Goal: Task Accomplishment & Management: Manage account settings

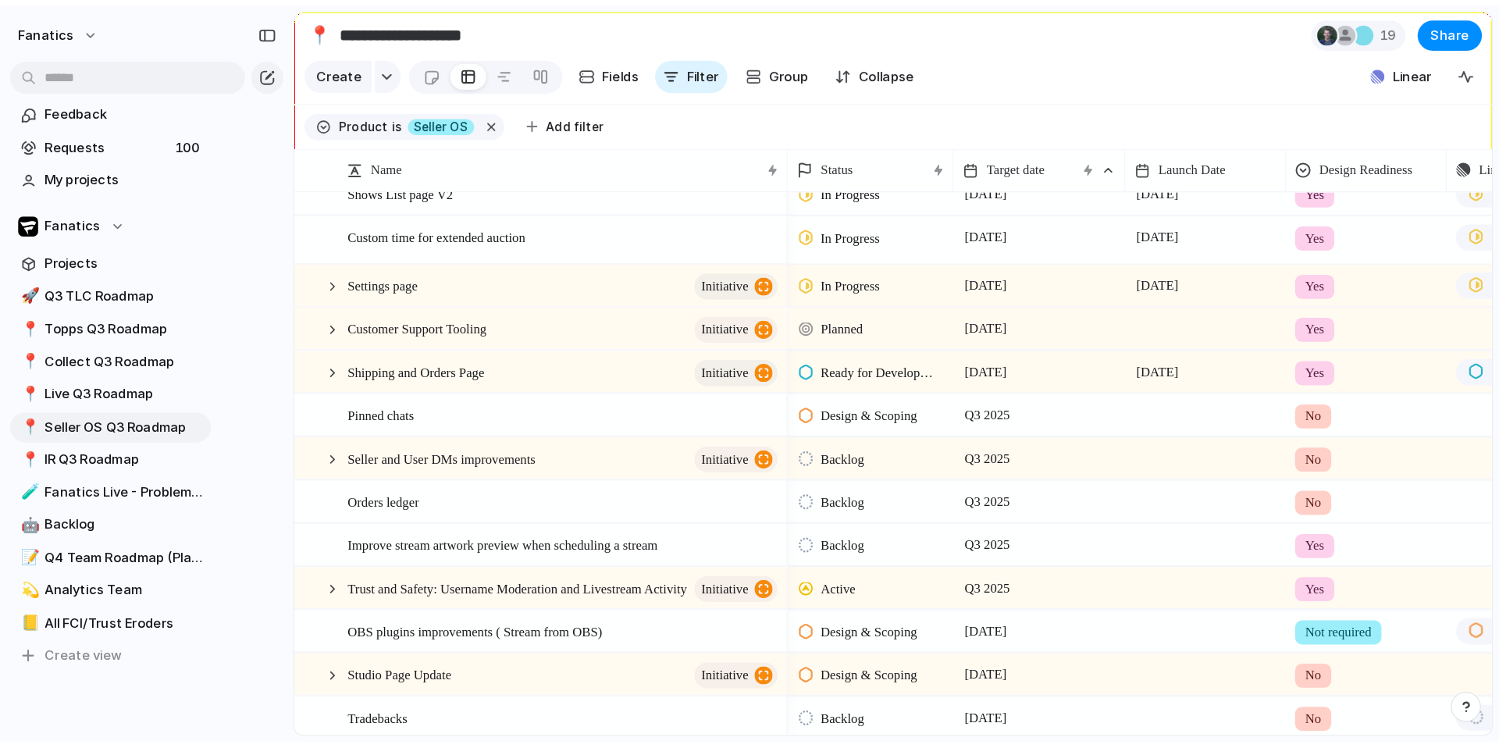
scroll to position [229, 0]
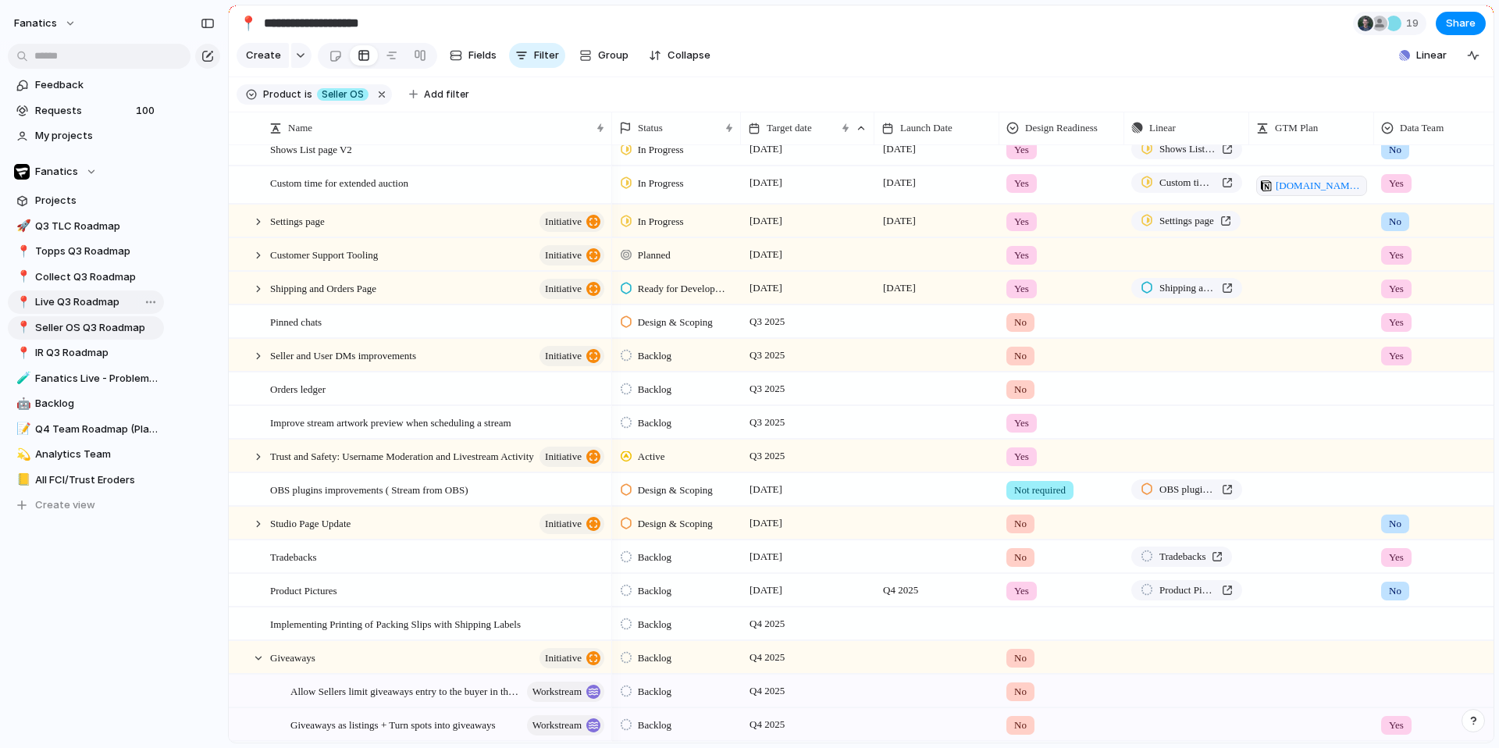
click at [58, 301] on span "Live Q3 Roadmap" at bounding box center [96, 302] width 123 height 16
type input "**********"
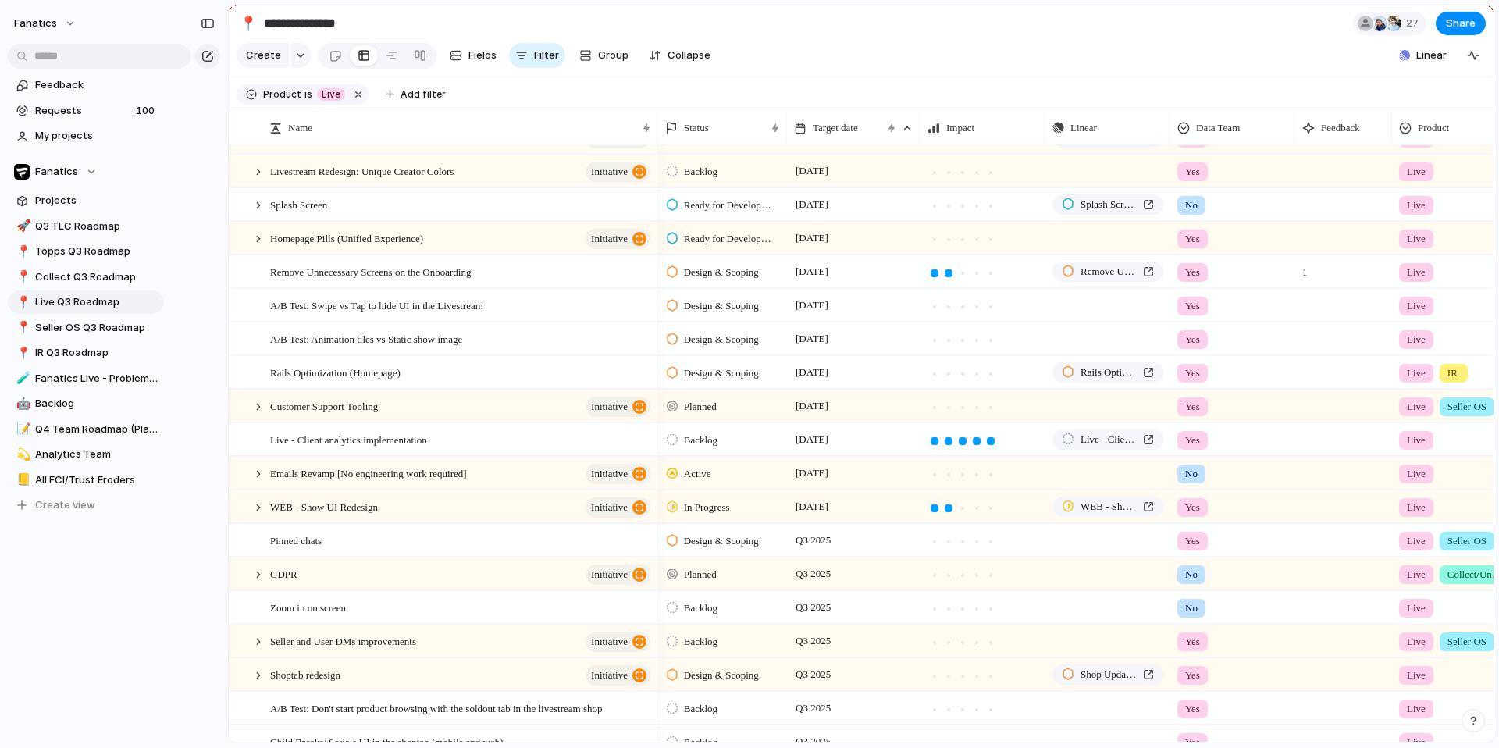
scroll to position [317, 0]
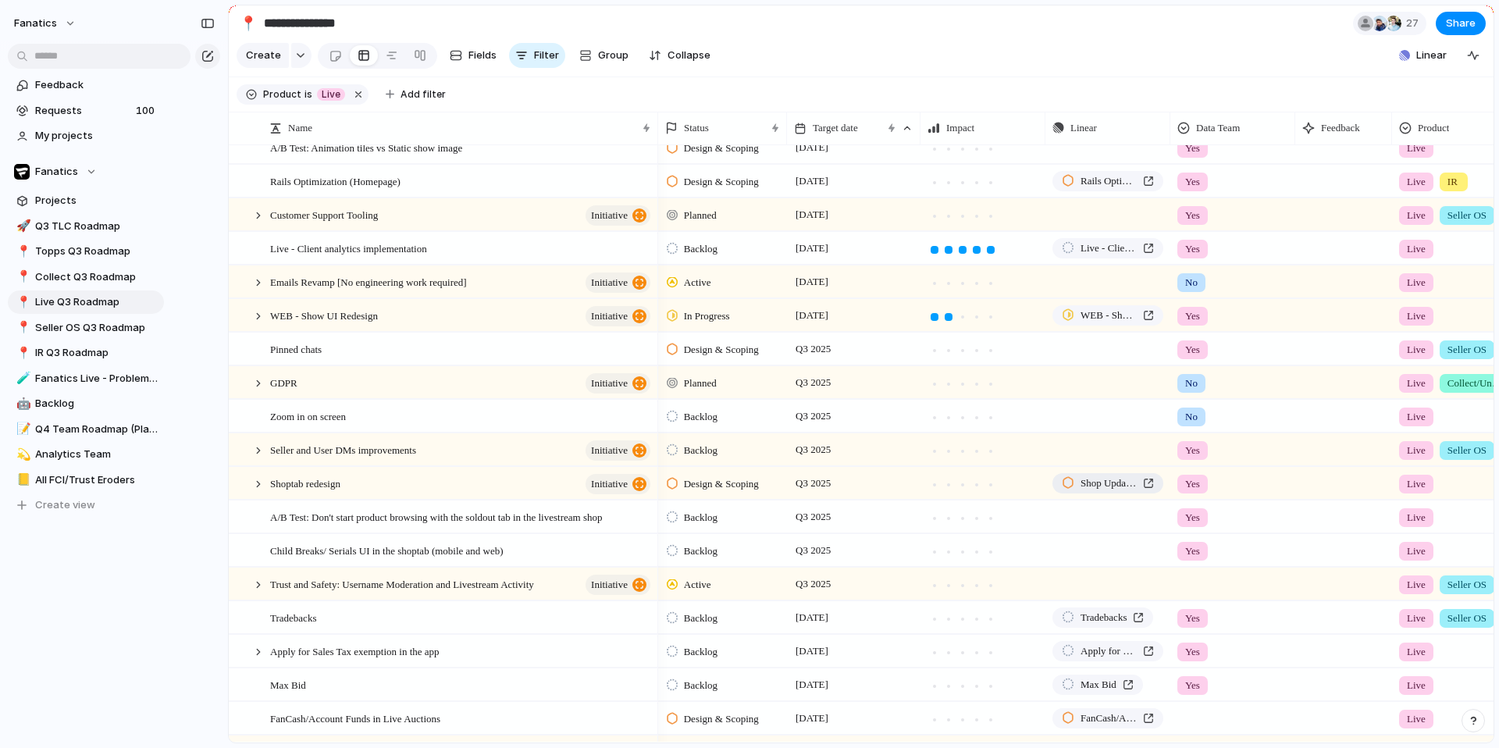
click at [1116, 491] on span "Shop Updates to Account for SellerOS Listing Creation" at bounding box center [1109, 483] width 56 height 16
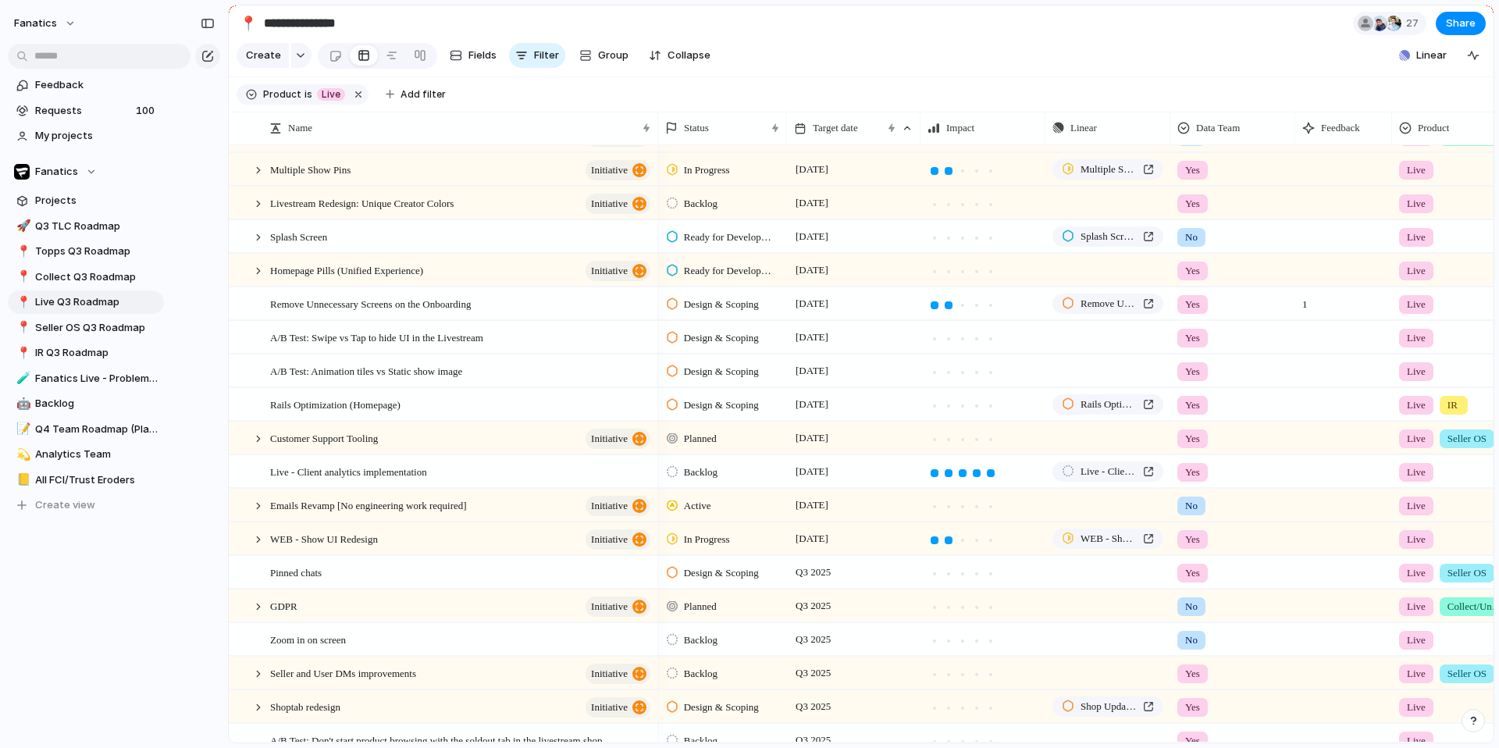
scroll to position [0, 0]
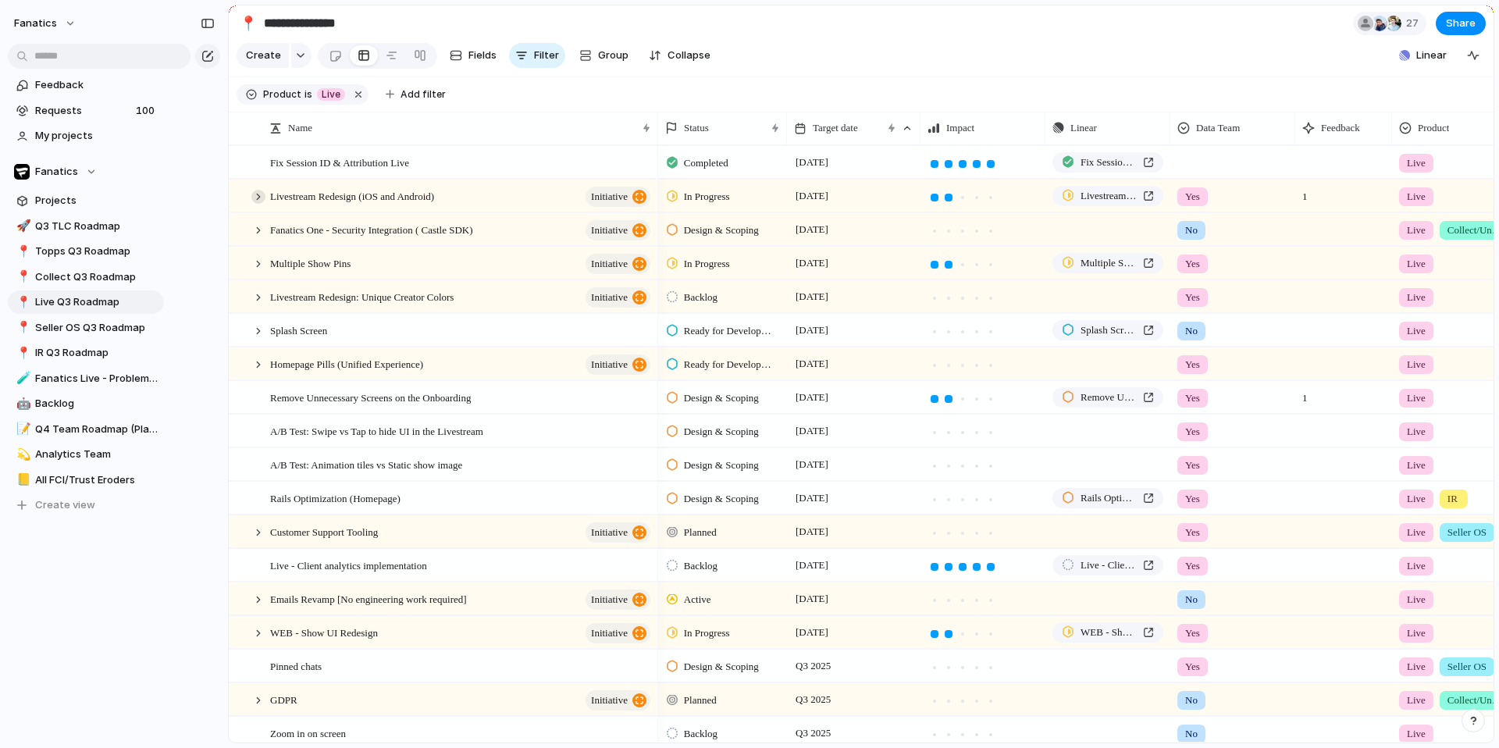
click at [258, 204] on div at bounding box center [258, 197] width 14 height 14
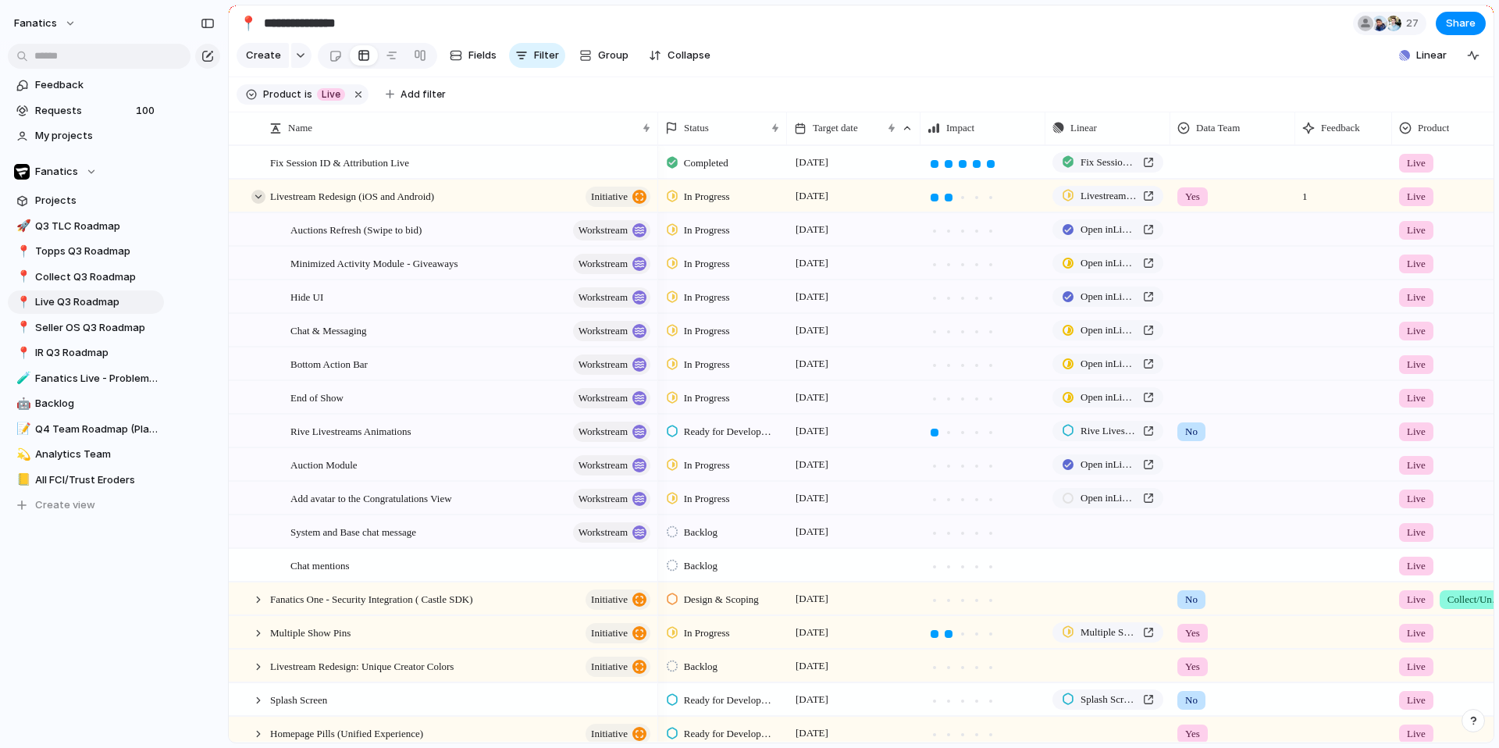
click at [258, 204] on div at bounding box center [258, 197] width 14 height 14
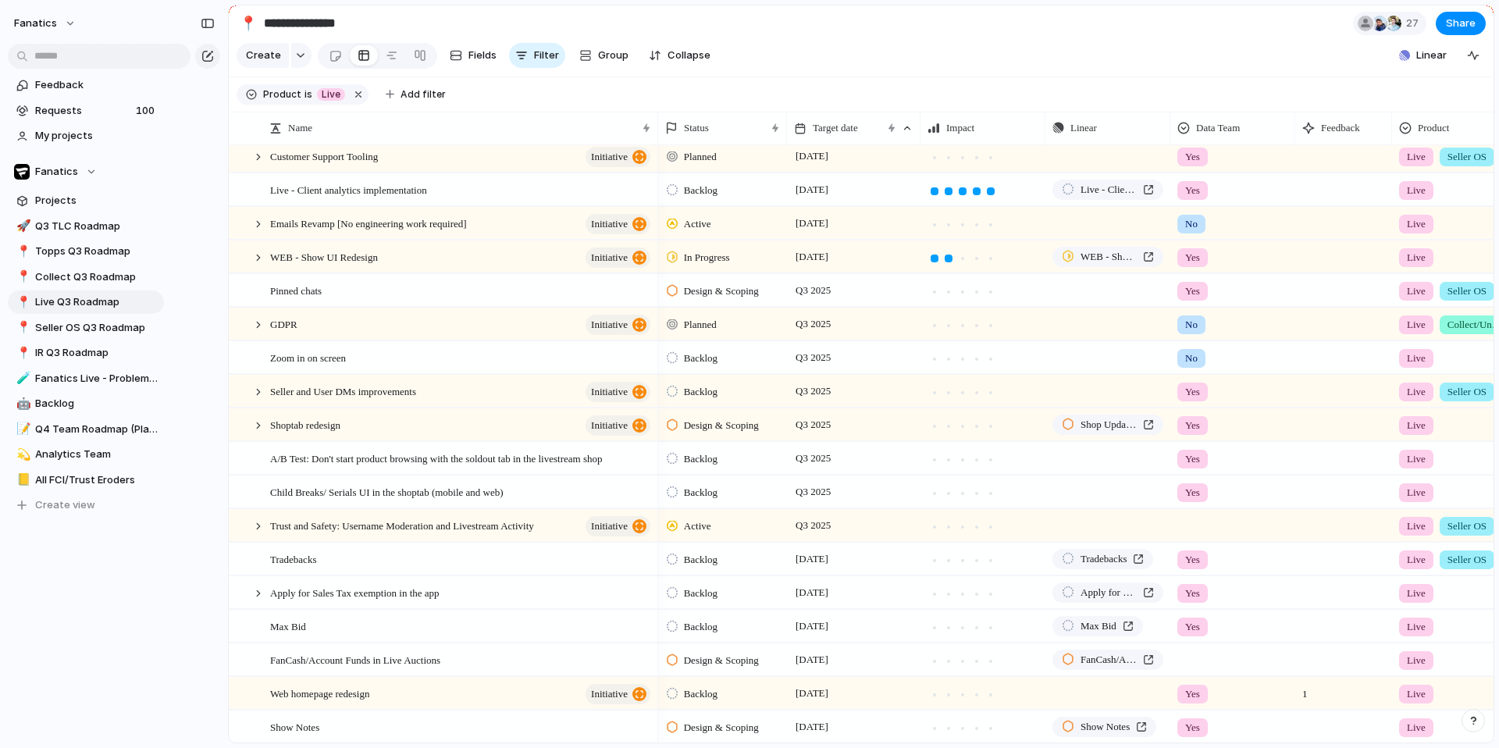
scroll to position [376, 0]
click at [256, 433] on div at bounding box center [258, 425] width 14 height 14
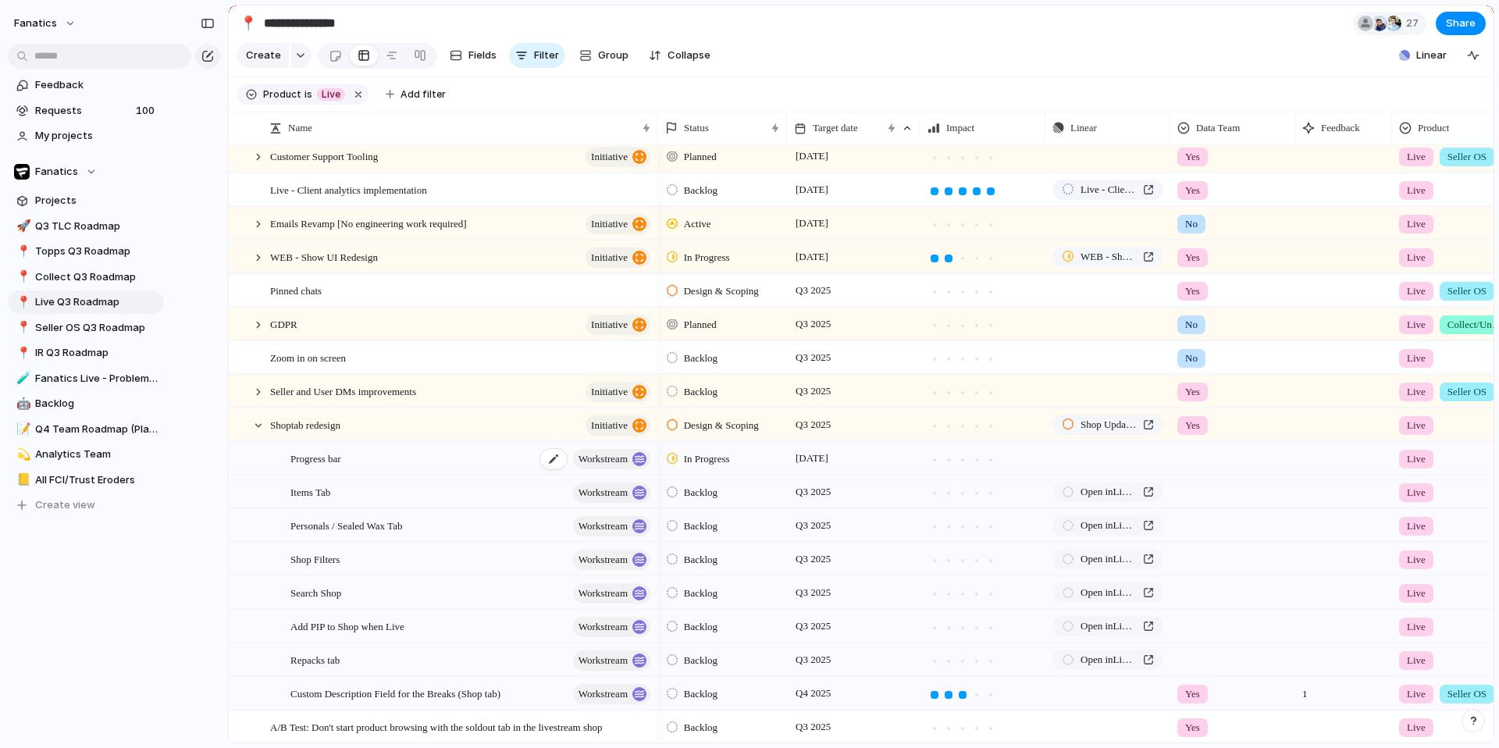
click at [486, 475] on div "Progress bar workstream" at bounding box center [471, 459] width 362 height 32
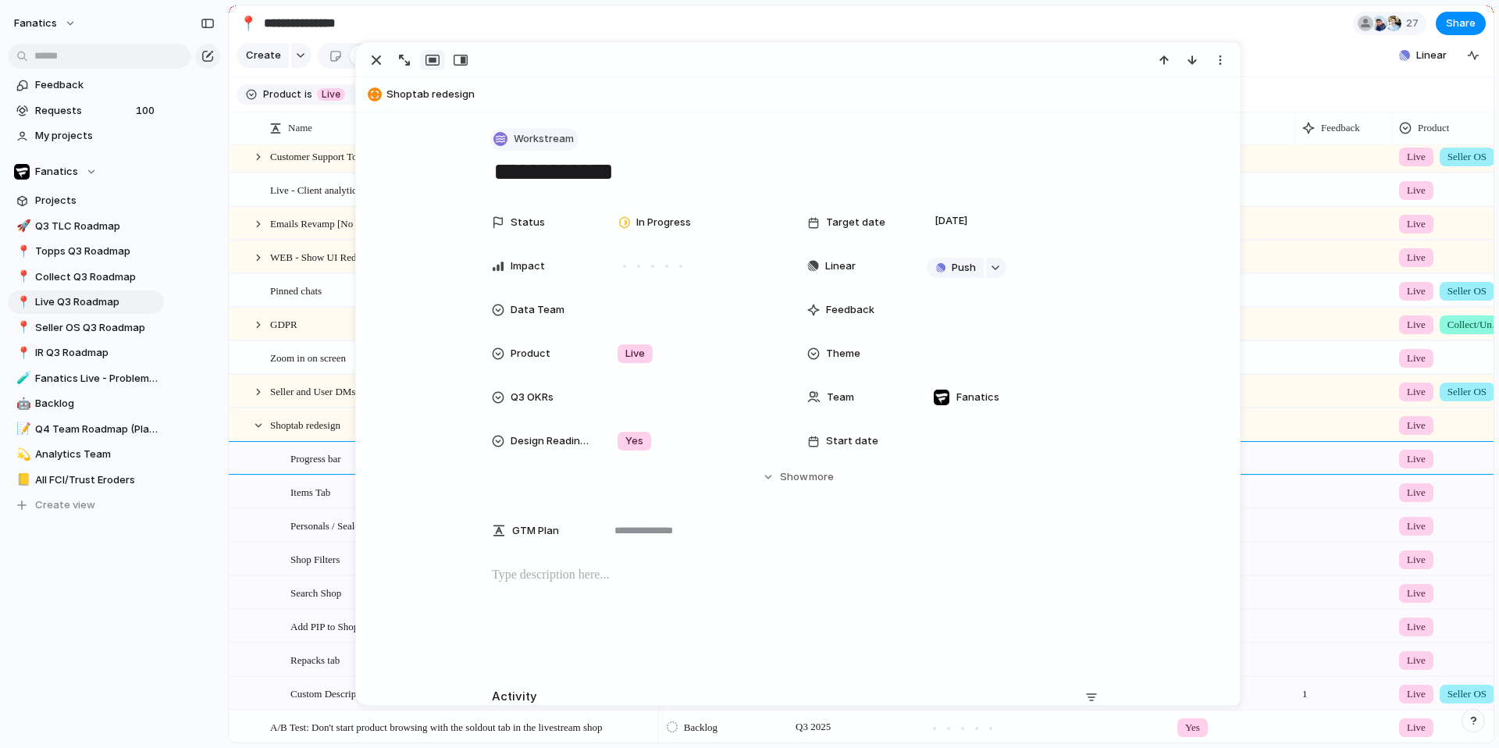
click at [508, 130] on button "Workstream" at bounding box center [534, 139] width 88 height 23
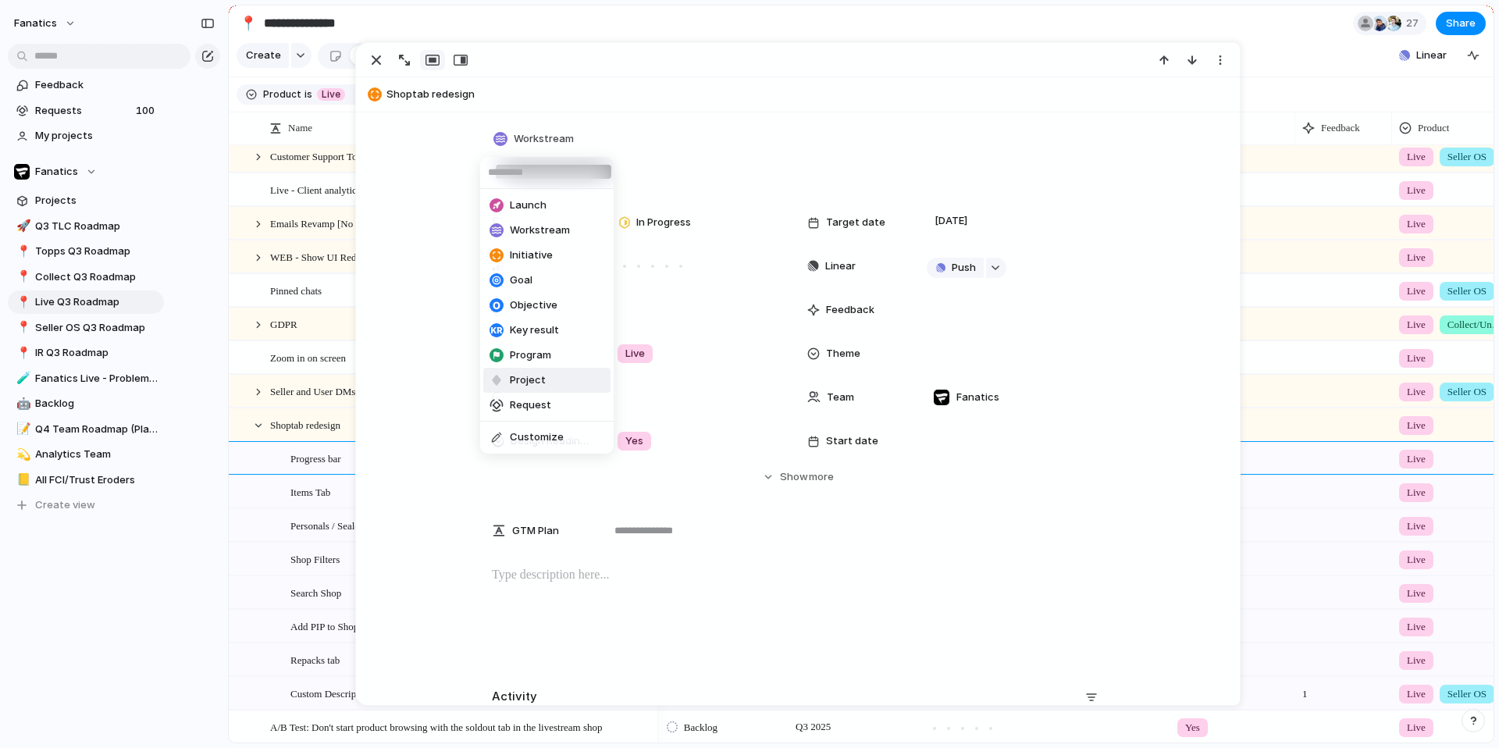
click at [517, 379] on span "Project" at bounding box center [528, 380] width 36 height 16
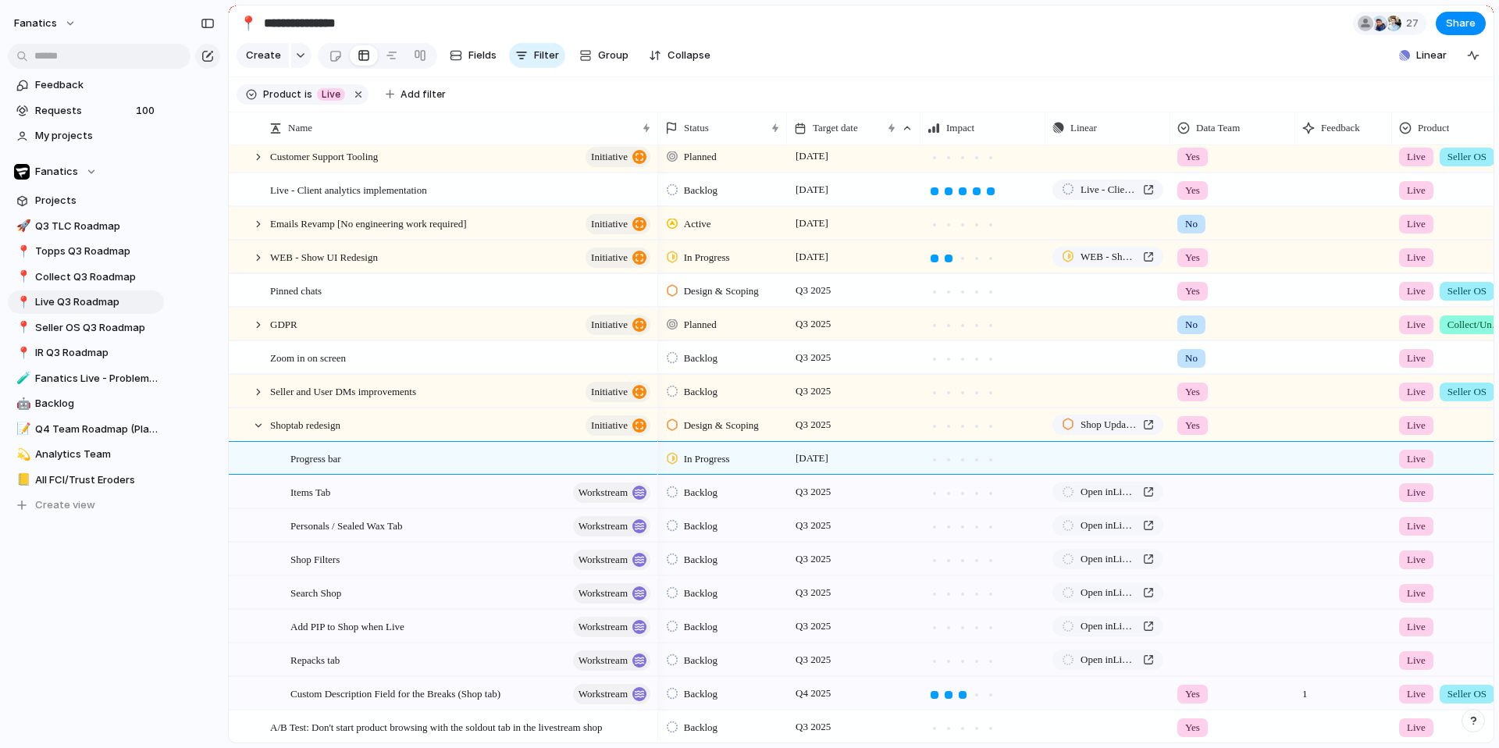
click at [109, 557] on div "Feedback Requests 100 My projects Fanatics Projects 🚀 Q3 TLC Roadmap 📍 Topps Q3…" at bounding box center [86, 321] width 172 height 643
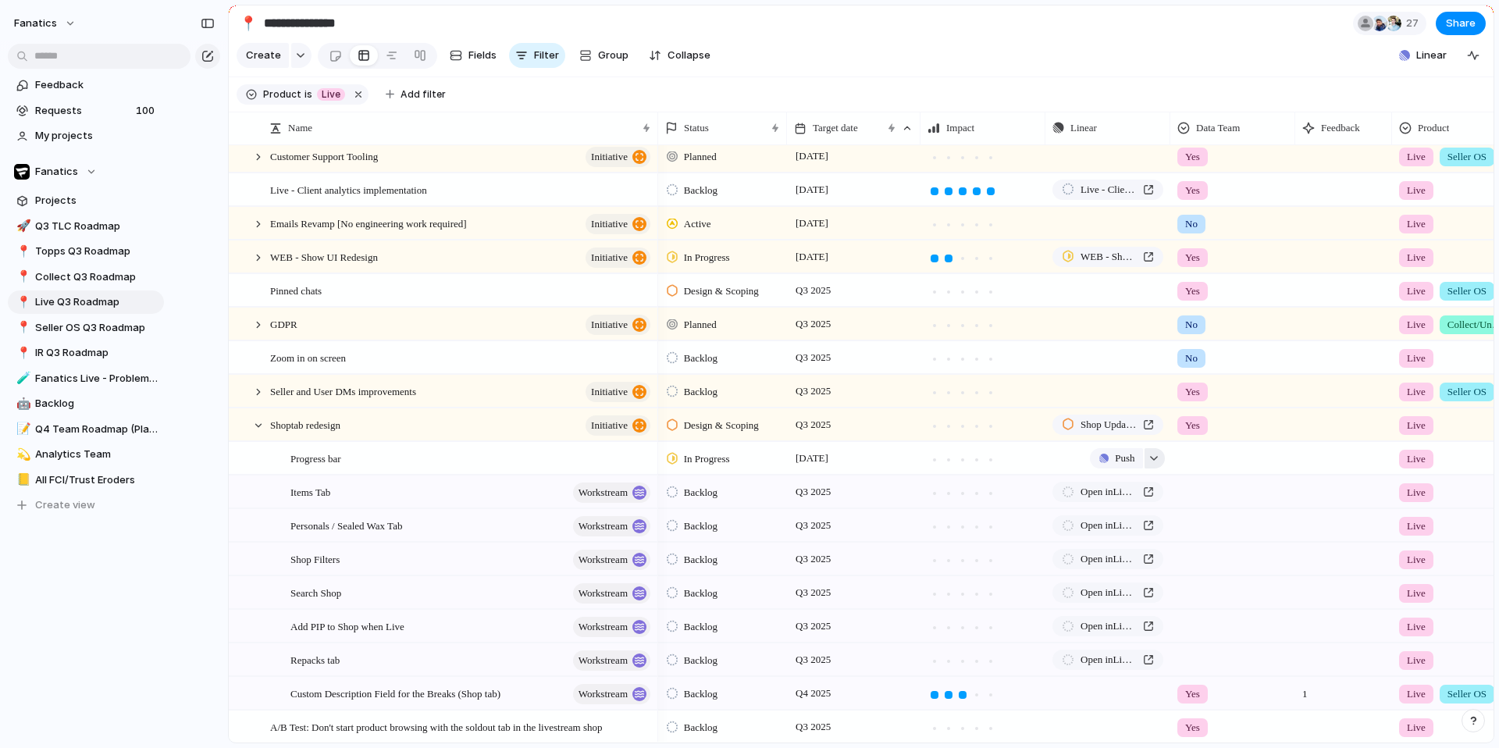
click at [1149, 468] on button "button" at bounding box center [1155, 458] width 20 height 20
type input "********"
click at [1164, 550] on span "Issues" at bounding box center [1181, 555] width 31 height 16
click at [1084, 557] on span "Update Shop Tab Card UI" at bounding box center [1135, 587] width 124 height 16
click at [371, 475] on div "Progress bar" at bounding box center [471, 459] width 362 height 32
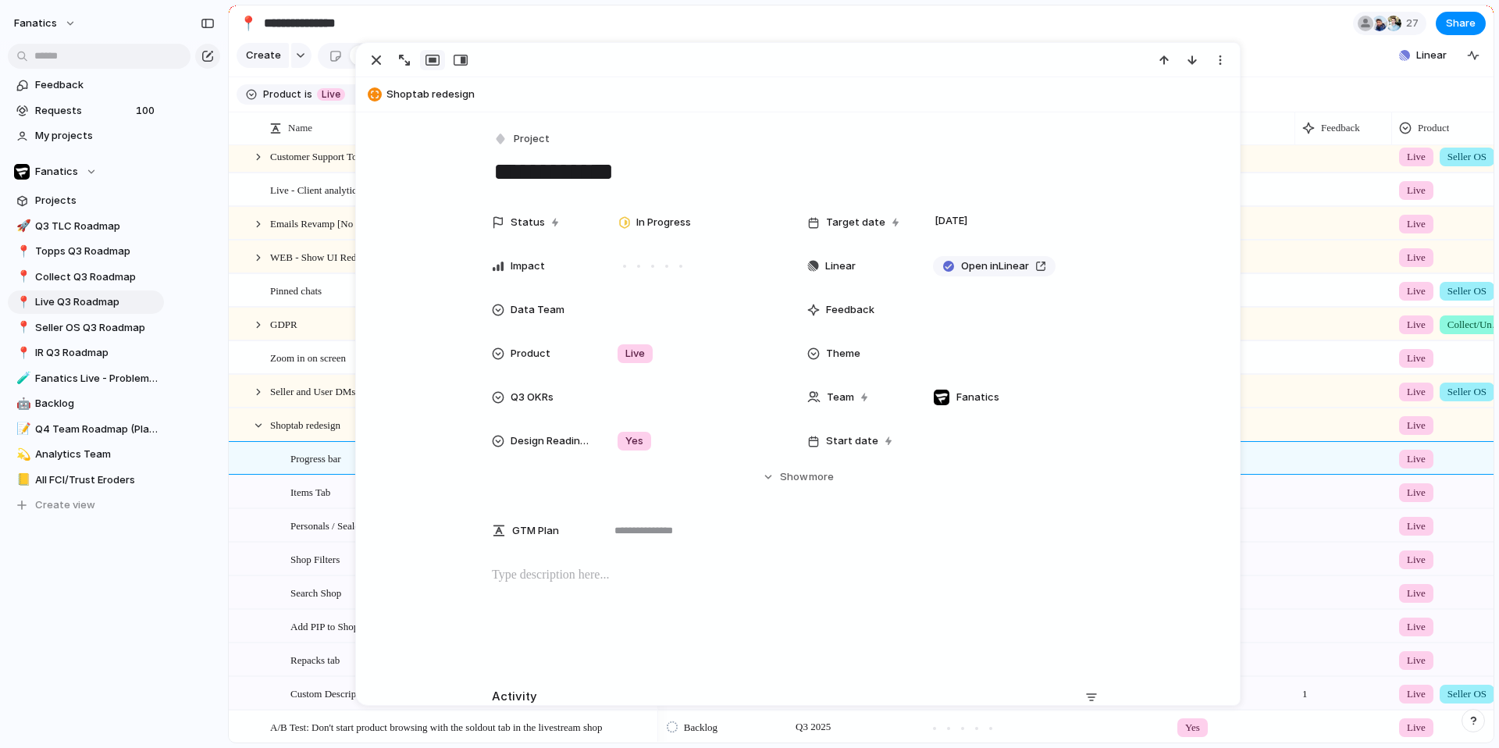
click at [651, 163] on textarea "**********" at bounding box center [798, 171] width 612 height 33
type textarea "**********"
click at [376, 59] on div "button" at bounding box center [376, 60] width 19 height 19
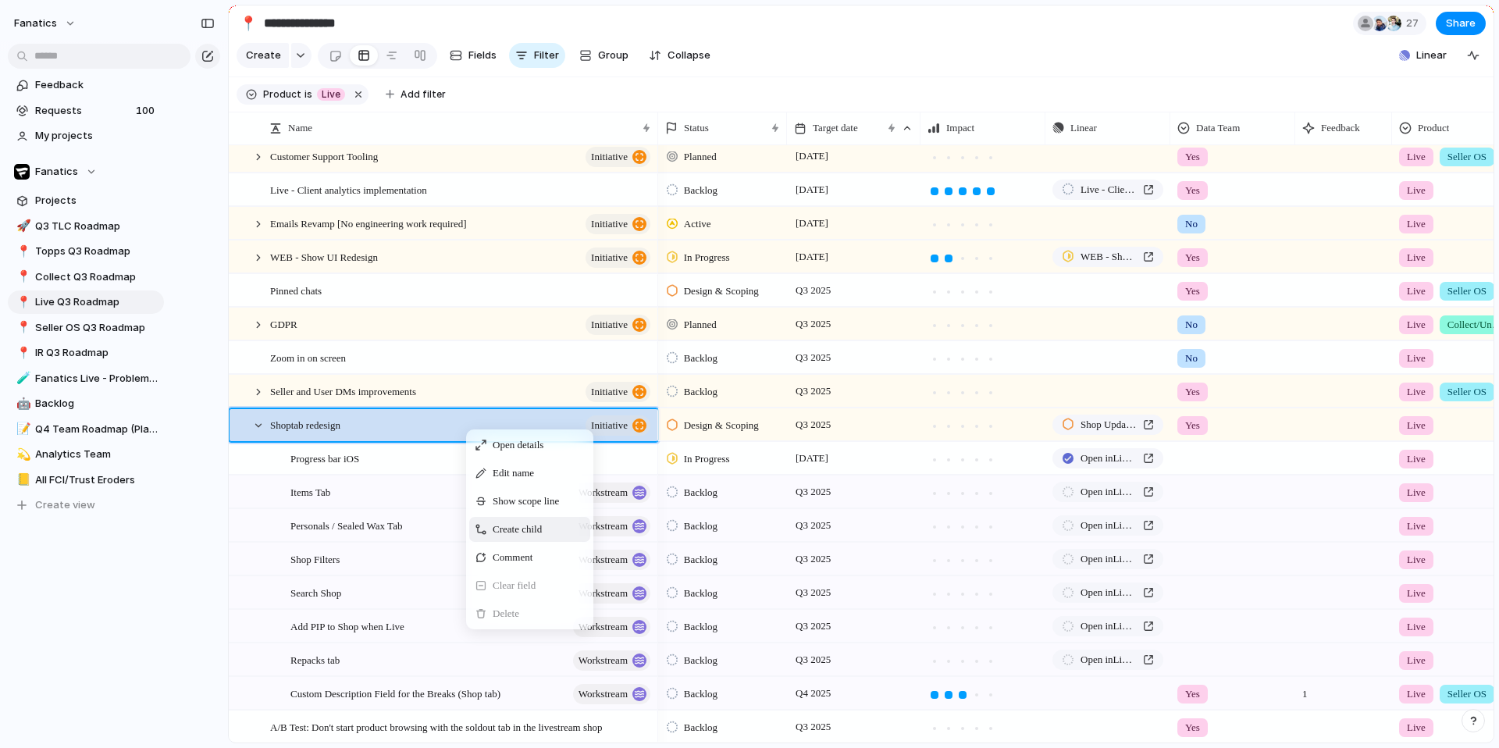
click at [507, 537] on span "Create child" at bounding box center [517, 530] width 49 height 16
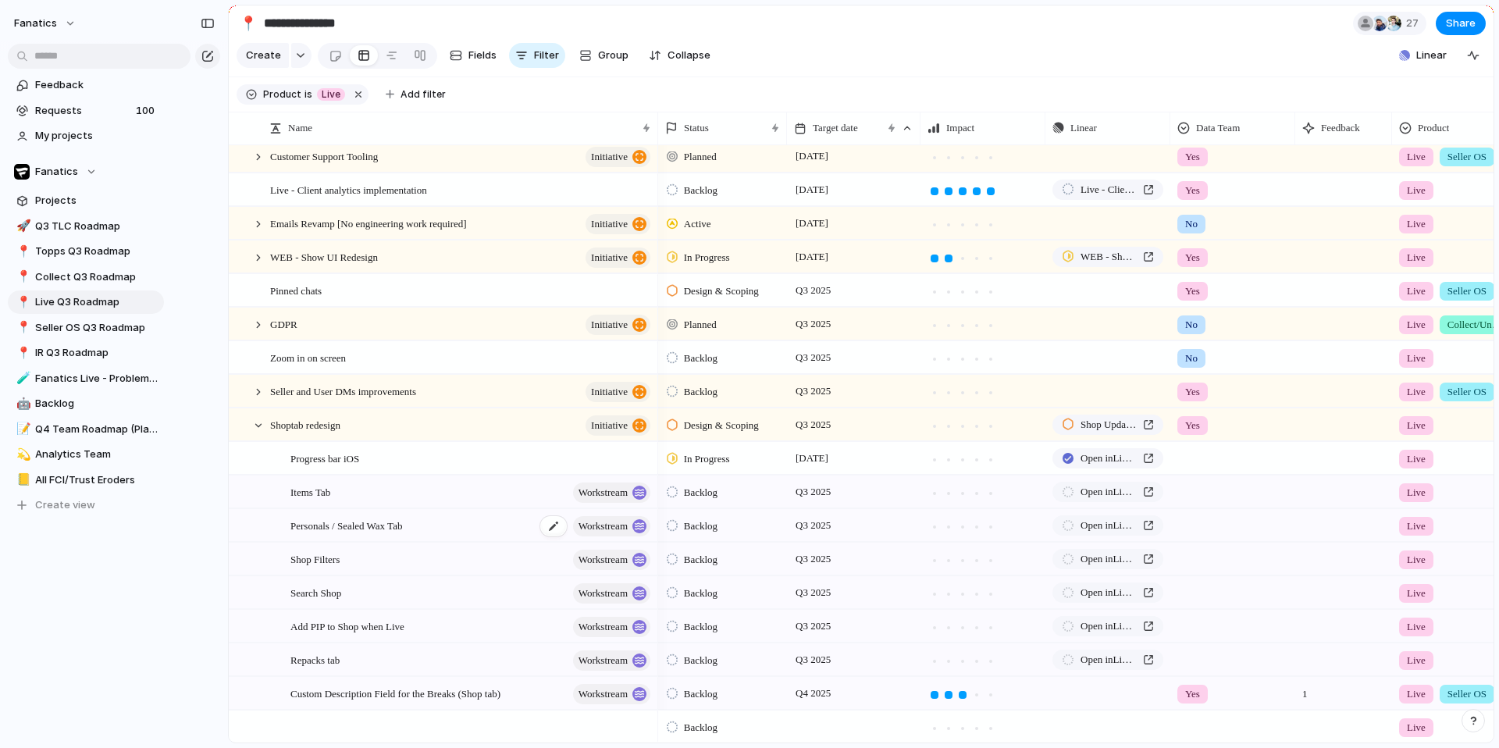
scroll to position [404, 0]
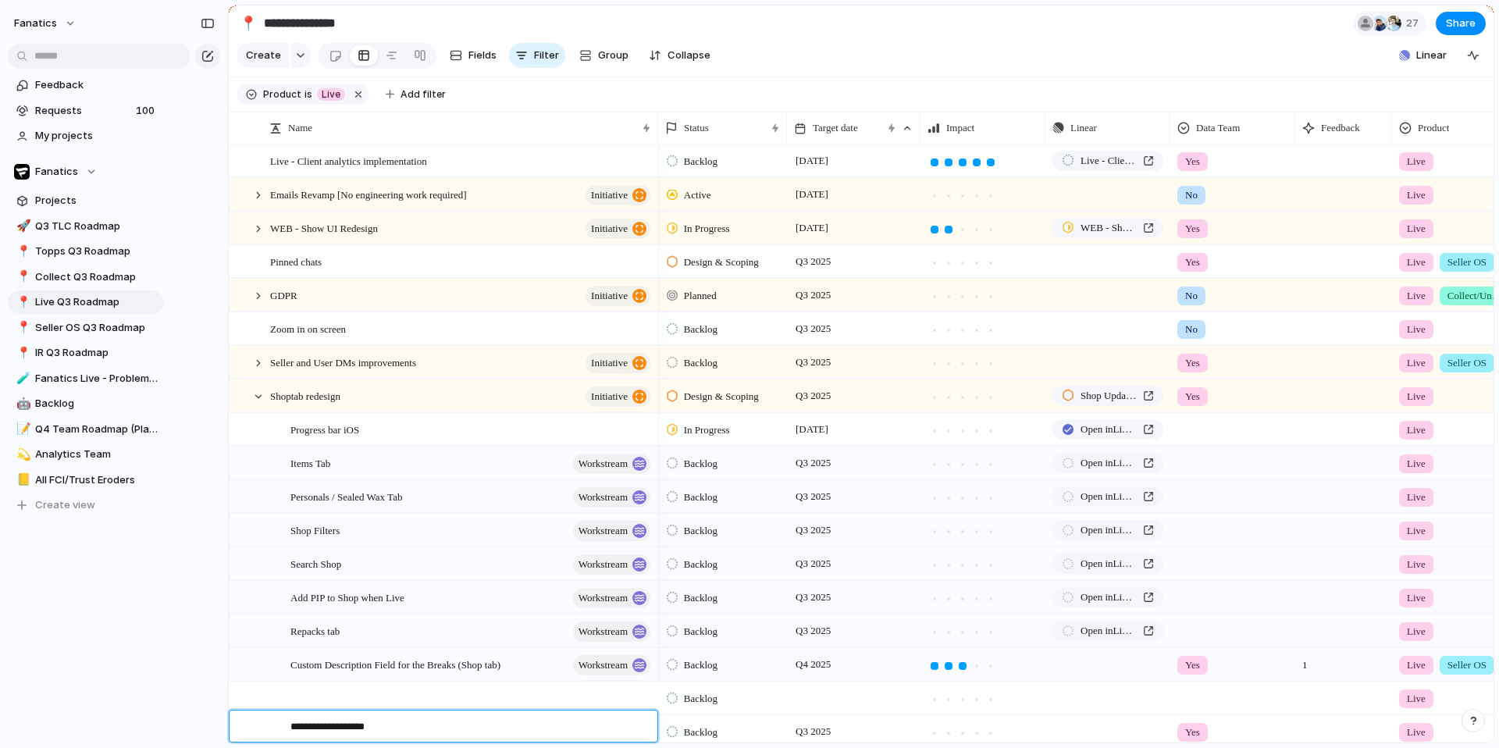
type textarea "**********"
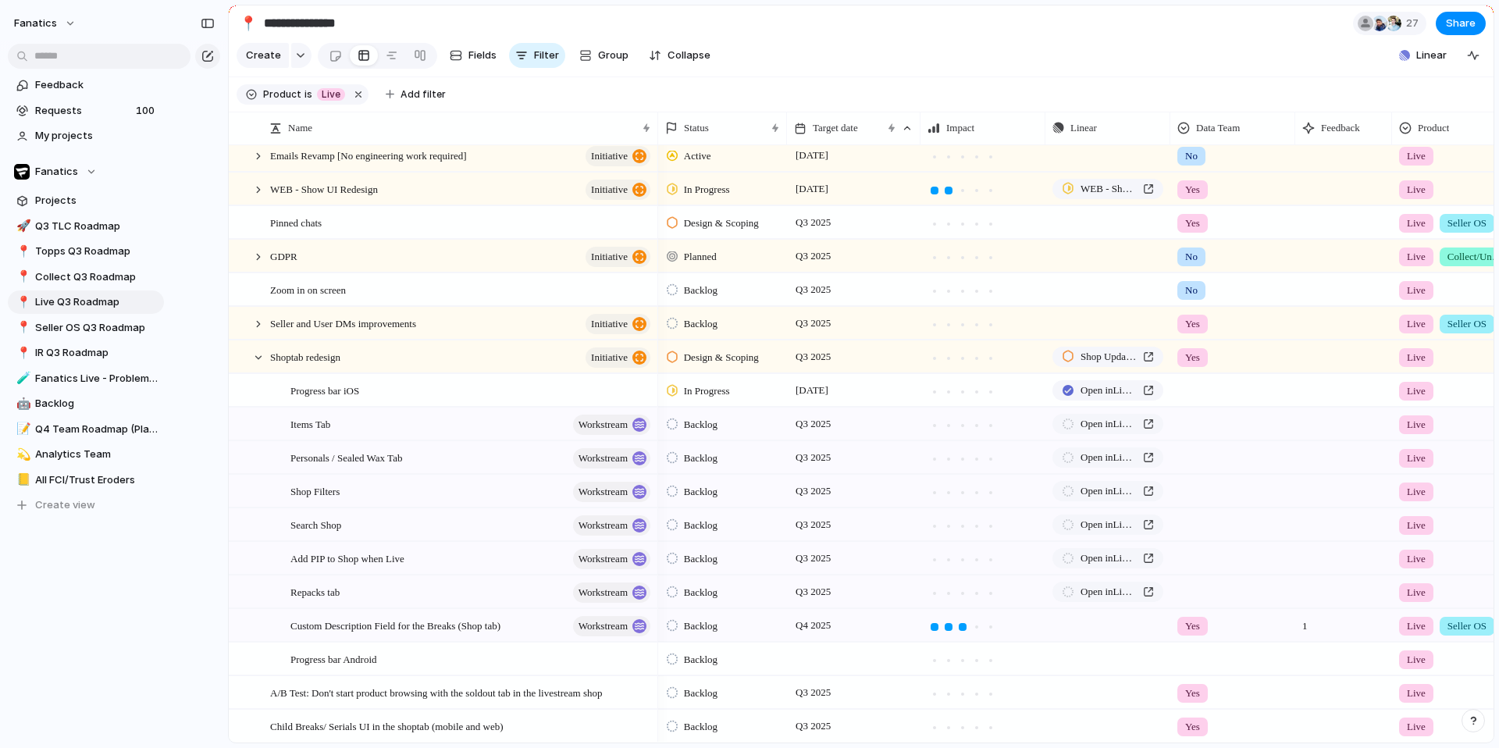
scroll to position [460, 0]
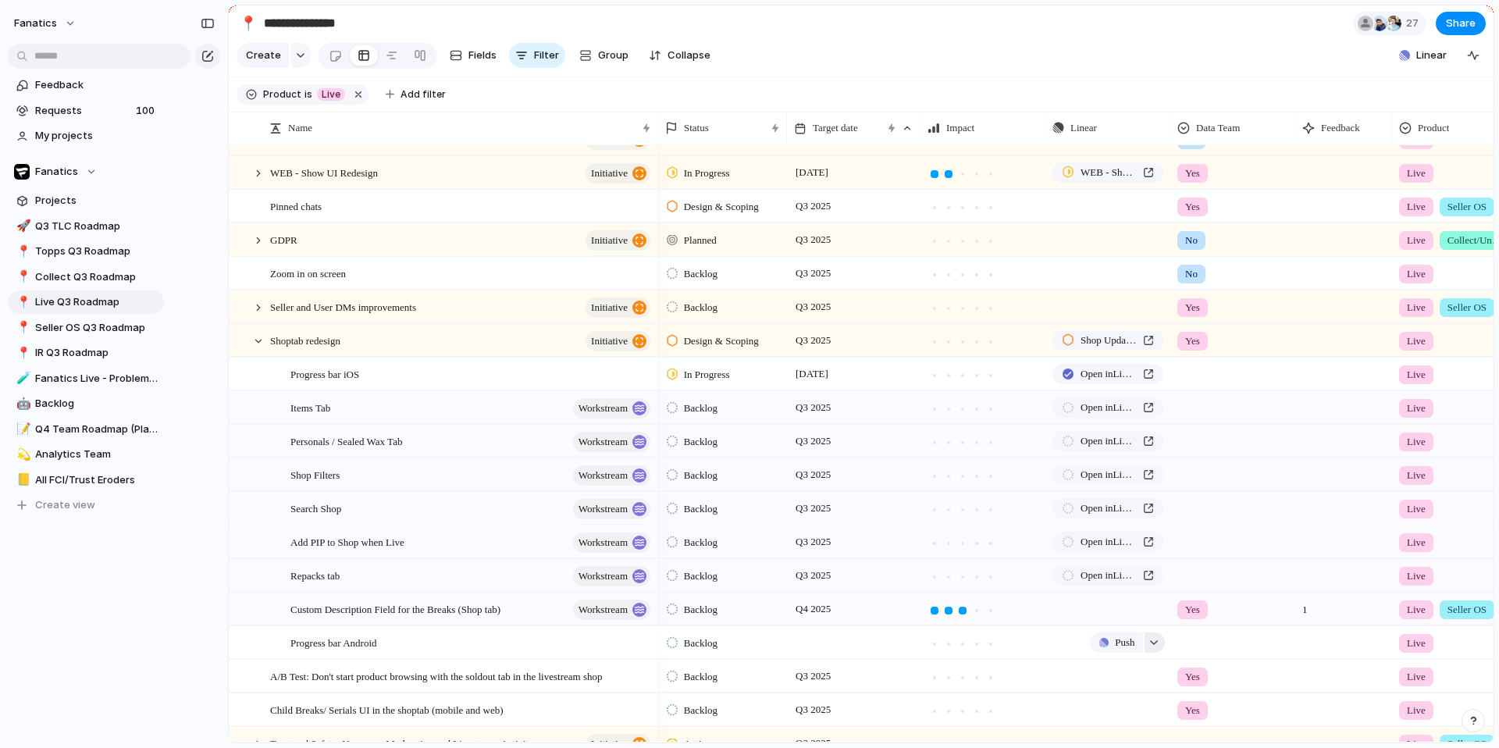
click at [1155, 557] on div "button" at bounding box center [1154, 642] width 11 height 6
click at [1164, 557] on span "Issues" at bounding box center [1181, 694] width 31 height 16
click at [1090, 557] on input "********" at bounding box center [1136, 664] width 180 height 31
type input "**********"
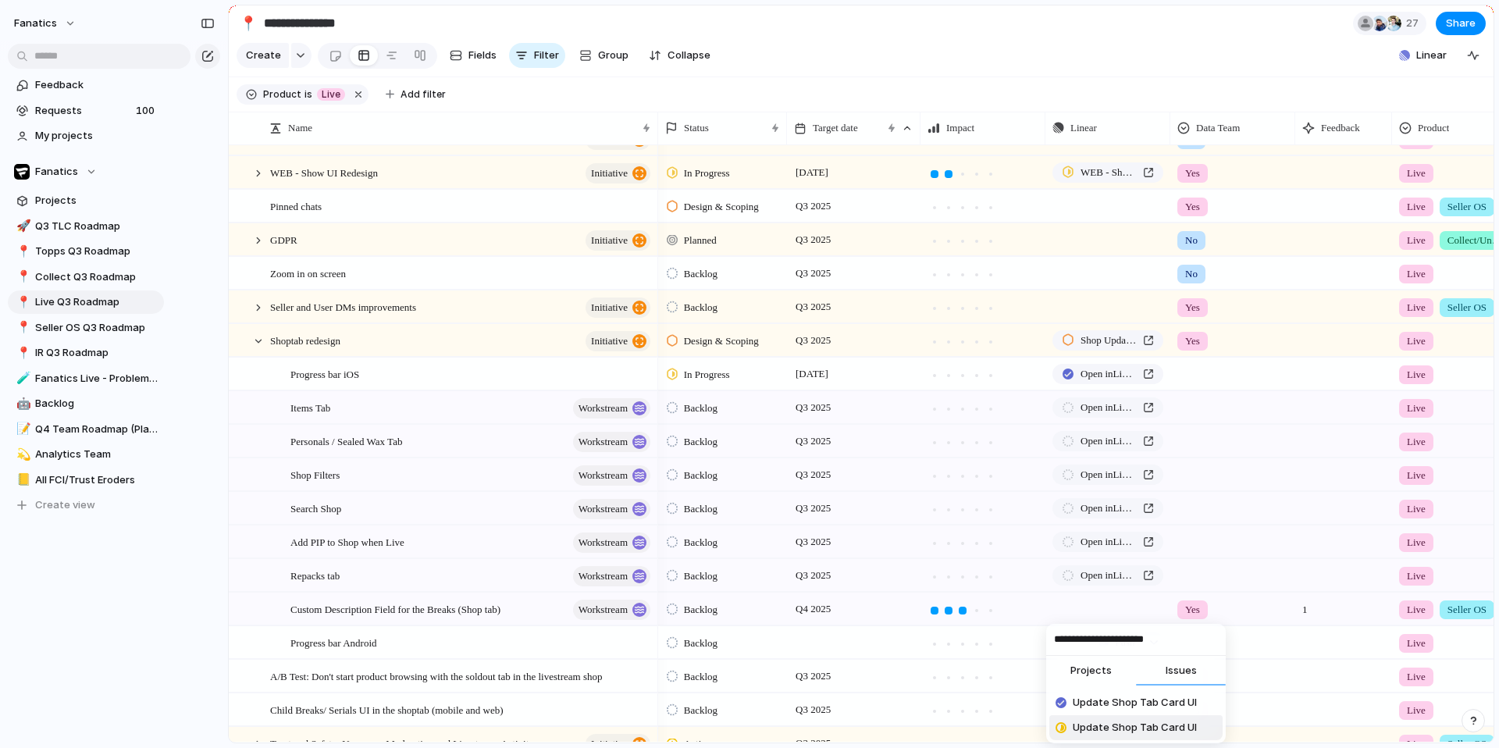
click at [1095, 557] on span "Update Shop Tab Card UI" at bounding box center [1135, 728] width 124 height 16
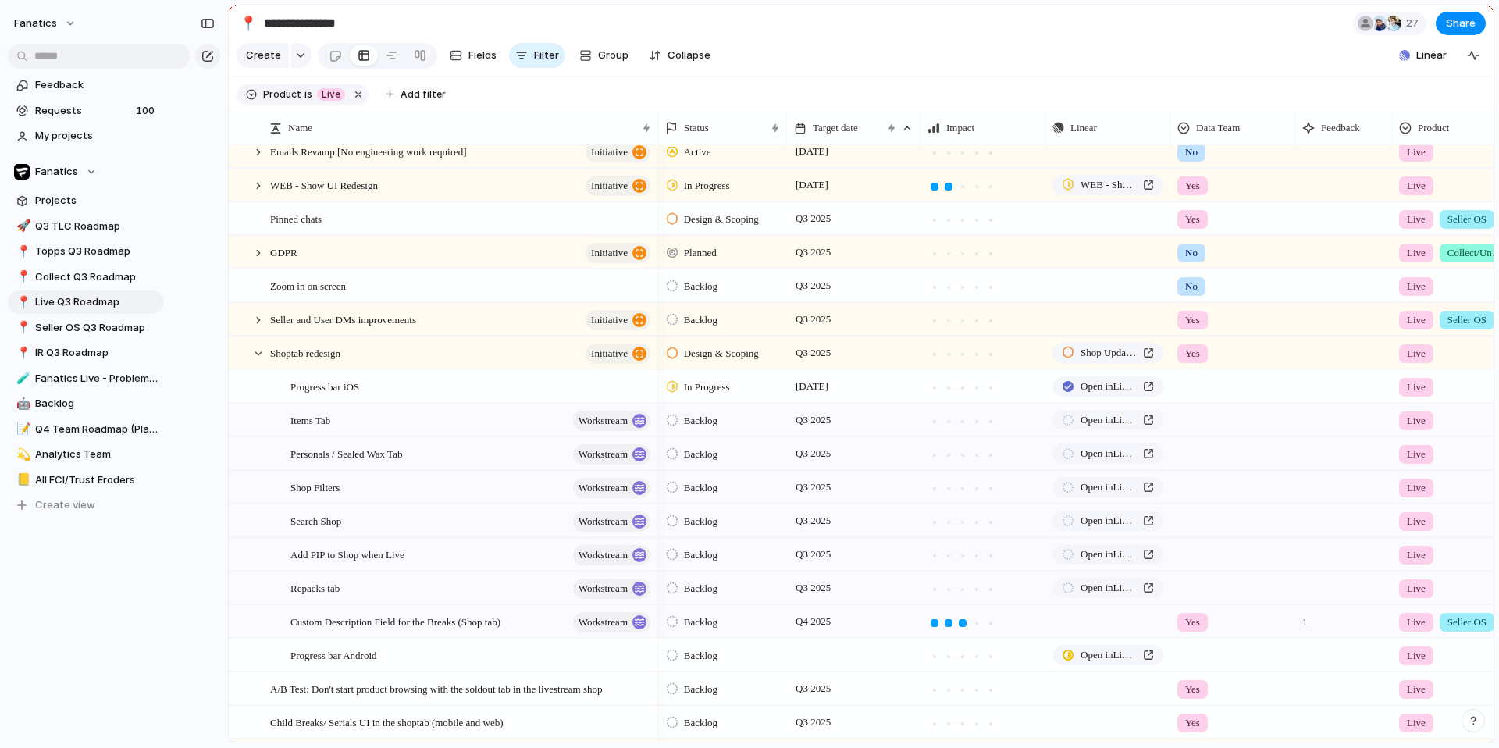
scroll to position [450, 0]
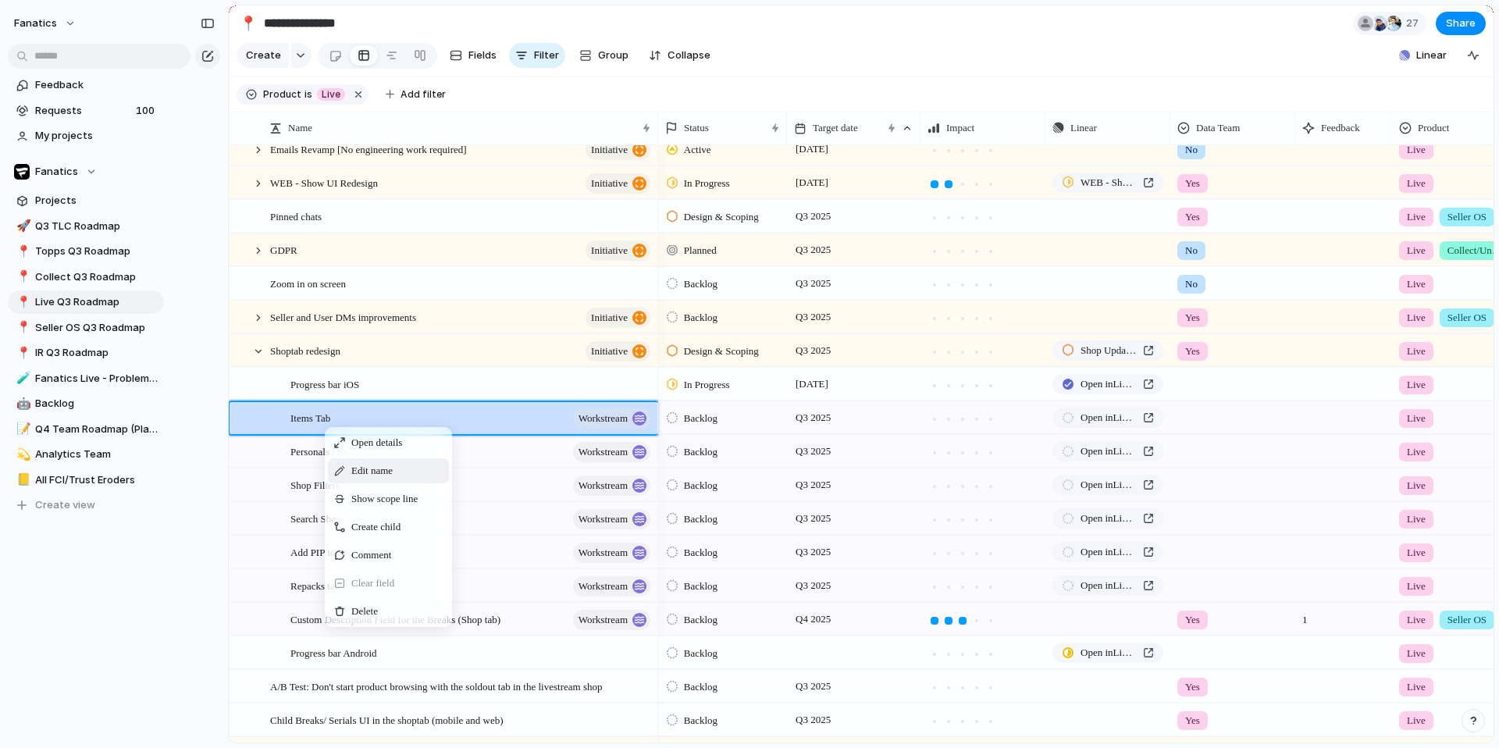
click at [371, 479] on span "Edit name" at bounding box center [371, 471] width 41 height 16
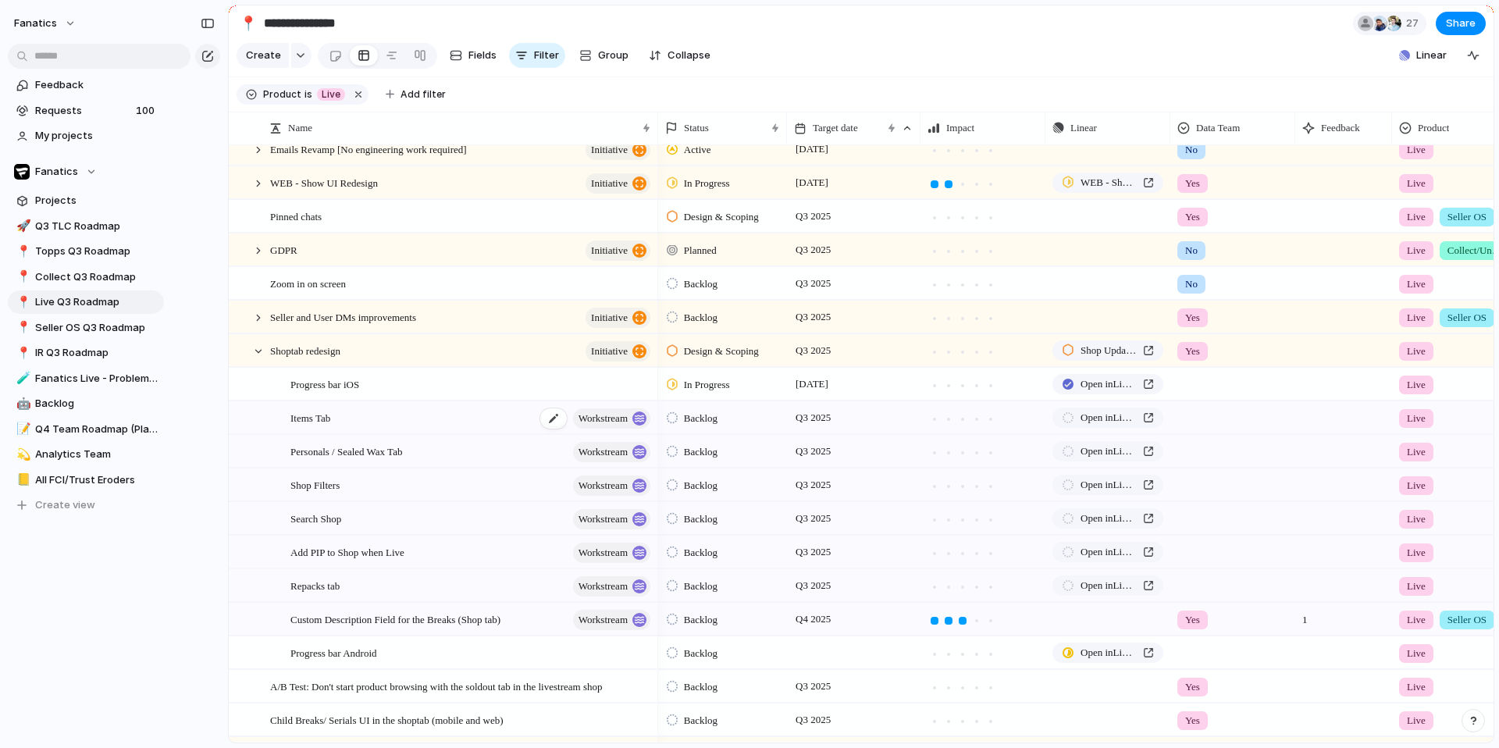
click at [320, 426] on span "Items Tab" at bounding box center [310, 417] width 40 height 18
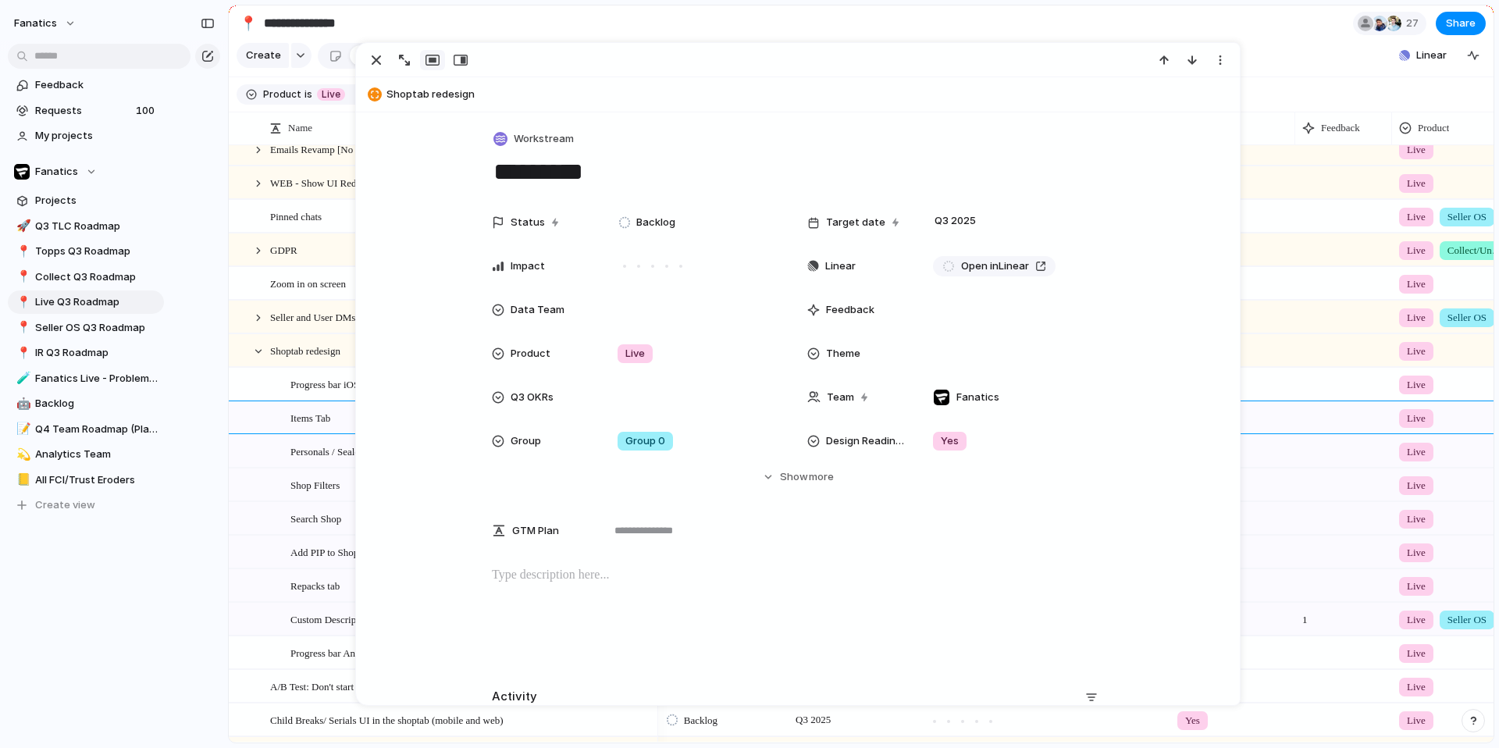
drag, startPoint x: 593, startPoint y: 178, endPoint x: 446, endPoint y: 177, distance: 147.6
click at [446, 177] on div "Workstream ********* Status Backlog Target date Q3 2025 Impact Linear Open in L…" at bounding box center [798, 475] width 884 height 726
type textarea "**********"
click at [555, 131] on span "Workstream" at bounding box center [544, 139] width 60 height 16
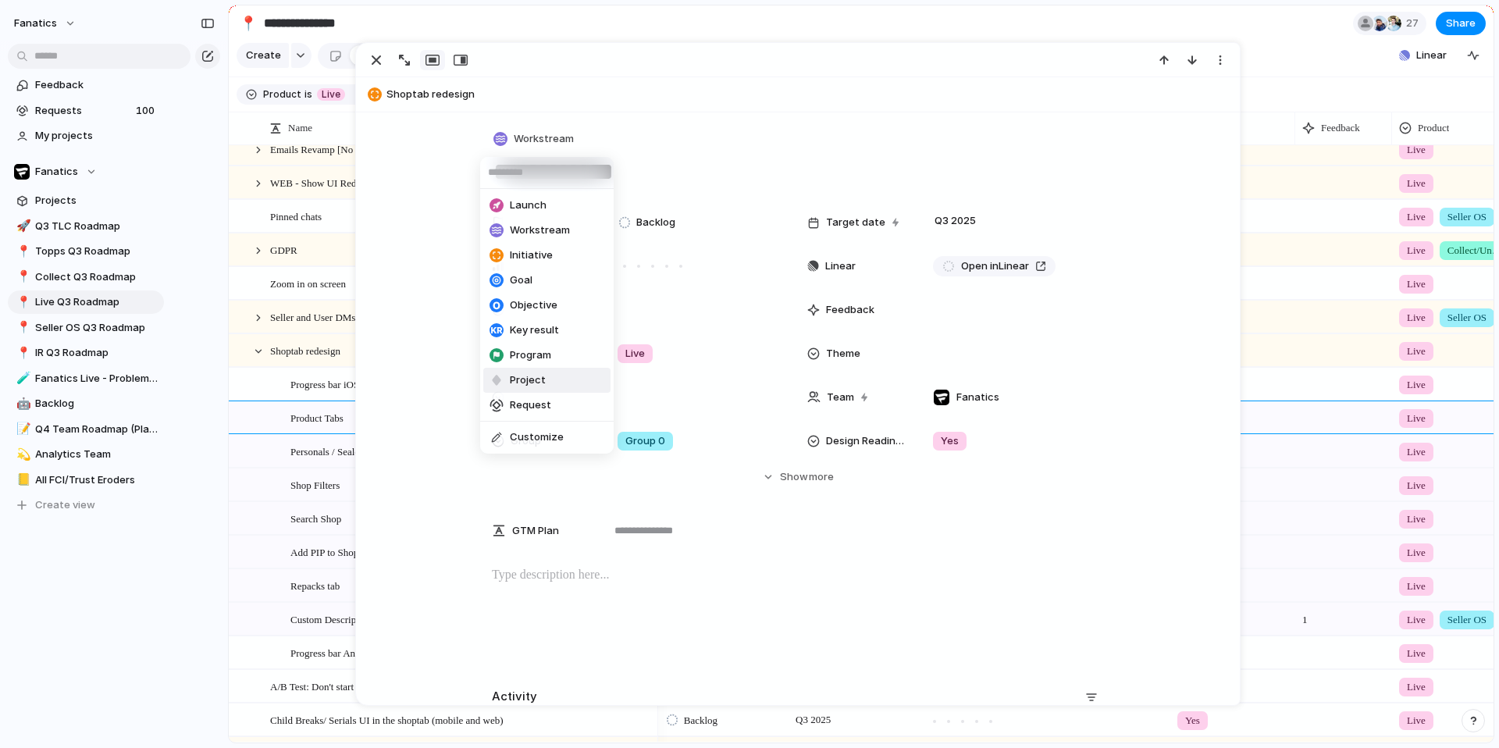
click at [554, 377] on li "Project" at bounding box center [546, 380] width 127 height 25
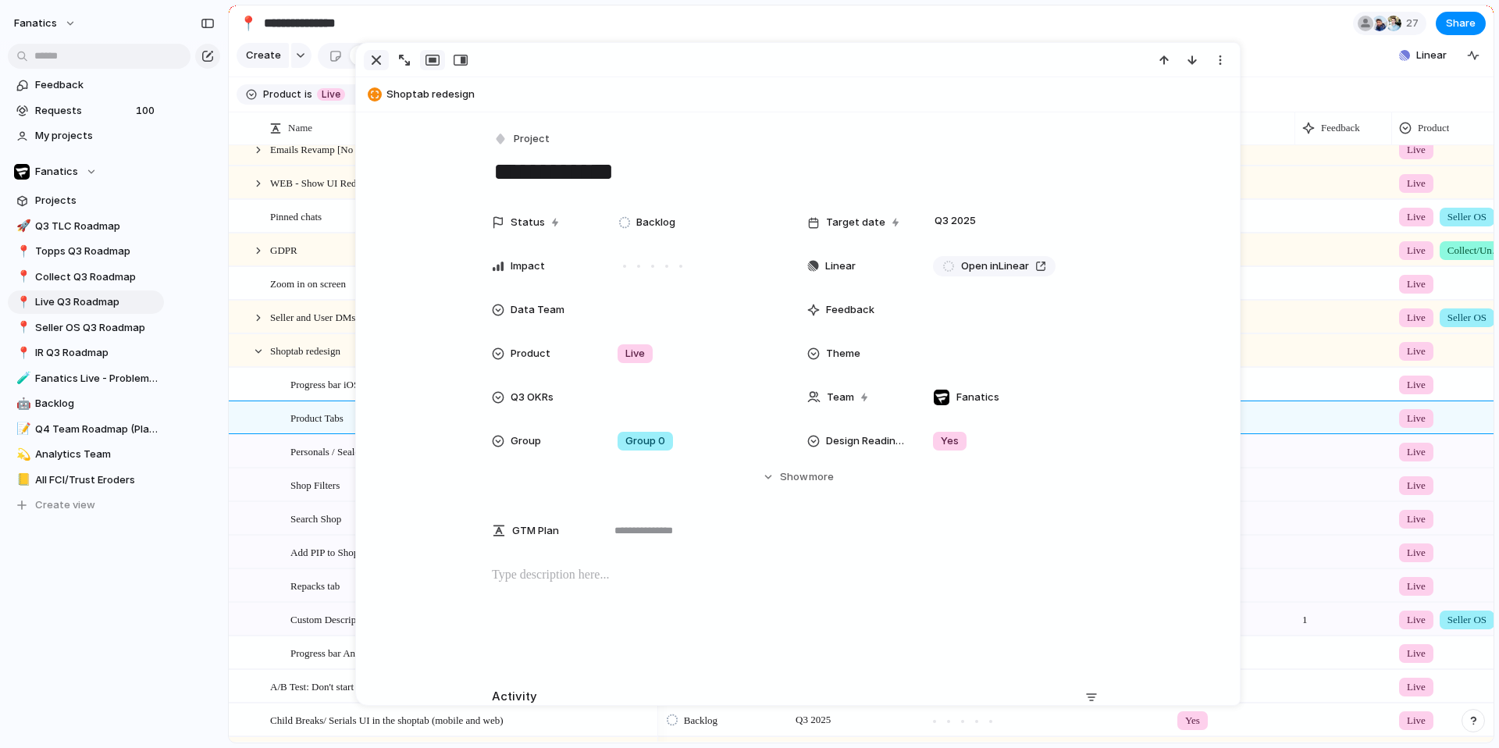
click at [377, 63] on div "button" at bounding box center [376, 60] width 19 height 19
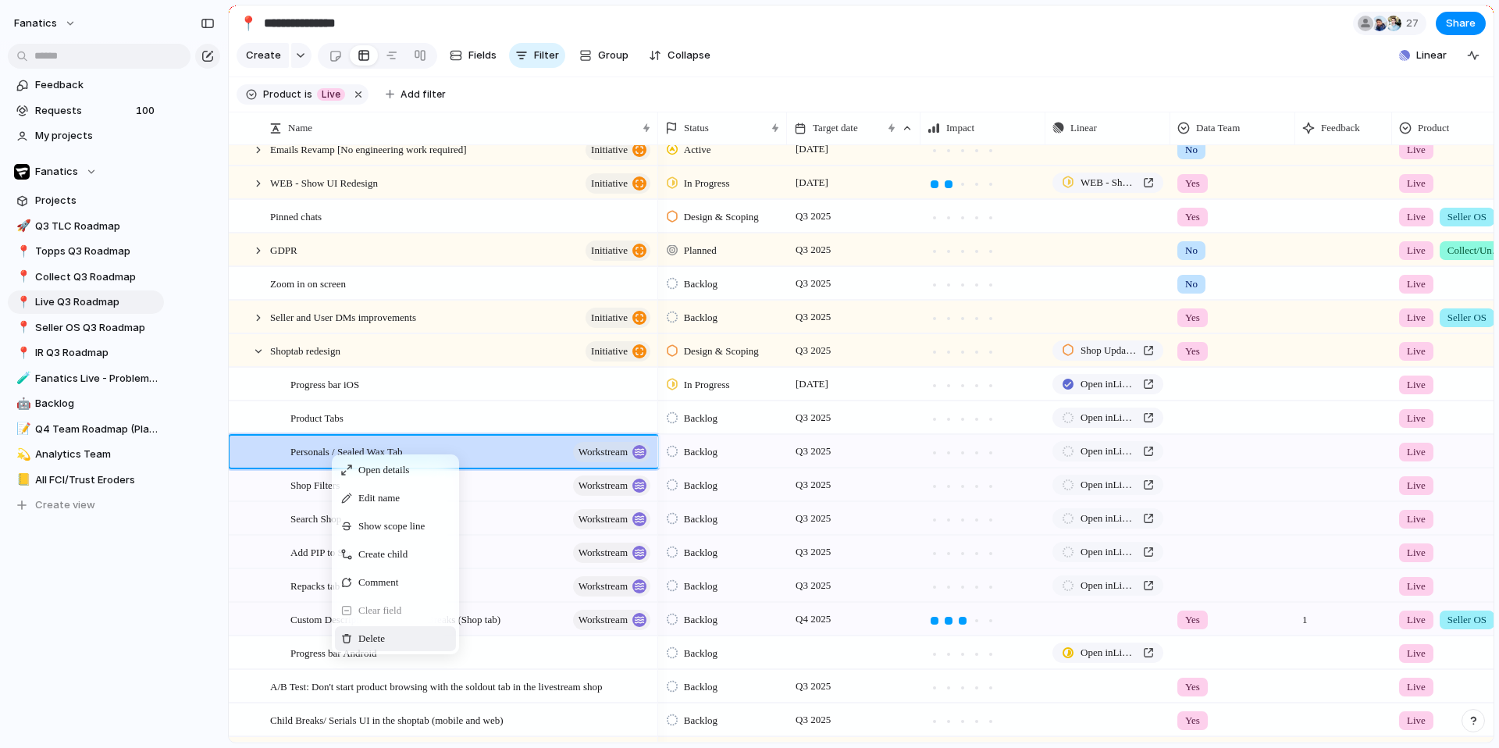
click at [379, 557] on span "Delete" at bounding box center [371, 639] width 27 height 16
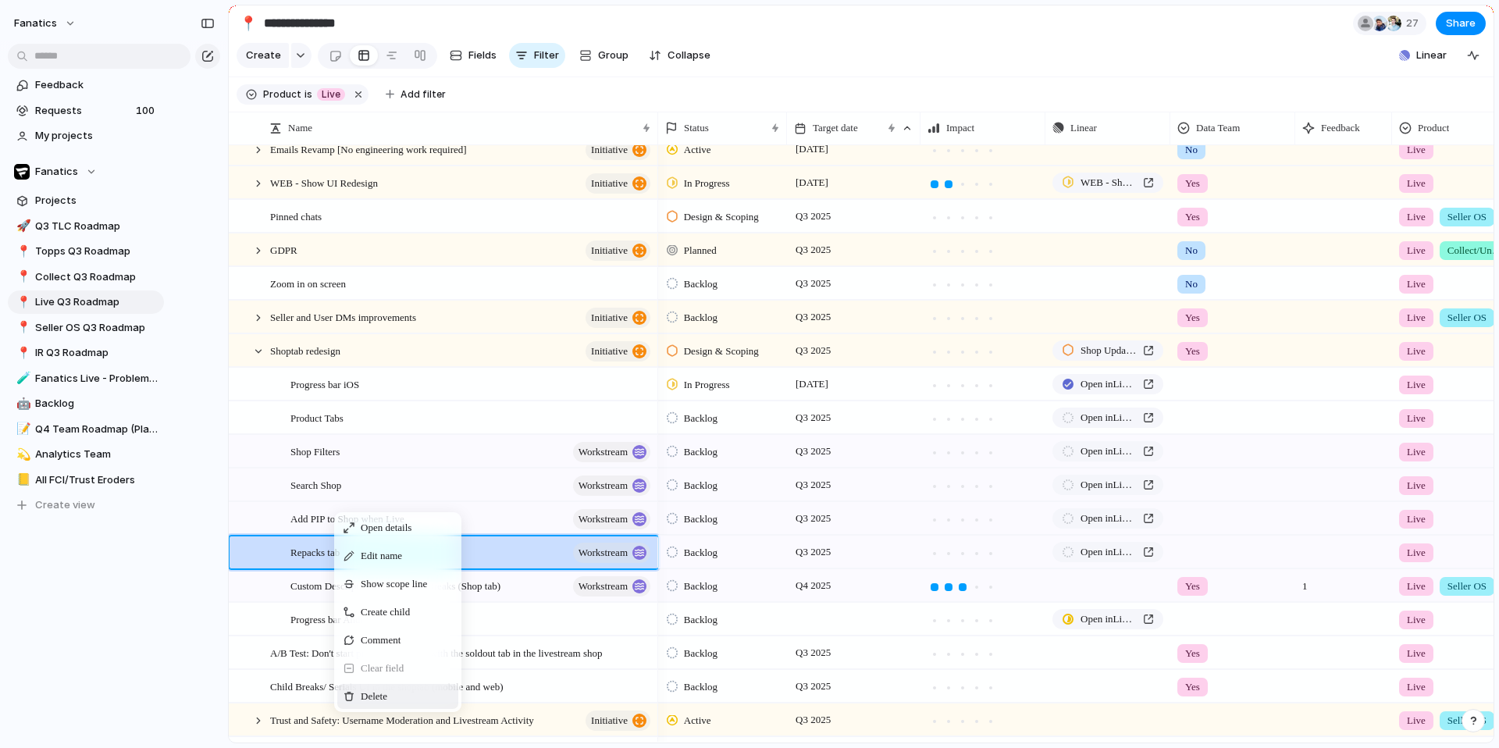
click at [382, 557] on span "Delete" at bounding box center [374, 697] width 27 height 16
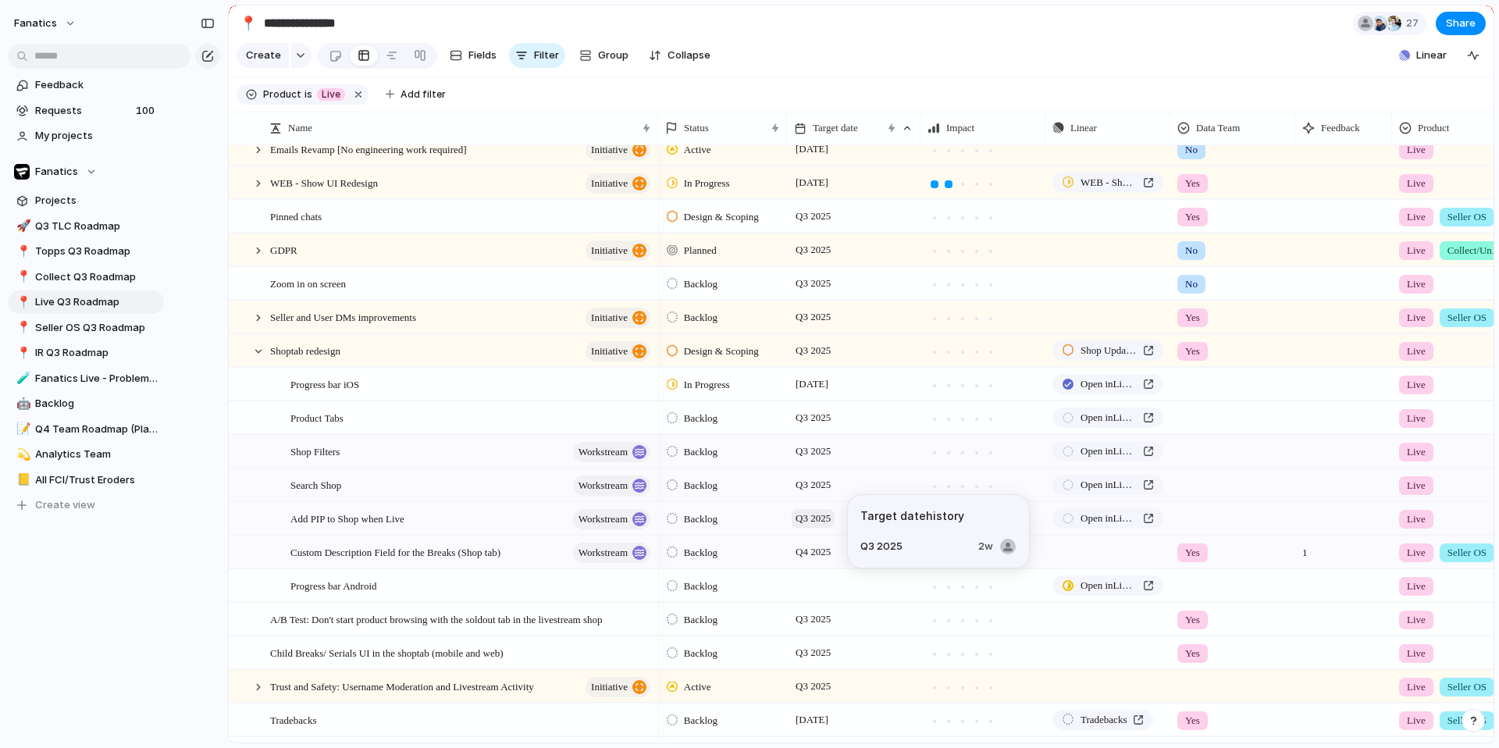
click at [821, 528] on span "Q3 2025" at bounding box center [813, 518] width 43 height 19
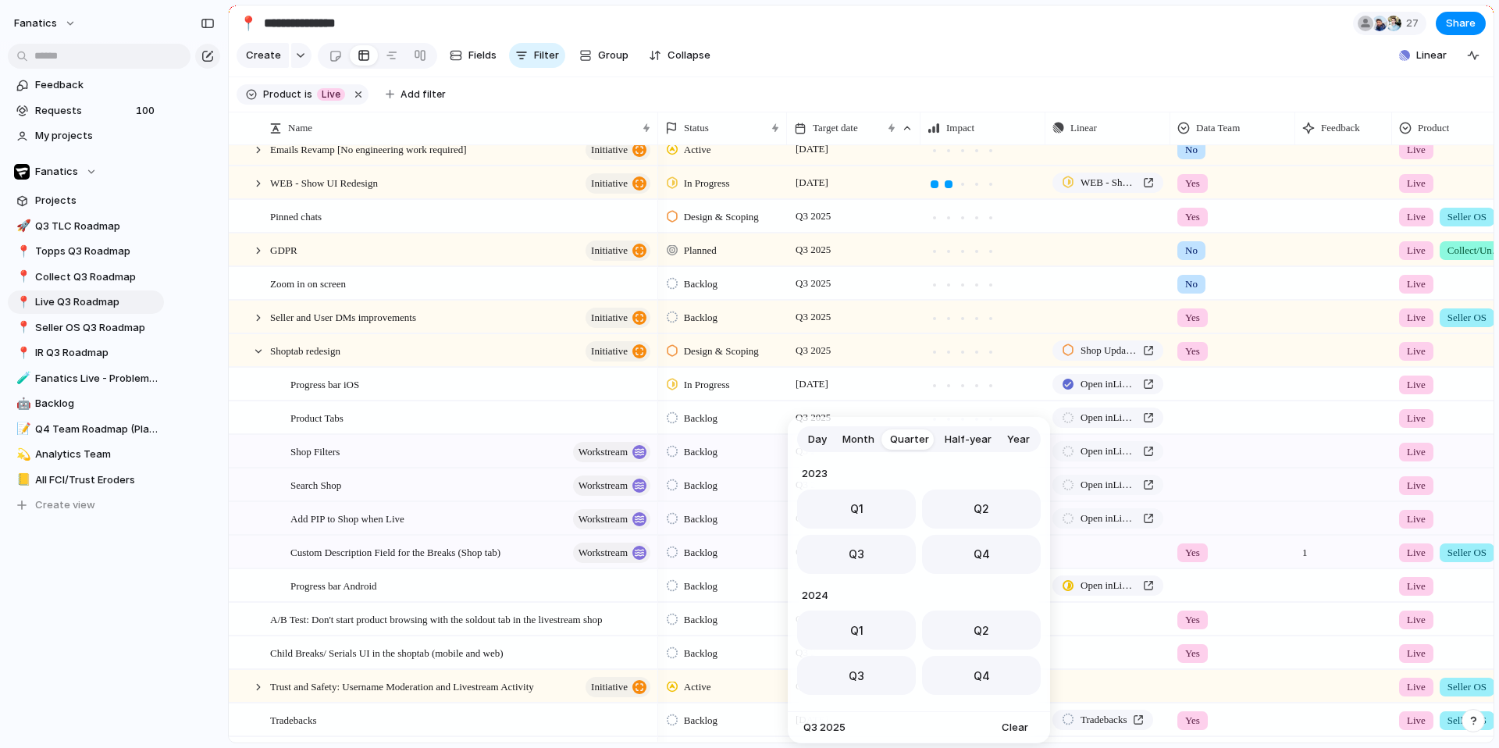
scroll to position [248, 0]
click at [949, 557] on button "Q4" at bounding box center [981, 549] width 119 height 39
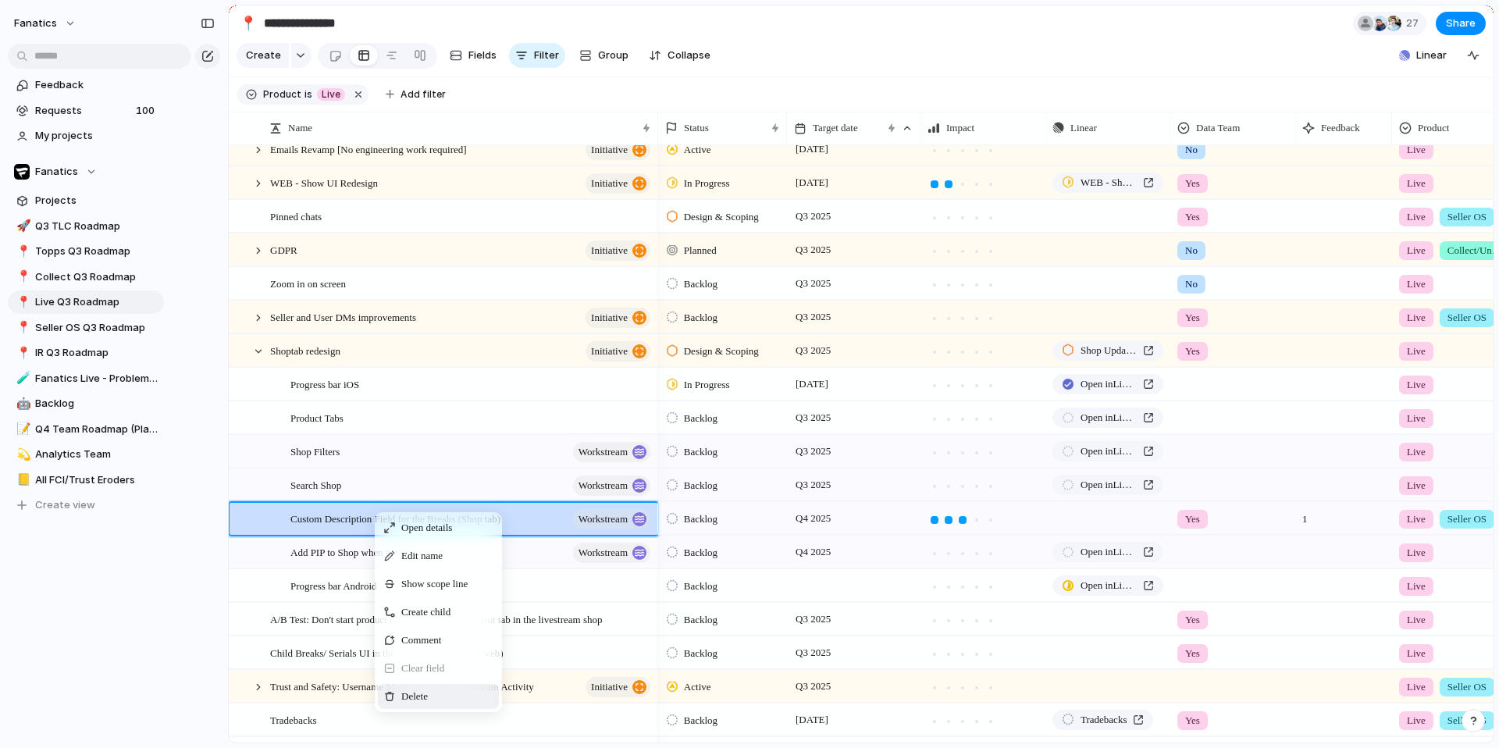
click at [387, 557] on div "Delete" at bounding box center [438, 696] width 121 height 25
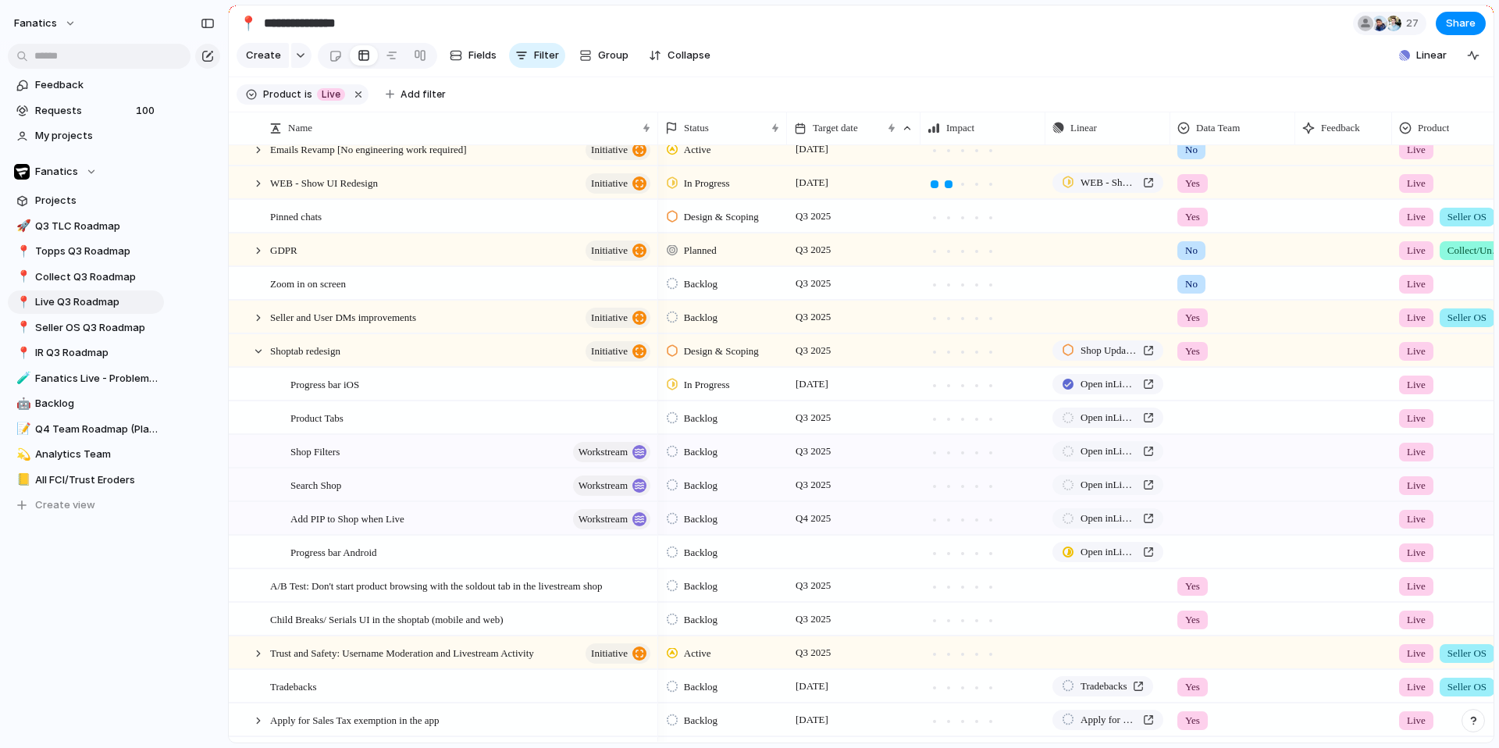
click at [710, 557] on span "Backlog" at bounding box center [701, 553] width 34 height 16
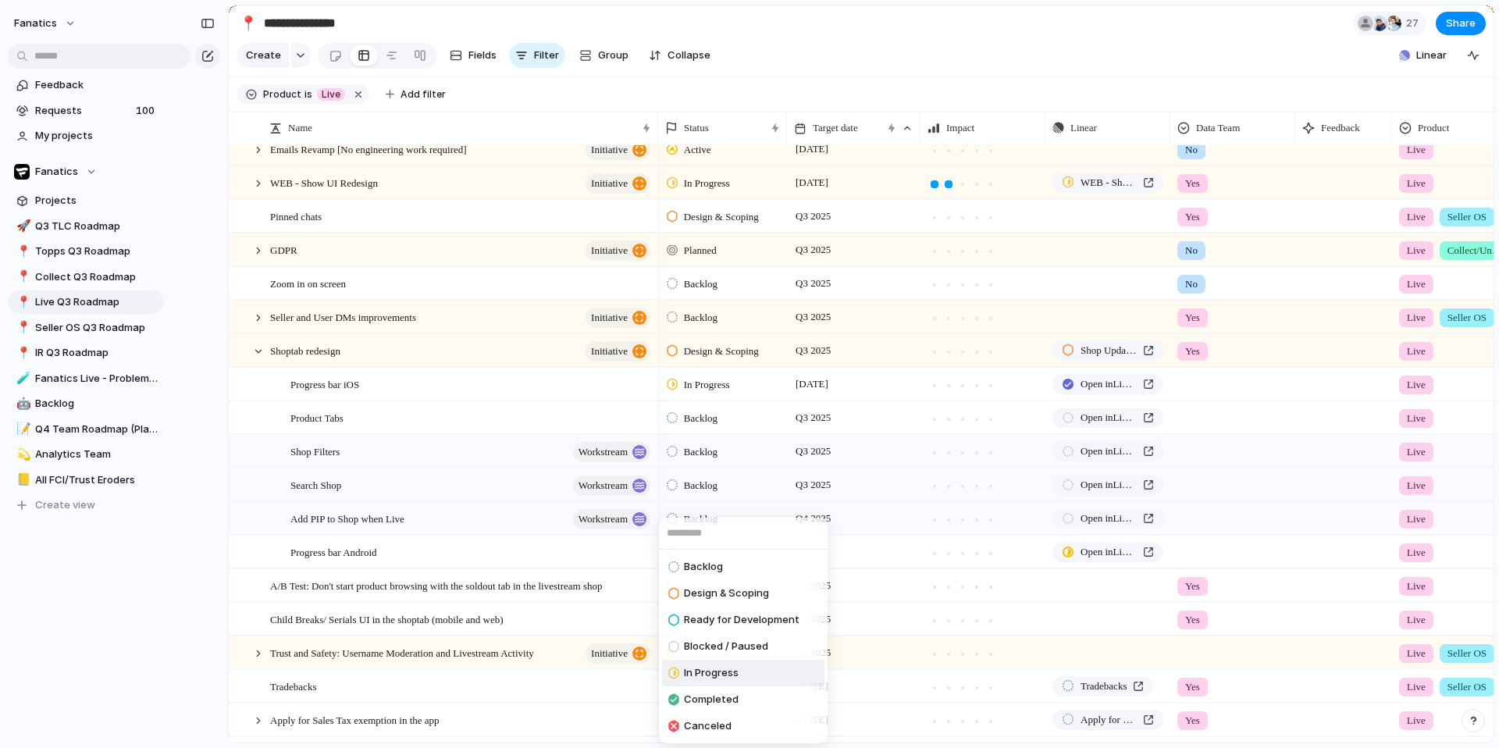
click at [722, 557] on span "In Progress" at bounding box center [711, 673] width 55 height 16
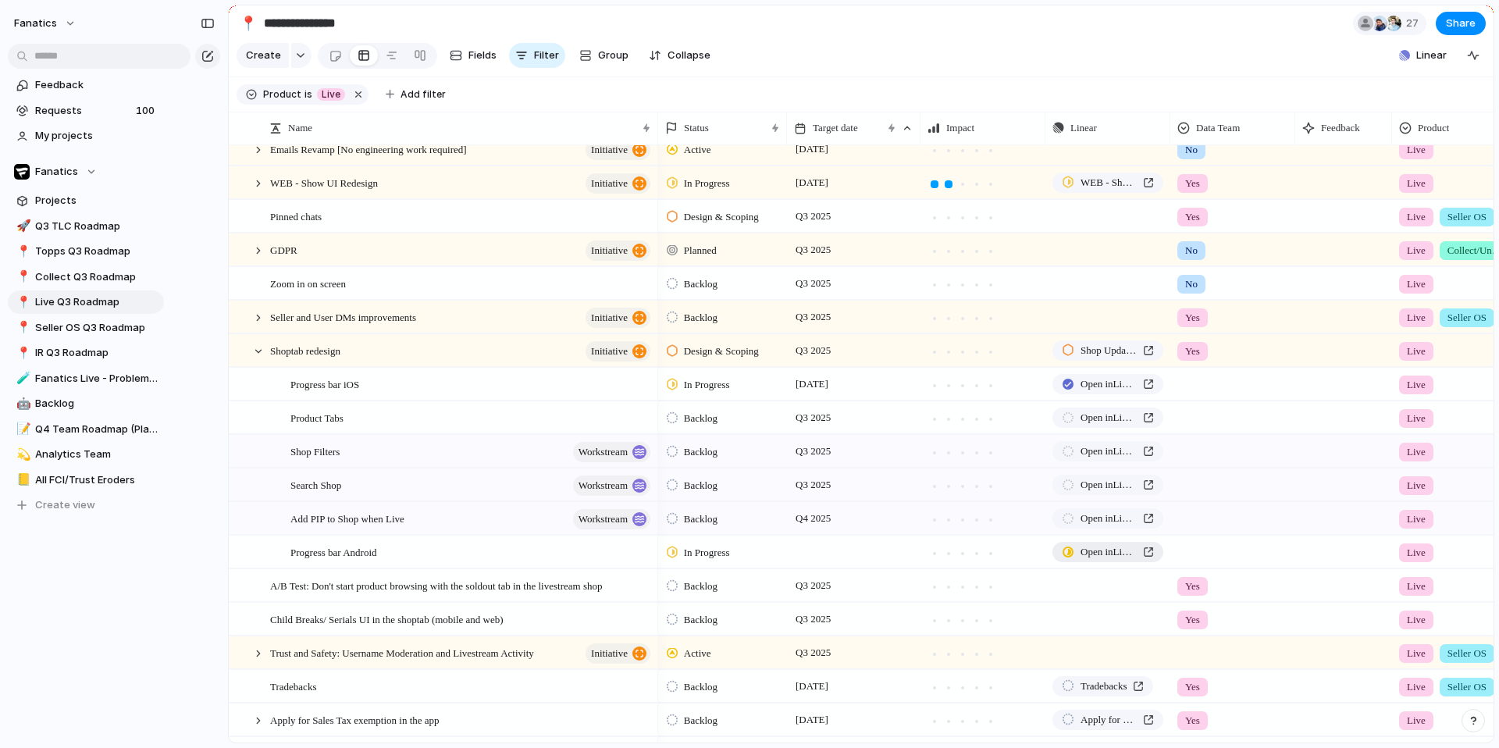
click at [1112, 557] on span "Open in Linear" at bounding box center [1109, 552] width 56 height 16
click at [818, 557] on div at bounding box center [854, 552] width 134 height 32
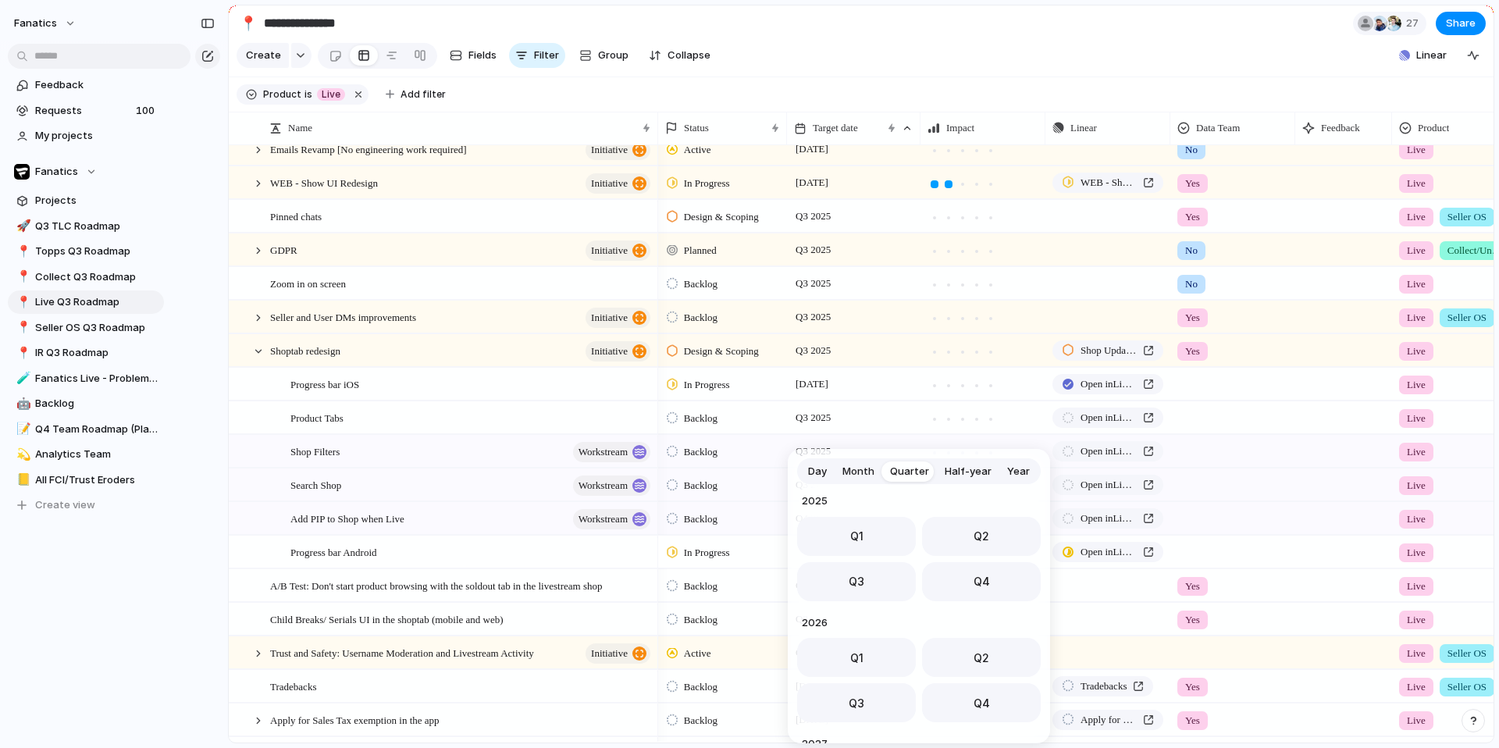
click at [823, 471] on span "Day" at bounding box center [817, 472] width 19 height 16
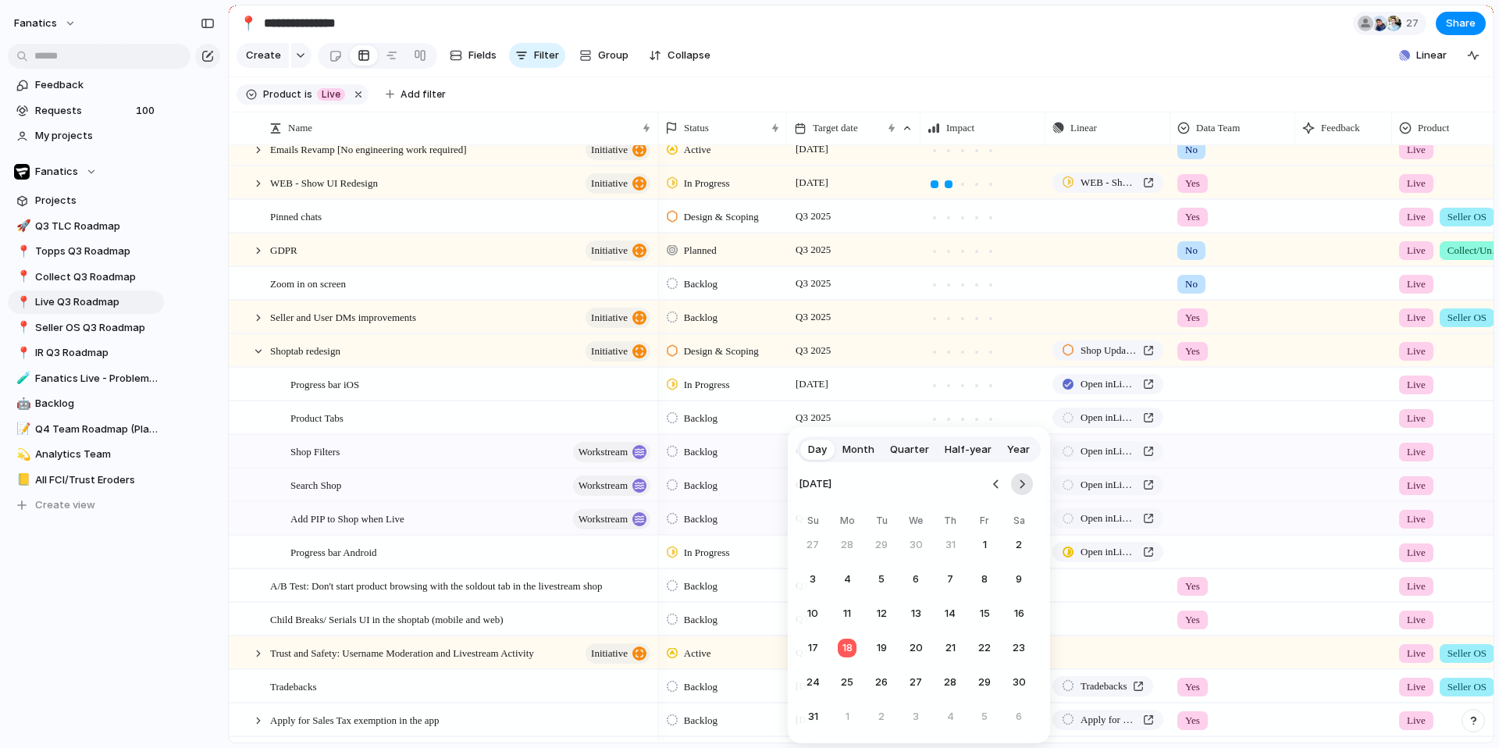
click at [1026, 483] on button "Go to the Next Month" at bounding box center [1022, 484] width 22 height 22
click at [851, 557] on button "15" at bounding box center [847, 614] width 28 height 28
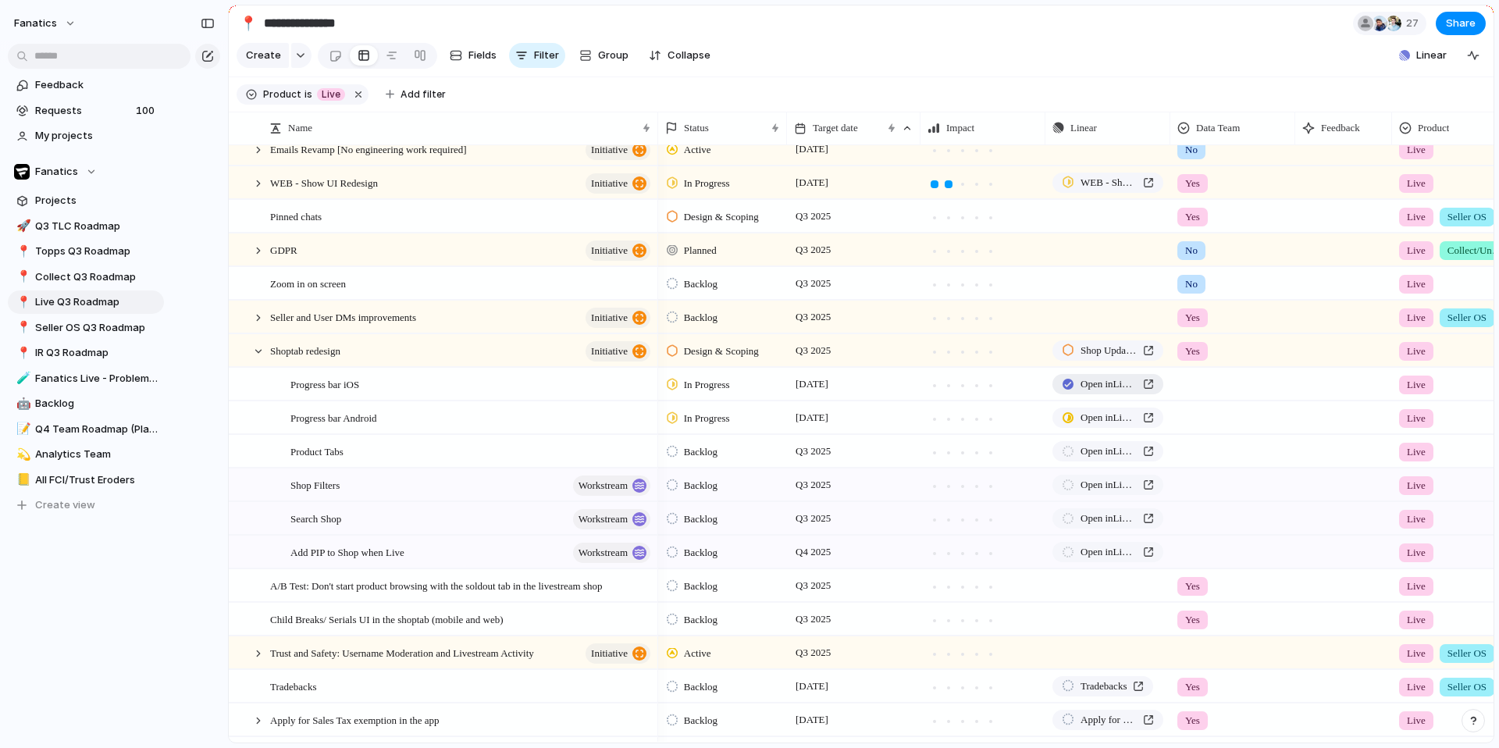
click at [1102, 392] on span "Open in Linear" at bounding box center [1109, 384] width 56 height 16
click at [824, 394] on span "[DATE]" at bounding box center [812, 384] width 41 height 19
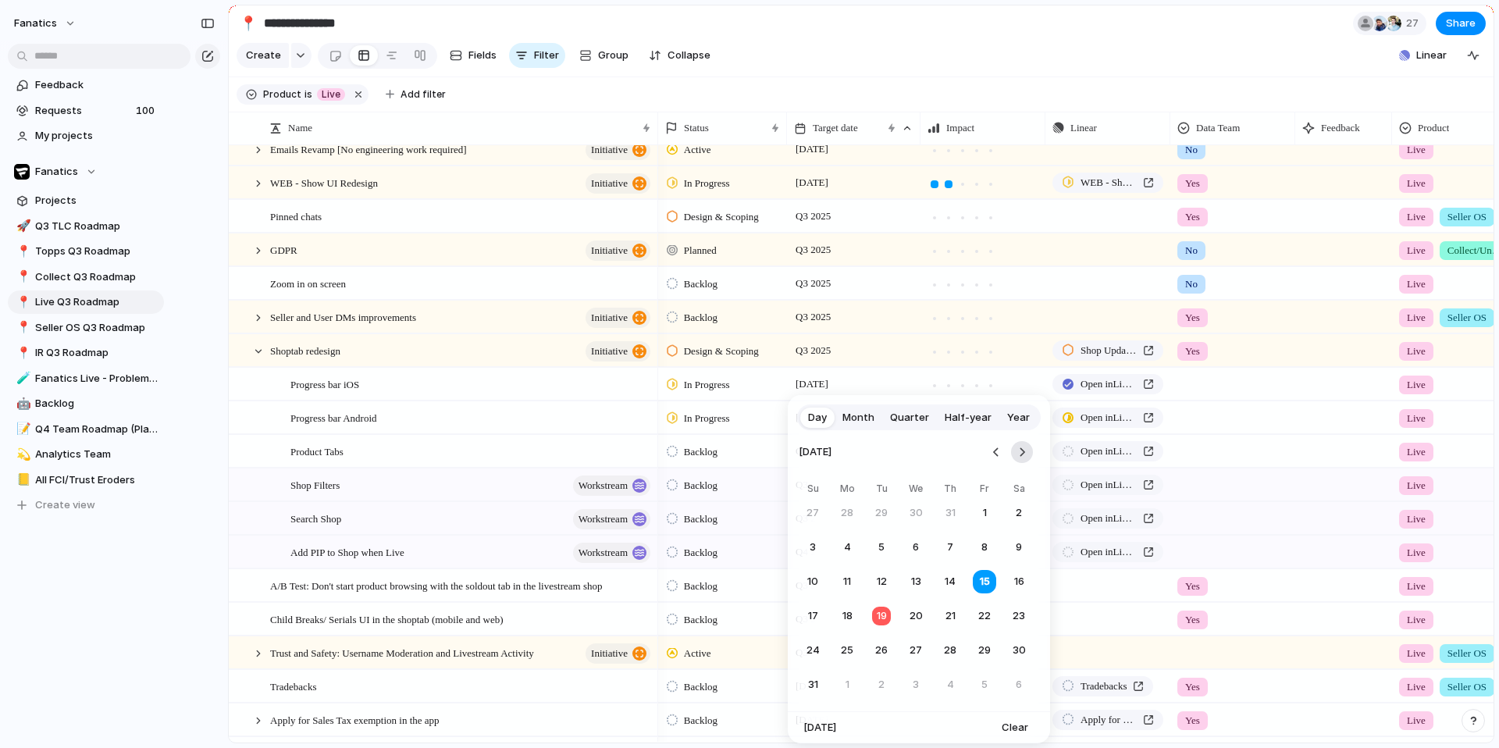
click at [1022, 457] on button "Go to the Next Month" at bounding box center [1022, 452] width 22 height 22
click at [995, 447] on button "Go to the Previous Month" at bounding box center [996, 452] width 22 height 22
click at [987, 557] on button "29" at bounding box center [984, 650] width 28 height 28
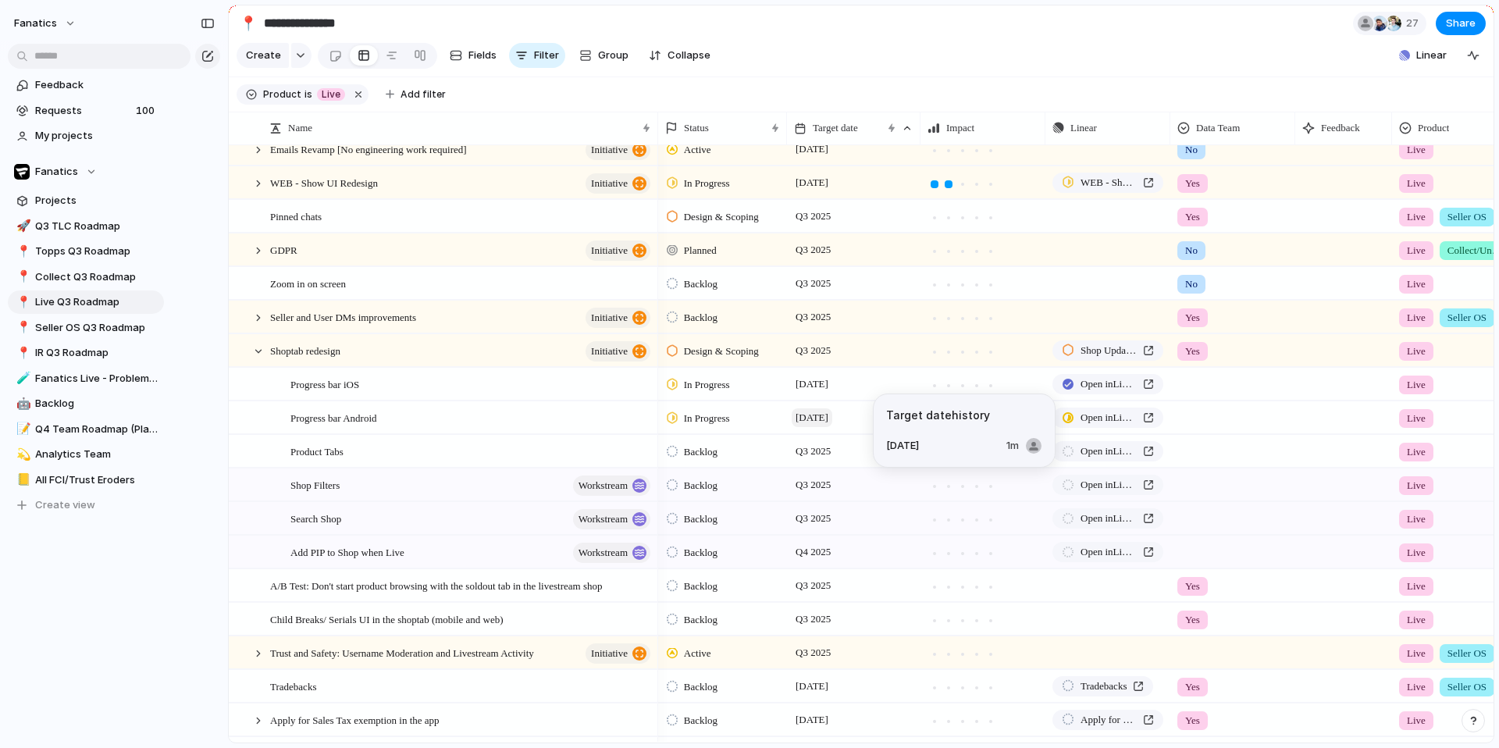
click at [822, 427] on span "[DATE]" at bounding box center [812, 417] width 41 height 19
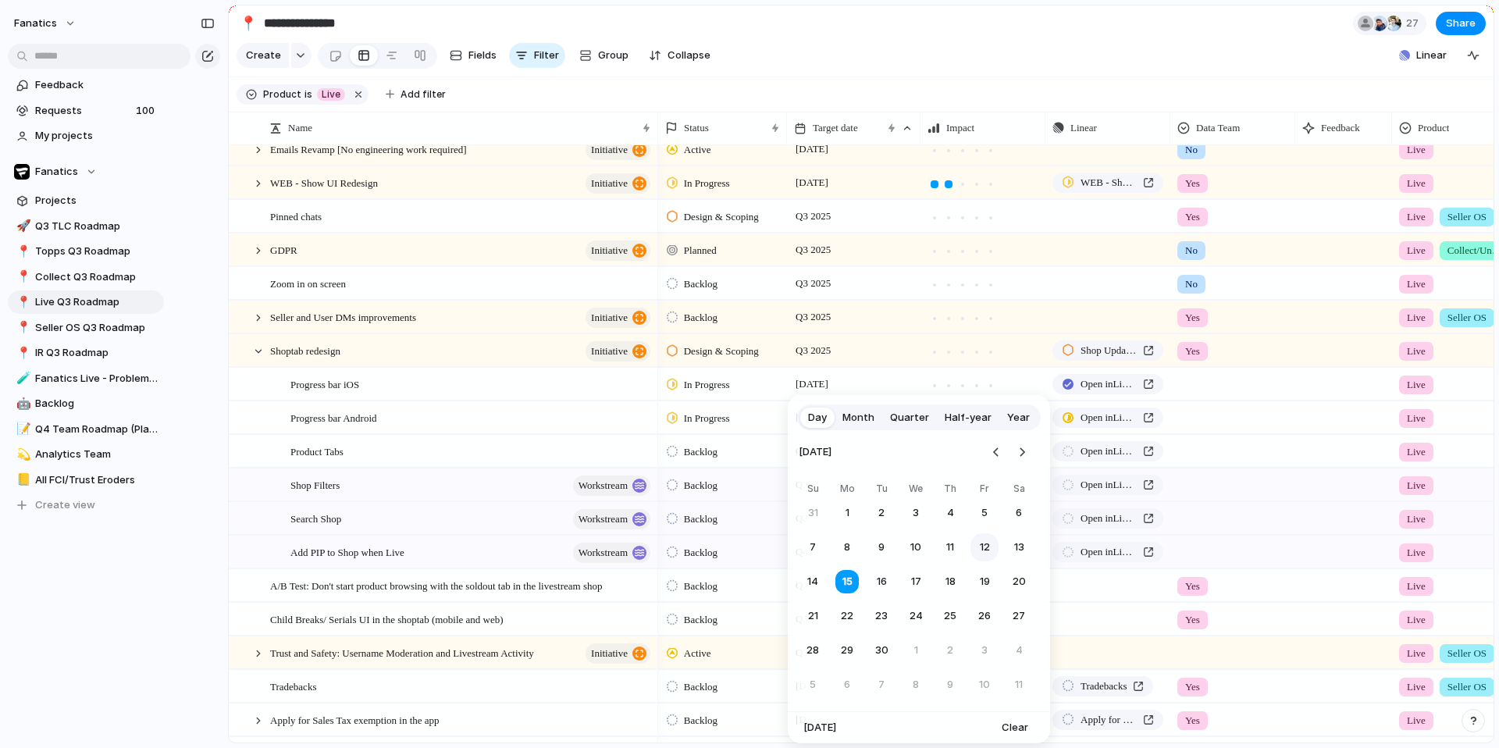
click at [985, 538] on button "12" at bounding box center [984, 547] width 28 height 28
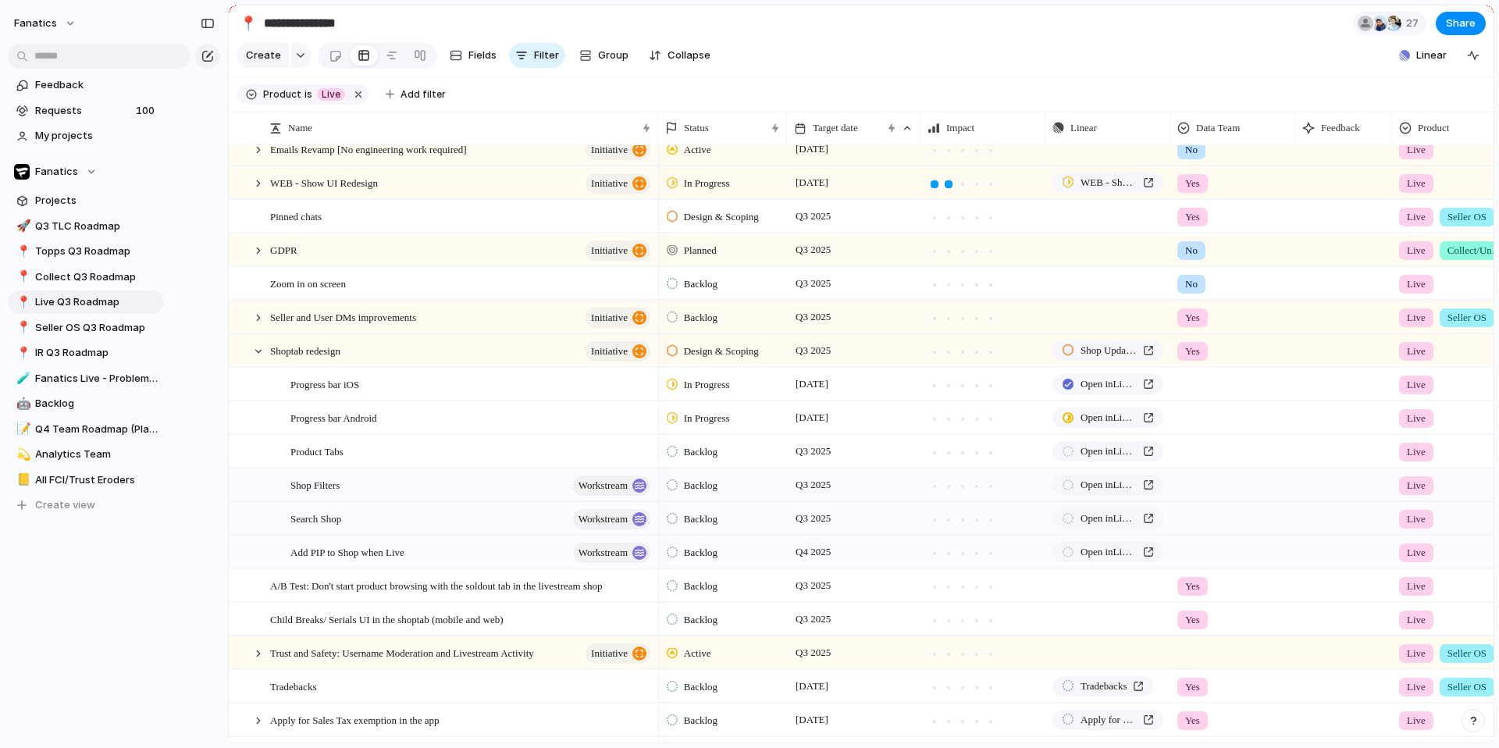
click at [1127, 461] on div "Open in Linear" at bounding box center [1107, 449] width 123 height 26
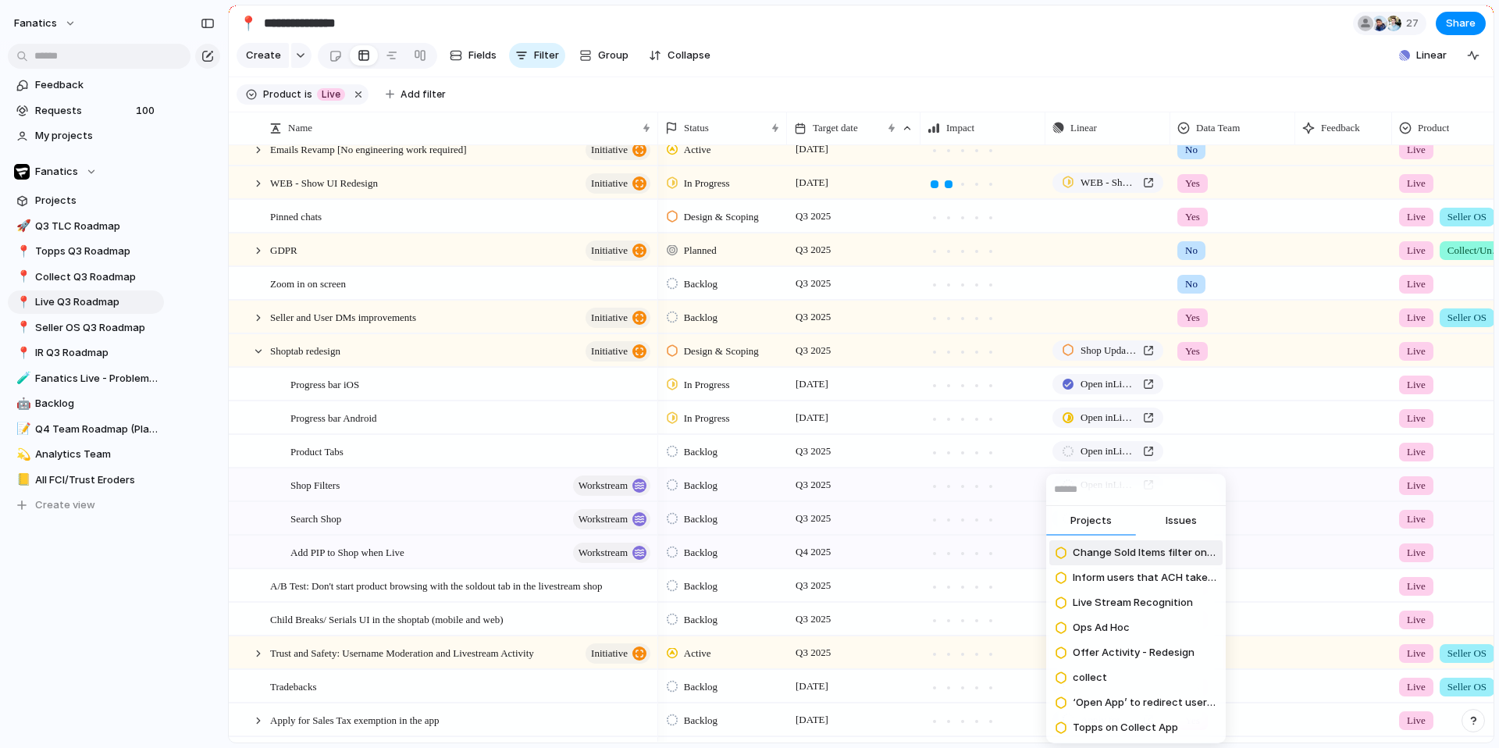
click at [976, 458] on div "Projects Issues Change Sold Items filter on Web Inform users that ACH take 3 da…" at bounding box center [749, 374] width 1499 height 748
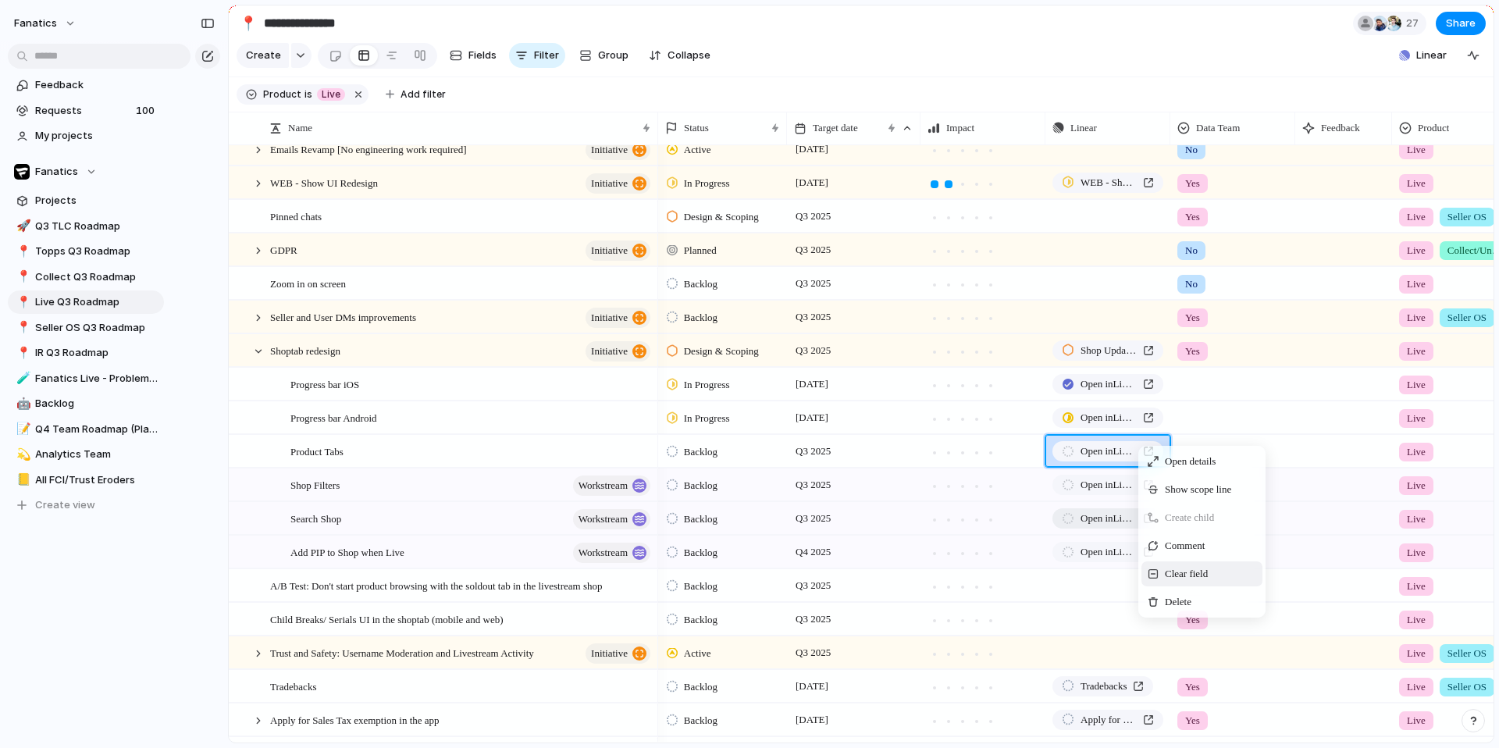
click at [1164, 557] on span "Clear field" at bounding box center [1186, 574] width 43 height 16
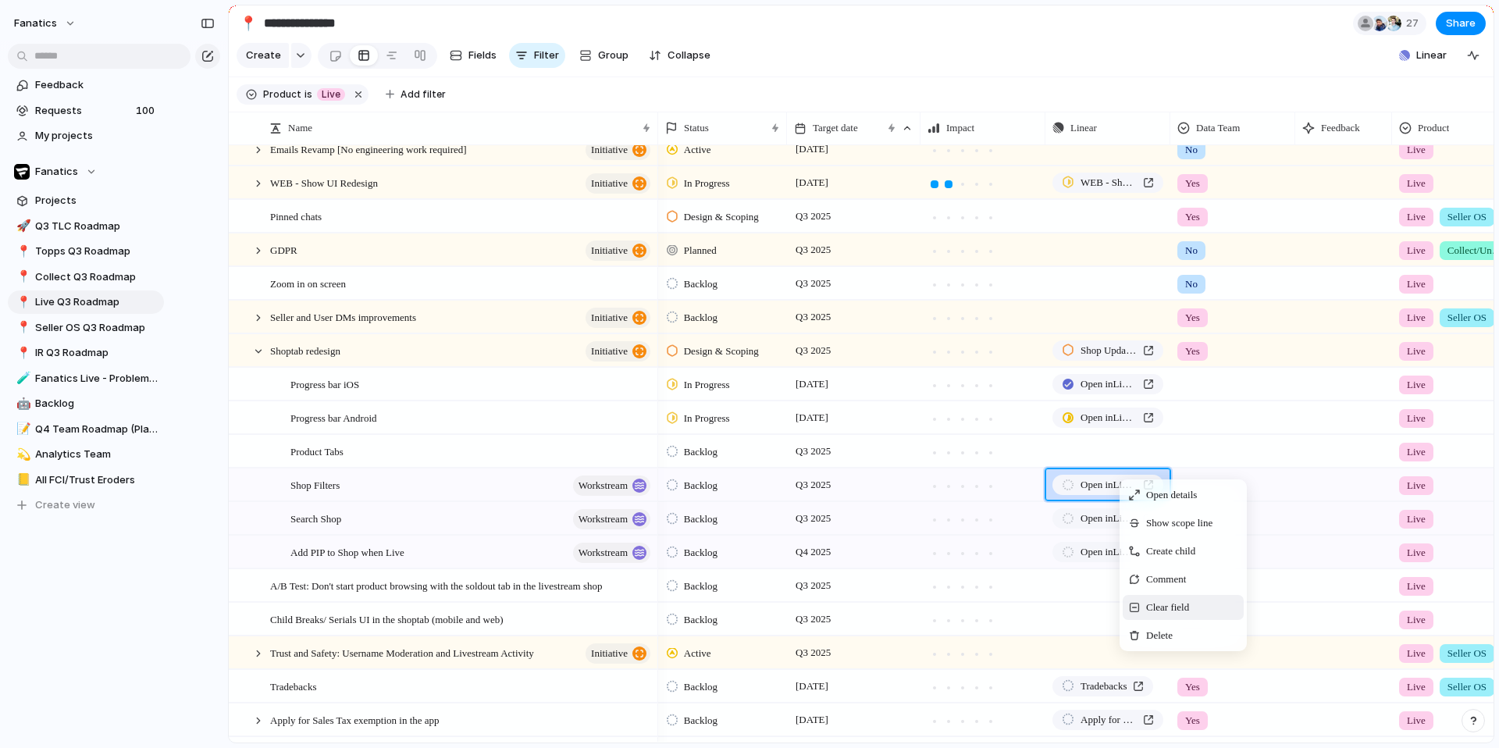
click at [1138, 557] on span "Context Menu" at bounding box center [1134, 607] width 11 height 11
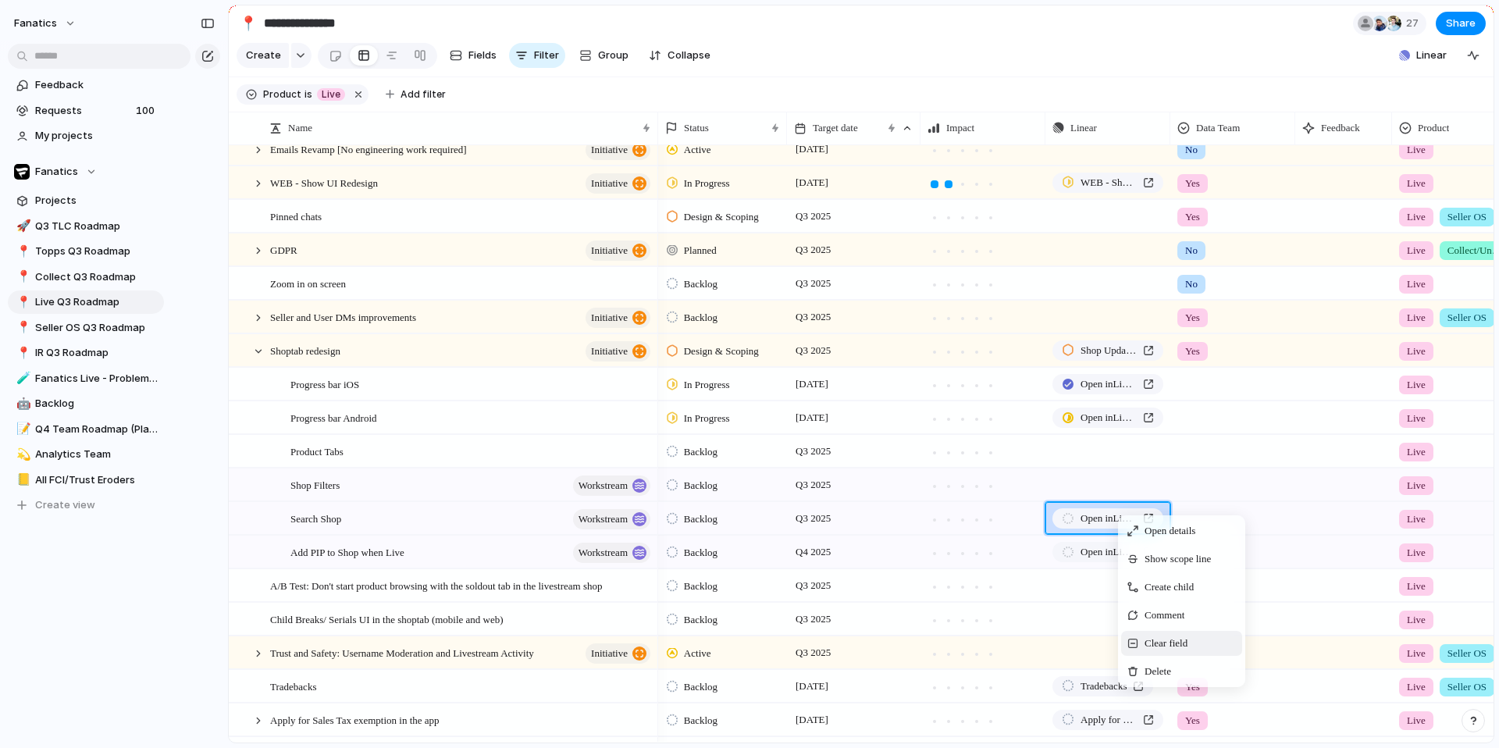
click at [1152, 557] on span "Clear field" at bounding box center [1166, 644] width 43 height 16
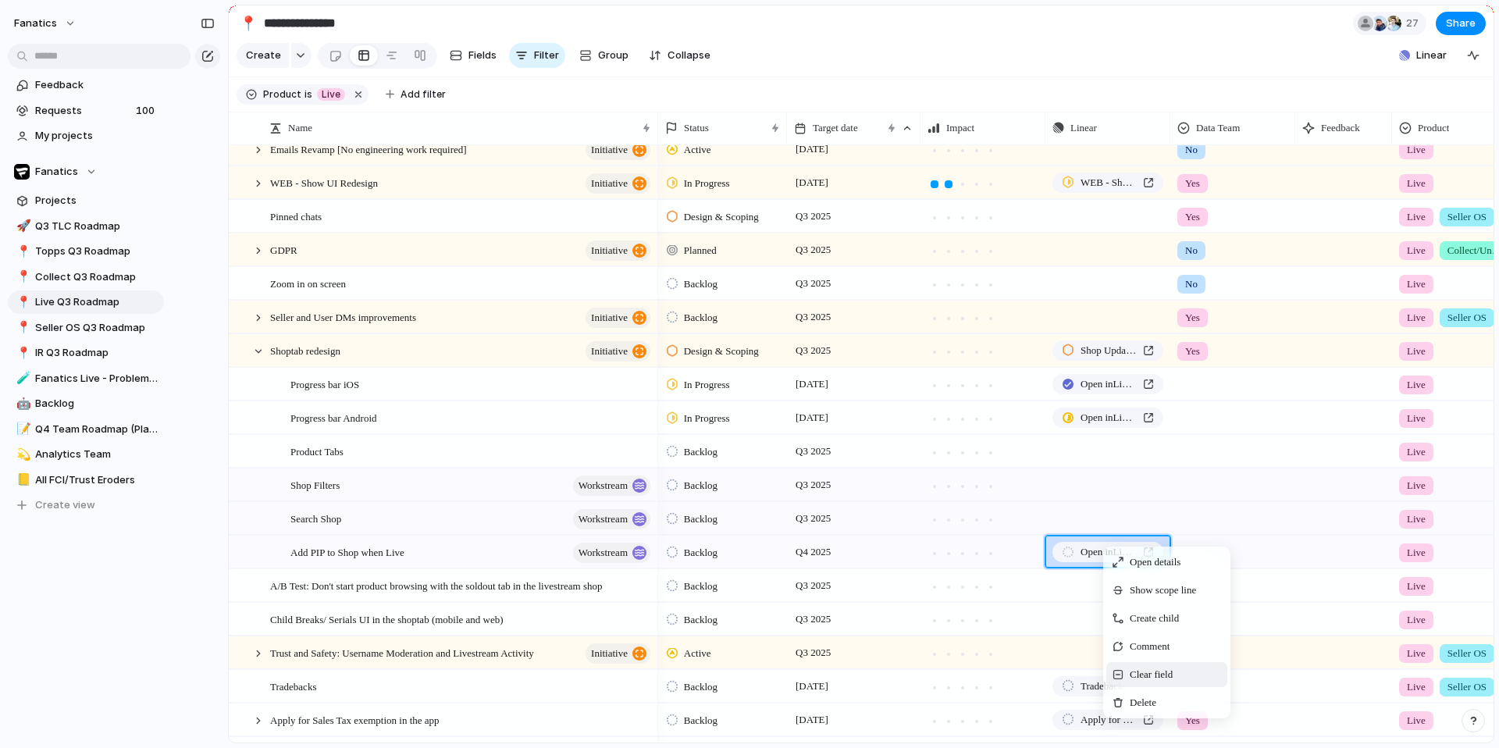
click at [1138, 557] on span "Clear field" at bounding box center [1151, 675] width 43 height 16
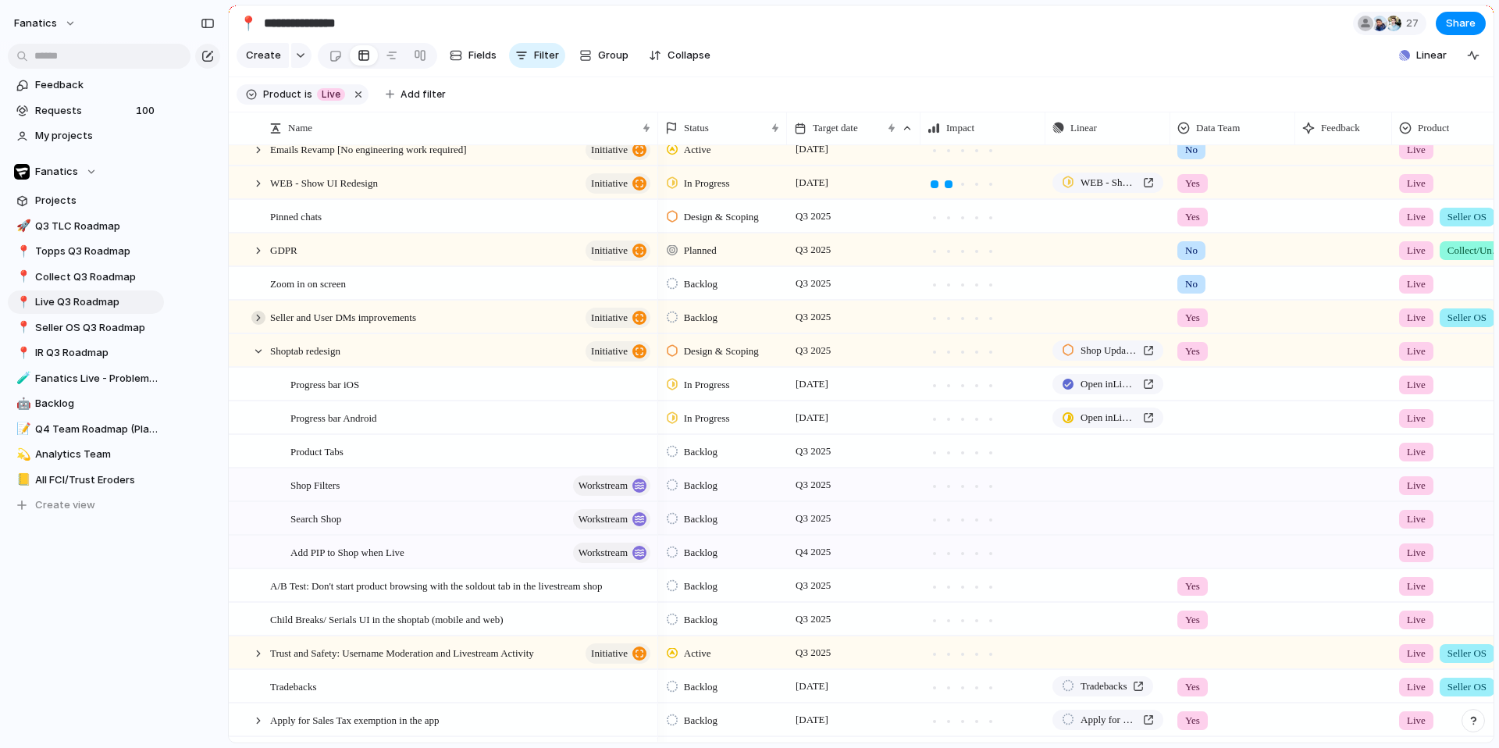
click at [257, 325] on div at bounding box center [258, 318] width 14 height 14
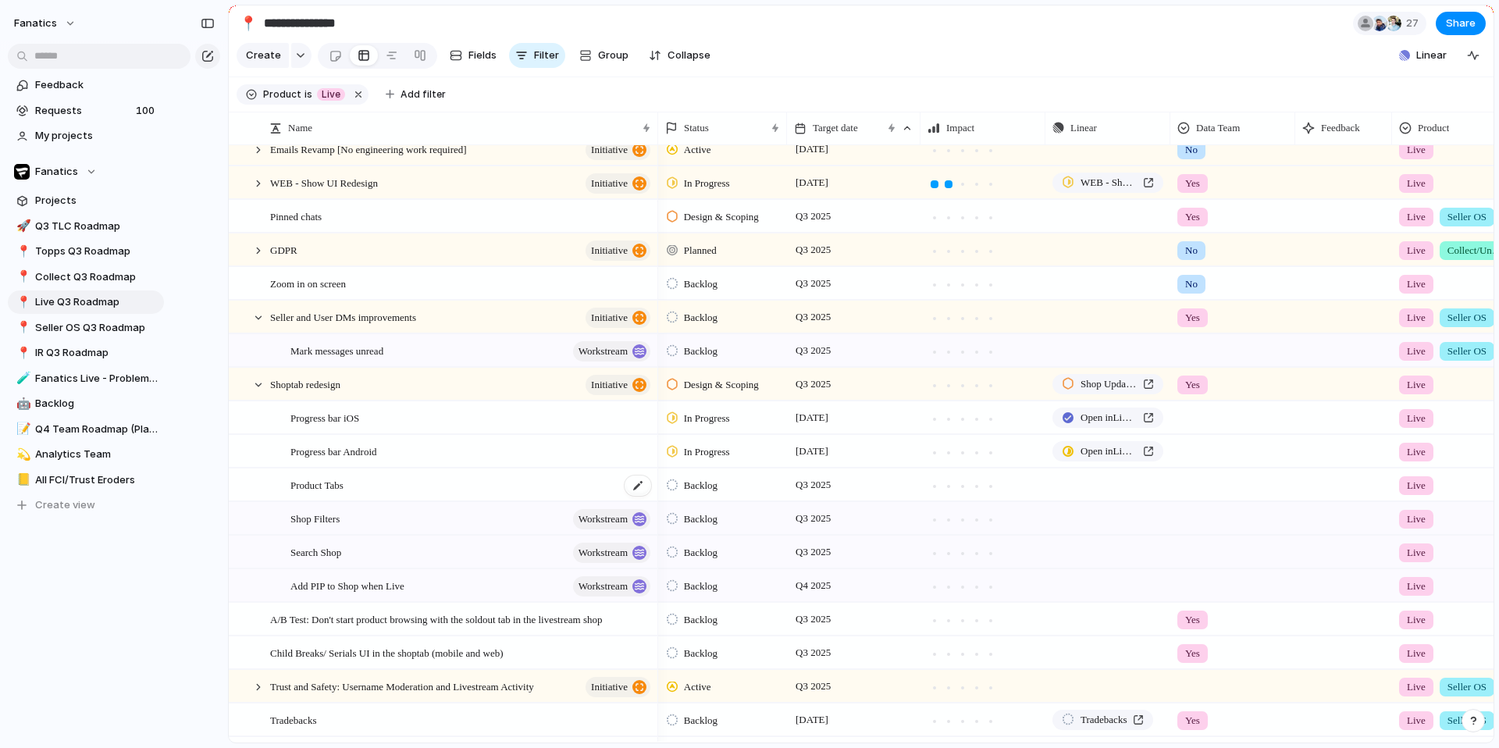
click at [386, 501] on div "Product Tabs" at bounding box center [471, 485] width 362 height 32
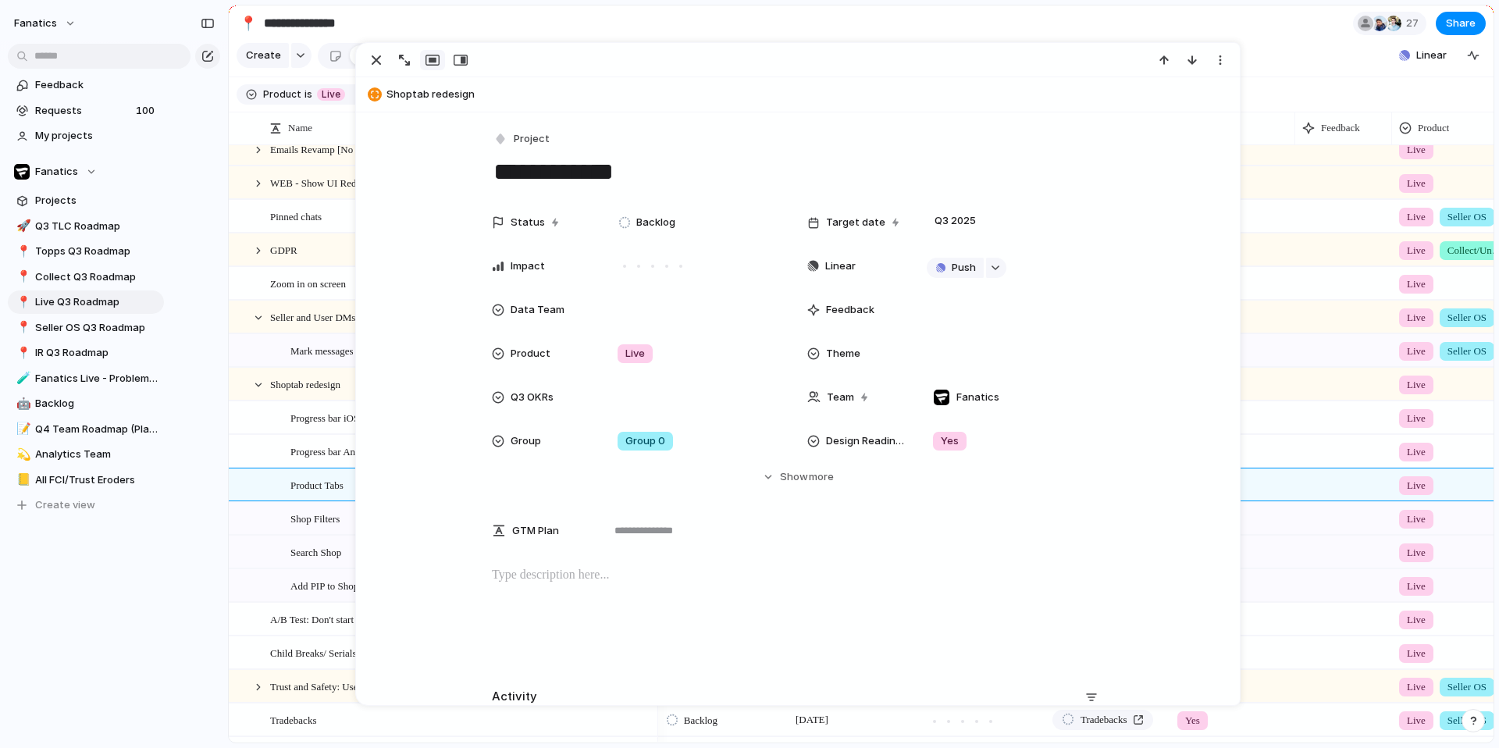
click at [642, 174] on textarea "**********" at bounding box center [798, 171] width 612 height 33
type textarea "**********"
click at [371, 66] on div "button" at bounding box center [376, 60] width 19 height 19
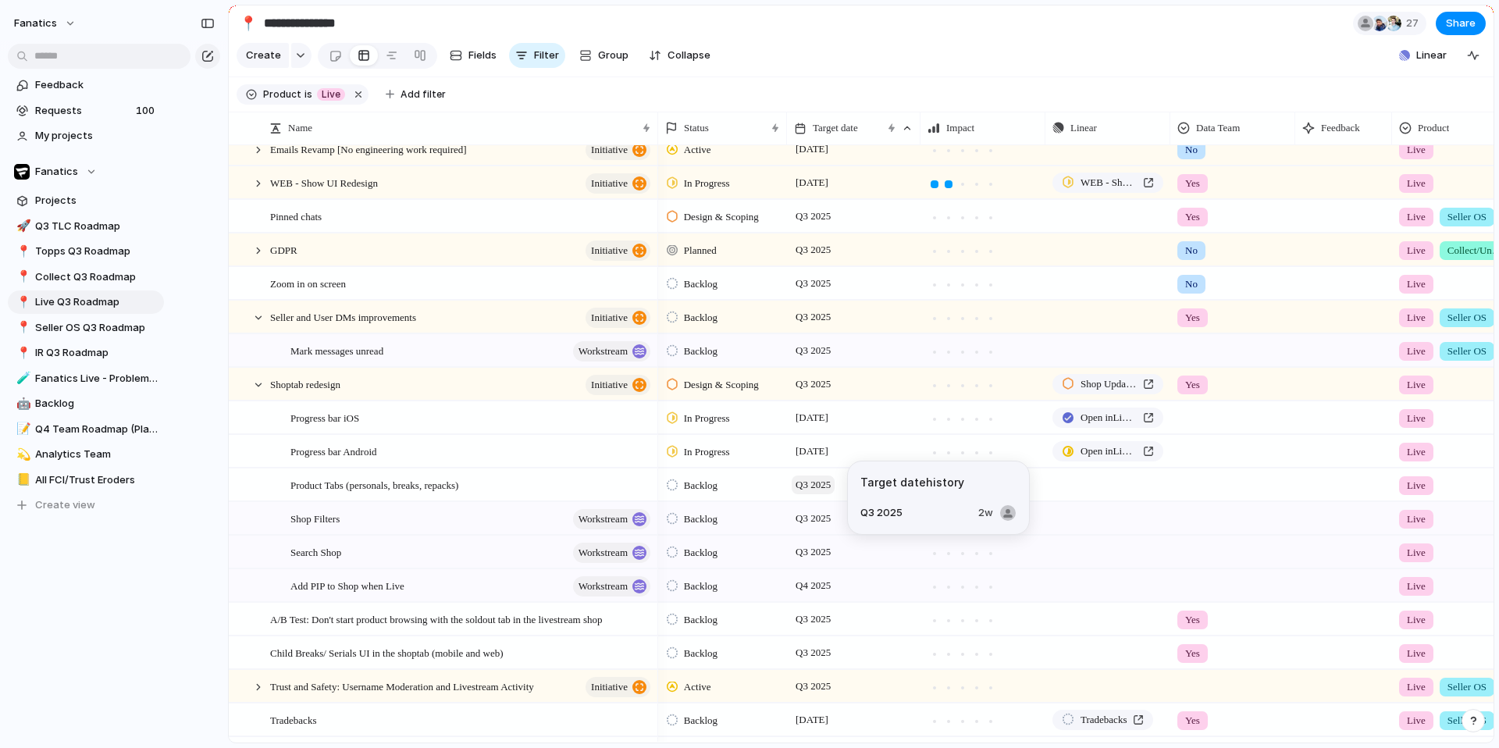
click at [817, 494] on span "Q3 2025" at bounding box center [813, 484] width 43 height 19
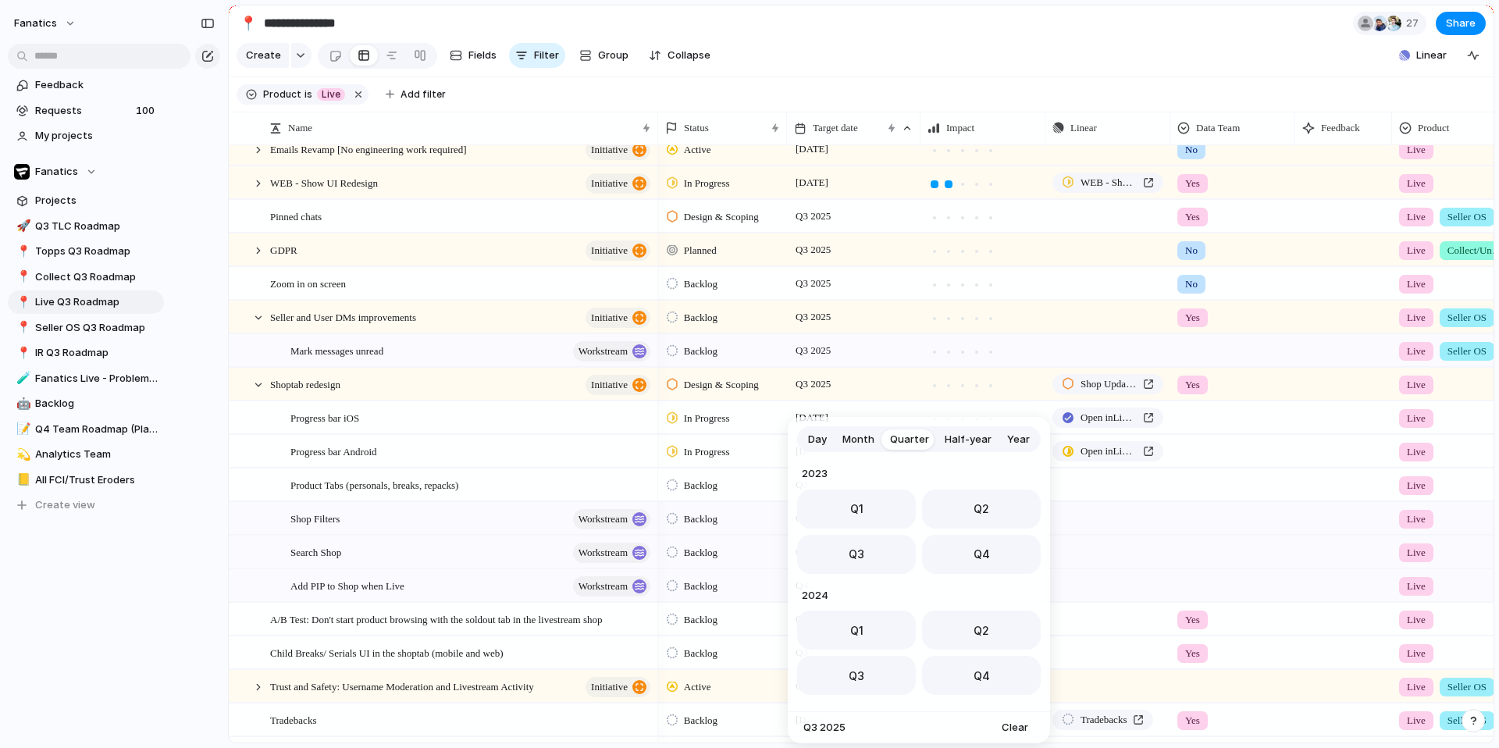
scroll to position [248, 0]
click at [823, 441] on span "Day" at bounding box center [817, 440] width 19 height 16
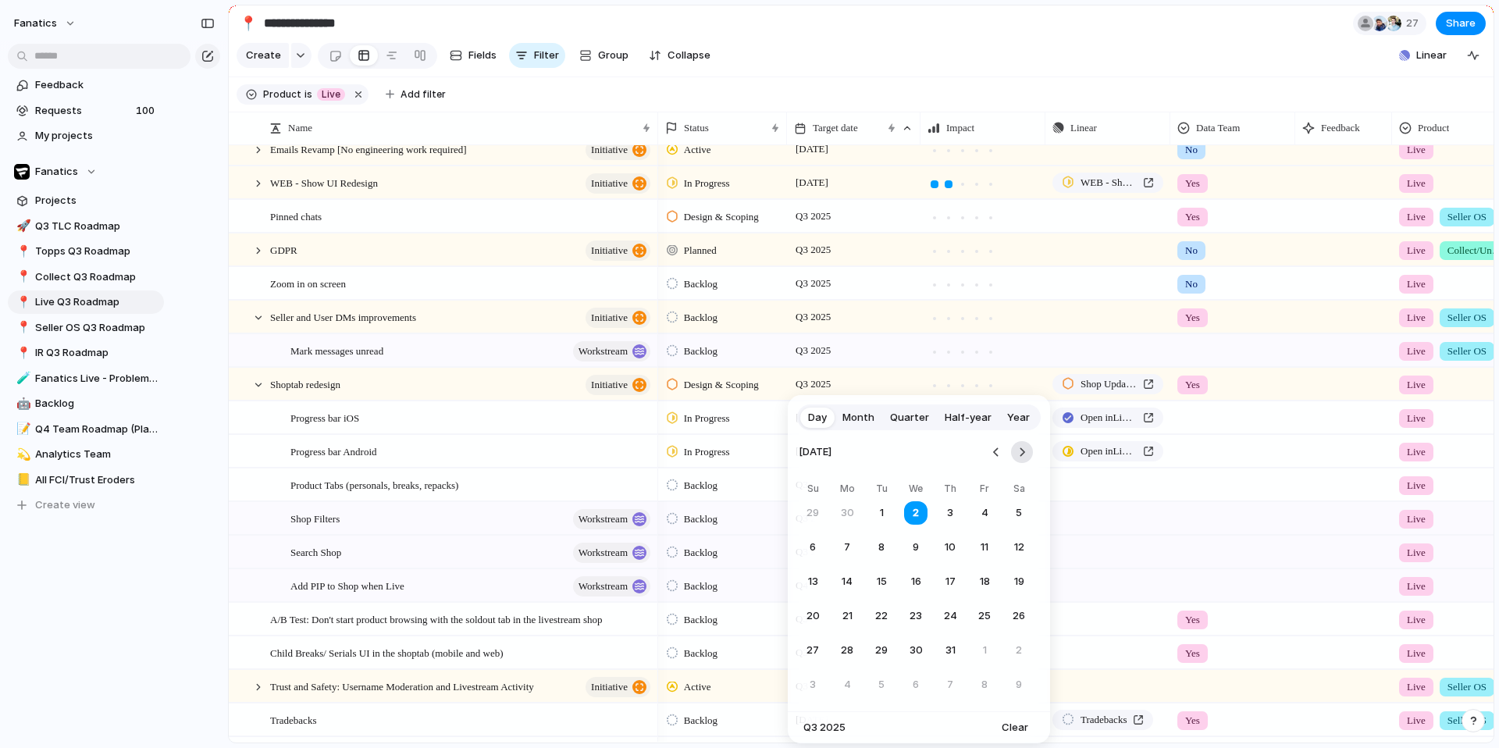
click at [1024, 454] on button "Go to the Next Month" at bounding box center [1022, 452] width 22 height 22
click at [992, 557] on button "26" at bounding box center [984, 616] width 28 height 28
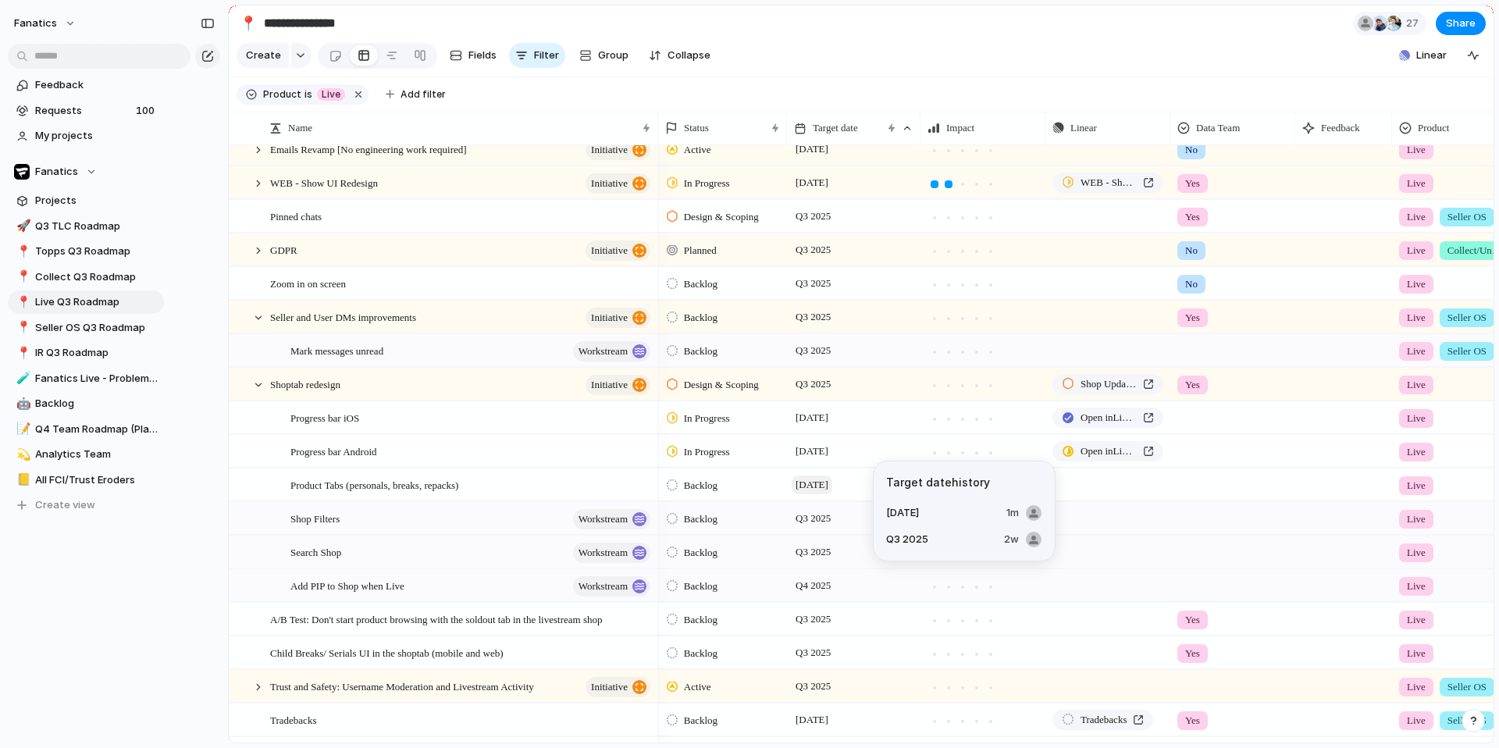
click at [832, 494] on span "[DATE]" at bounding box center [812, 484] width 41 height 19
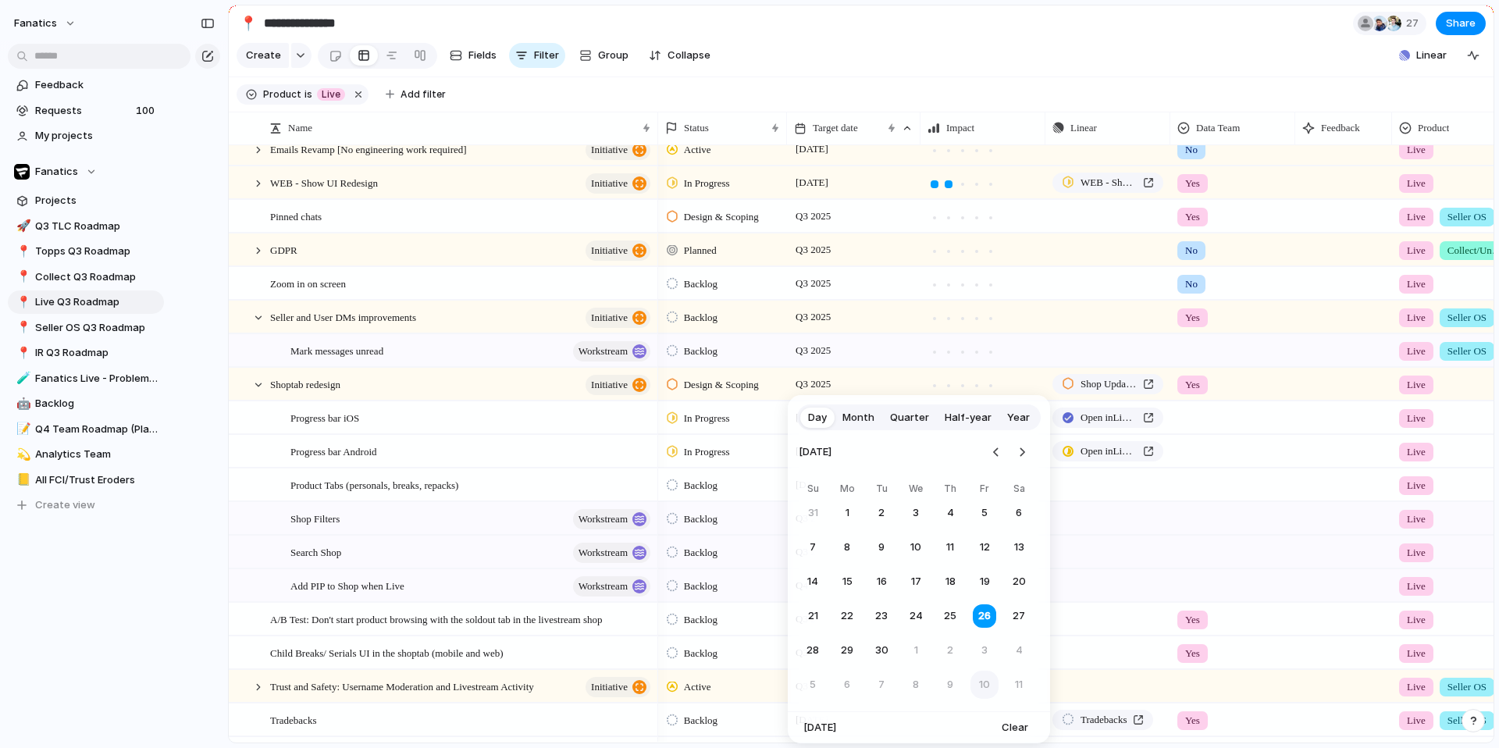
click at [987, 557] on button "10" at bounding box center [984, 685] width 28 height 28
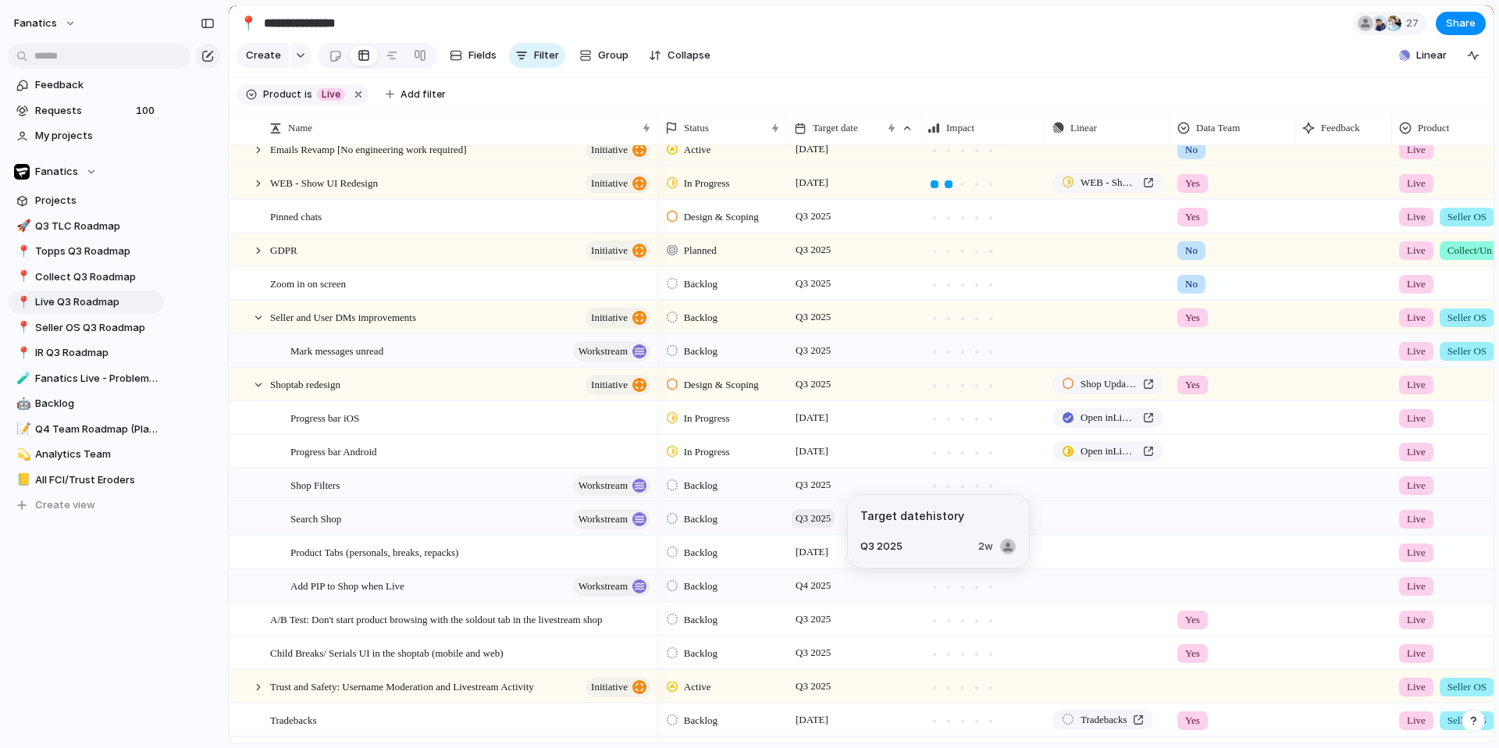
click at [814, 528] on span "Q3 2025" at bounding box center [813, 518] width 43 height 19
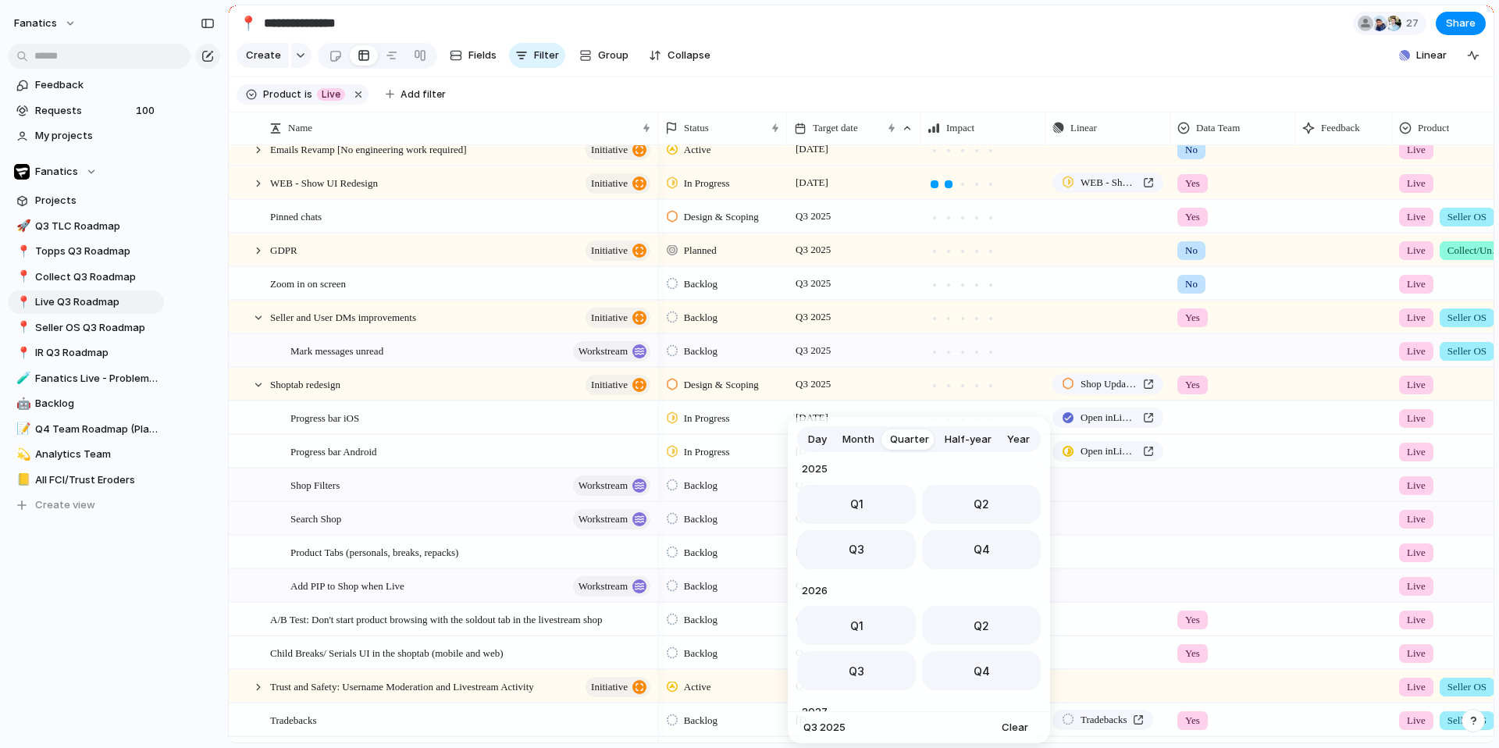
click at [814, 435] on span "Day" at bounding box center [817, 440] width 19 height 16
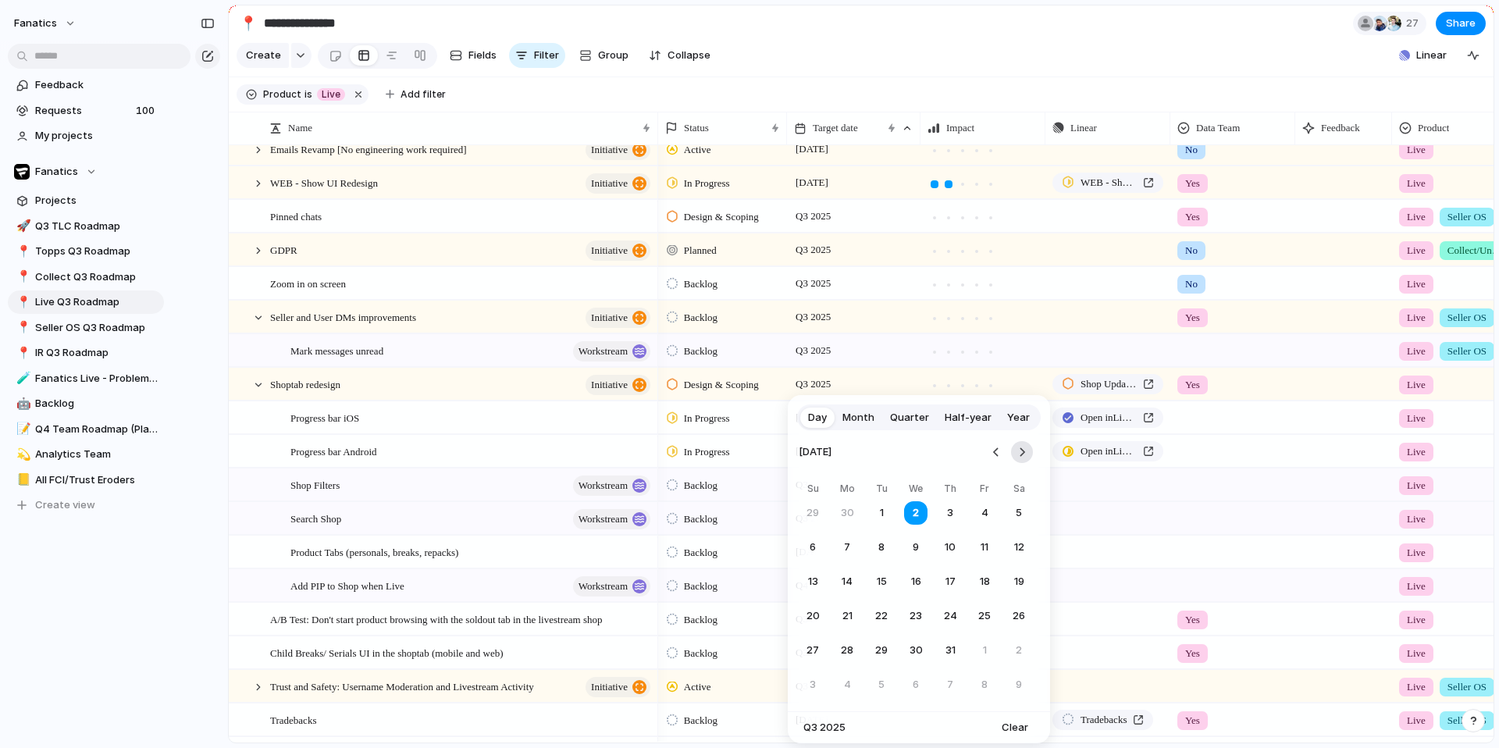
click at [1027, 450] on button "Go to the Next Month" at bounding box center [1022, 452] width 22 height 22
click at [981, 557] on button "10" at bounding box center [984, 685] width 28 height 28
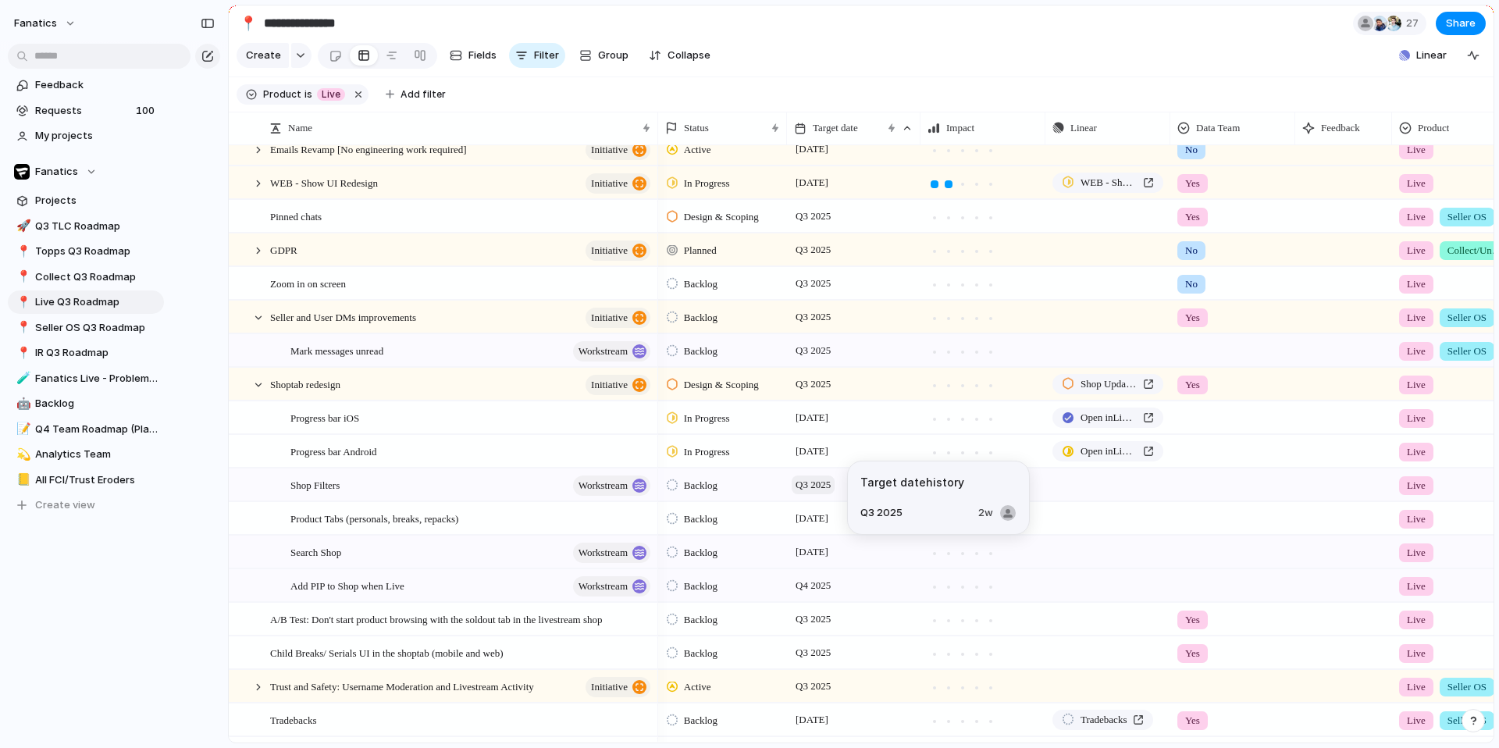
click at [821, 494] on span "Q3 2025" at bounding box center [813, 484] width 43 height 19
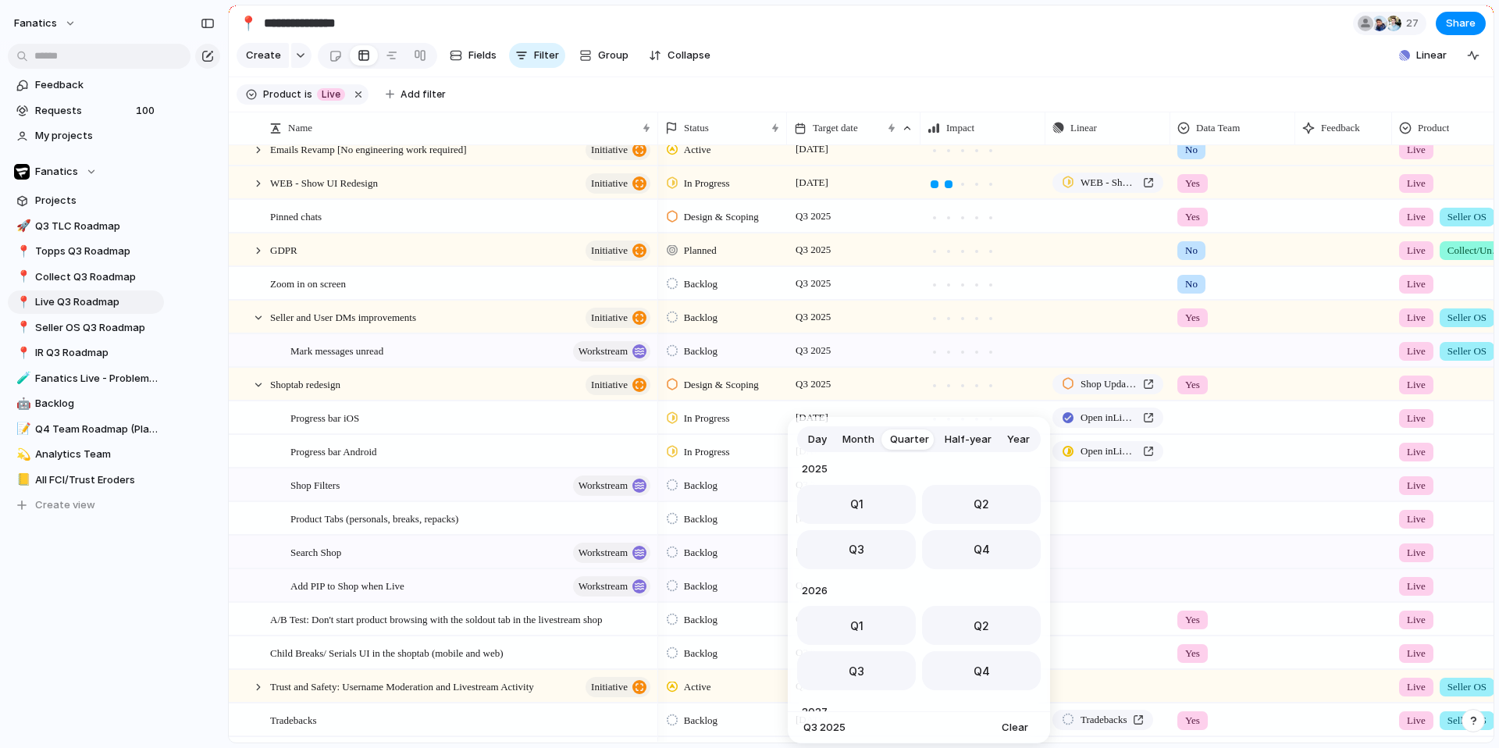
click at [822, 442] on span "Day" at bounding box center [817, 440] width 19 height 16
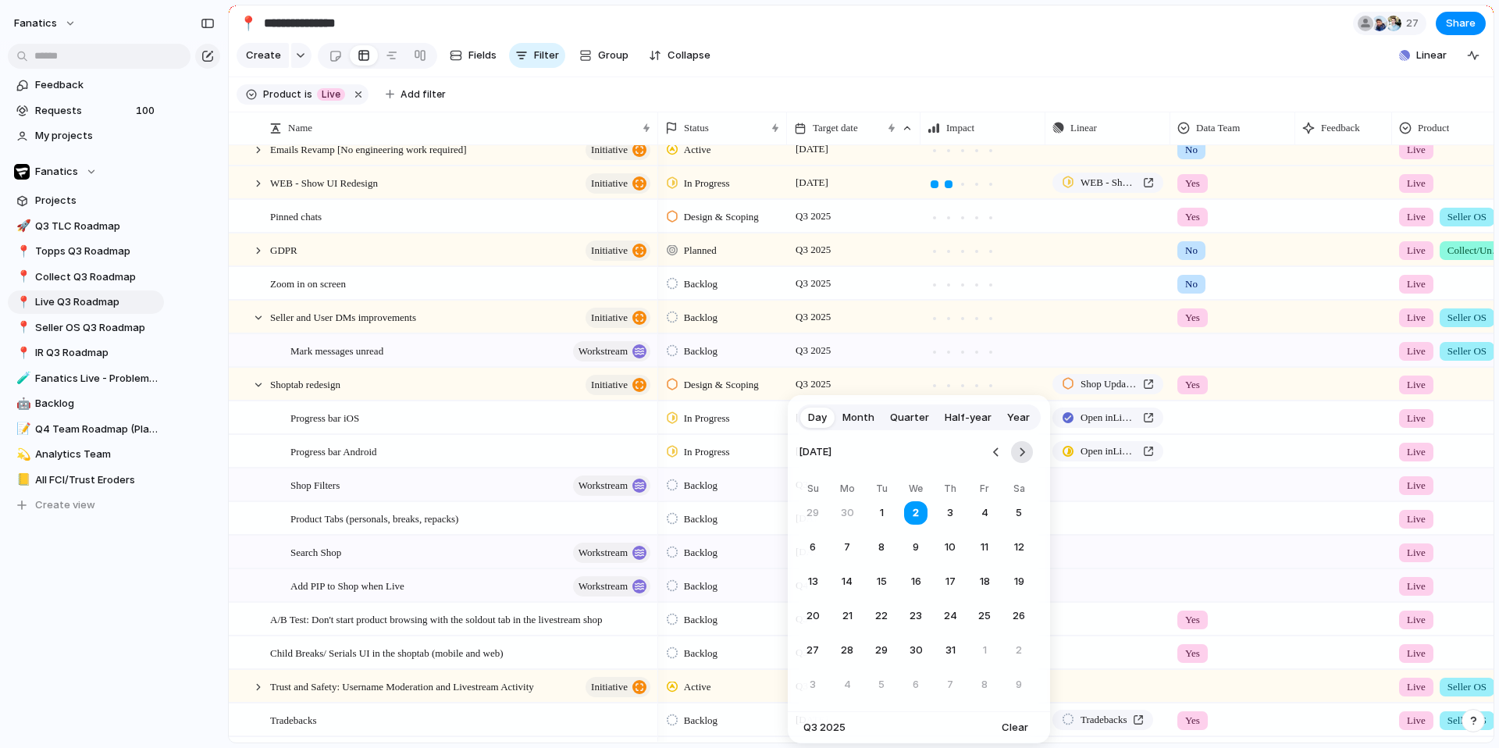
click at [1025, 451] on button "Go to the Next Month" at bounding box center [1022, 452] width 22 height 22
click at [983, 557] on button "10" at bounding box center [984, 685] width 28 height 28
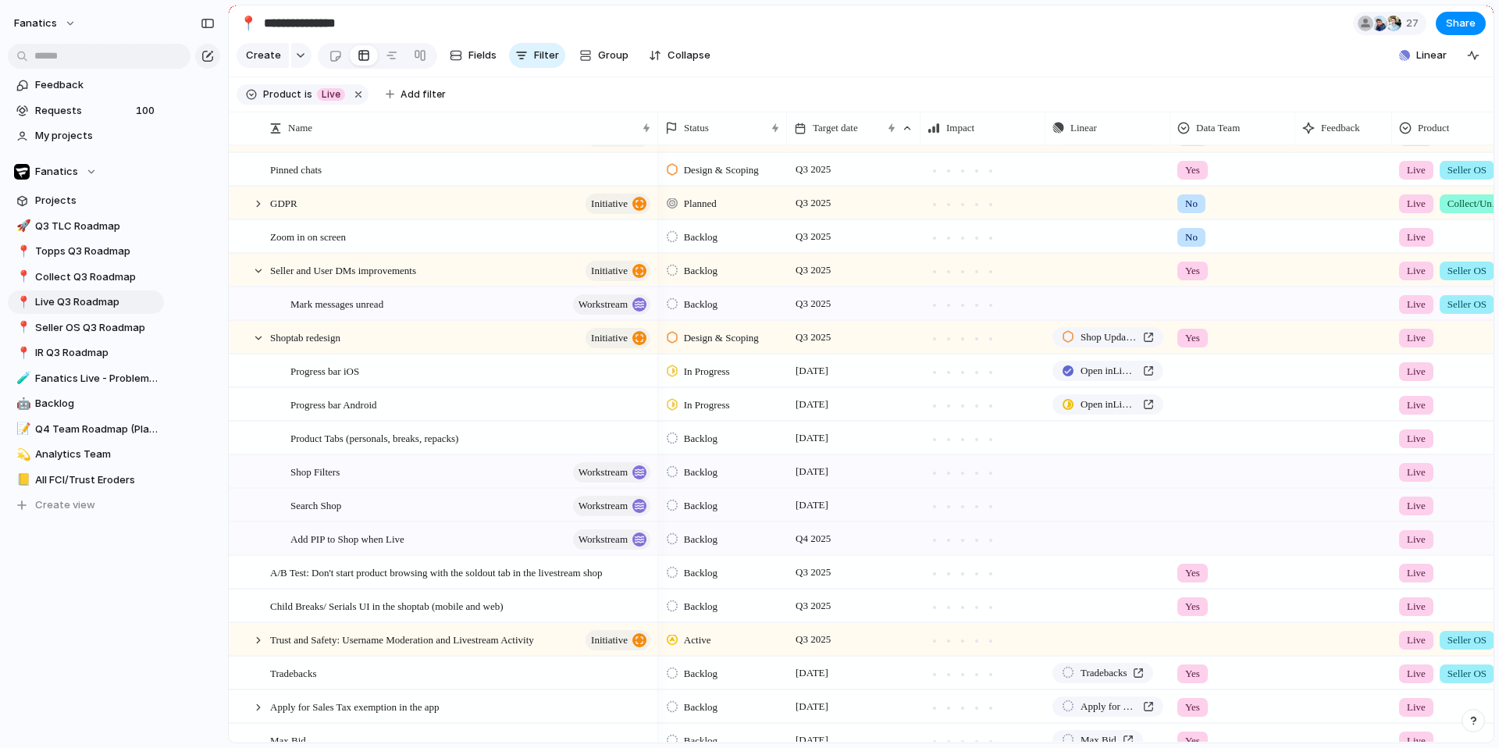
scroll to position [499, 0]
click at [327, 478] on span "Shop Filters" at bounding box center [314, 469] width 49 height 18
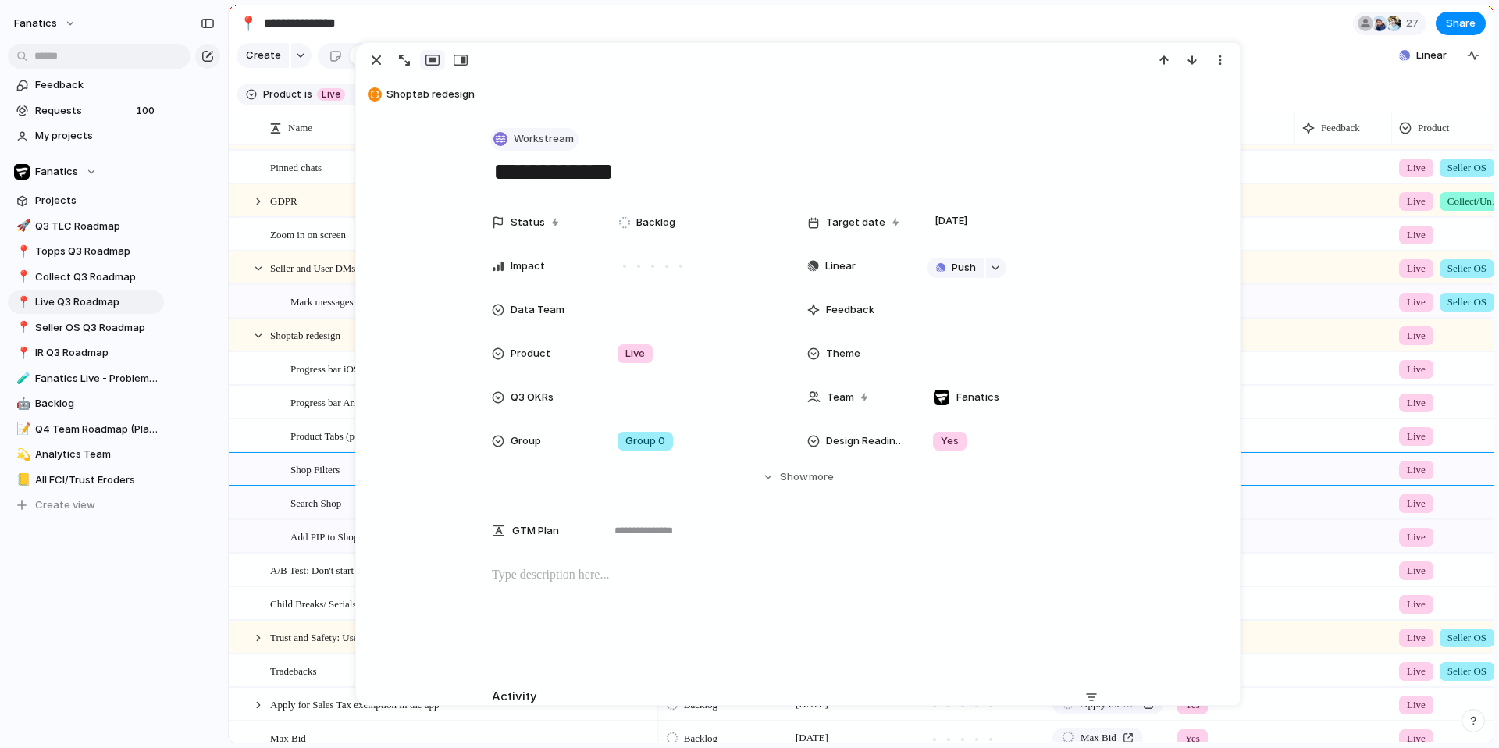
click at [535, 137] on span "Workstream" at bounding box center [544, 139] width 60 height 16
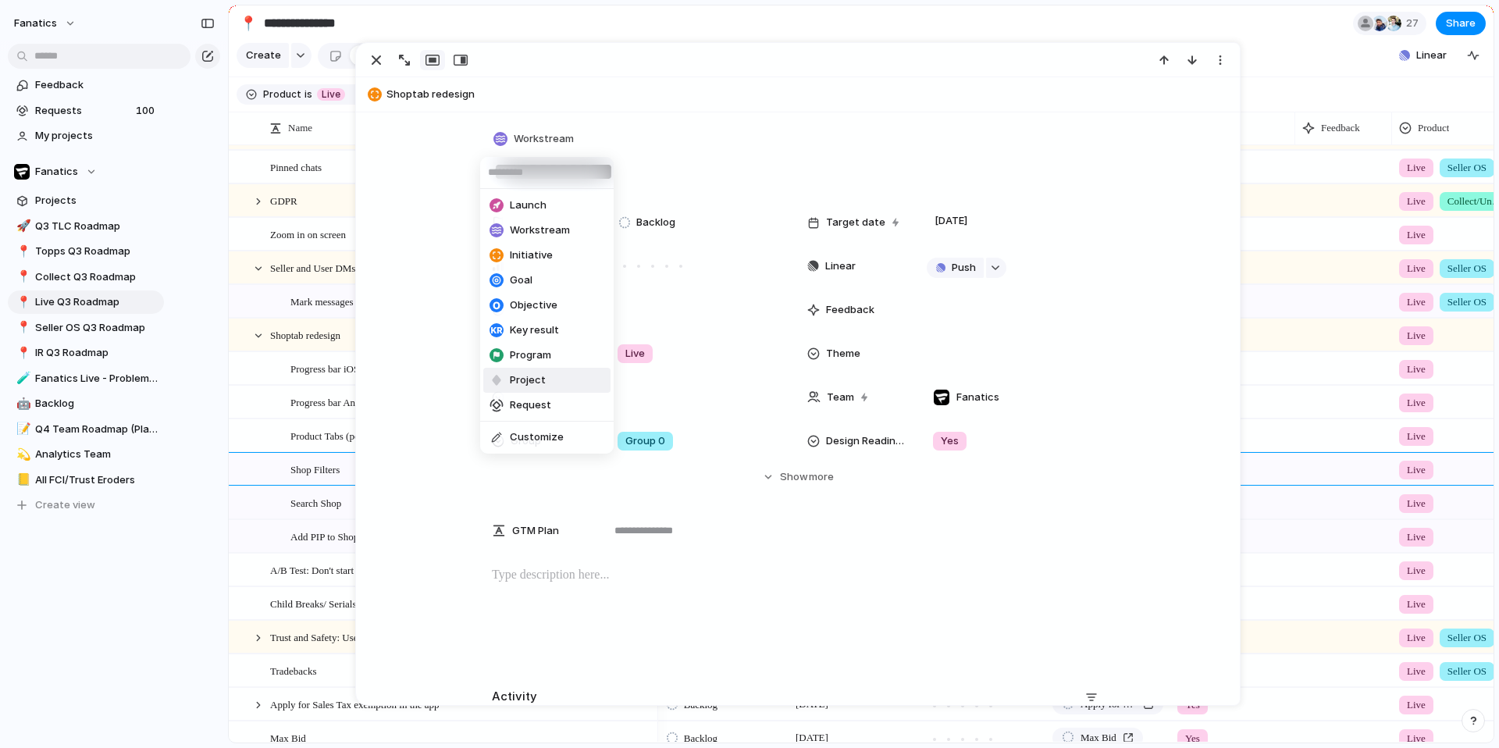
click at [531, 379] on span "Project" at bounding box center [528, 380] width 36 height 16
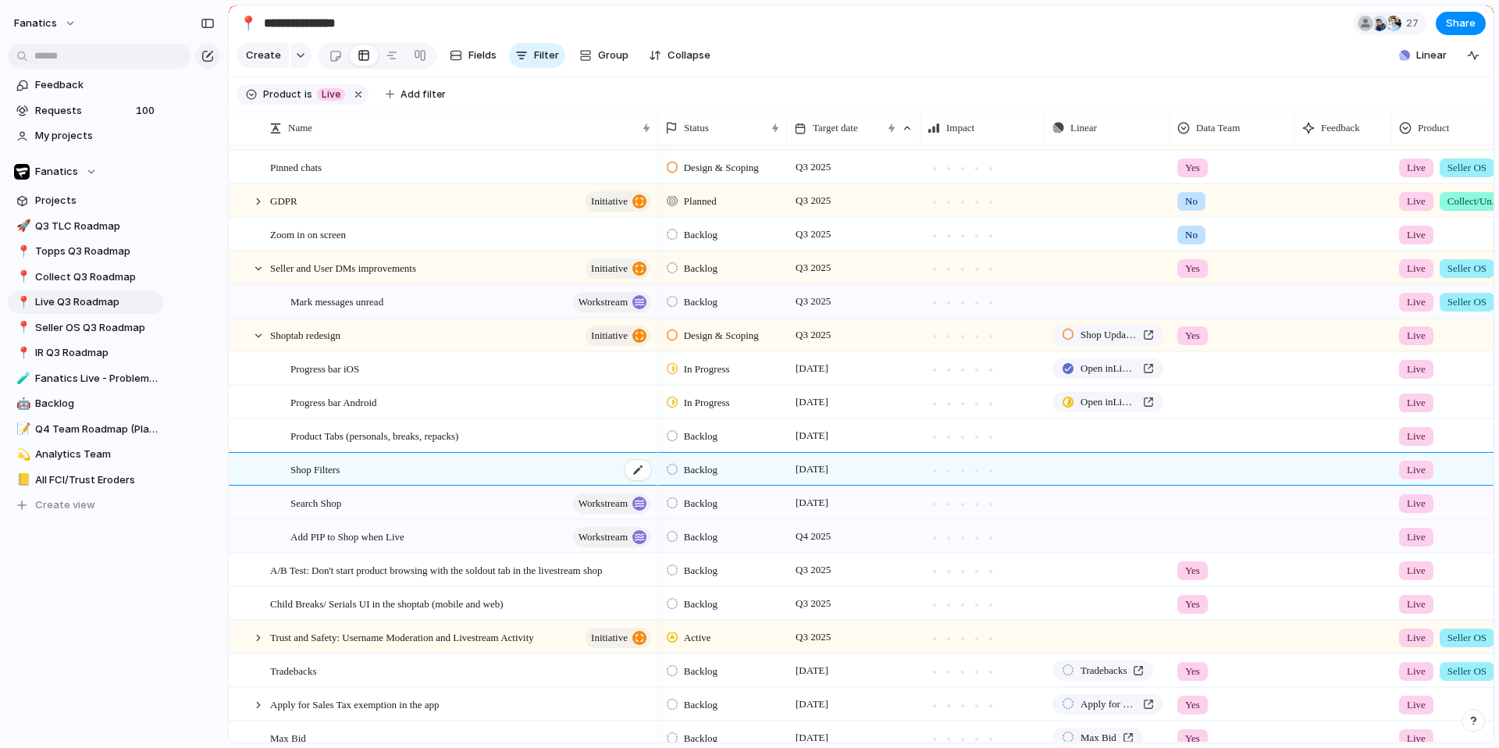
click at [340, 478] on span "Shop Filters" at bounding box center [314, 469] width 49 height 18
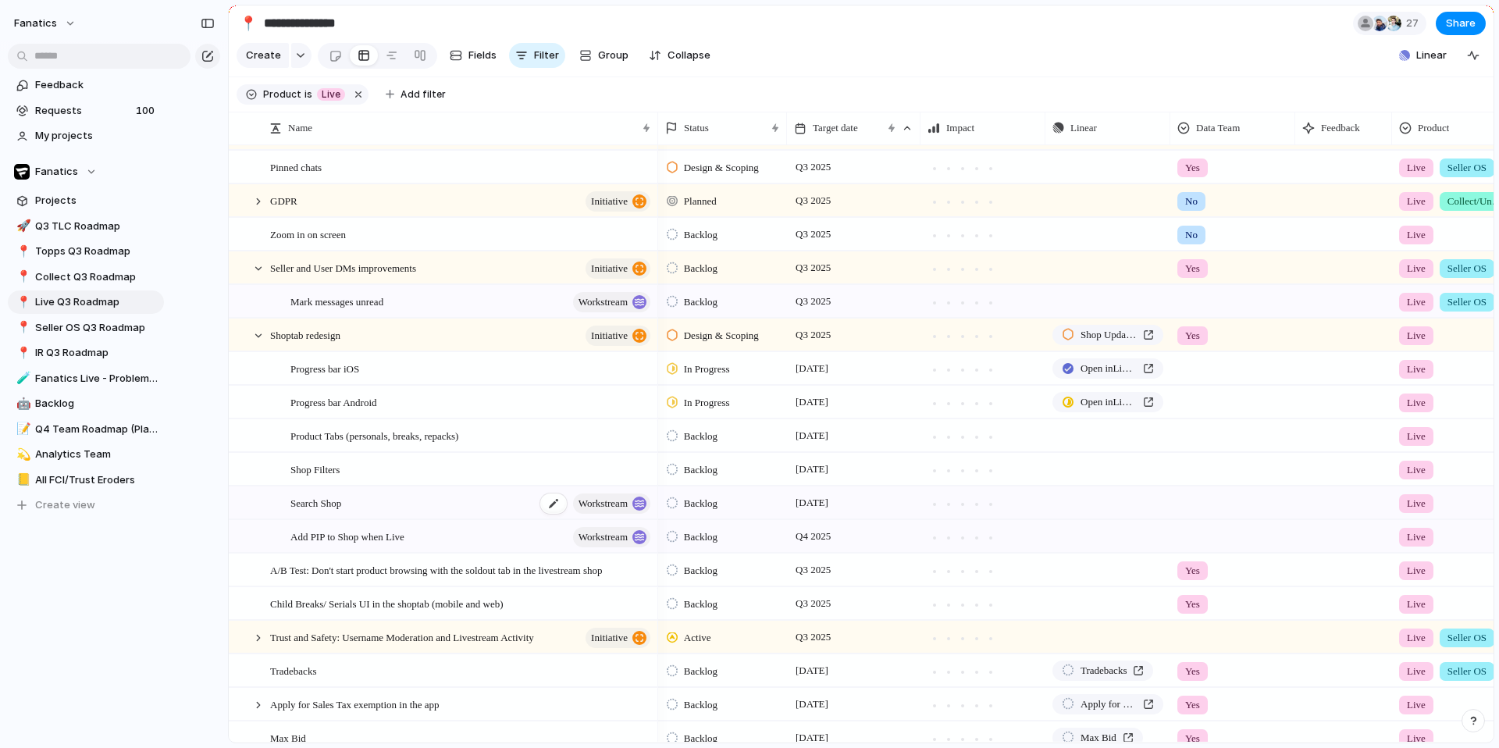
click at [332, 511] on span "Search Shop" at bounding box center [315, 502] width 51 height 18
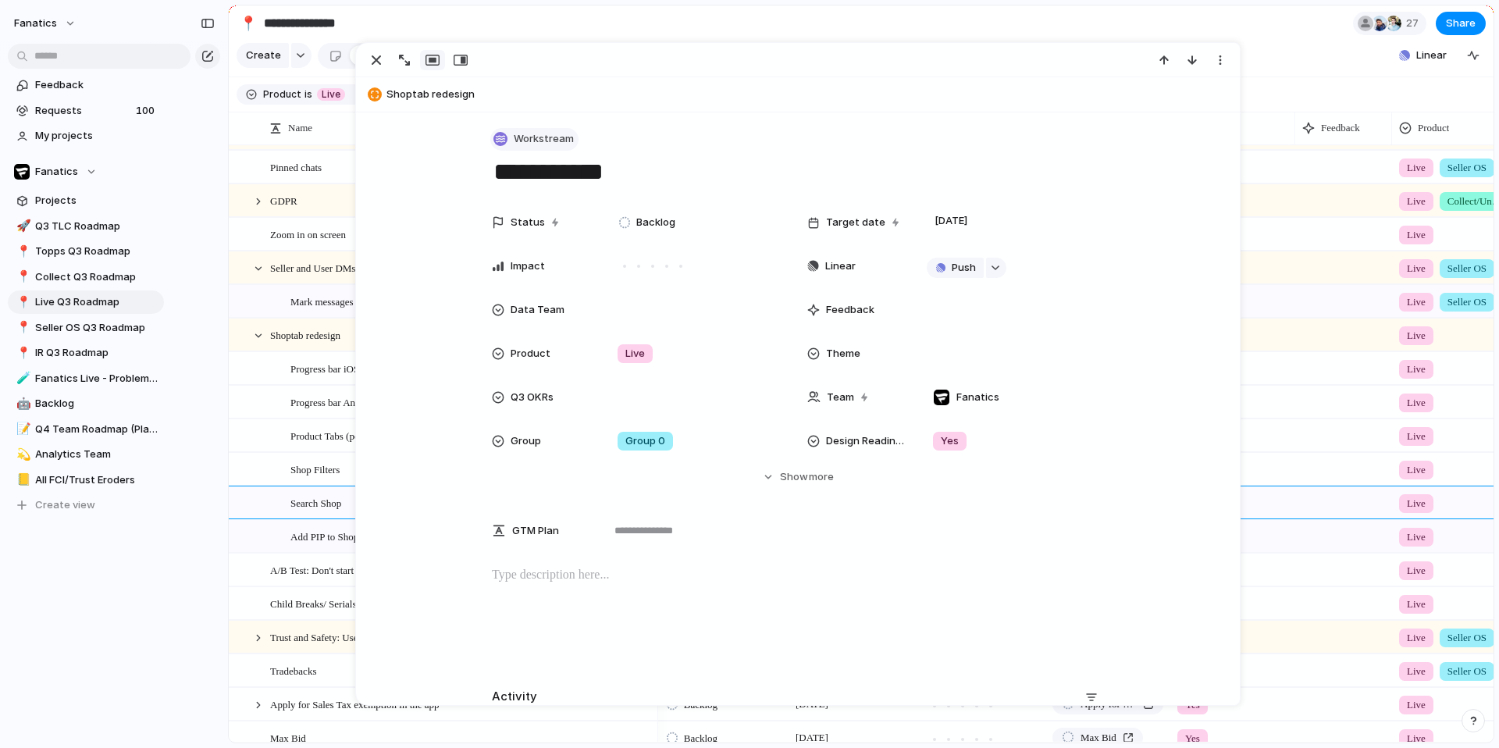
click at [515, 147] on button "Workstream" at bounding box center [534, 139] width 88 height 23
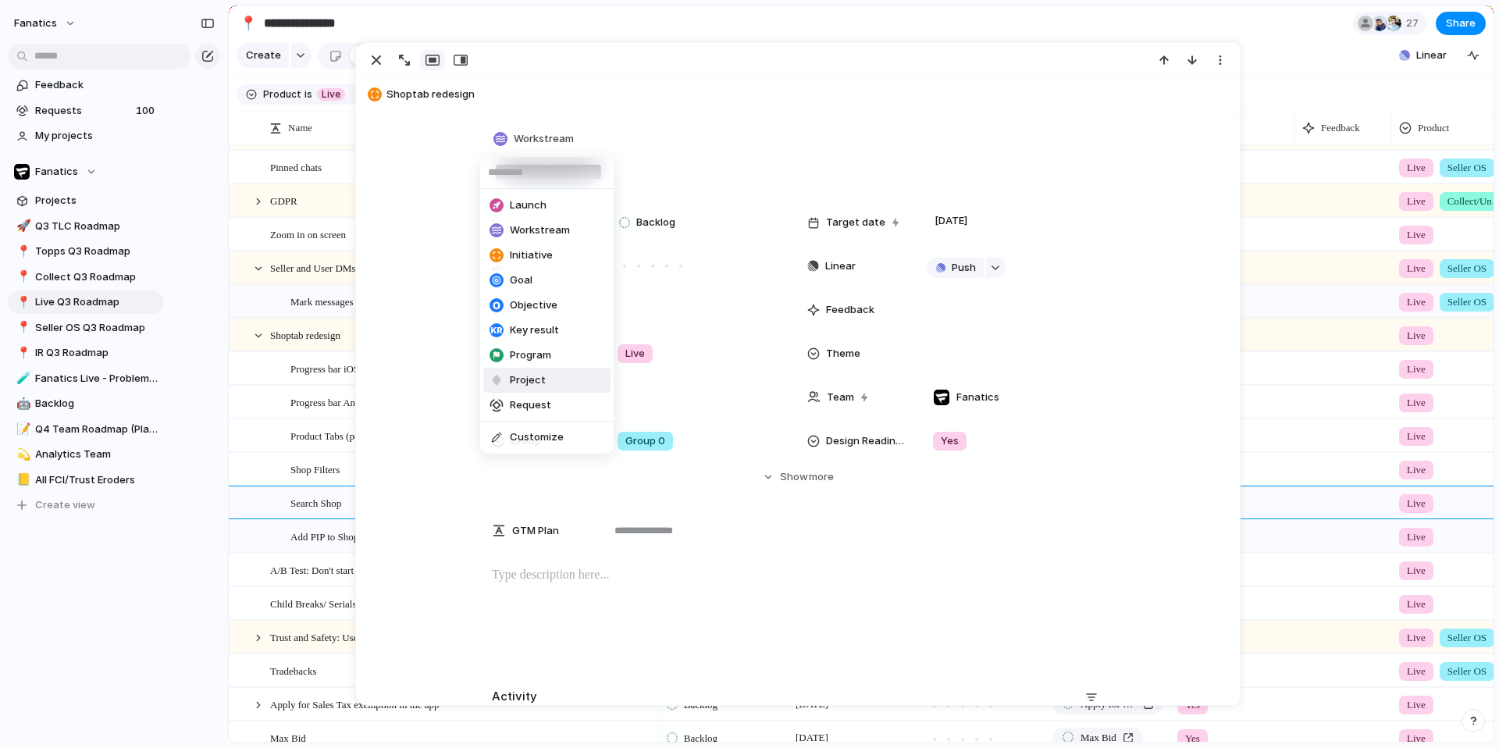
click at [530, 380] on span "Project" at bounding box center [528, 380] width 36 height 16
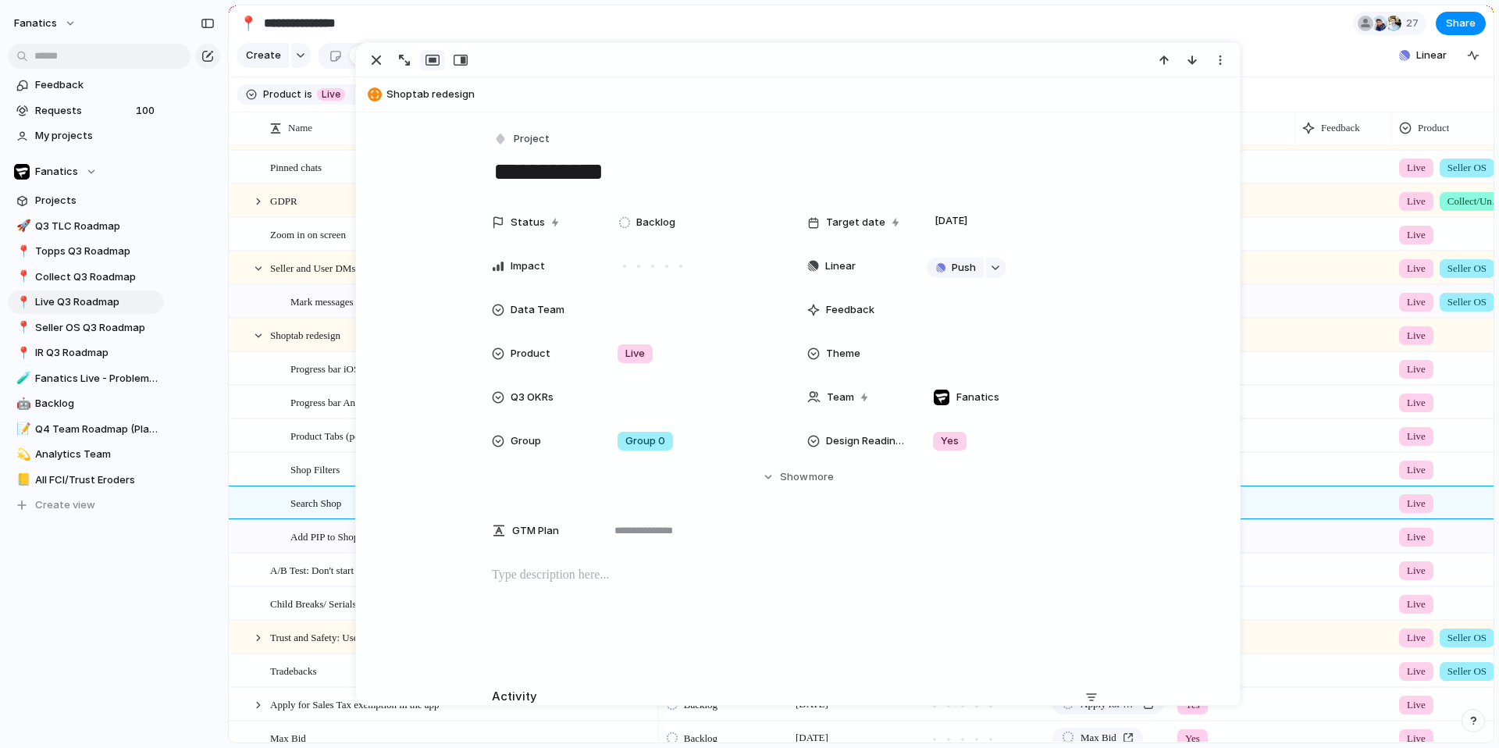
click at [309, 545] on span "Add PIP to Shop when Live" at bounding box center [347, 536] width 114 height 18
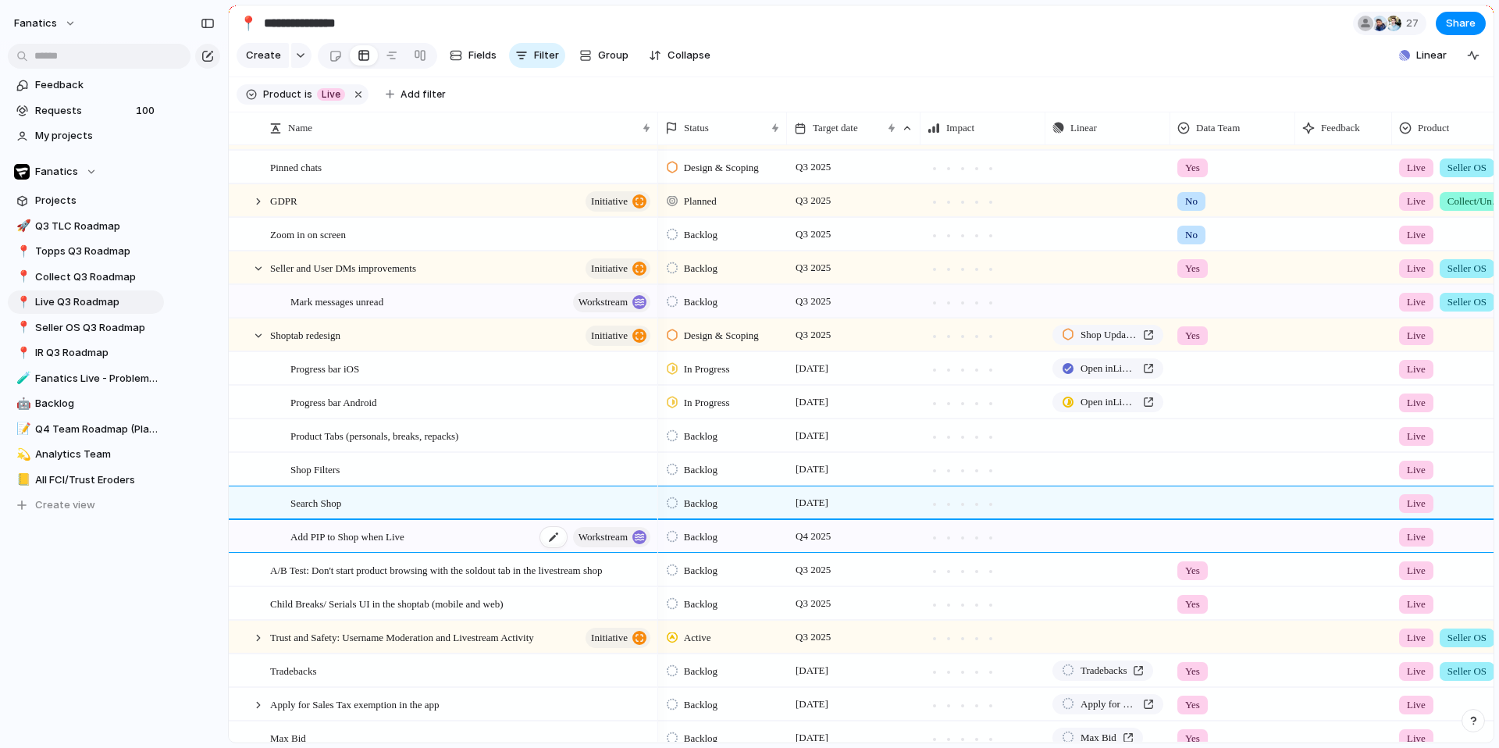
type textarea "**********"
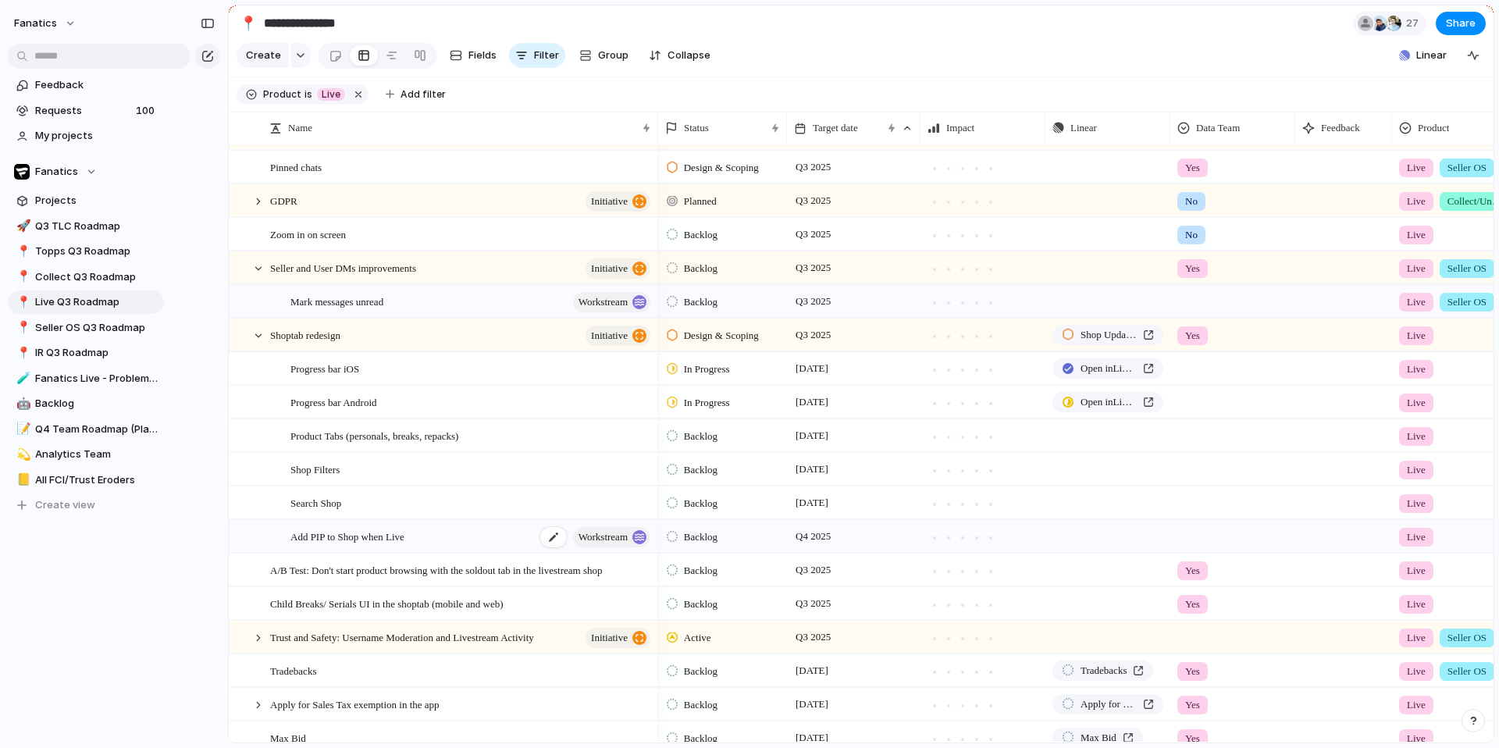
click at [324, 545] on span "Add PIP to Shop when Live" at bounding box center [347, 536] width 114 height 18
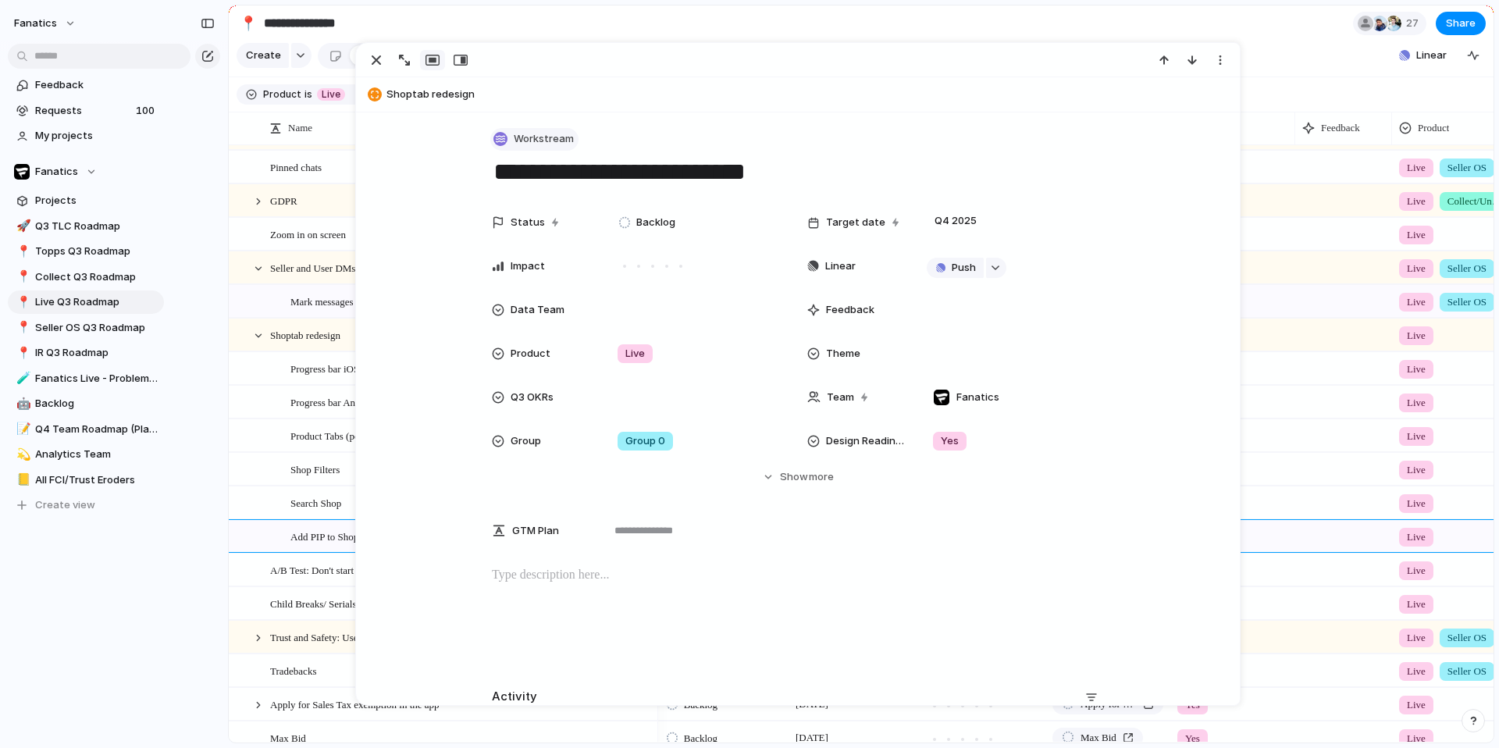
click at [531, 136] on span "Workstream" at bounding box center [544, 139] width 60 height 16
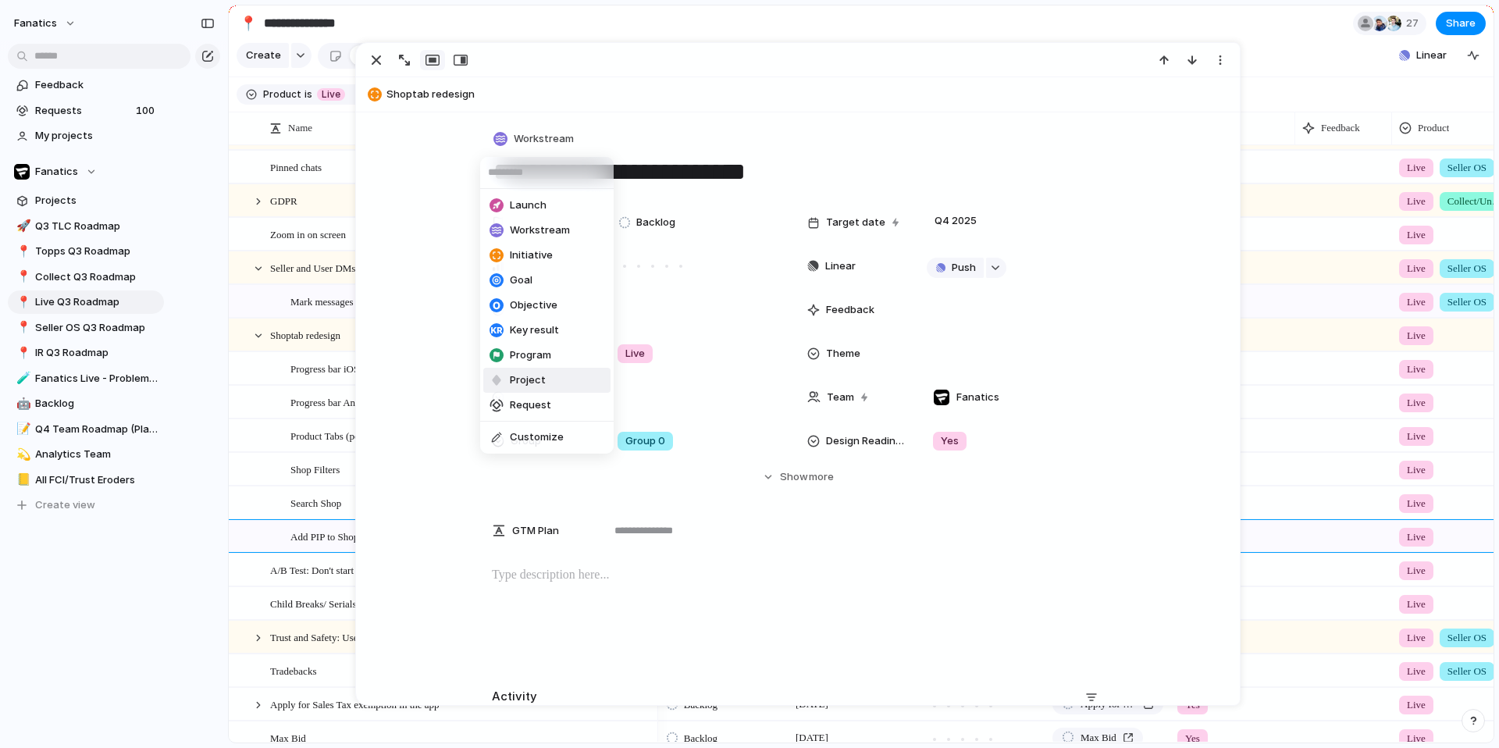
click at [521, 382] on span "Project" at bounding box center [528, 380] width 36 height 16
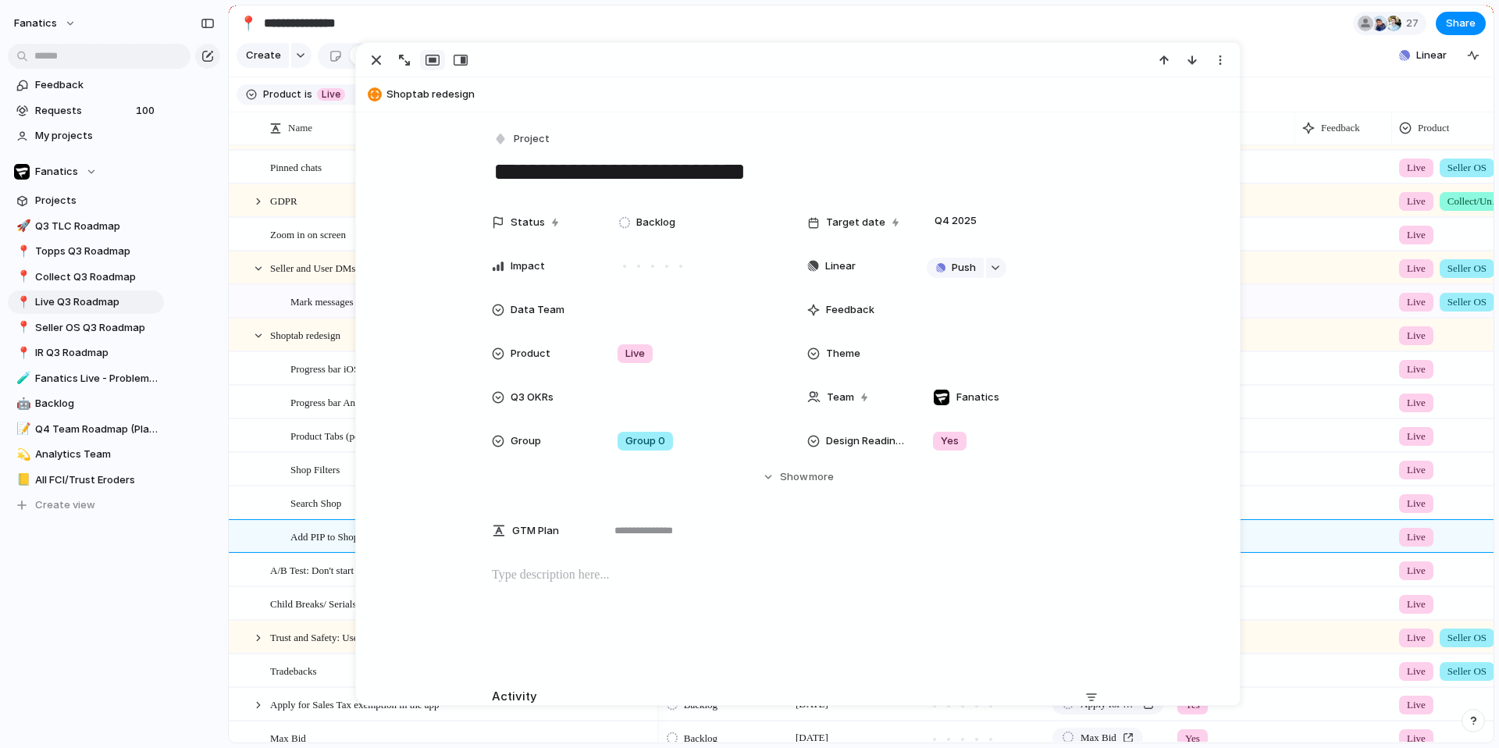
click at [101, 557] on div "Feedback Requests 100 My projects Fanatics Projects 🚀 Q3 TLC Roadmap 📍 Topps Q3…" at bounding box center [86, 321] width 172 height 643
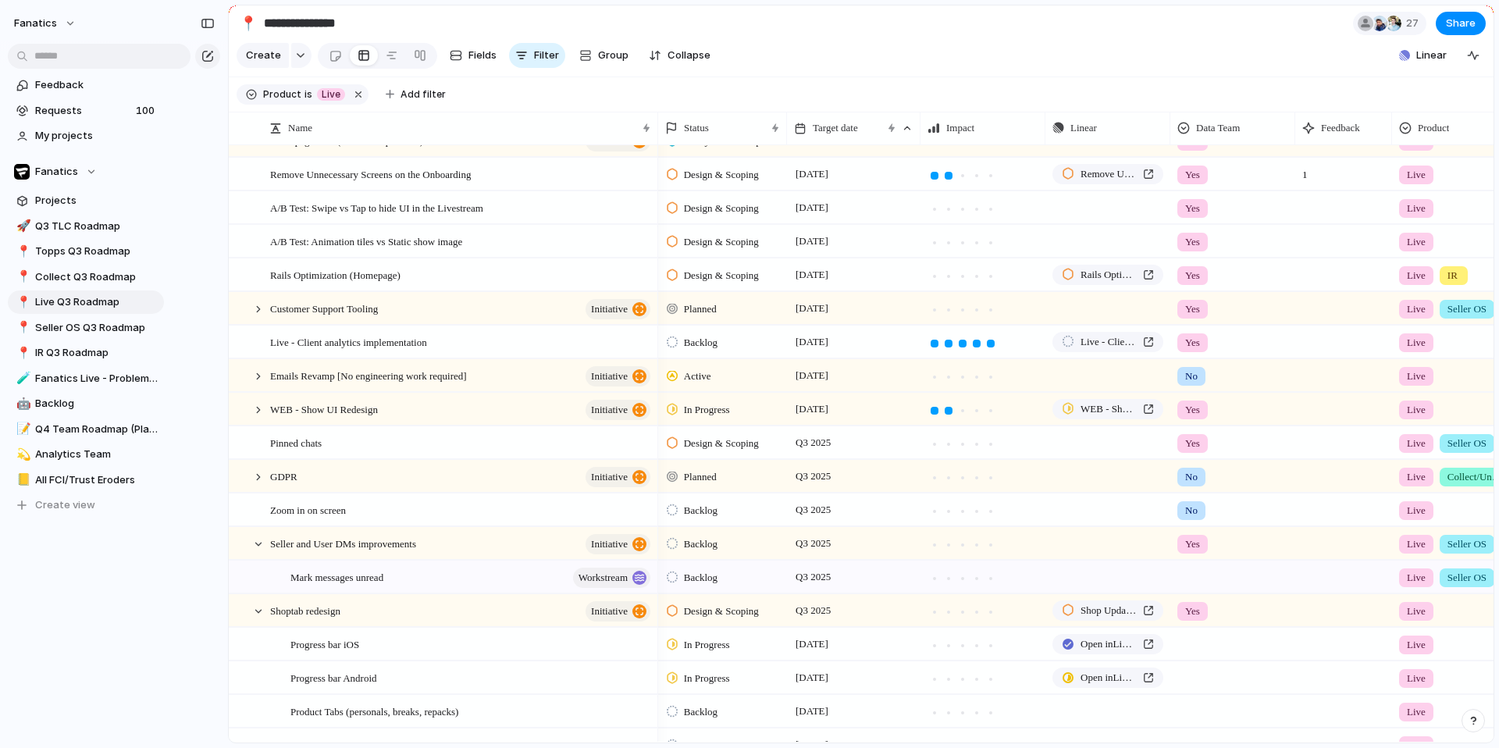
scroll to position [183, 0]
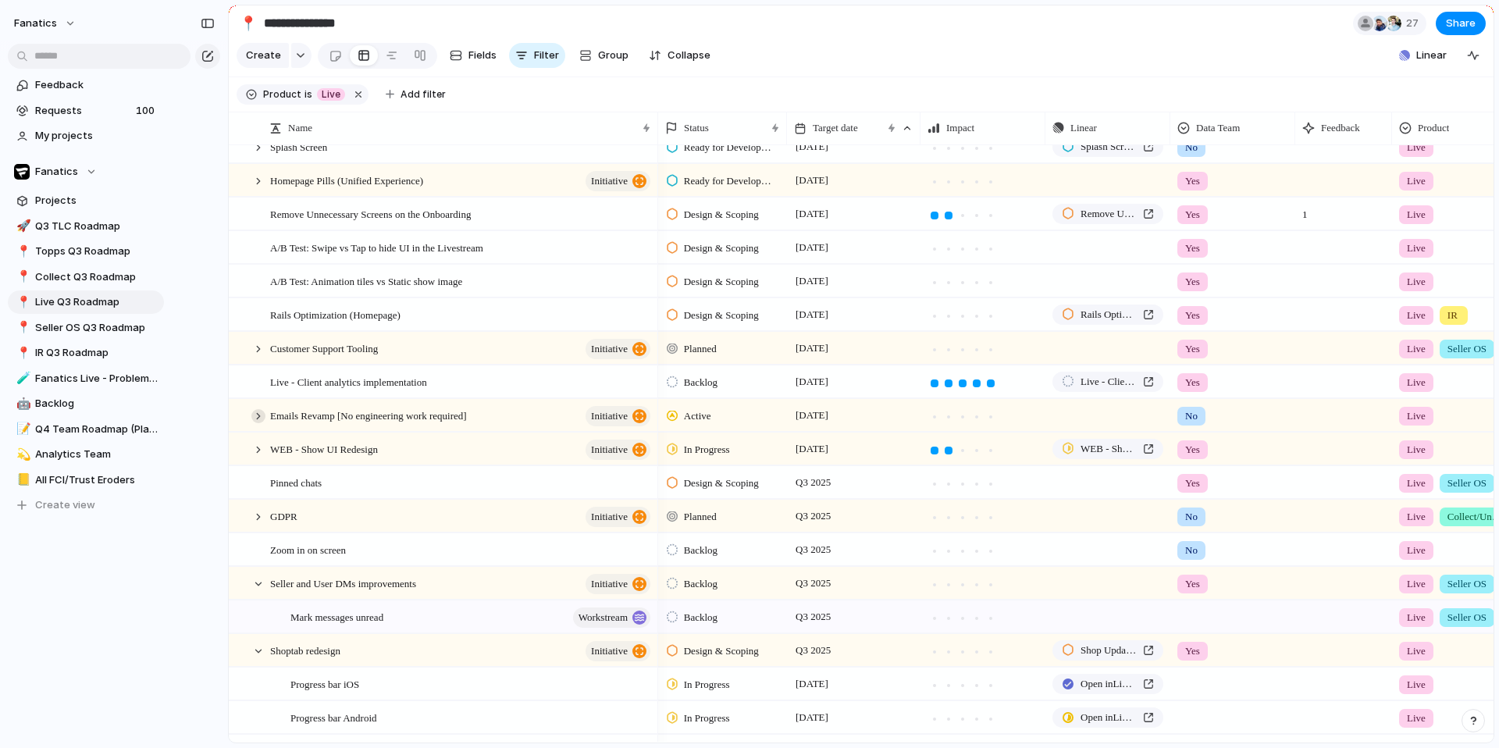
click at [254, 423] on div at bounding box center [258, 416] width 14 height 14
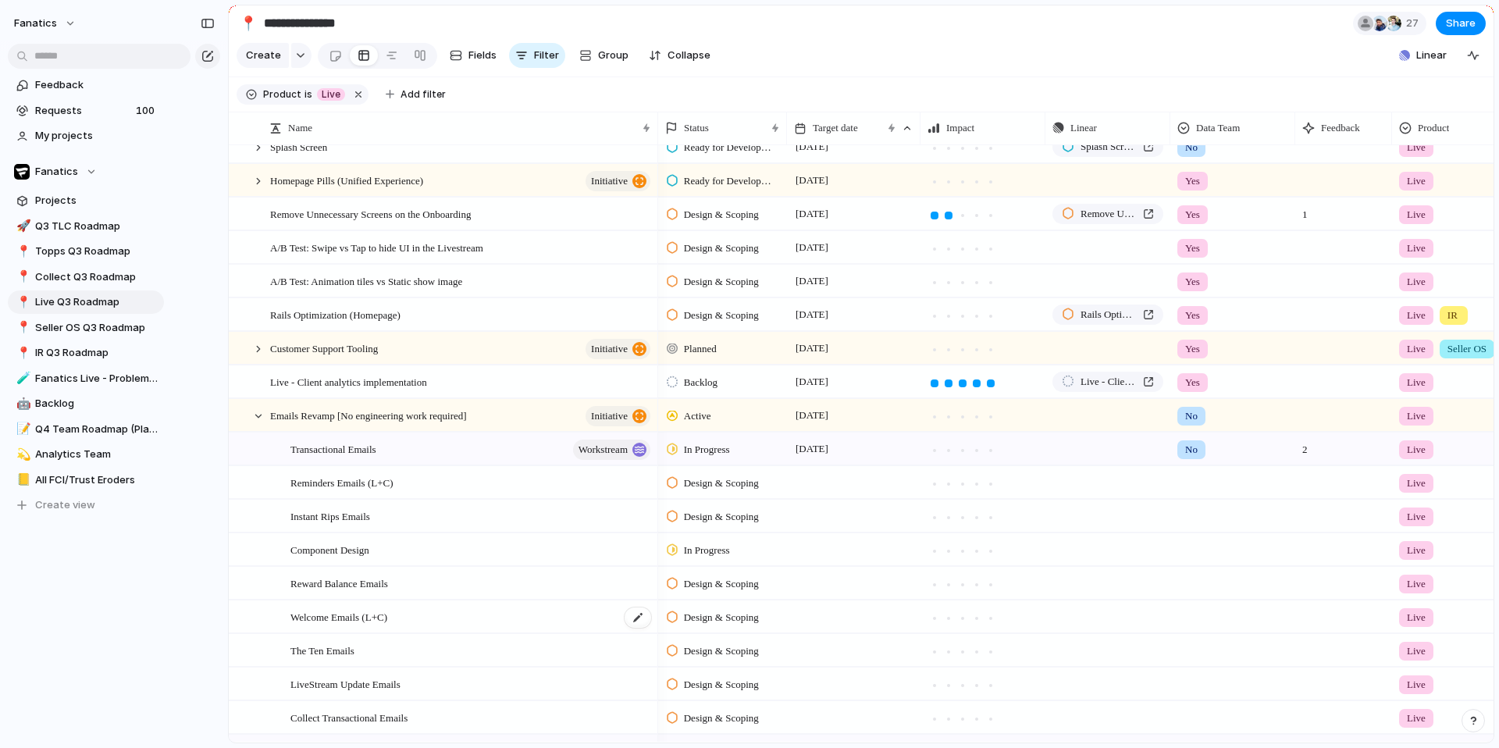
scroll to position [283, 0]
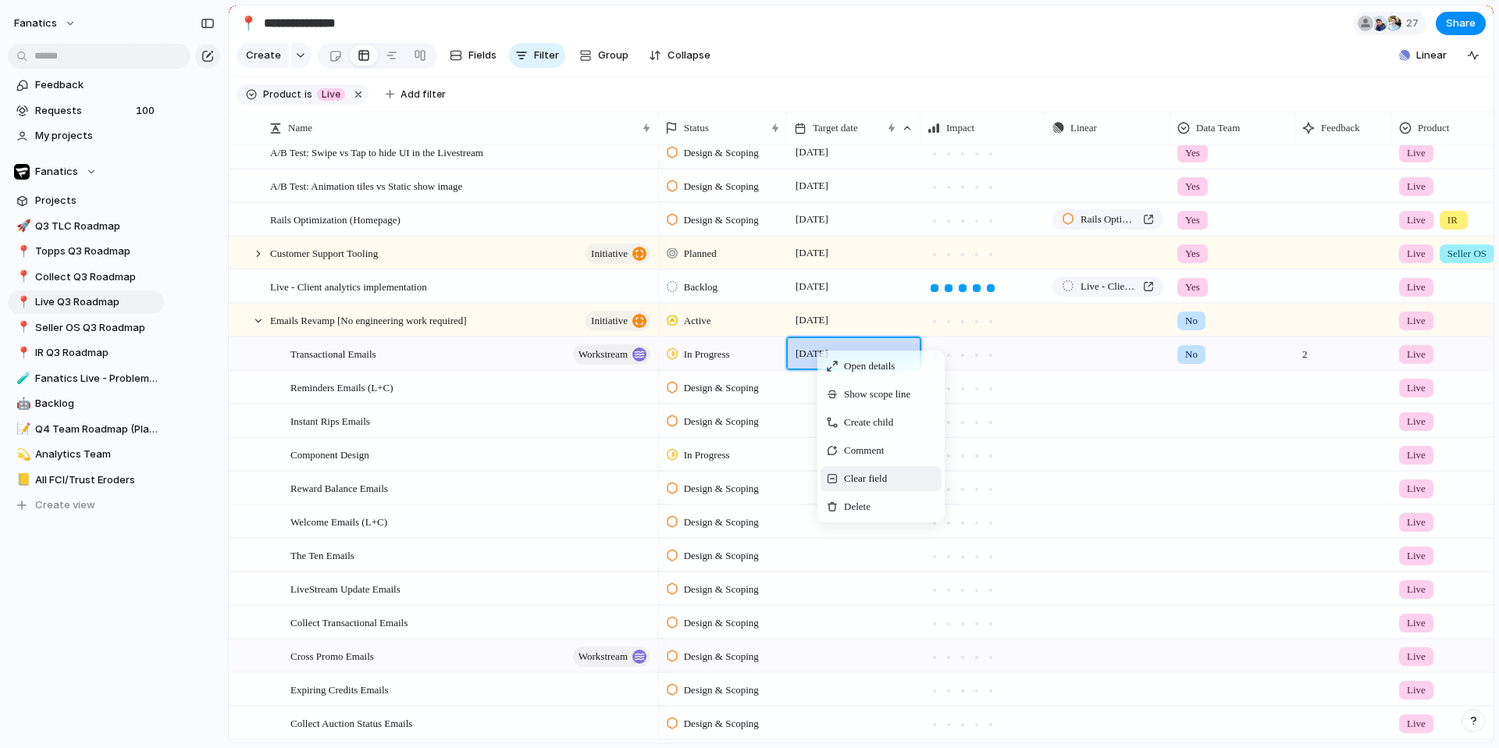
click at [859, 486] on span "Clear field" at bounding box center [865, 479] width 43 height 16
click at [897, 483] on span "Clear field" at bounding box center [886, 475] width 43 height 16
click at [822, 369] on div "[DATE]" at bounding box center [854, 353] width 134 height 32
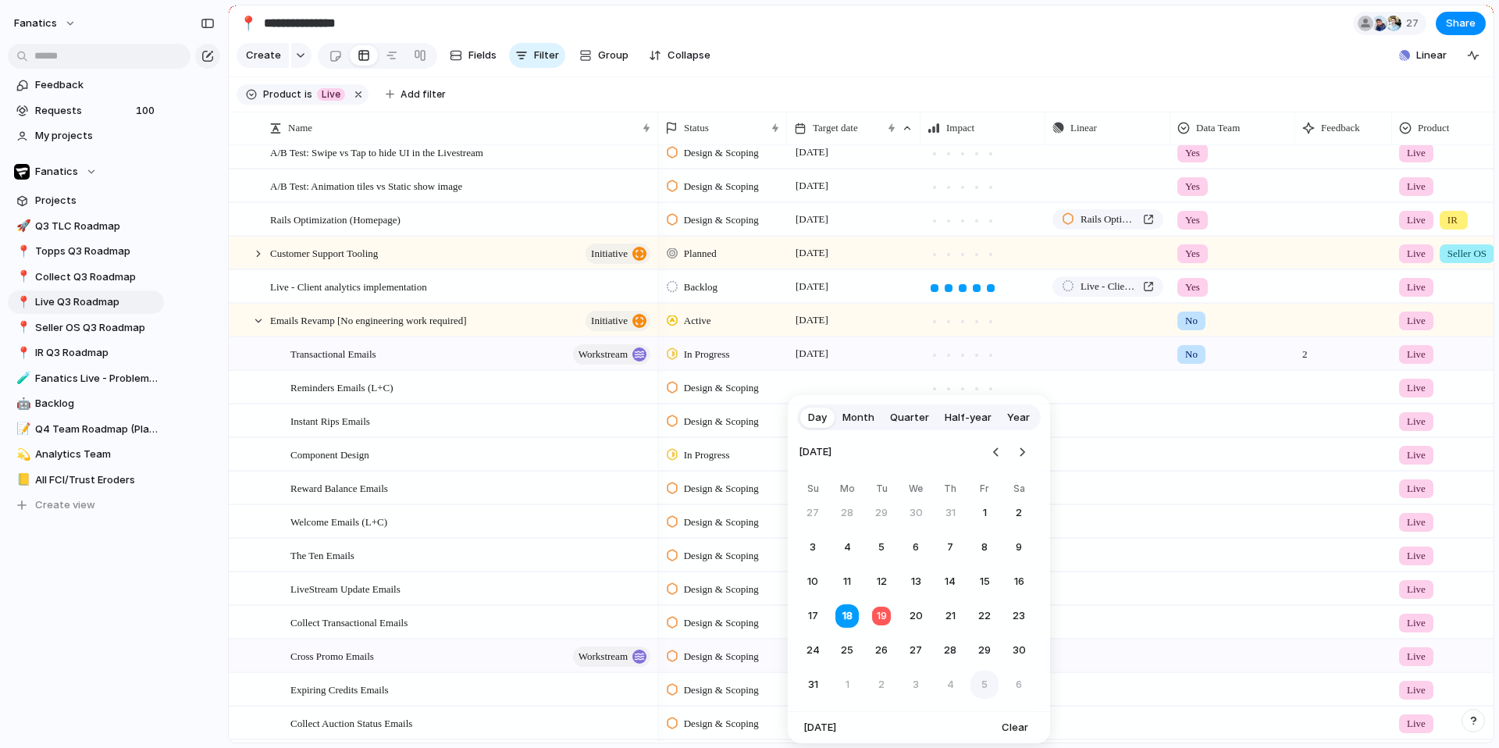
click at [988, 557] on button "5" at bounding box center [984, 685] width 28 height 28
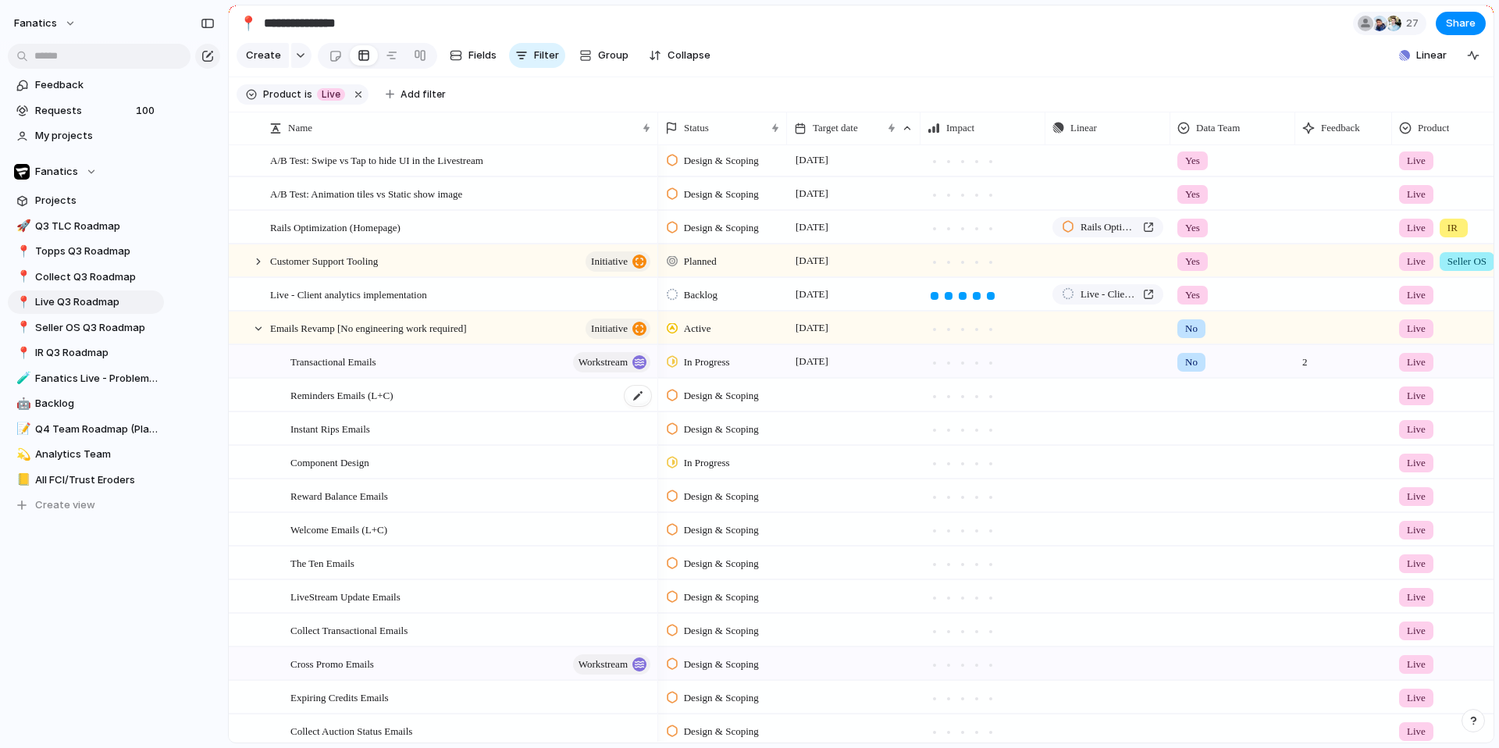
click at [307, 411] on div "Reminders Emails (L+C)" at bounding box center [471, 395] width 362 height 32
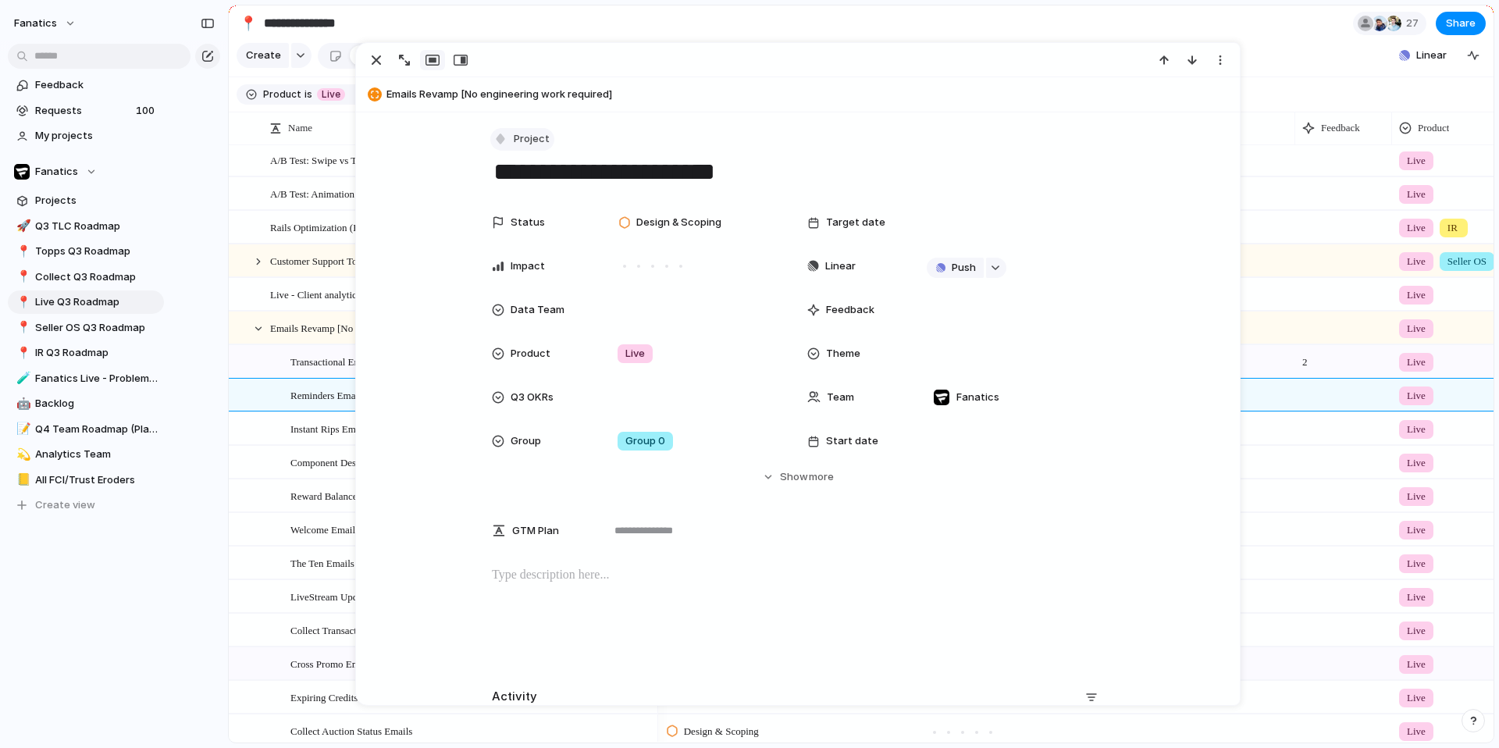
click at [530, 137] on span "Project" at bounding box center [532, 139] width 36 height 16
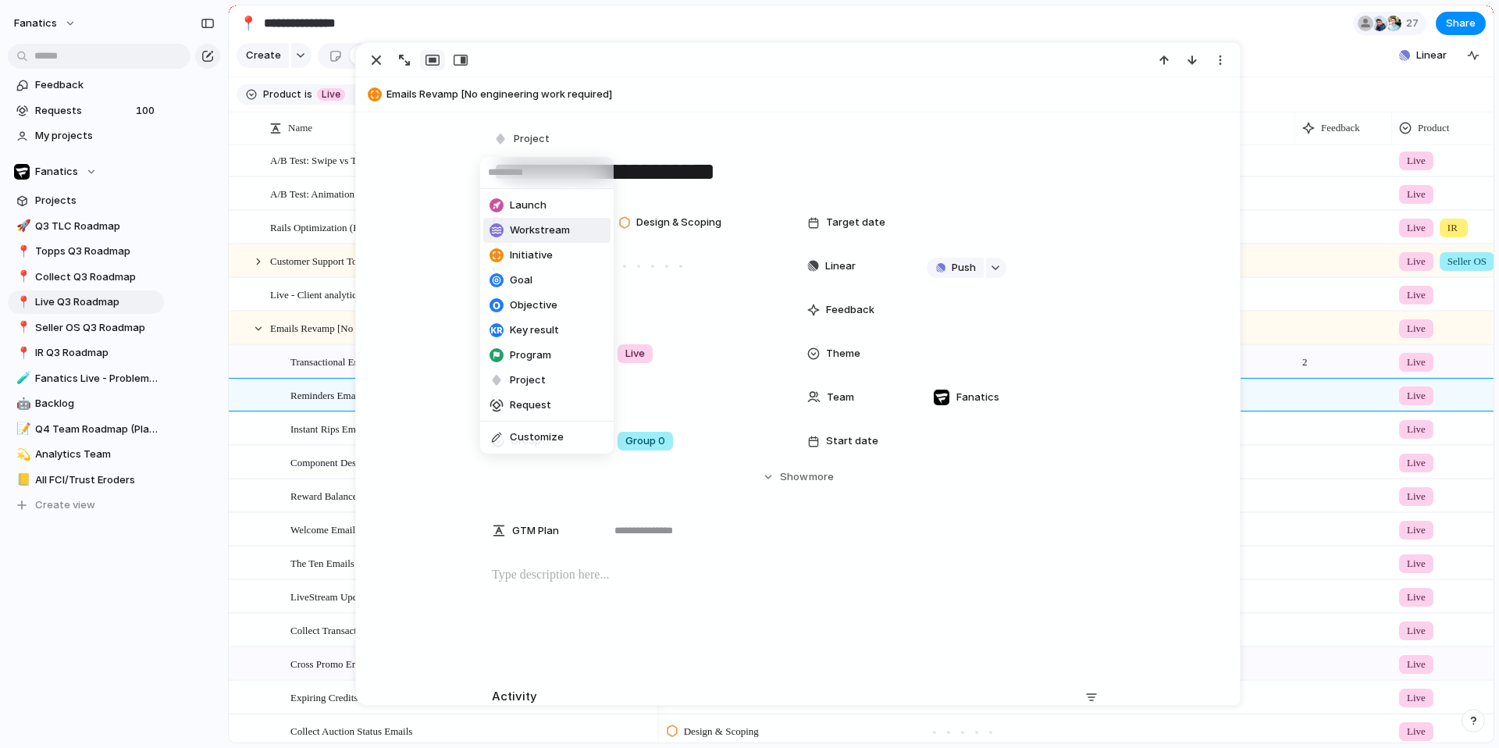
click at [541, 226] on span "Workstream" at bounding box center [540, 231] width 60 height 16
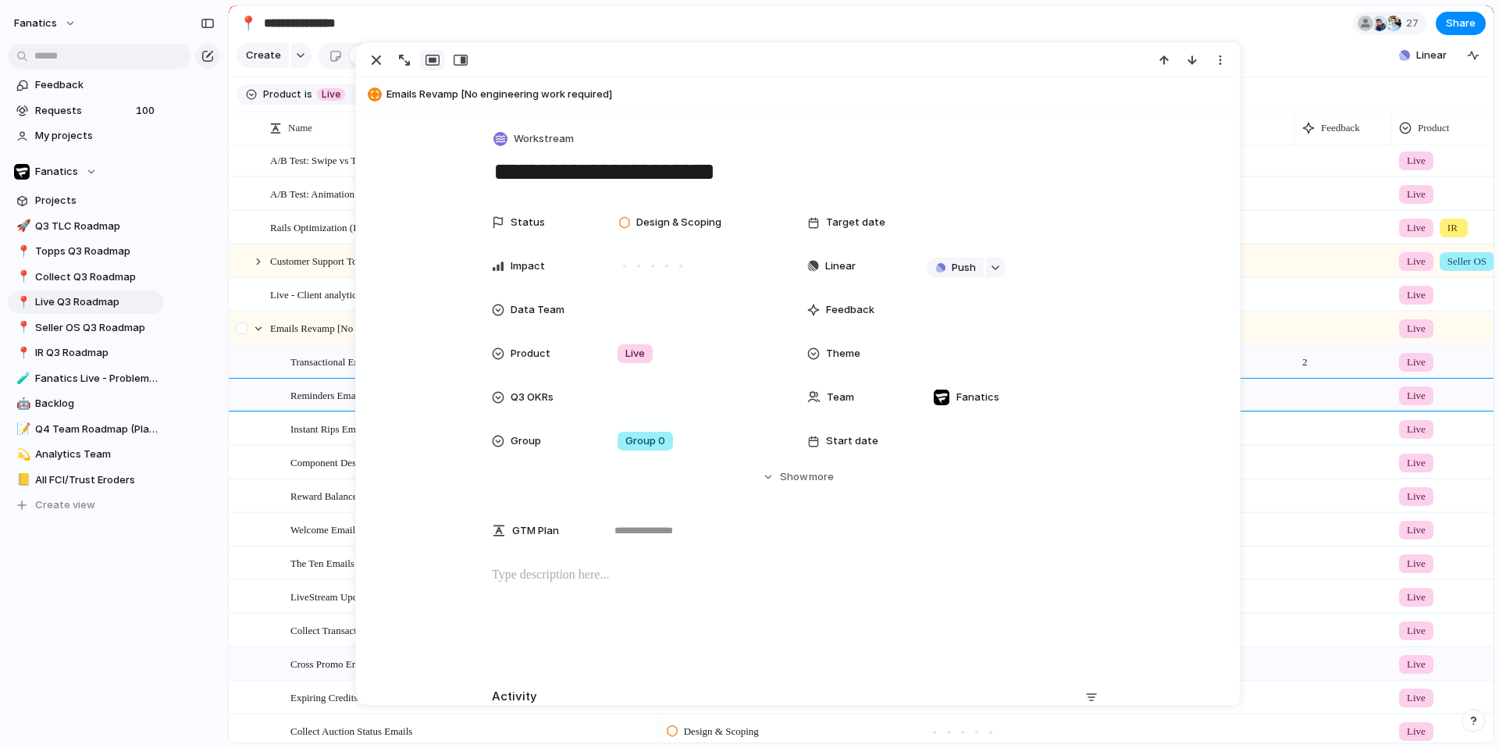
click at [251, 345] on div at bounding box center [244, 333] width 28 height 42
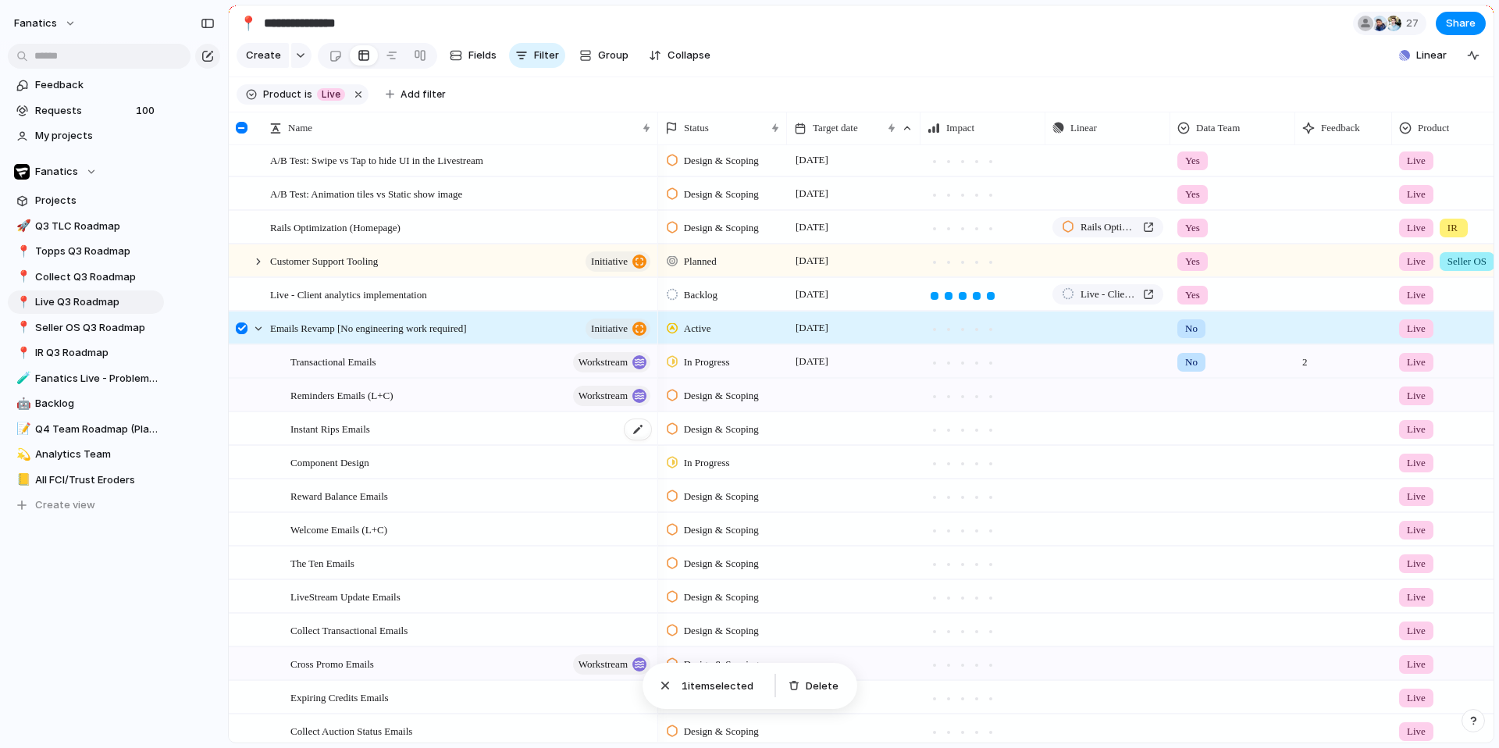
click at [351, 437] on span "Instant Rips Emails" at bounding box center [330, 428] width 80 height 18
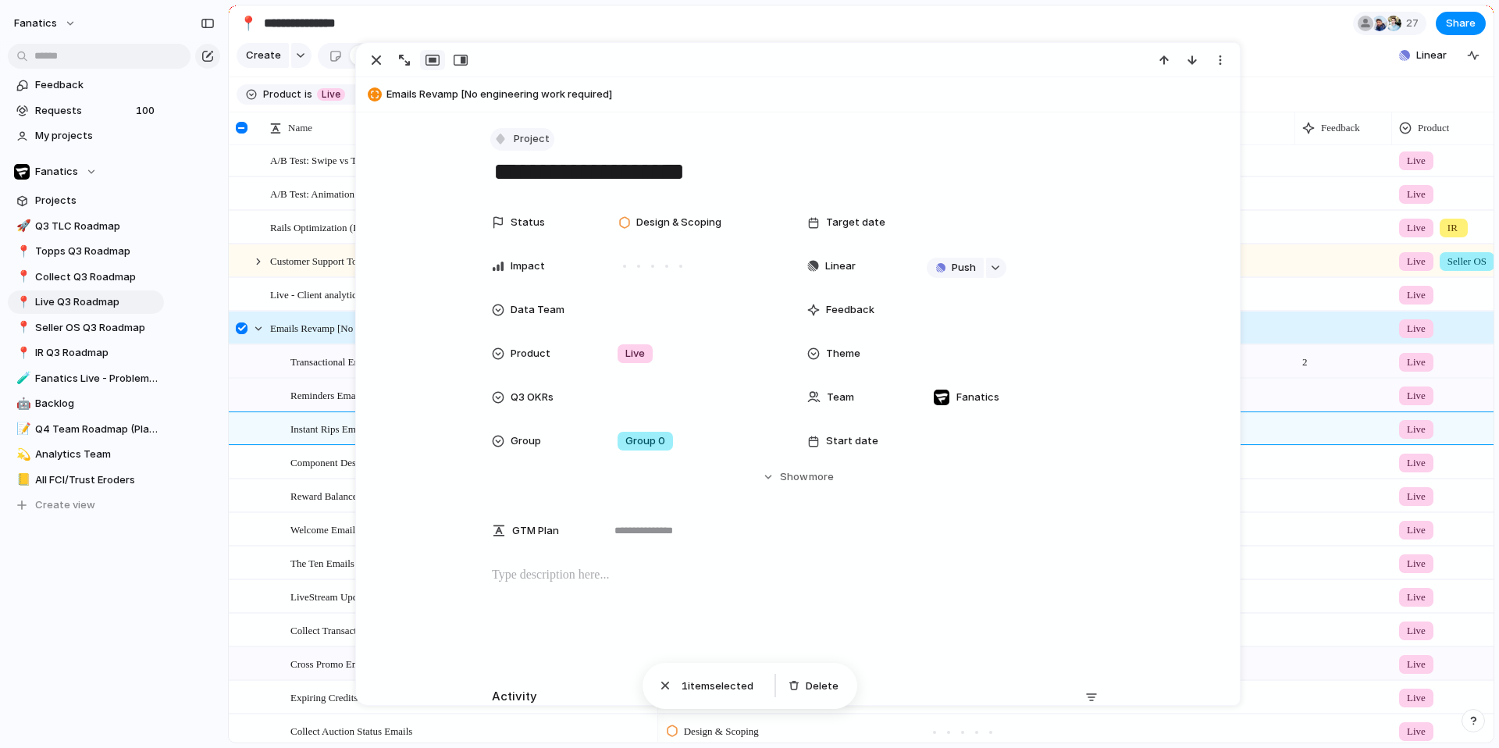
click at [521, 139] on span "Project" at bounding box center [532, 139] width 36 height 16
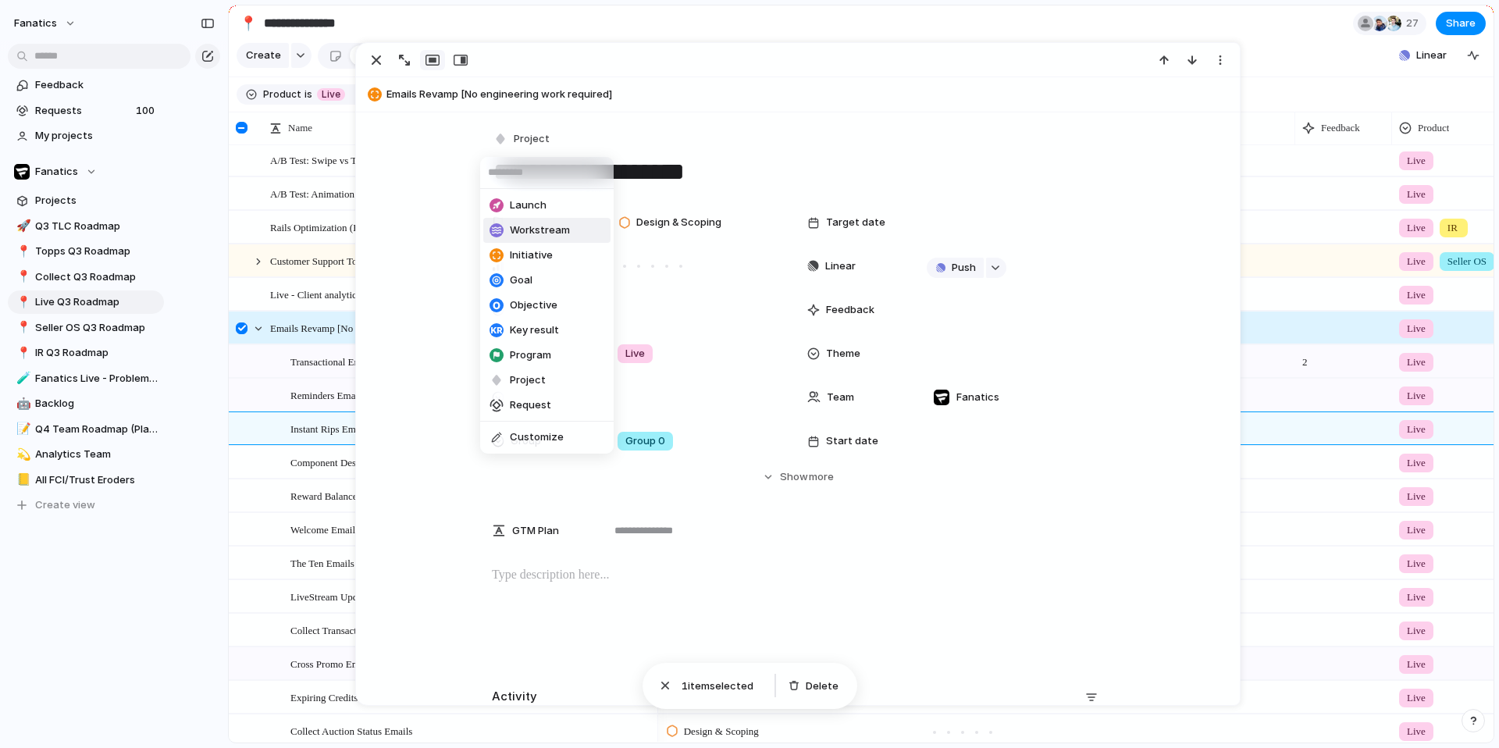
click at [535, 237] on span "Workstream" at bounding box center [540, 231] width 60 height 16
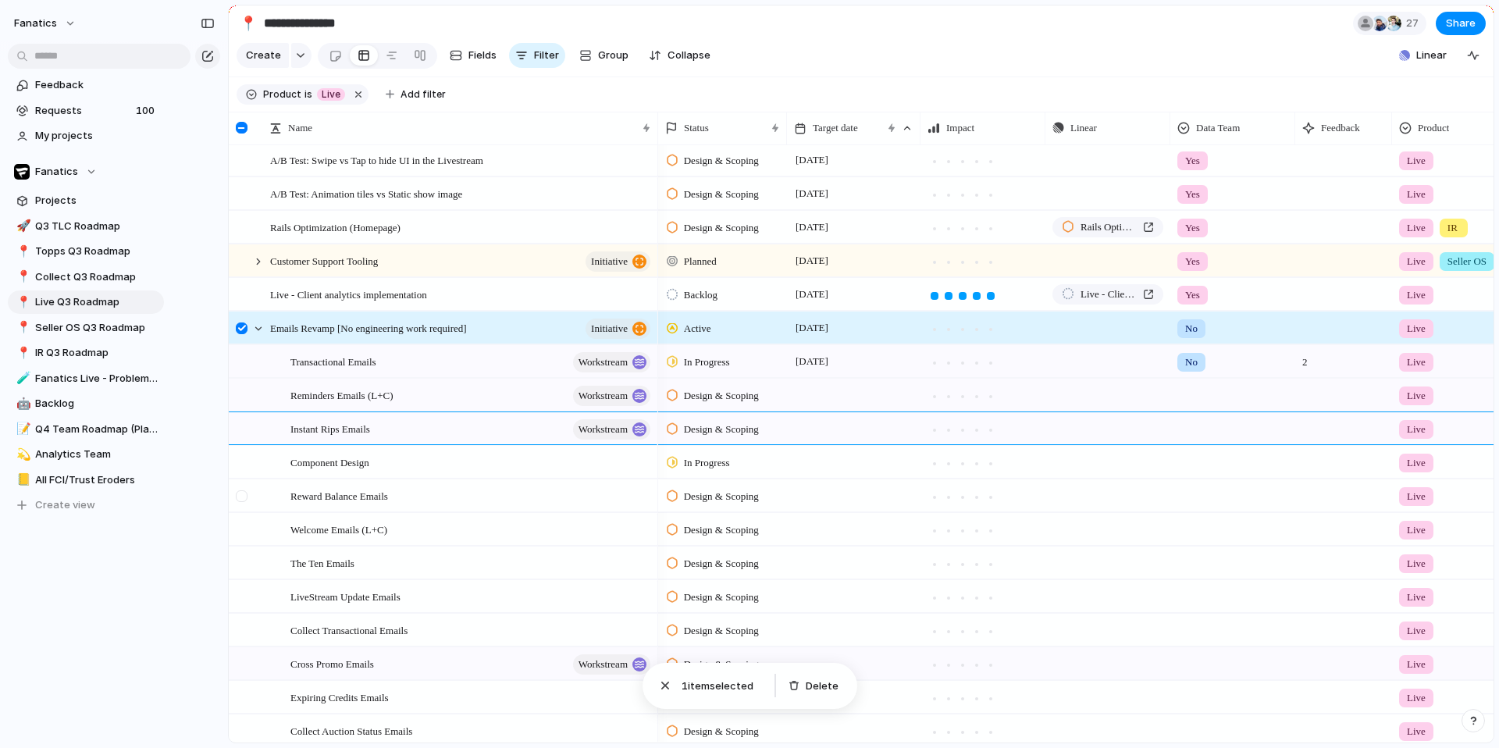
click at [240, 502] on div at bounding box center [242, 496] width 12 height 12
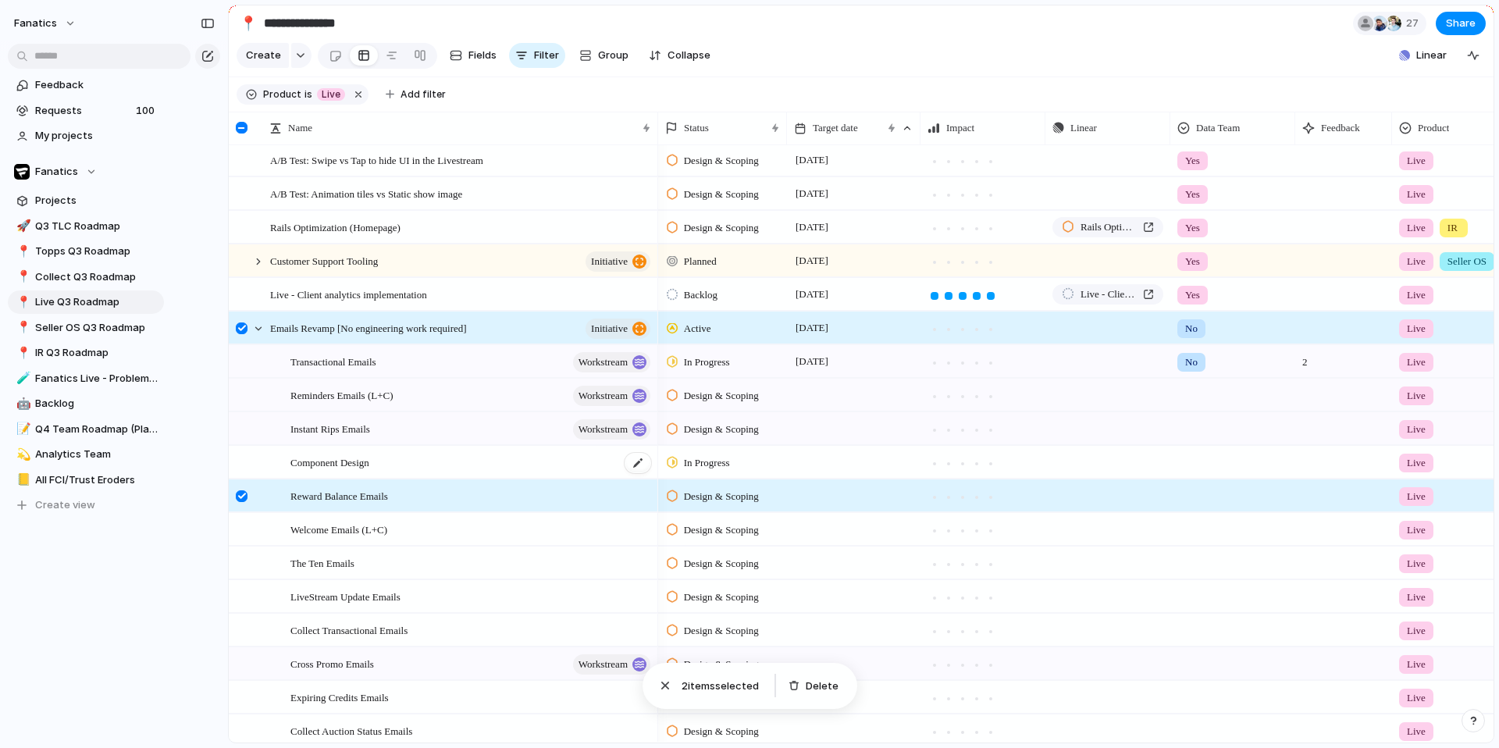
click at [322, 471] on span "Component Design" at bounding box center [329, 462] width 79 height 18
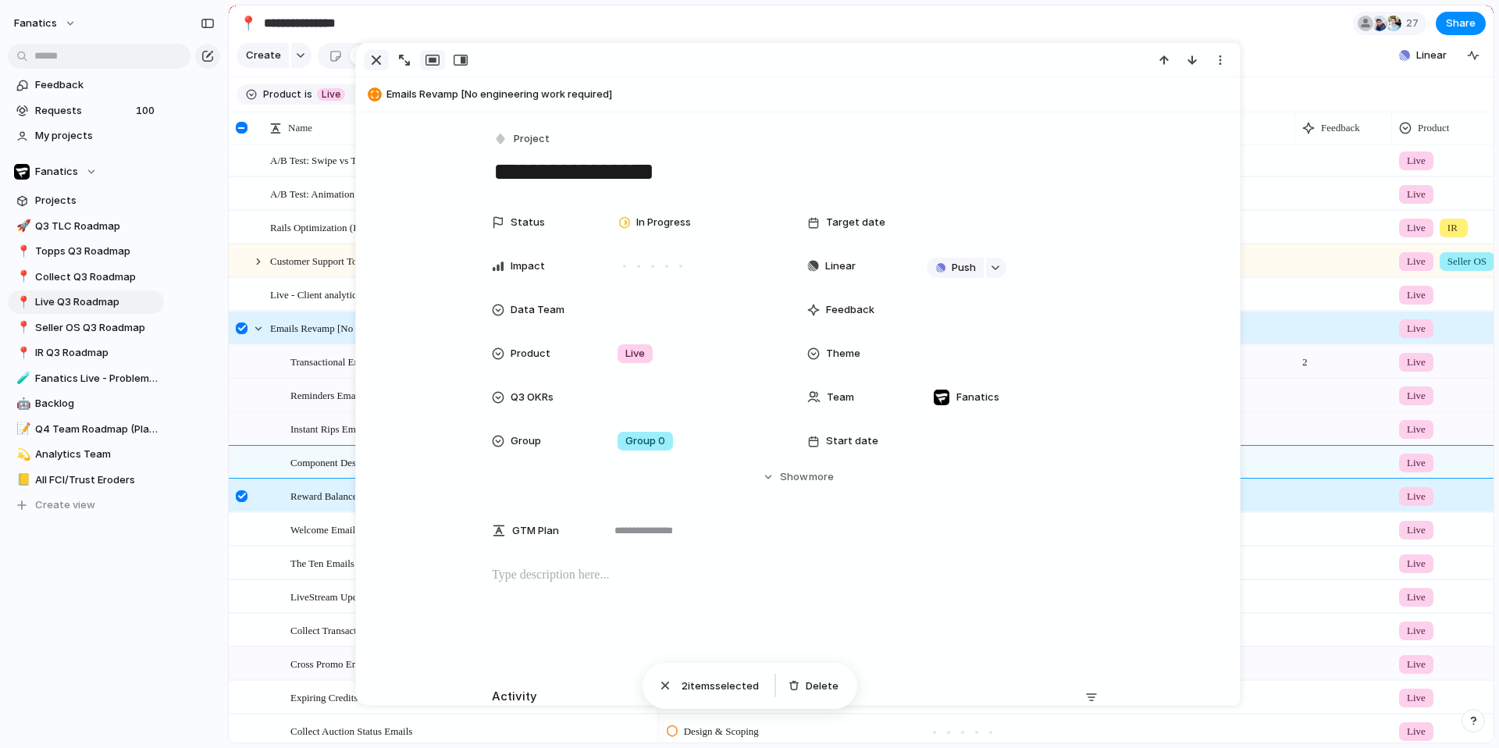
click at [372, 68] on div "button" at bounding box center [376, 60] width 19 height 19
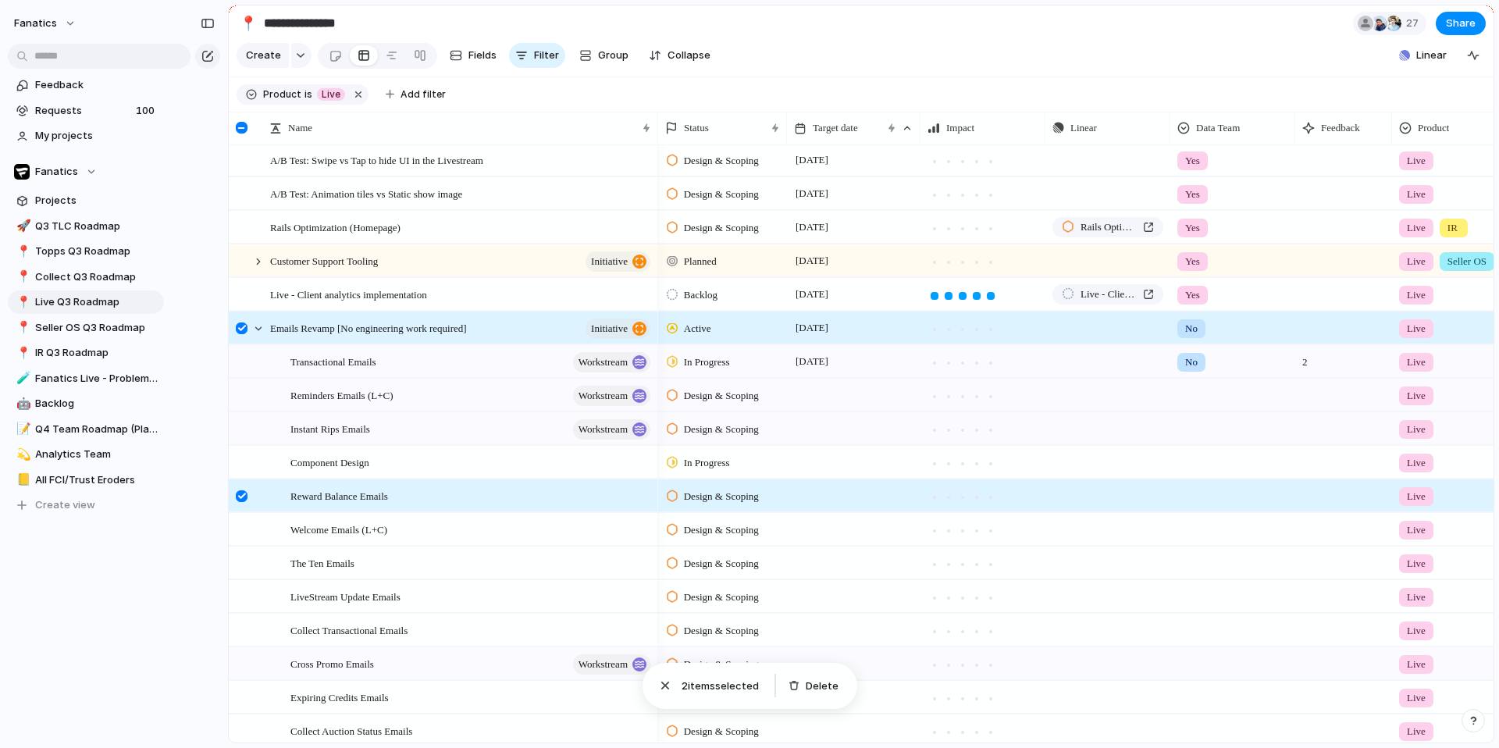
click at [243, 502] on div at bounding box center [242, 496] width 12 height 12
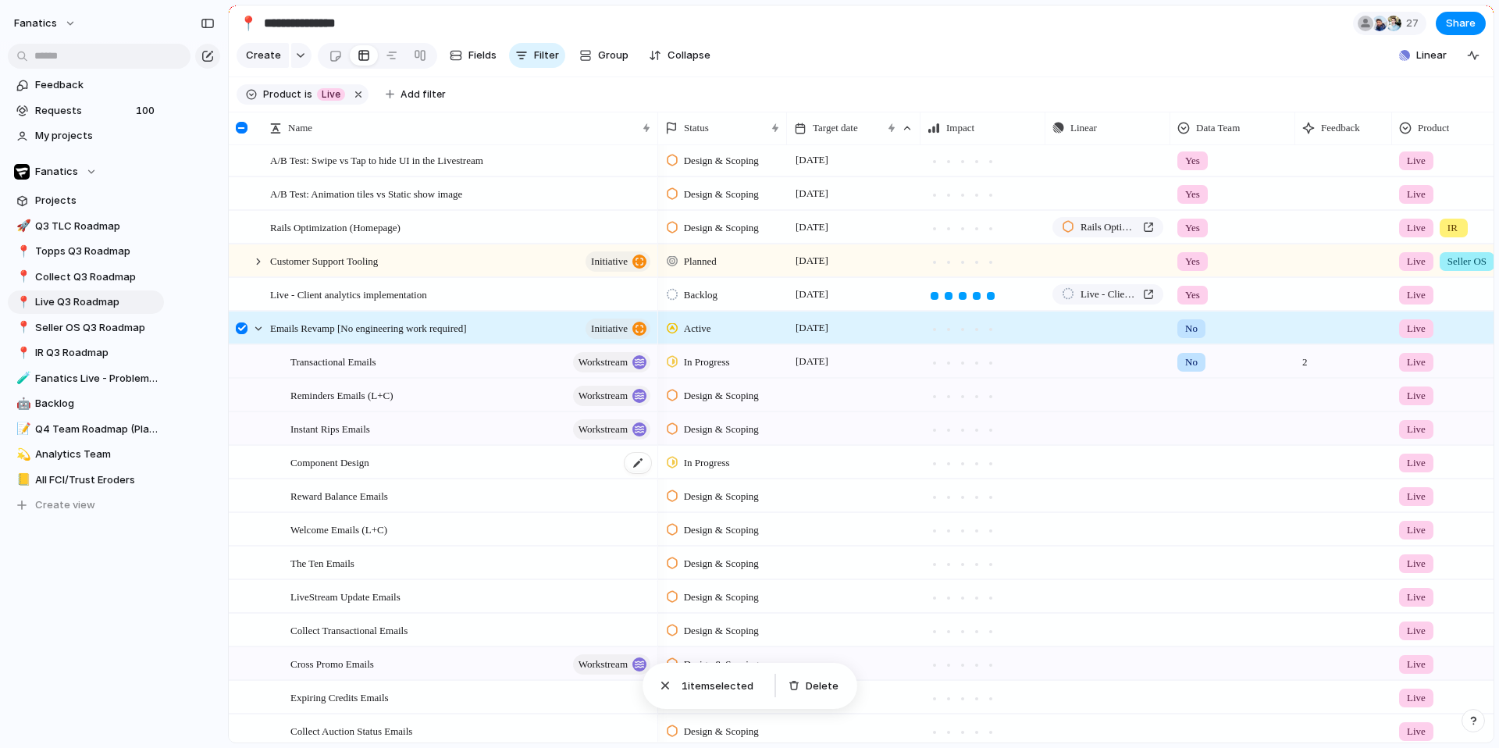
click at [340, 471] on span "Component Design" at bounding box center [329, 462] width 79 height 18
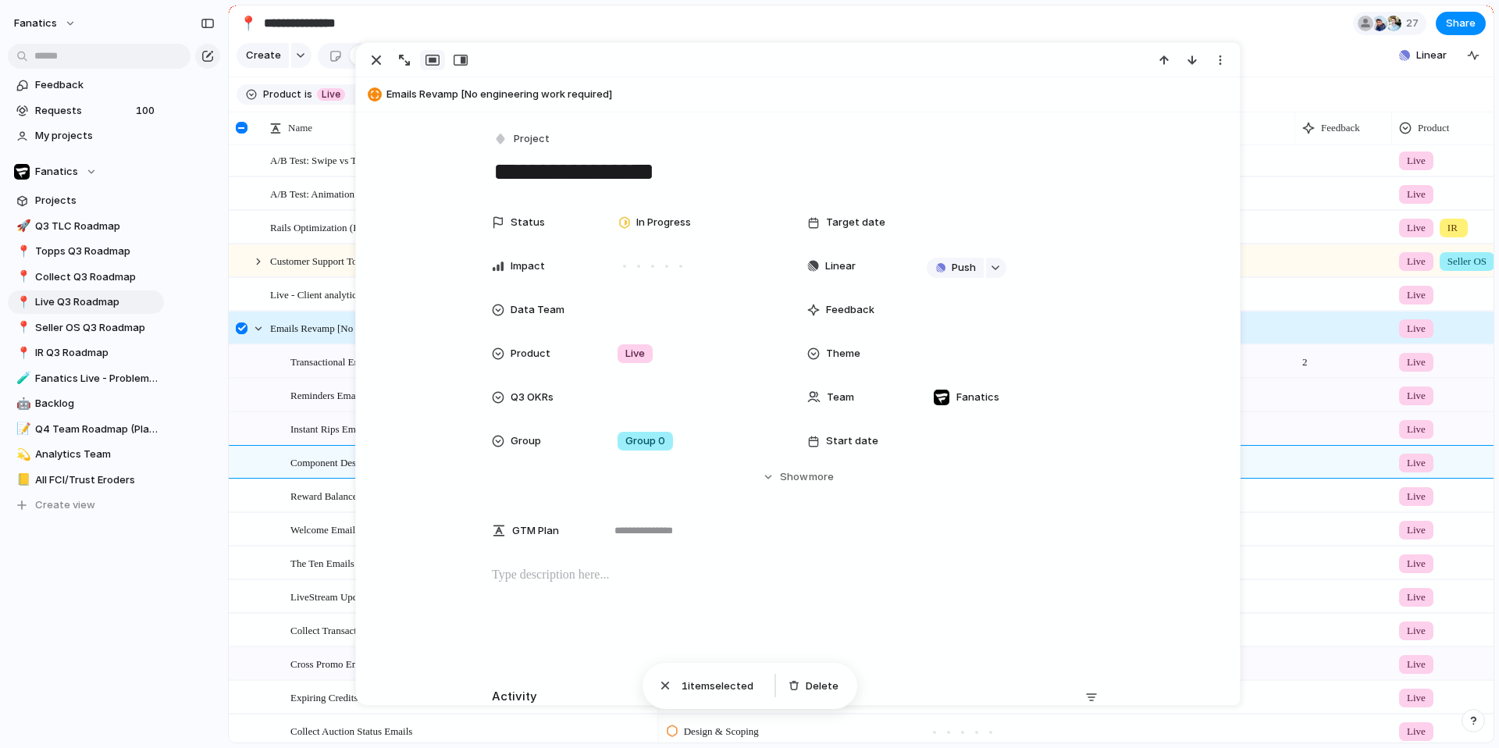
click at [529, 151] on div "**********" at bounding box center [798, 158] width 612 height 60
click at [525, 141] on span "Project" at bounding box center [532, 139] width 36 height 16
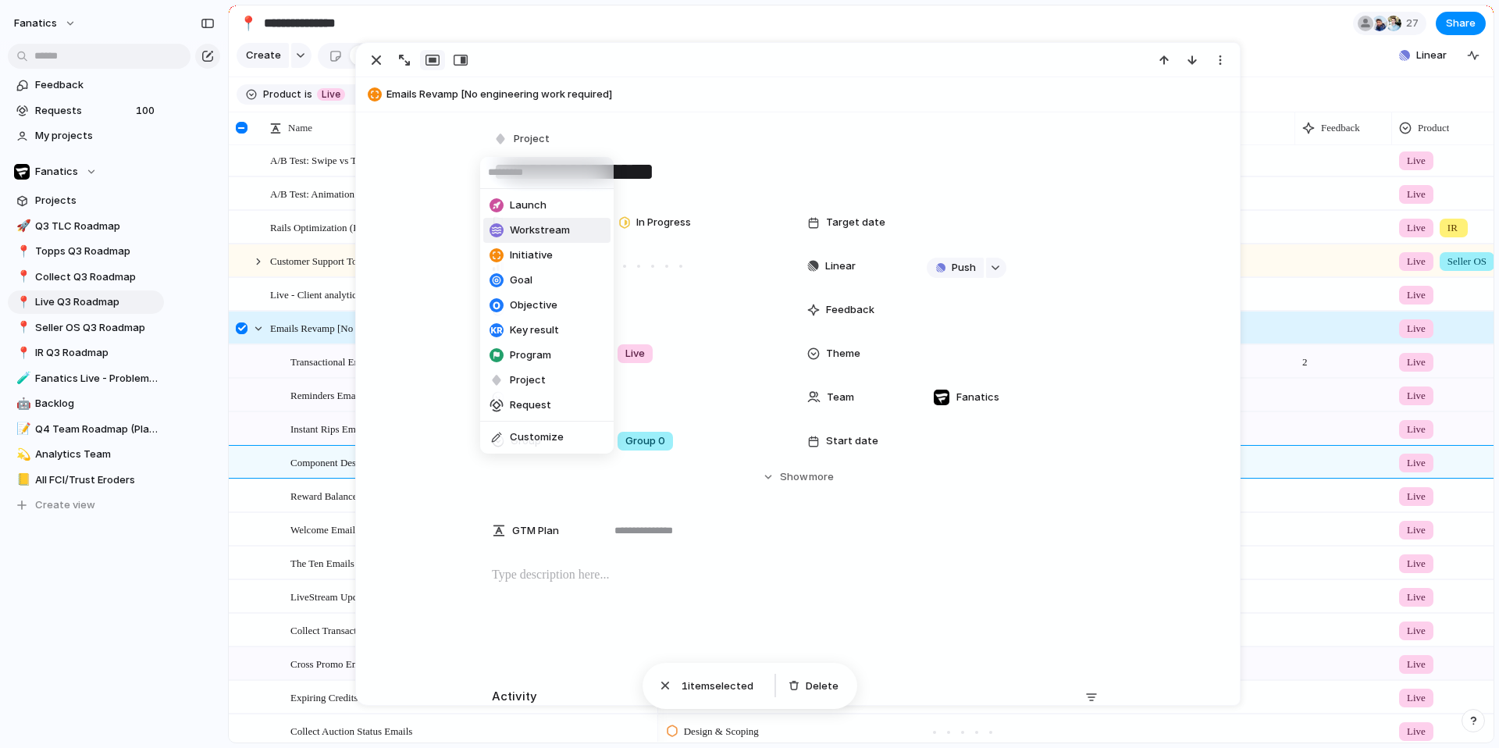
click at [571, 231] on li "Workstream" at bounding box center [546, 230] width 127 height 25
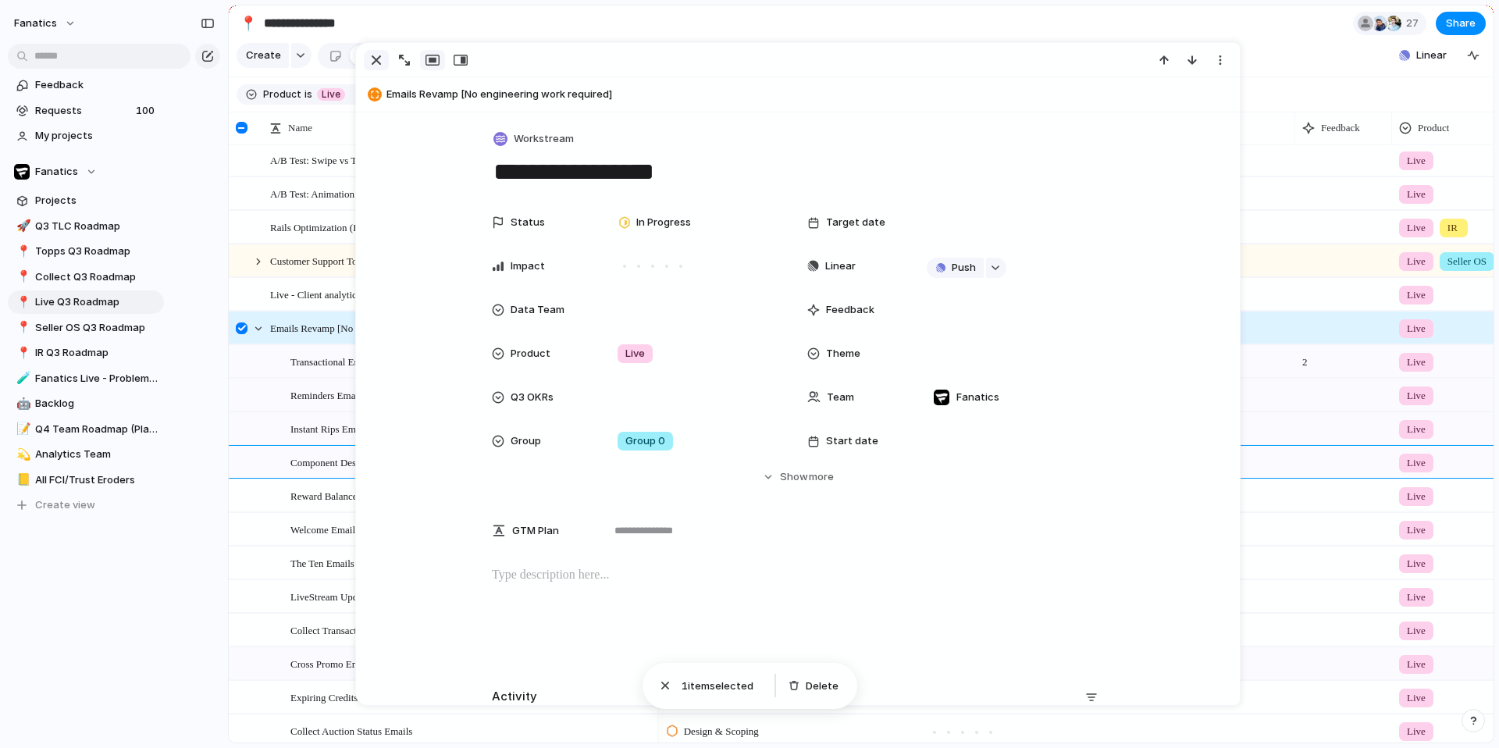
click at [372, 56] on div "button" at bounding box center [376, 60] width 19 height 19
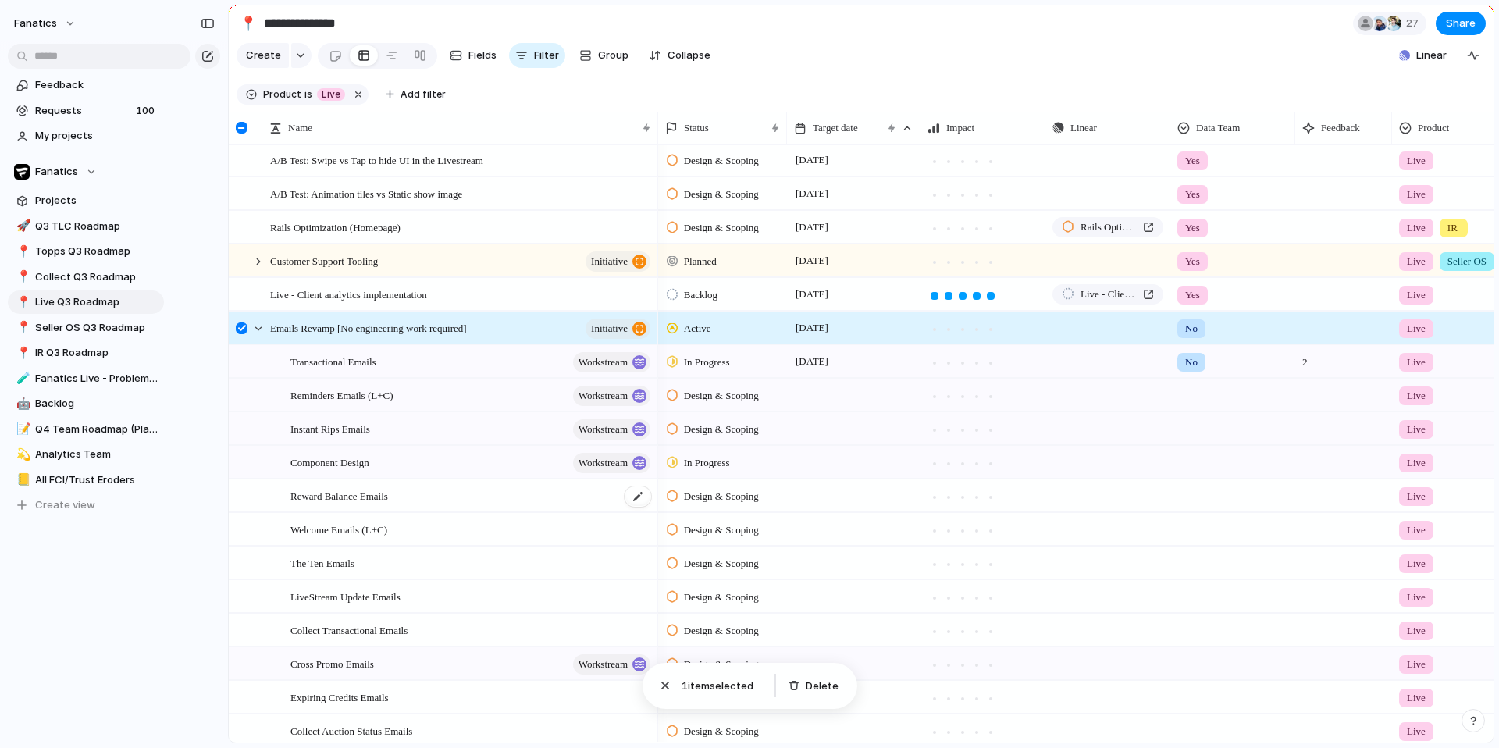
click at [317, 504] on span "Reward Balance Emails" at bounding box center [339, 495] width 98 height 18
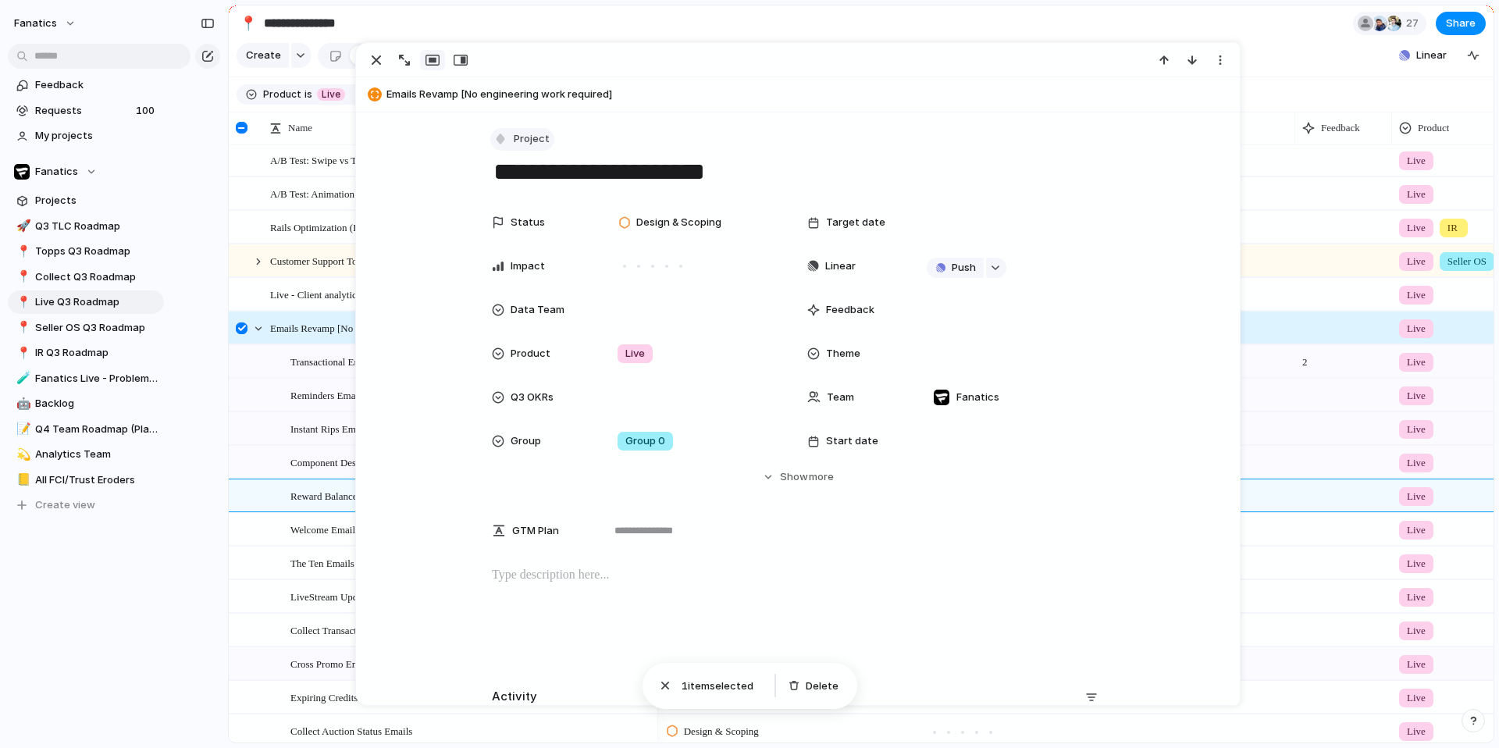
click at [527, 141] on span "Project" at bounding box center [532, 139] width 36 height 16
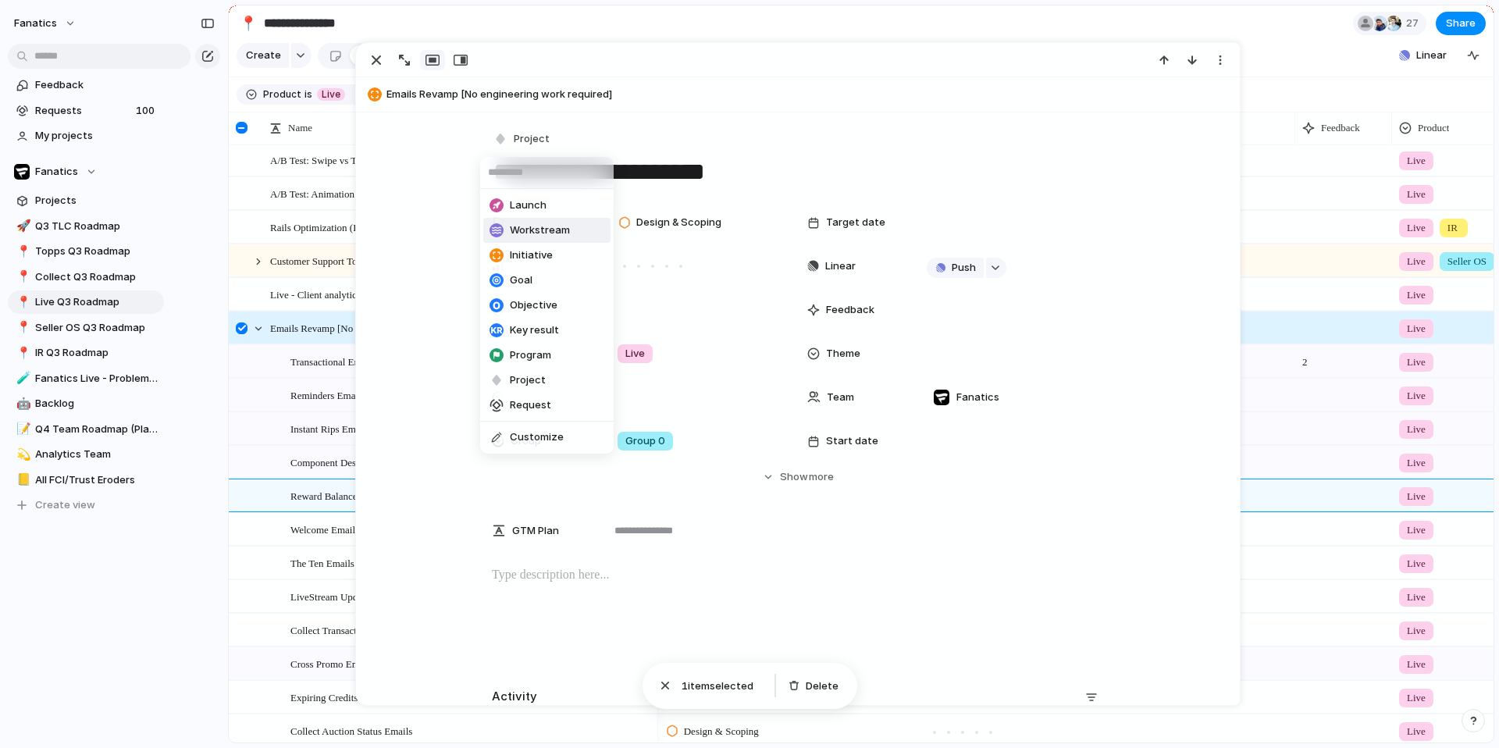
click at [554, 237] on span "Workstream" at bounding box center [540, 231] width 60 height 16
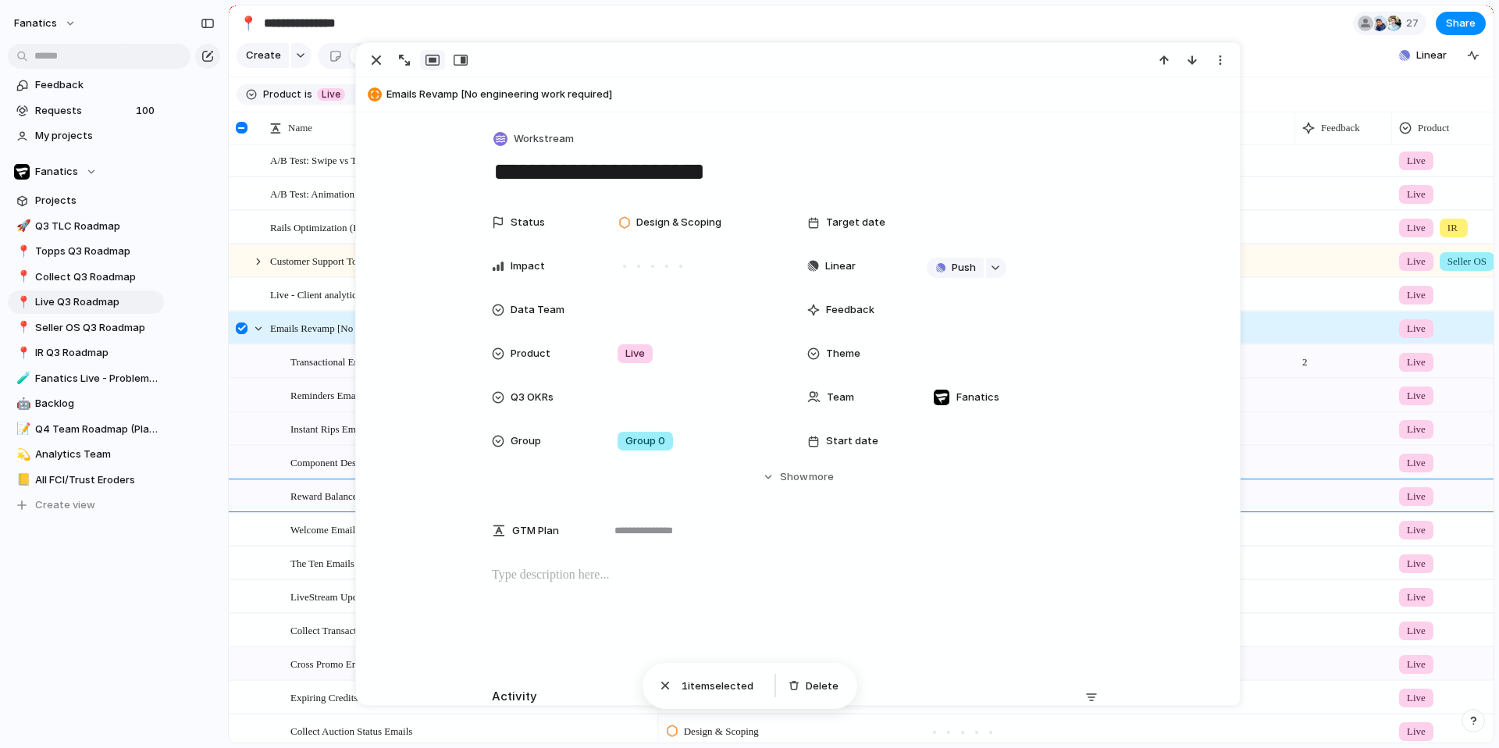
click at [297, 303] on span "Live - Client analytics implementation" at bounding box center [348, 294] width 157 height 18
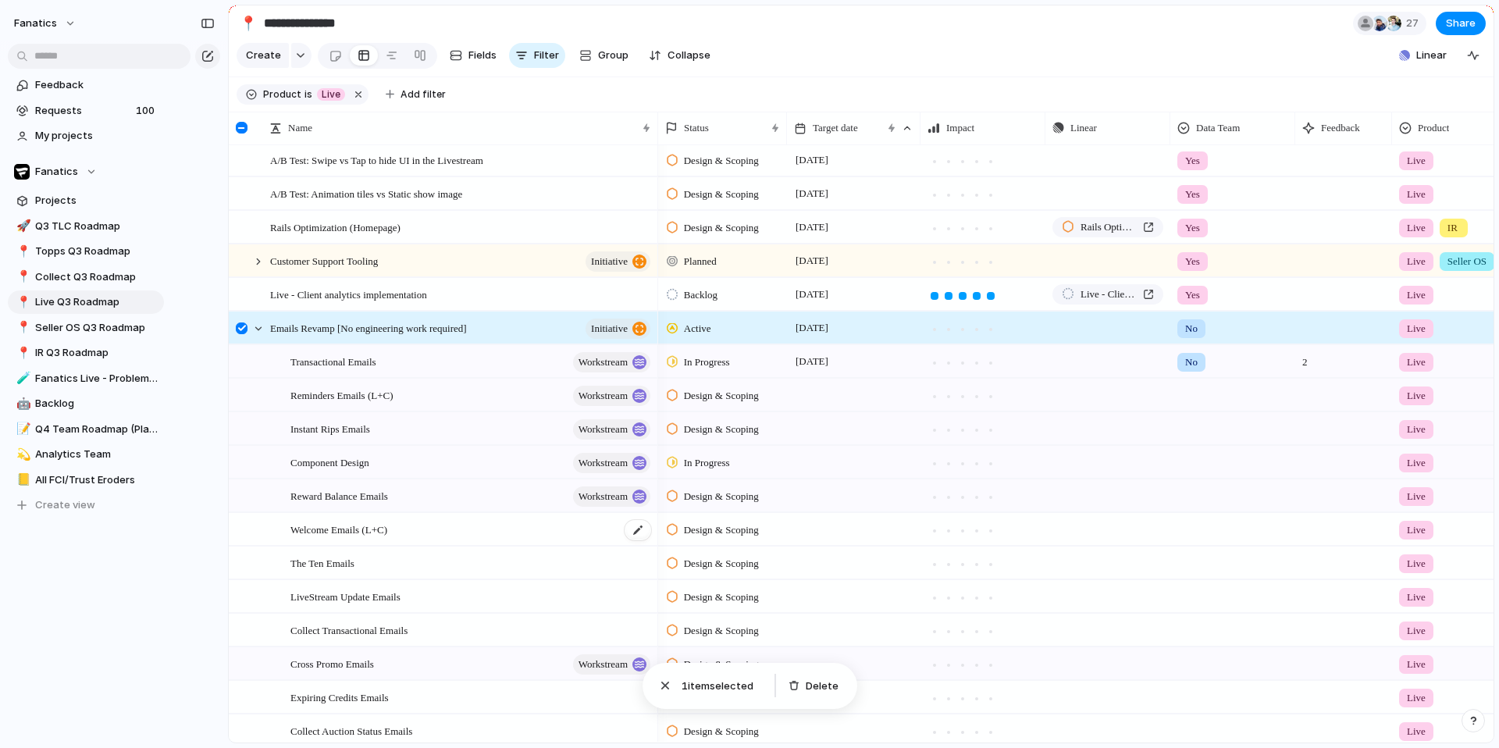
click at [321, 546] on div "Welcome Emails (L+C)" at bounding box center [471, 530] width 362 height 32
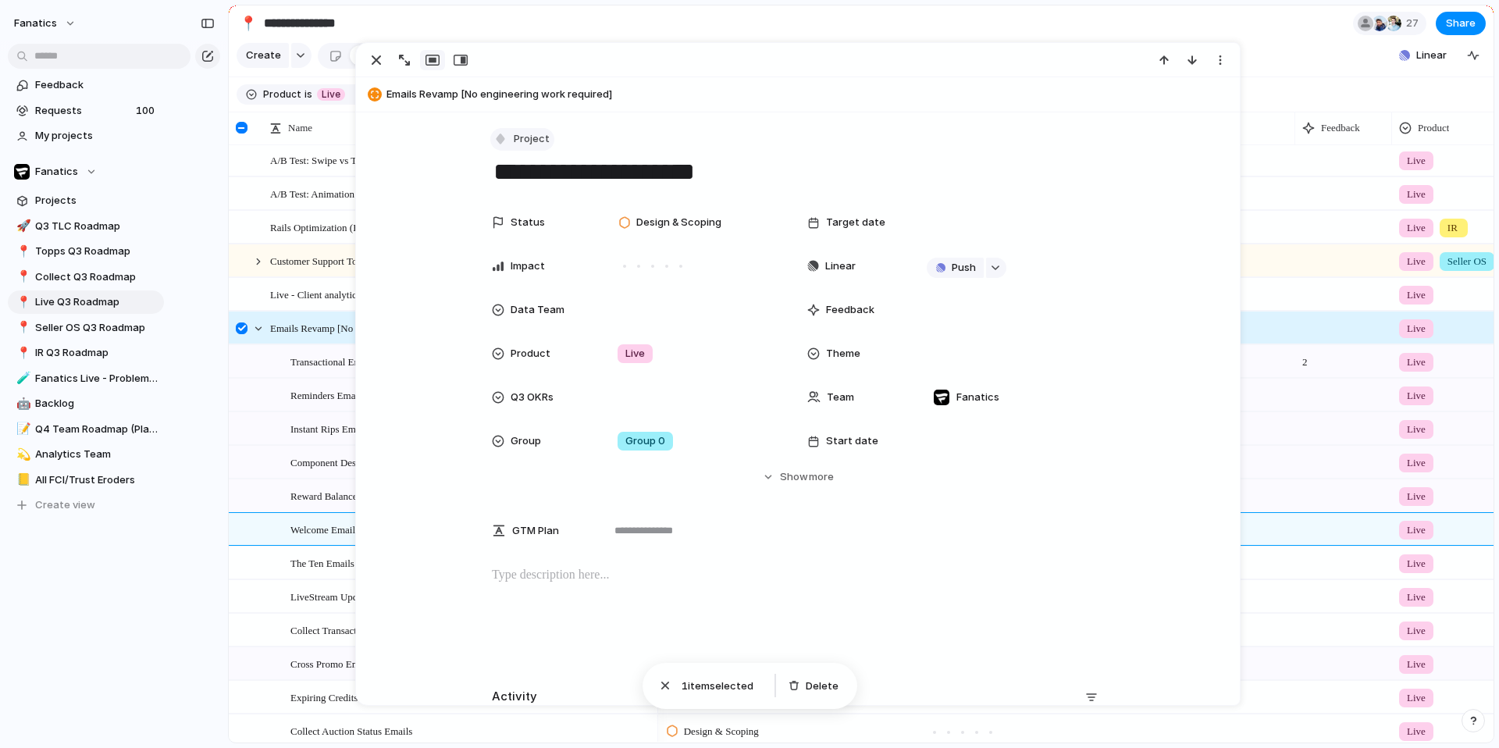
click at [525, 146] on button "Project" at bounding box center [522, 139] width 64 height 23
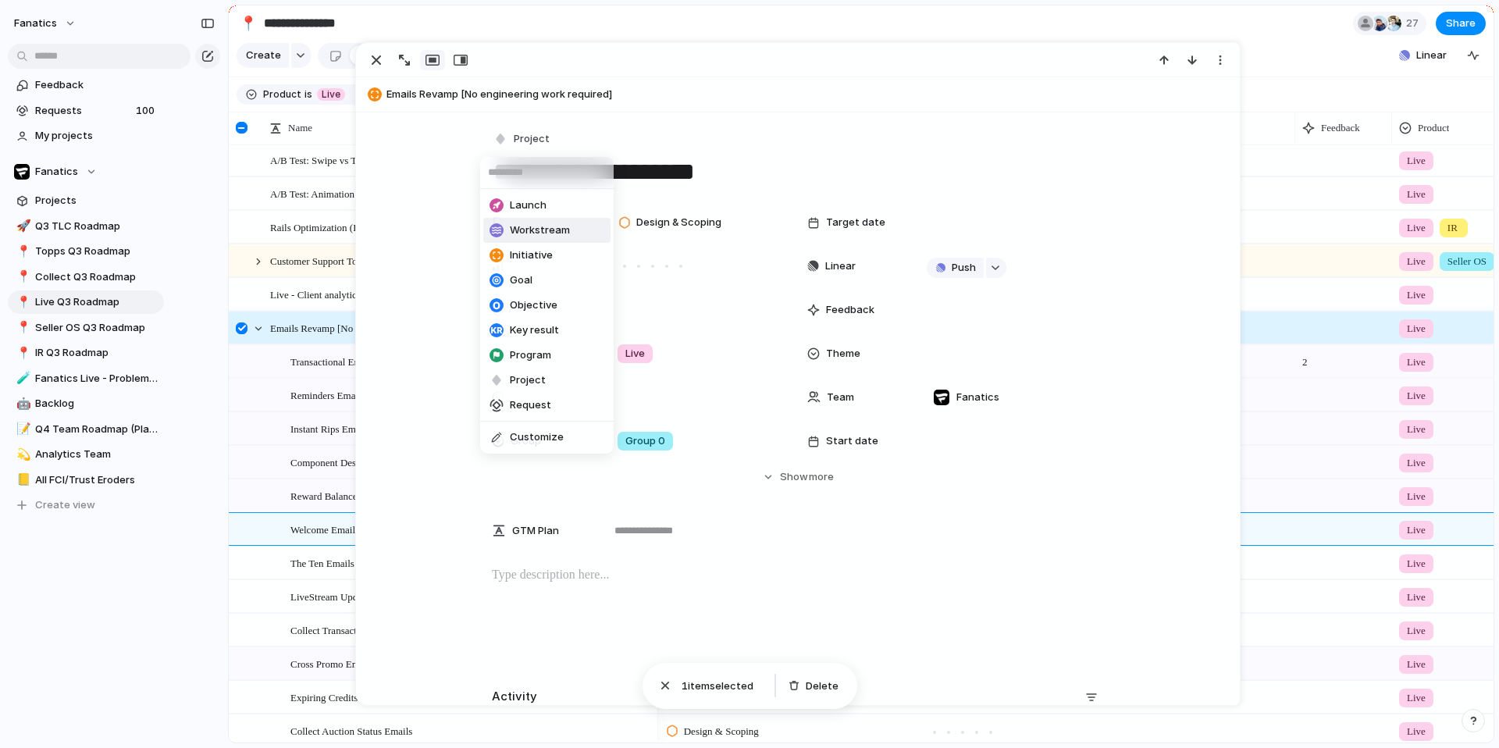
click at [551, 235] on span "Workstream" at bounding box center [540, 231] width 60 height 16
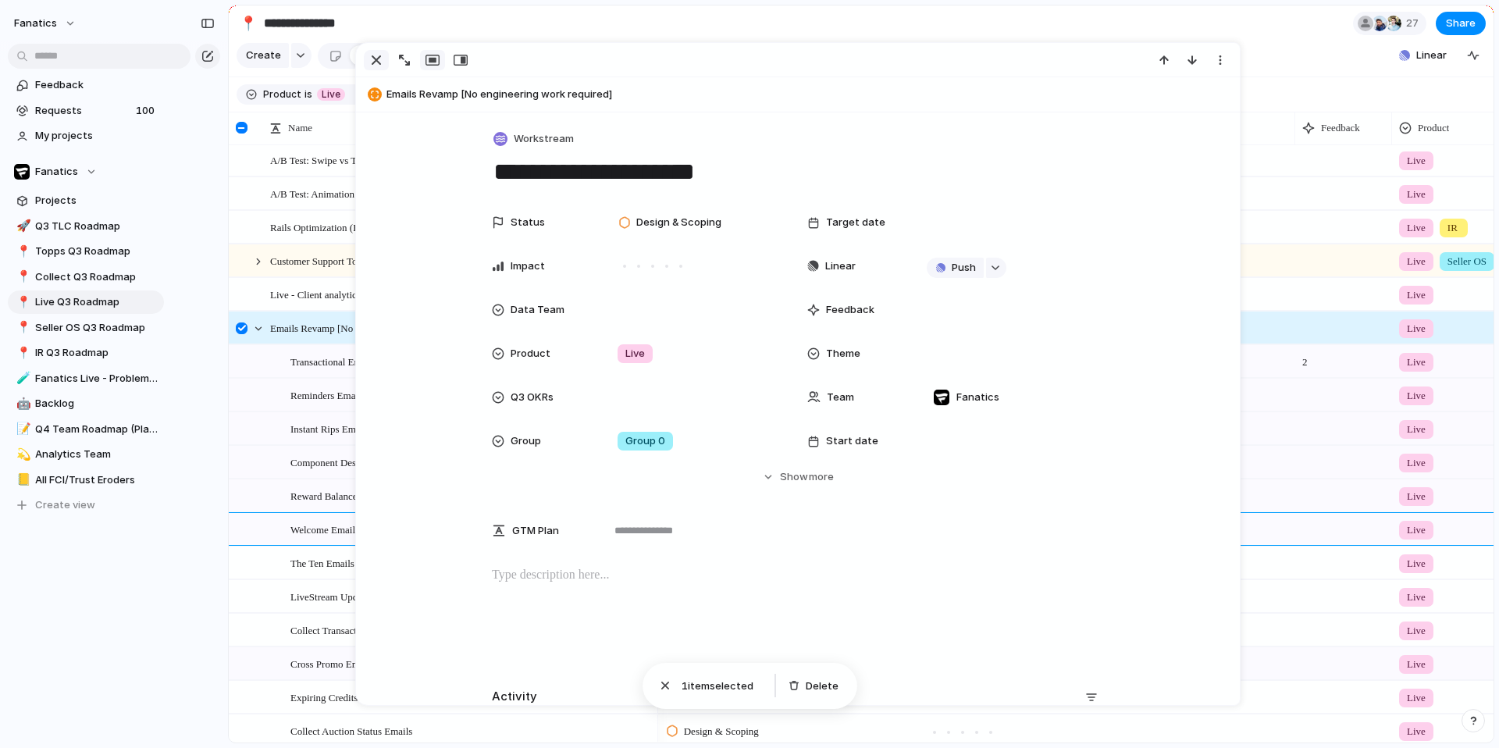
click at [372, 56] on div "button" at bounding box center [376, 60] width 19 height 19
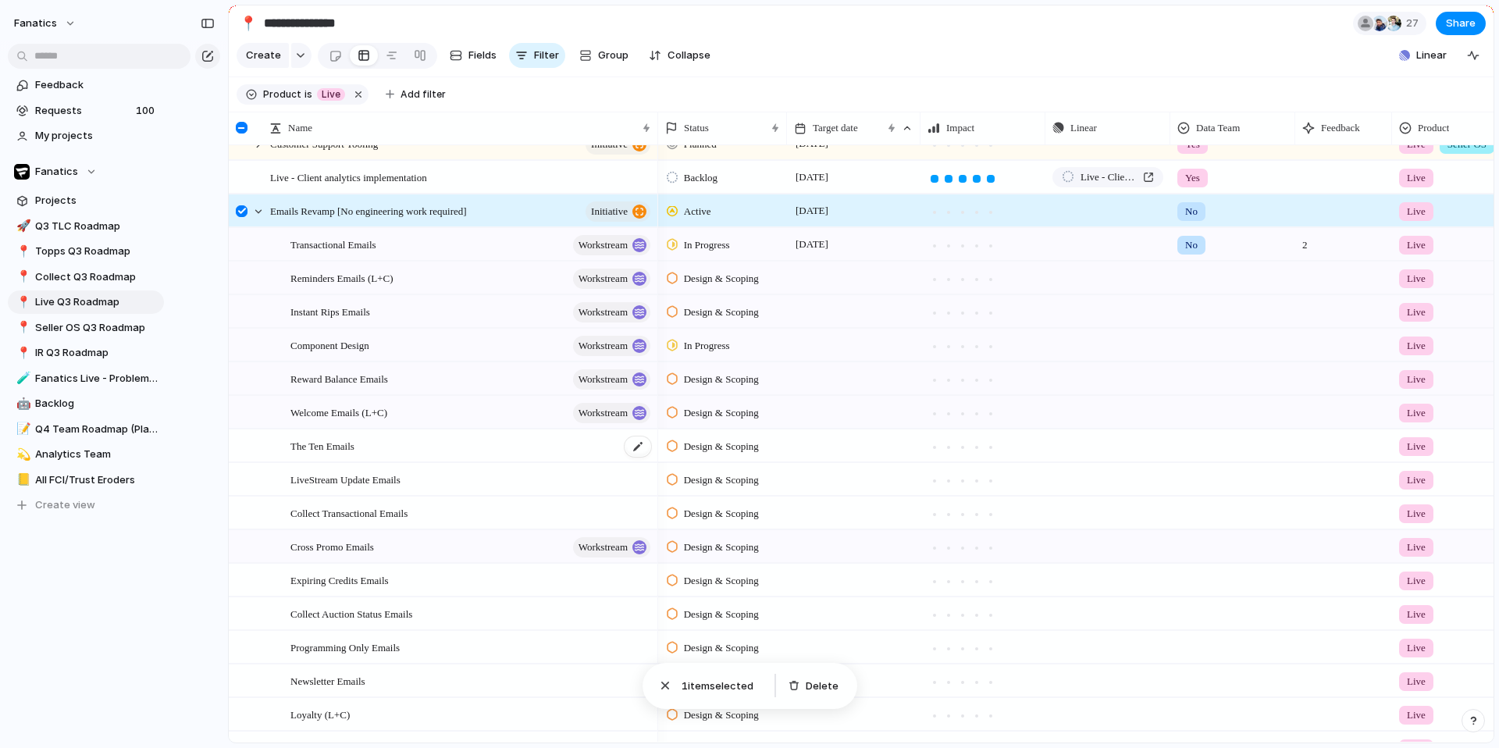
click at [332, 462] on div "The Ten Emails" at bounding box center [471, 446] width 362 height 32
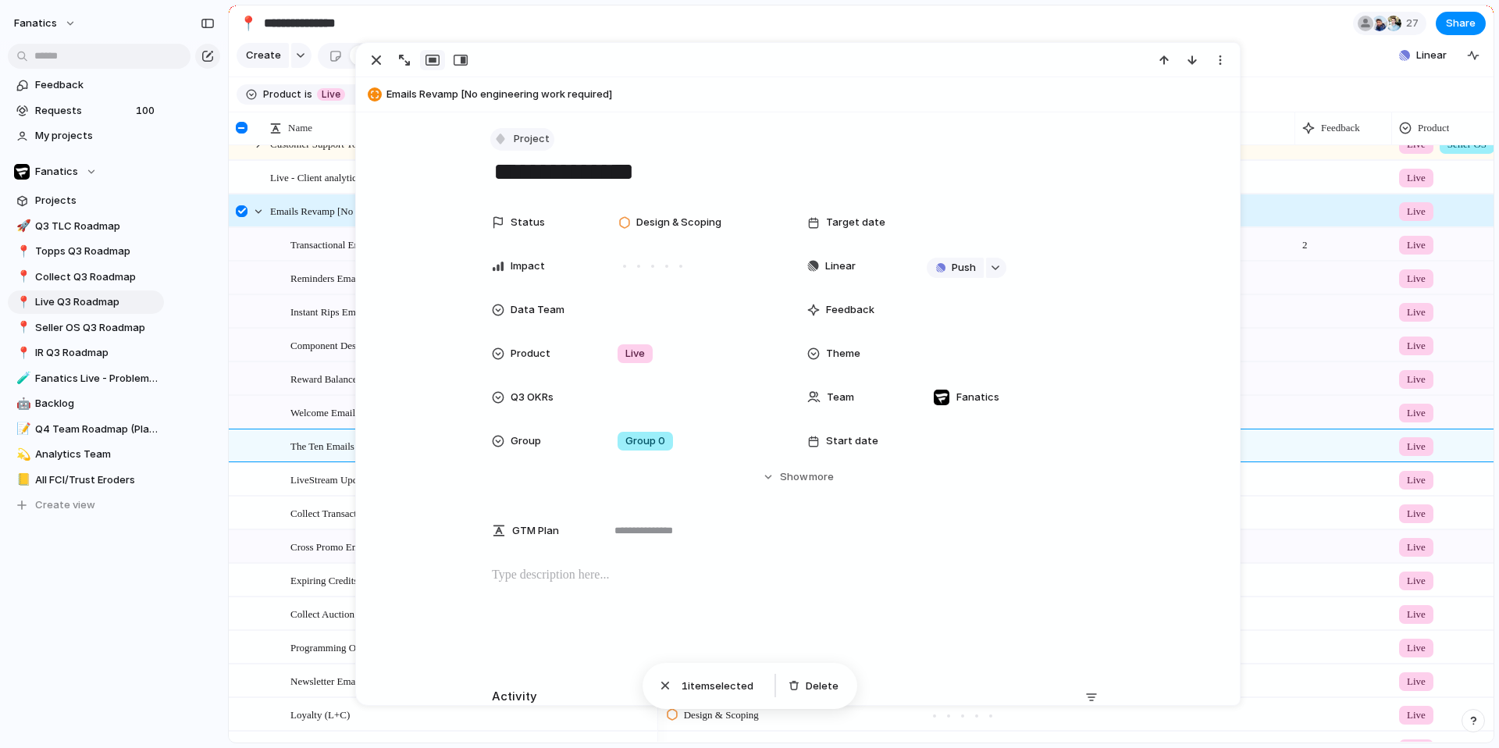
click at [500, 141] on button "Project" at bounding box center [522, 139] width 64 height 23
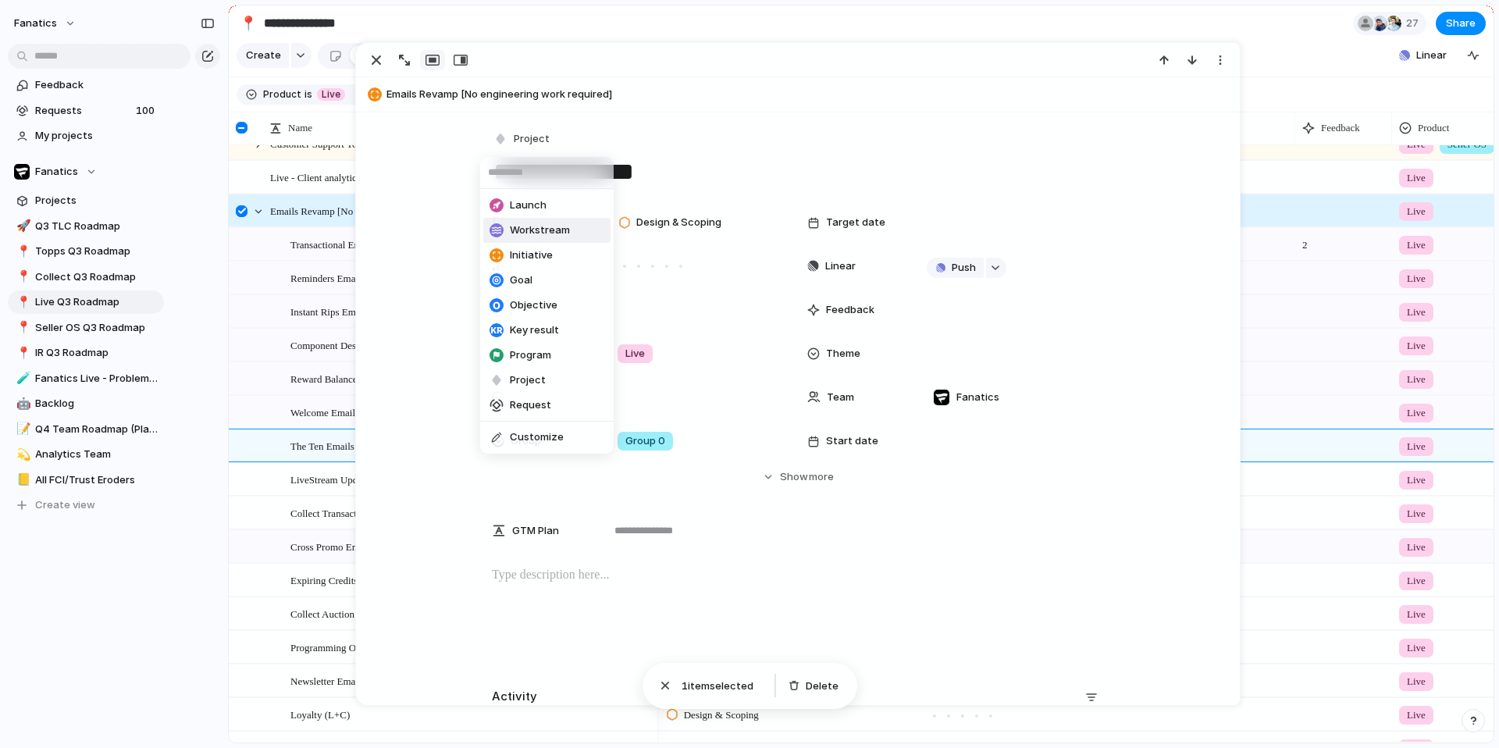
click at [513, 224] on span "Workstream" at bounding box center [540, 231] width 60 height 16
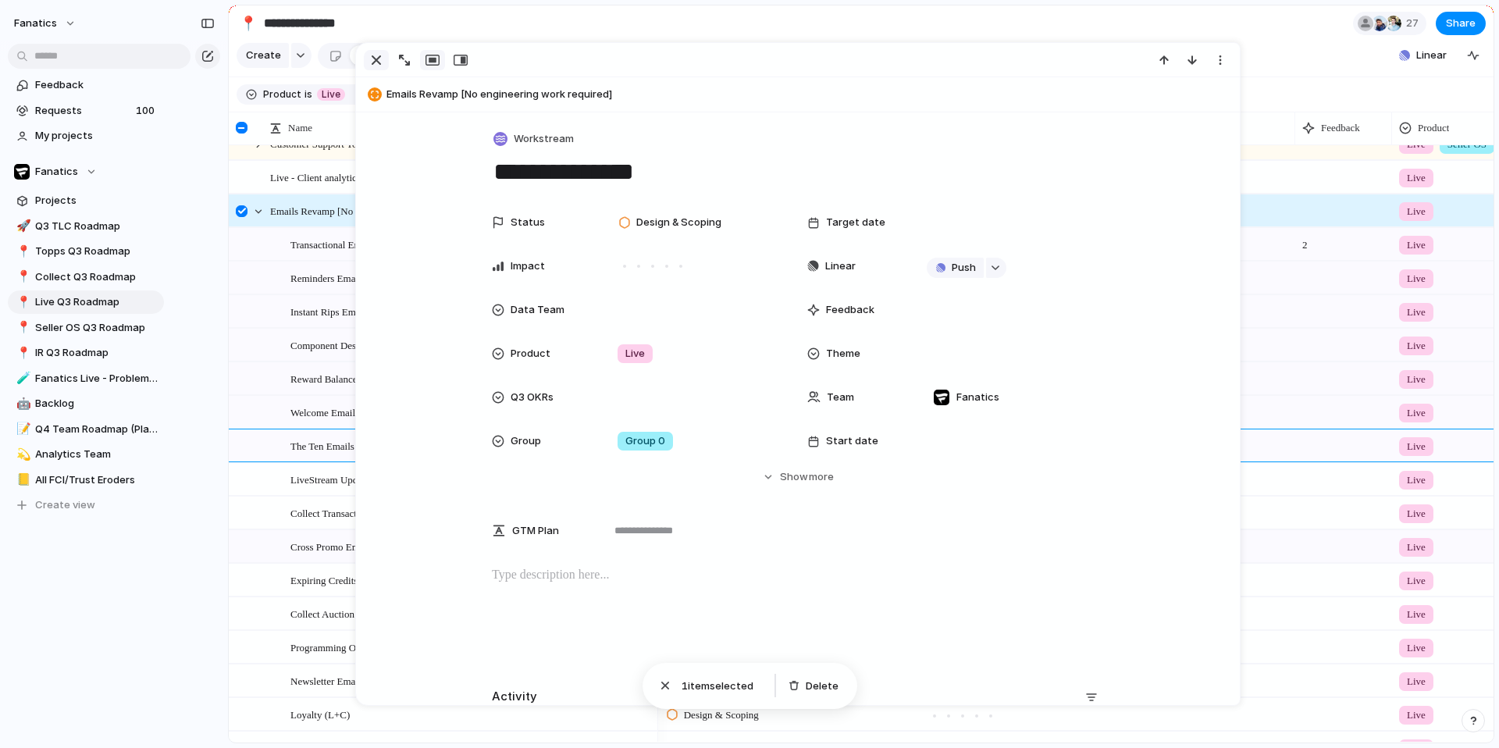
click at [376, 58] on div "button" at bounding box center [376, 60] width 19 height 19
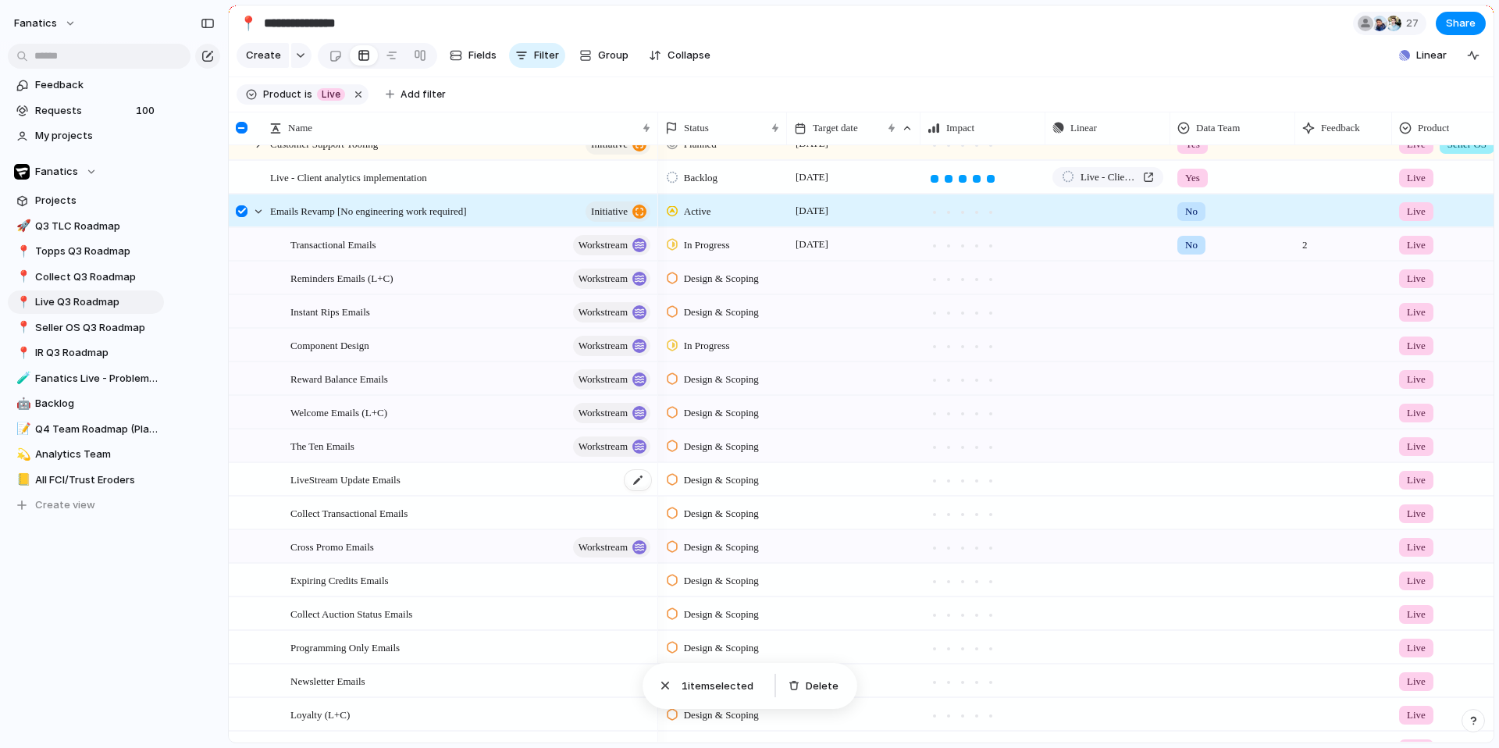
click at [310, 488] on span "LiveStream Update Emails" at bounding box center [345, 479] width 110 height 18
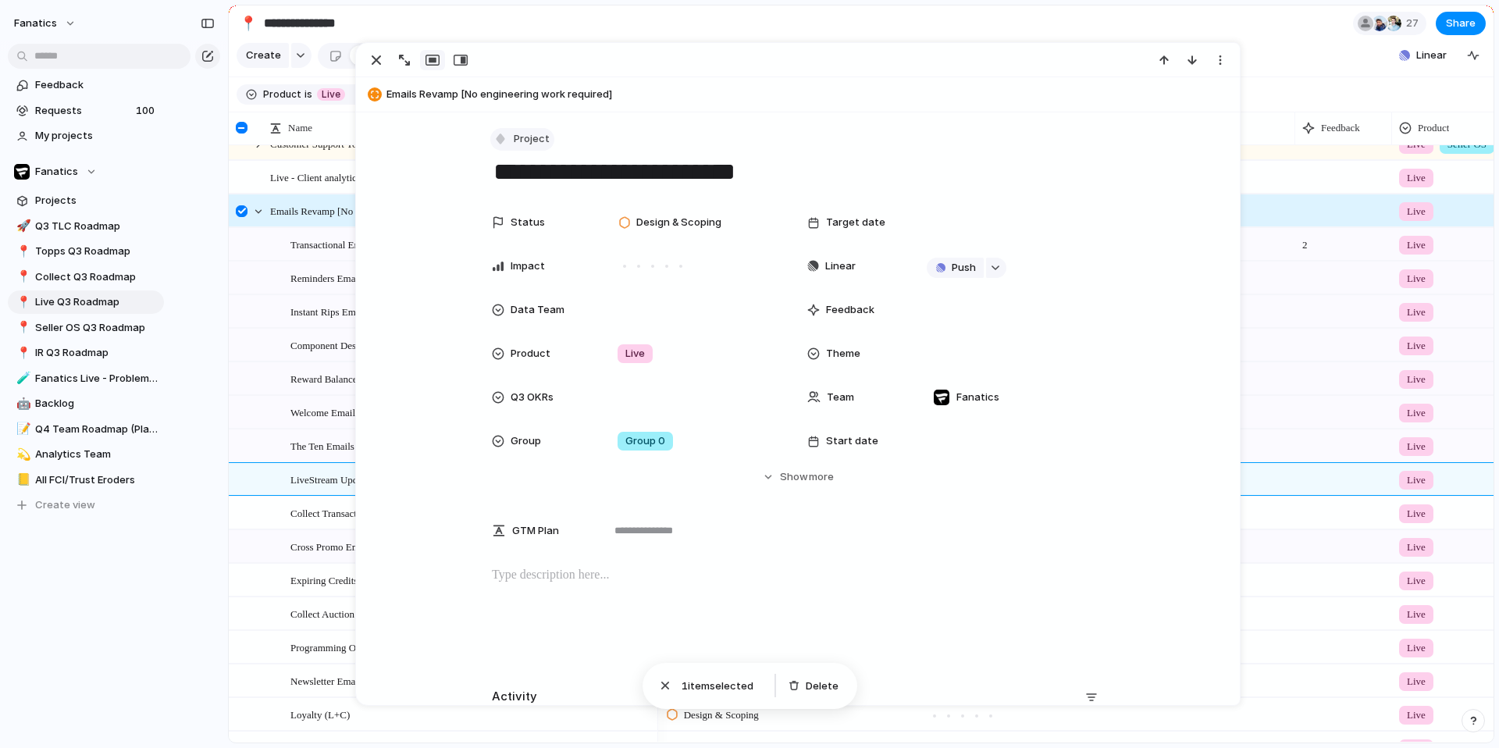
click at [515, 141] on span "Project" at bounding box center [532, 139] width 36 height 16
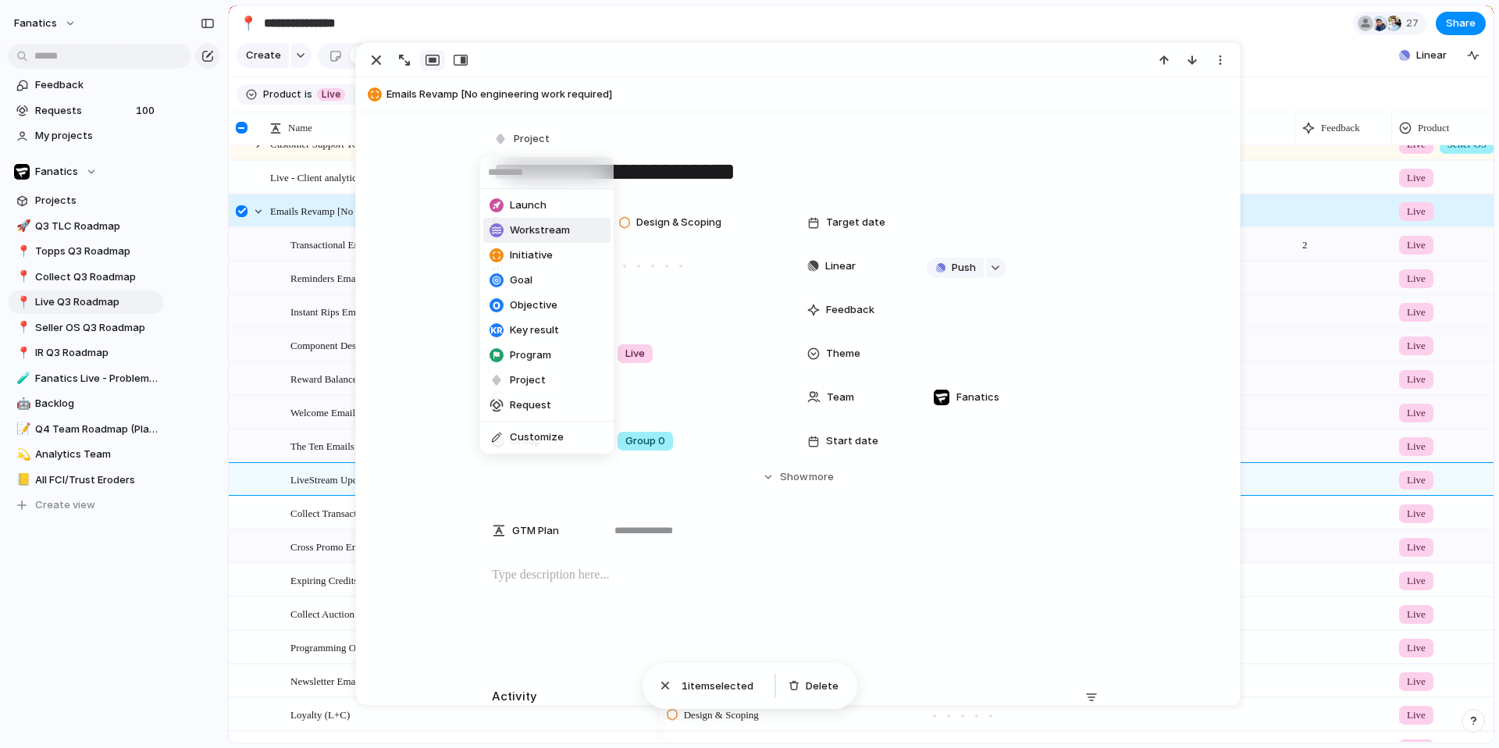
click at [500, 223] on div at bounding box center [497, 230] width 14 height 14
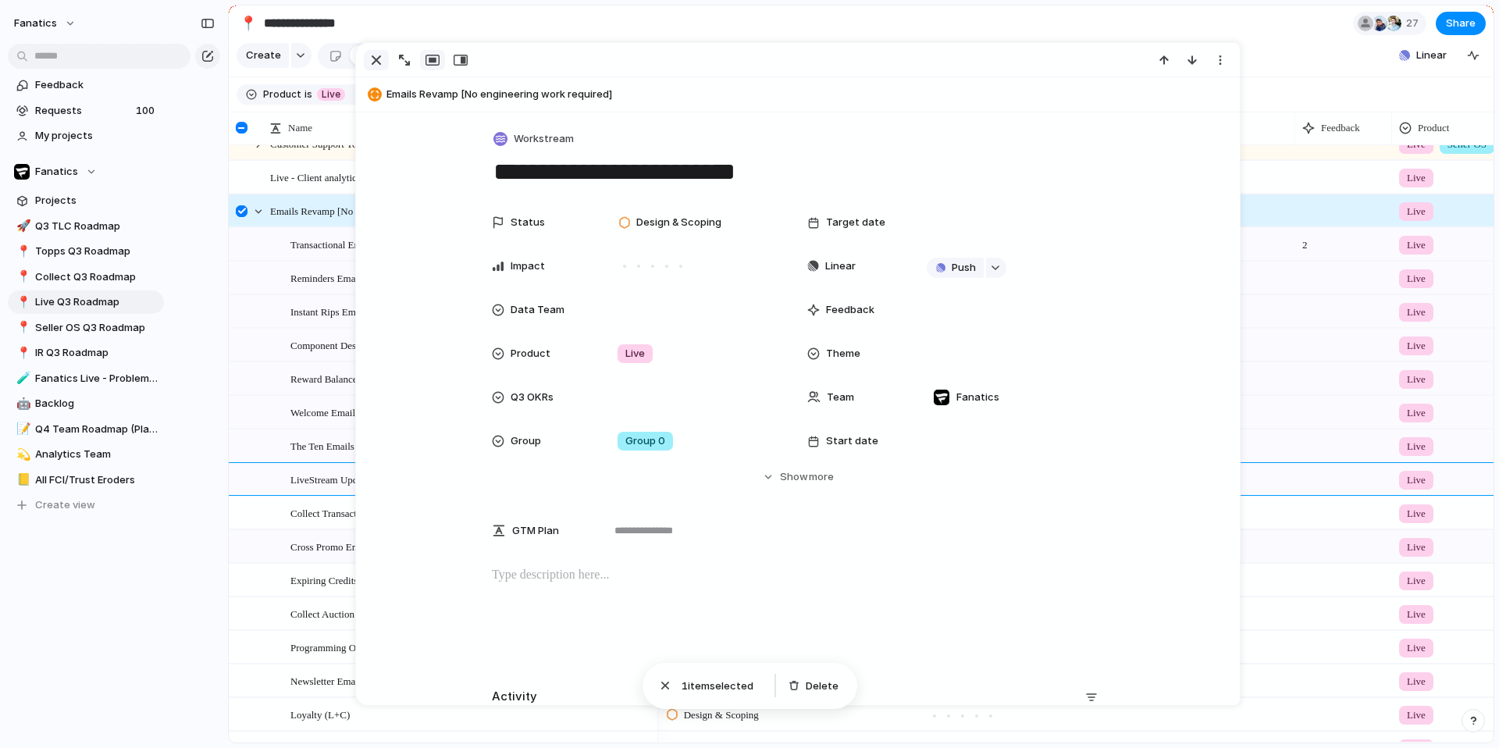
click at [368, 62] on div "button" at bounding box center [376, 60] width 19 height 19
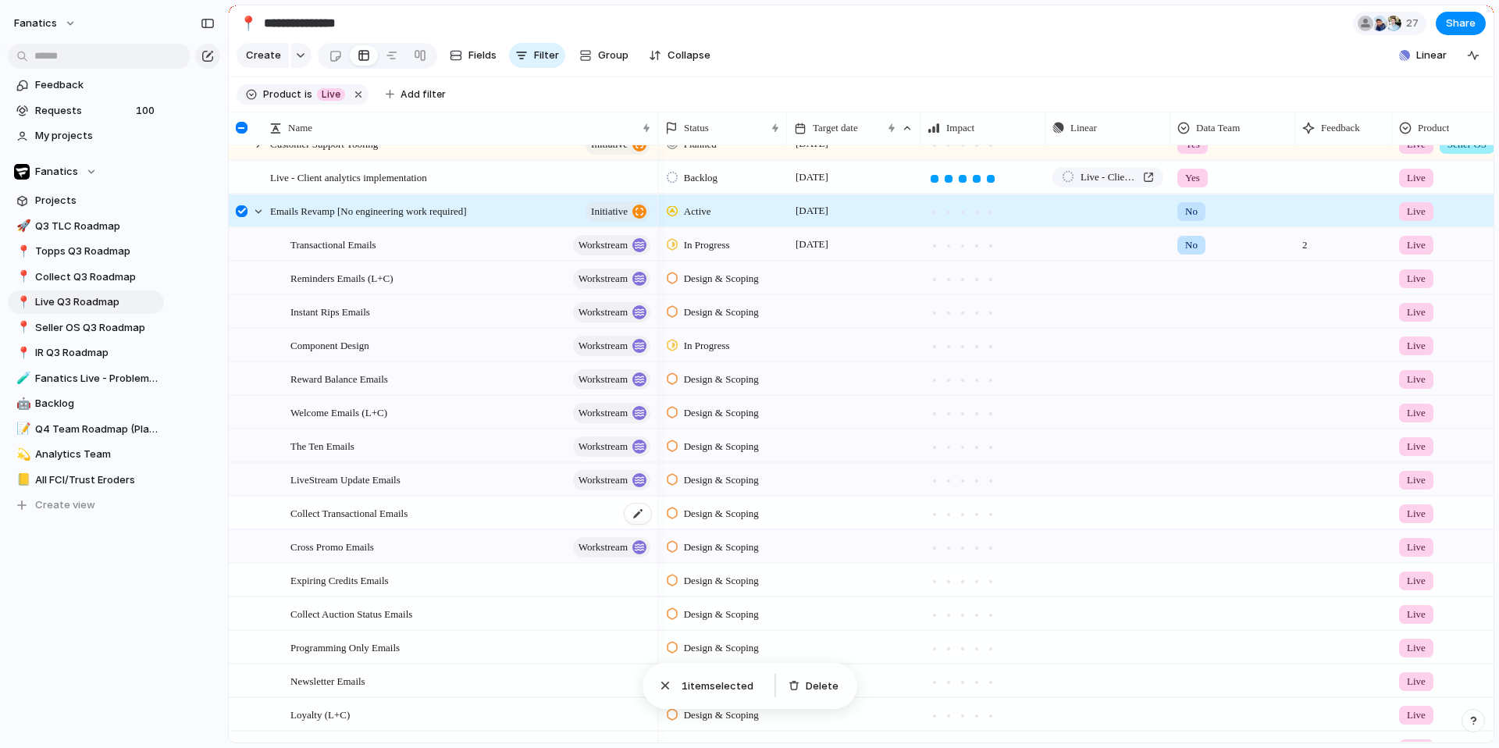
click at [304, 529] on div "Collect Transactional Emails" at bounding box center [471, 513] width 362 height 32
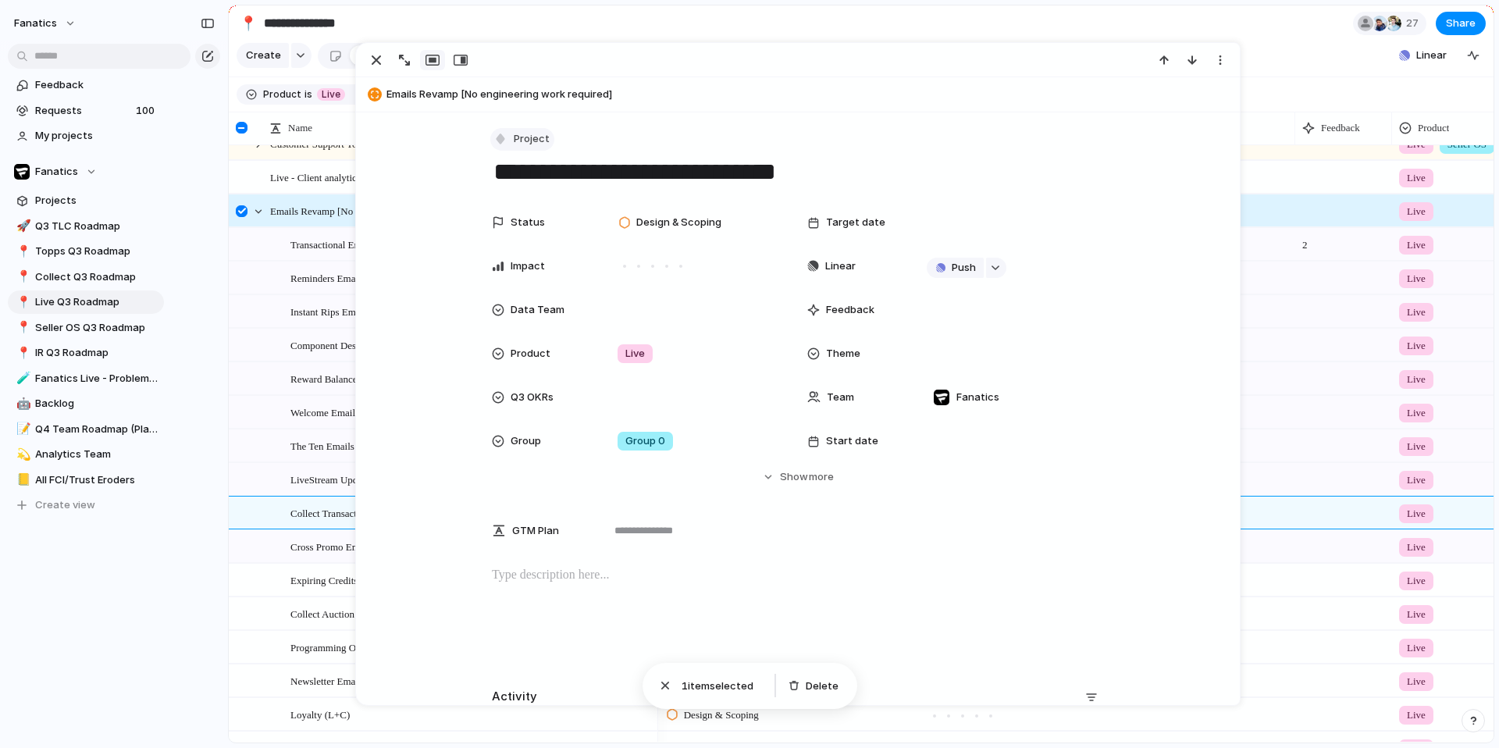
click at [515, 130] on button "Project" at bounding box center [522, 139] width 64 height 23
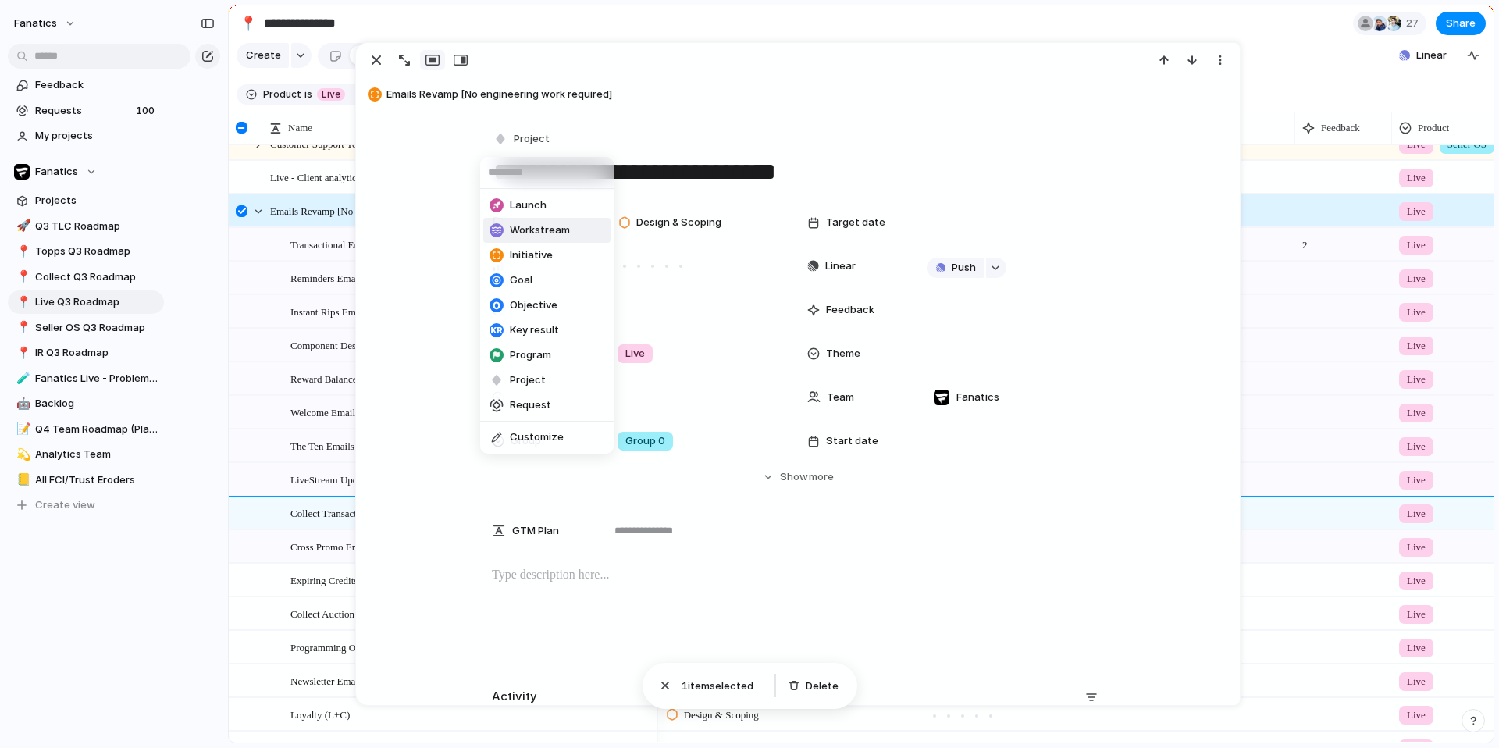
click at [552, 233] on span "Workstream" at bounding box center [540, 231] width 60 height 16
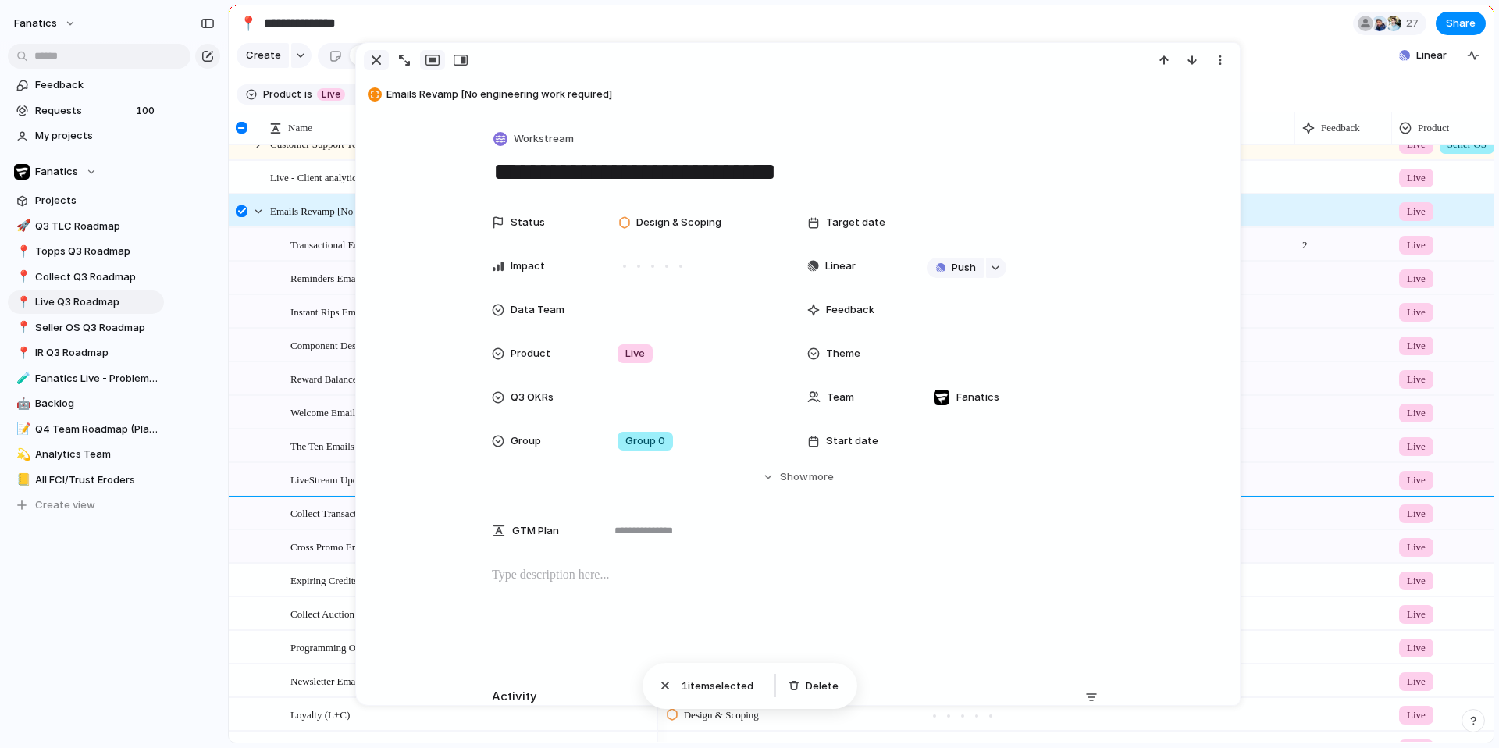
click at [373, 59] on div "button" at bounding box center [376, 60] width 19 height 19
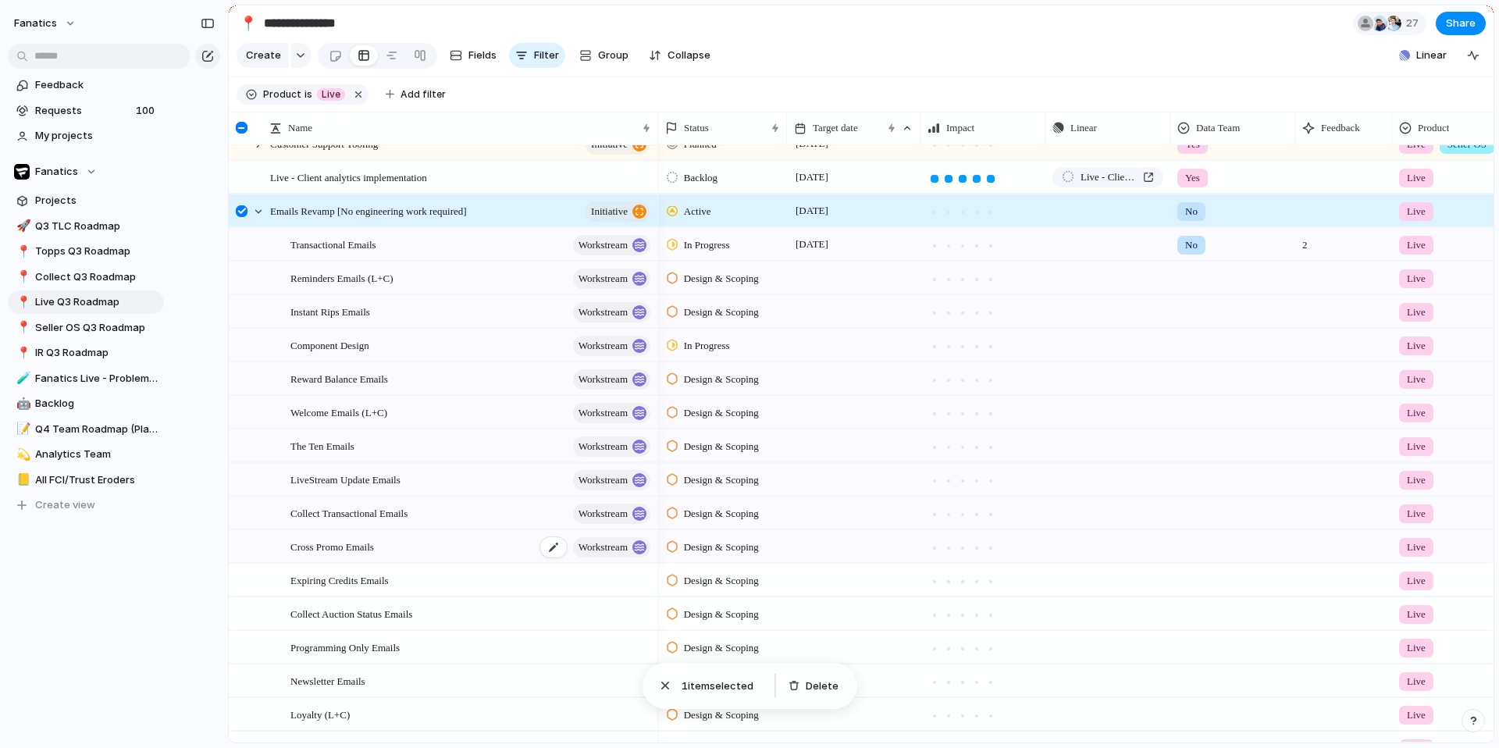
scroll to position [467, 0]
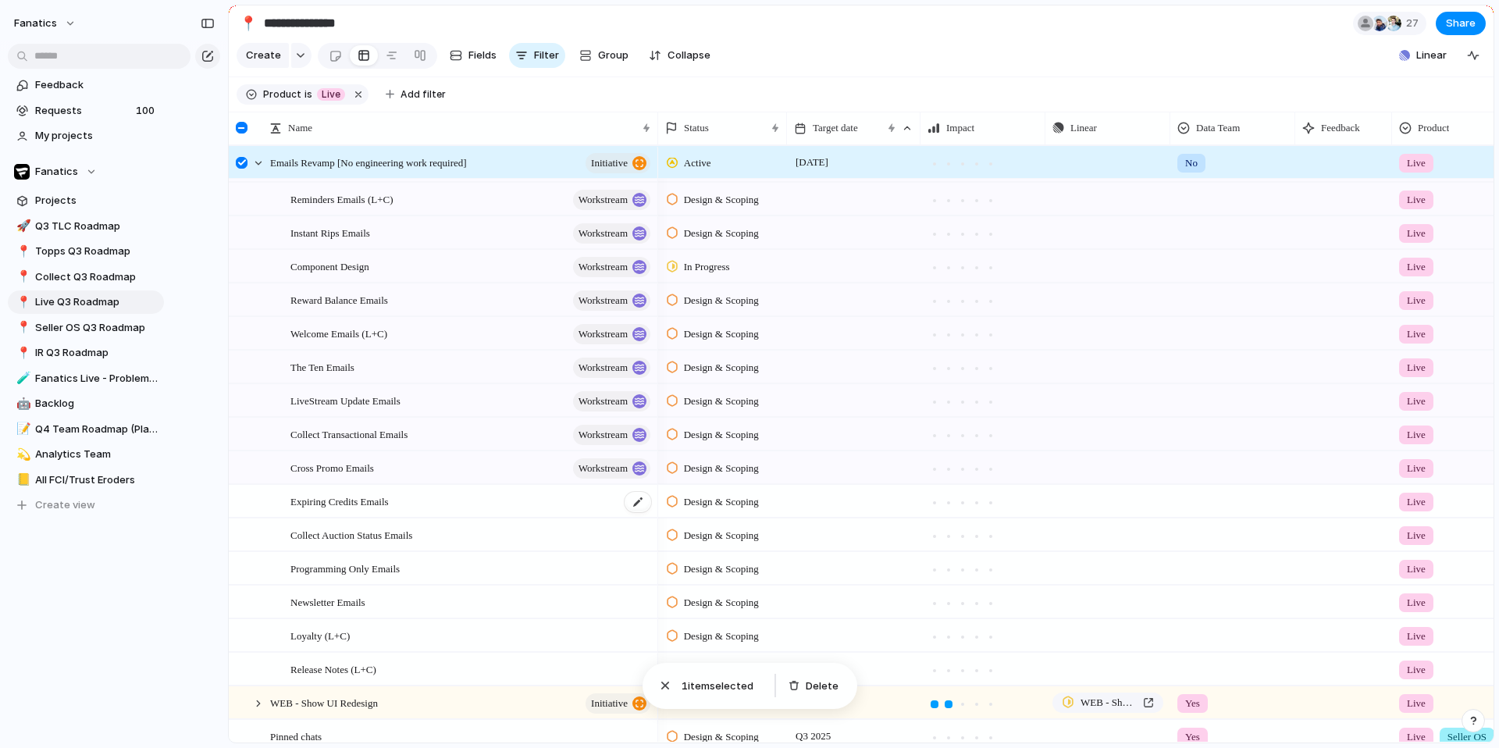
click at [334, 518] on div "Expiring Credits Emails" at bounding box center [471, 502] width 362 height 32
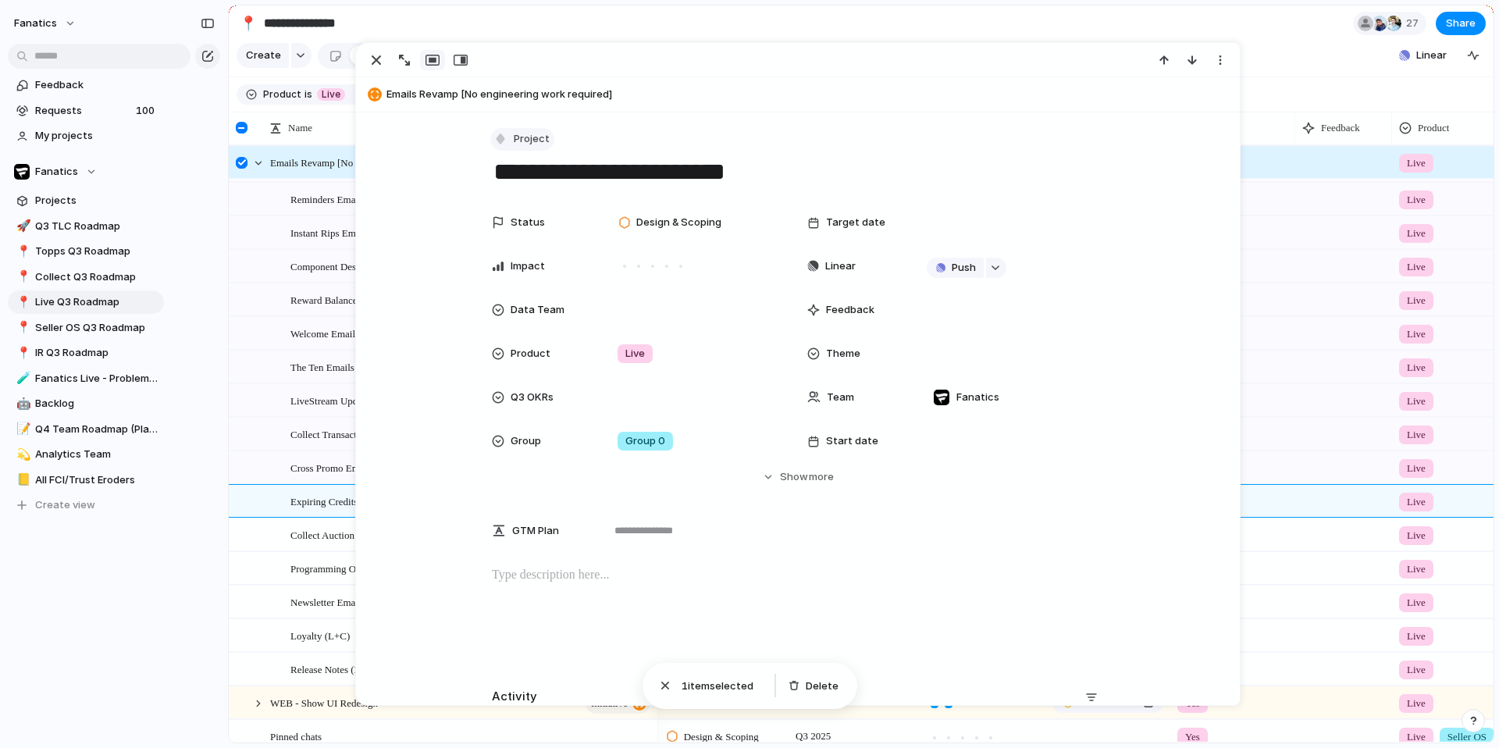
click at [498, 140] on button "Project" at bounding box center [522, 139] width 64 height 23
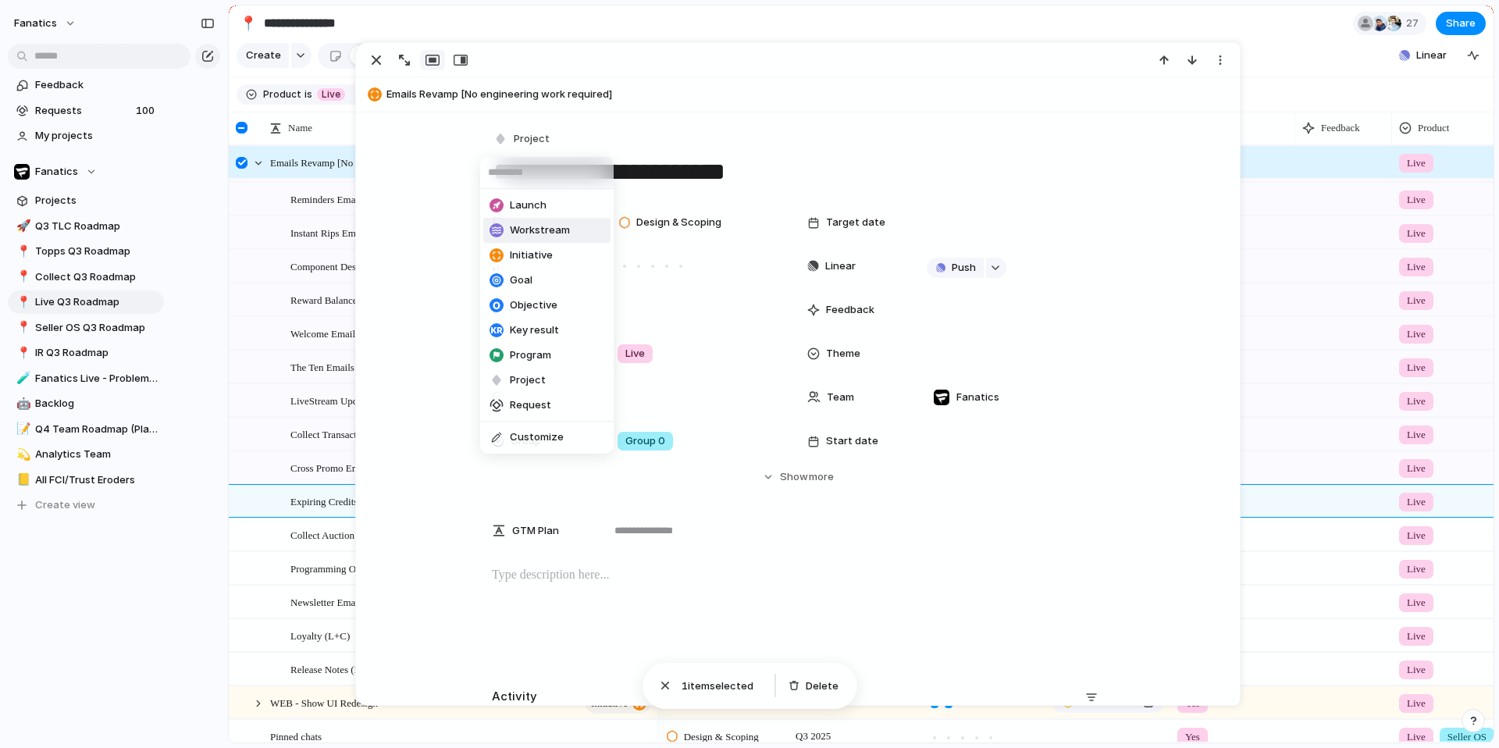
click at [523, 221] on li "Workstream" at bounding box center [546, 230] width 127 height 25
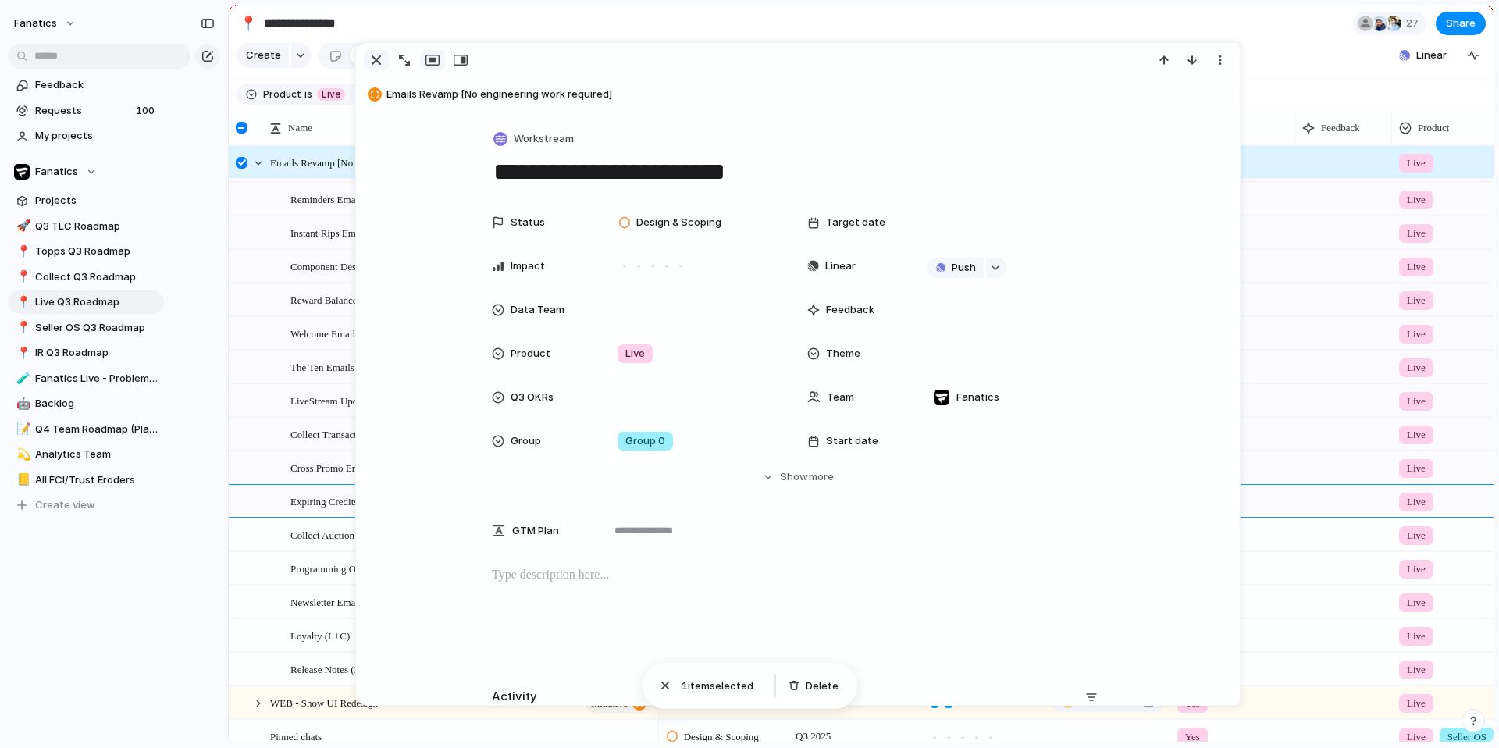
click at [377, 58] on div "button" at bounding box center [376, 60] width 19 height 19
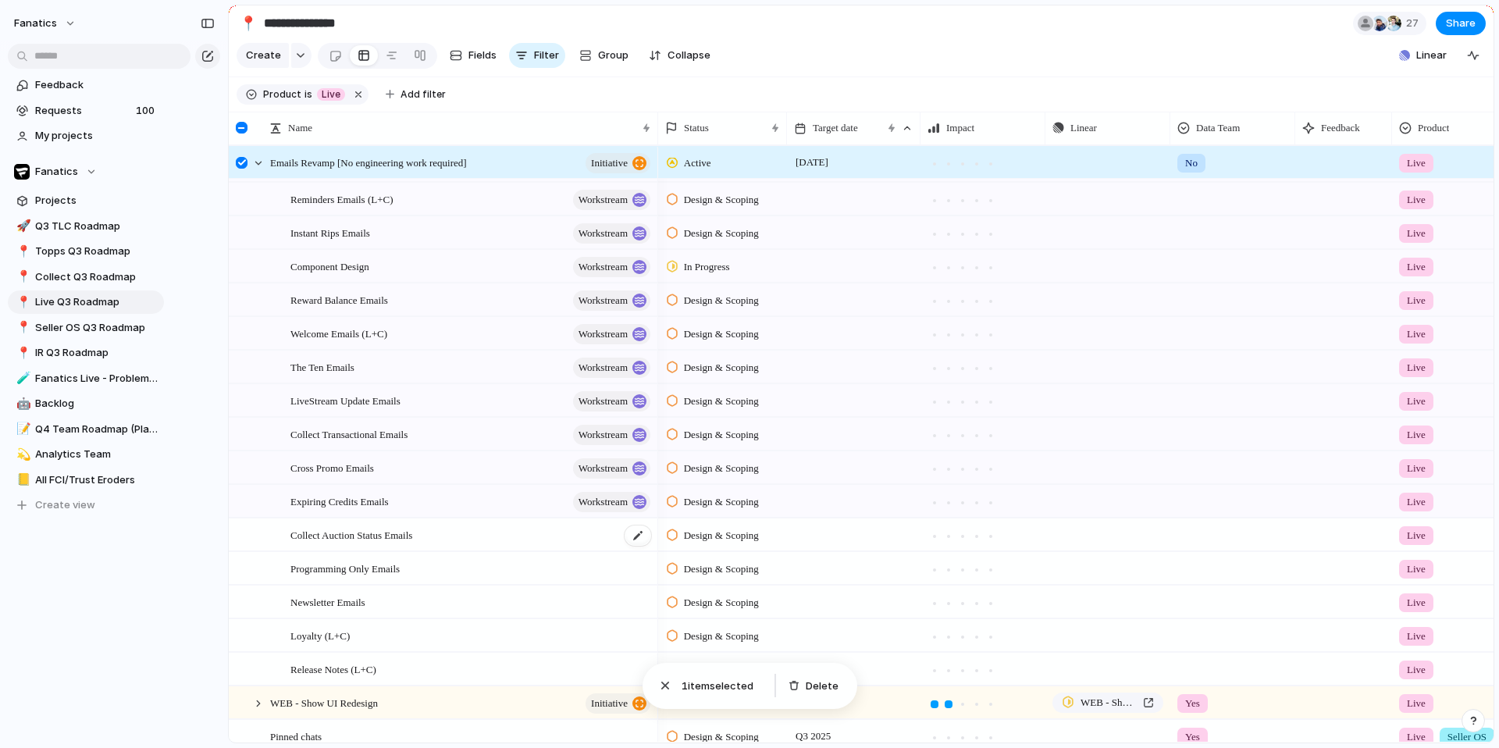
click at [318, 543] on span "Collect Auction Status Emails" at bounding box center [351, 534] width 122 height 18
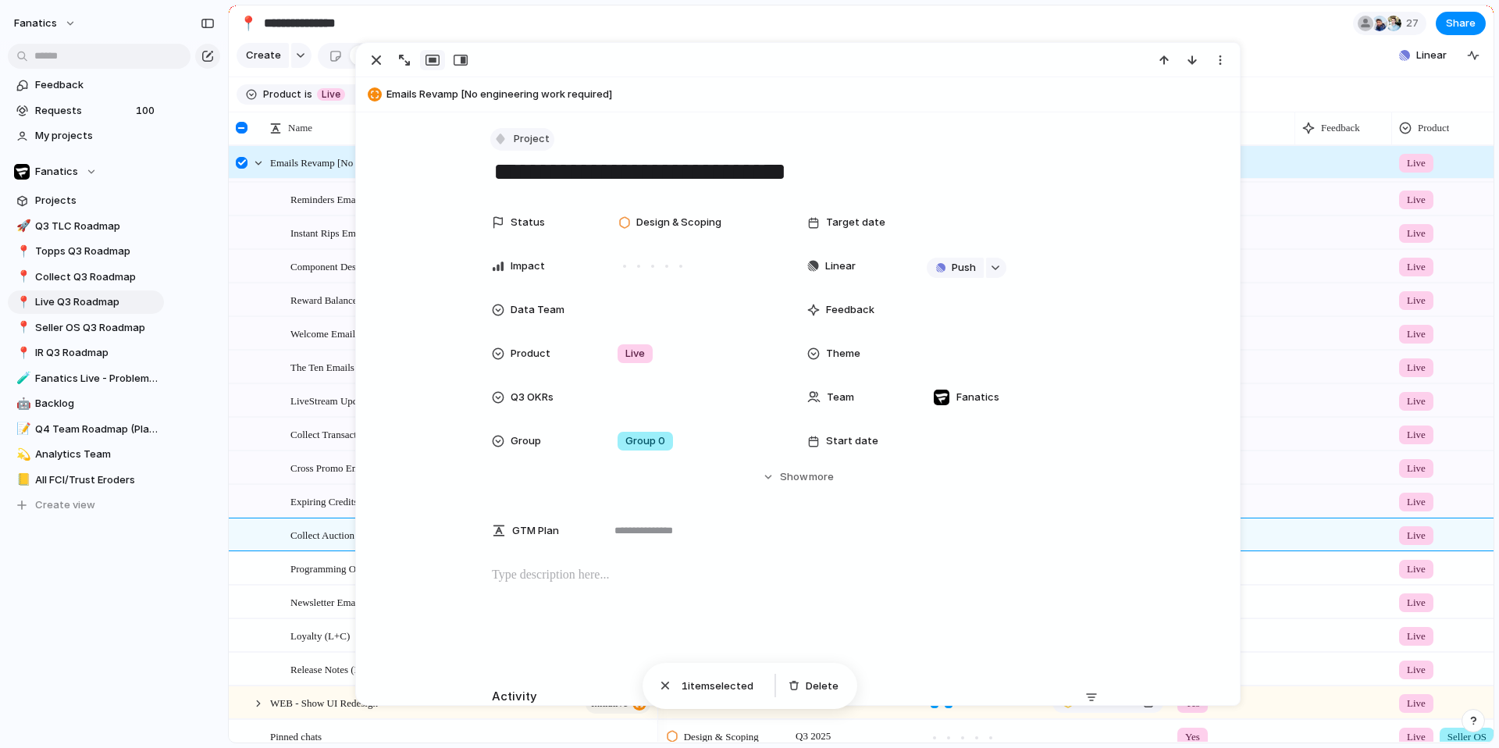
click at [525, 145] on span "Project" at bounding box center [532, 139] width 36 height 16
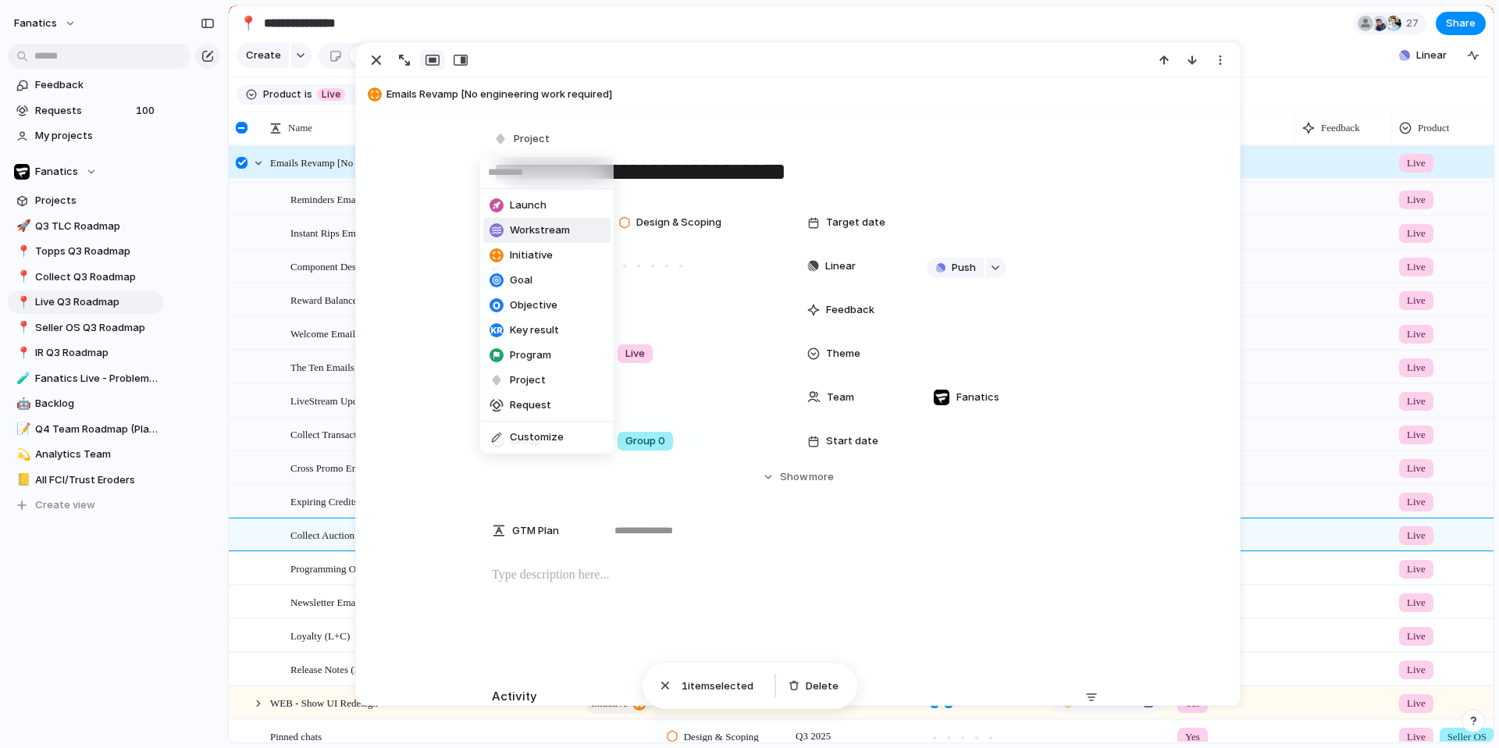
click at [536, 233] on span "Workstream" at bounding box center [540, 231] width 60 height 16
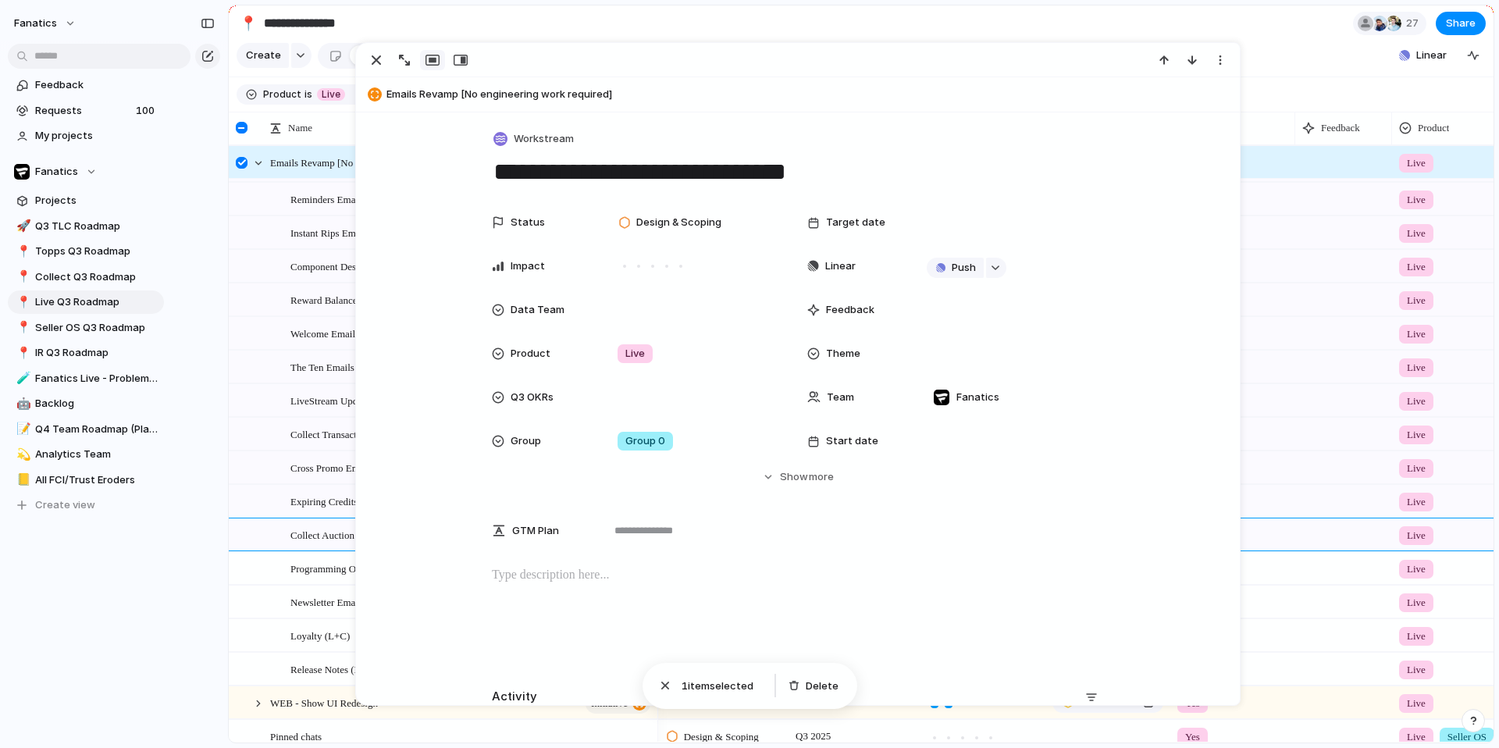
drag, startPoint x: 372, startPoint y: 61, endPoint x: 366, endPoint y: 108, distance: 47.3
click at [372, 62] on div "button" at bounding box center [376, 60] width 19 height 19
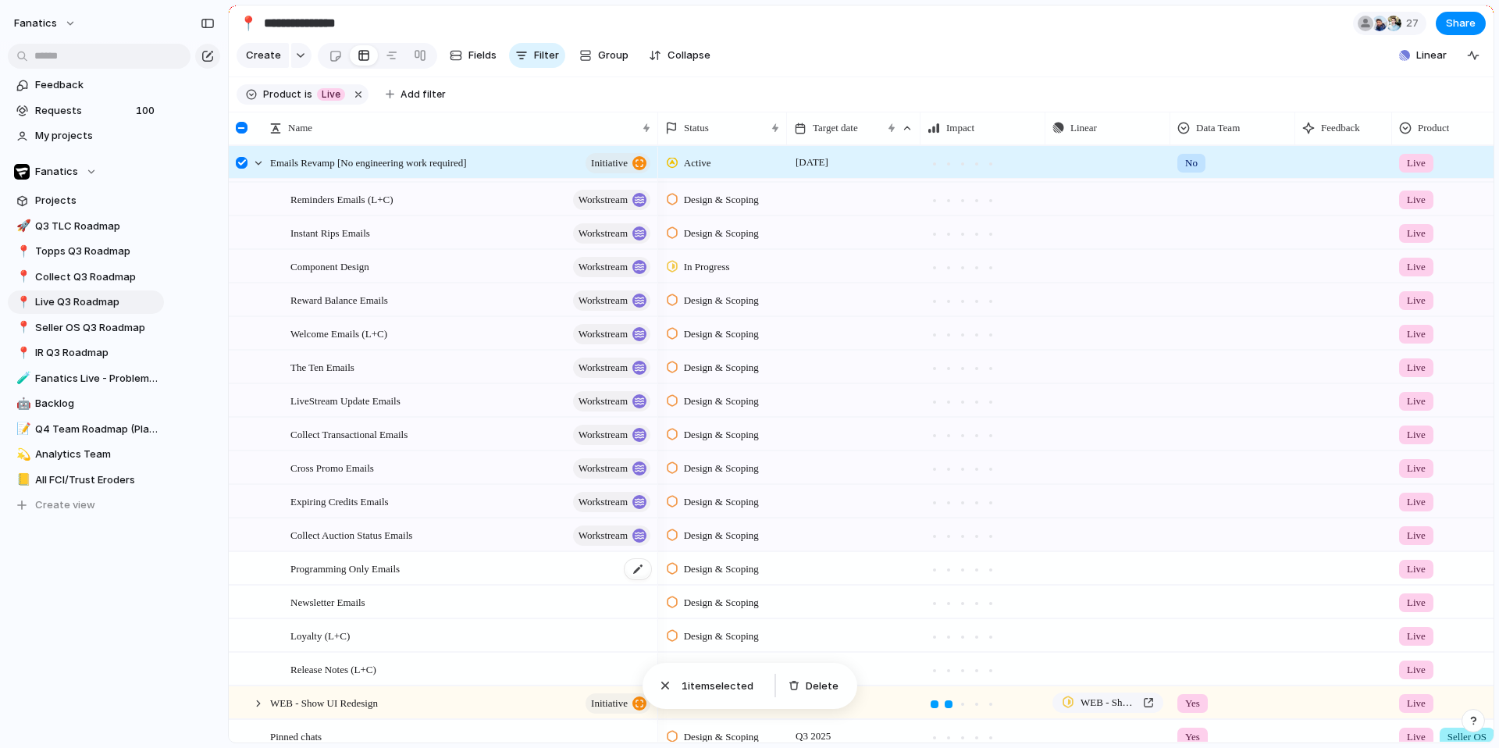
click at [337, 557] on span "Programming Only Emails" at bounding box center [344, 568] width 109 height 18
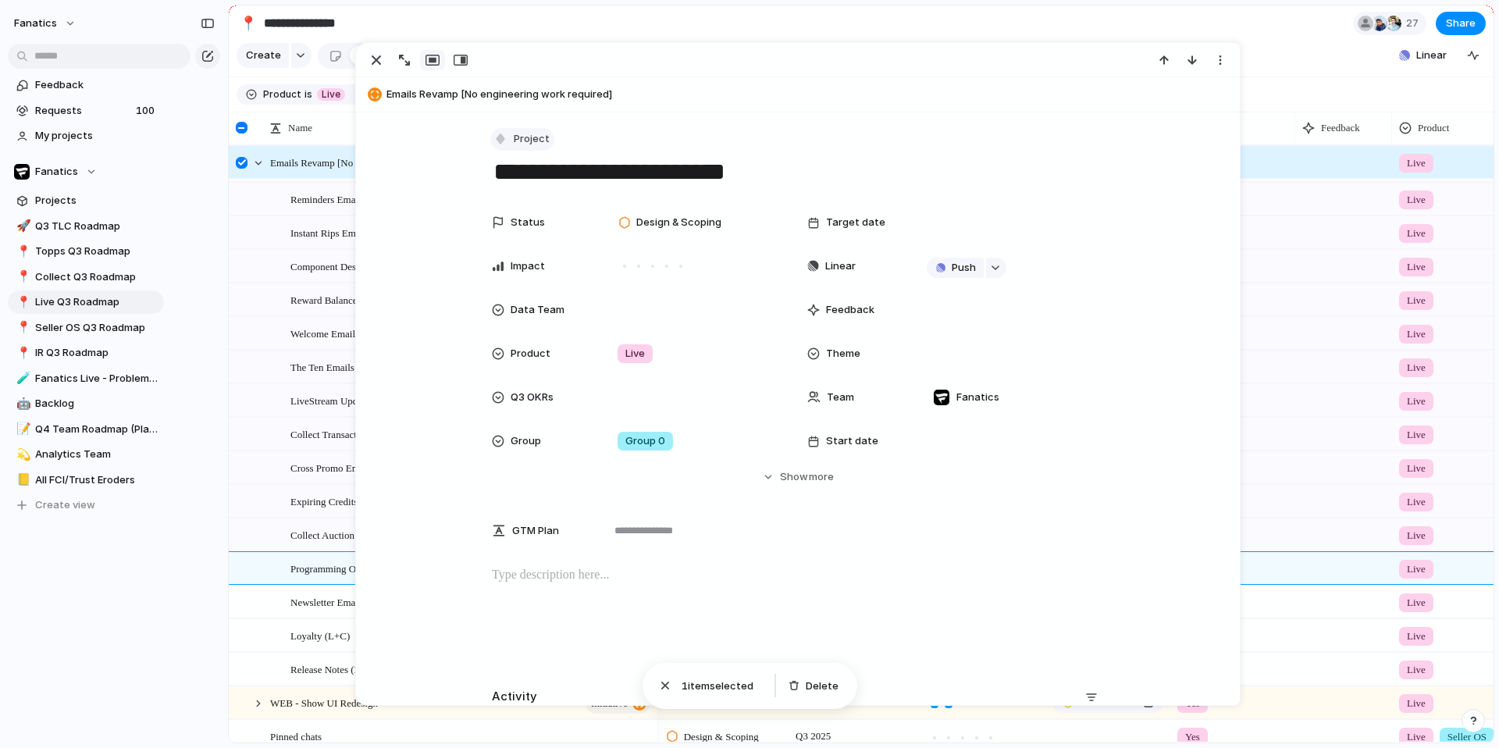
click at [529, 137] on span "Project" at bounding box center [532, 139] width 36 height 16
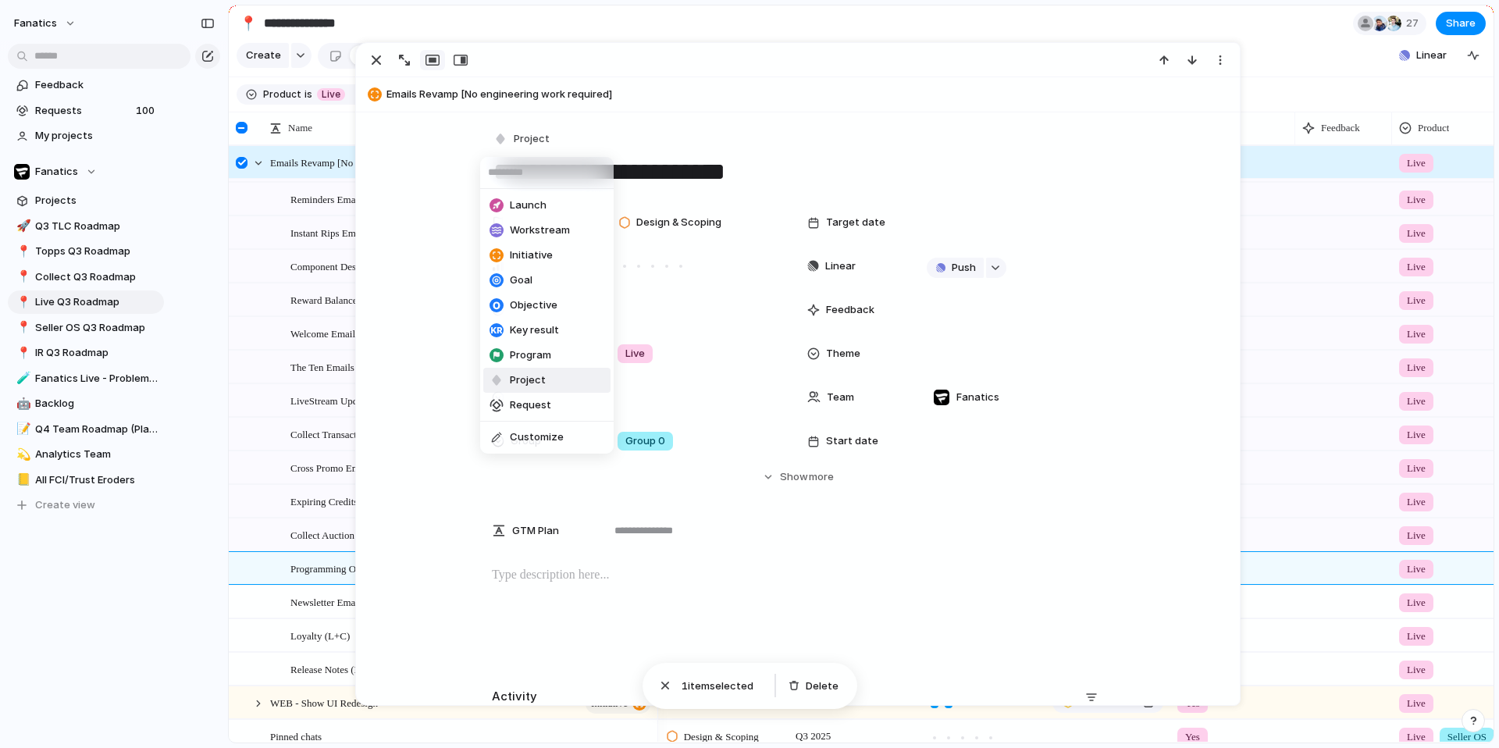
click at [538, 237] on span "Workstream" at bounding box center [540, 231] width 60 height 16
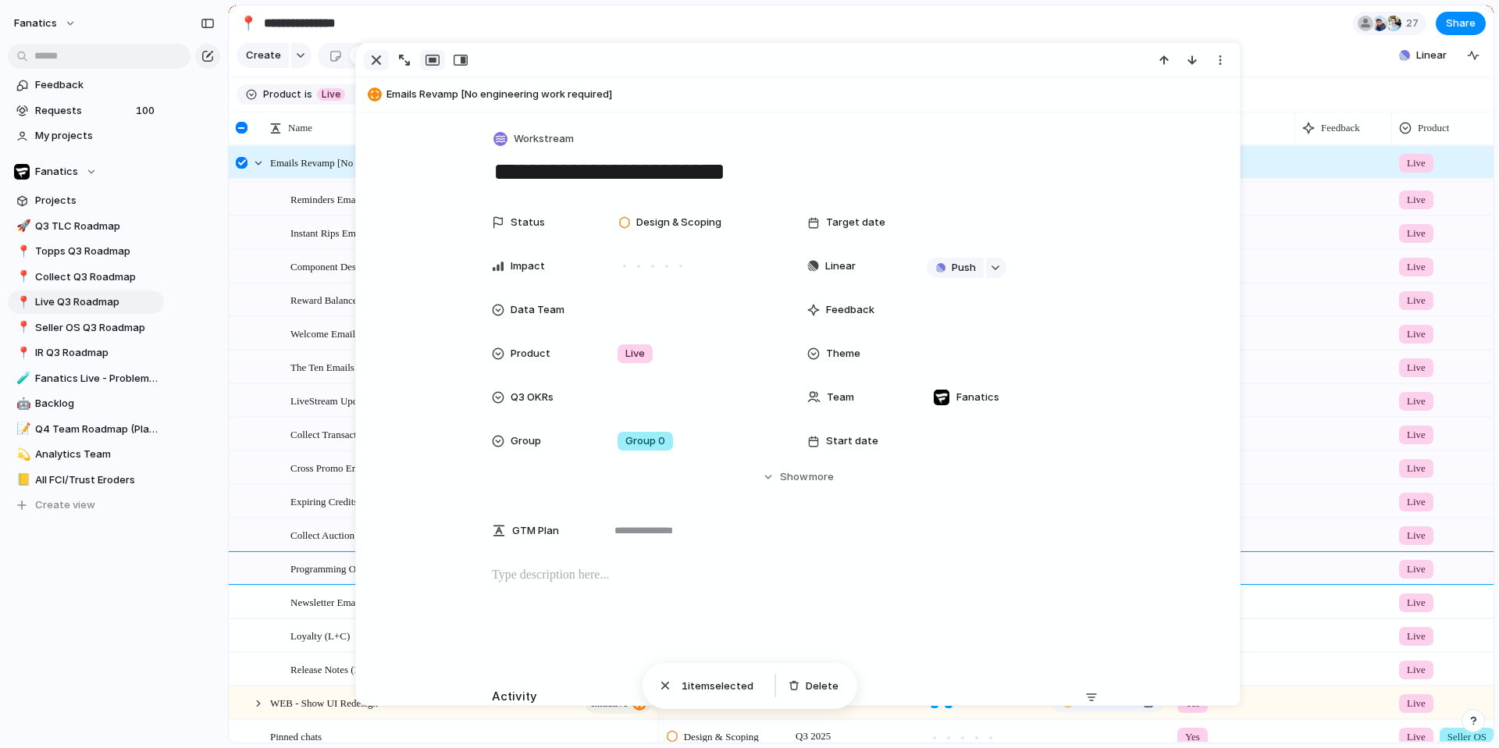
click at [380, 63] on div "button" at bounding box center [376, 60] width 19 height 19
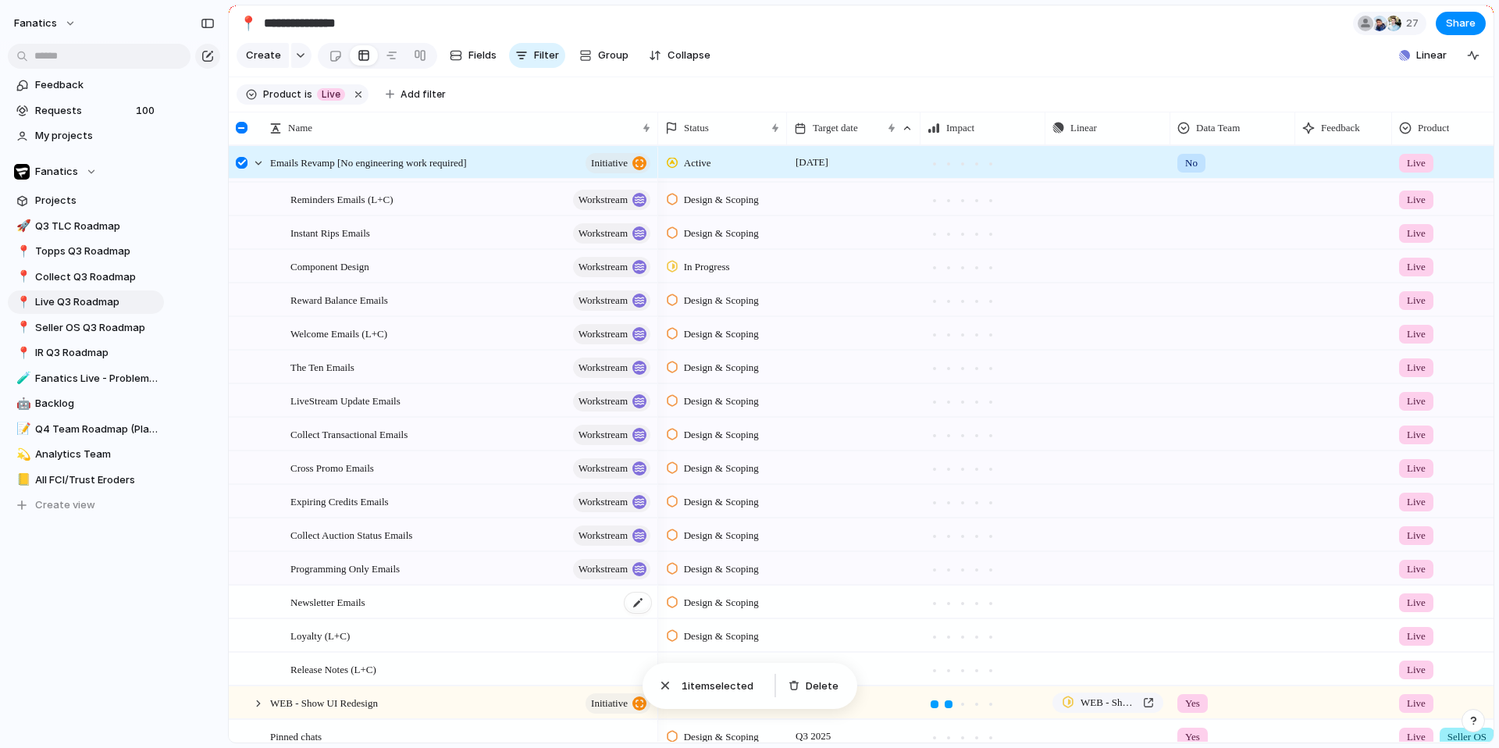
click at [319, 557] on span "Newsletter Emails" at bounding box center [327, 602] width 75 height 18
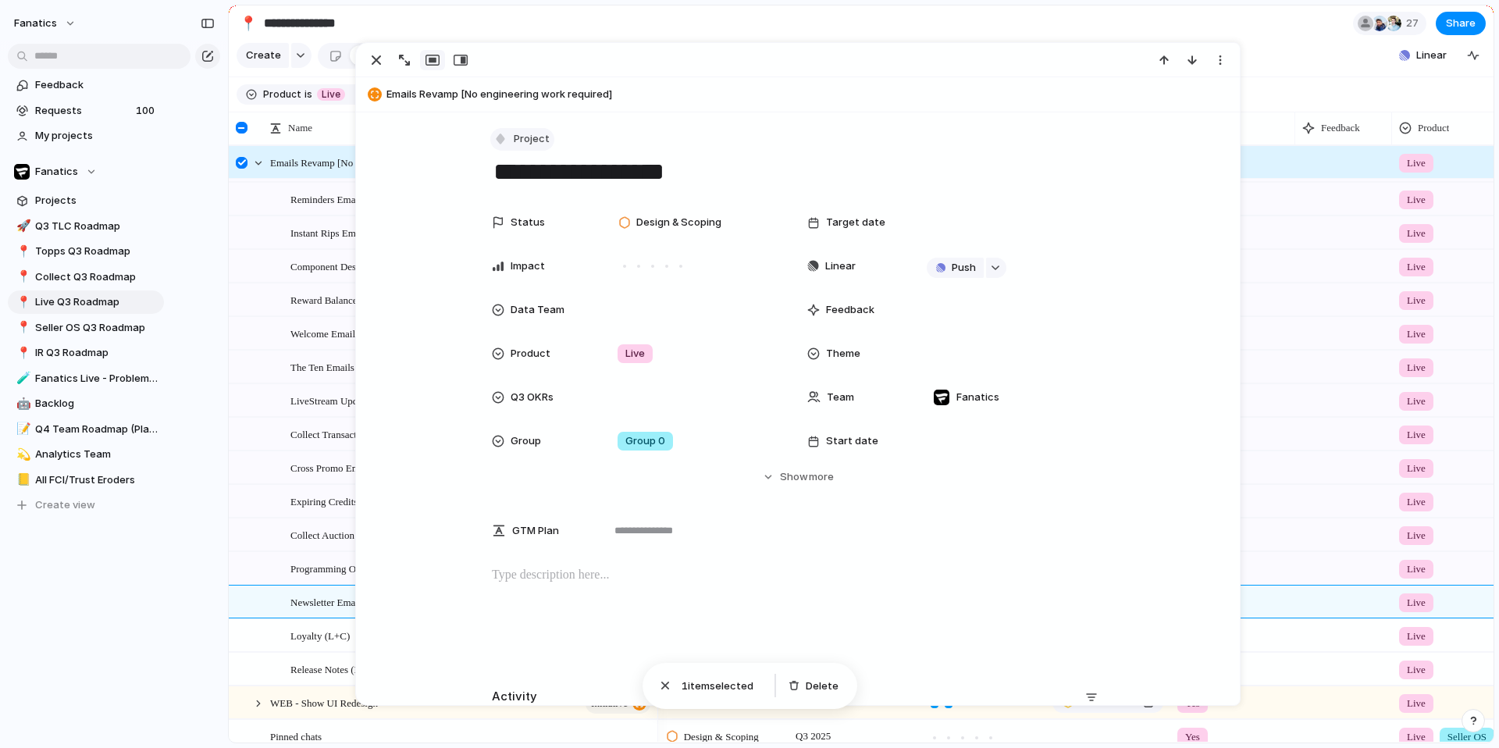
click at [524, 139] on span "Project" at bounding box center [532, 139] width 36 height 16
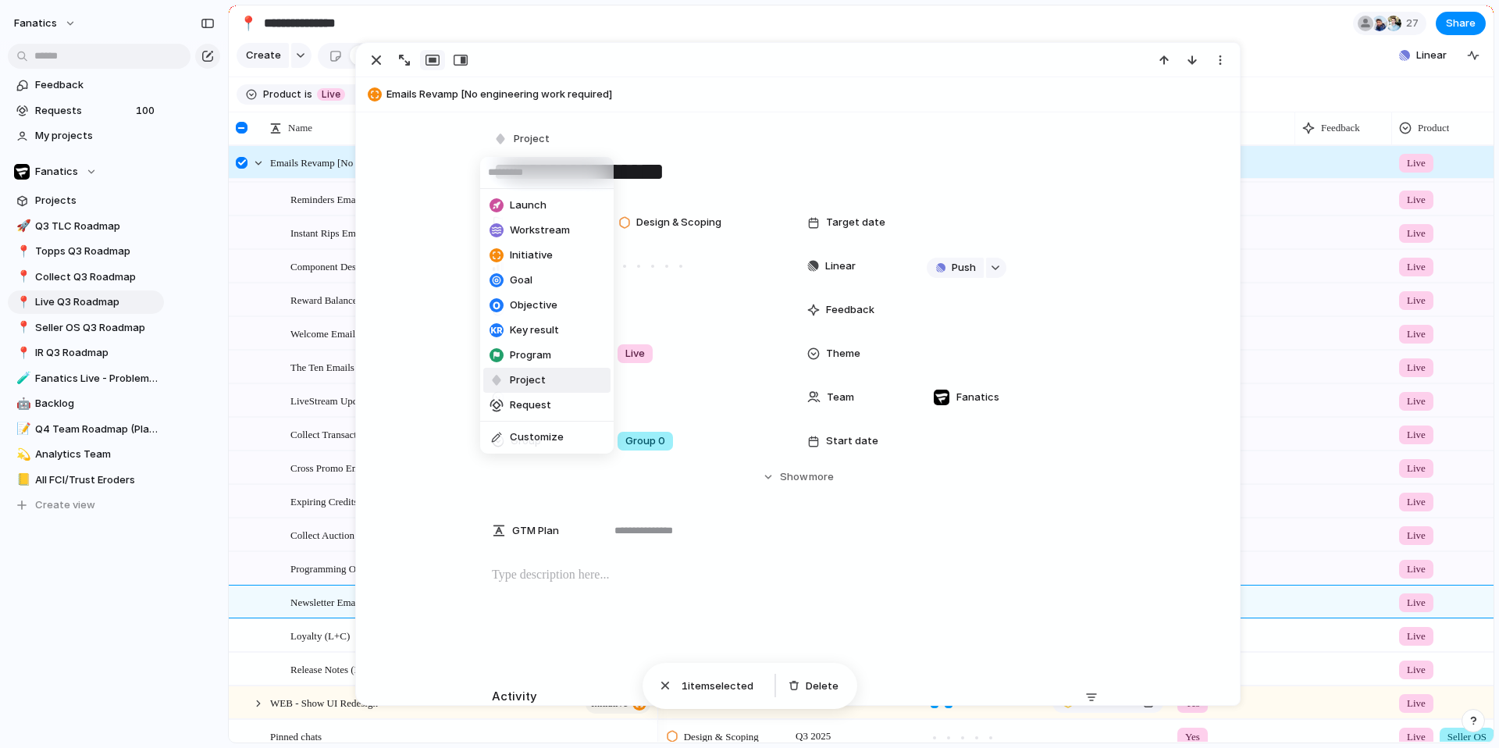
click at [524, 230] on span "Workstream" at bounding box center [540, 231] width 60 height 16
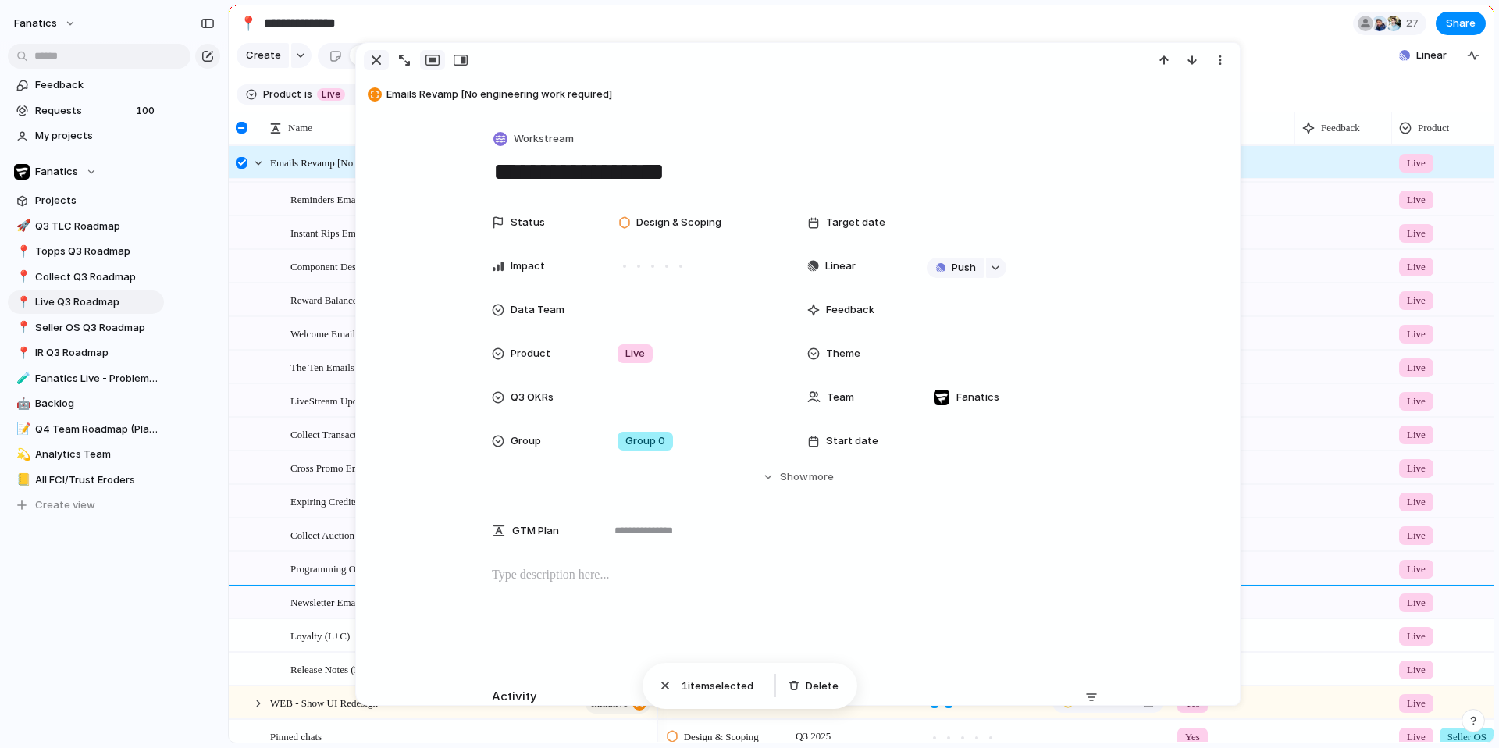
click at [365, 55] on button "button" at bounding box center [376, 60] width 25 height 20
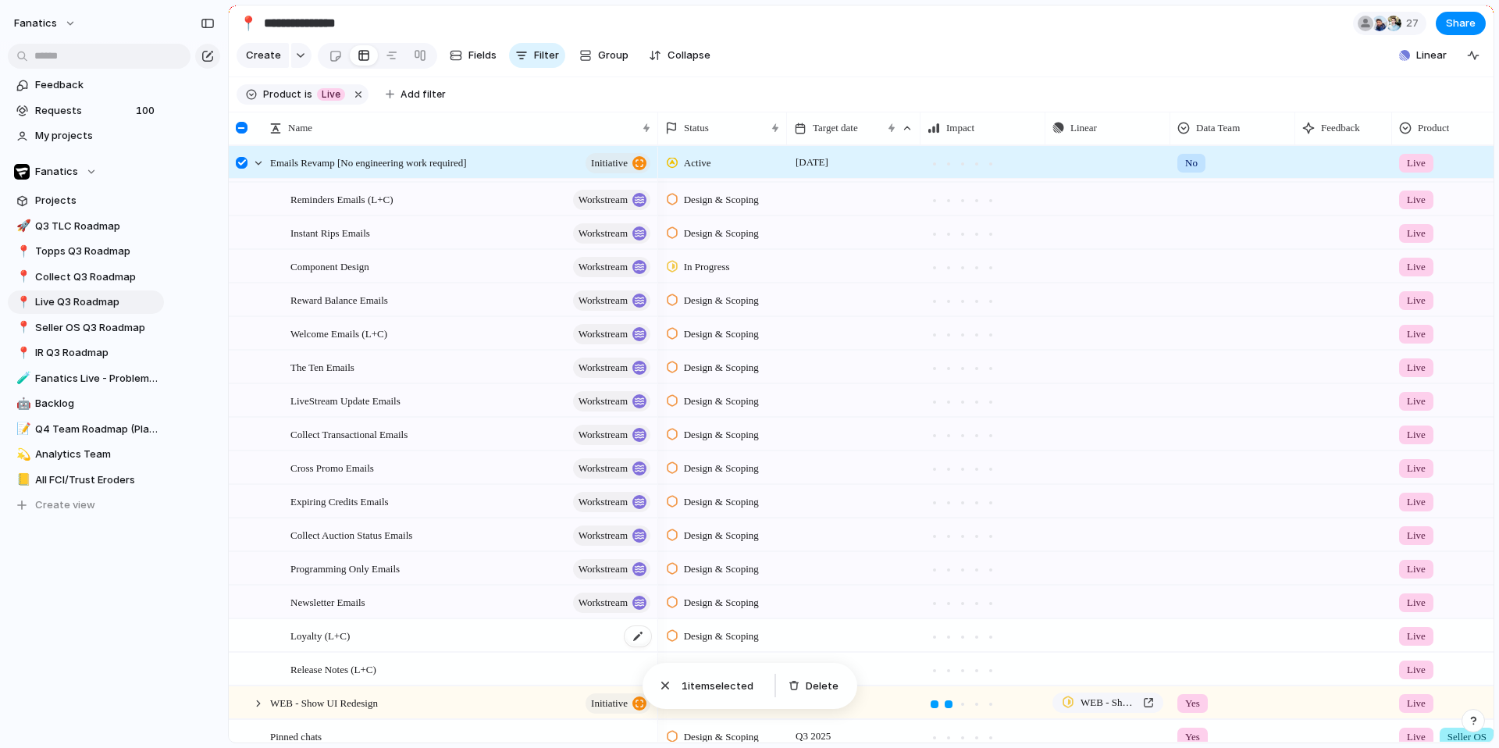
click at [313, 557] on span "Loyalty (L+C)" at bounding box center [319, 635] width 59 height 18
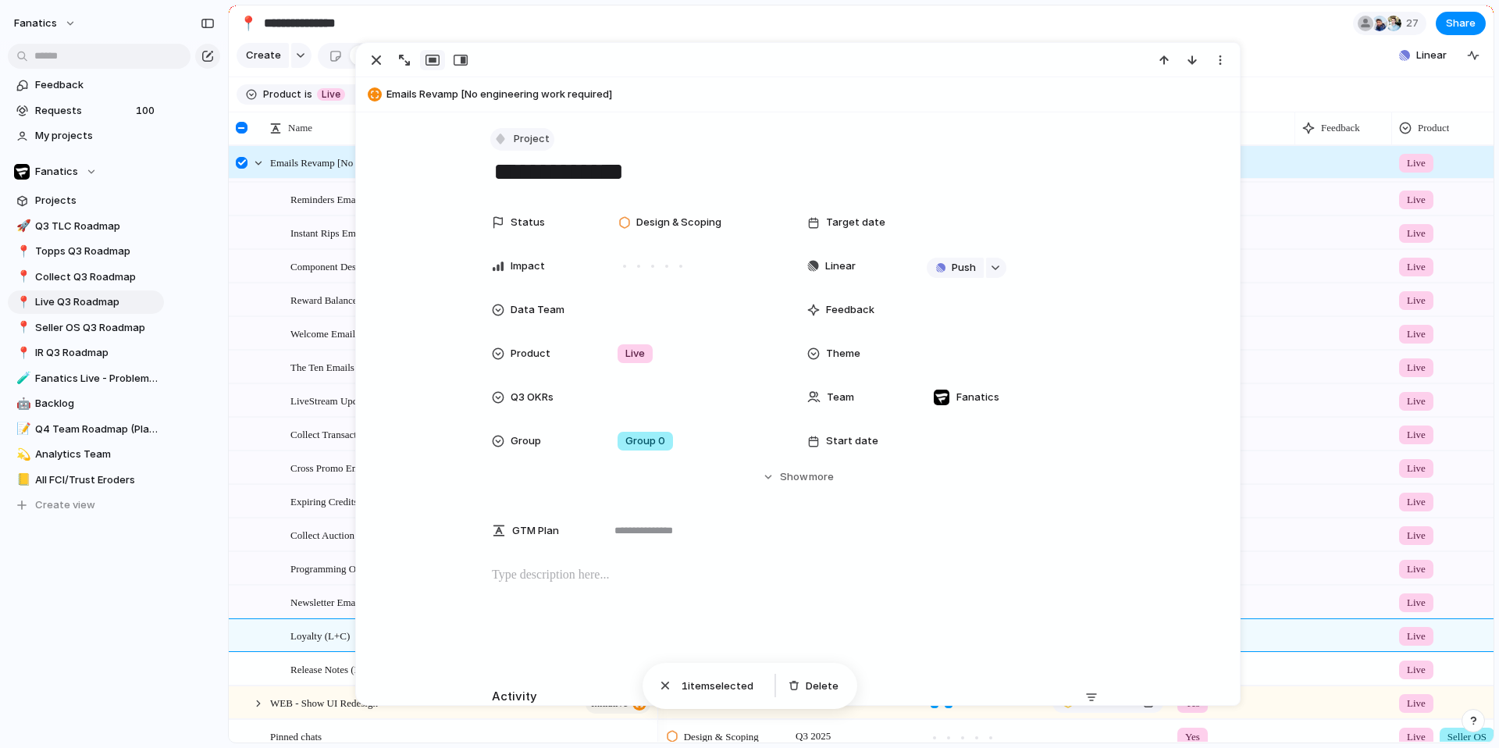
click at [514, 134] on span "Project" at bounding box center [532, 139] width 36 height 16
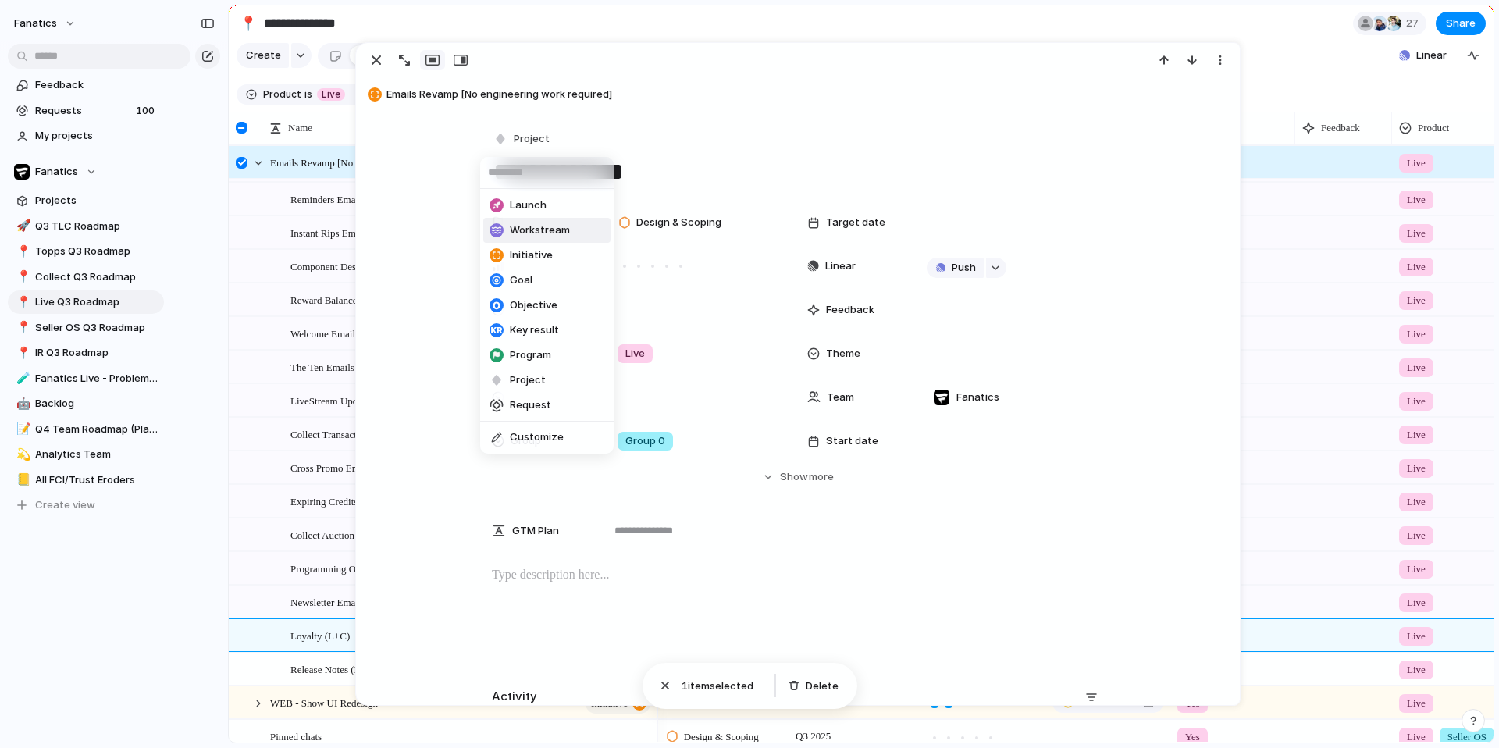
click at [523, 229] on span "Workstream" at bounding box center [540, 231] width 60 height 16
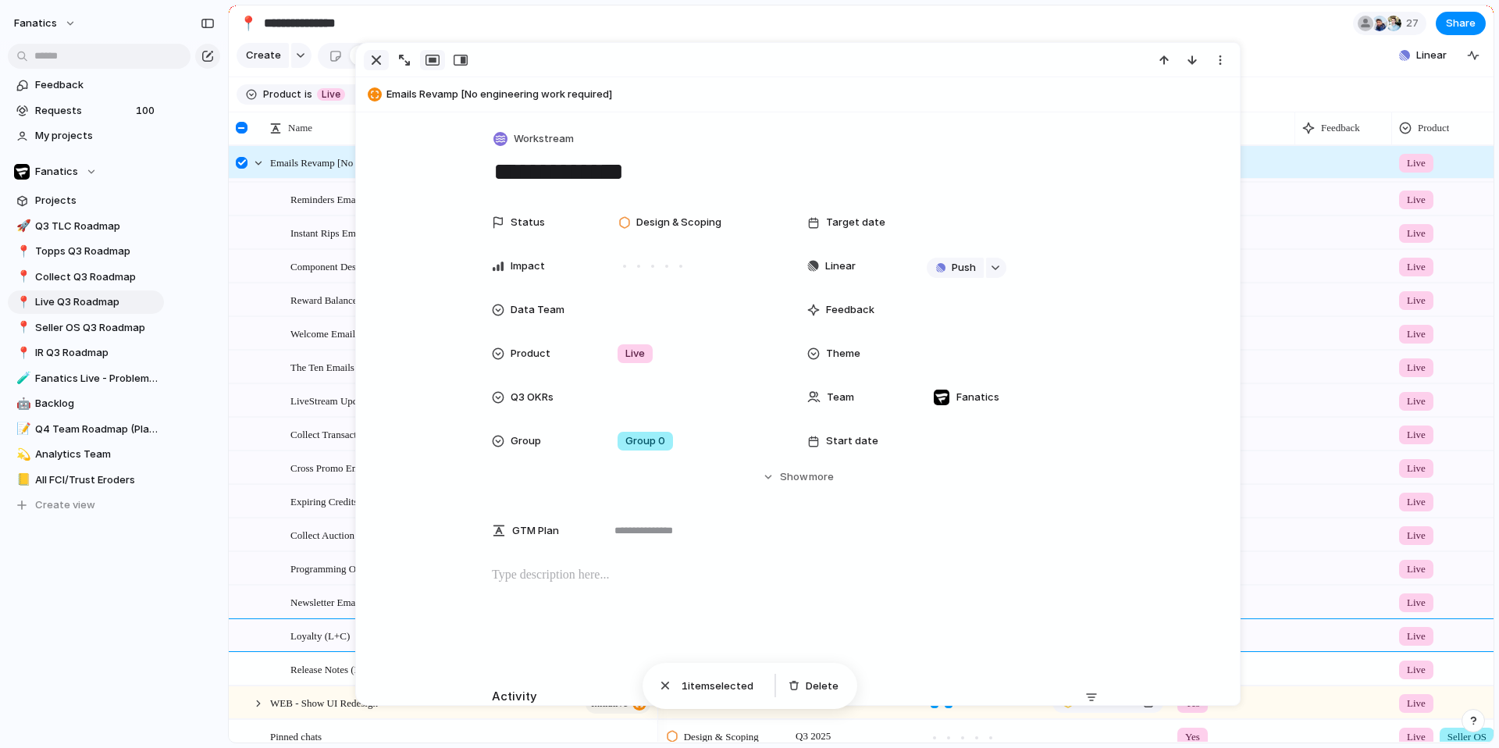
click at [373, 59] on div "button" at bounding box center [376, 60] width 19 height 19
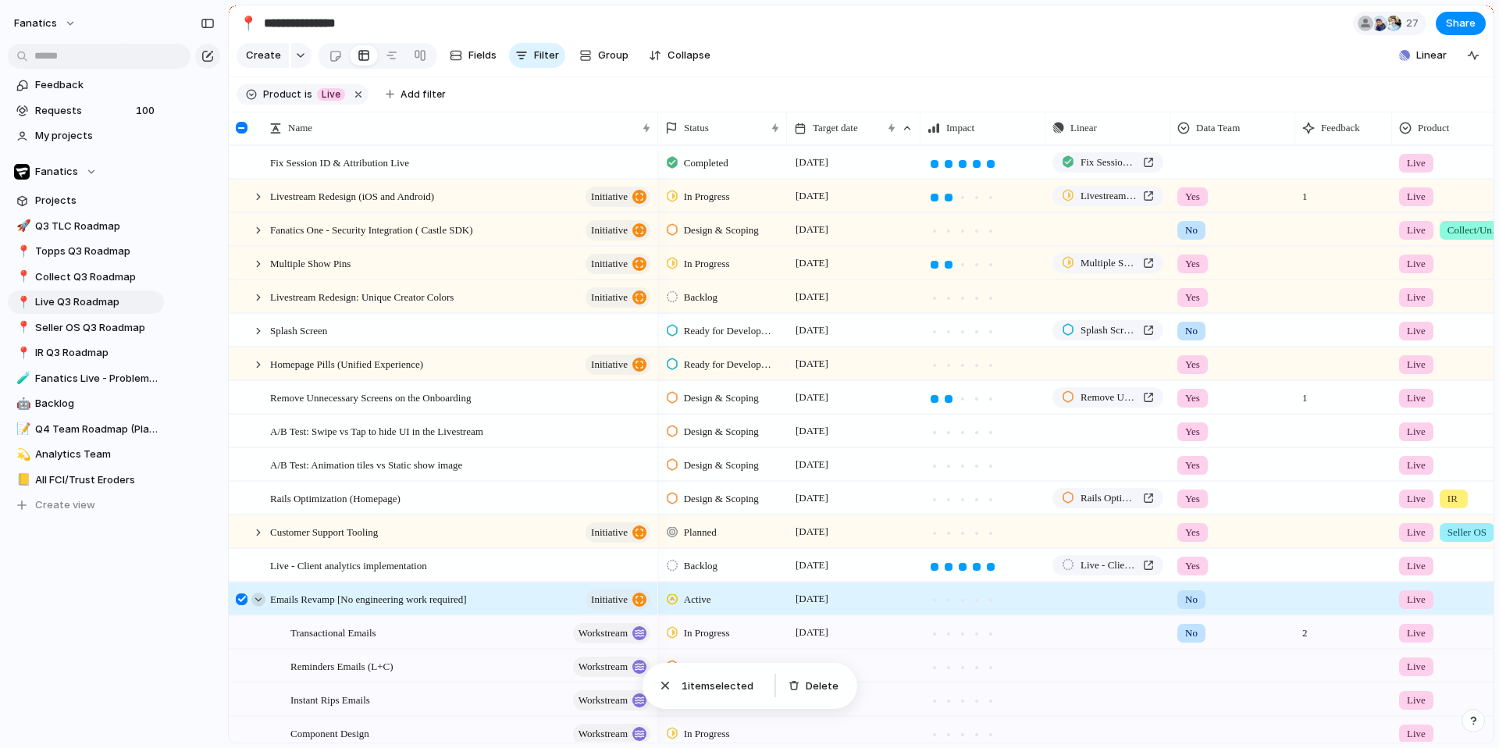
click at [259, 557] on div at bounding box center [258, 600] width 14 height 14
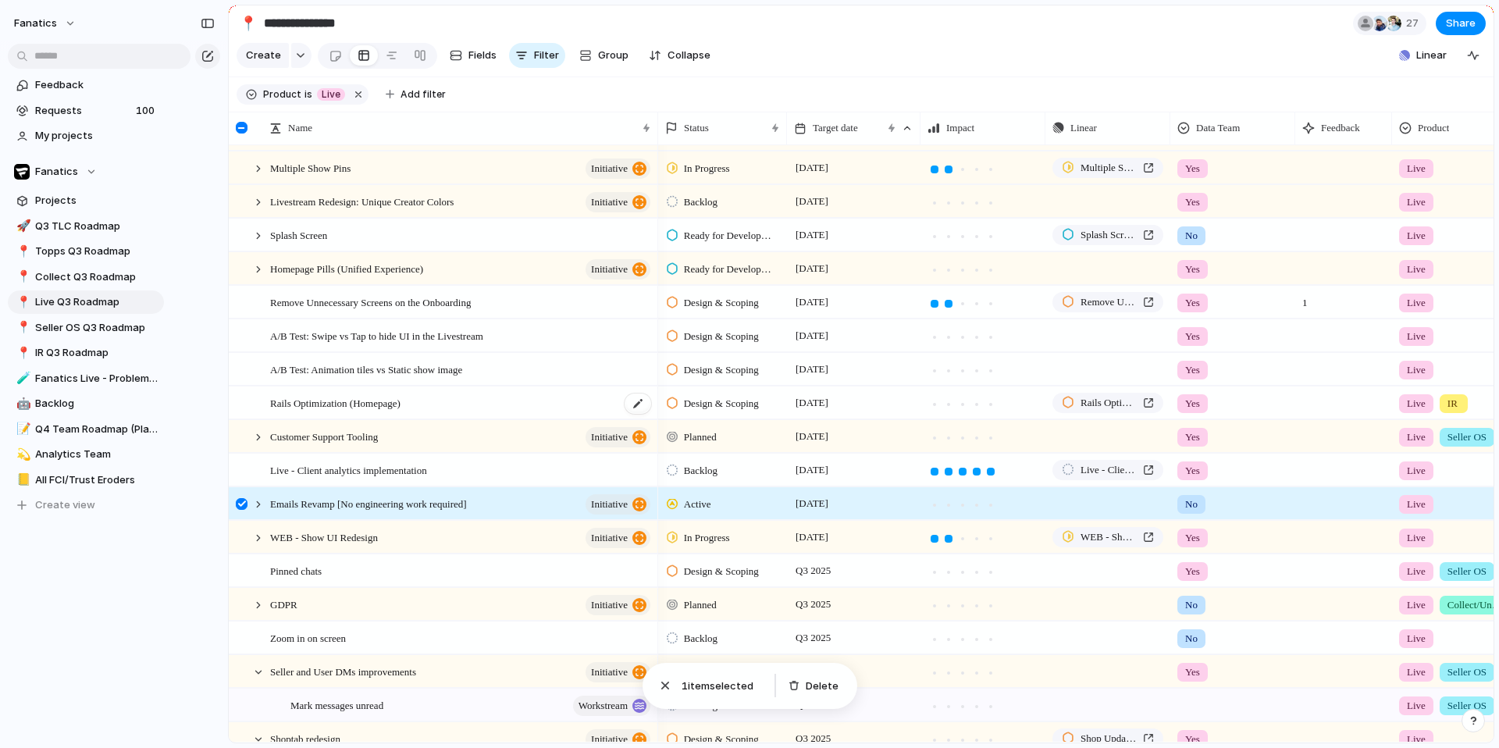
scroll to position [94, 0]
click at [241, 511] on div at bounding box center [242, 506] width 12 height 12
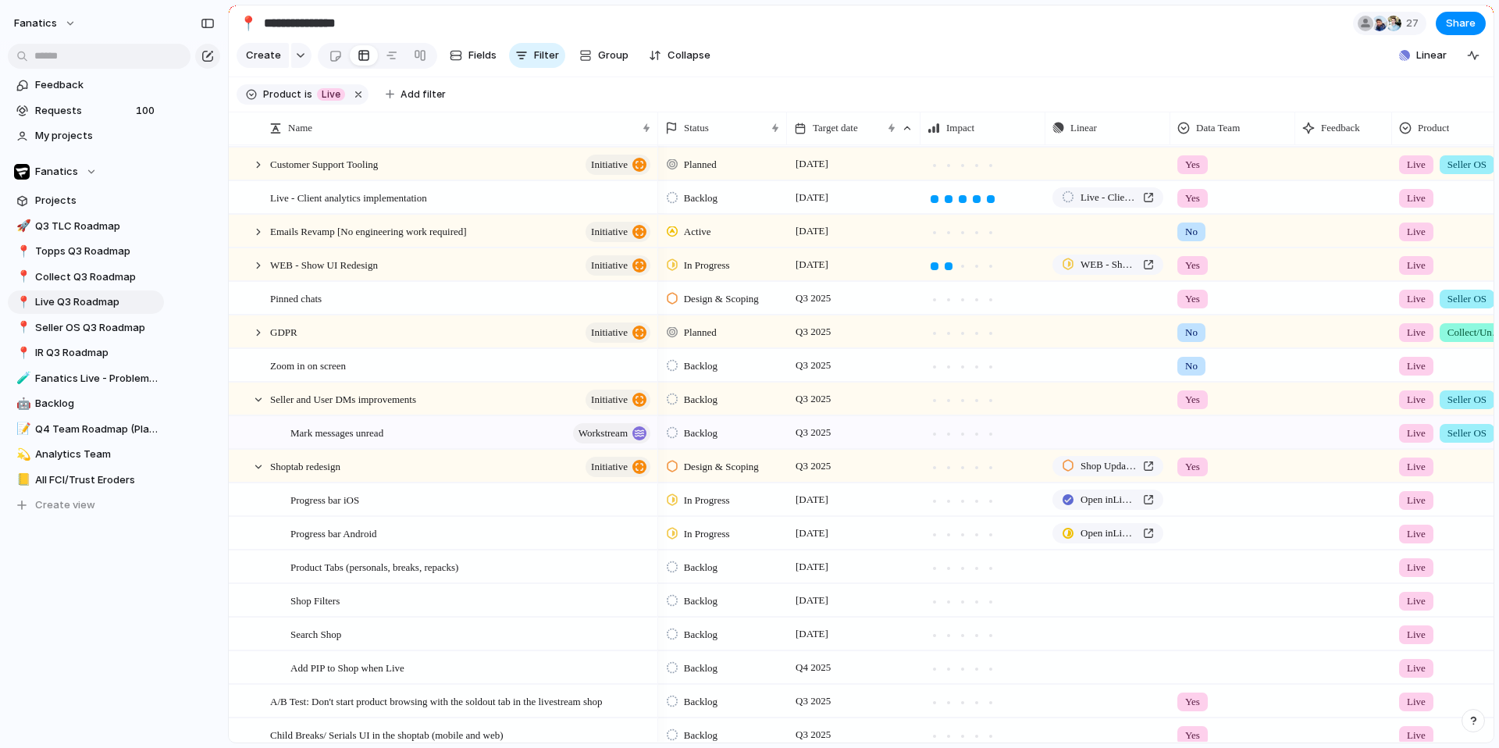
scroll to position [379, 0]
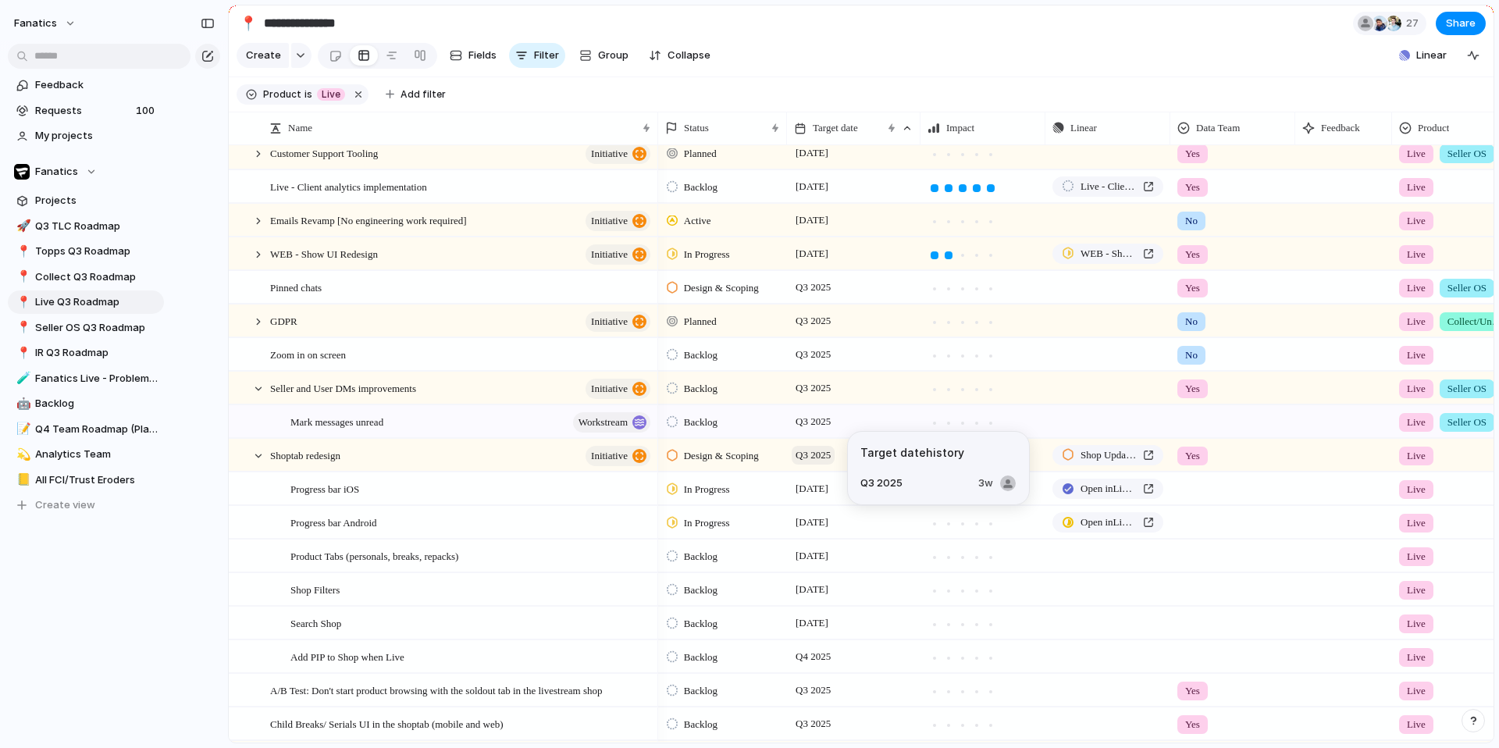
click at [817, 465] on span "Q3 2025" at bounding box center [813, 455] width 43 height 19
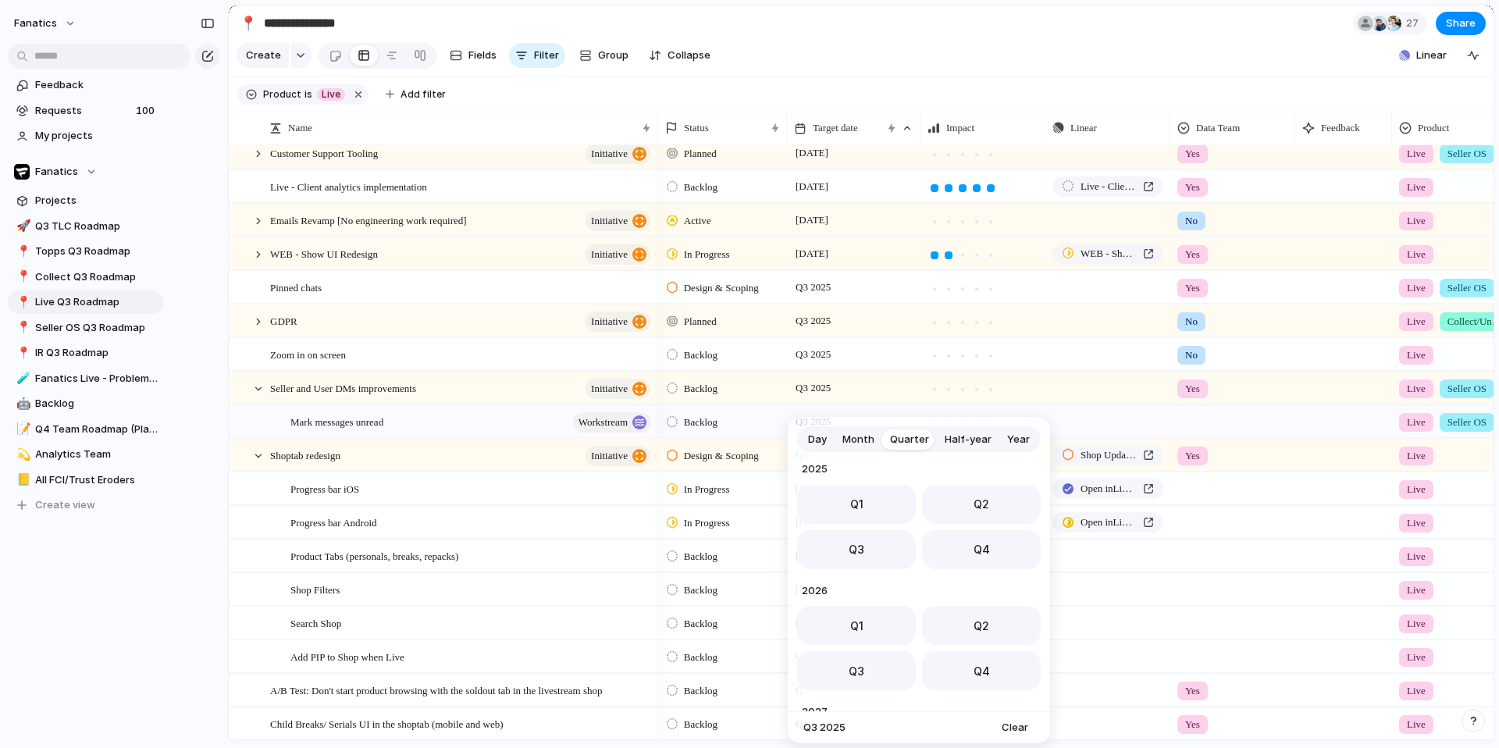
click at [823, 437] on span "Day" at bounding box center [817, 440] width 19 height 16
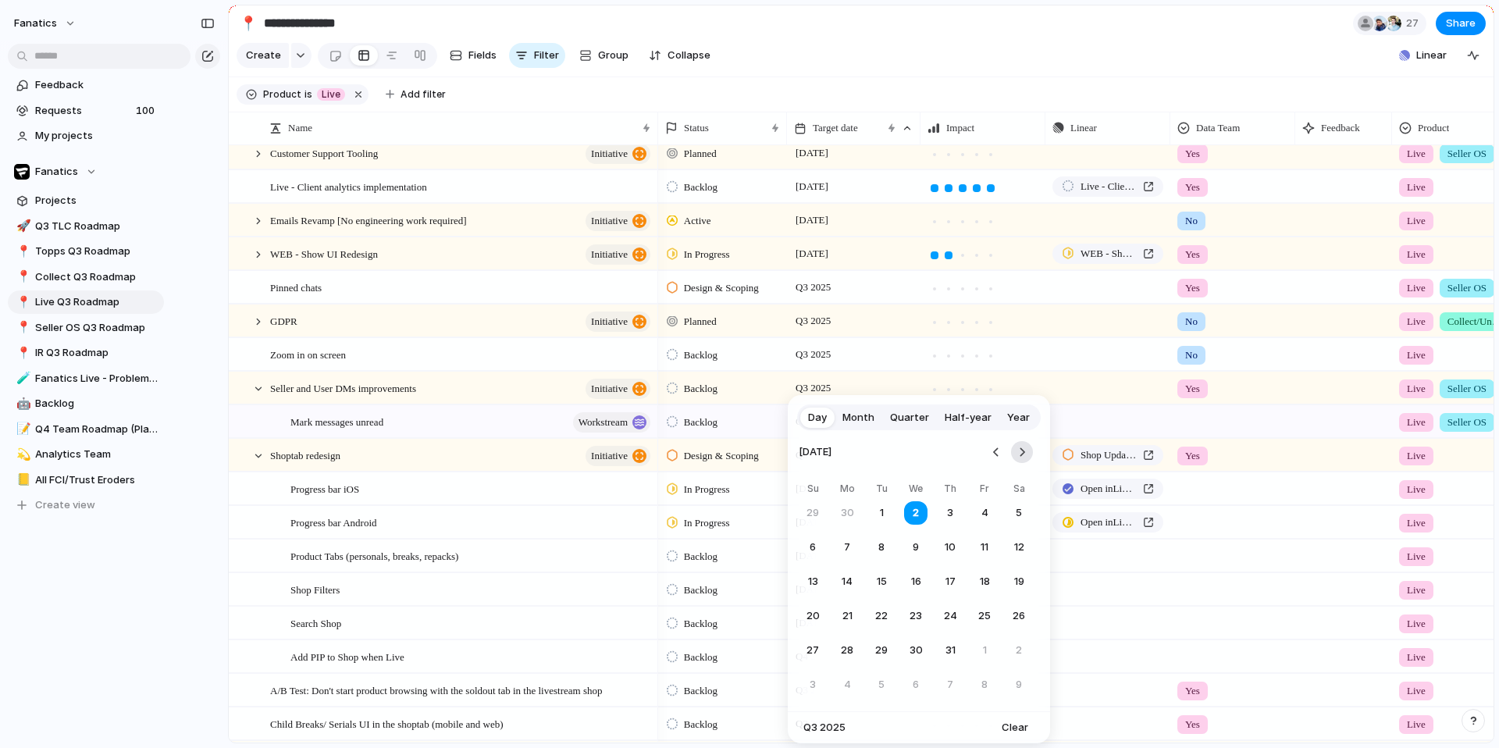
click at [1016, 451] on button "Go to the Next Month" at bounding box center [1022, 452] width 22 height 22
click at [984, 557] on button "10" at bounding box center [984, 685] width 28 height 28
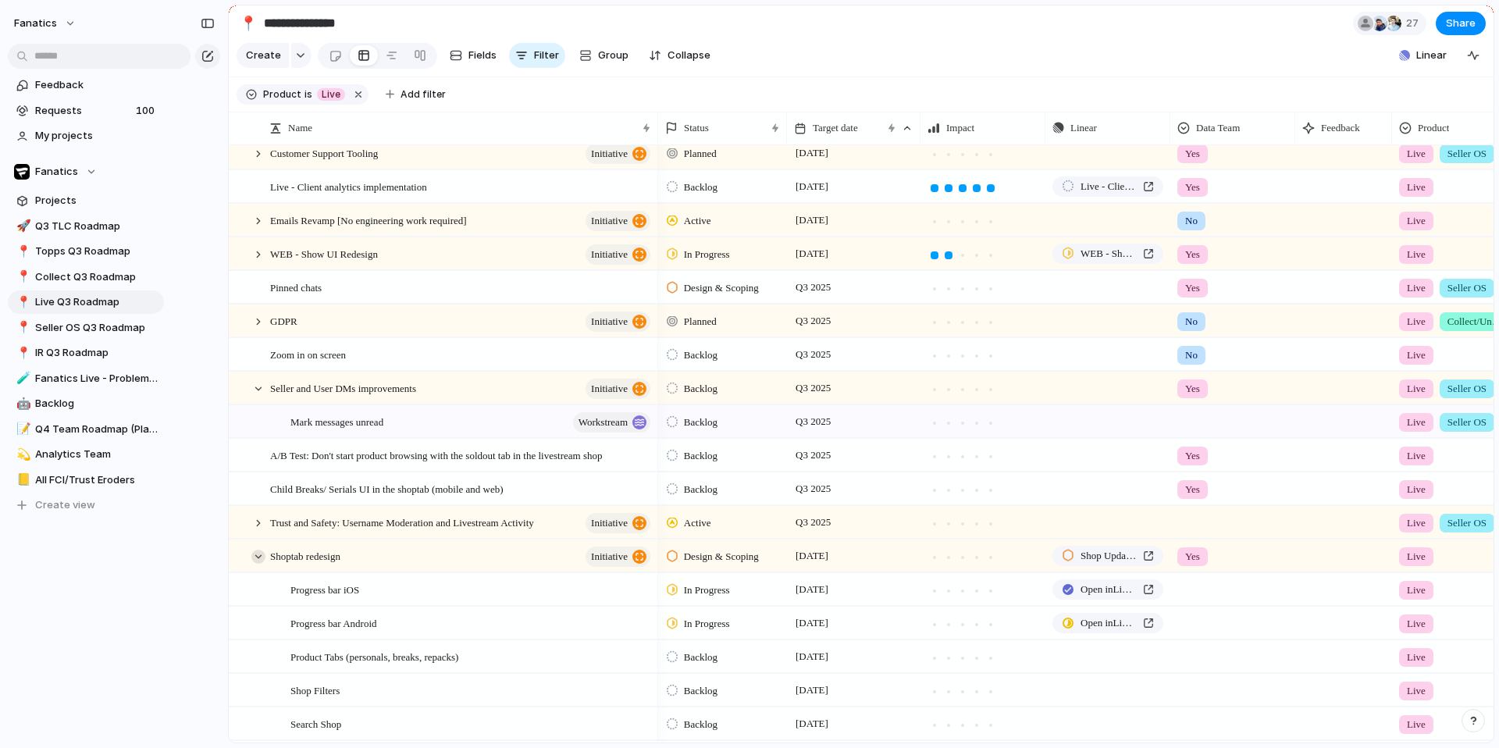
click at [254, 557] on div at bounding box center [258, 557] width 14 height 14
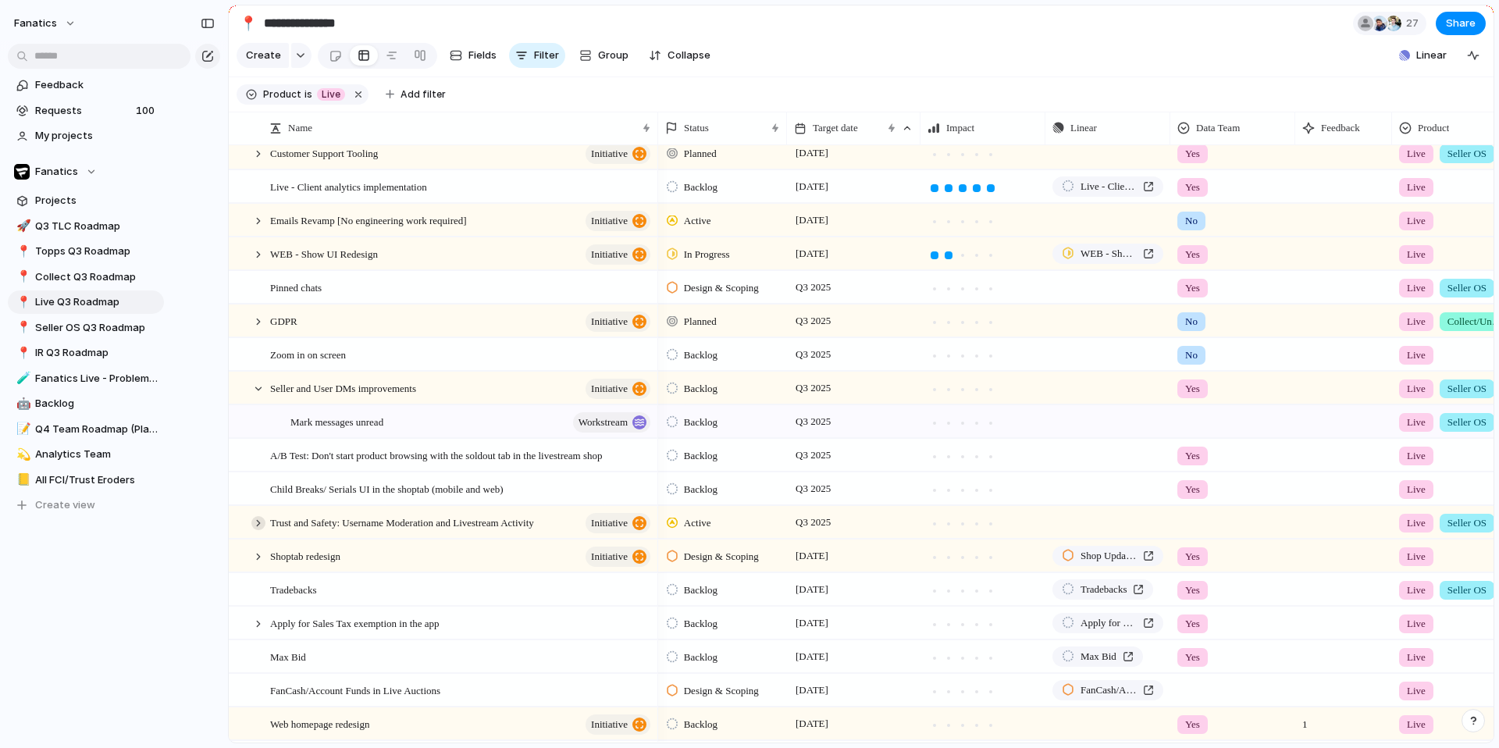
click at [254, 530] on div at bounding box center [258, 523] width 14 height 14
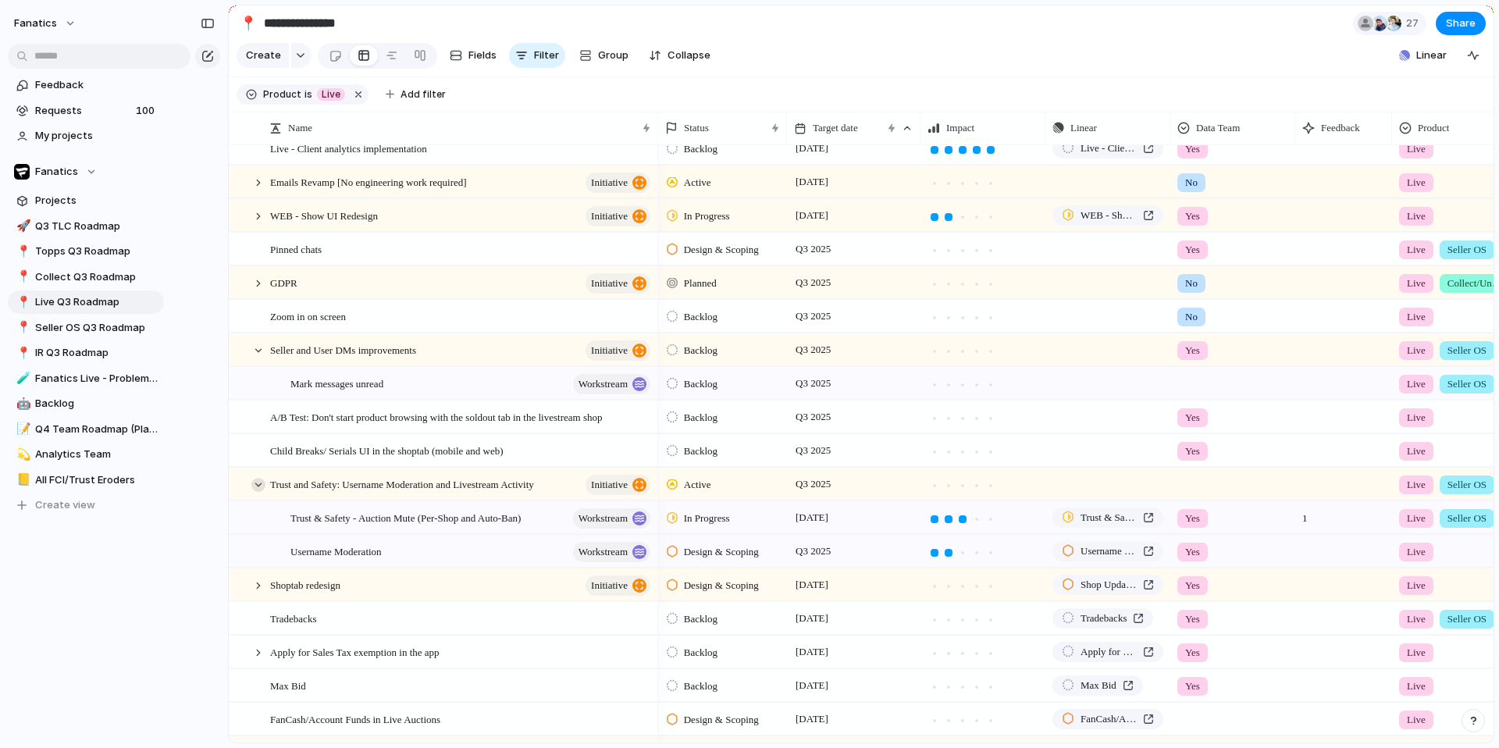
scroll to position [421, 0]
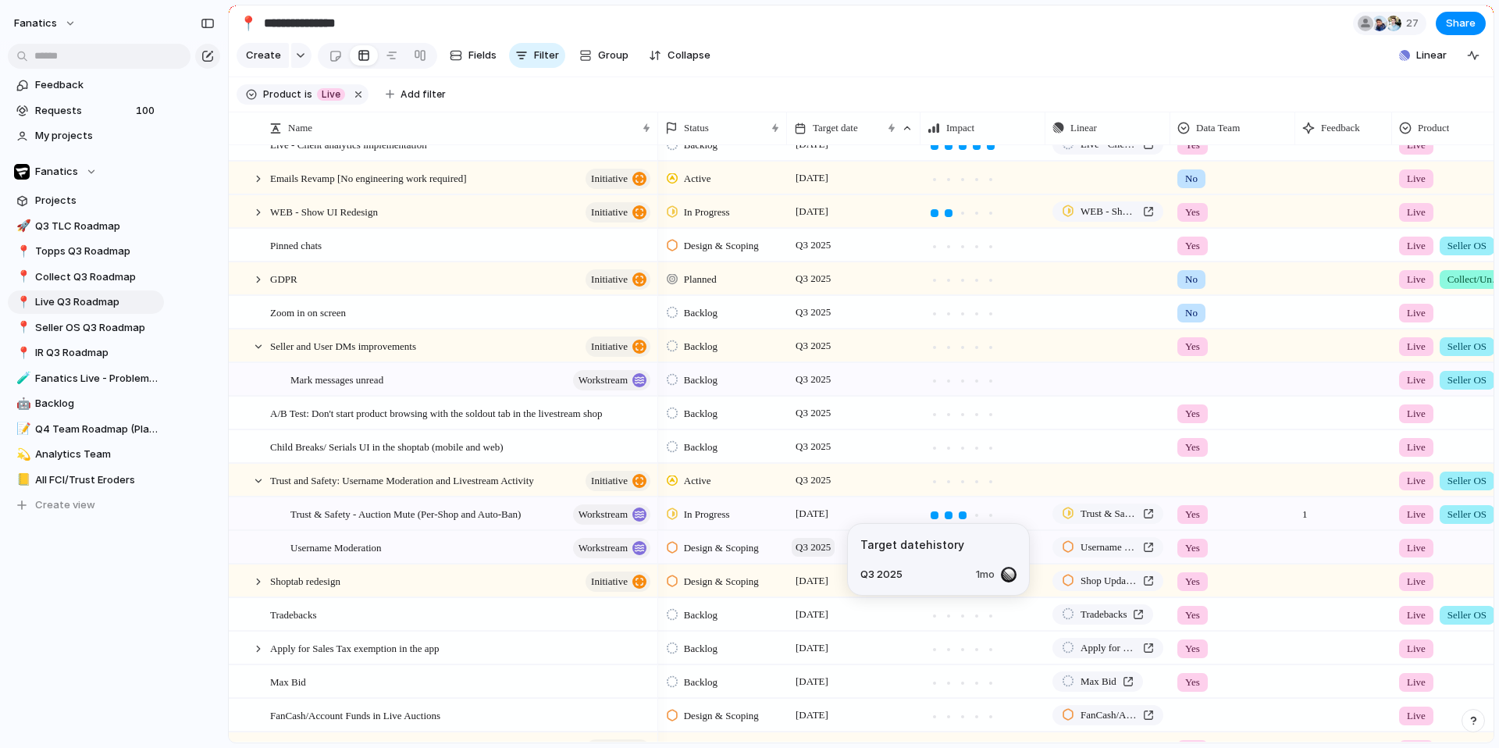
click at [816, 557] on span "Q3 2025" at bounding box center [813, 547] width 43 height 19
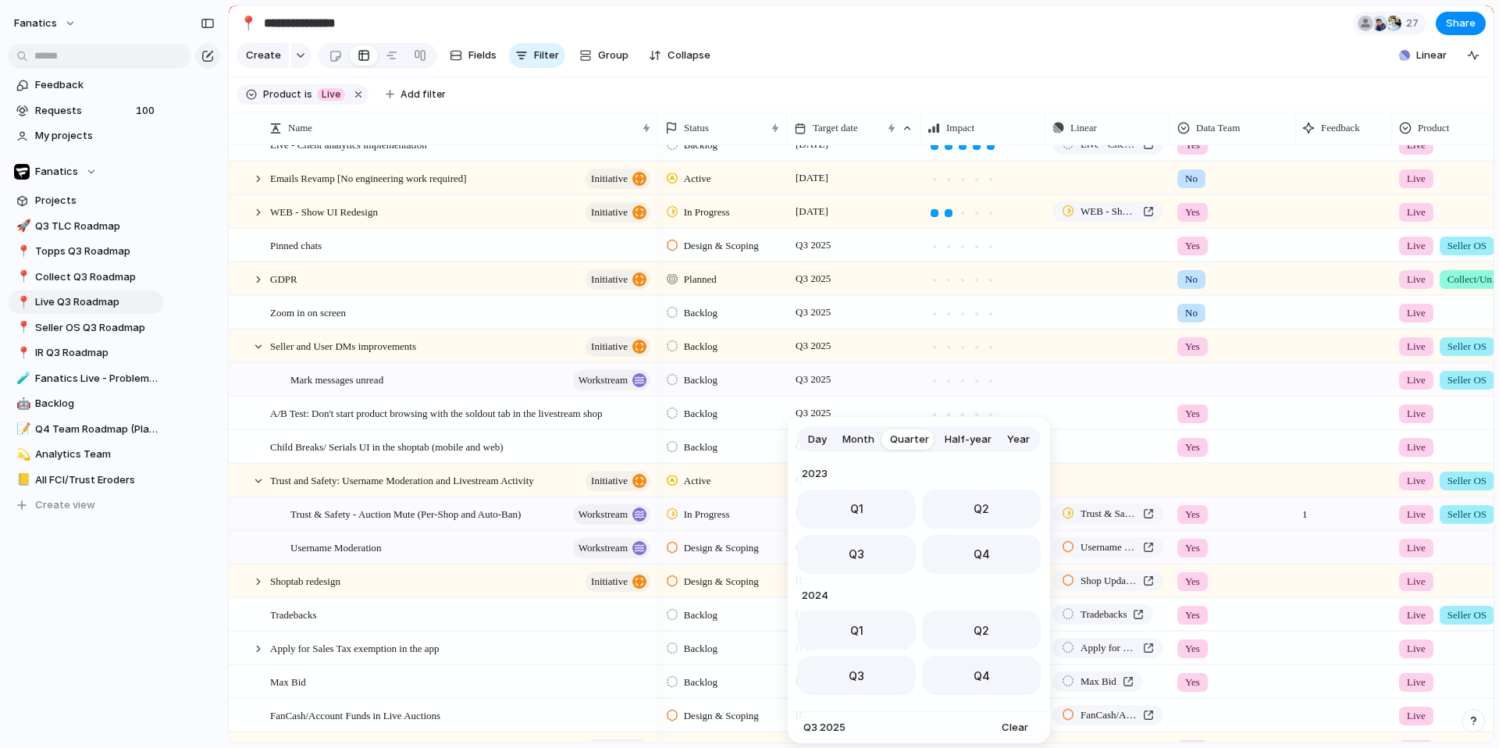
scroll to position [248, 0]
click at [814, 447] on button "Day" at bounding box center [817, 439] width 34 height 25
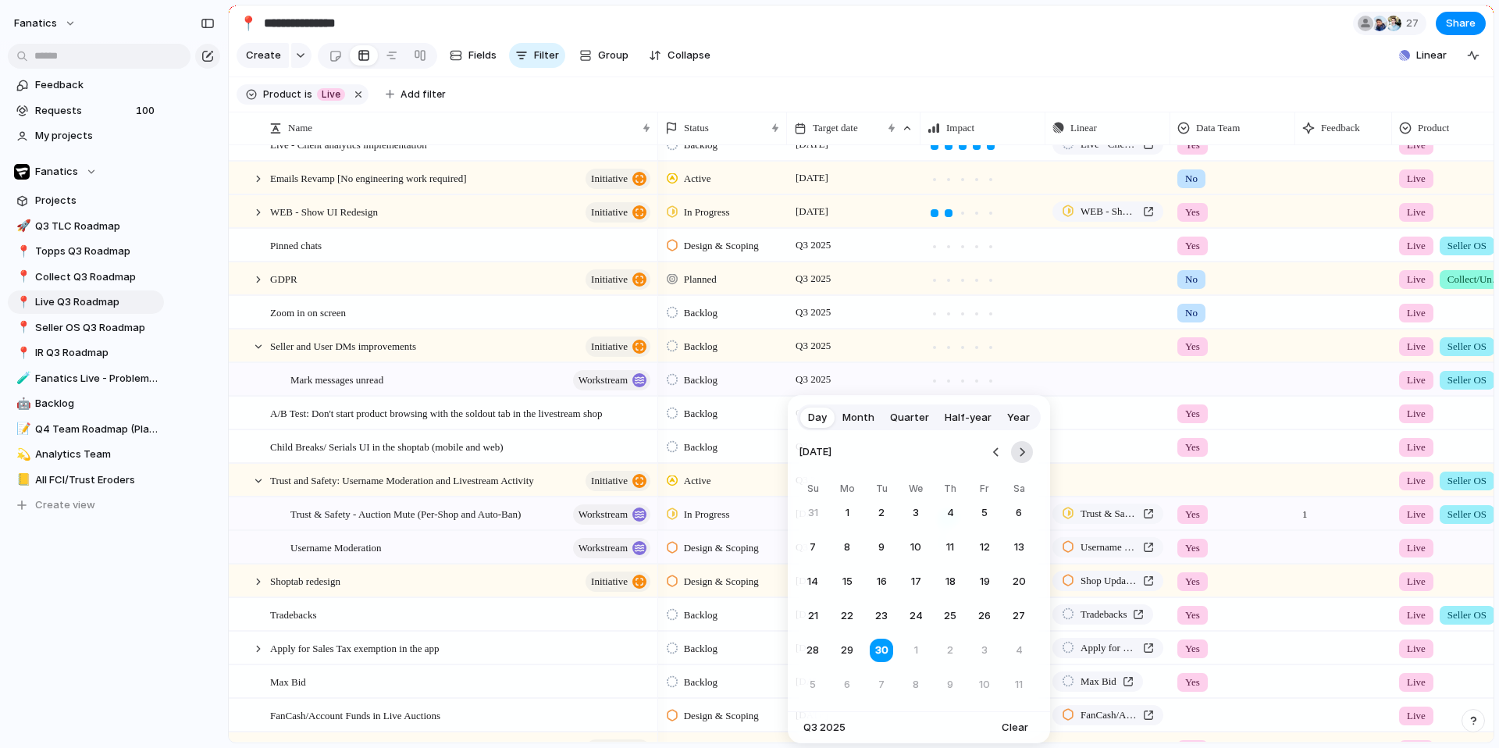
click at [1026, 453] on button "Go to the Next Month" at bounding box center [1022, 452] width 22 height 22
click at [994, 447] on button "Go to the Previous Month" at bounding box center [996, 452] width 22 height 22
click at [1086, 451] on div "Day Month Quarter Half-year Year September 2025 Su Mo Tu We Th Fr Sa 31 1 2 3 4…" at bounding box center [749, 374] width 1499 height 748
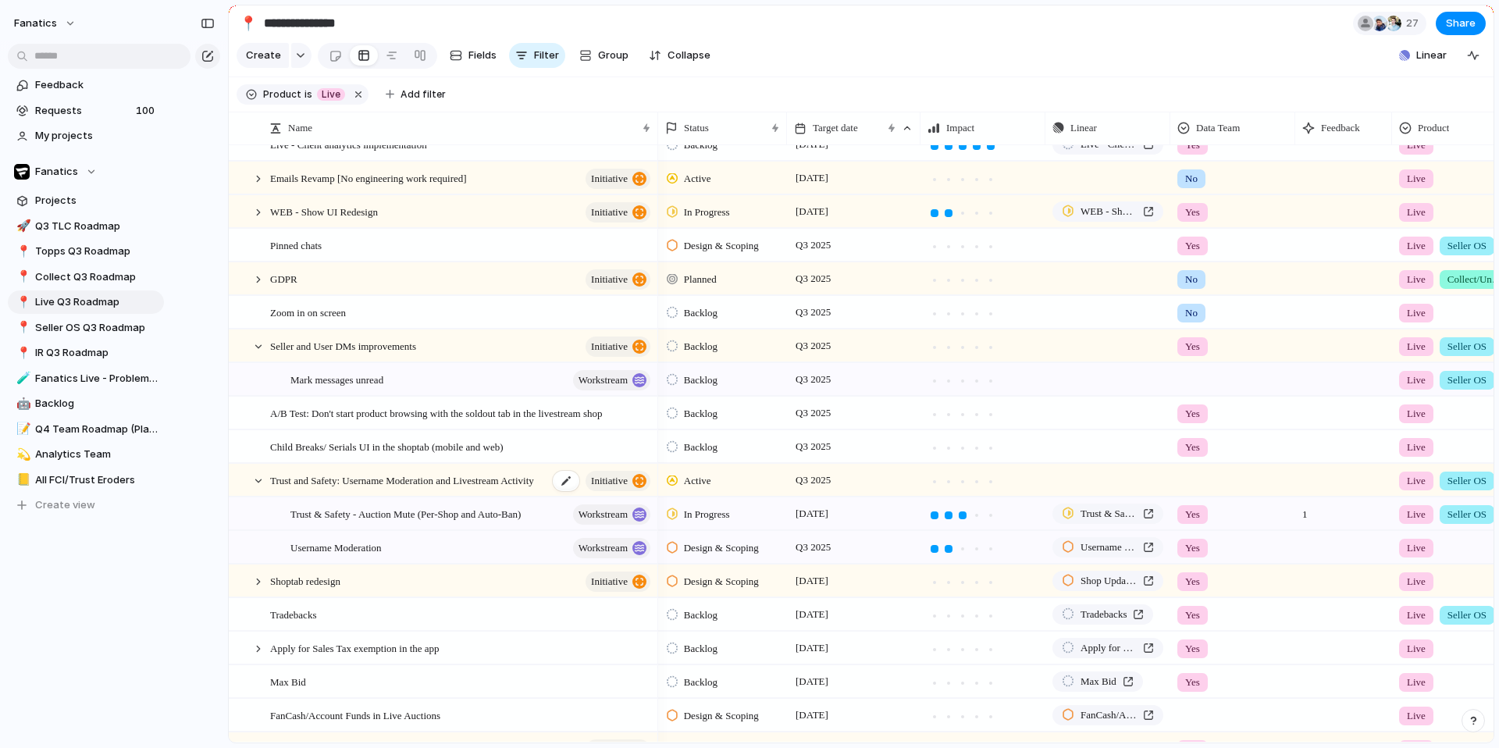
click at [322, 489] on span "Trust and Safety: Username Moderation and Livestream Activity" at bounding box center [402, 480] width 264 height 18
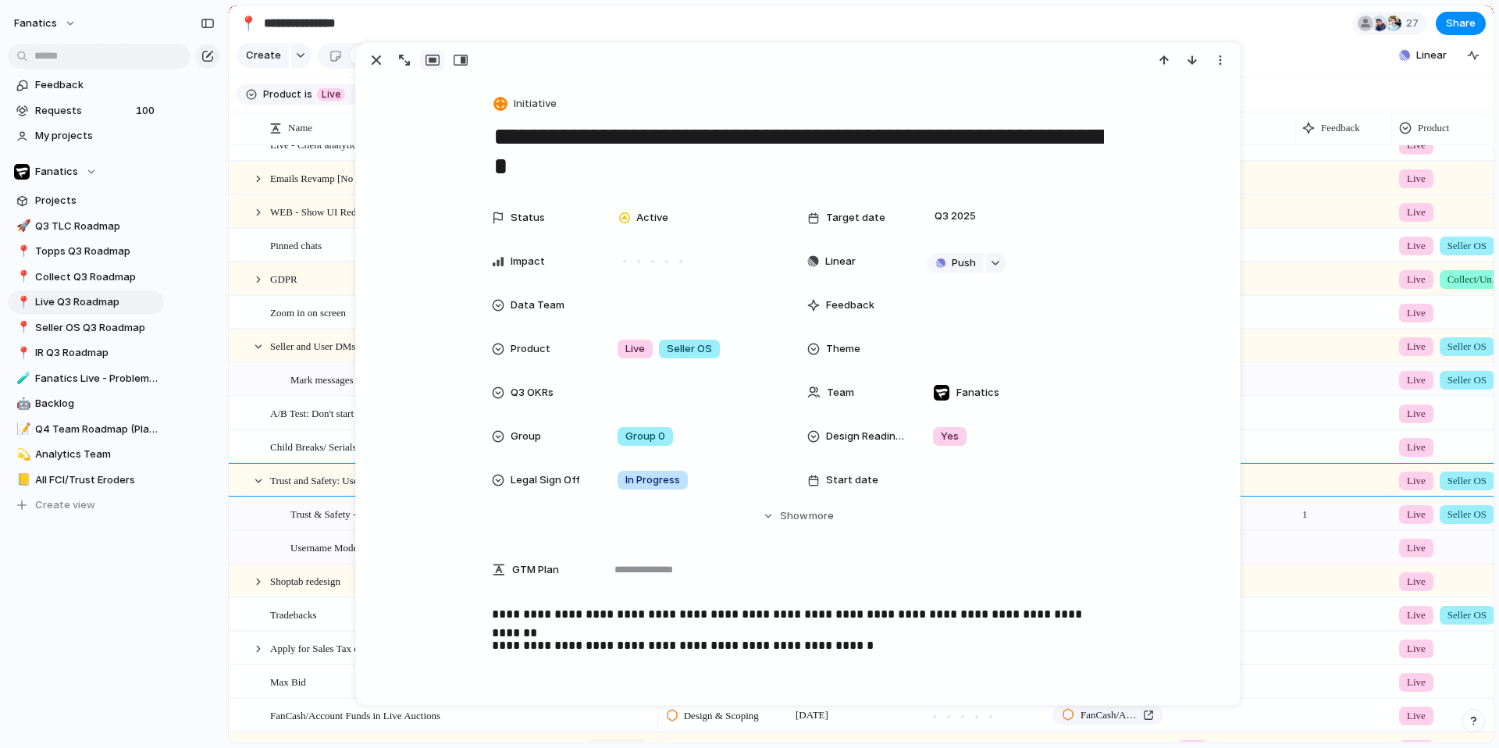
scroll to position [309, 0]
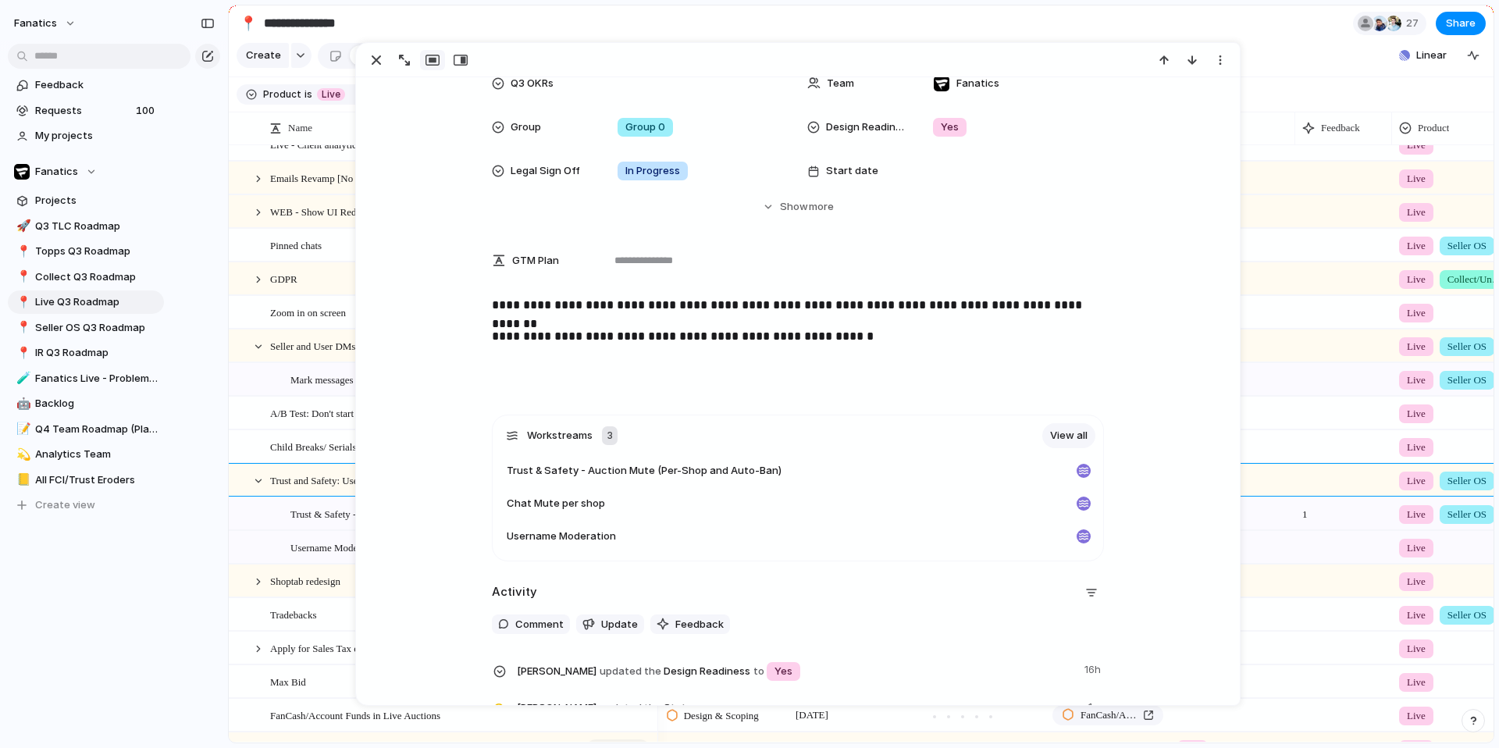
click at [721, 302] on p "**********" at bounding box center [798, 305] width 612 height 19
click at [369, 62] on div "button" at bounding box center [376, 60] width 19 height 19
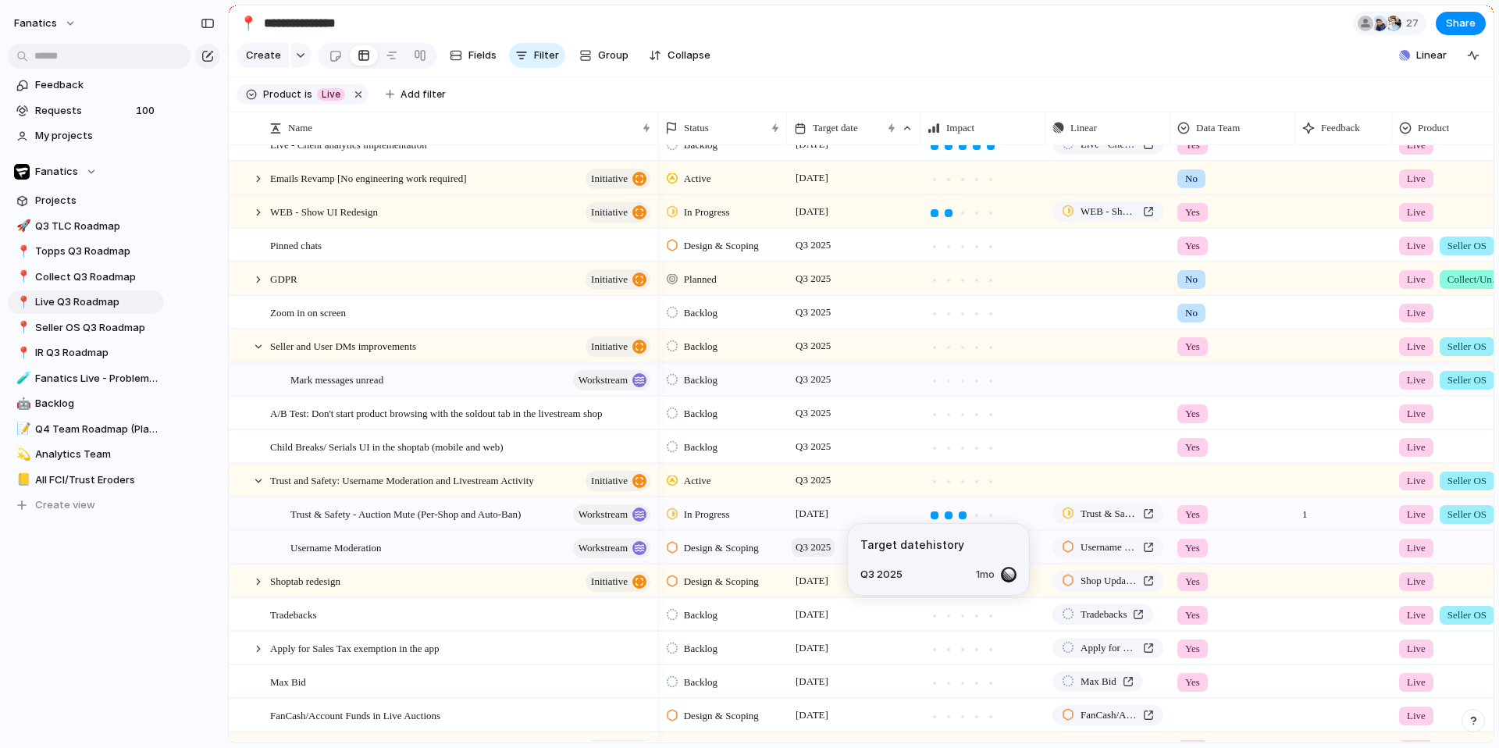
click at [809, 557] on span "Q3 2025" at bounding box center [813, 547] width 43 height 19
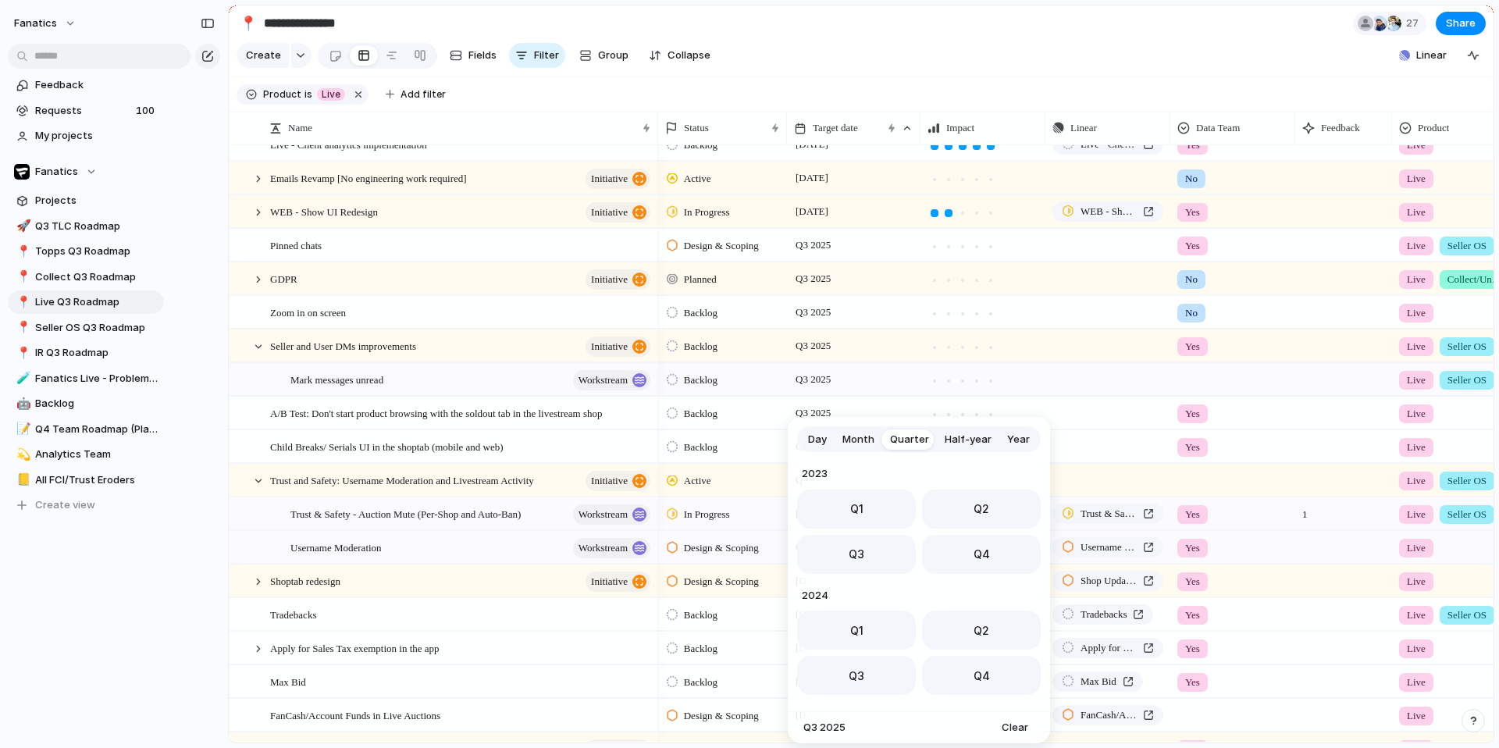
scroll to position [248, 0]
click at [821, 437] on span "Day" at bounding box center [817, 440] width 19 height 16
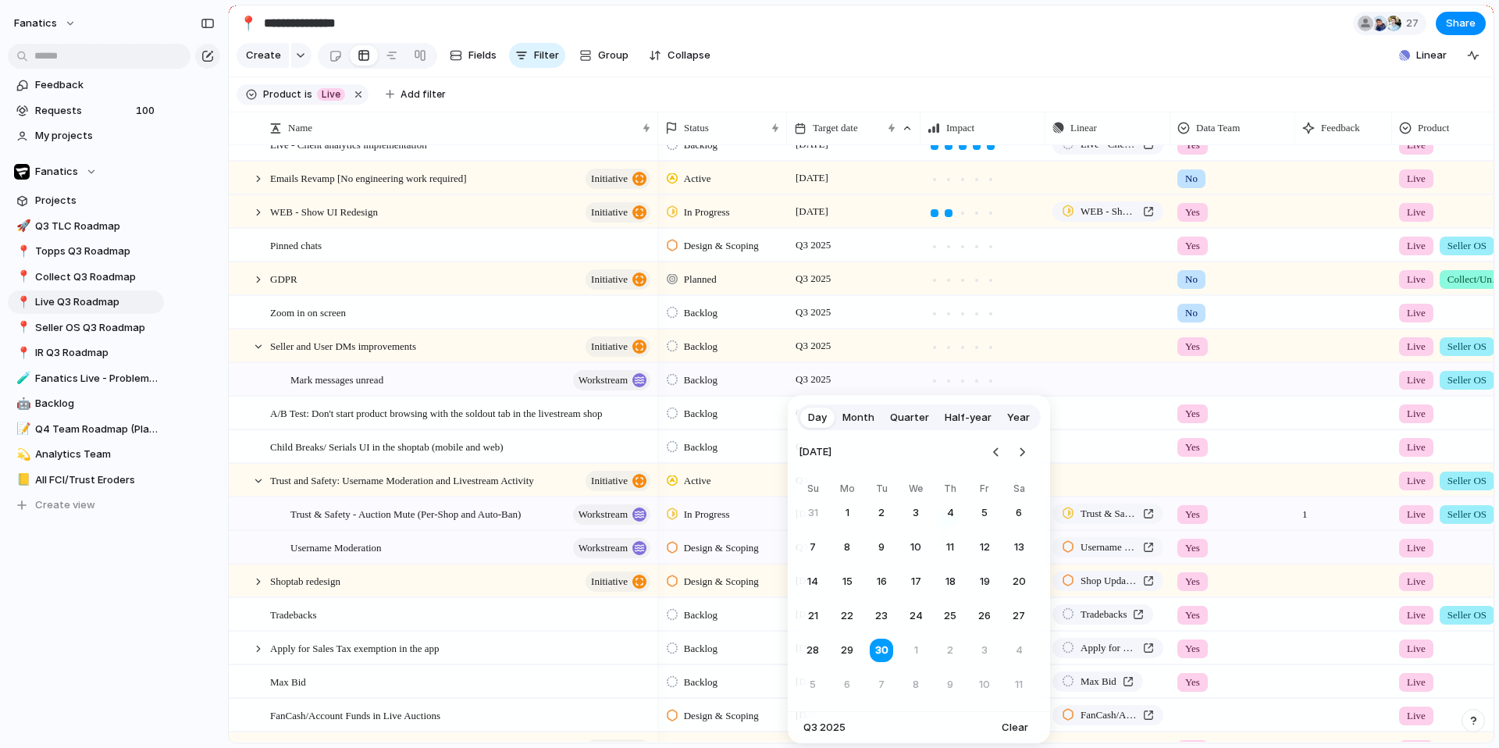
click at [406, 546] on div "Day Month Quarter Half-year Year September 2025 Su Mo Tu We Th Fr Sa 31 1 2 3 4…" at bounding box center [749, 374] width 1499 height 748
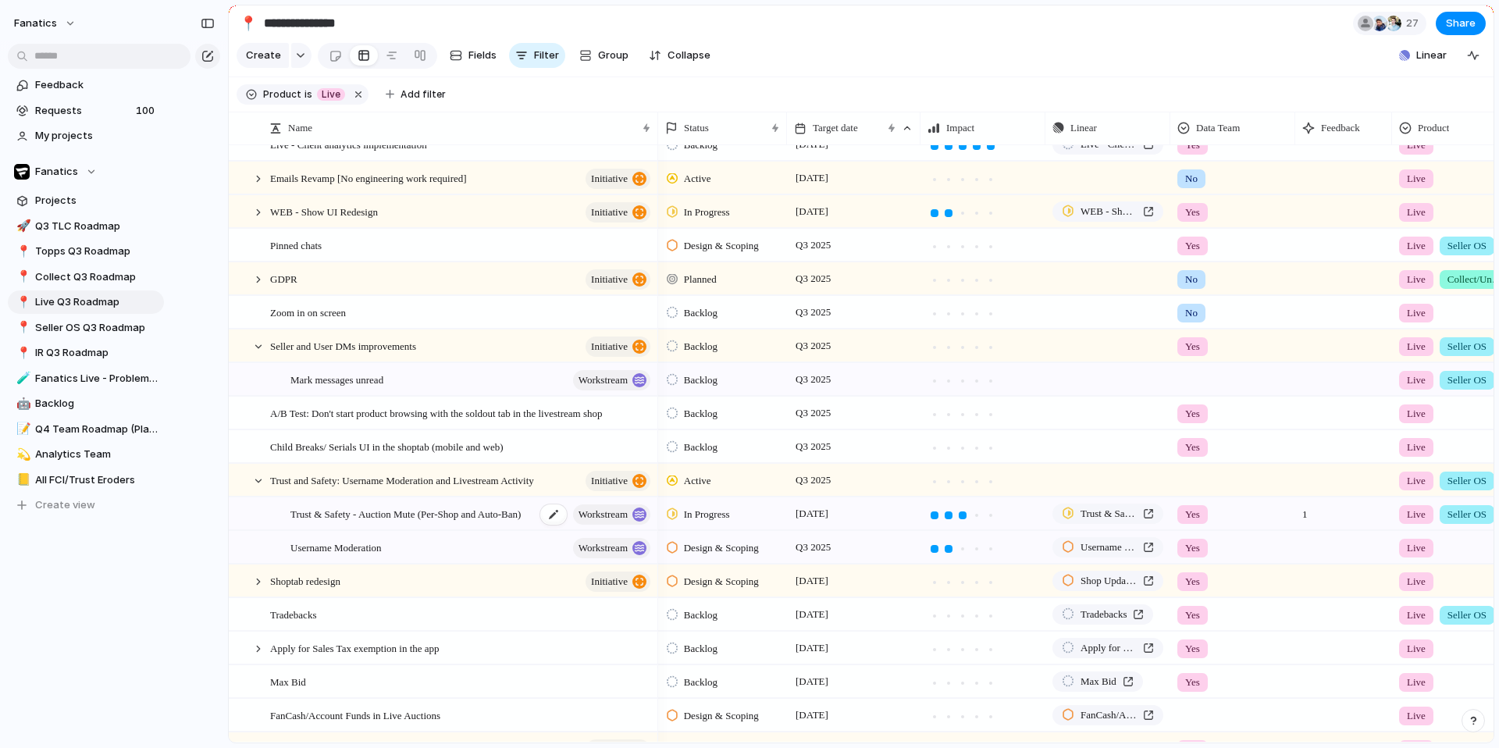
click at [403, 522] on span "Trust & Safety - Auction Mute (Per-Shop and Auto-Ban)" at bounding box center [405, 513] width 230 height 18
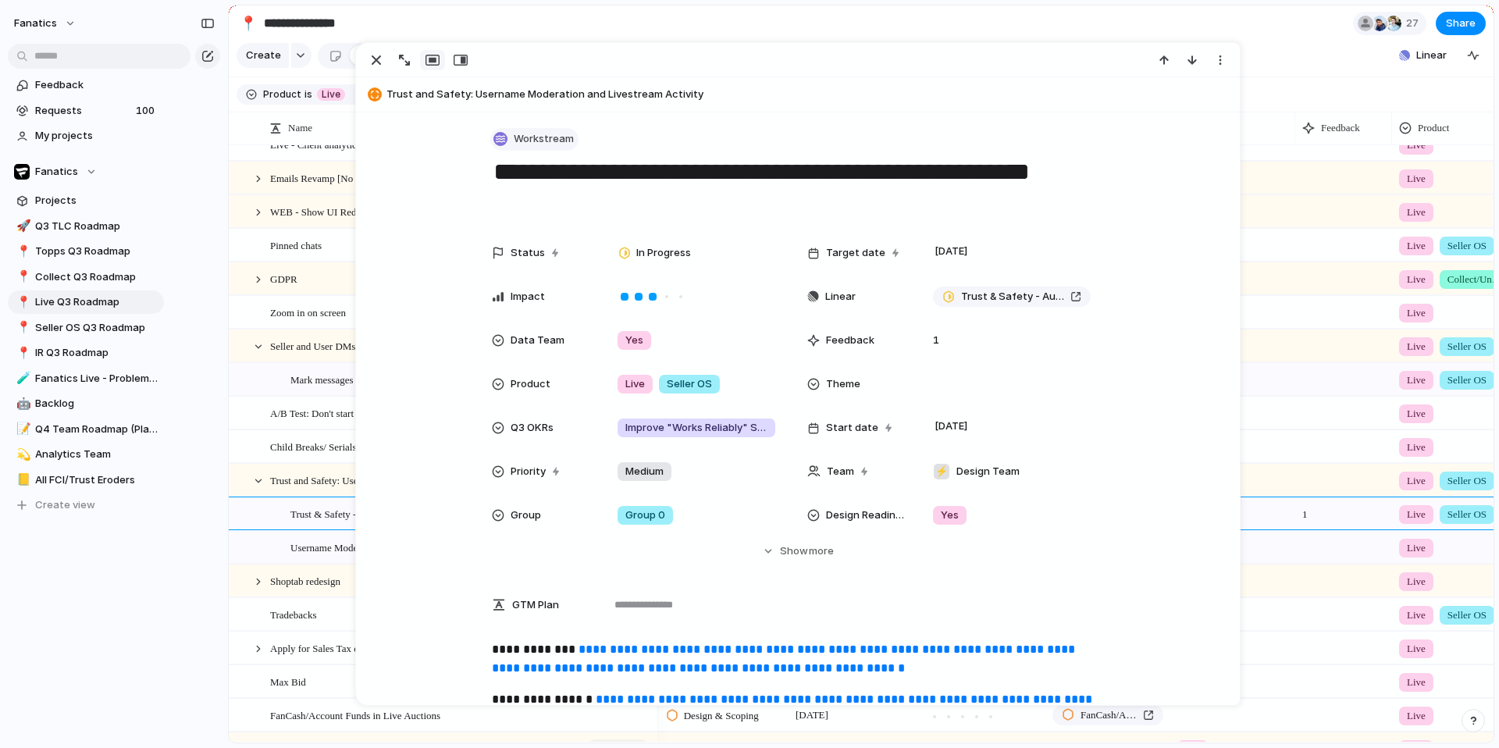
click at [526, 148] on button "Workstream" at bounding box center [534, 139] width 88 height 23
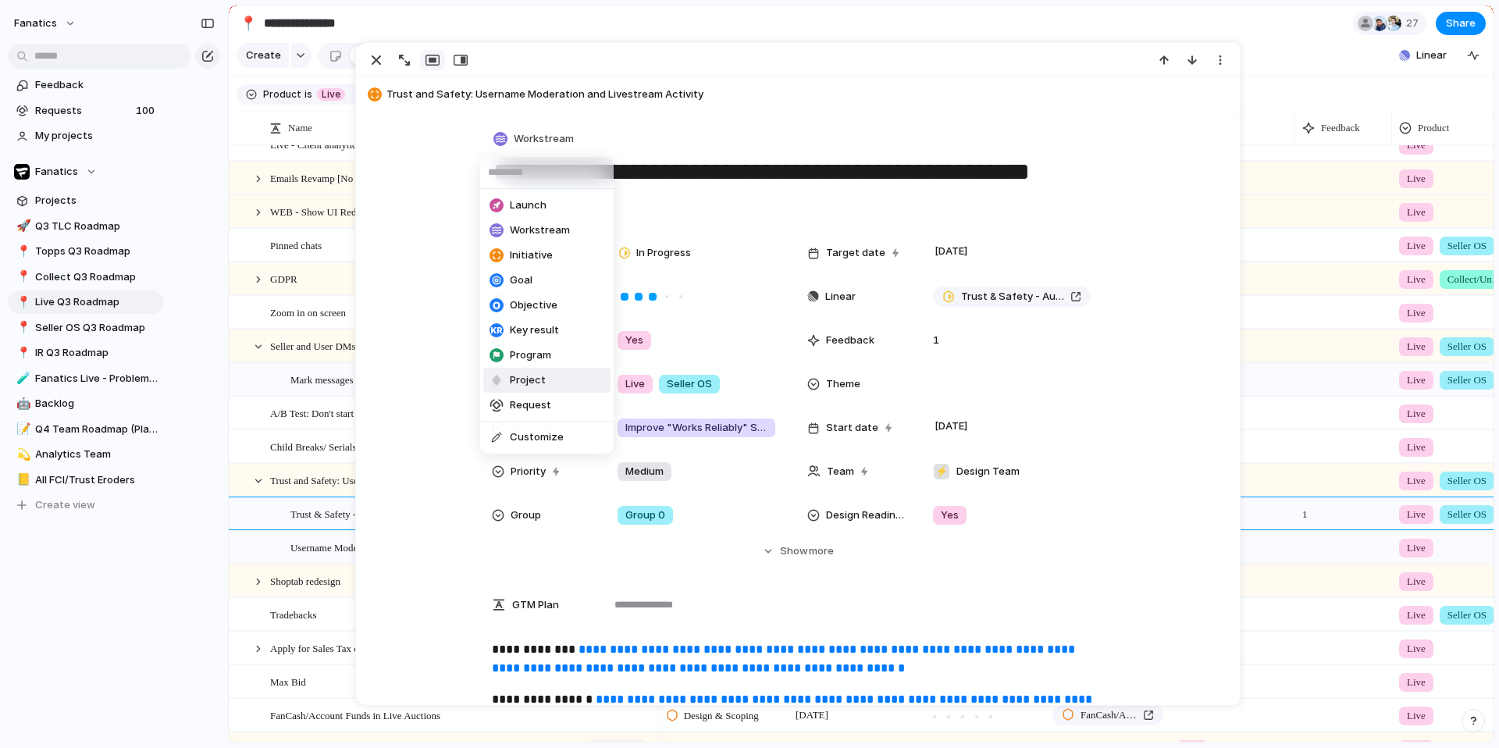
click at [528, 374] on span "Project" at bounding box center [528, 380] width 36 height 16
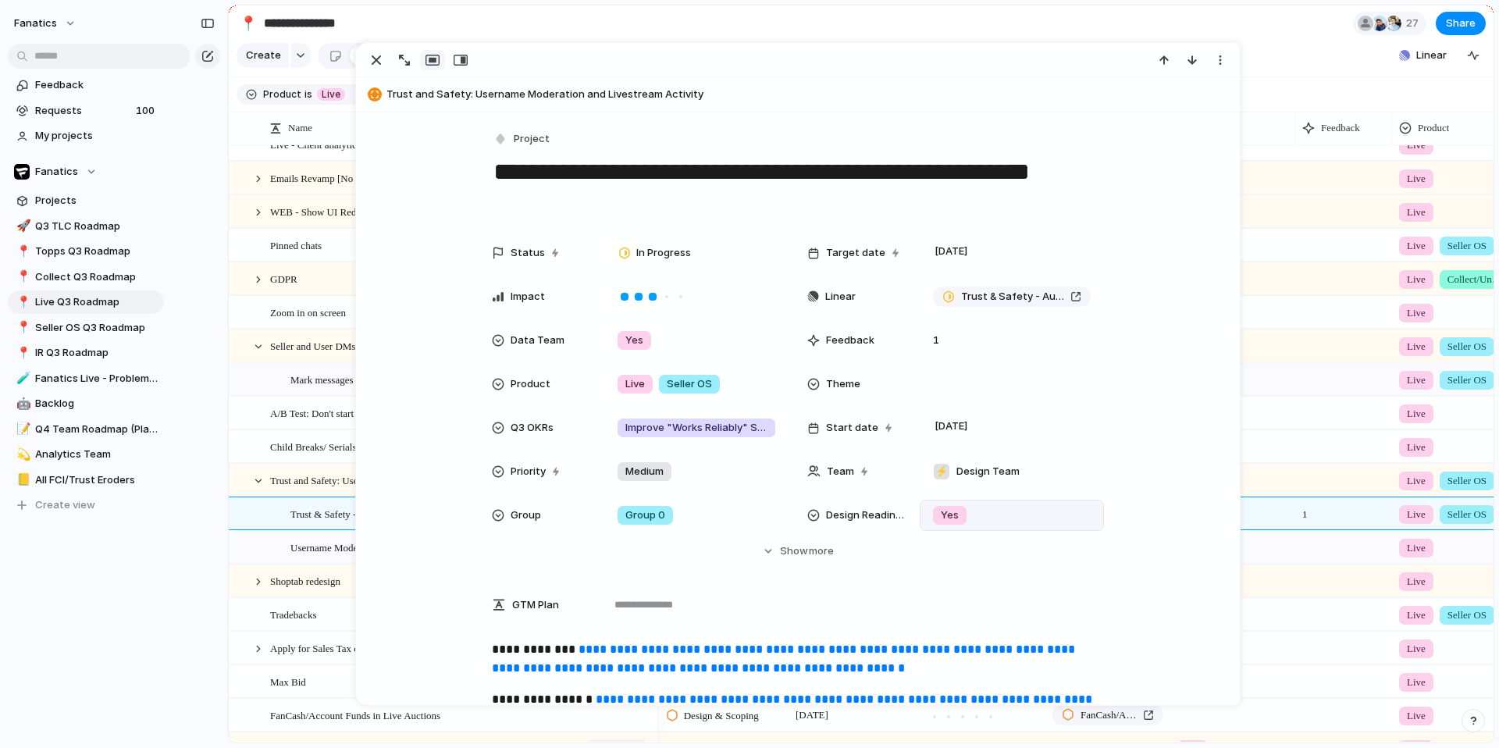
scroll to position [222, 0]
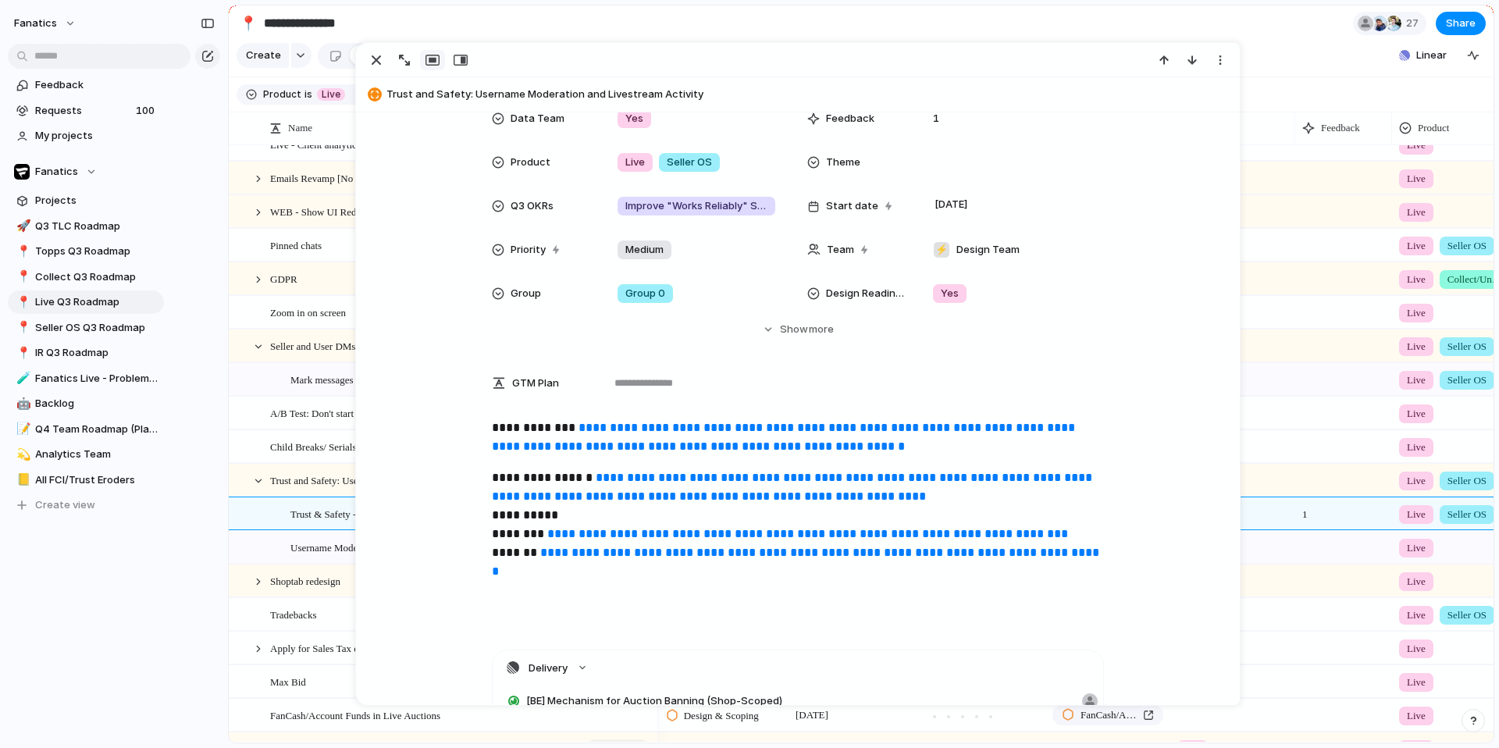
click at [782, 312] on div "Status In Progress Target date 12 September Impact Linear Trust & Safety - Auct…" at bounding box center [798, 177] width 846 height 322
click at [782, 322] on span "Show" at bounding box center [794, 330] width 28 height 16
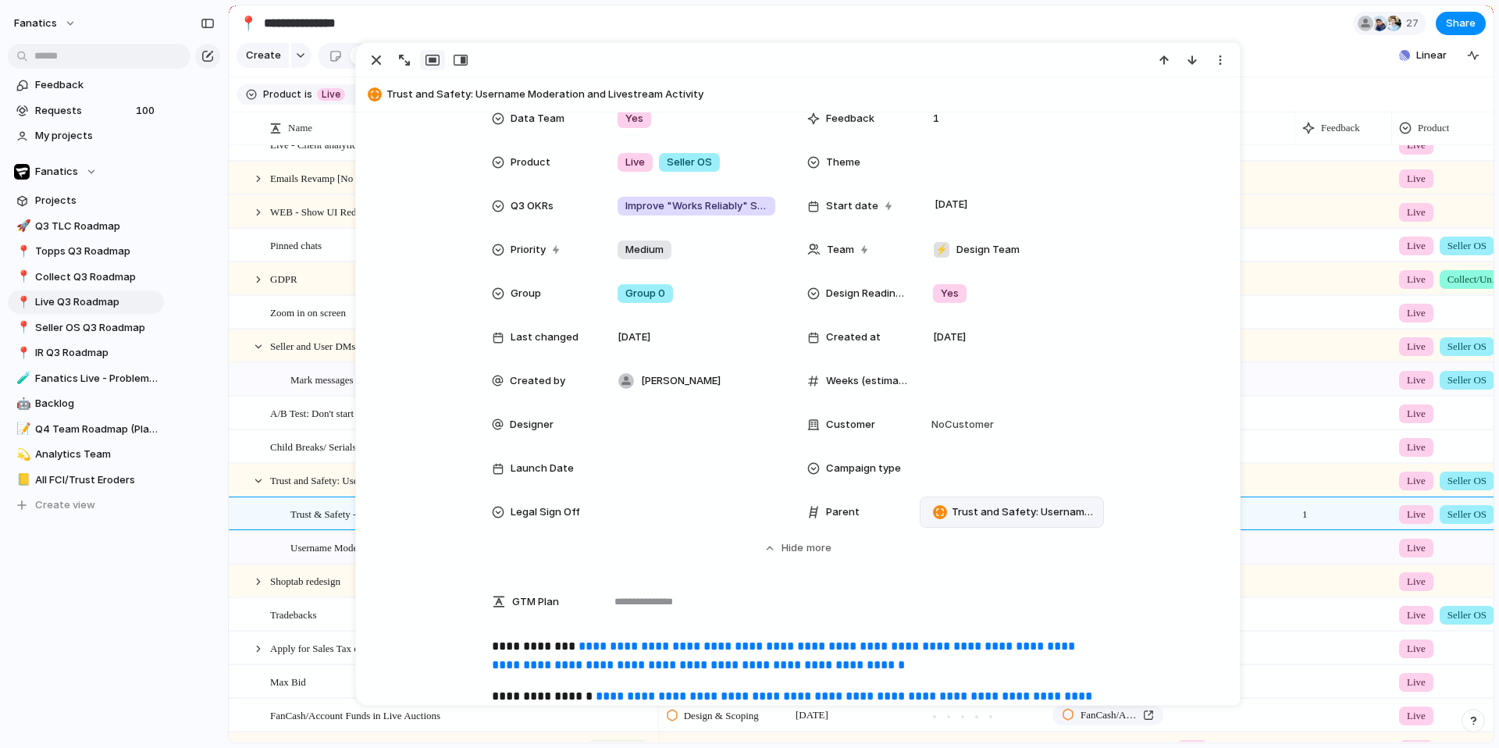
click at [963, 511] on span "Trust and Safety: Username Moderation and Livestream Activity" at bounding box center [1024, 512] width 145 height 16
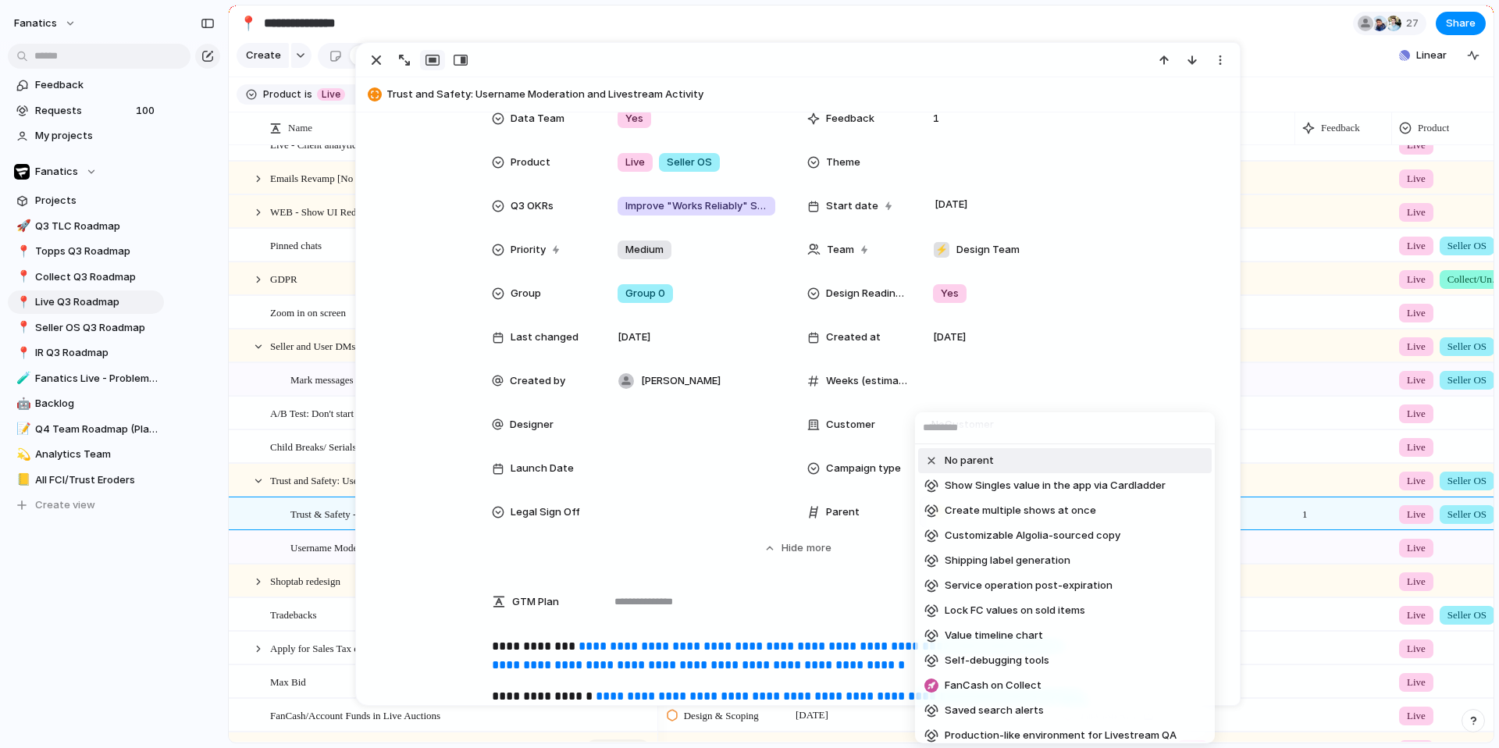
click at [968, 457] on span "No parent" at bounding box center [969, 461] width 49 height 16
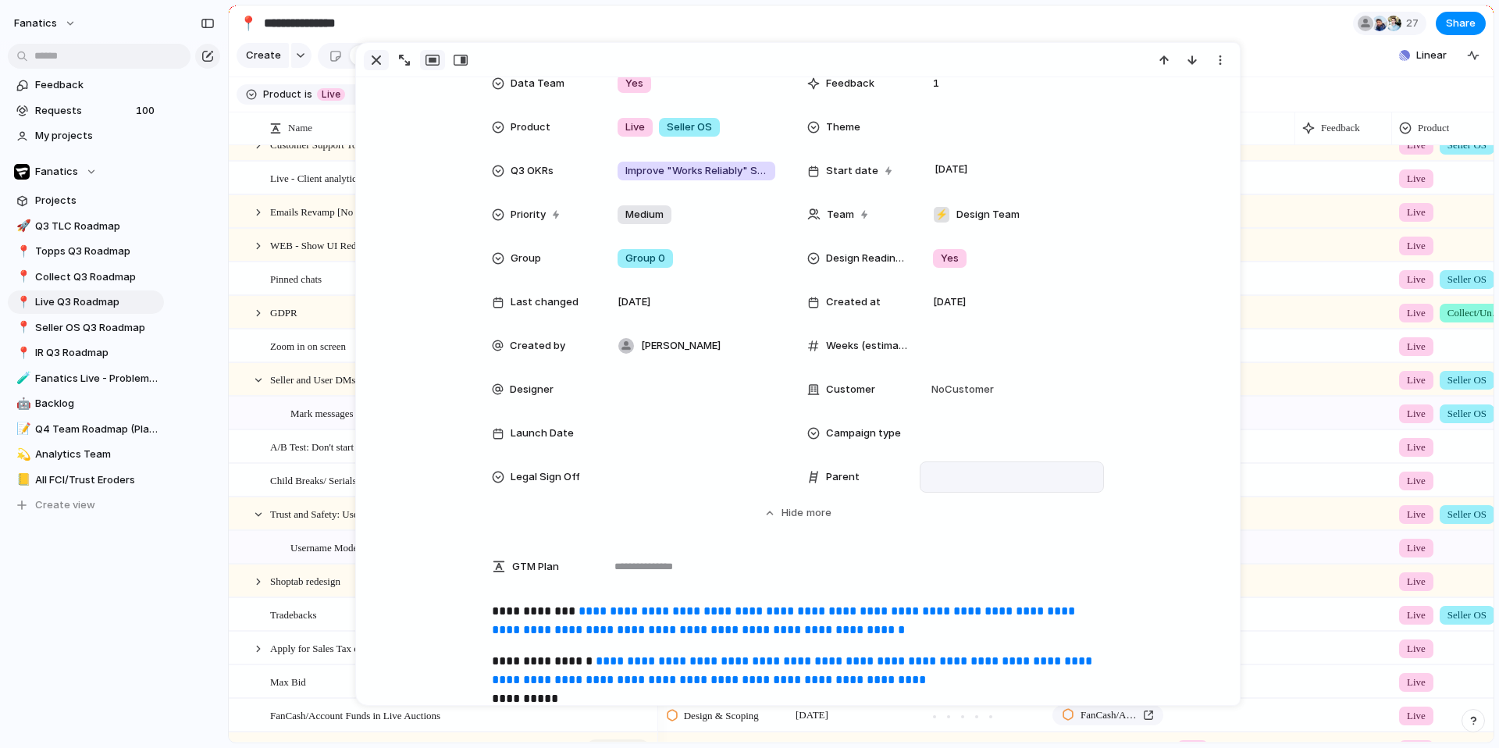
click at [369, 62] on div "button" at bounding box center [376, 60] width 19 height 19
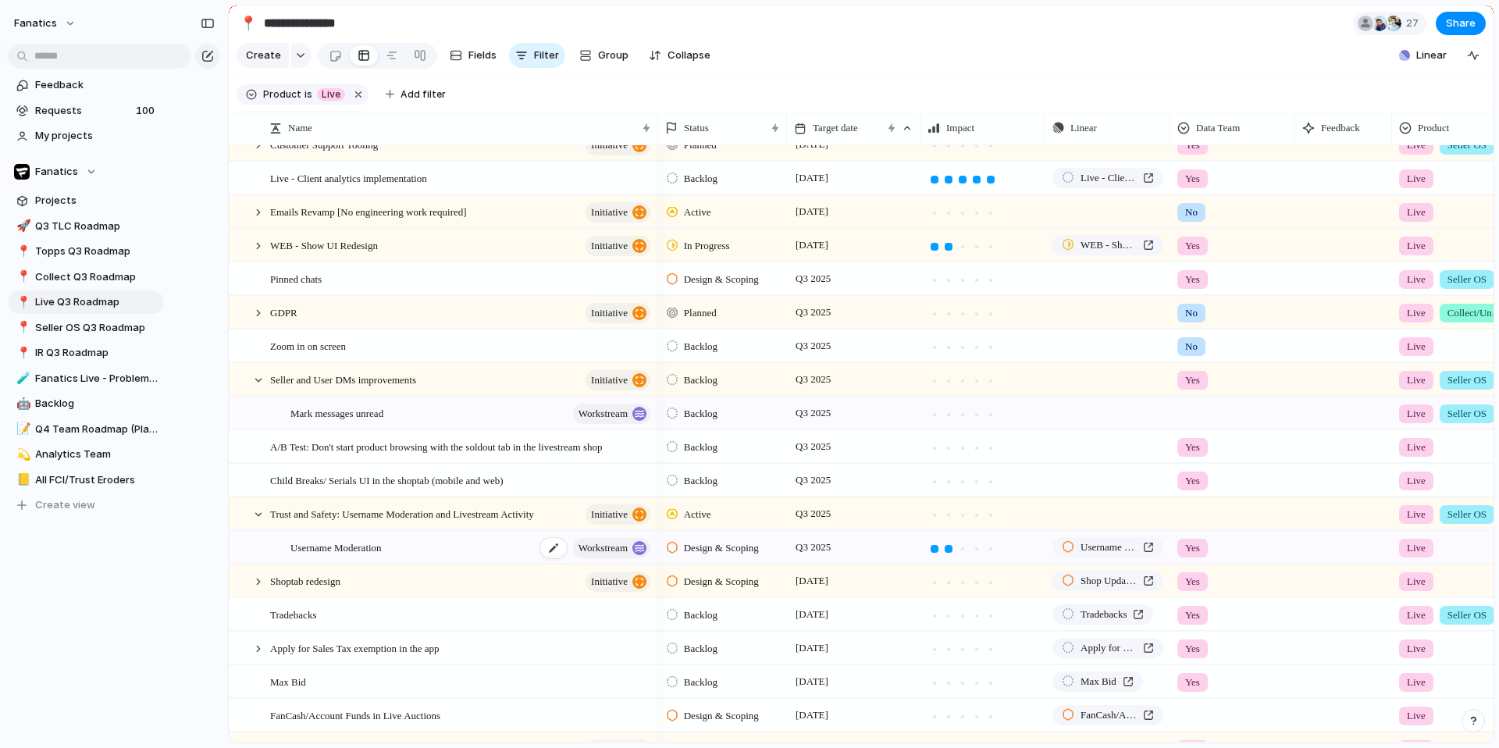
click at [371, 556] on span "Username Moderation" at bounding box center [335, 547] width 91 height 18
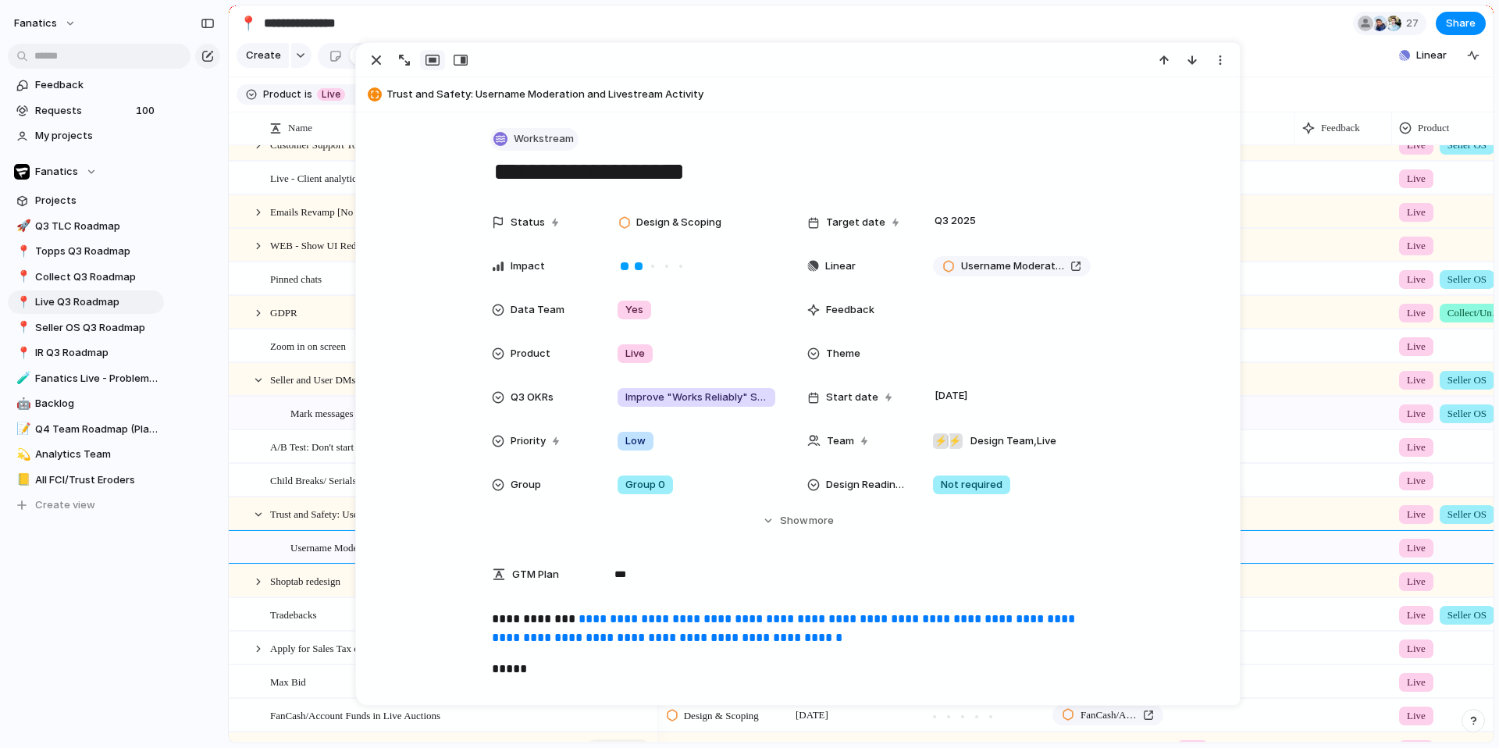
click at [520, 128] on button "Workstream" at bounding box center [534, 139] width 88 height 23
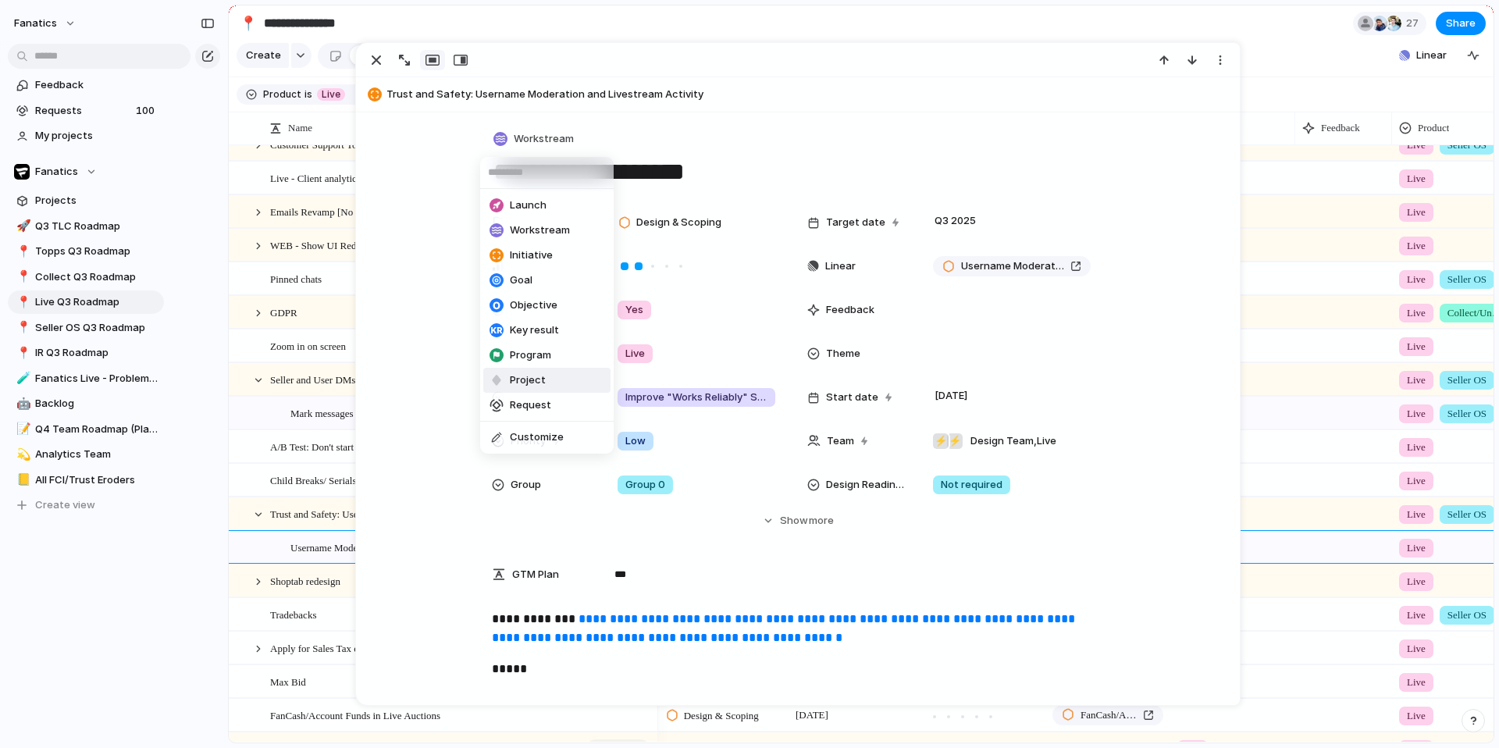
click at [535, 384] on span "Project" at bounding box center [528, 380] width 36 height 16
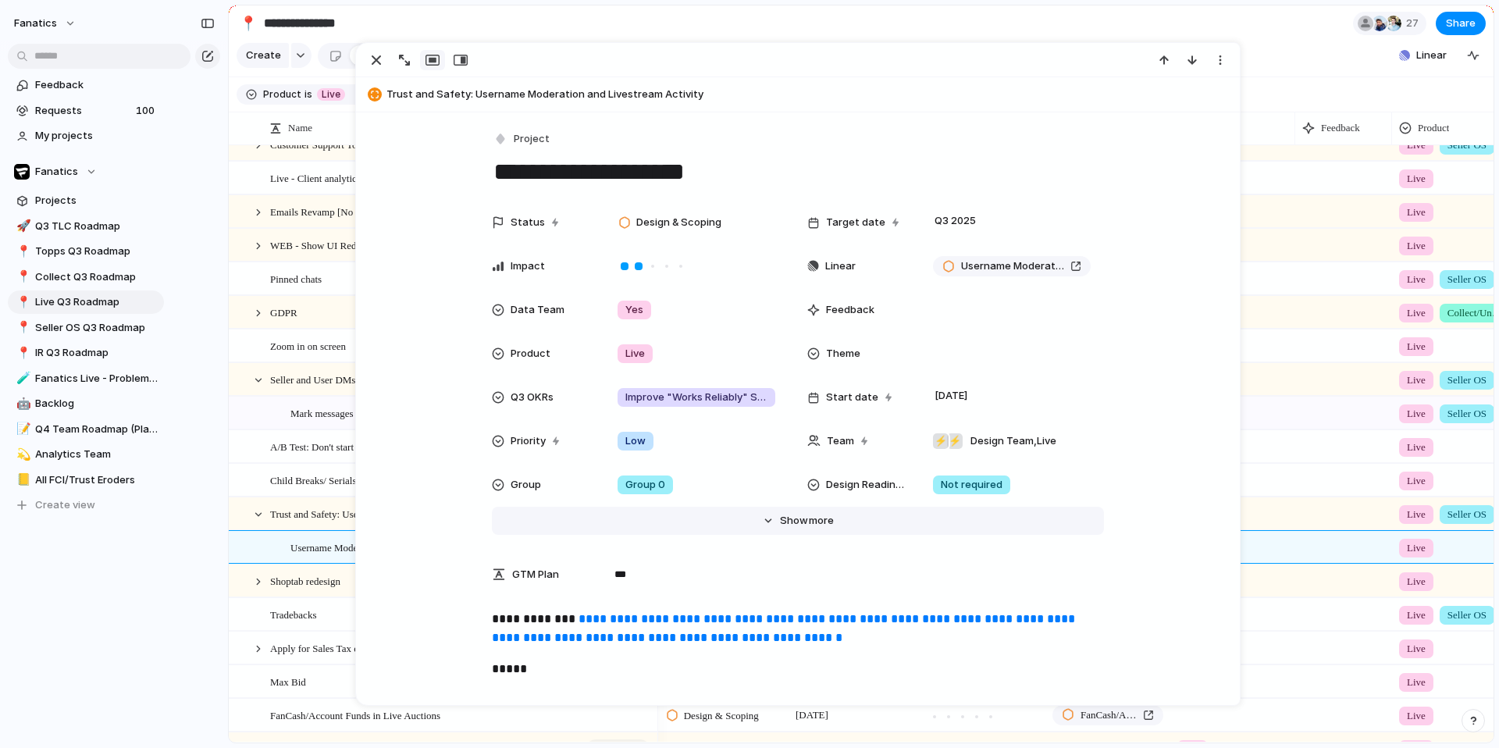
scroll to position [293, 0]
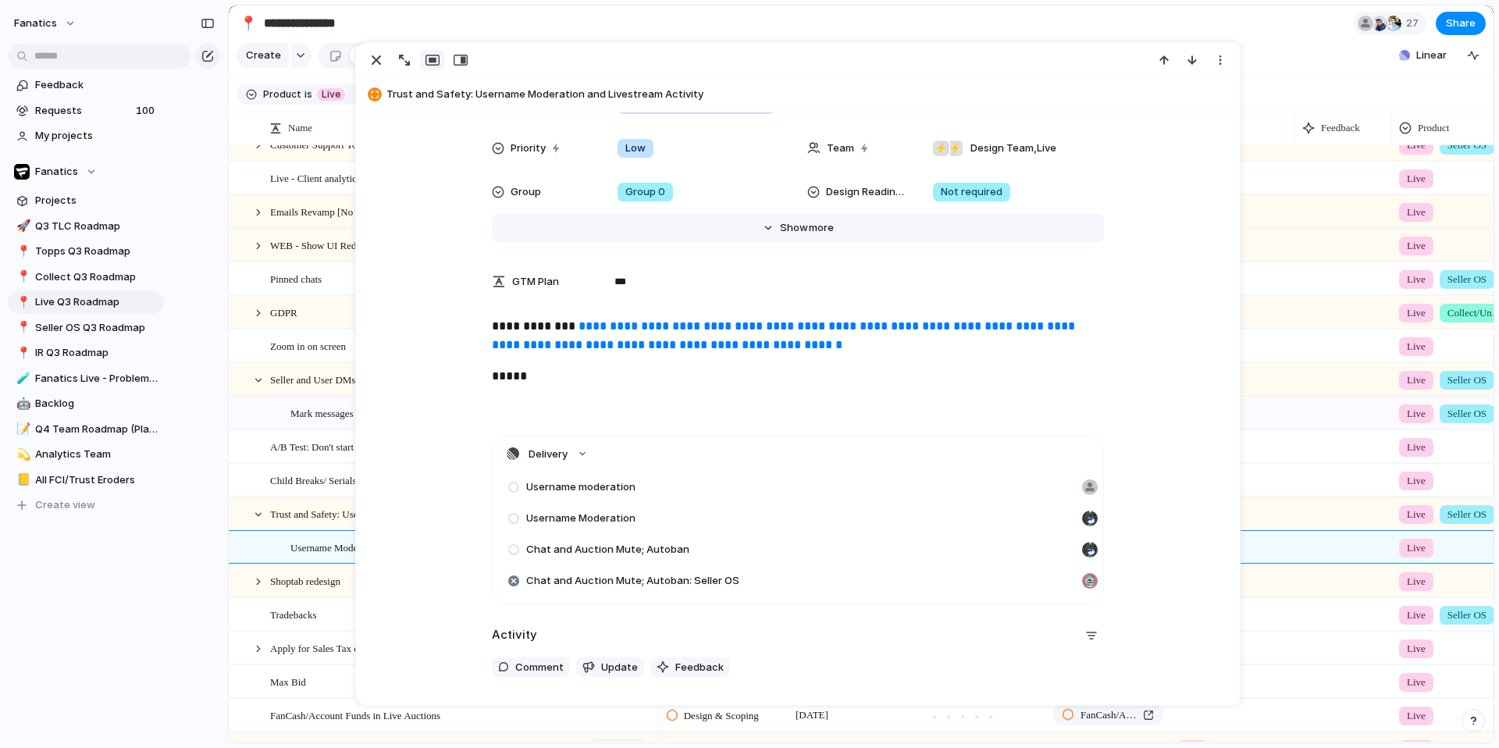
click at [809, 231] on span "more" at bounding box center [821, 228] width 25 height 16
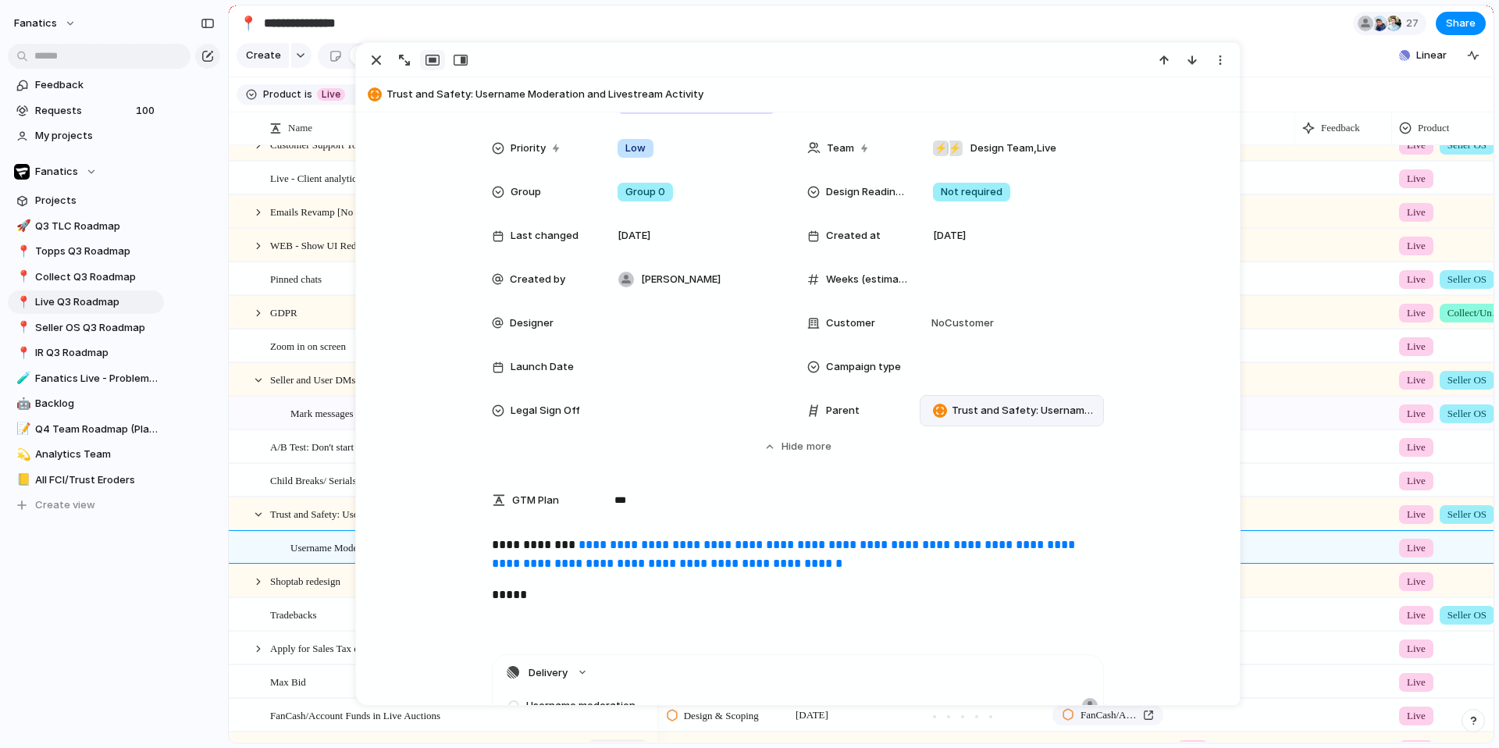
click at [952, 416] on span "Trust and Safety: Username Moderation and Livestream Activity" at bounding box center [1024, 411] width 145 height 16
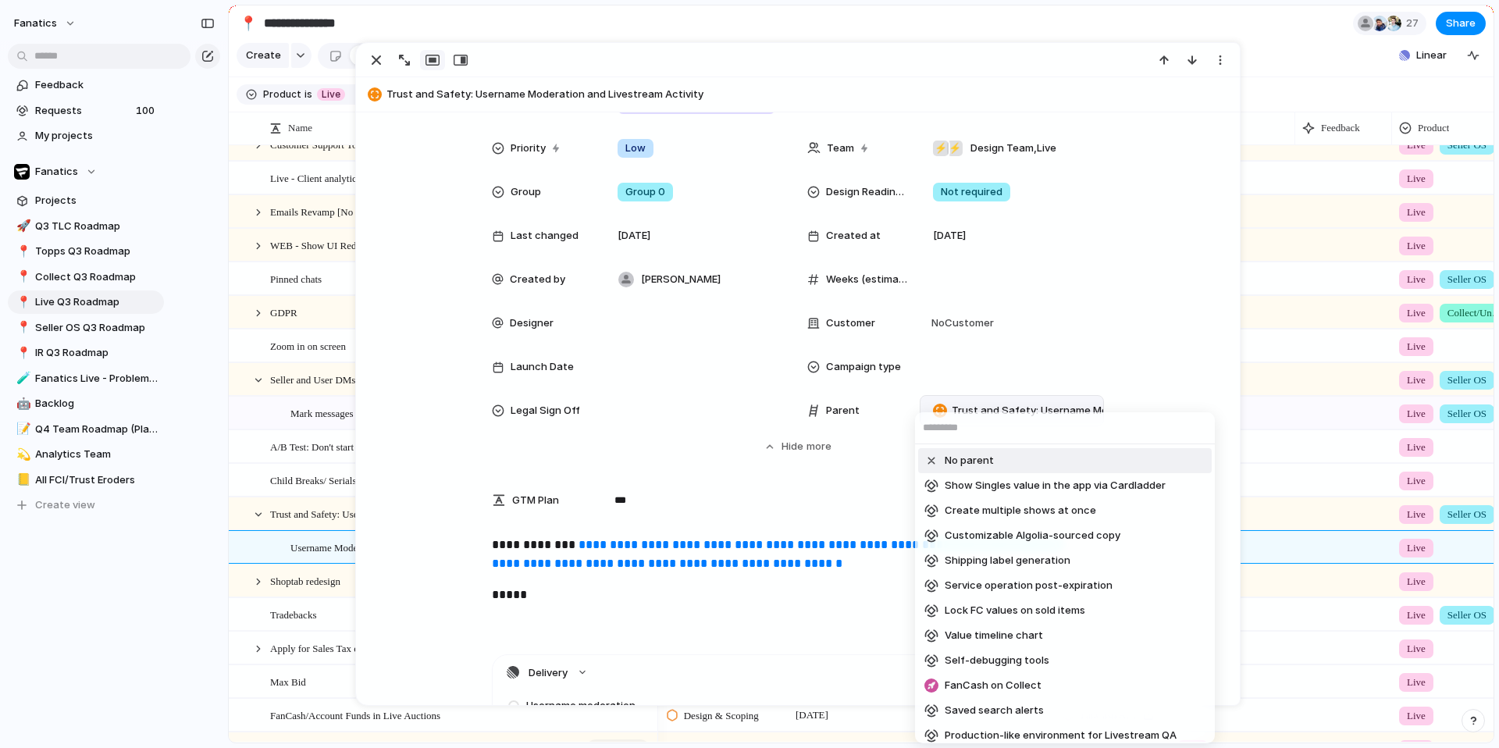
click at [949, 458] on span "No parent" at bounding box center [969, 461] width 49 height 16
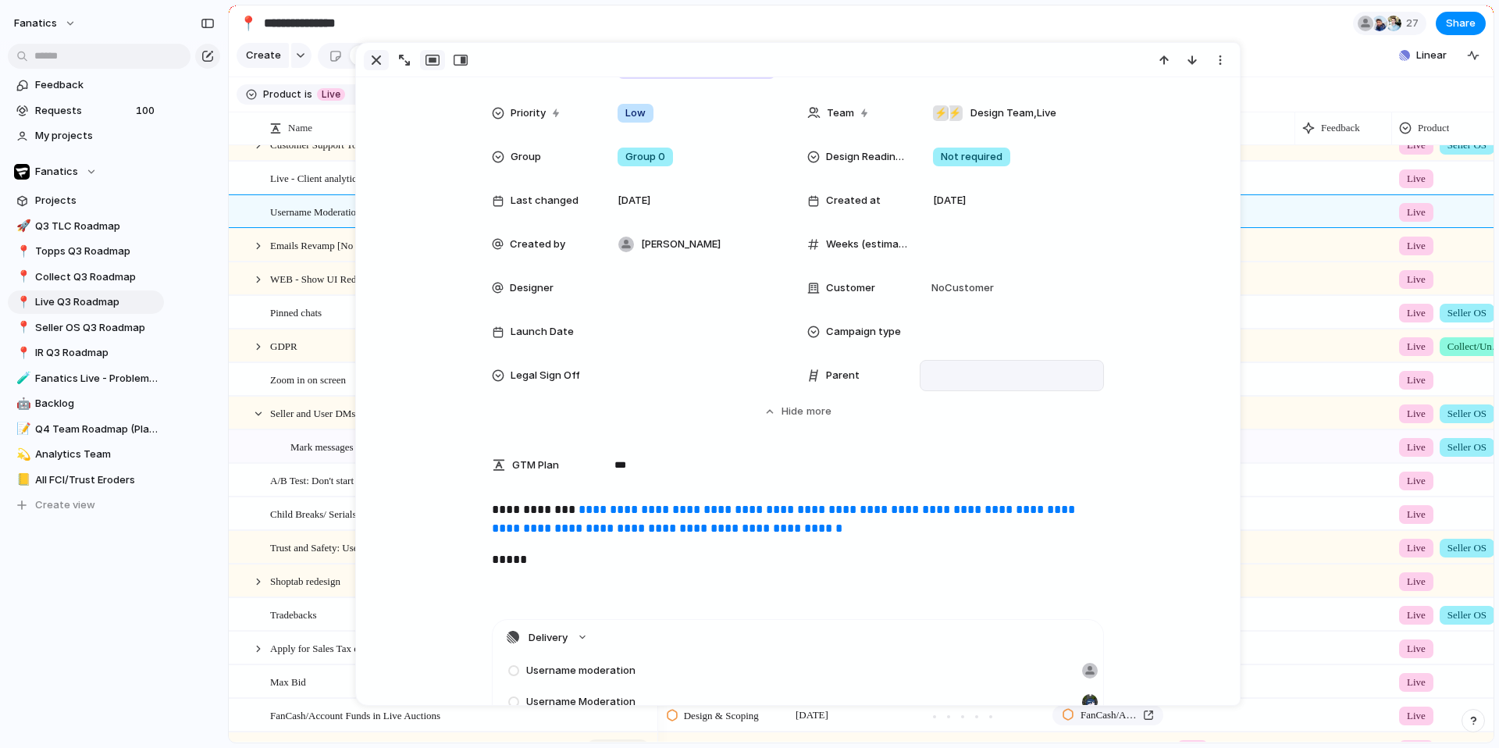
click at [374, 52] on div "button" at bounding box center [376, 60] width 19 height 19
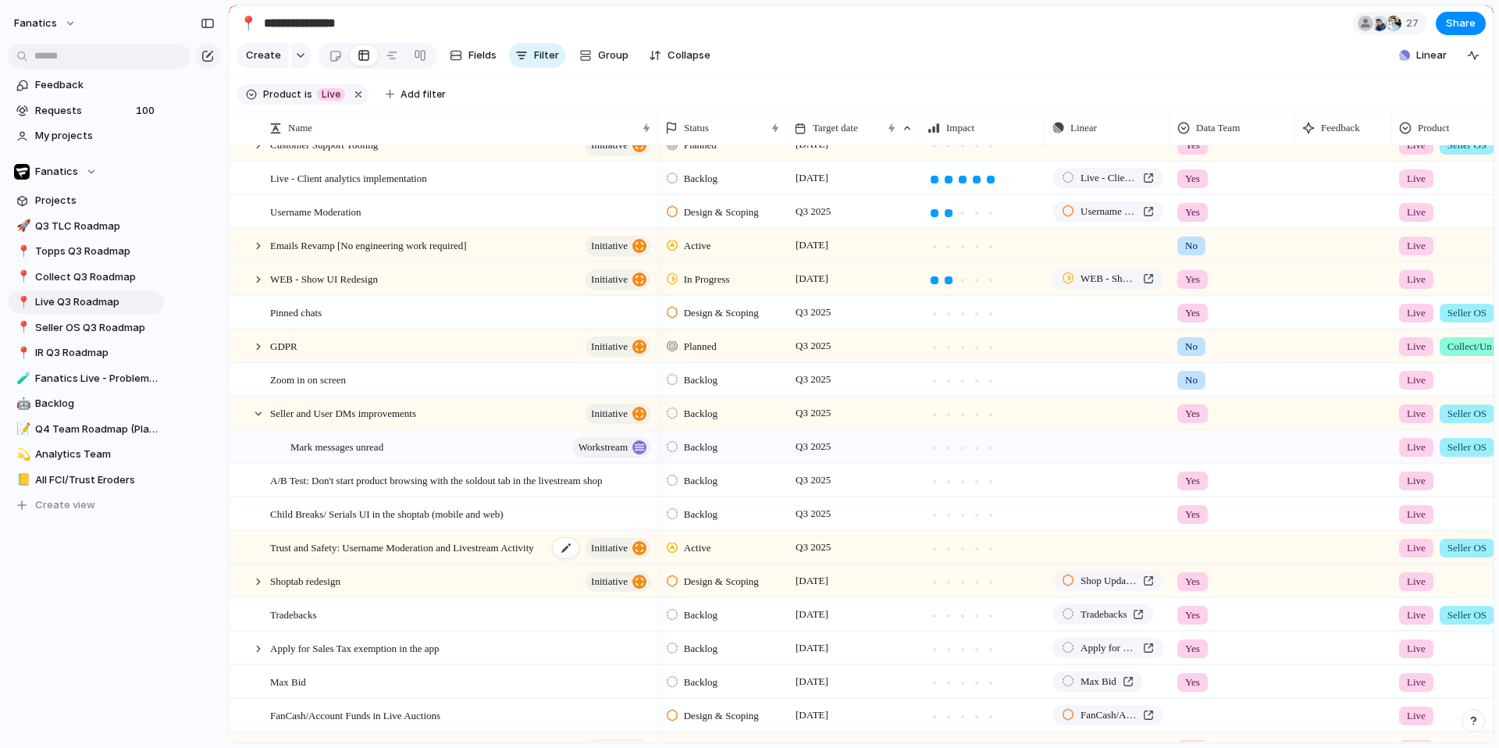
click at [341, 556] on span "Trust and Safety: Username Moderation and Livestream Activity" at bounding box center [402, 547] width 264 height 18
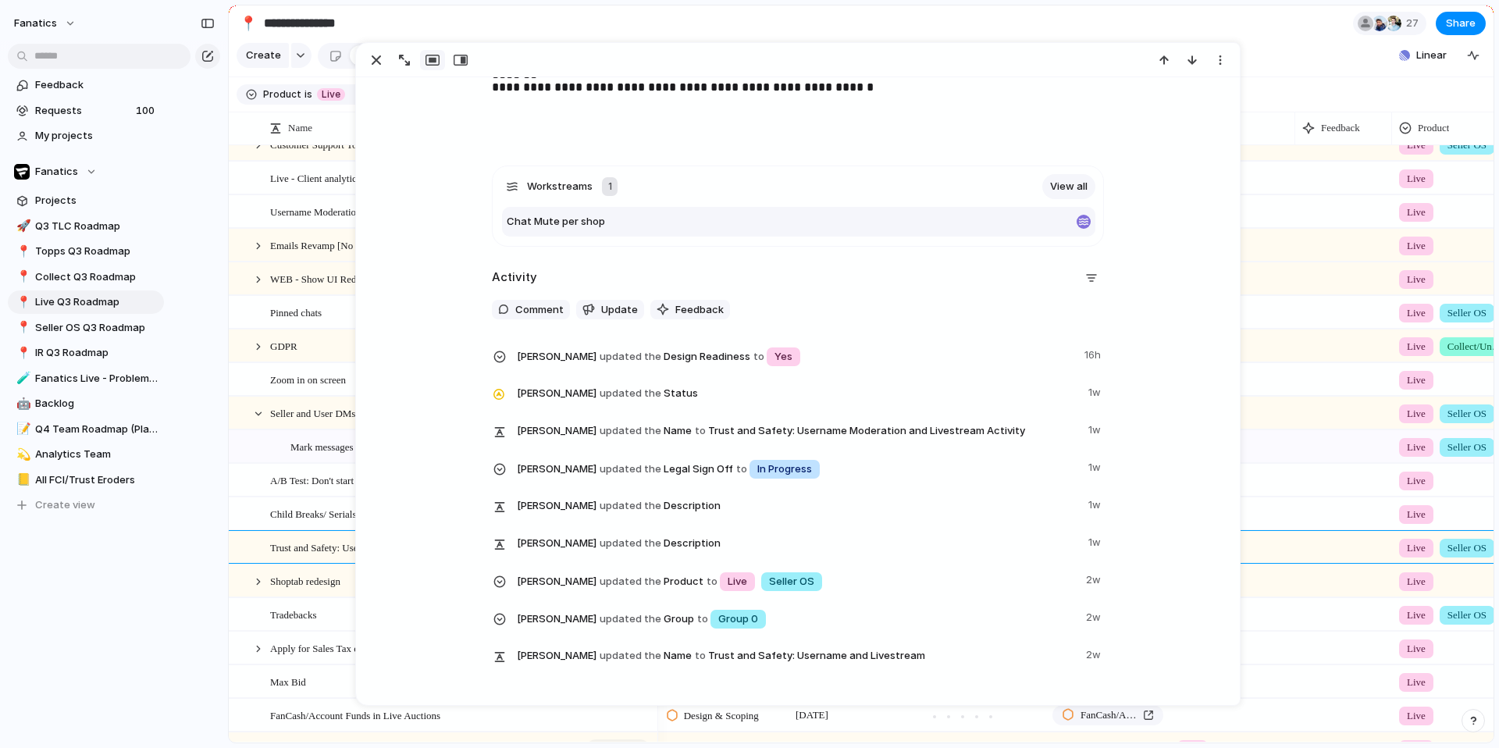
click at [582, 207] on div "Chat Mute per shop" at bounding box center [798, 222] width 593 height 30
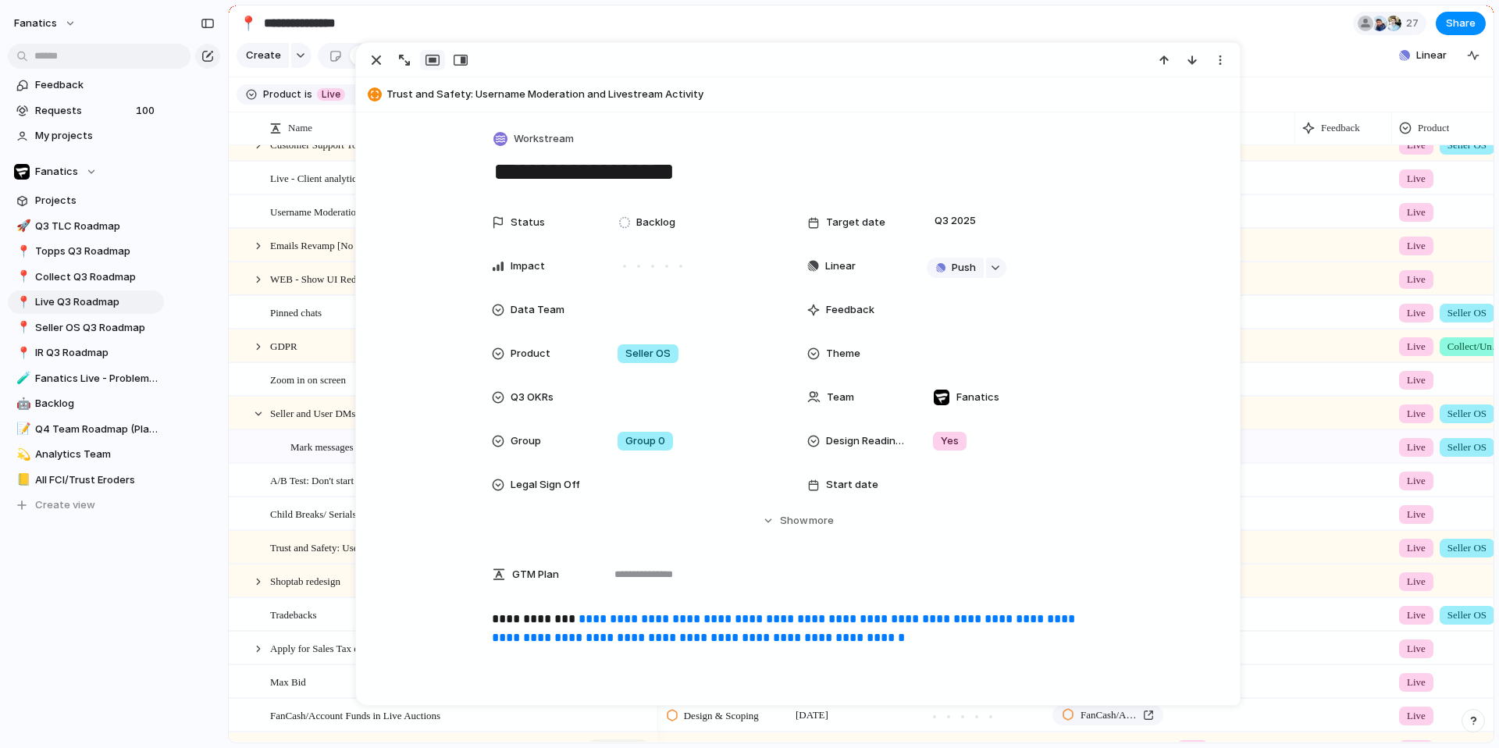
click at [551, 88] on span "Trust and Safety: Username Moderation and Livestream Activity" at bounding box center [809, 95] width 846 height 16
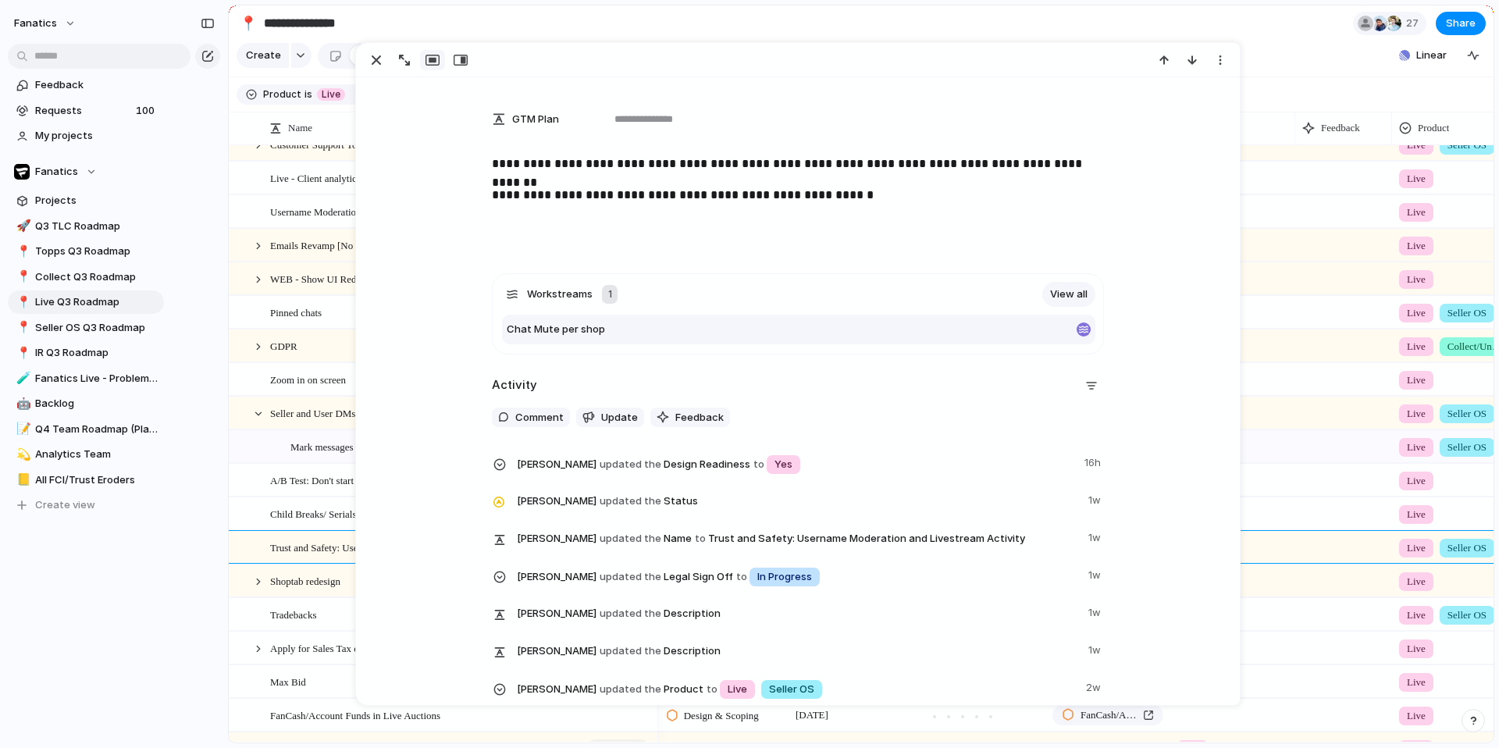
click at [595, 324] on div "Chat Mute per shop" at bounding box center [789, 330] width 564 height 16
type textarea "**********"
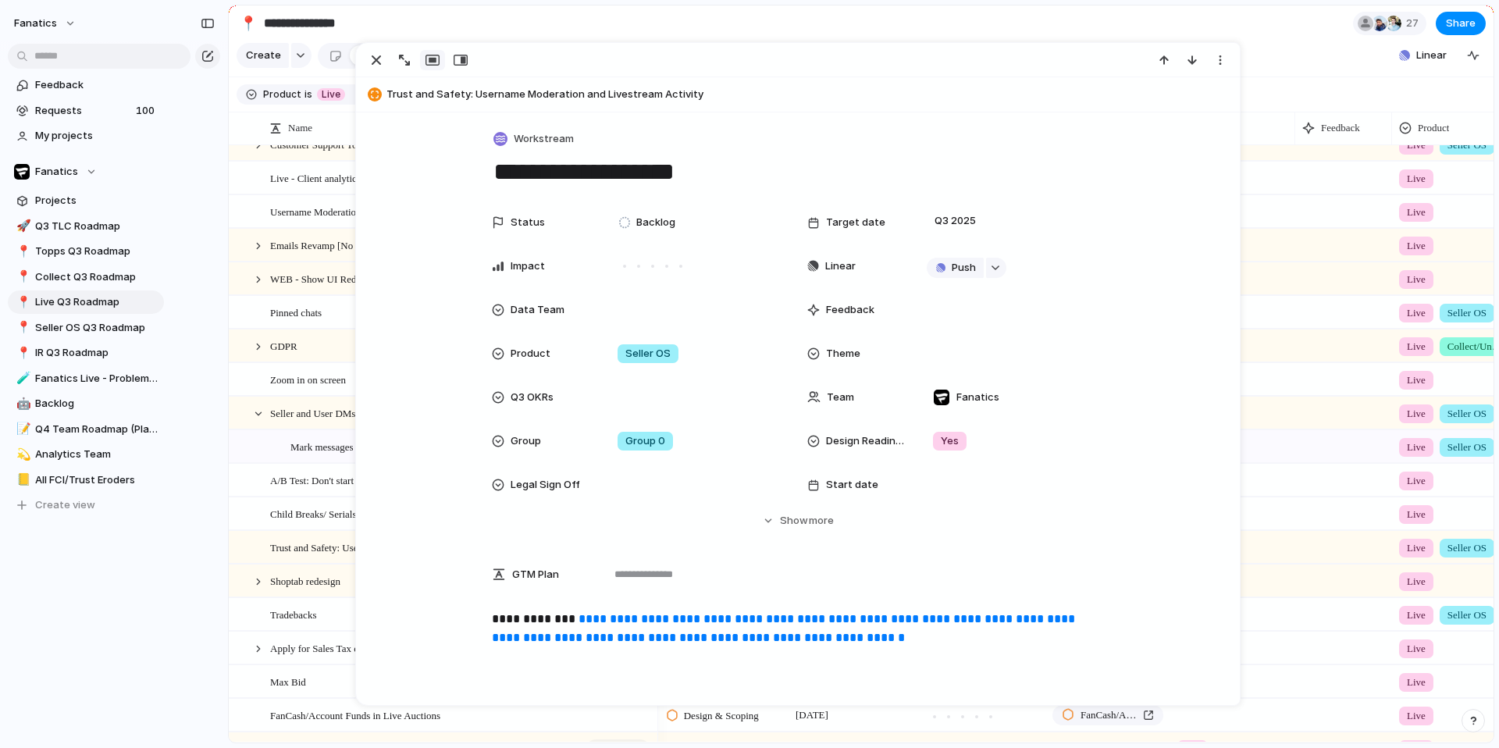
click at [521, 153] on div "**********" at bounding box center [798, 158] width 612 height 60
click at [521, 138] on span "Workstream" at bounding box center [544, 139] width 60 height 16
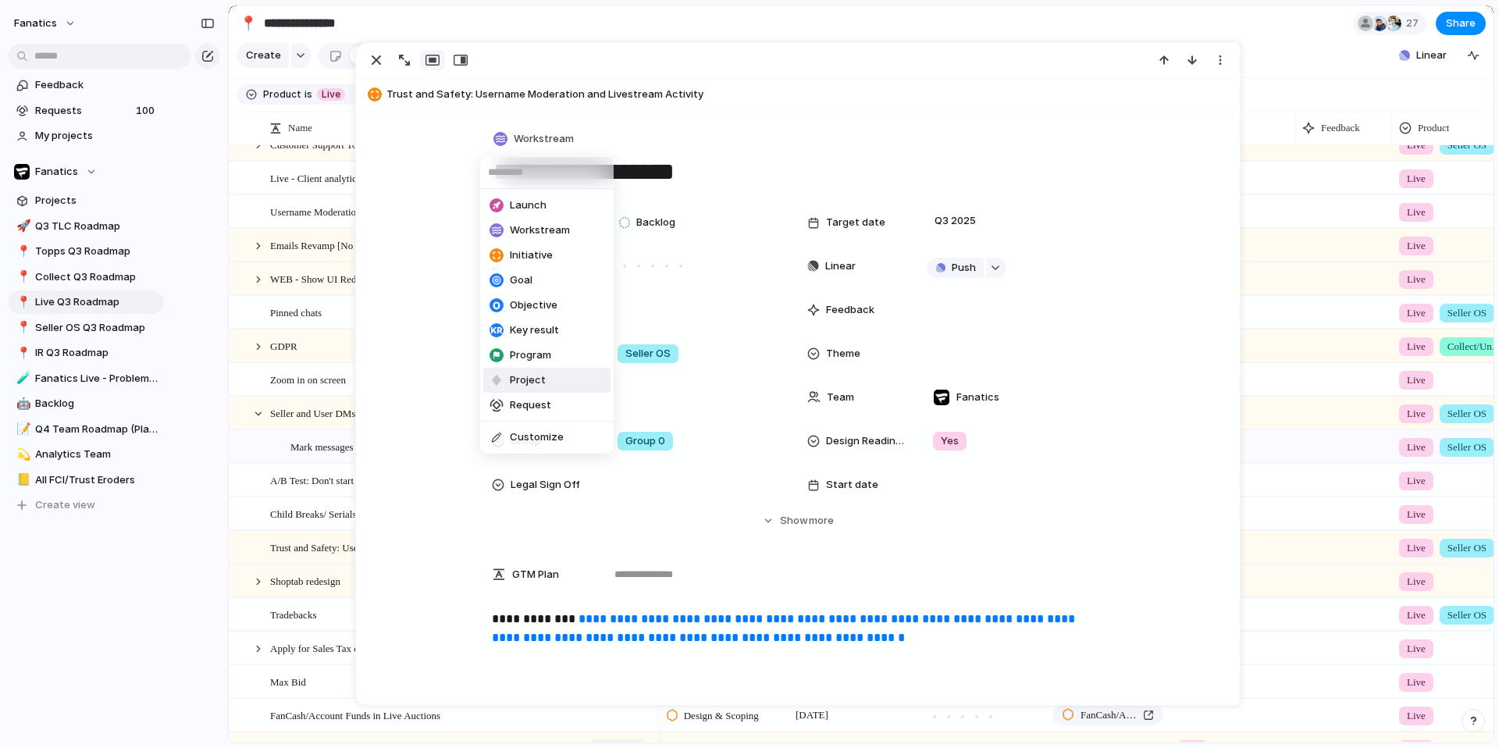
click at [514, 379] on span "Project" at bounding box center [528, 380] width 36 height 16
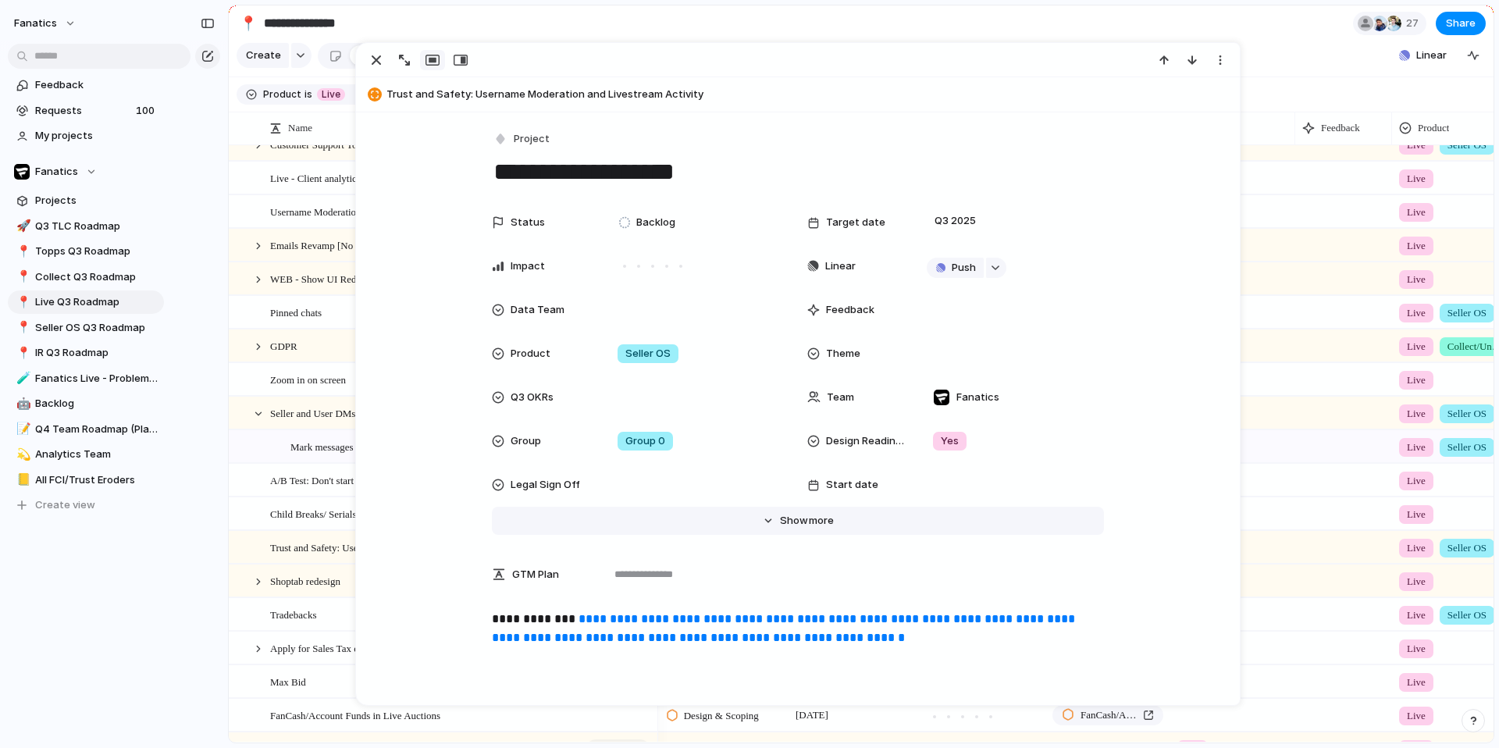
click at [784, 517] on span "Show" at bounding box center [794, 521] width 28 height 16
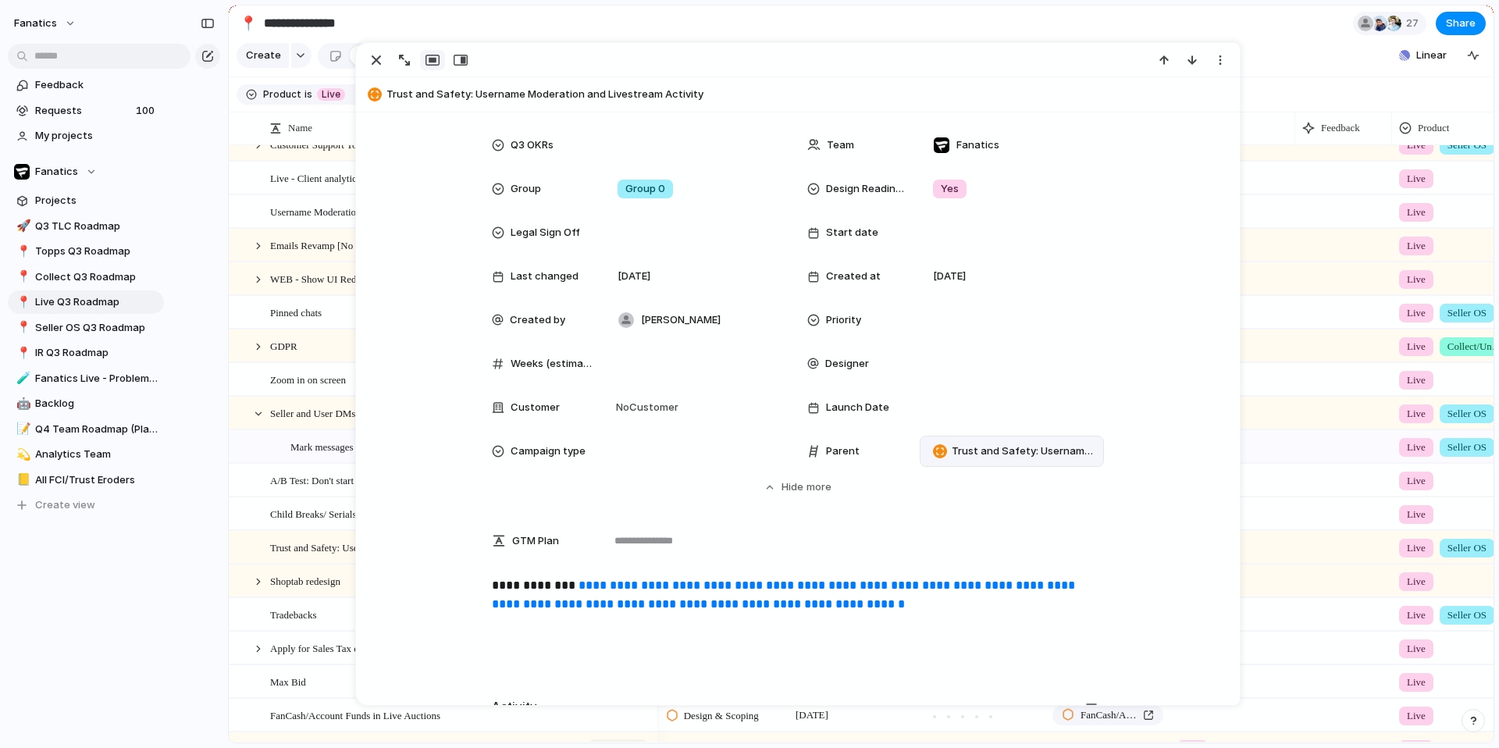
scroll to position [255, 0]
click at [986, 456] on div "Trust and Safety: Username Moderation and Livestream Activity" at bounding box center [1012, 448] width 170 height 17
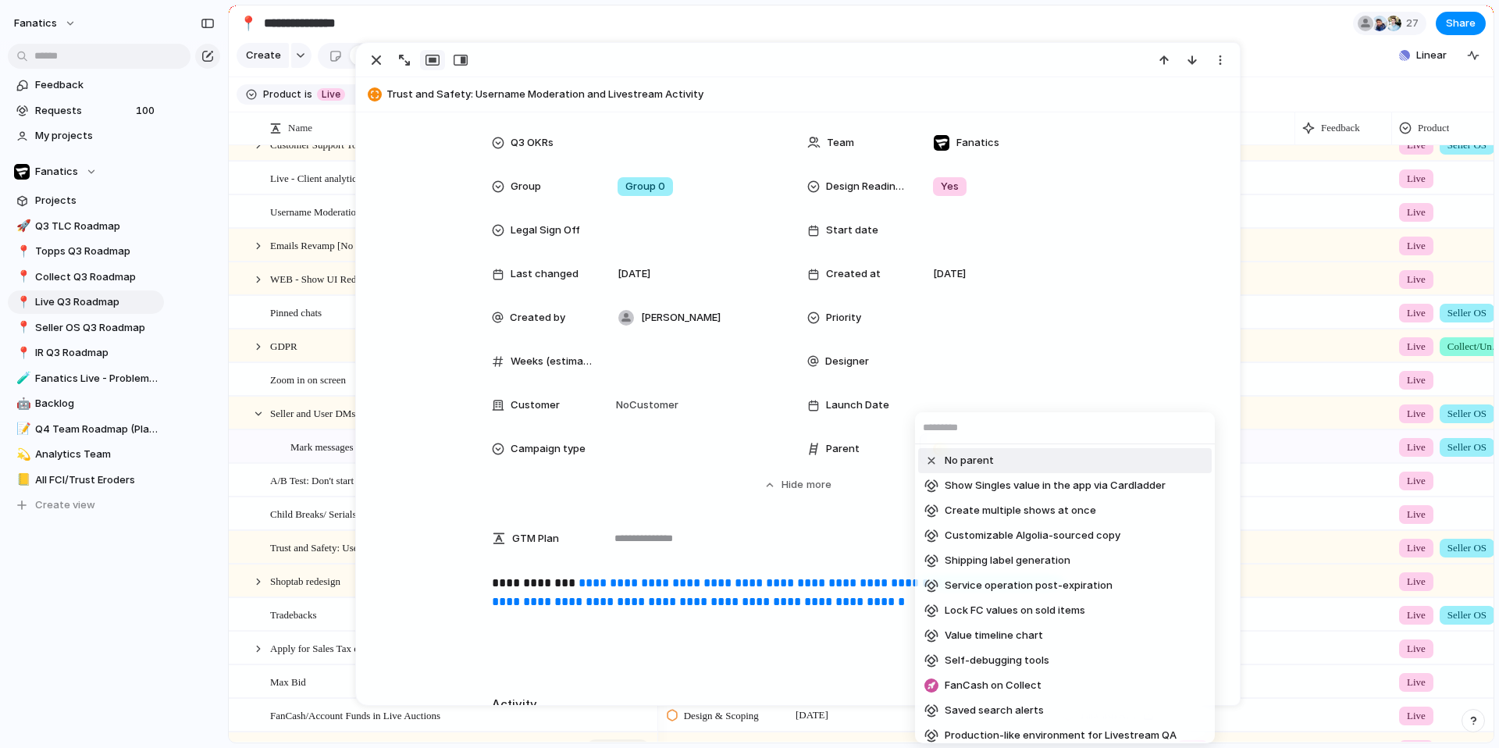
click at [938, 458] on div "No parent" at bounding box center [958, 461] width 69 height 16
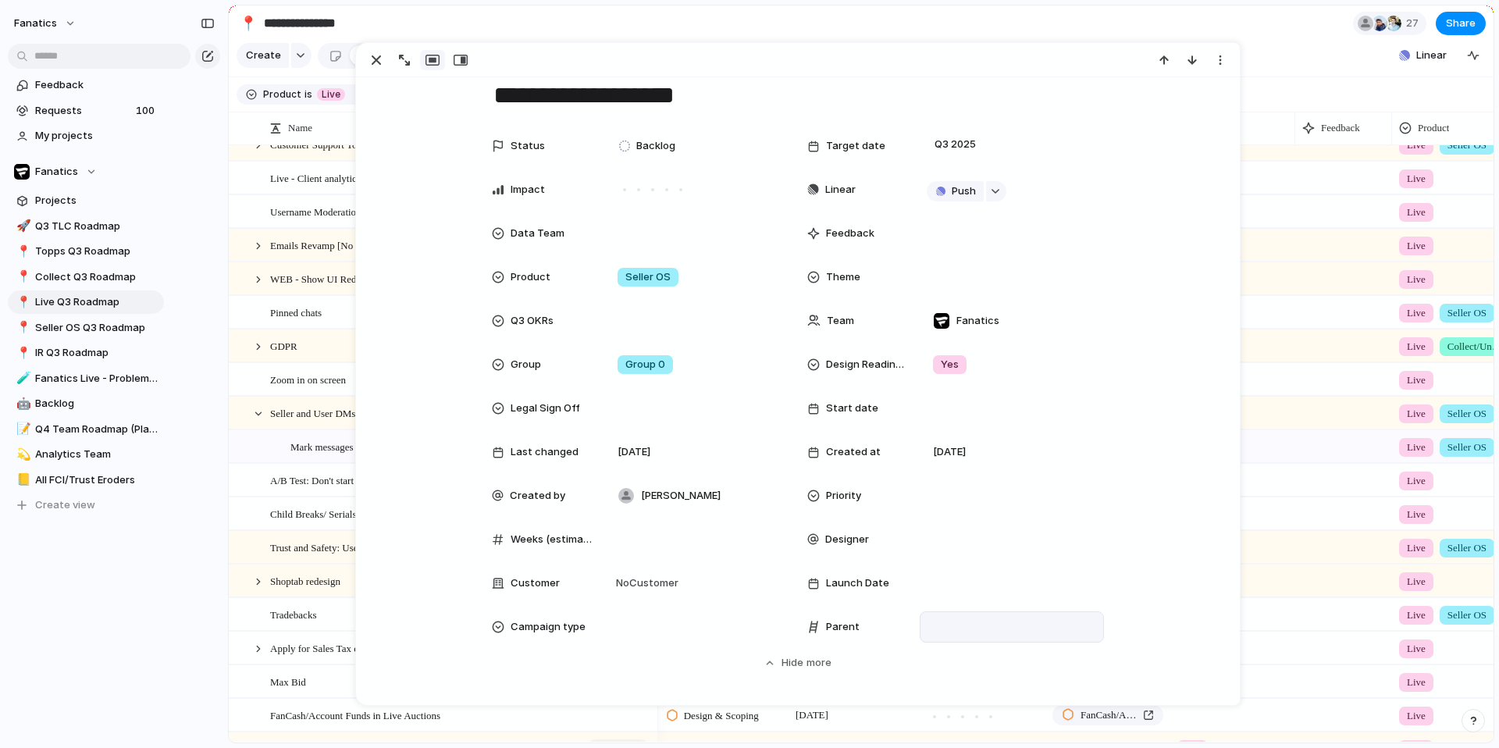
scroll to position [0, 0]
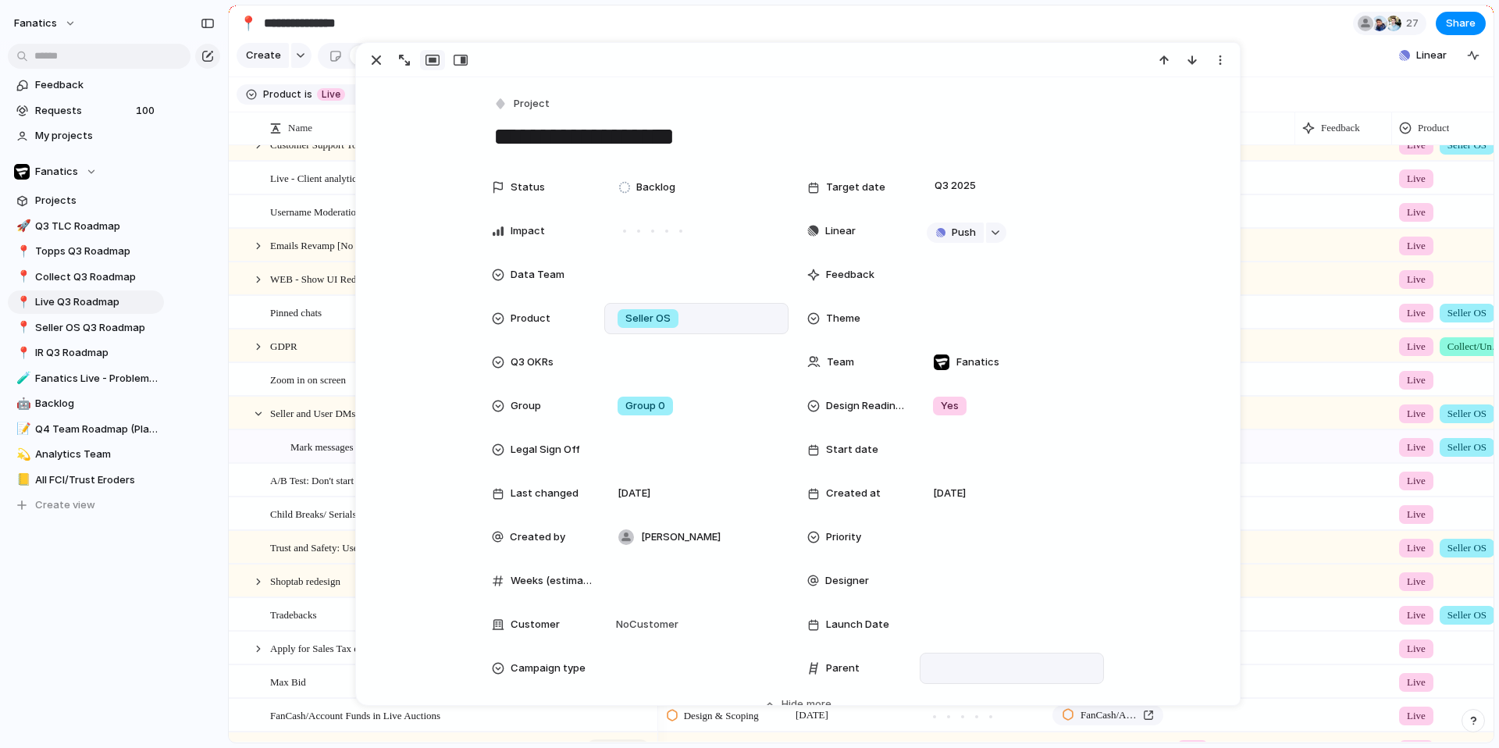
click at [702, 310] on div "Seller OS" at bounding box center [696, 318] width 170 height 17
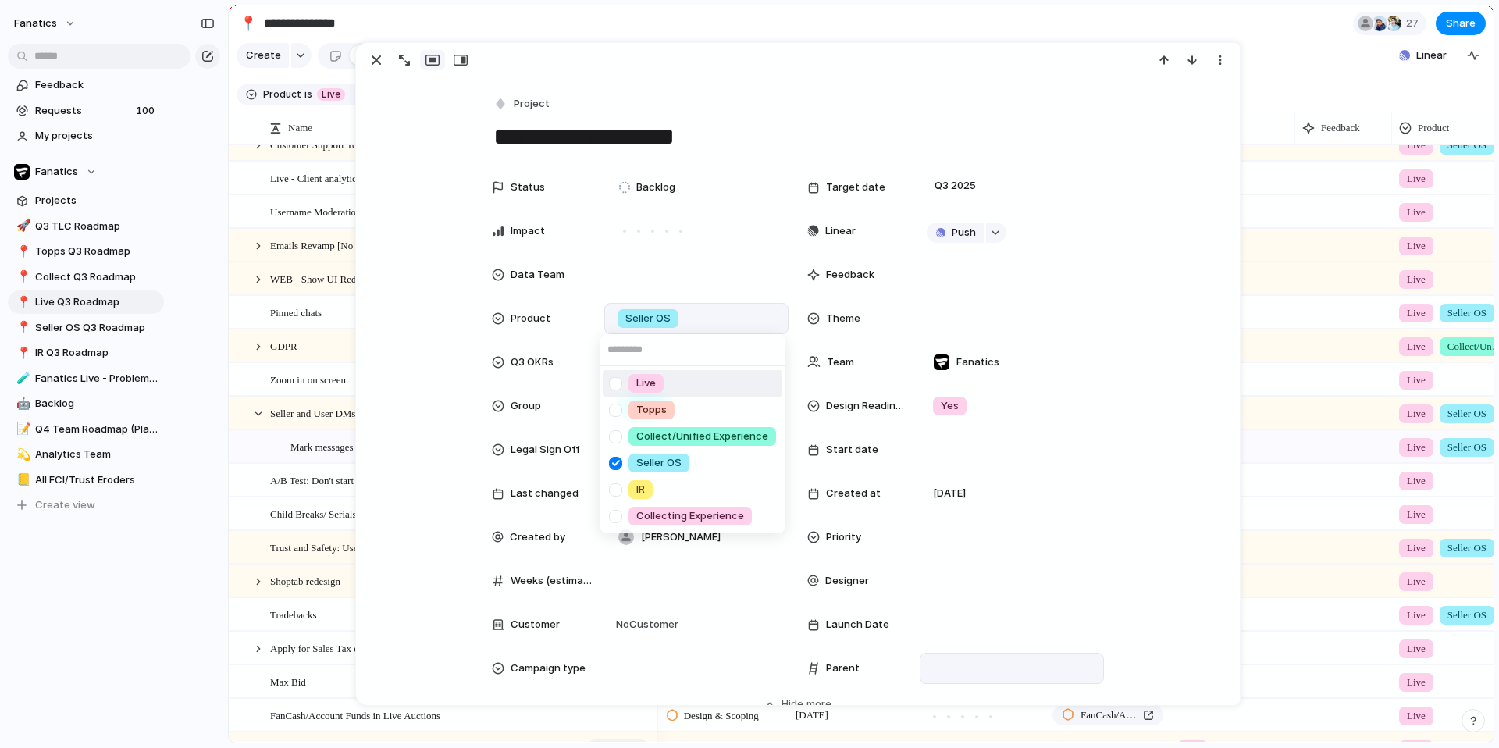
click at [654, 372] on li "Live" at bounding box center [693, 383] width 180 height 27
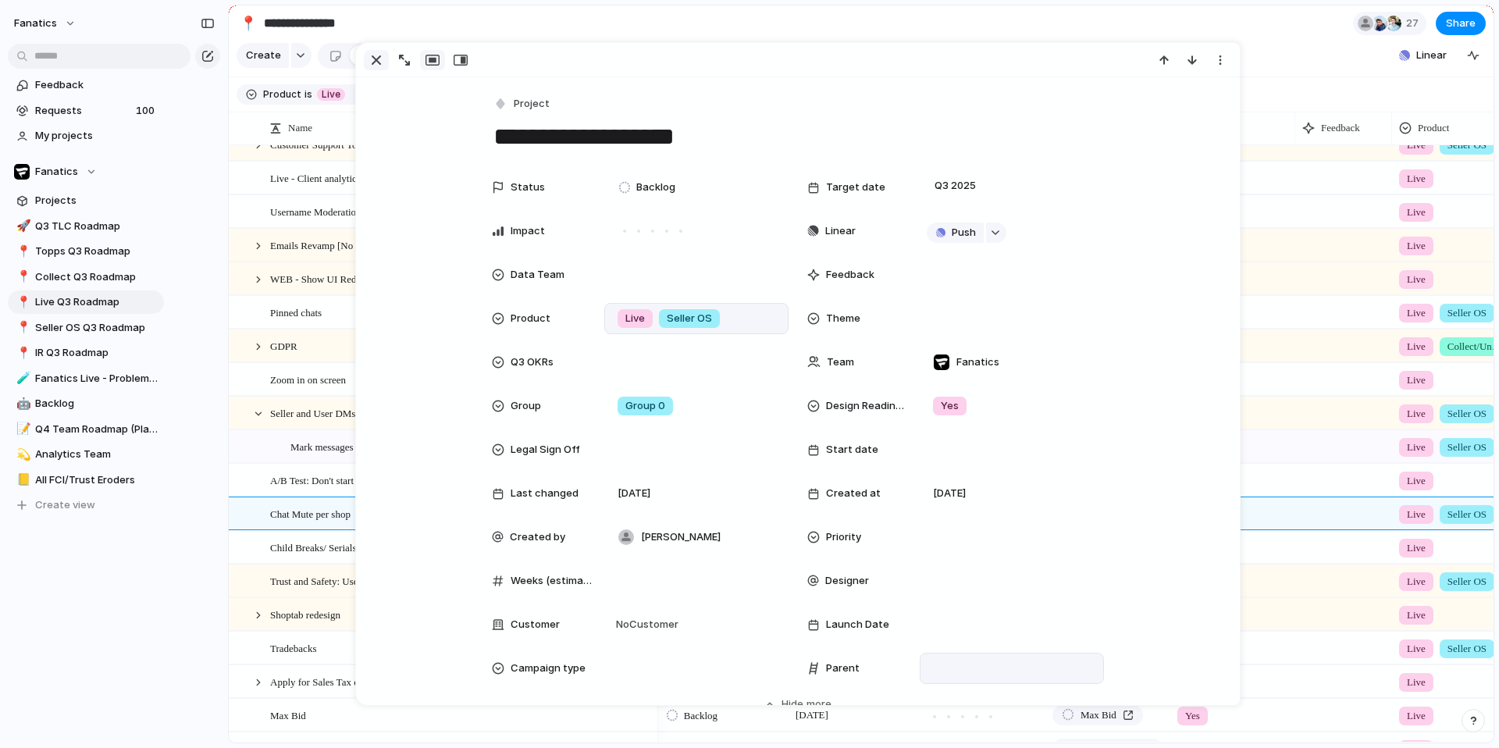
click at [379, 62] on div "button" at bounding box center [376, 60] width 19 height 19
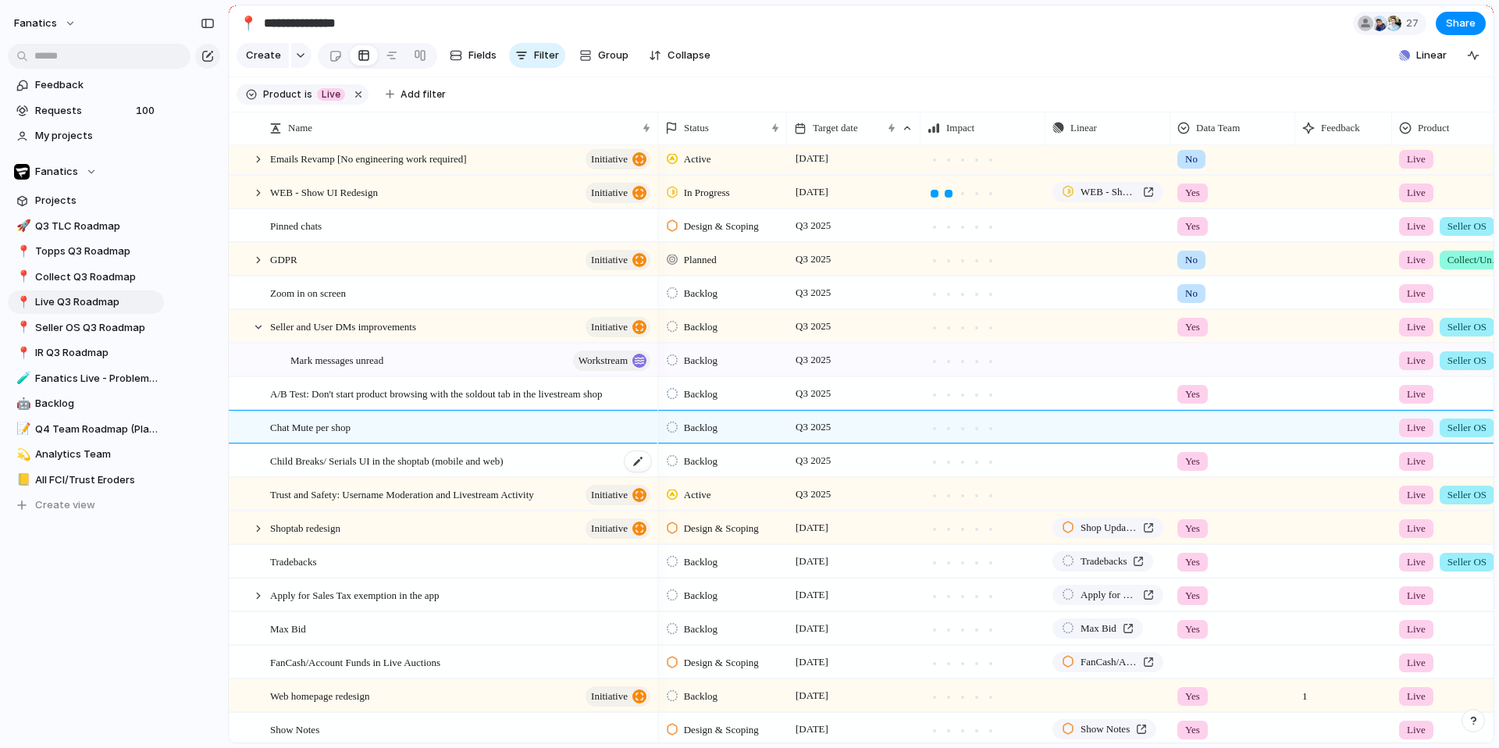
scroll to position [538, 0]
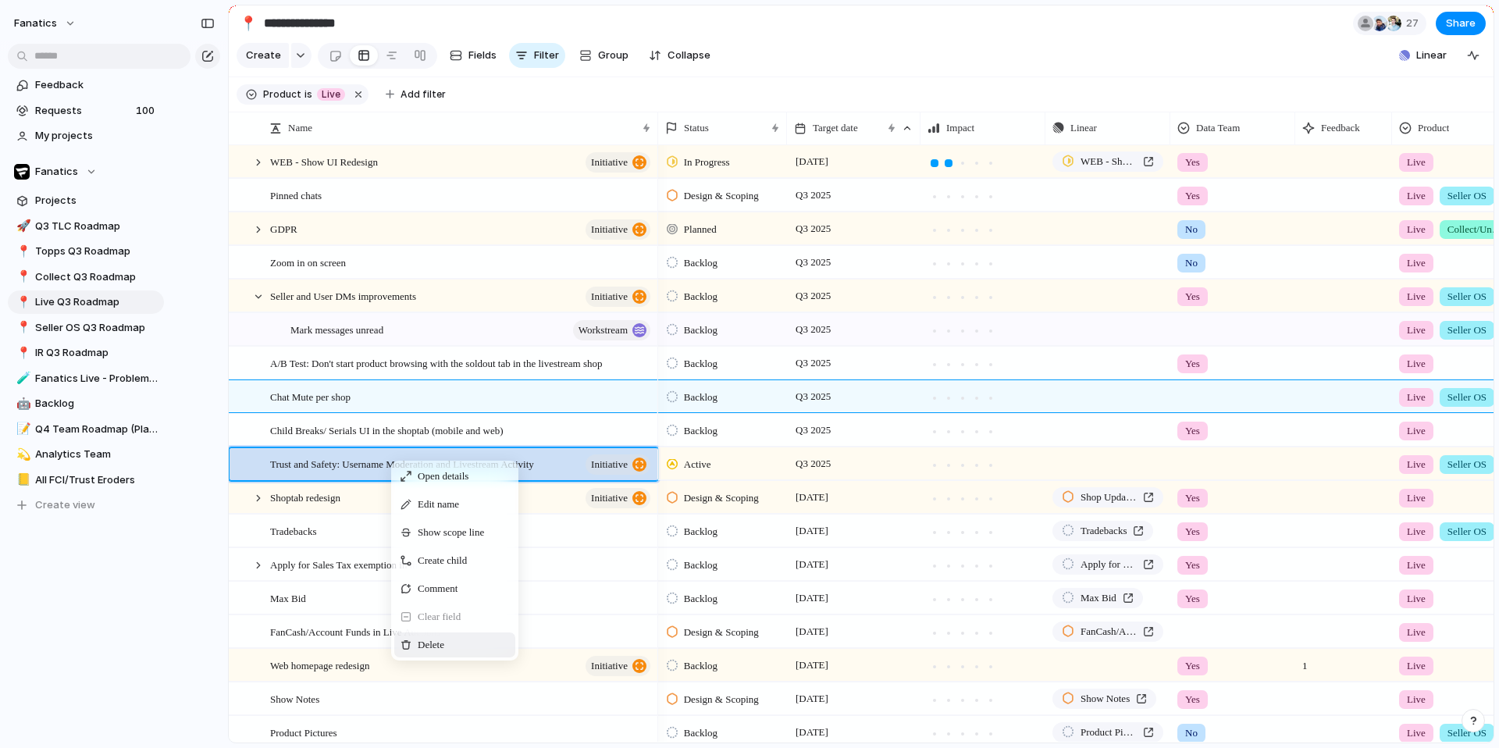
click at [426, 557] on div "Delete" at bounding box center [454, 644] width 121 height 25
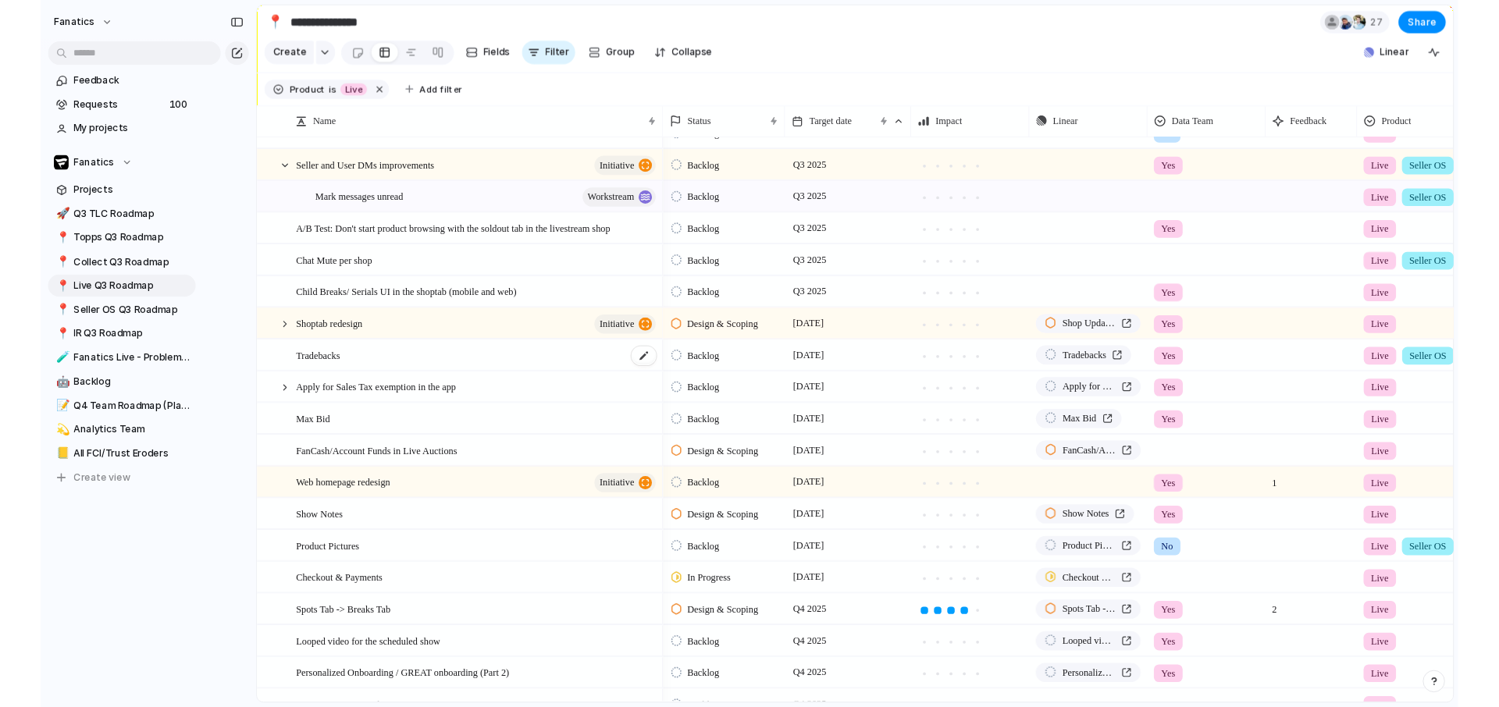
scroll to position [0, 0]
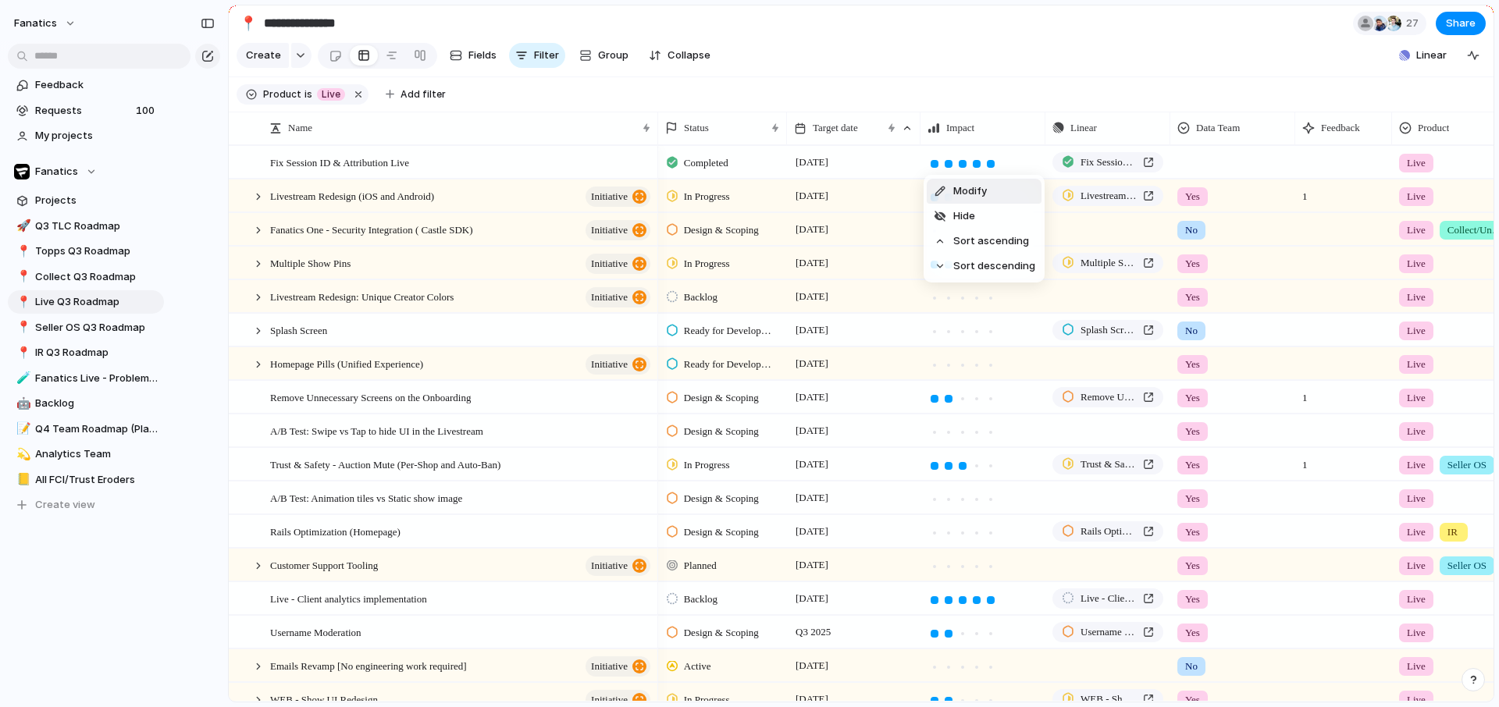
click at [1164, 85] on div "Modify Hide Sort ascending Sort descending" at bounding box center [749, 353] width 1499 height 707
click at [1164, 63] on button "button" at bounding box center [1473, 55] width 25 height 25
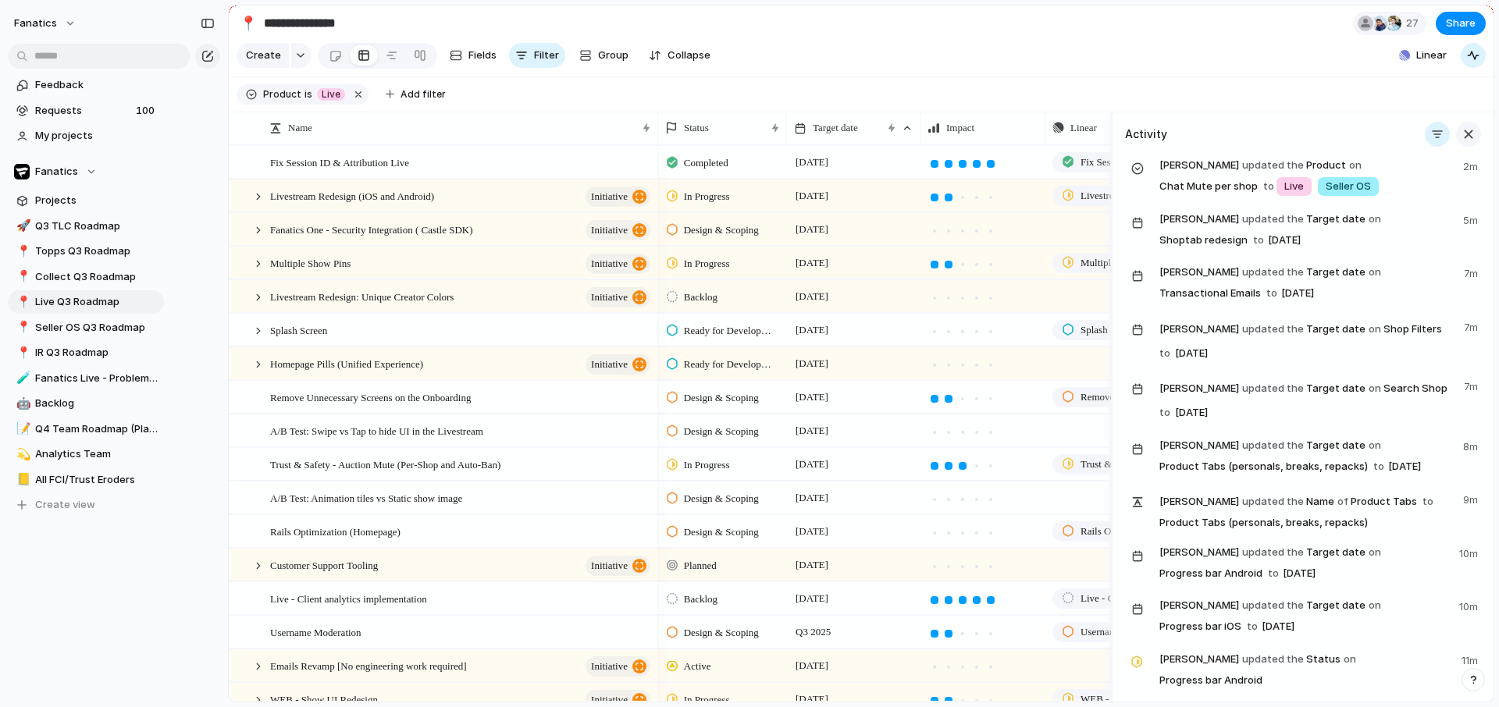
click at [1164, 143] on div "button" at bounding box center [1468, 134] width 17 height 17
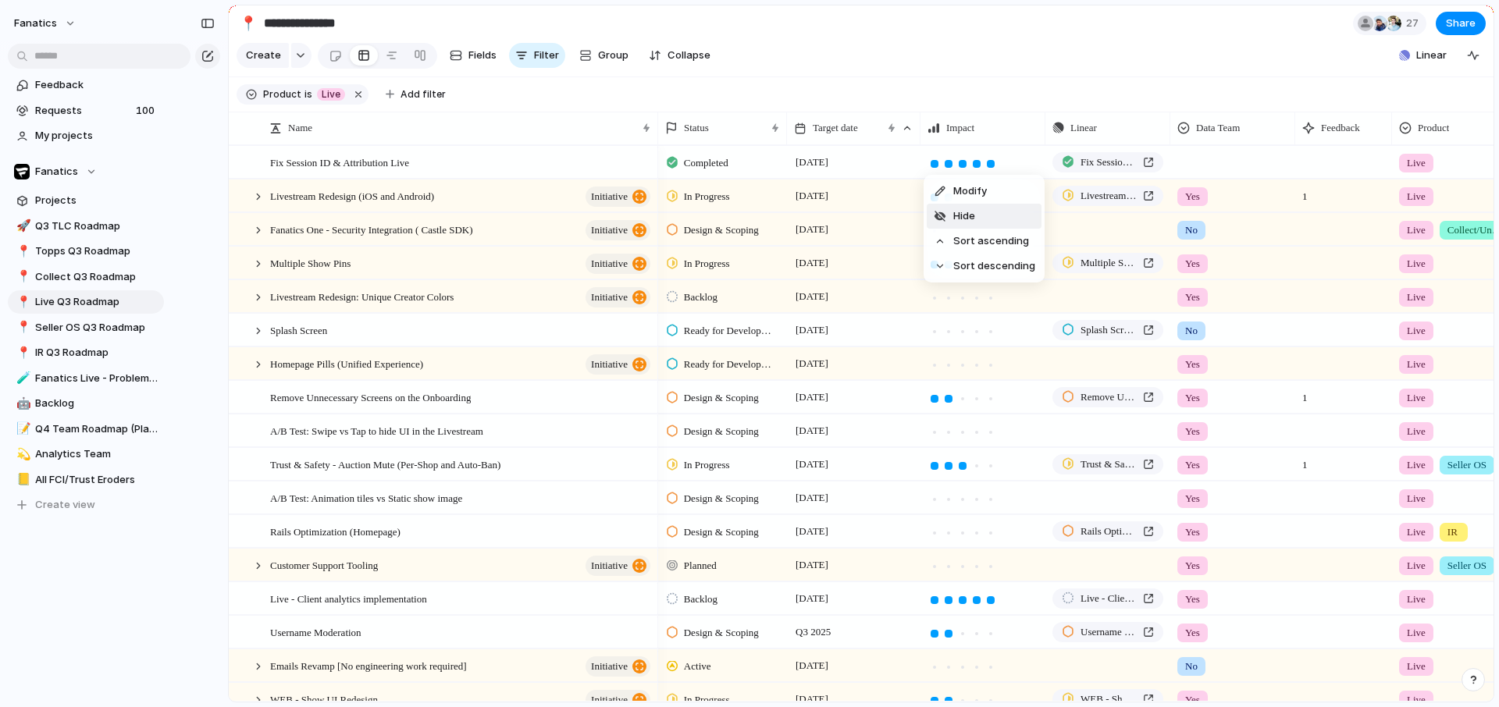
click at [995, 209] on li "Hide" at bounding box center [984, 216] width 115 height 25
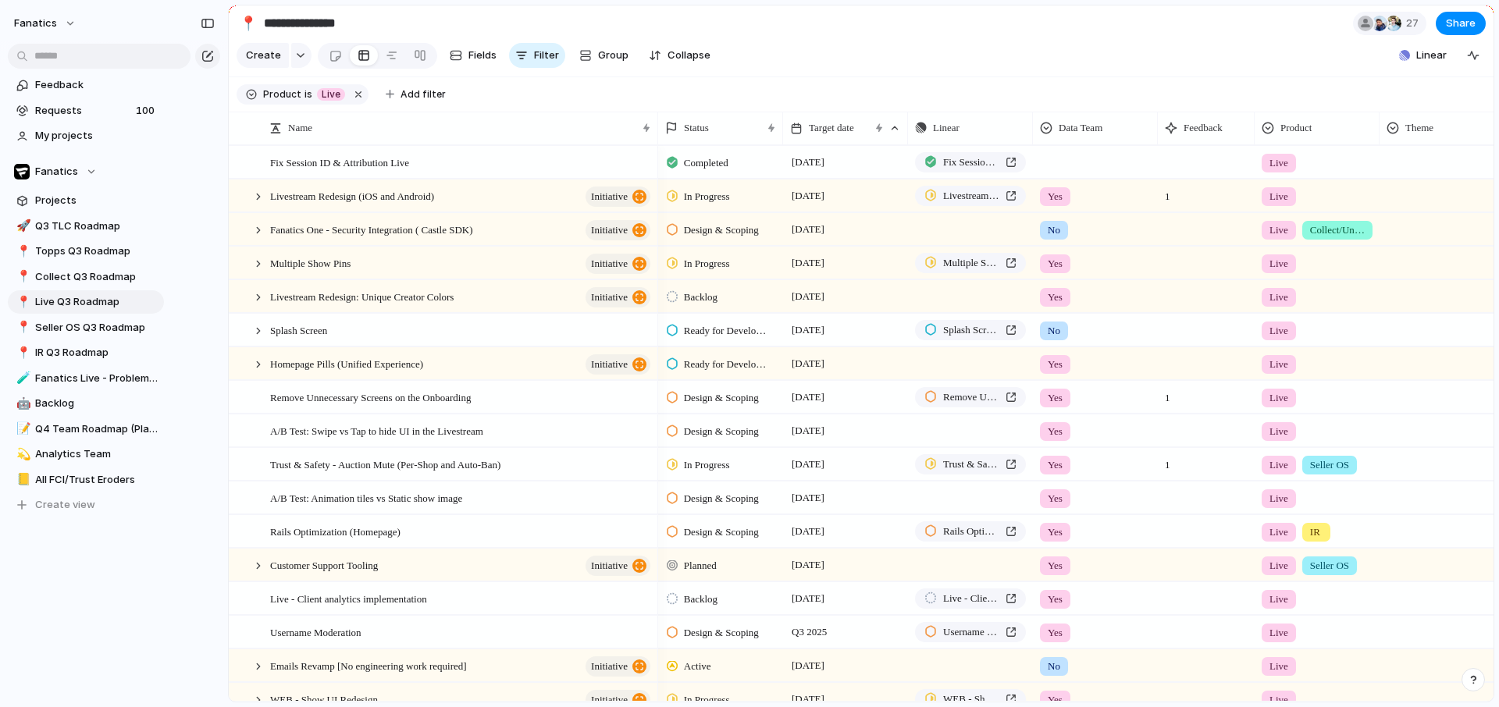
scroll to position [0, 202]
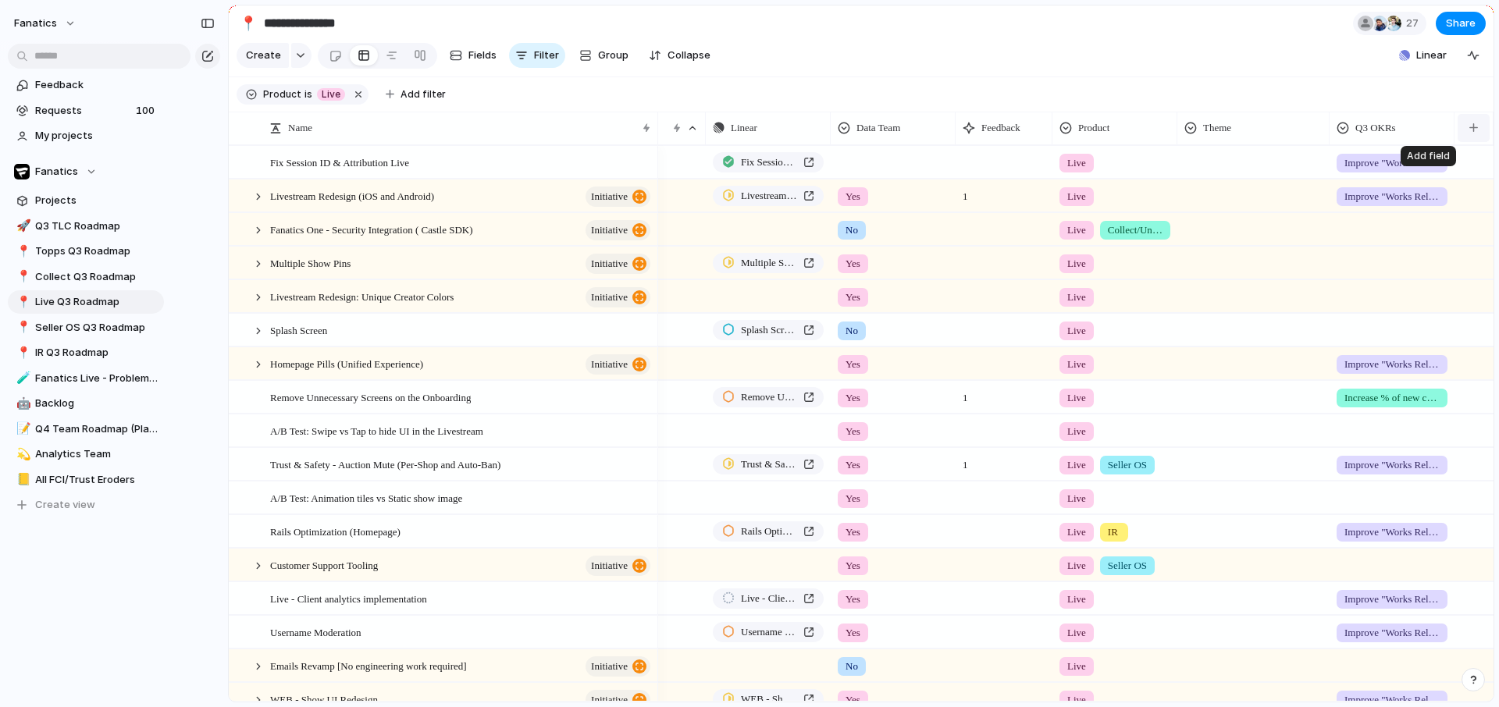
click at [1164, 142] on button "button" at bounding box center [1474, 128] width 32 height 28
type input "******"
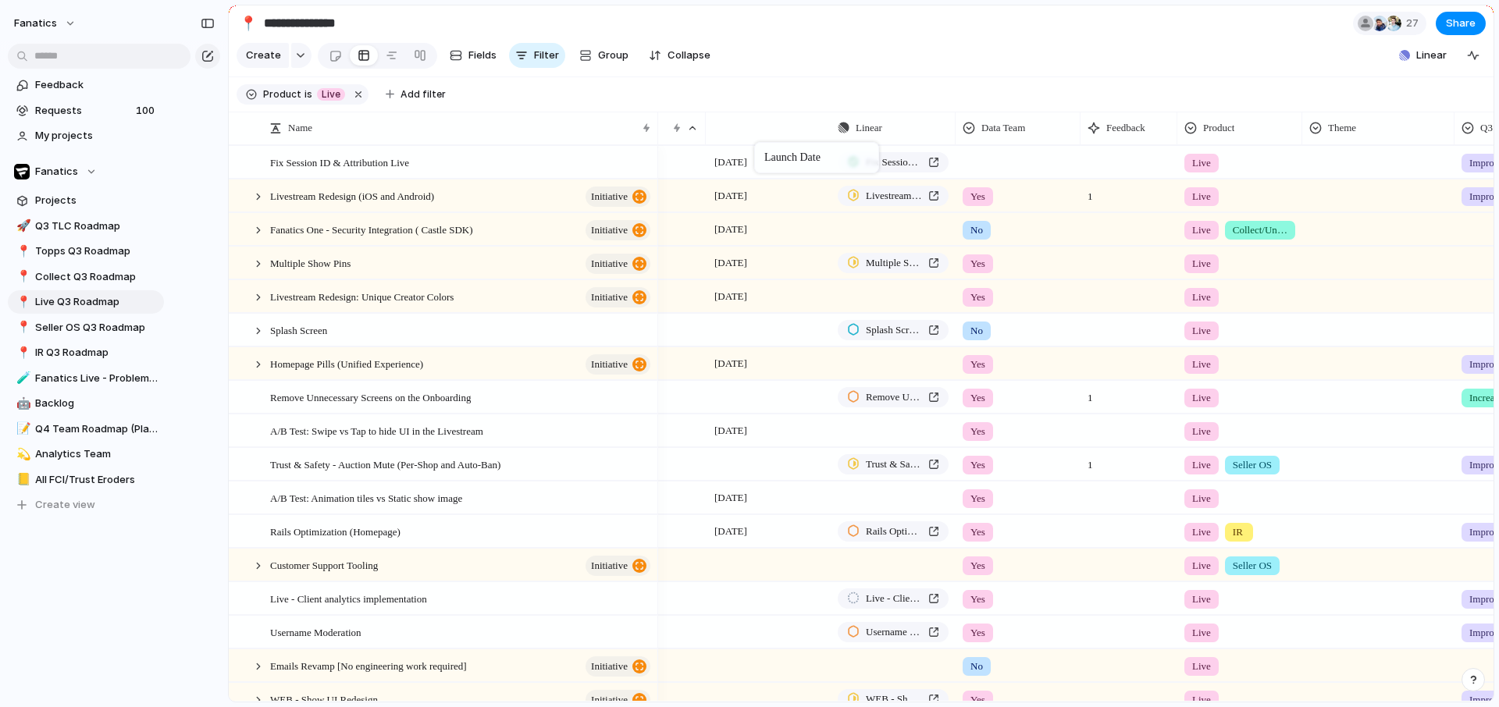
drag, startPoint x: 1391, startPoint y: 145, endPoint x: 760, endPoint y: 146, distance: 630.1
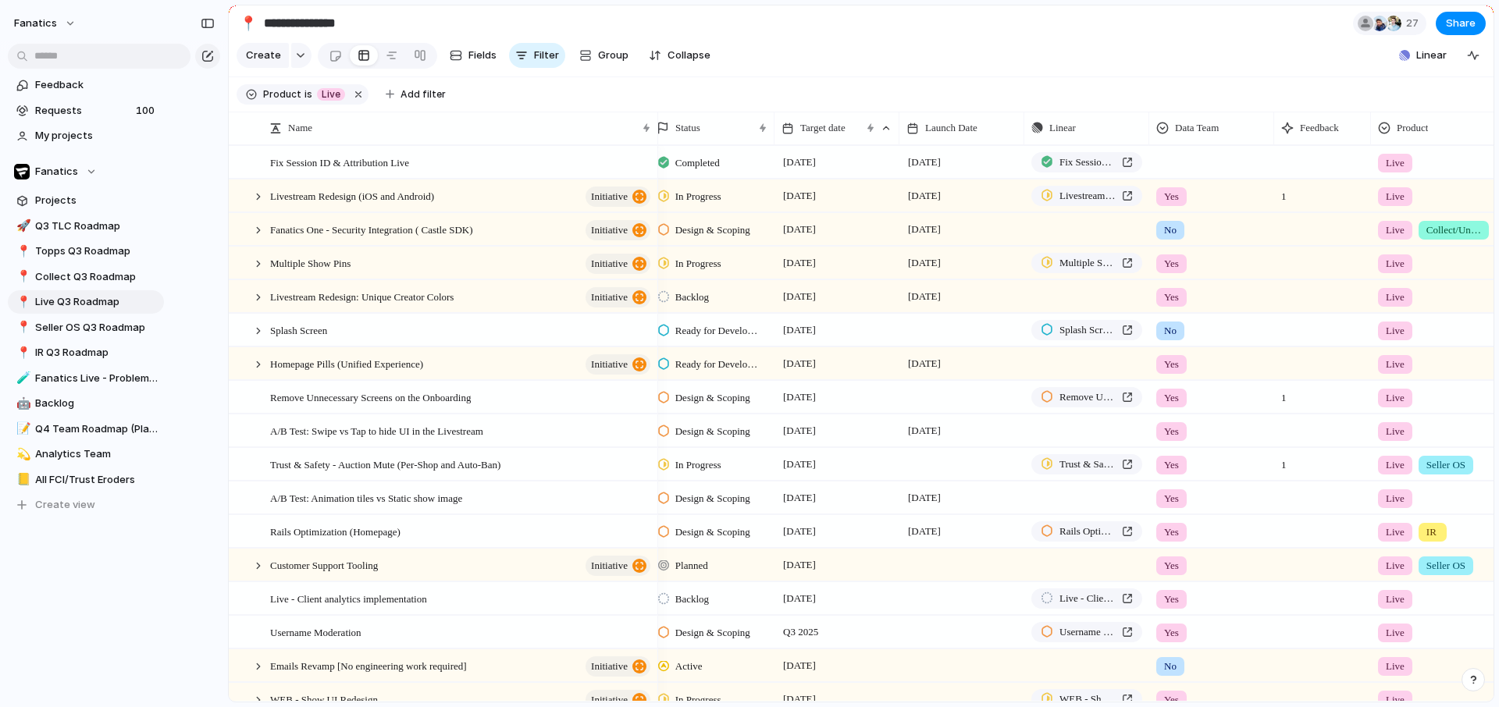
scroll to position [0, 0]
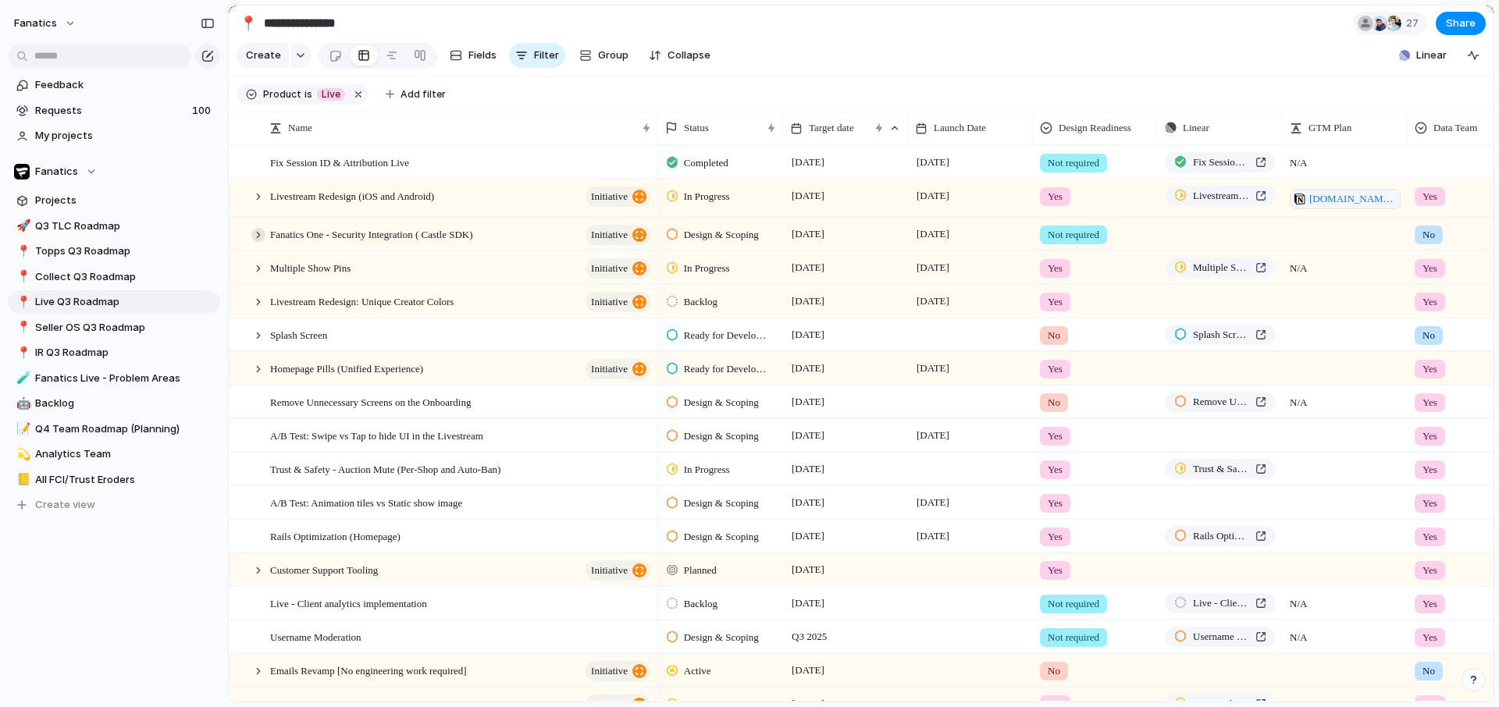
click at [258, 242] on div at bounding box center [258, 235] width 14 height 14
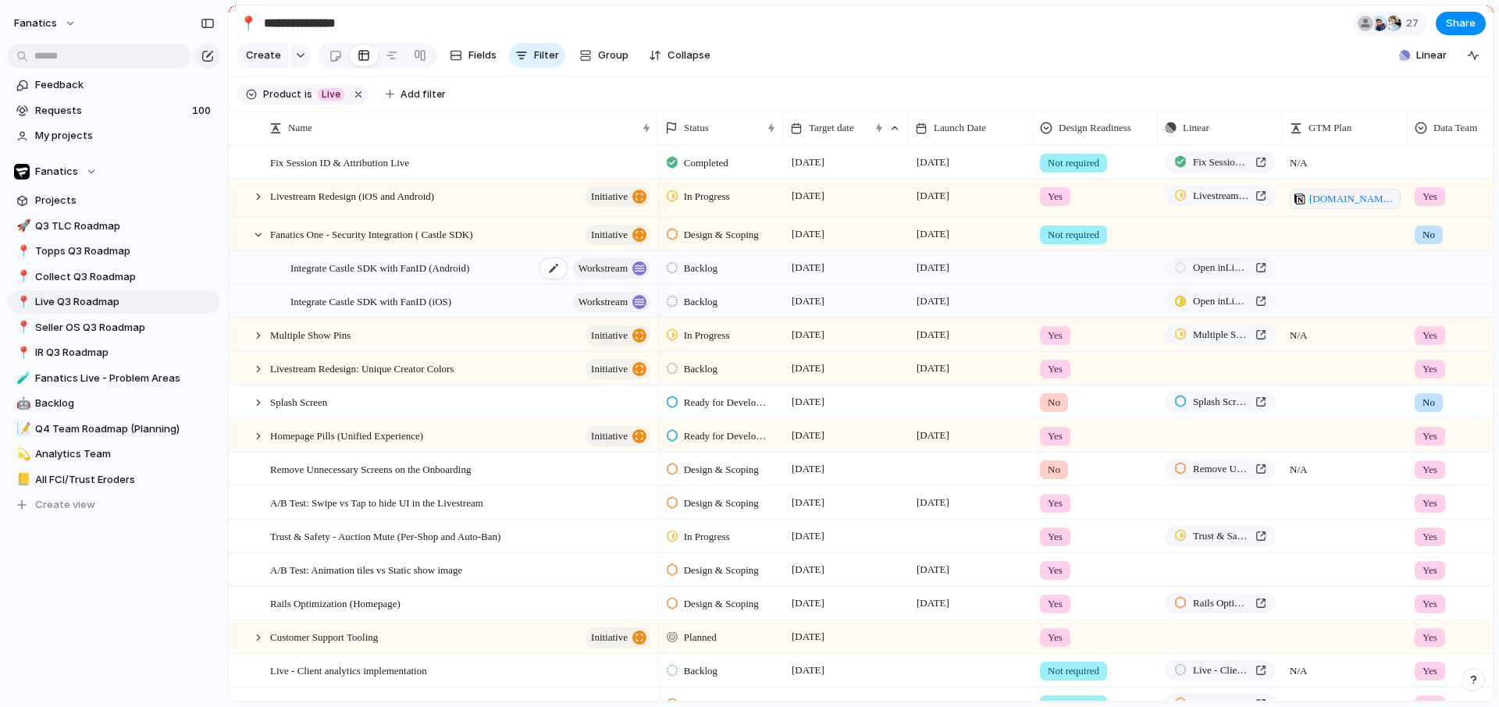
click at [436, 276] on span "Integrate Castle SDK with FanID (Android)" at bounding box center [379, 267] width 179 height 18
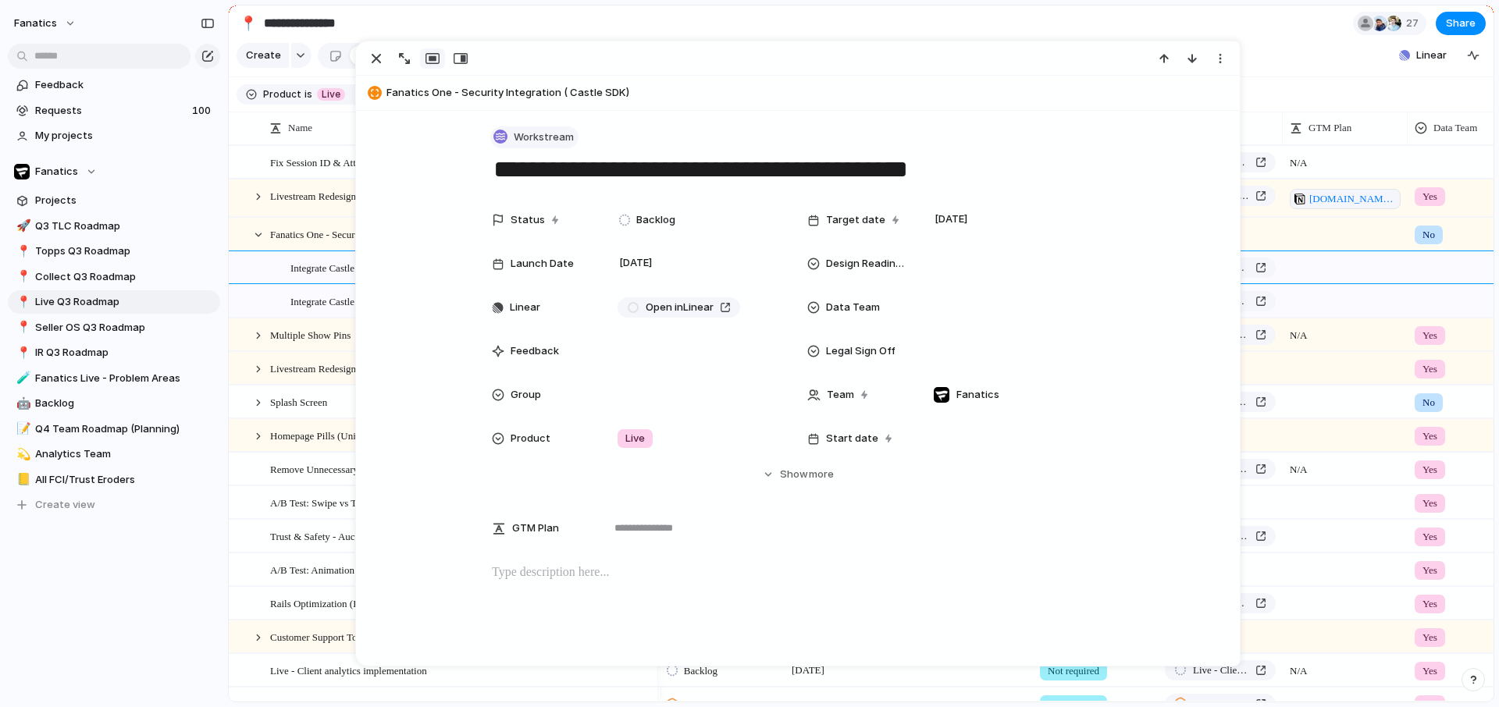
click at [514, 137] on span "Workstream" at bounding box center [544, 138] width 60 height 16
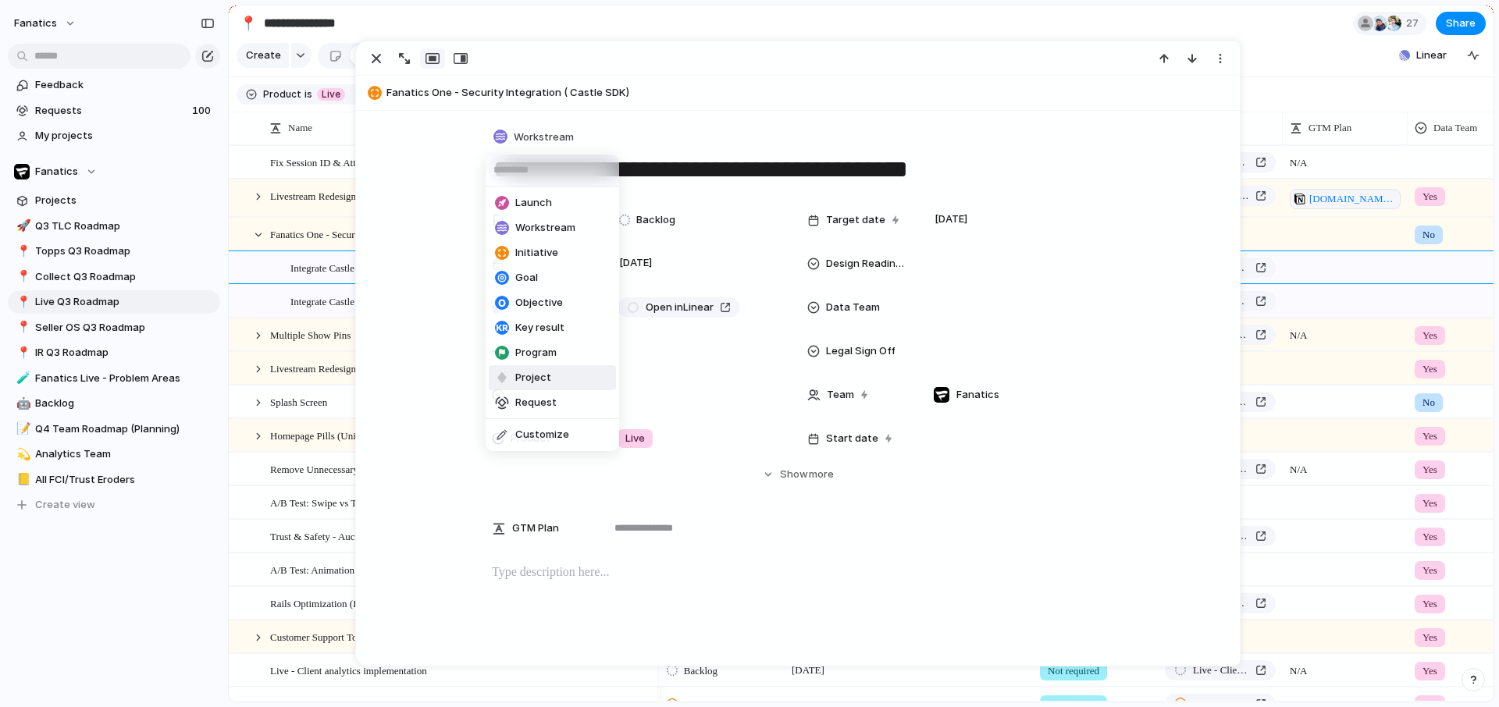
click at [549, 378] on span "Project" at bounding box center [533, 378] width 36 height 16
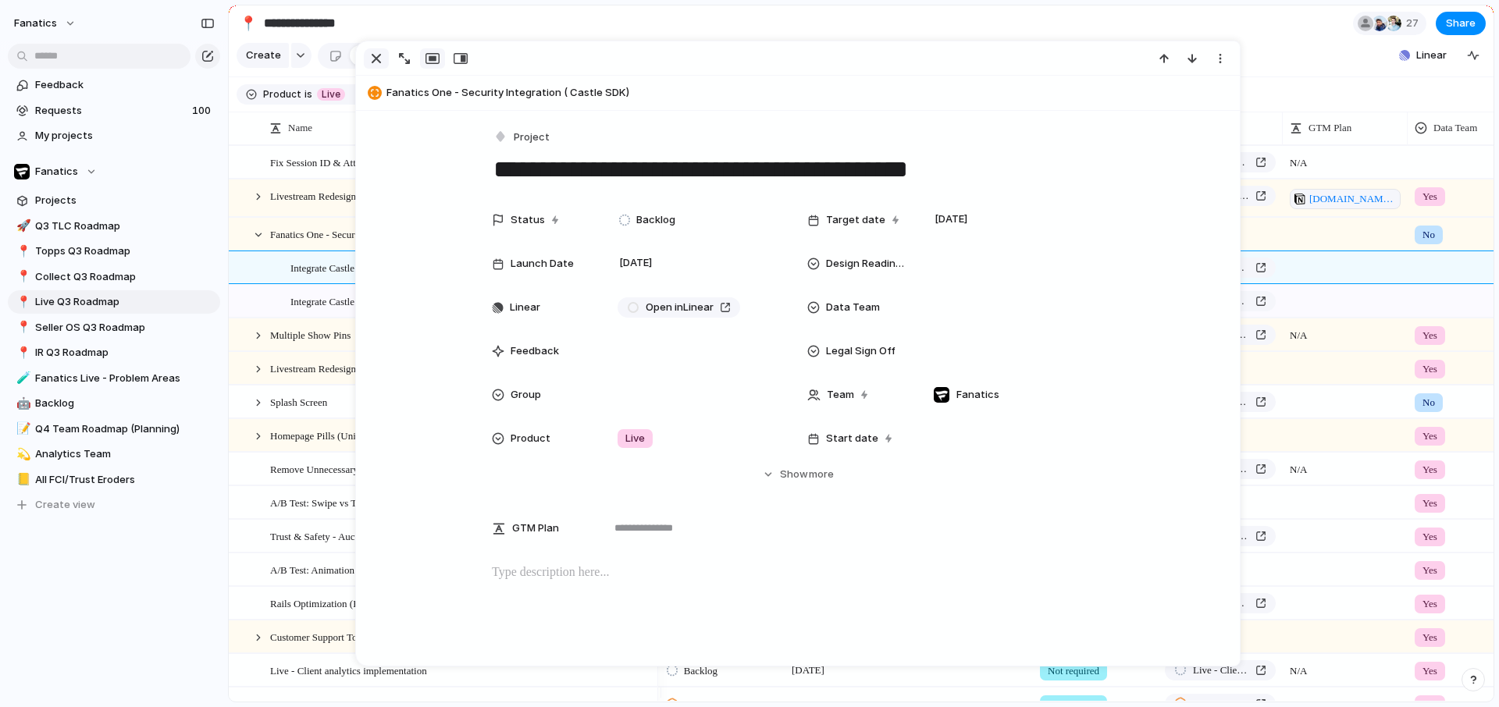
click at [377, 62] on div "button" at bounding box center [376, 58] width 19 height 19
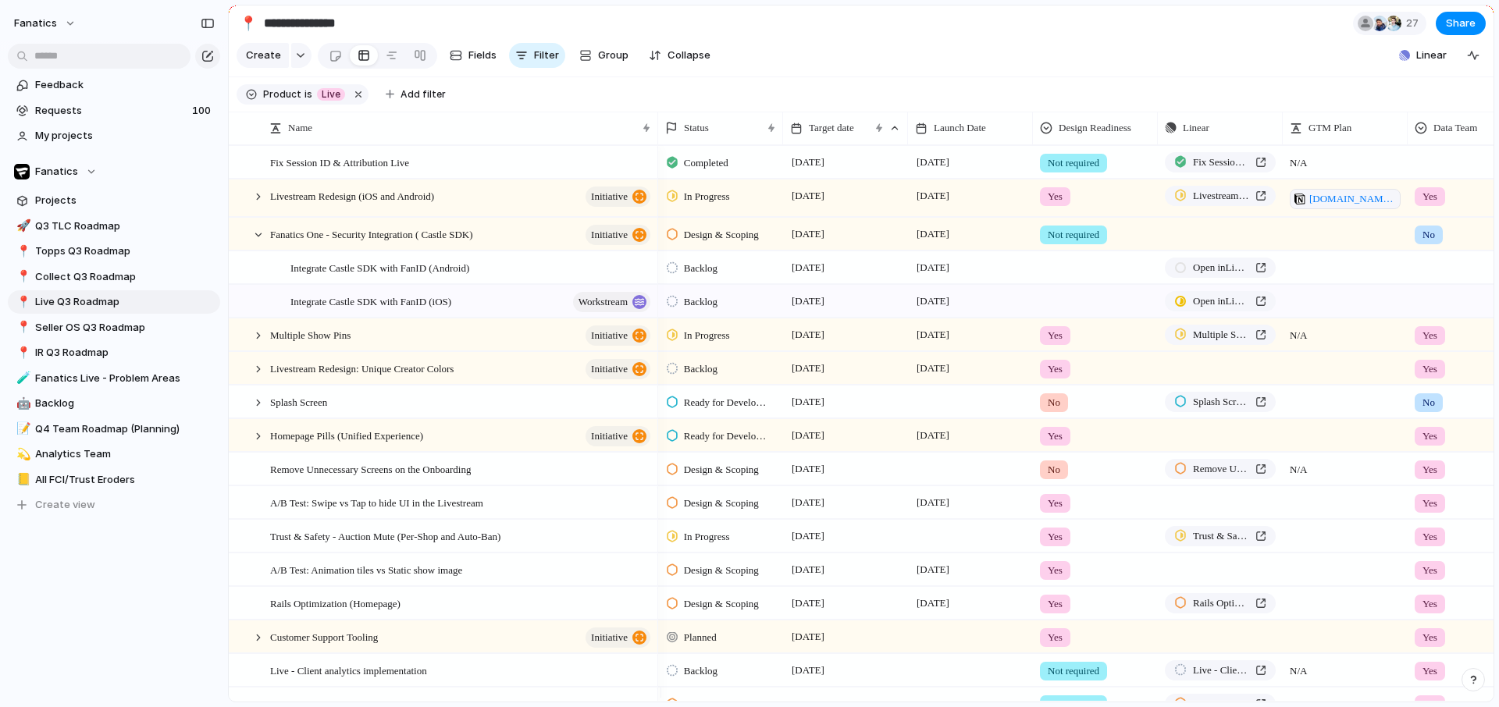
click at [700, 310] on span "Backlog" at bounding box center [701, 302] width 34 height 16
click at [611, 316] on div "Backlog Design & Scoping Ready for Development Blocked / Paused In Progress Com…" at bounding box center [749, 353] width 1499 height 707
click at [596, 313] on span "workstream" at bounding box center [603, 302] width 49 height 22
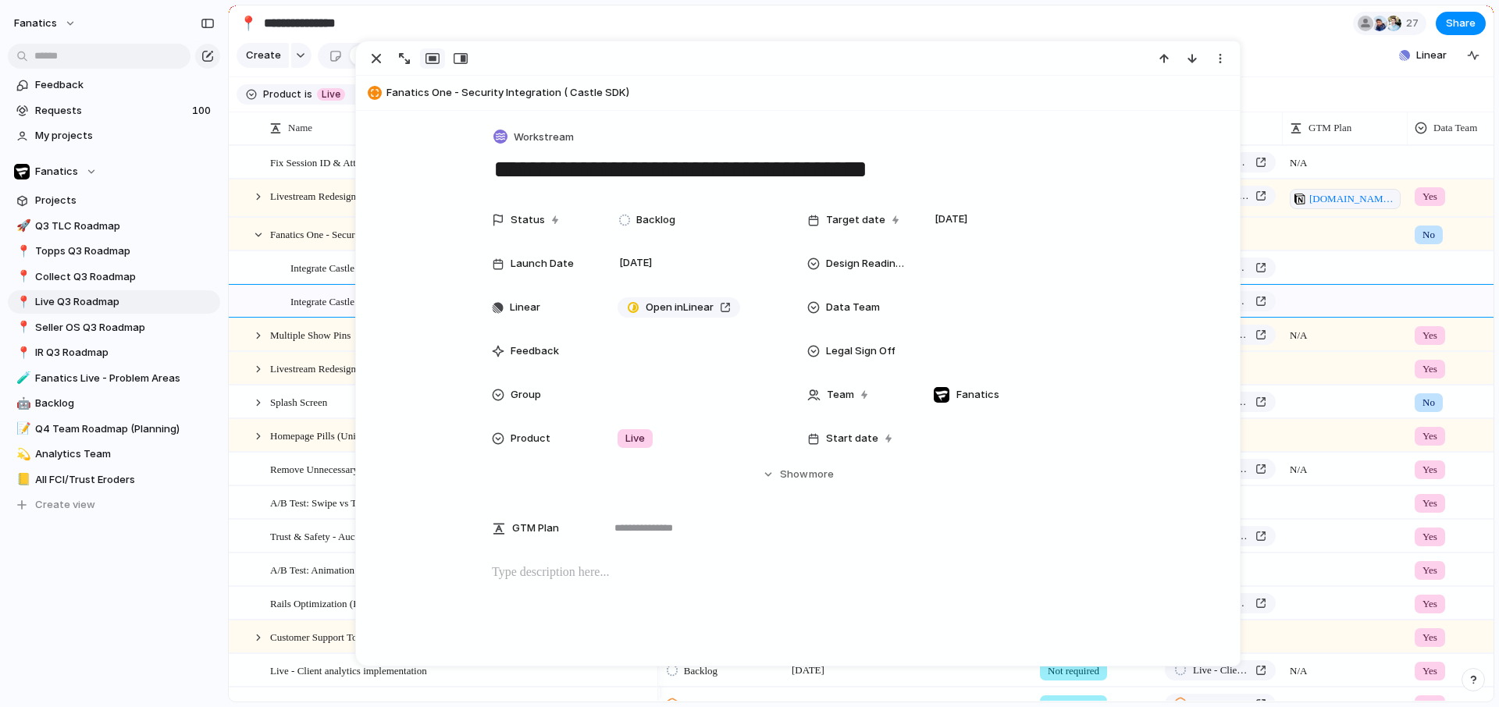
click at [504, 122] on div "**********" at bounding box center [798, 474] width 884 height 726
click at [504, 130] on button "Workstream" at bounding box center [534, 137] width 88 height 23
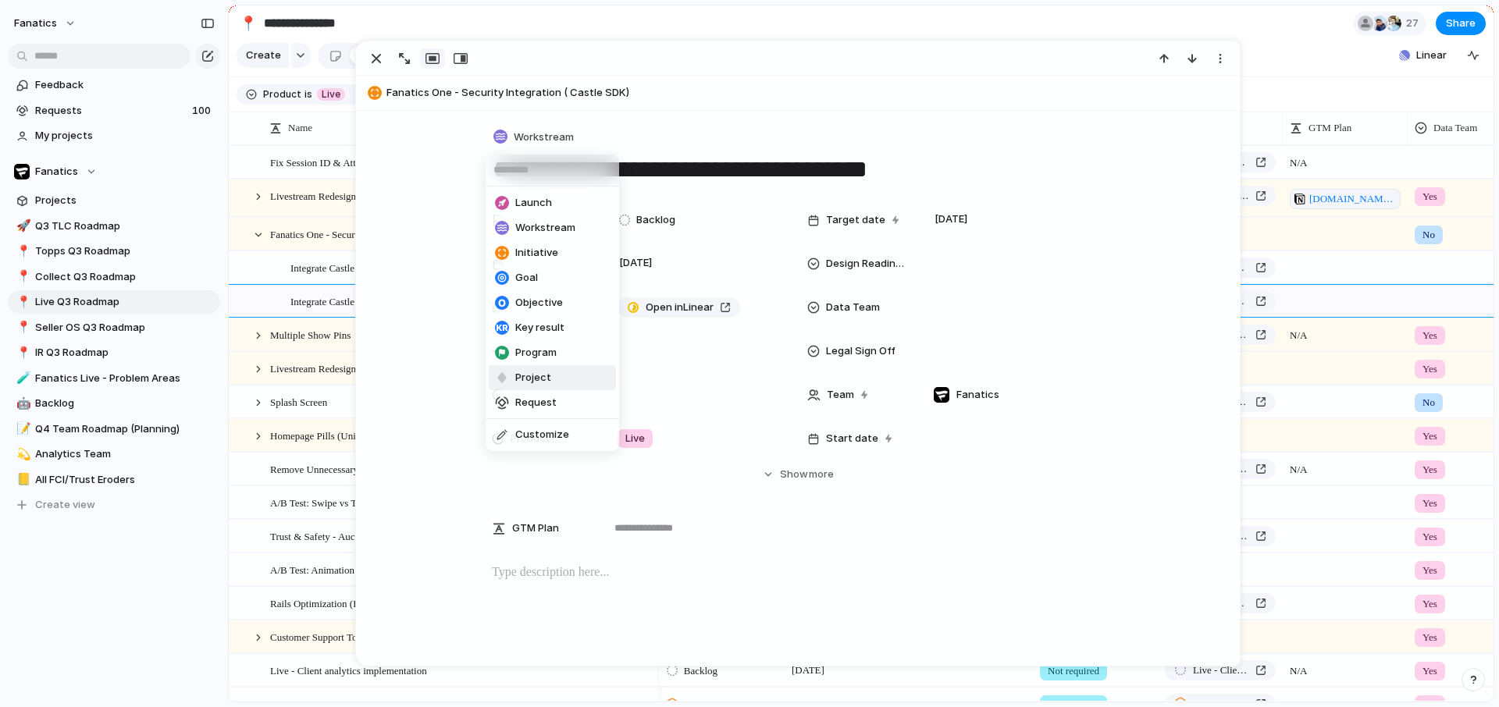
click at [527, 377] on span "Project" at bounding box center [533, 378] width 36 height 16
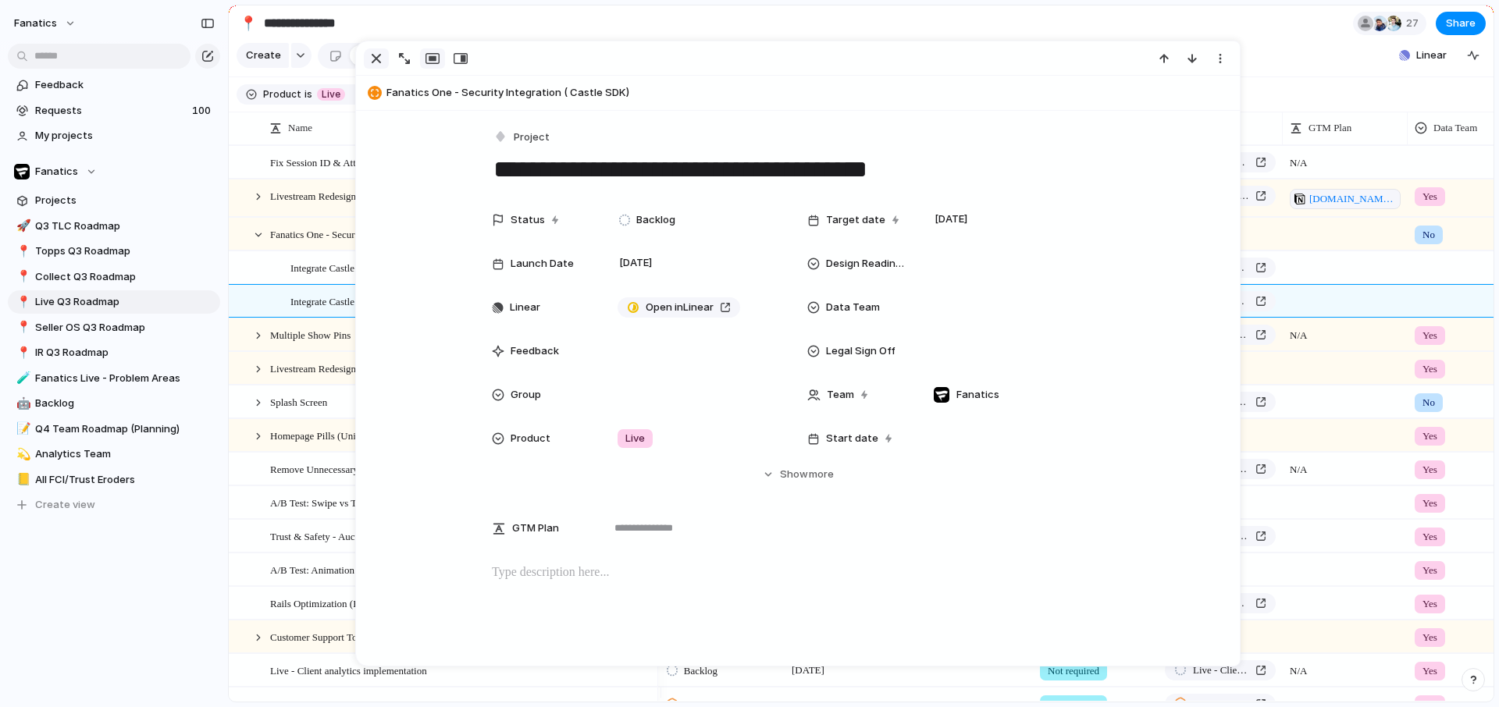
click at [376, 59] on div "button" at bounding box center [376, 58] width 19 height 19
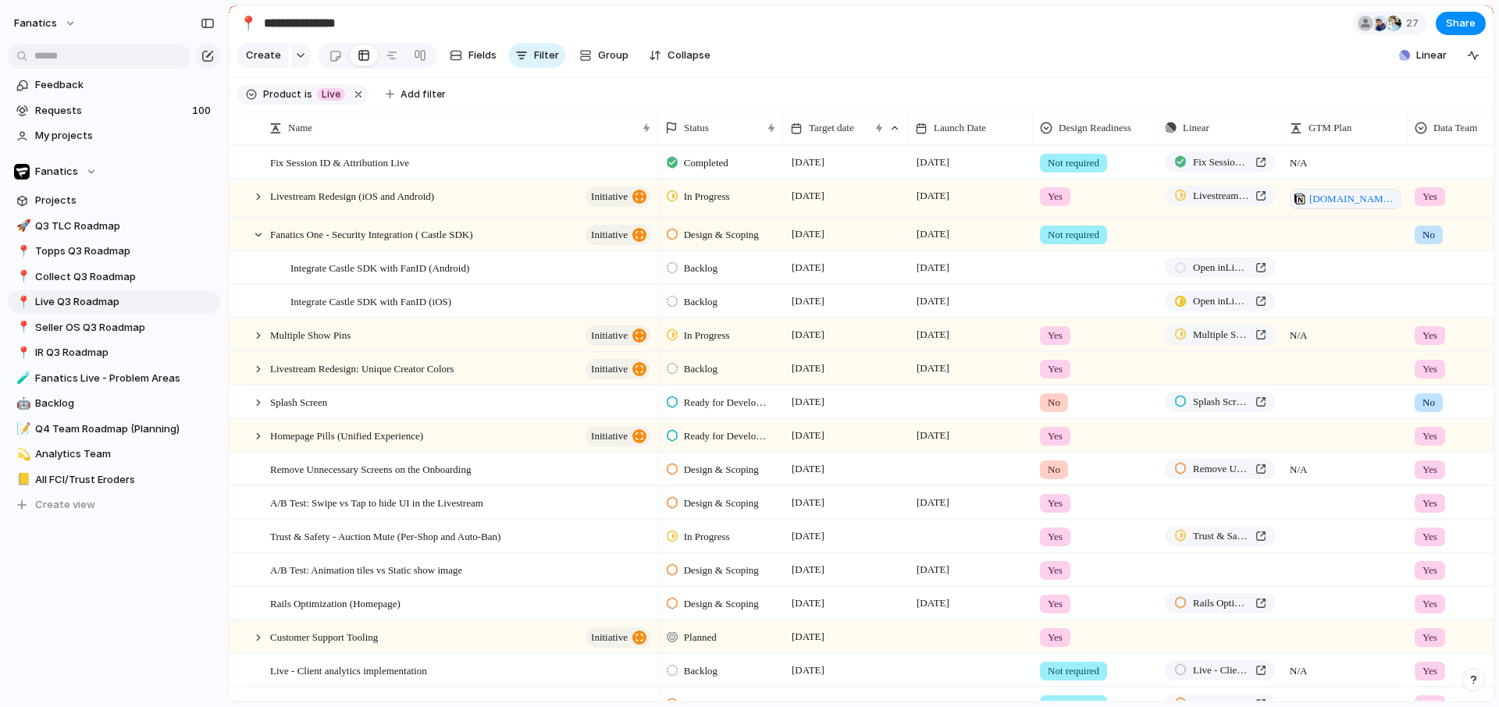
click at [697, 310] on span "Backlog" at bounding box center [701, 302] width 34 height 16
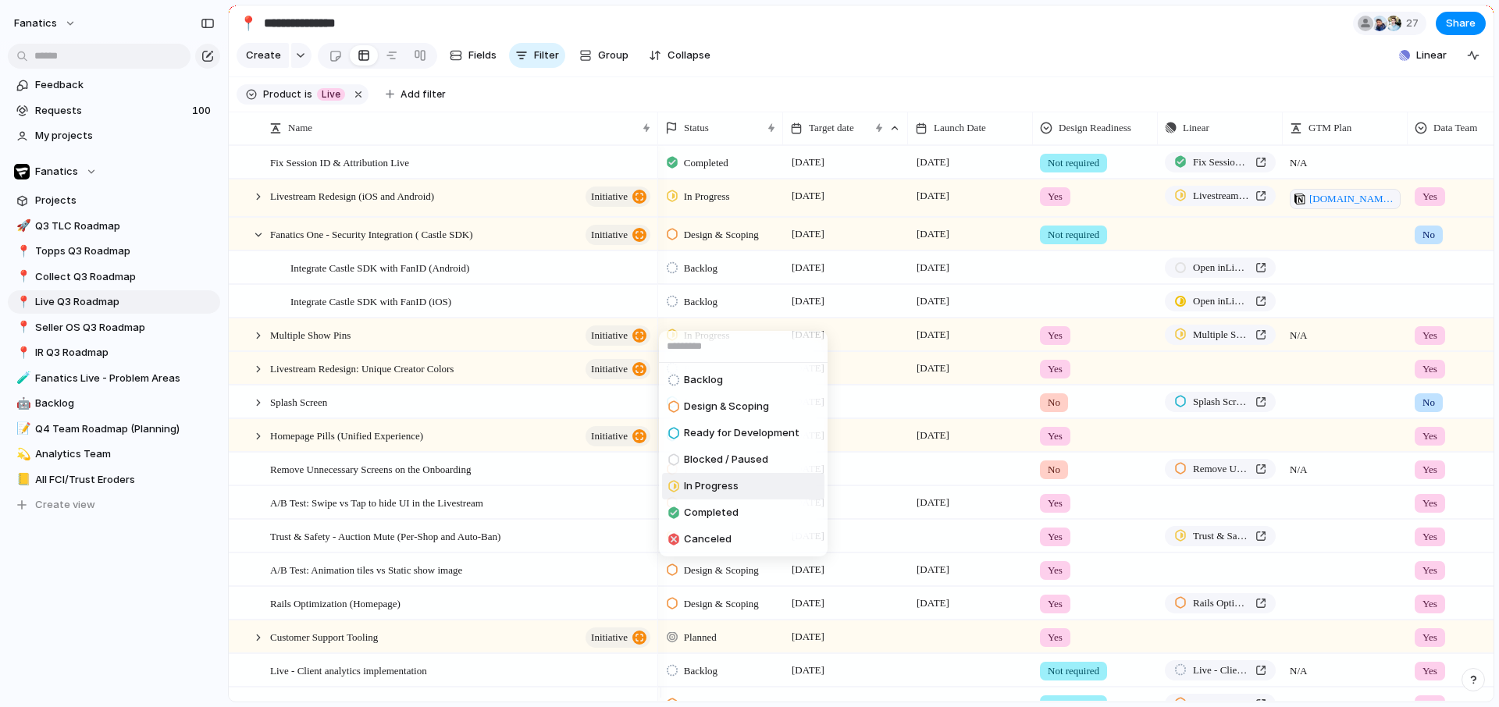
click at [703, 490] on span "In Progress" at bounding box center [711, 487] width 55 height 16
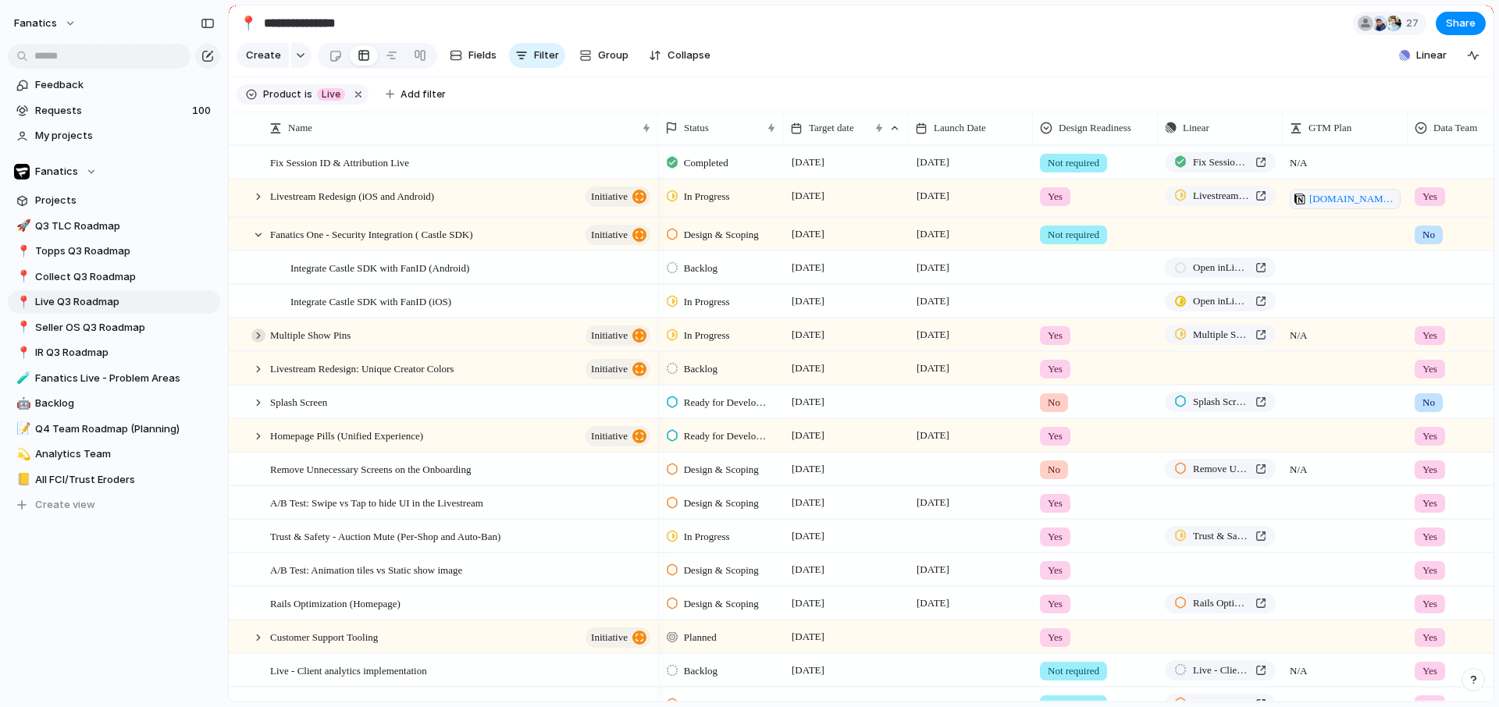
click at [259, 343] on div at bounding box center [258, 336] width 14 height 14
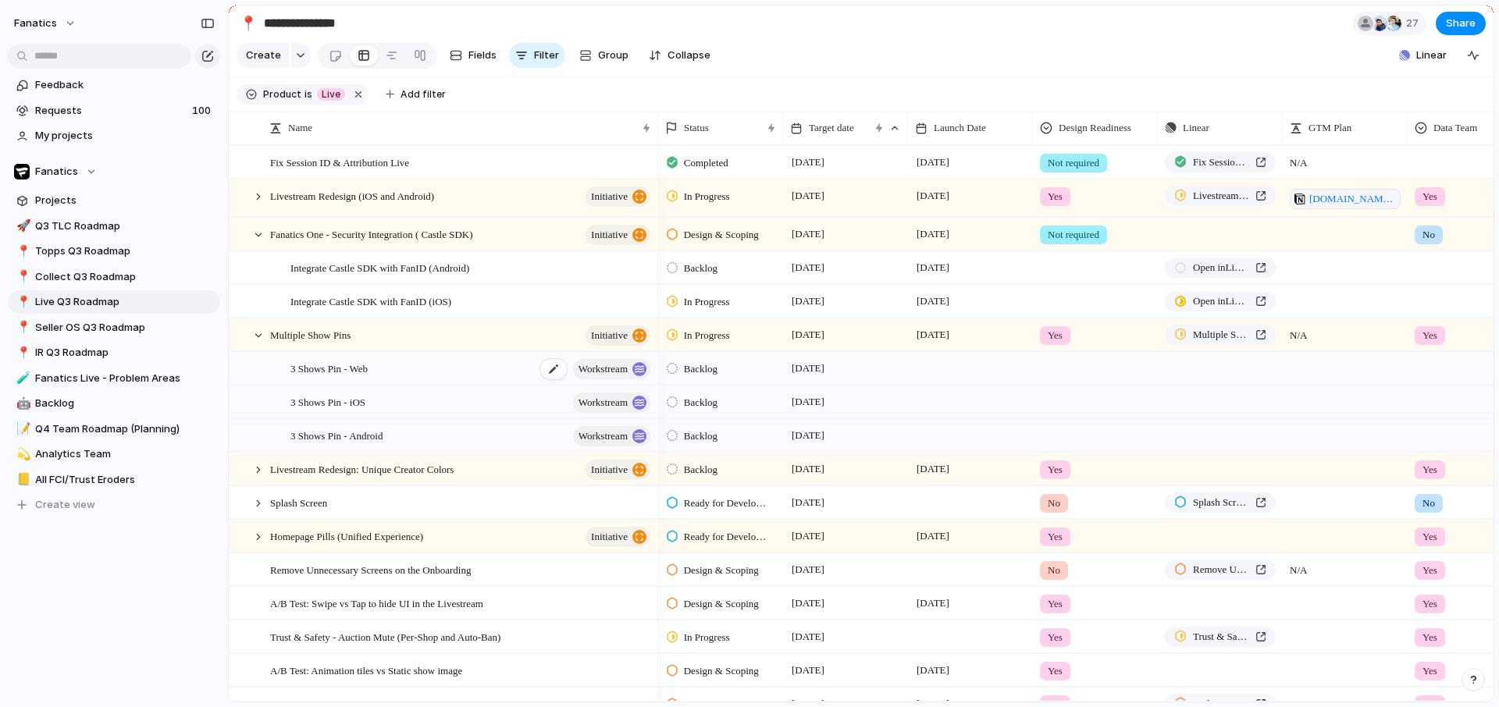
click at [440, 377] on div "3 Shows Pin - Web workstream" at bounding box center [471, 369] width 362 height 32
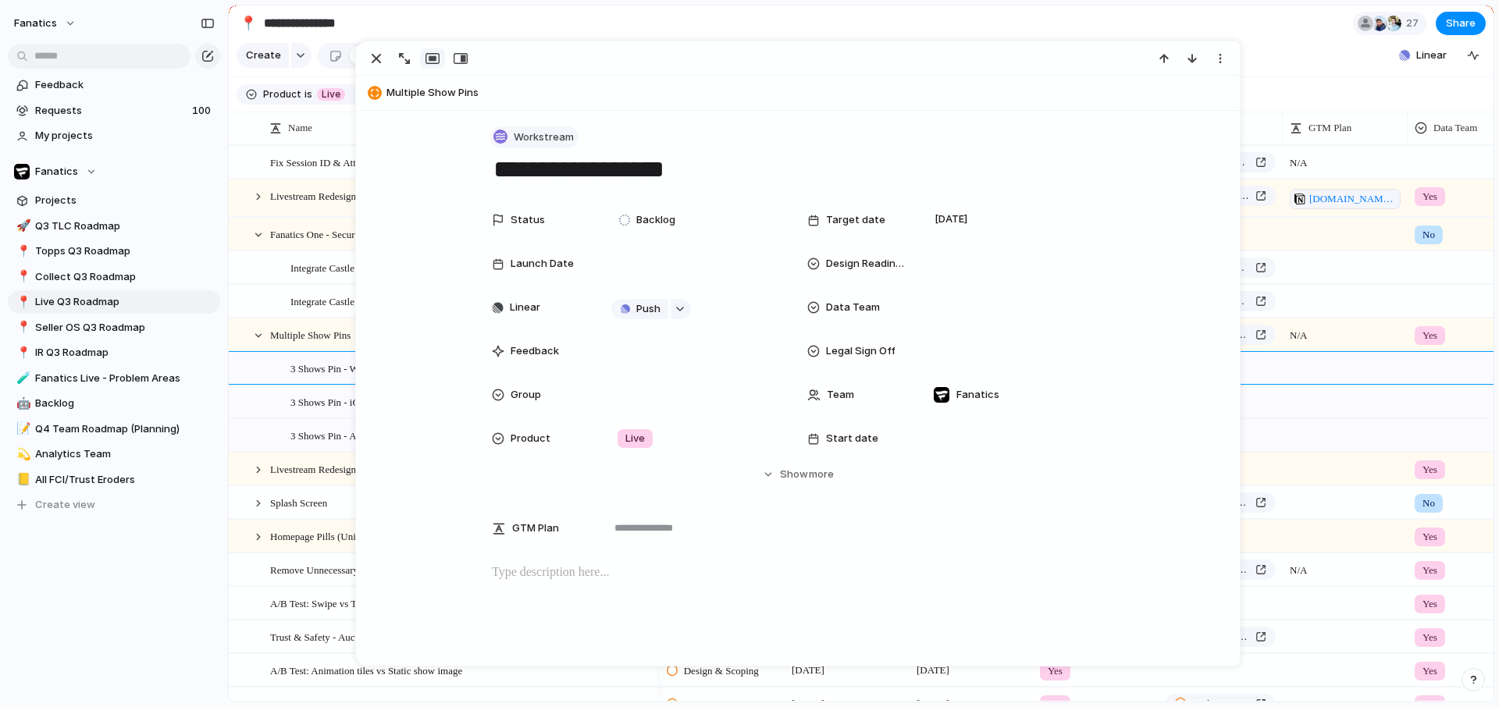
click at [532, 130] on span "Workstream" at bounding box center [544, 138] width 60 height 16
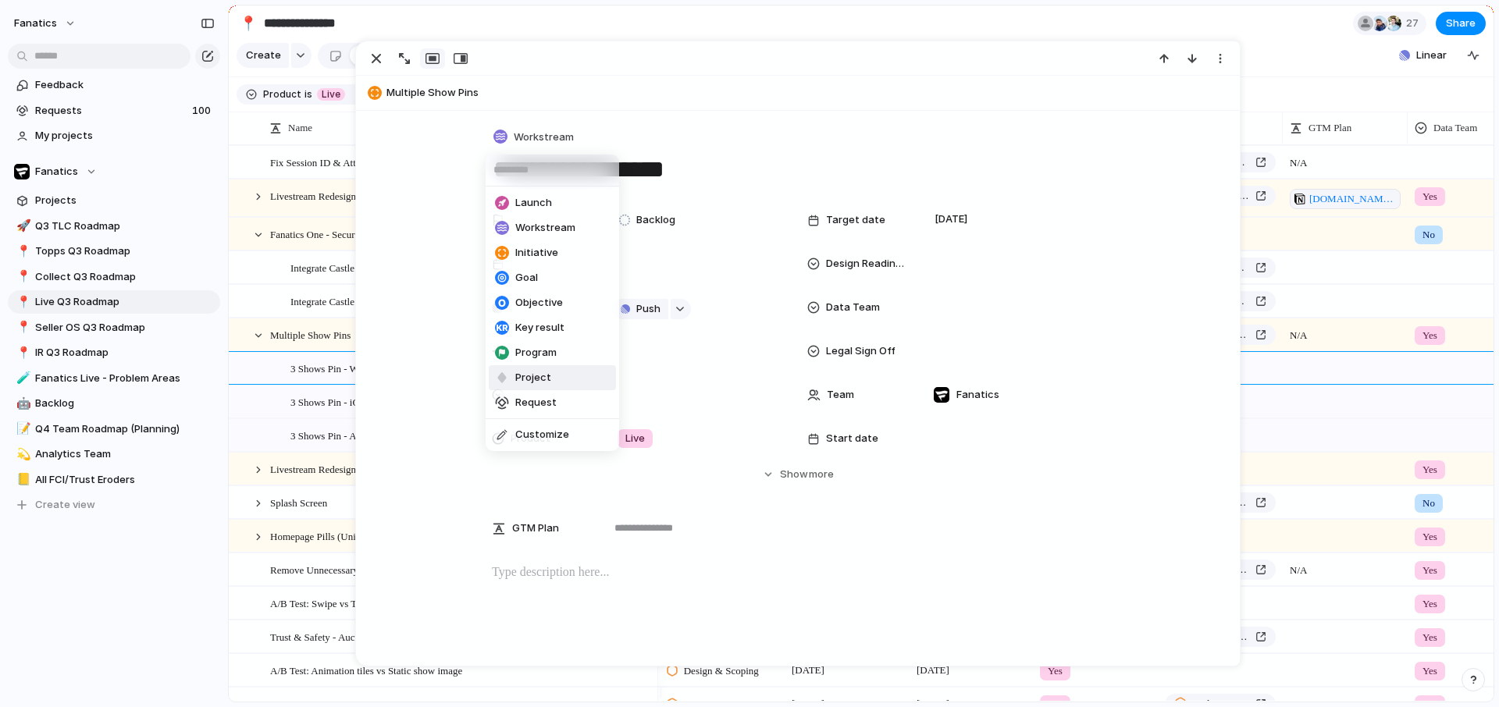
click at [526, 379] on span "Project" at bounding box center [533, 378] width 36 height 16
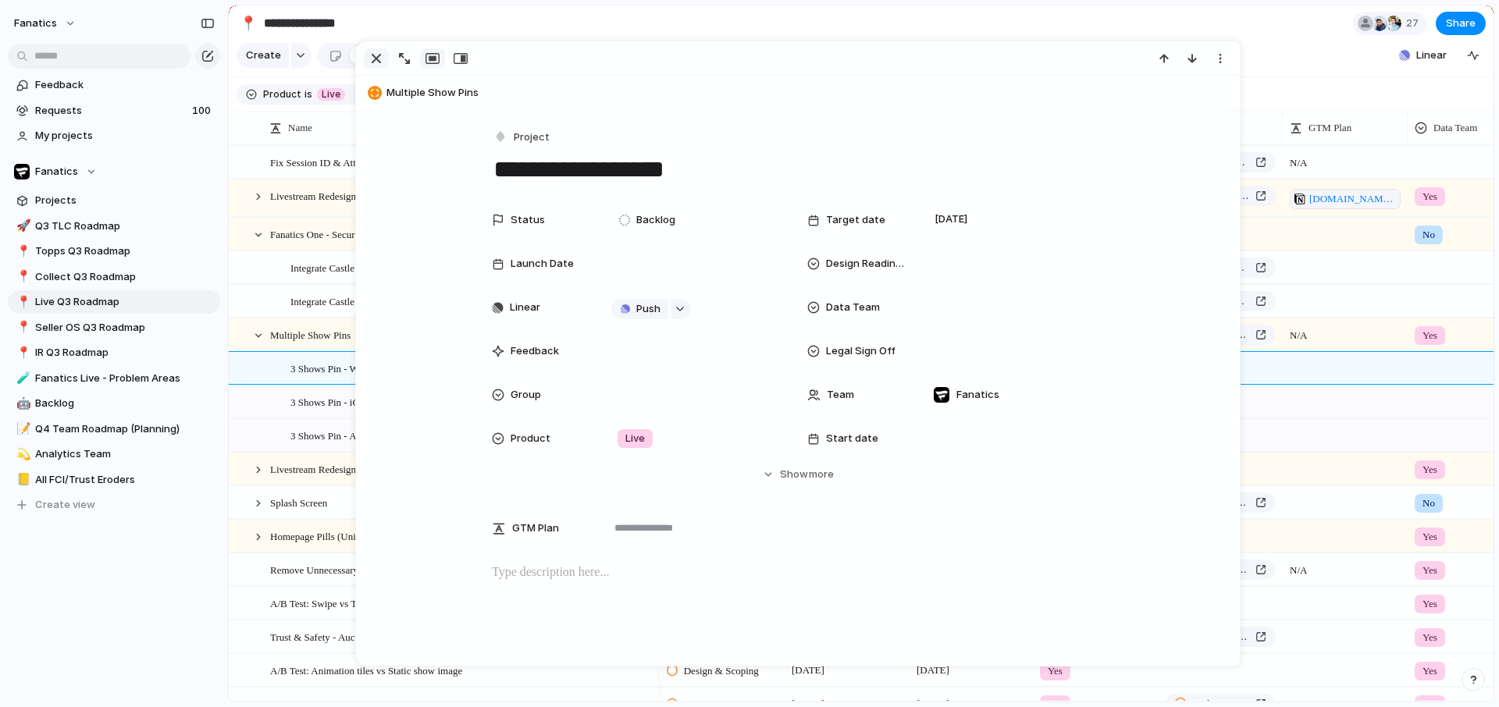
click at [376, 58] on div "button" at bounding box center [376, 58] width 19 height 19
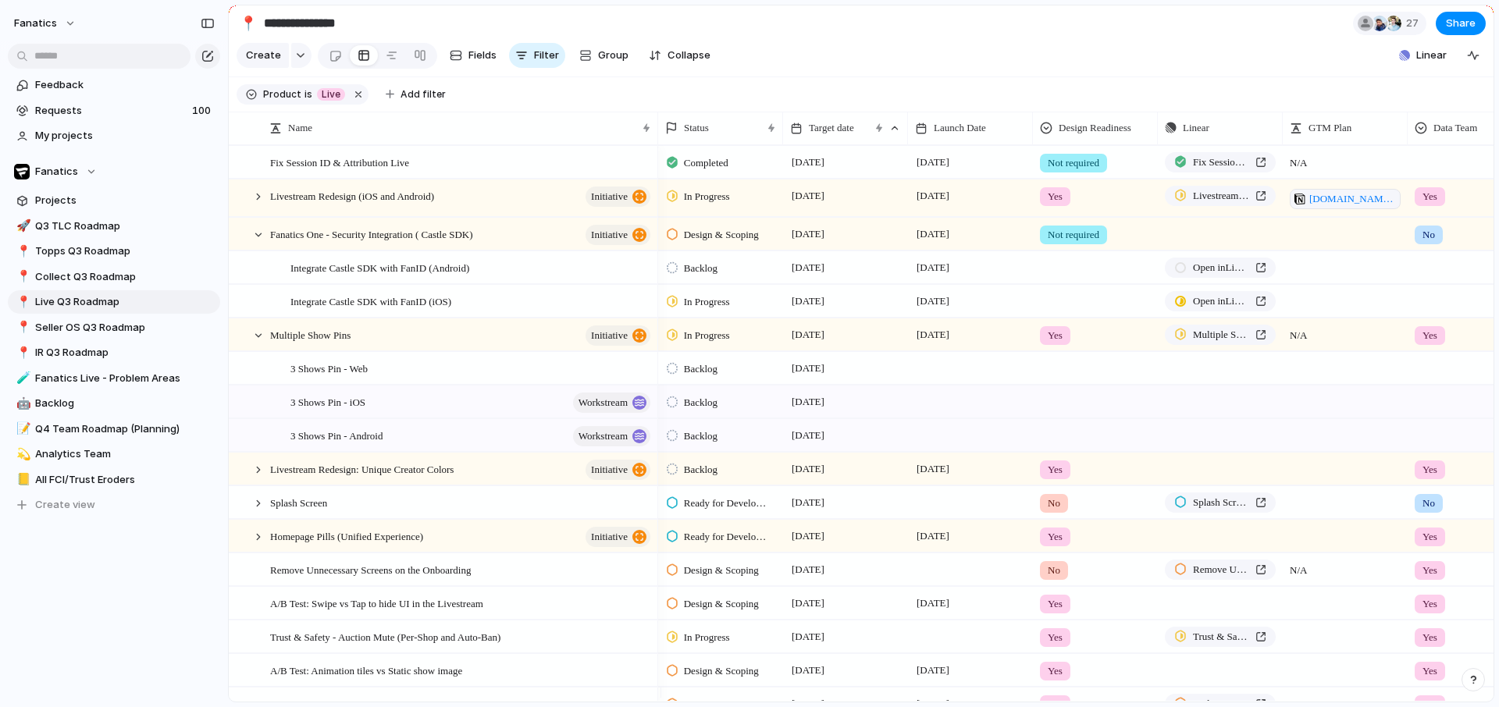
click at [696, 377] on span "Backlog" at bounding box center [701, 369] width 34 height 16
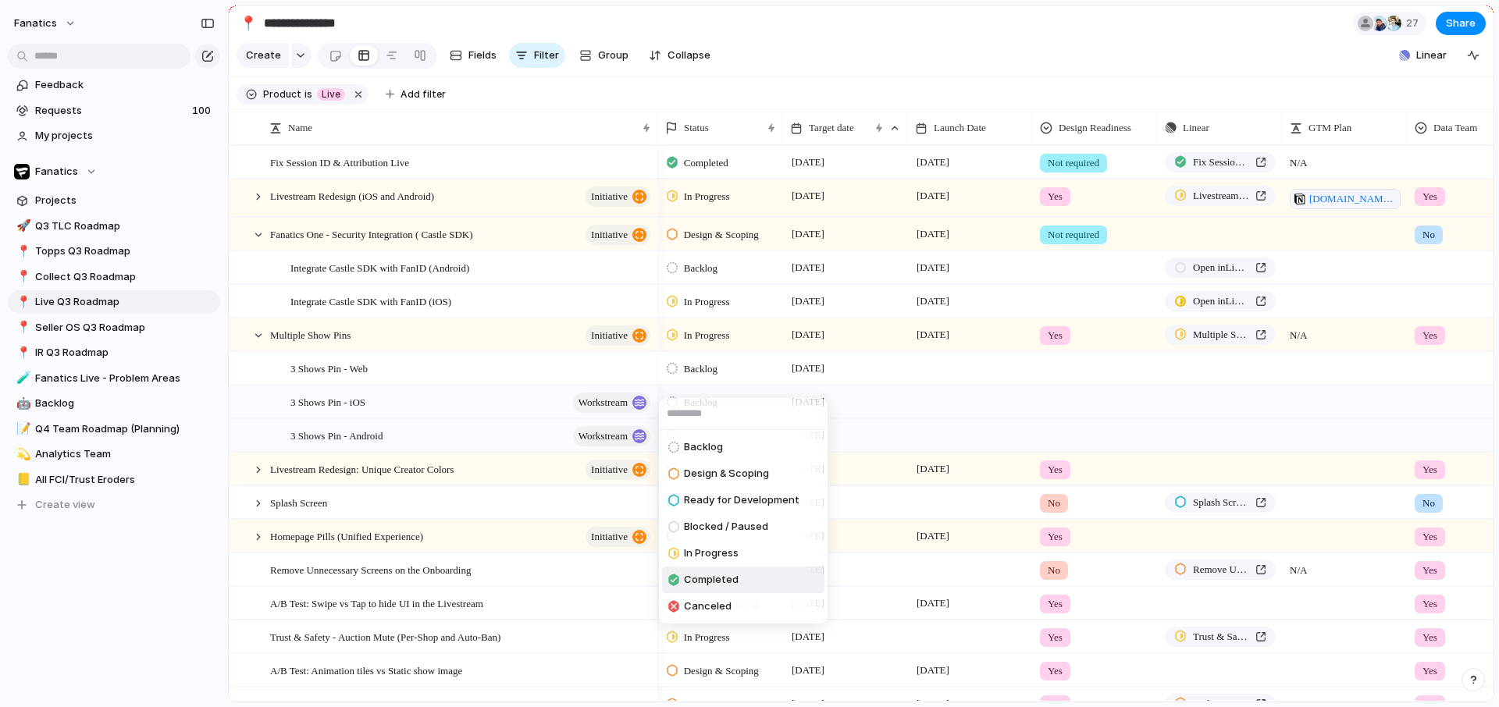
click at [708, 585] on span "Completed" at bounding box center [711, 580] width 55 height 16
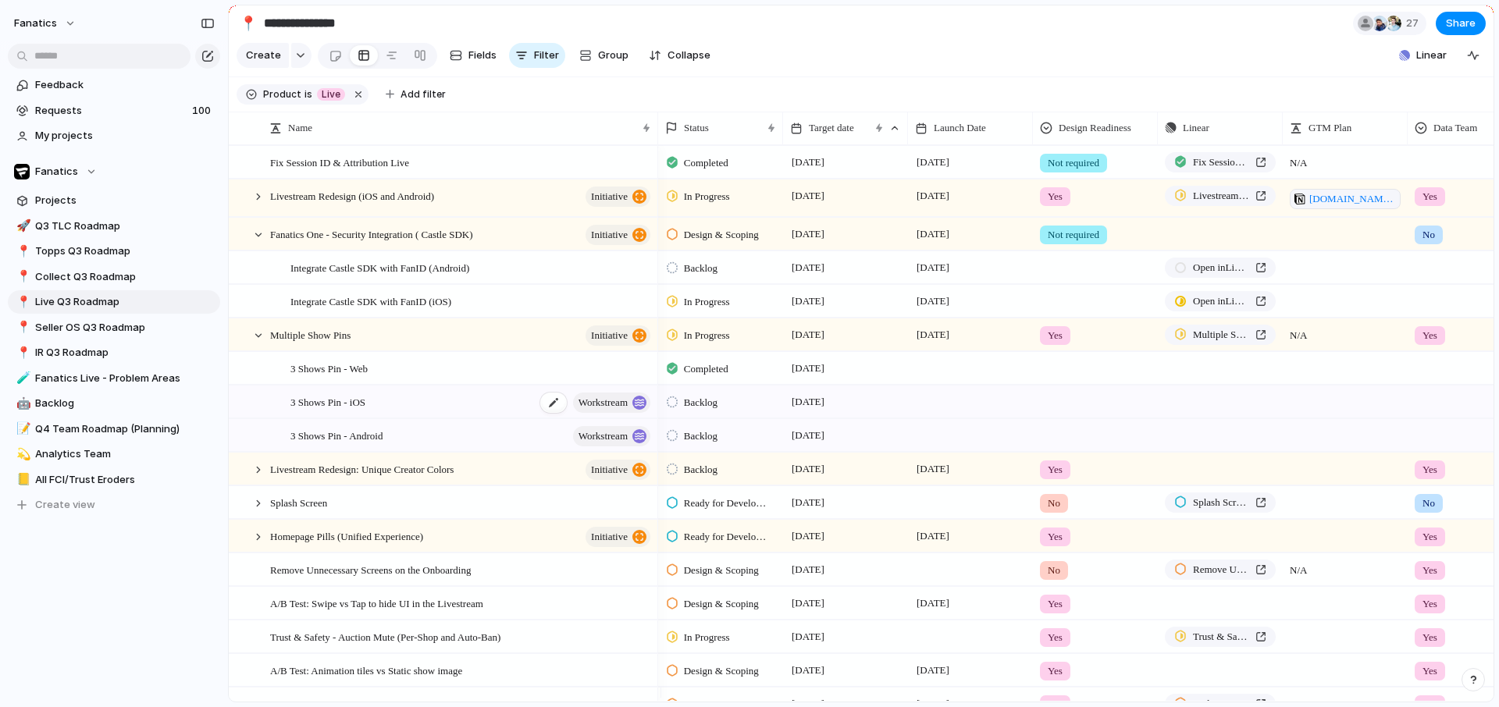
click at [483, 411] on div "3 Shows Pin - iOS workstream" at bounding box center [471, 402] width 362 height 32
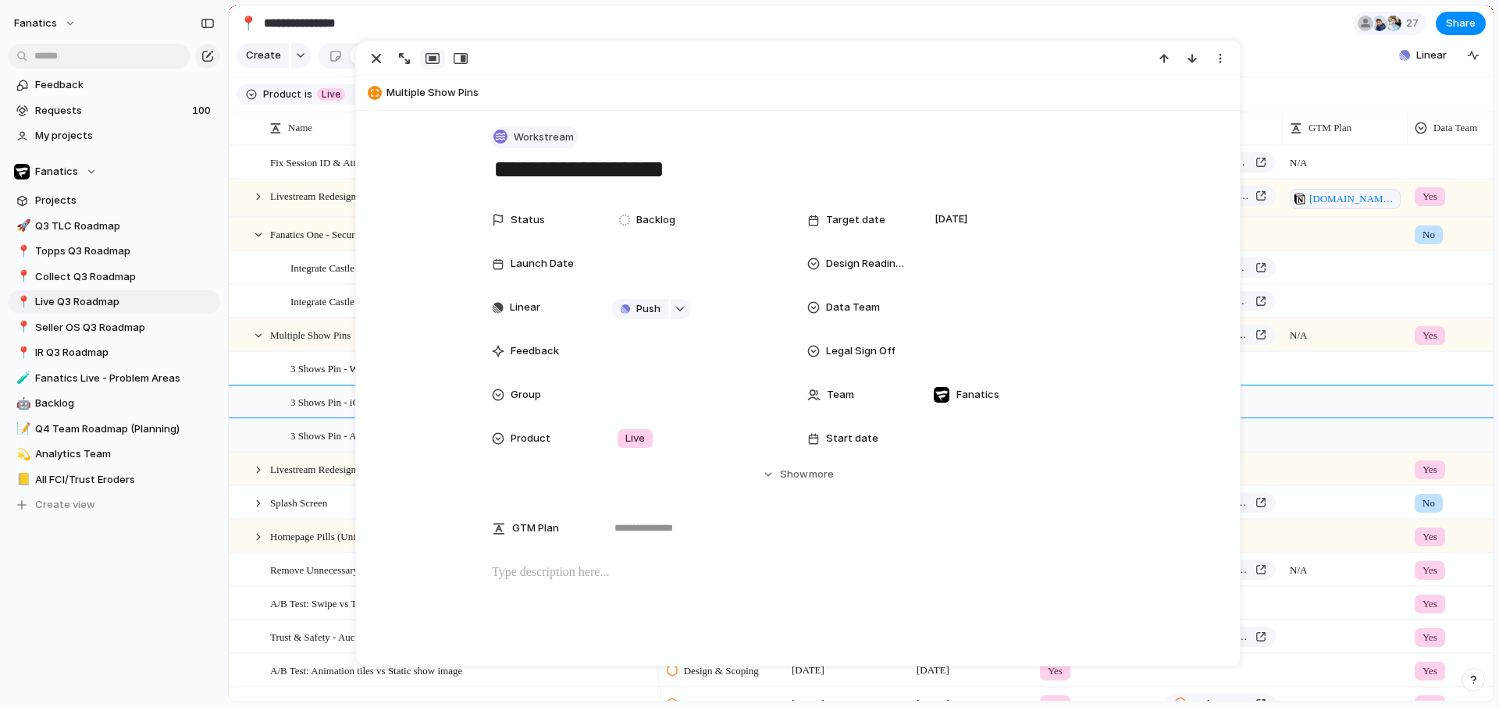
click at [543, 135] on span "Workstream" at bounding box center [544, 138] width 60 height 16
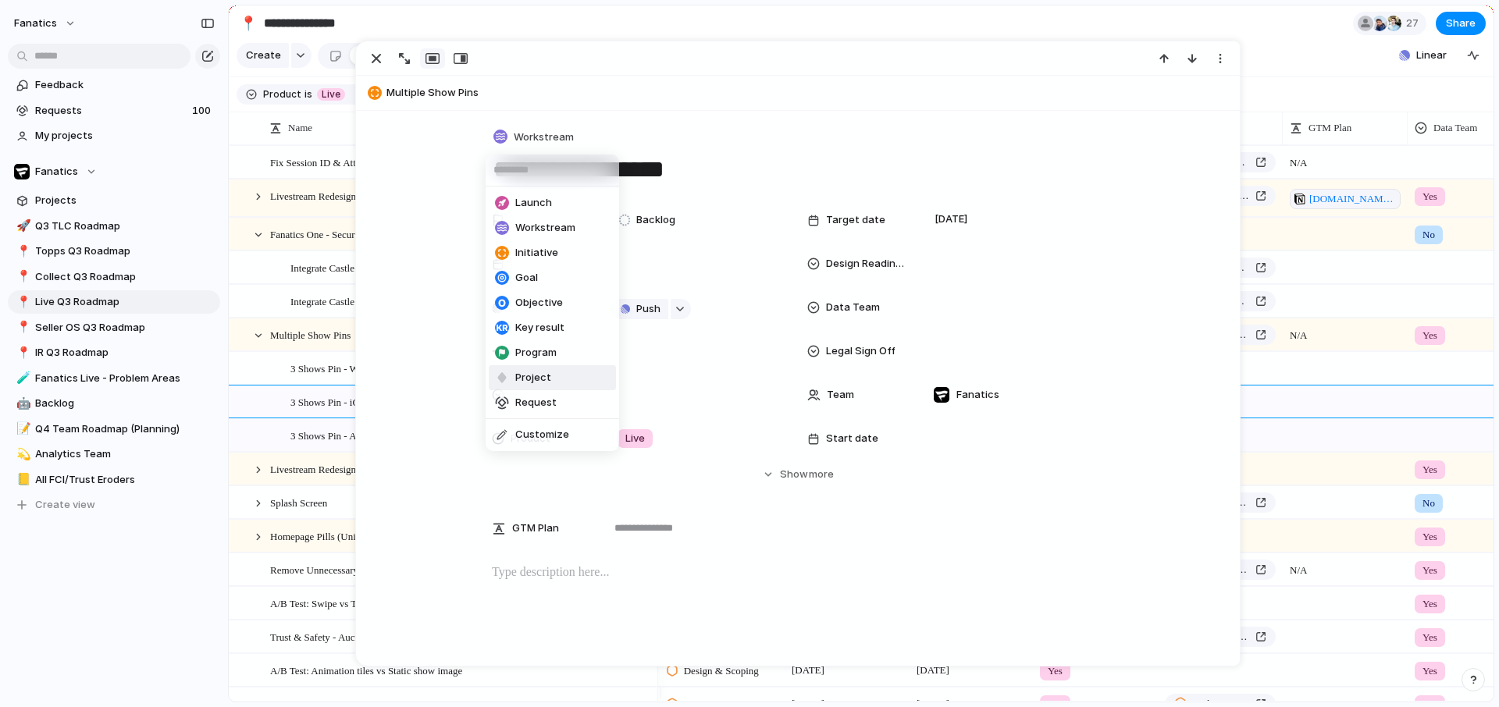
click at [541, 378] on span "Project" at bounding box center [533, 378] width 36 height 16
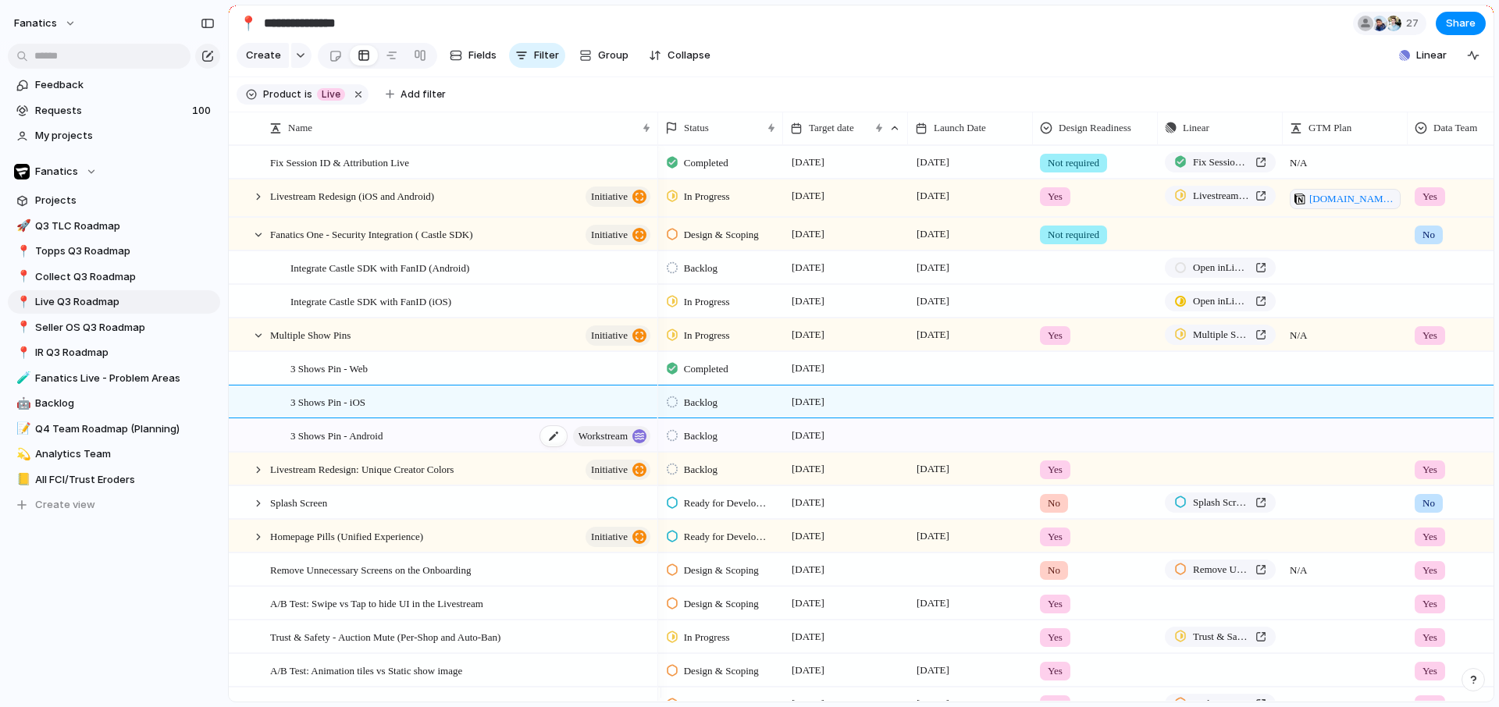
click at [340, 440] on span "3 Shows Pin - Android" at bounding box center [336, 435] width 92 height 18
type textarea "**********"
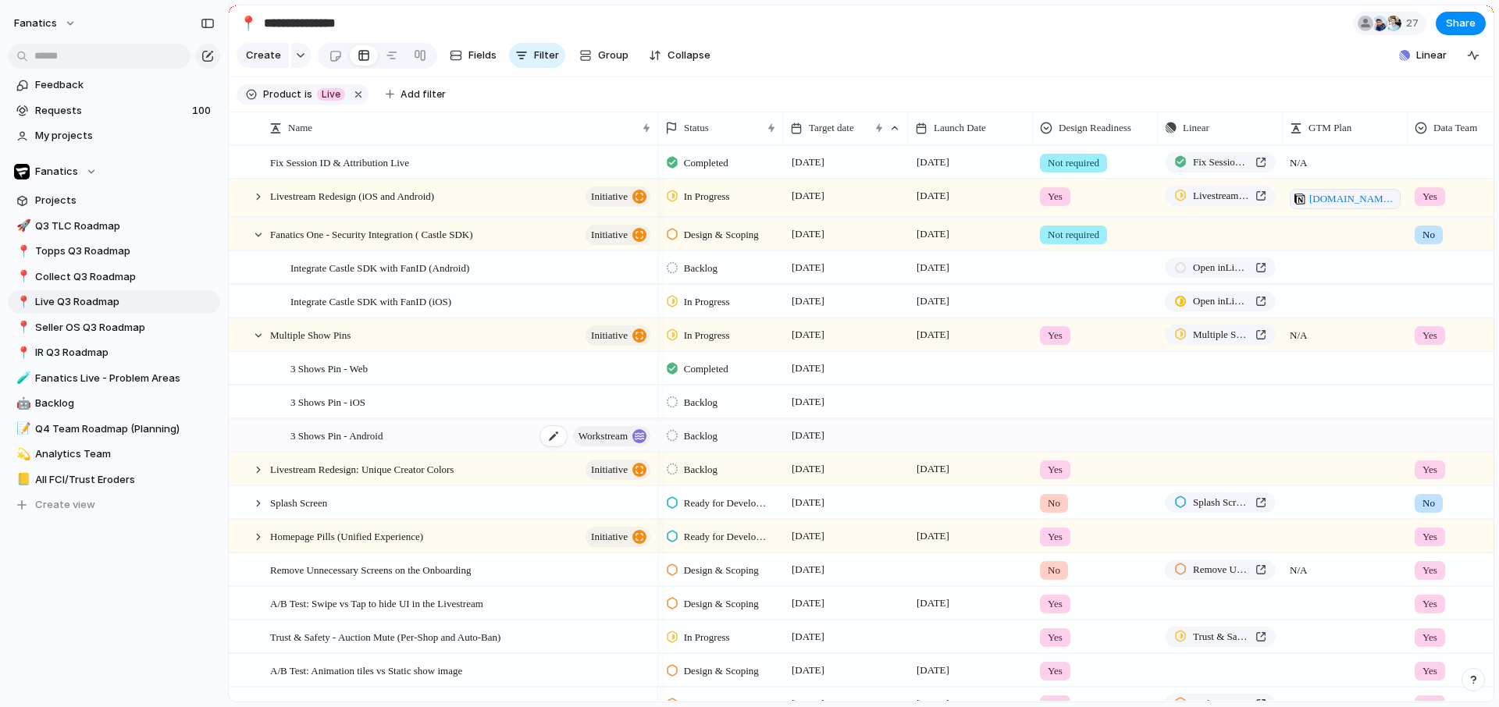
click at [355, 444] on span "3 Shows Pin - Android" at bounding box center [336, 435] width 92 height 18
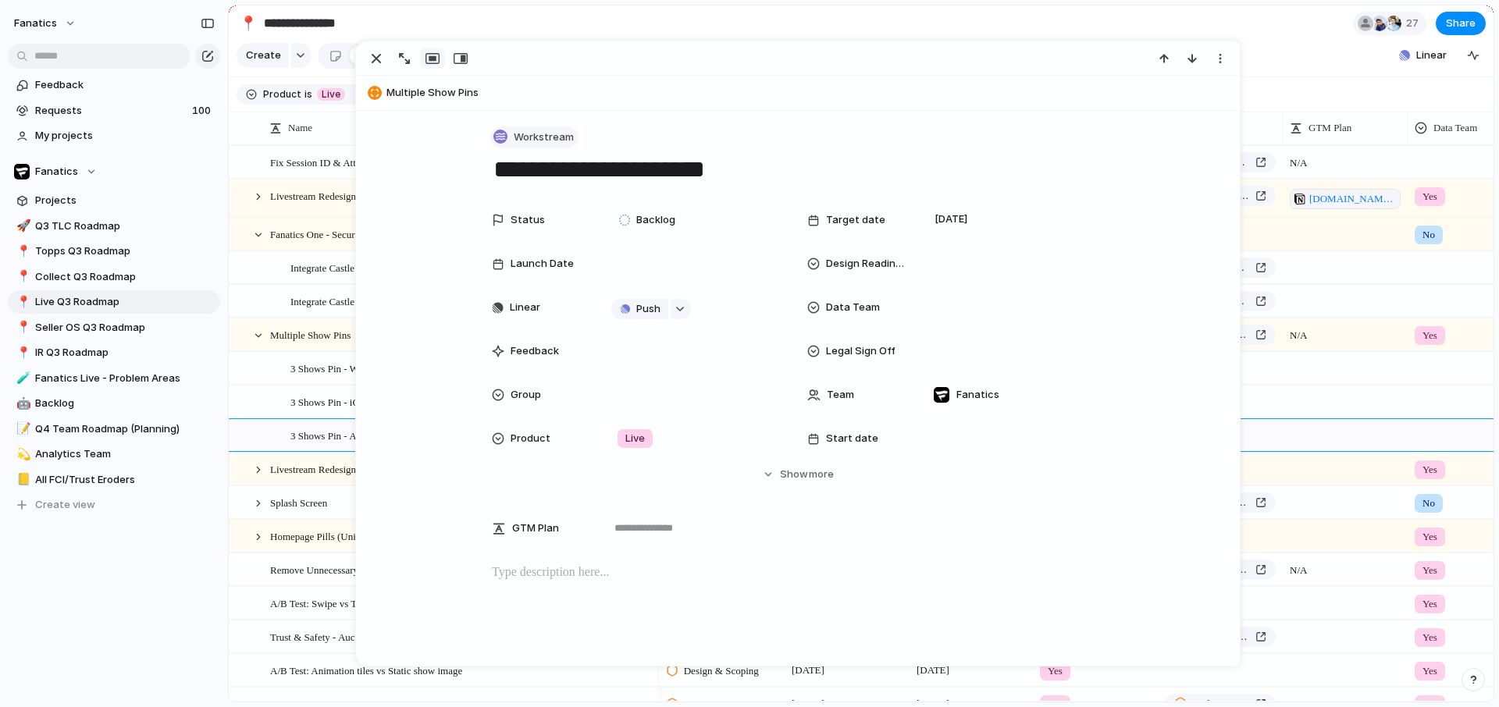
click at [519, 130] on span "Workstream" at bounding box center [544, 138] width 60 height 16
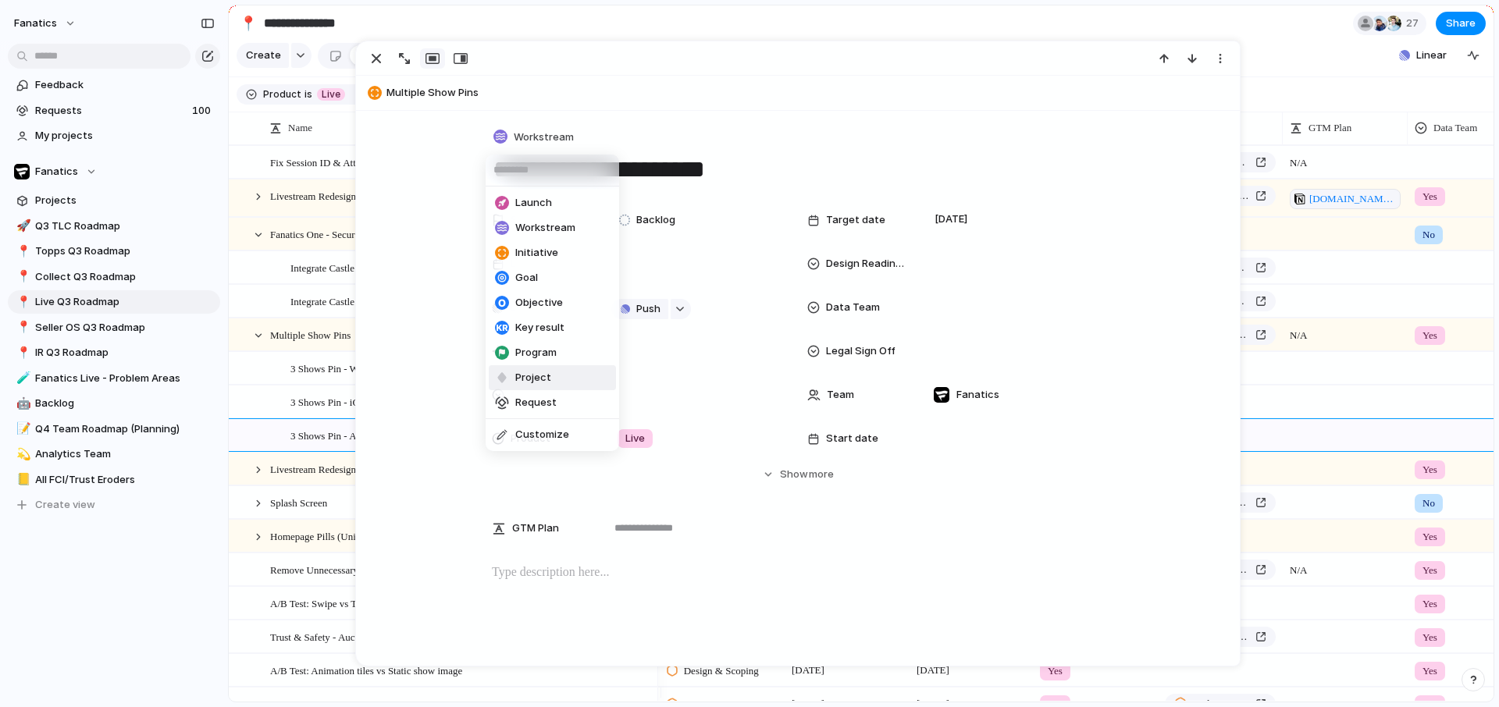
click at [535, 378] on span "Project" at bounding box center [533, 378] width 36 height 16
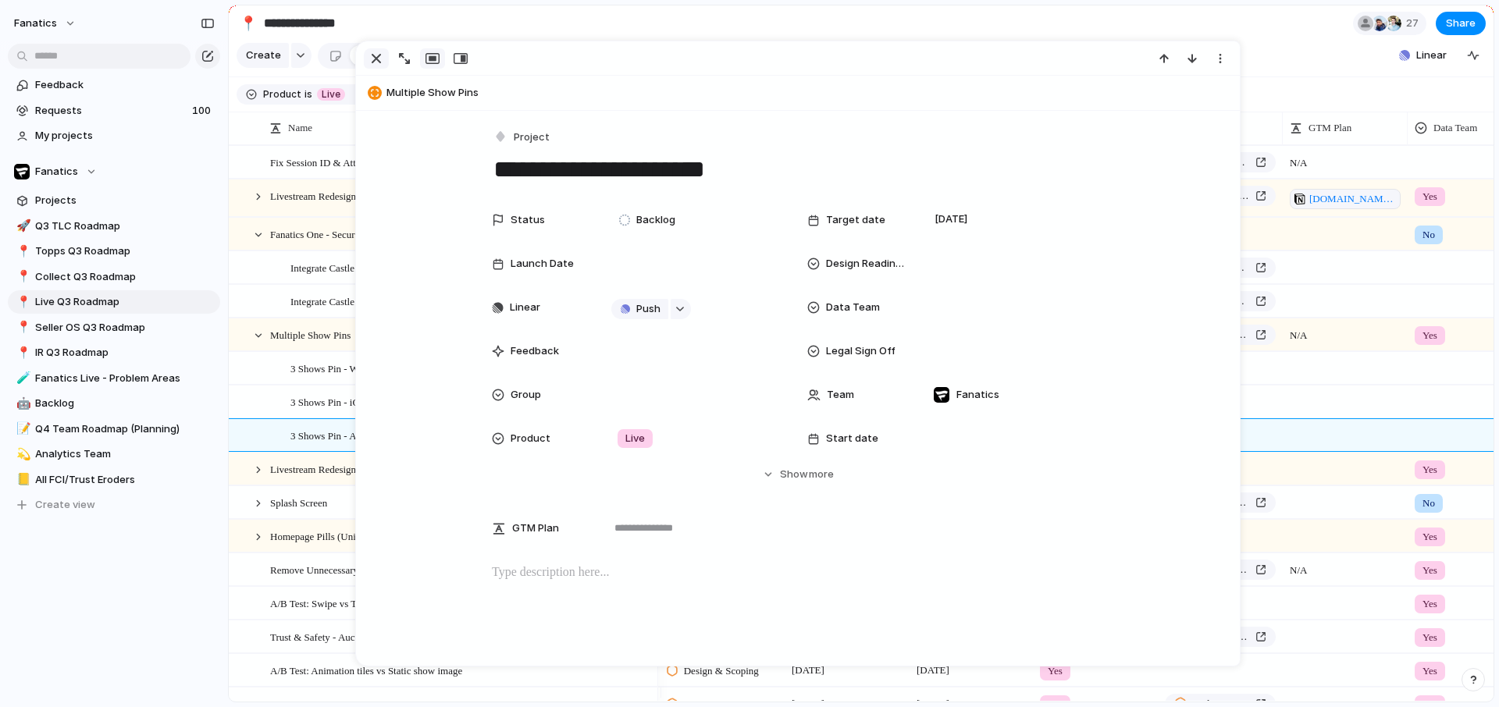
click at [377, 60] on div "button" at bounding box center [376, 58] width 19 height 19
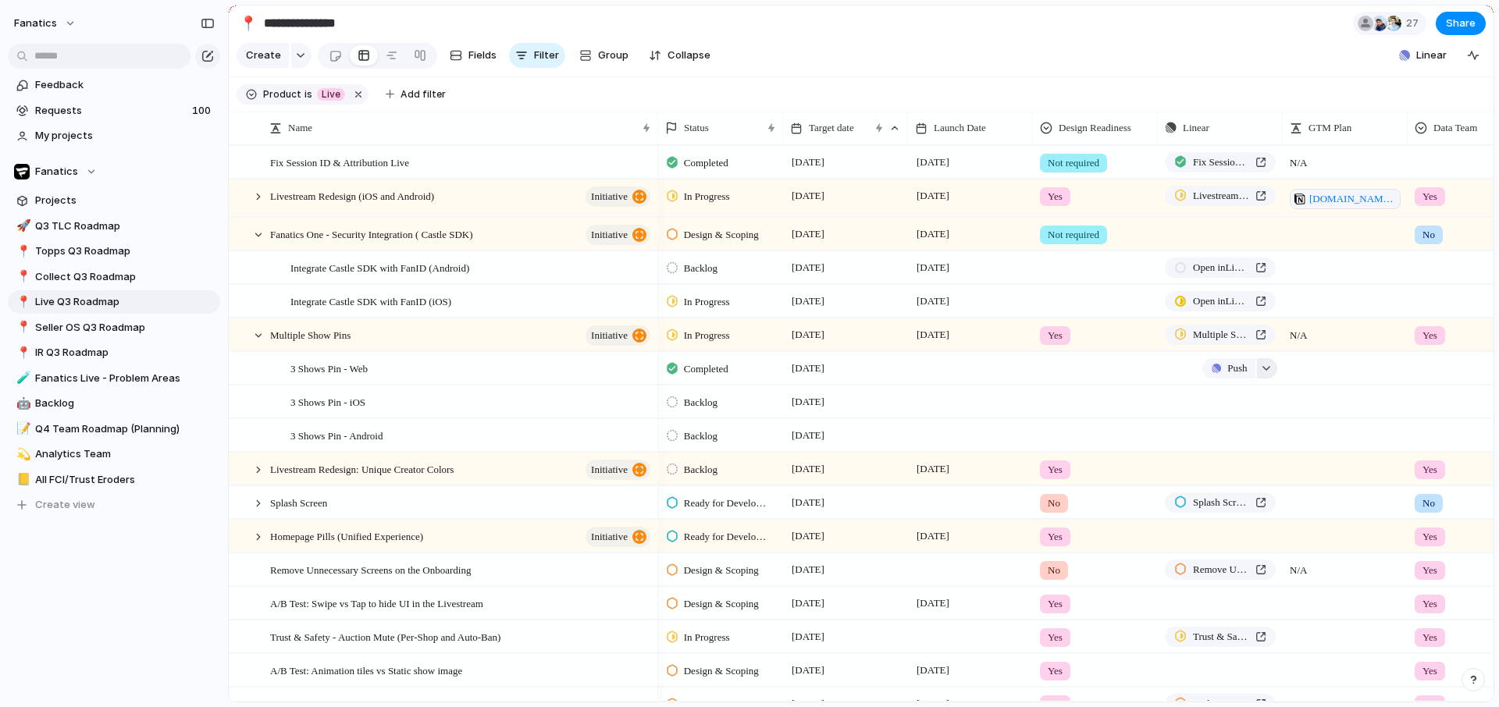
click at [1264, 373] on button "button" at bounding box center [1267, 368] width 20 height 20
click at [802, 415] on div "Projects Issues Change Sold Items filter on Web Inform users that ACH take 3 da…" at bounding box center [749, 353] width 1499 height 707
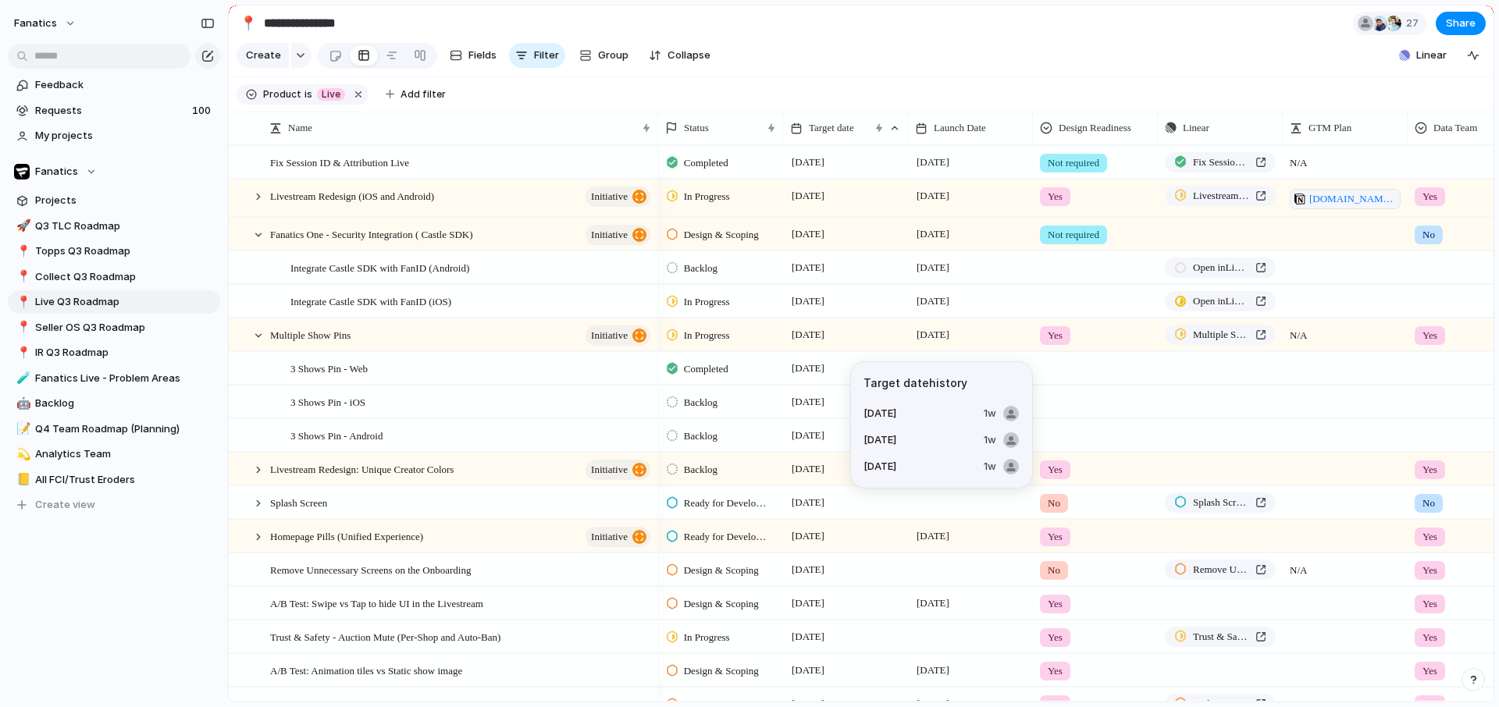
click at [802, 411] on span "[DATE]" at bounding box center [808, 402] width 41 height 19
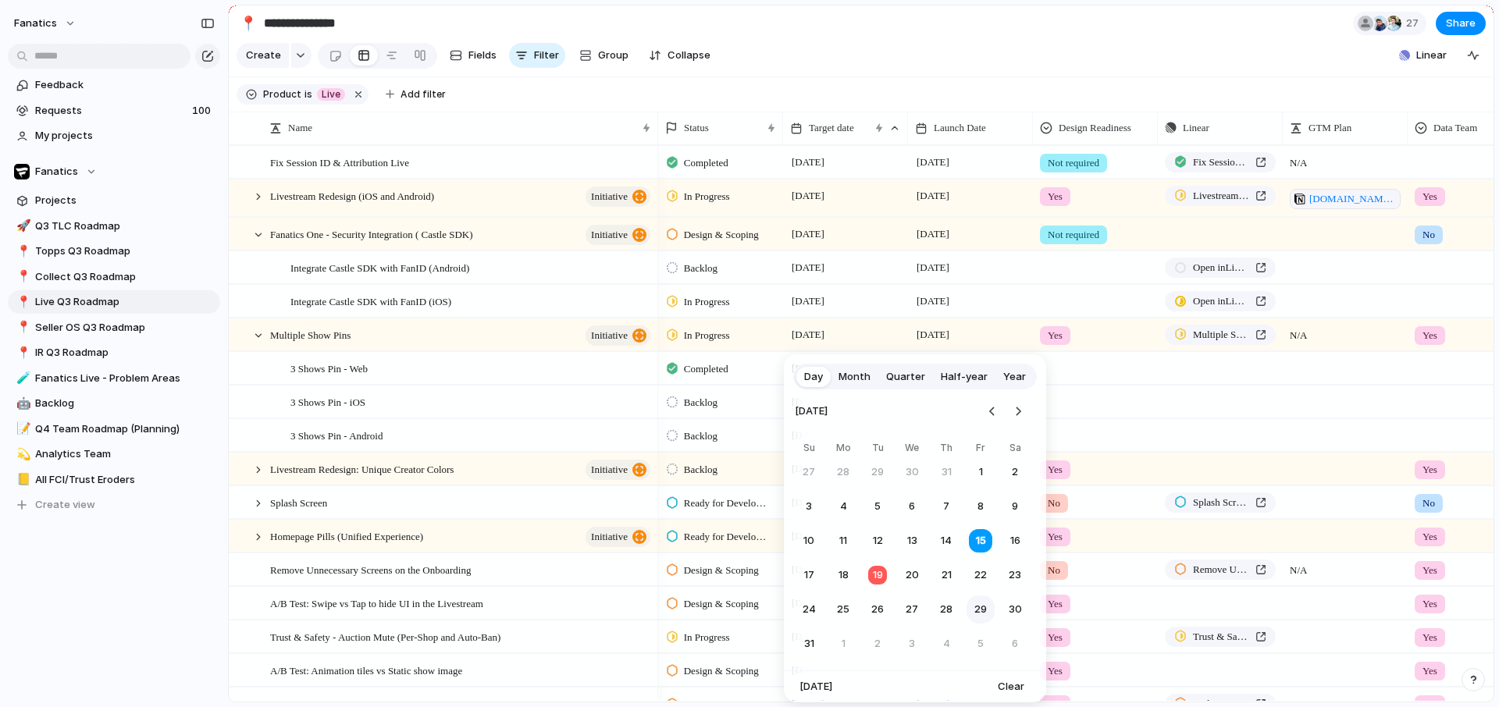
click at [985, 606] on button "29" at bounding box center [981, 610] width 28 height 28
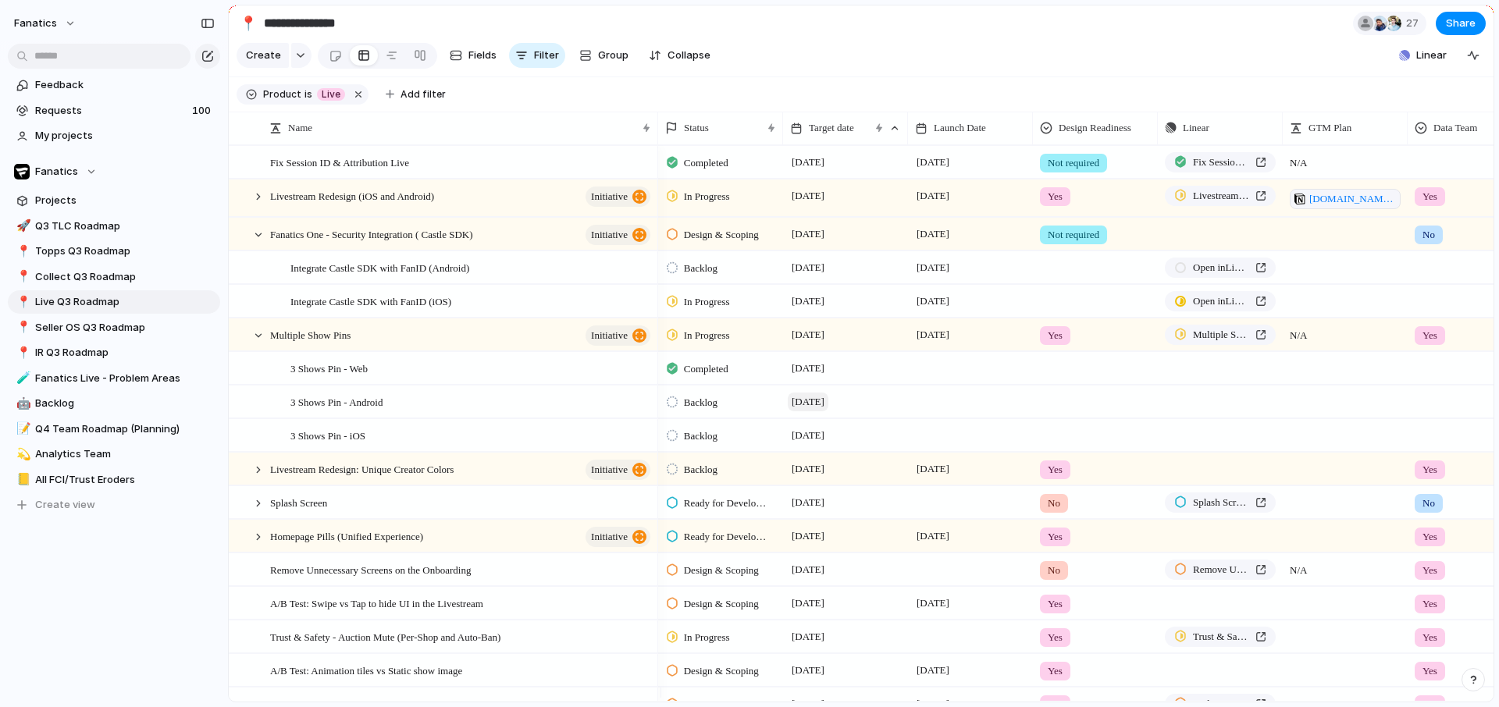
click at [817, 411] on span "[DATE]" at bounding box center [808, 402] width 41 height 19
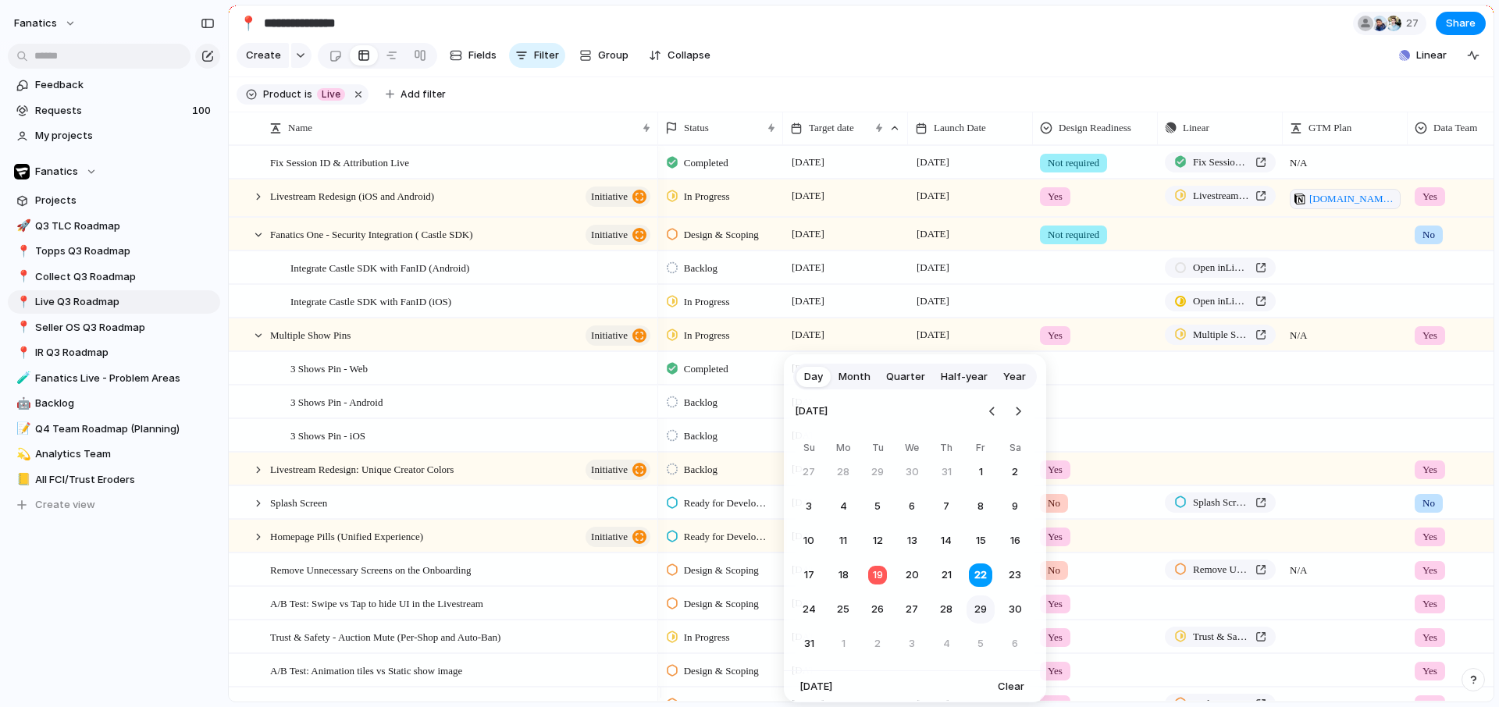
click at [981, 604] on button "29" at bounding box center [981, 610] width 28 height 28
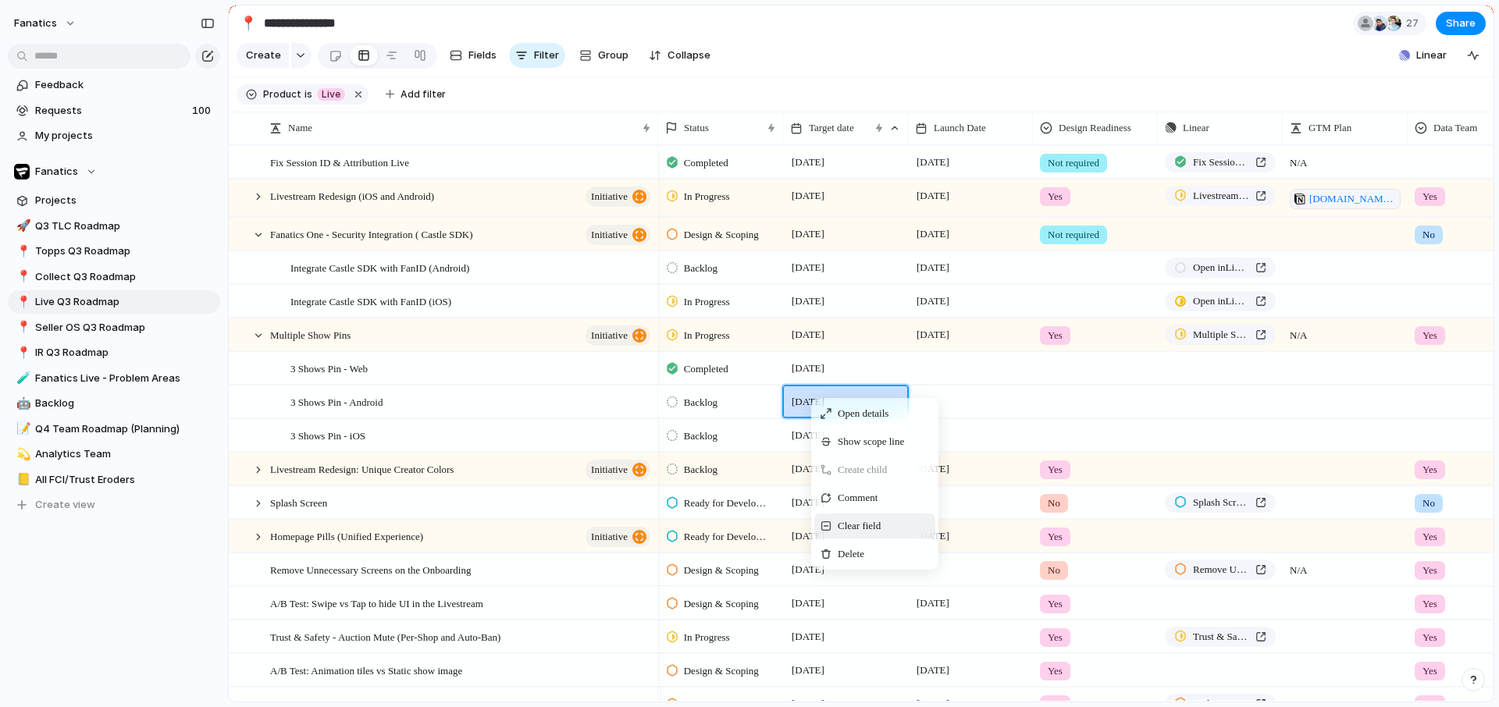
click at [863, 534] on span "Clear field" at bounding box center [859, 526] width 43 height 16
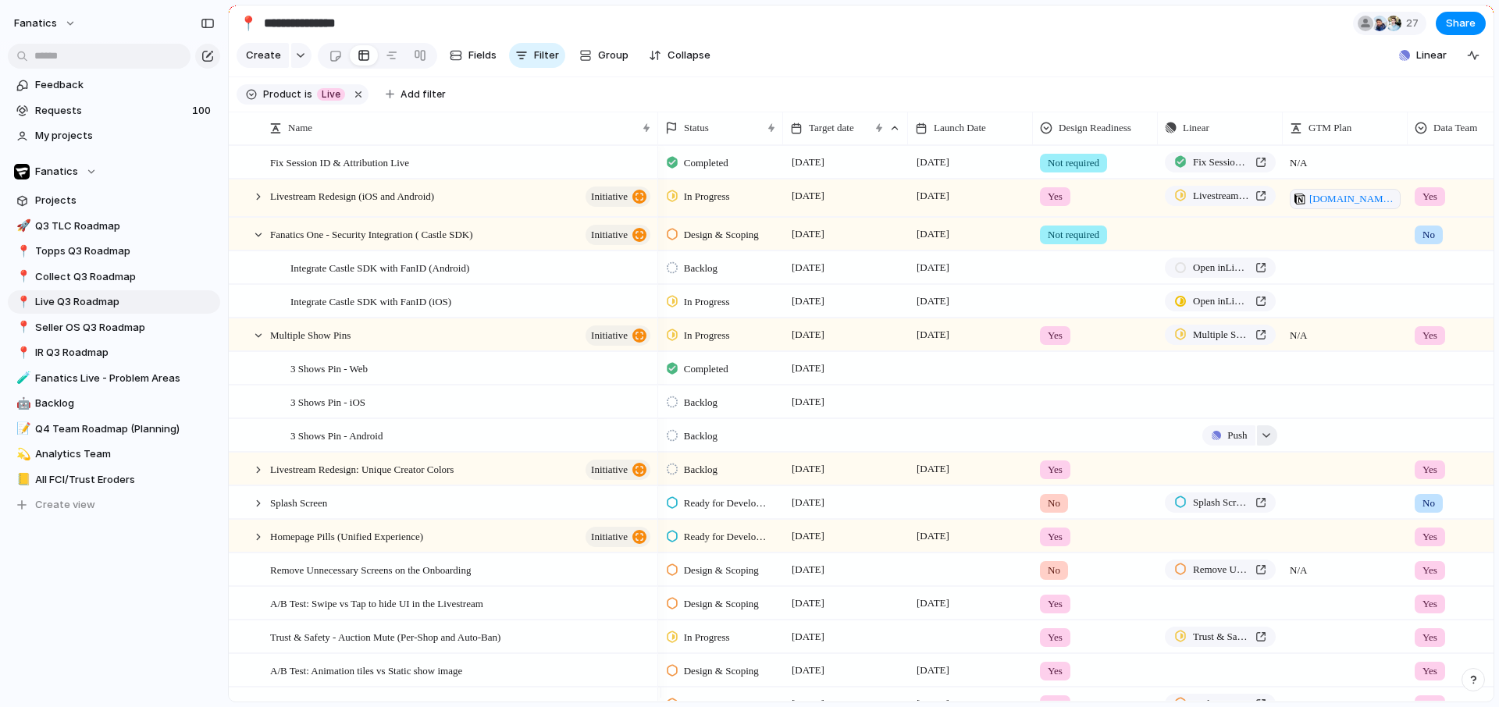
click at [1262, 439] on div "button" at bounding box center [1266, 436] width 11 height 6
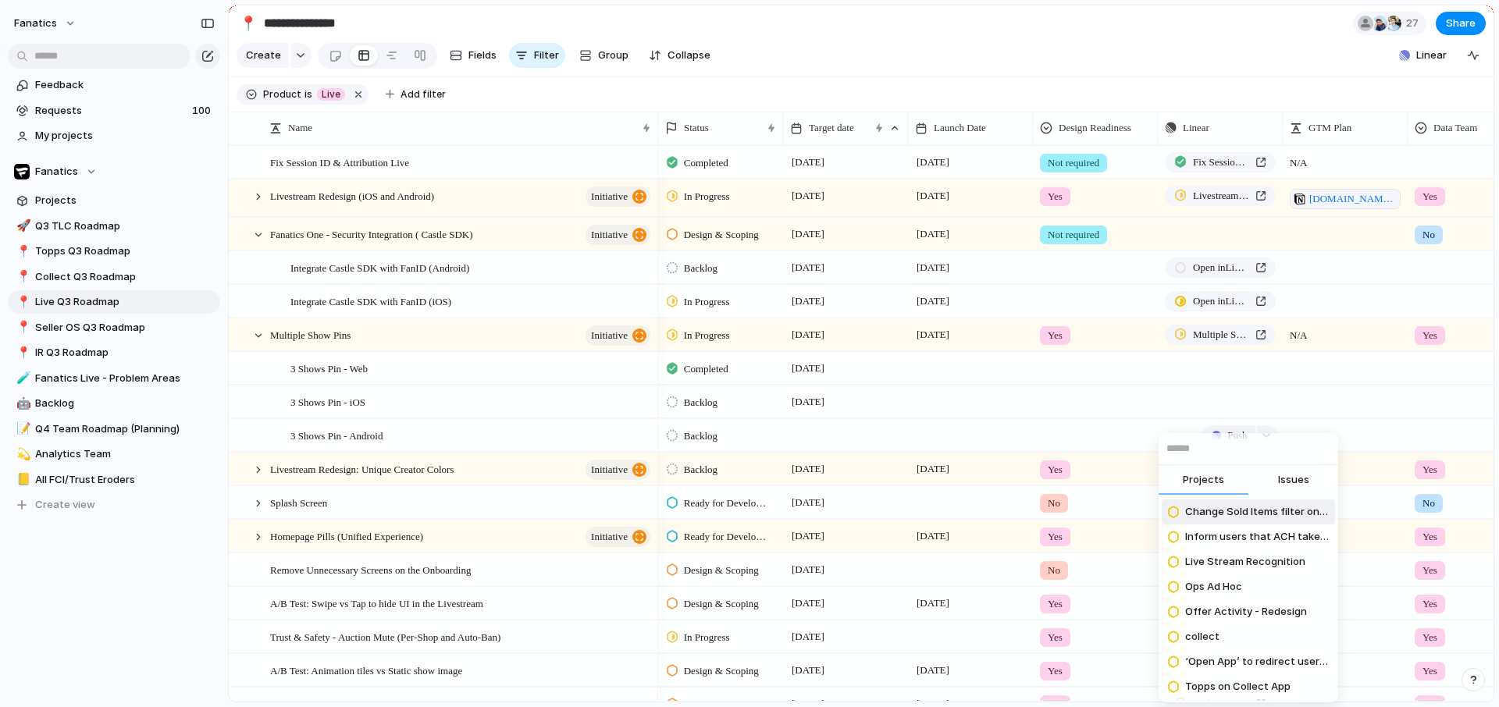
click at [1278, 479] on span "Issues" at bounding box center [1293, 480] width 31 height 16
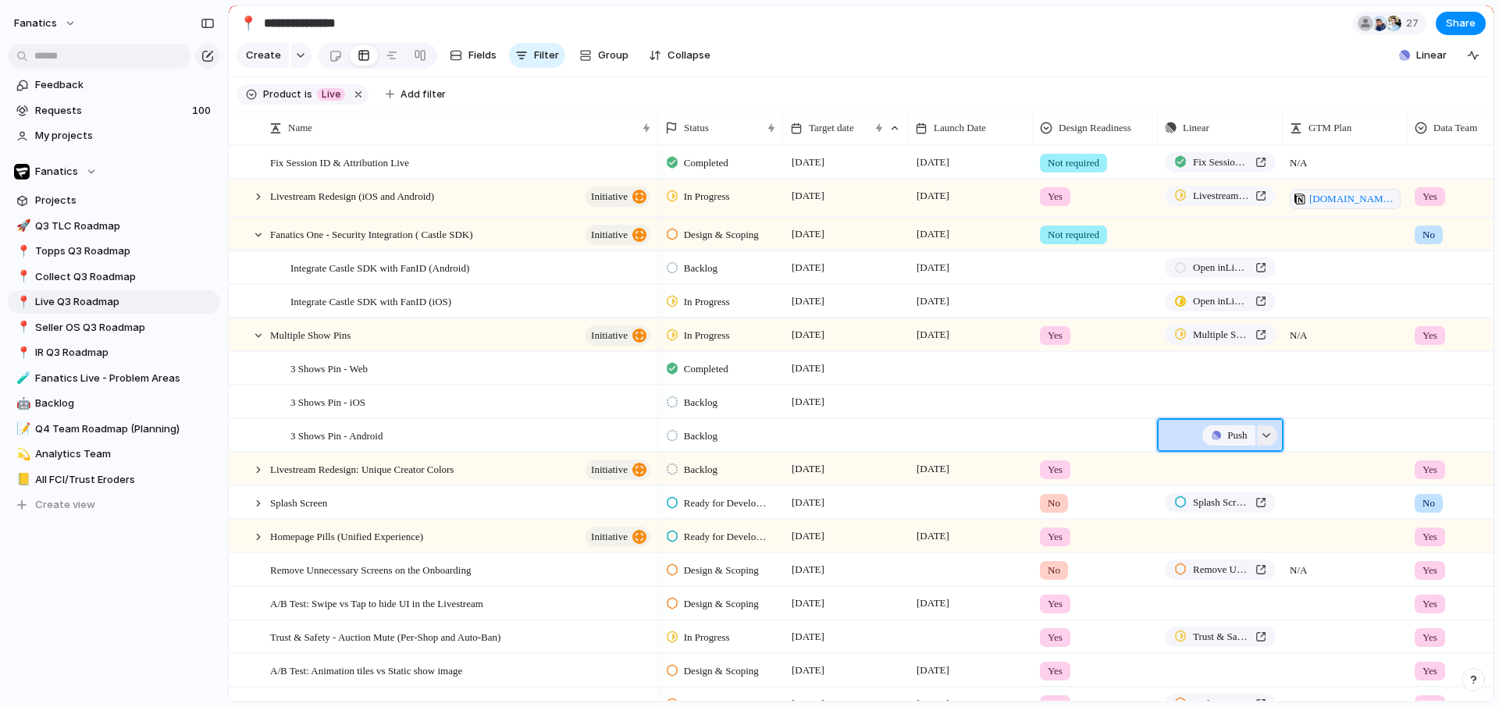
click at [1267, 446] on button "button" at bounding box center [1267, 436] width 20 height 20
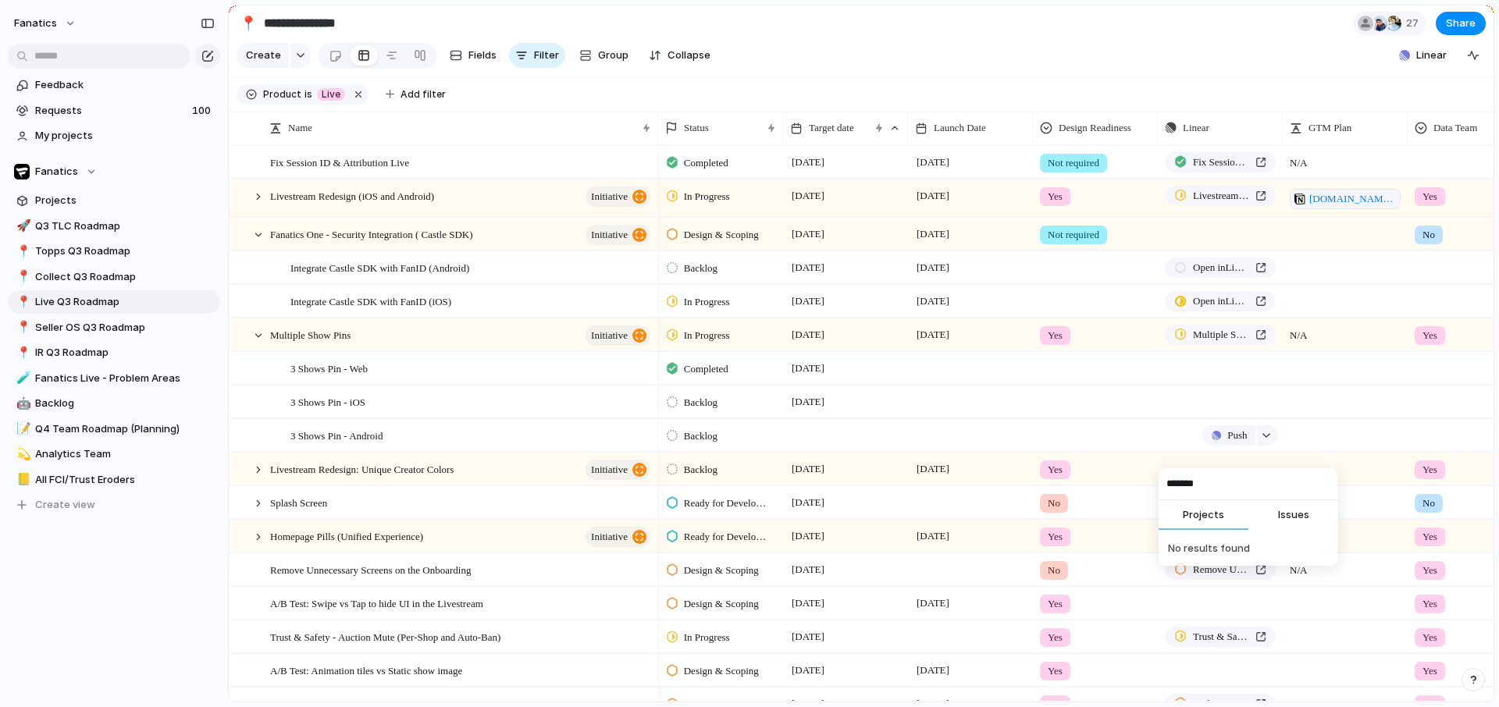
type input "*******"
click at [1286, 520] on span "Issues" at bounding box center [1293, 515] width 31 height 16
click at [1280, 544] on span "[Android] Refactor home to show up to 3 featured streams instead of one" at bounding box center [1257, 548] width 144 height 16
click at [1266, 405] on div "button" at bounding box center [1266, 402] width 11 height 6
type input "********"
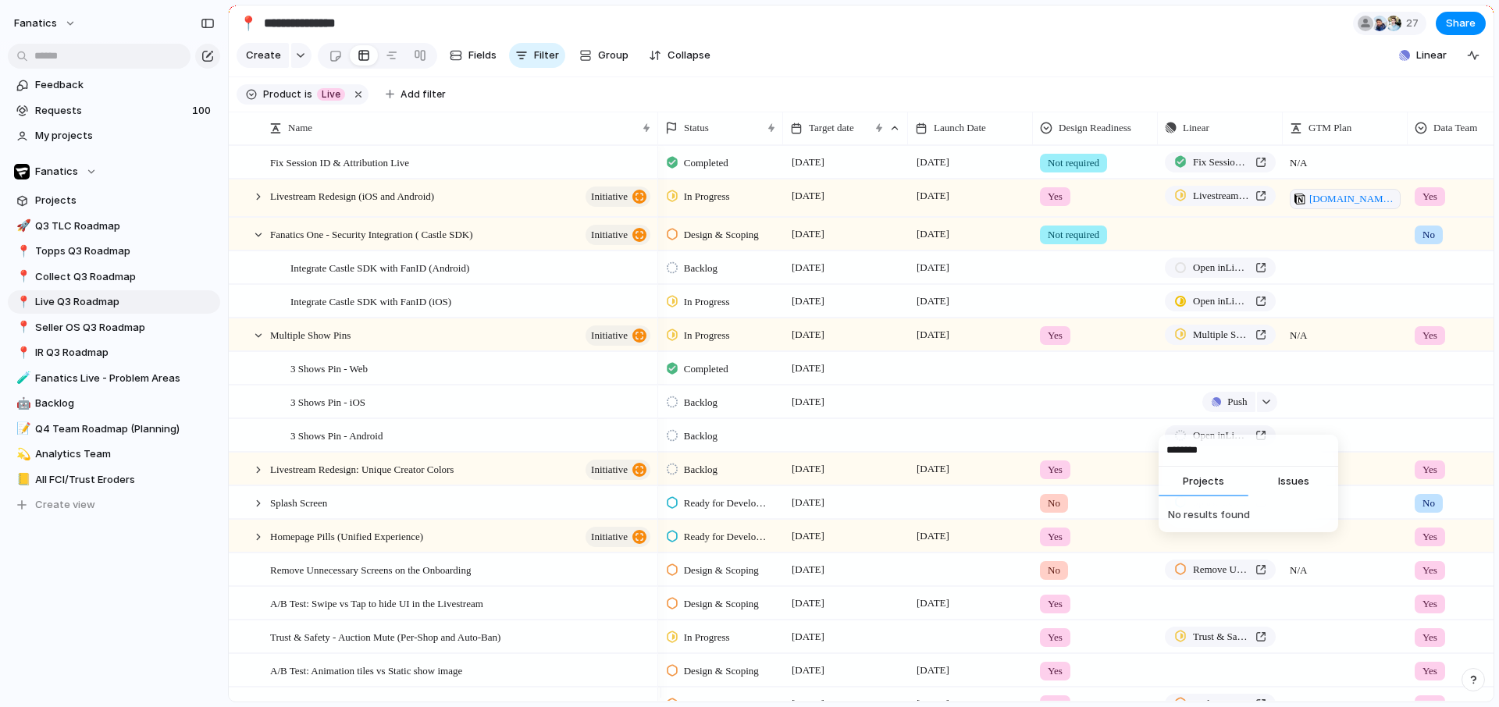
click at [1286, 480] on span "Issues" at bounding box center [1293, 482] width 31 height 16
click at [1205, 503] on li "[iOS] Refactor iOS home to support up to 3 featured streams instead of one" at bounding box center [1248, 513] width 173 height 25
click at [1272, 379] on button "button" at bounding box center [1267, 368] width 20 height 20
type input "*******"
click at [1277, 447] on button "Issues" at bounding box center [1293, 448] width 90 height 31
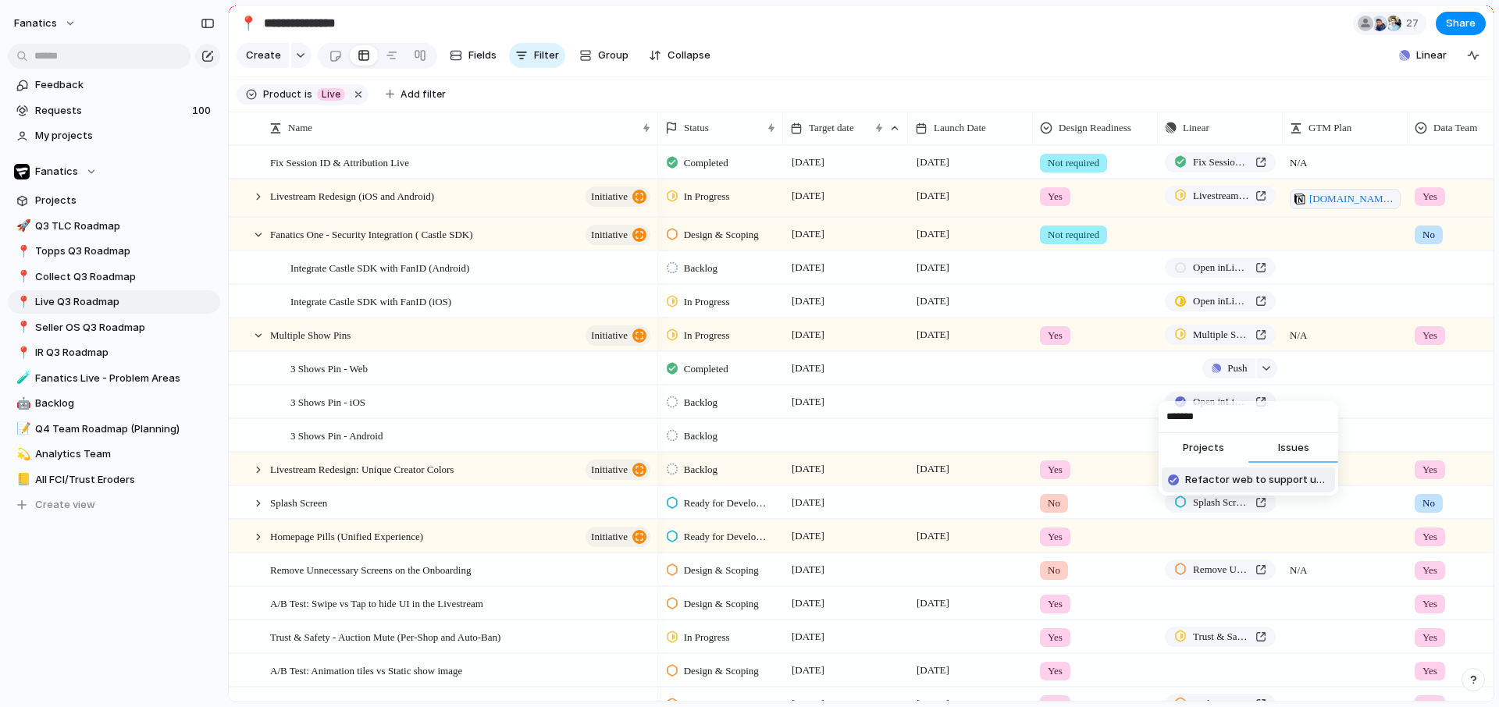
click at [1262, 482] on span "Refactor web to support up to 3 featured streams" at bounding box center [1257, 480] width 144 height 16
click at [707, 411] on span "Backlog" at bounding box center [701, 403] width 34 height 16
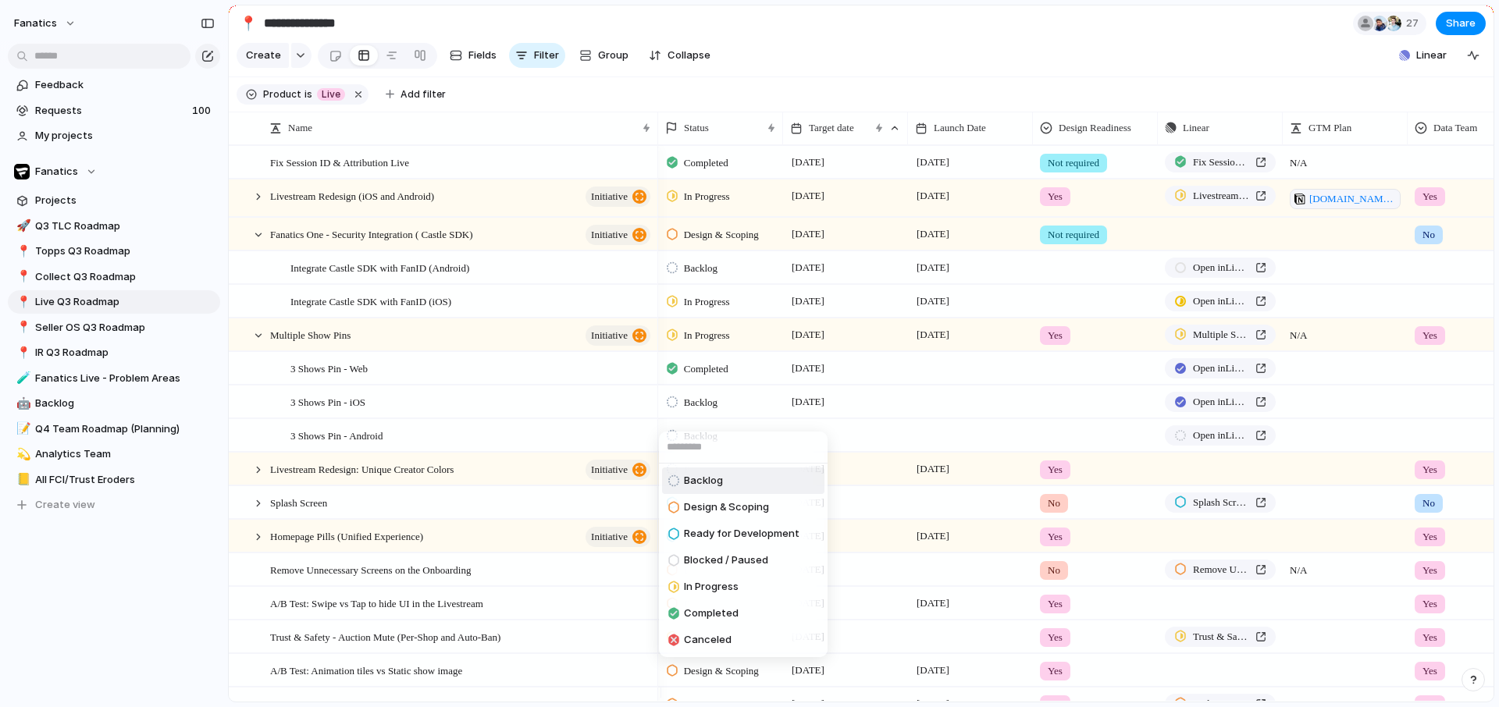
click at [579, 444] on div "Backlog Design & Scoping Ready for Development Blocked / Paused In Progress Com…" at bounding box center [749, 353] width 1499 height 707
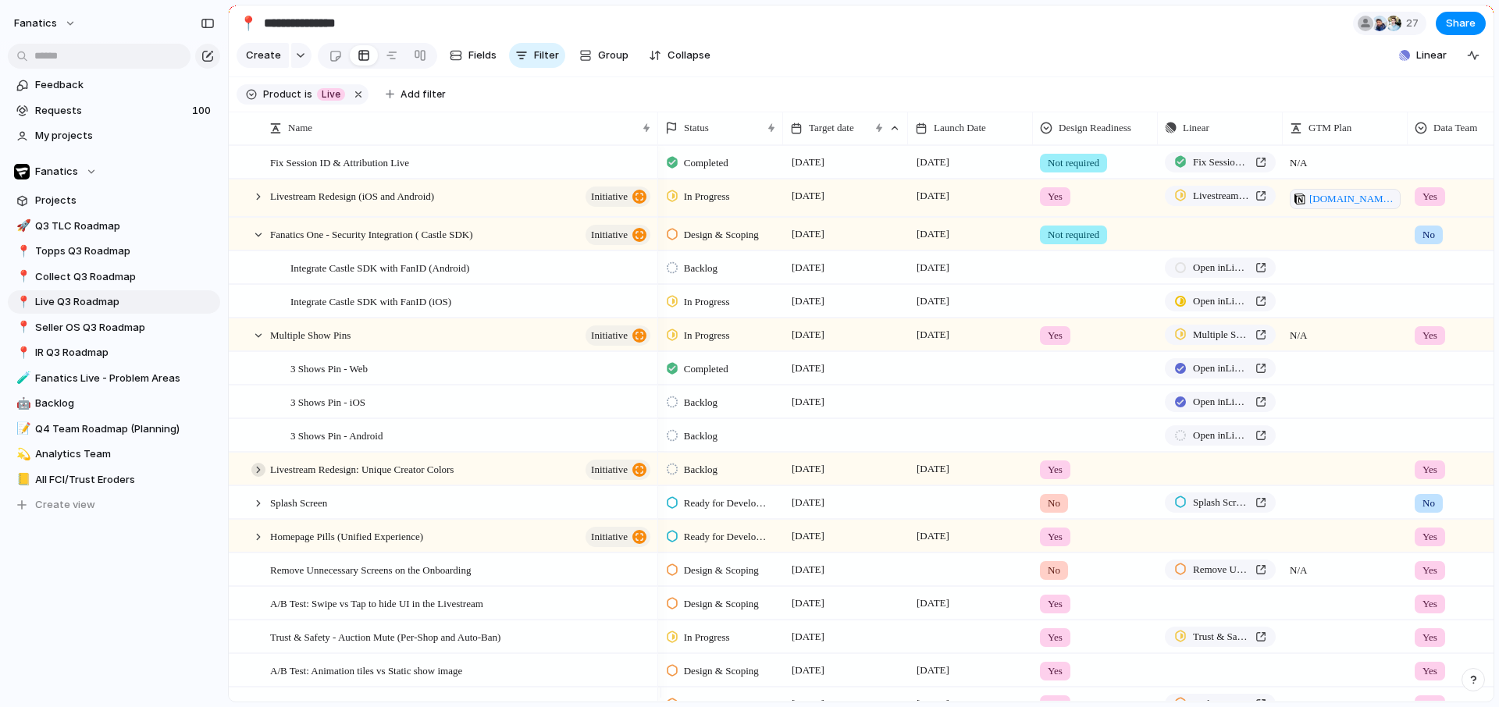
click at [256, 477] on div at bounding box center [258, 470] width 14 height 14
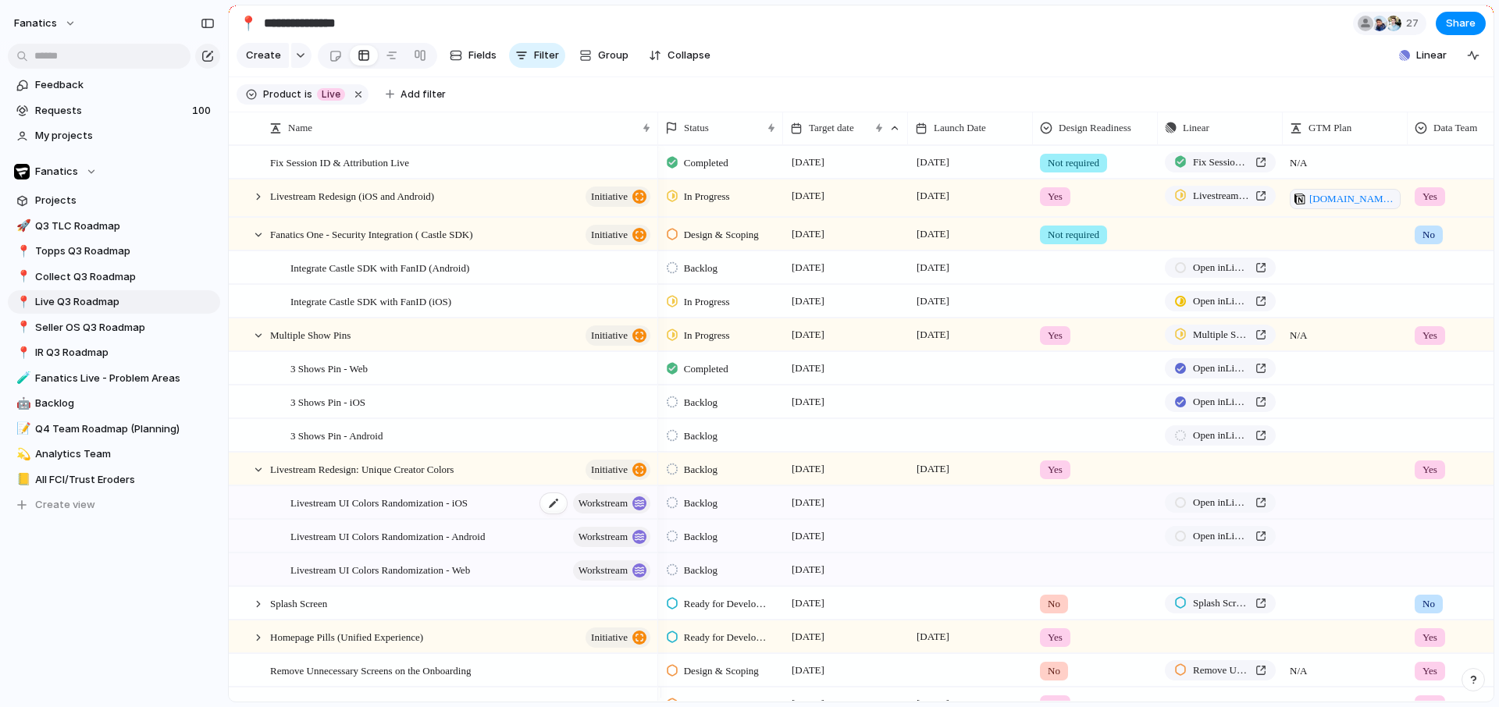
click at [502, 514] on div "Livestream UI Colors Randomization - iOS workstream" at bounding box center [471, 503] width 362 height 32
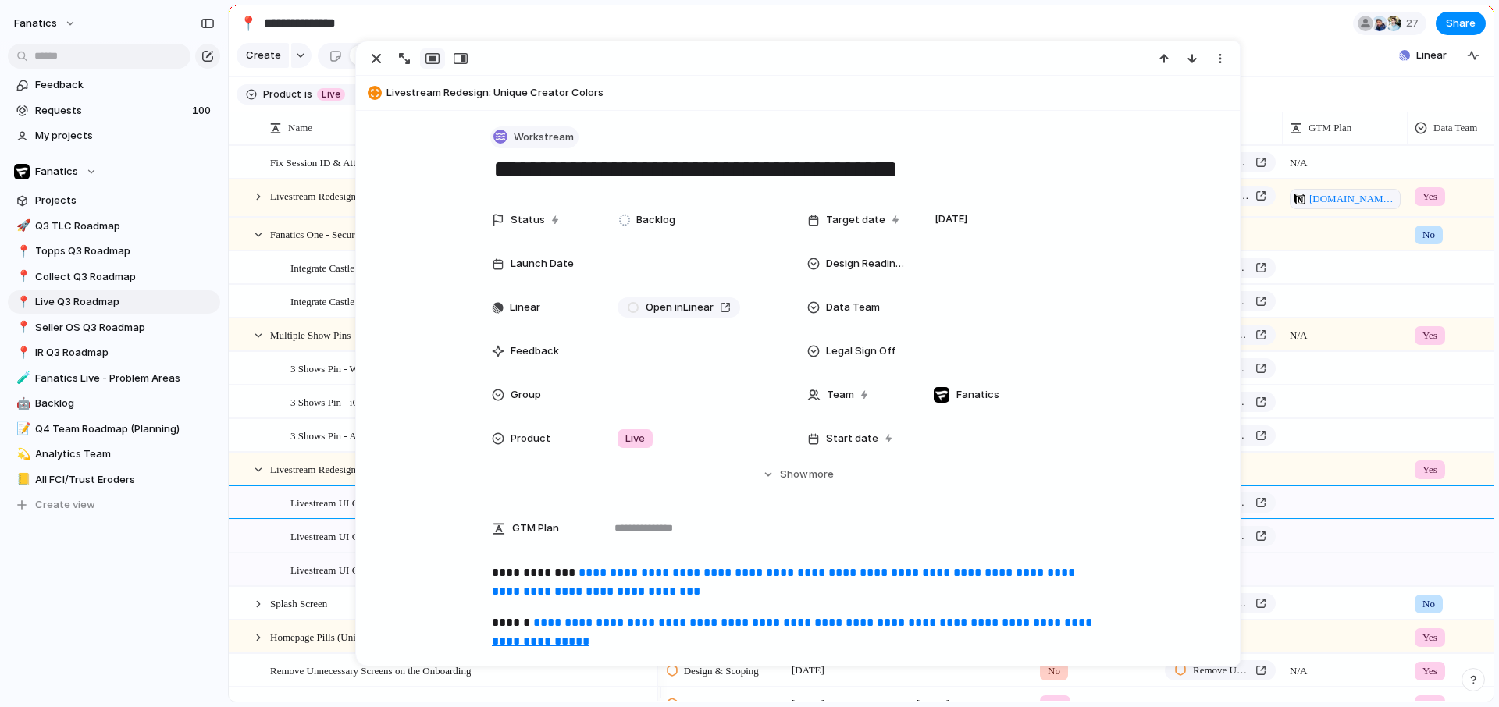
click at [526, 132] on span "Workstream" at bounding box center [544, 138] width 60 height 16
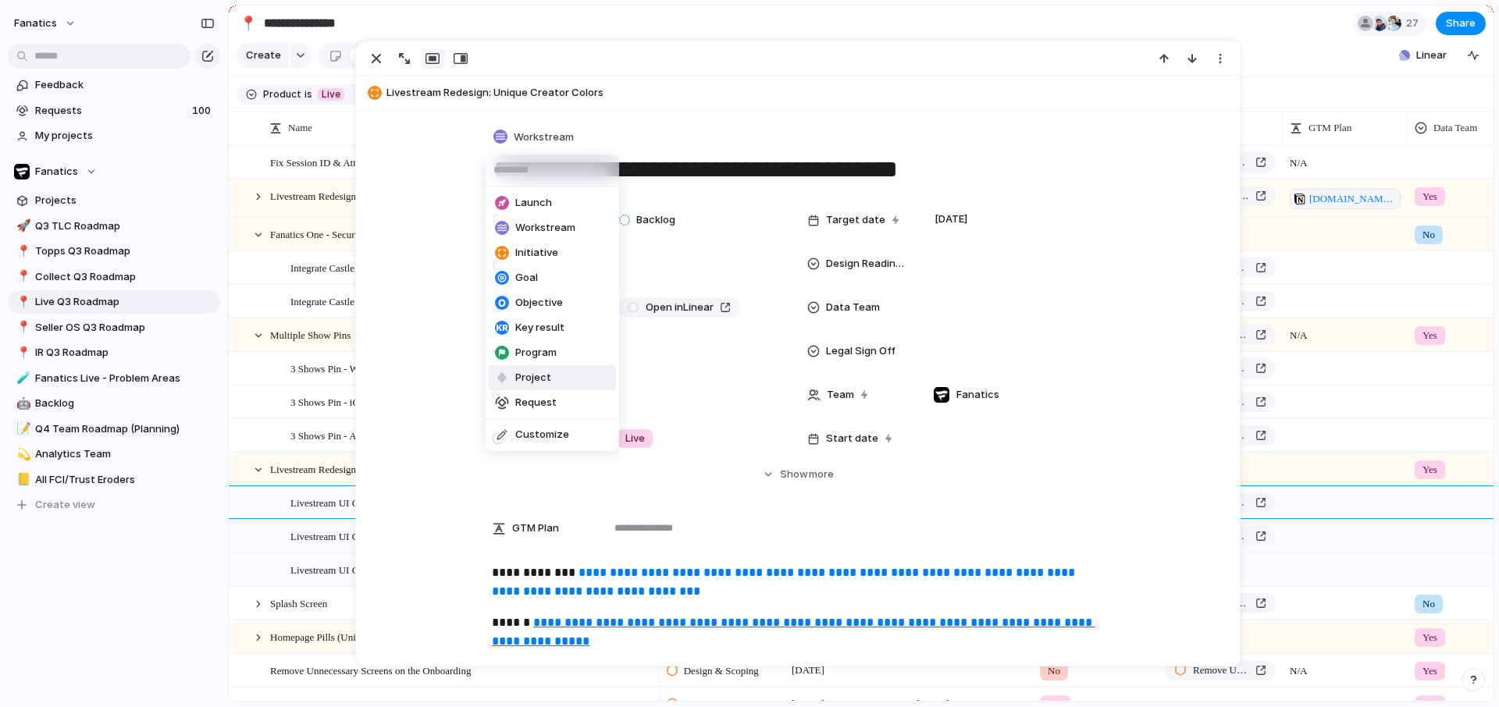
click at [540, 375] on span "Project" at bounding box center [533, 378] width 36 height 16
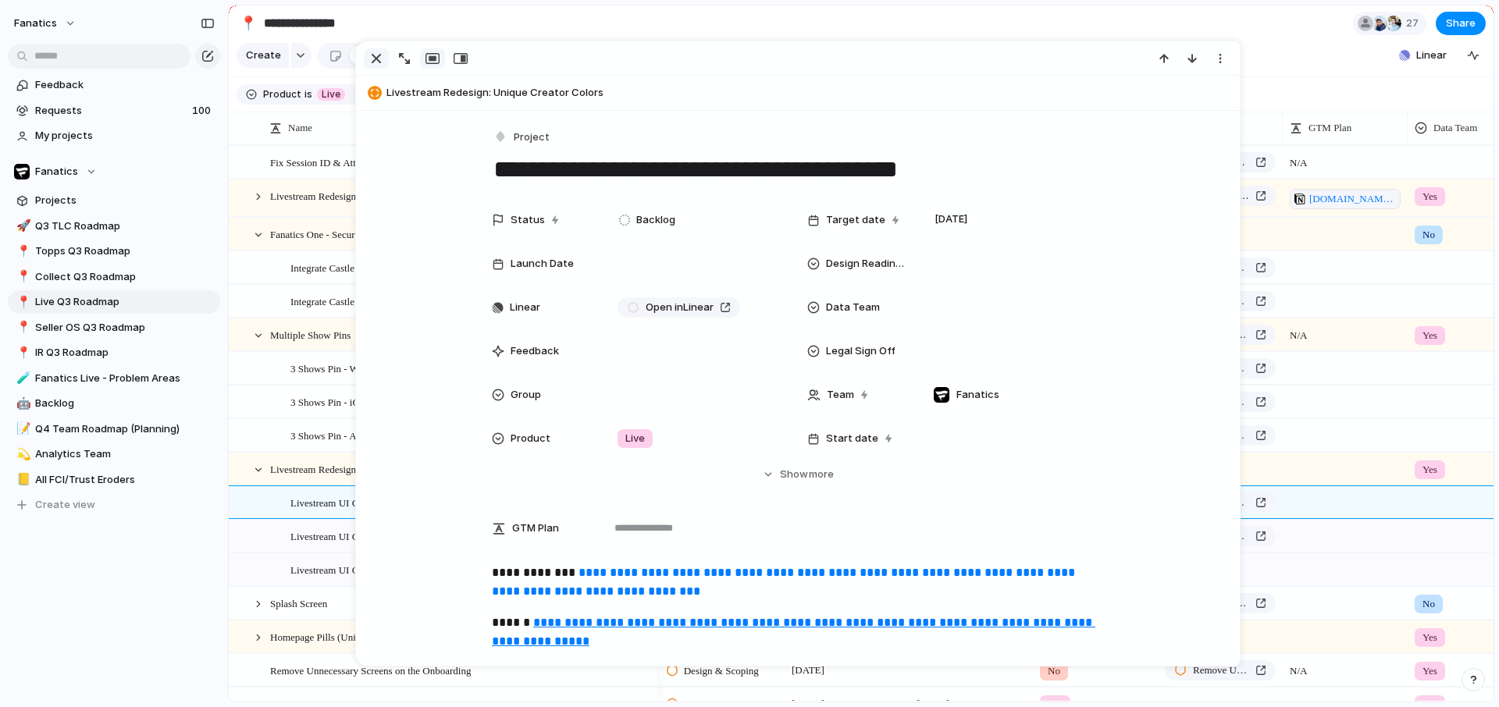
click at [370, 60] on div "button" at bounding box center [376, 58] width 19 height 19
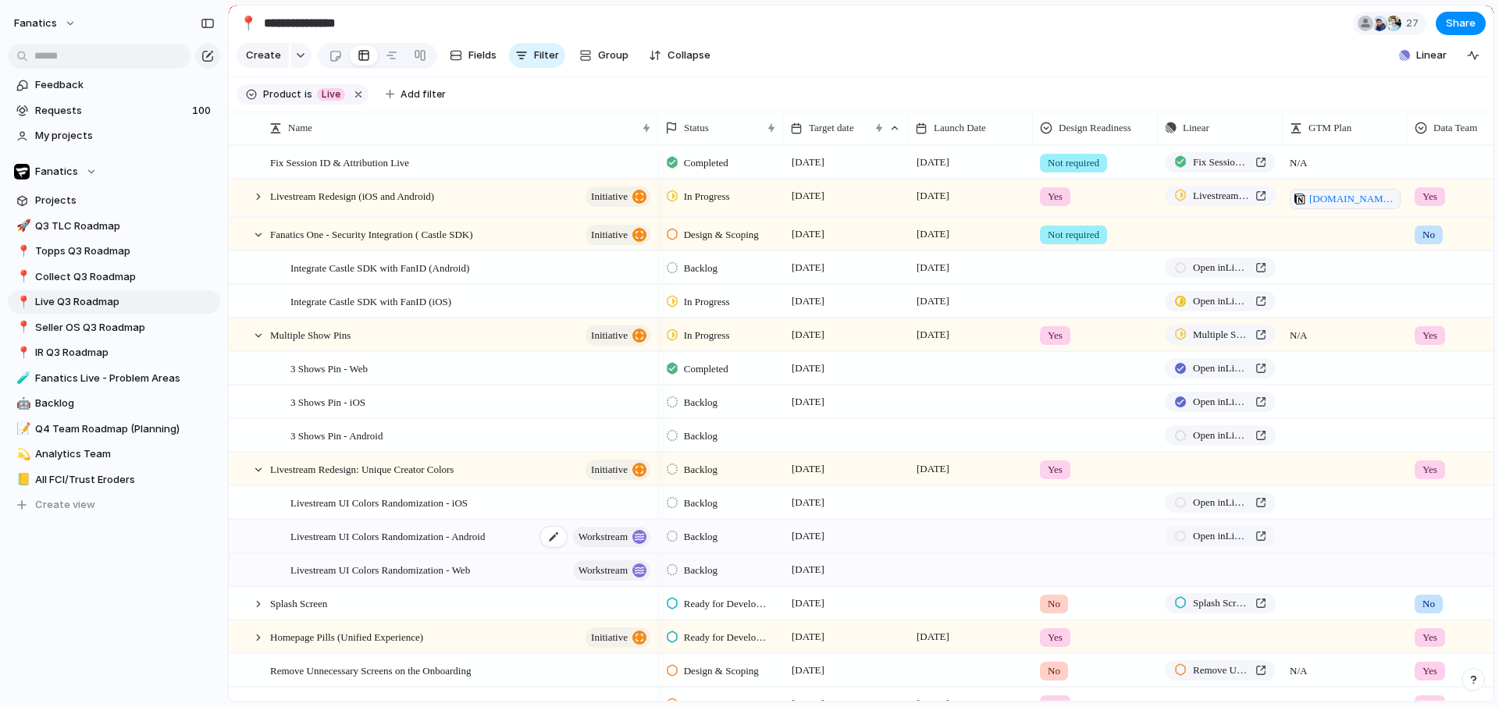
click at [461, 545] on span "Livestream UI Colors Randomization - Android" at bounding box center [387, 536] width 194 height 18
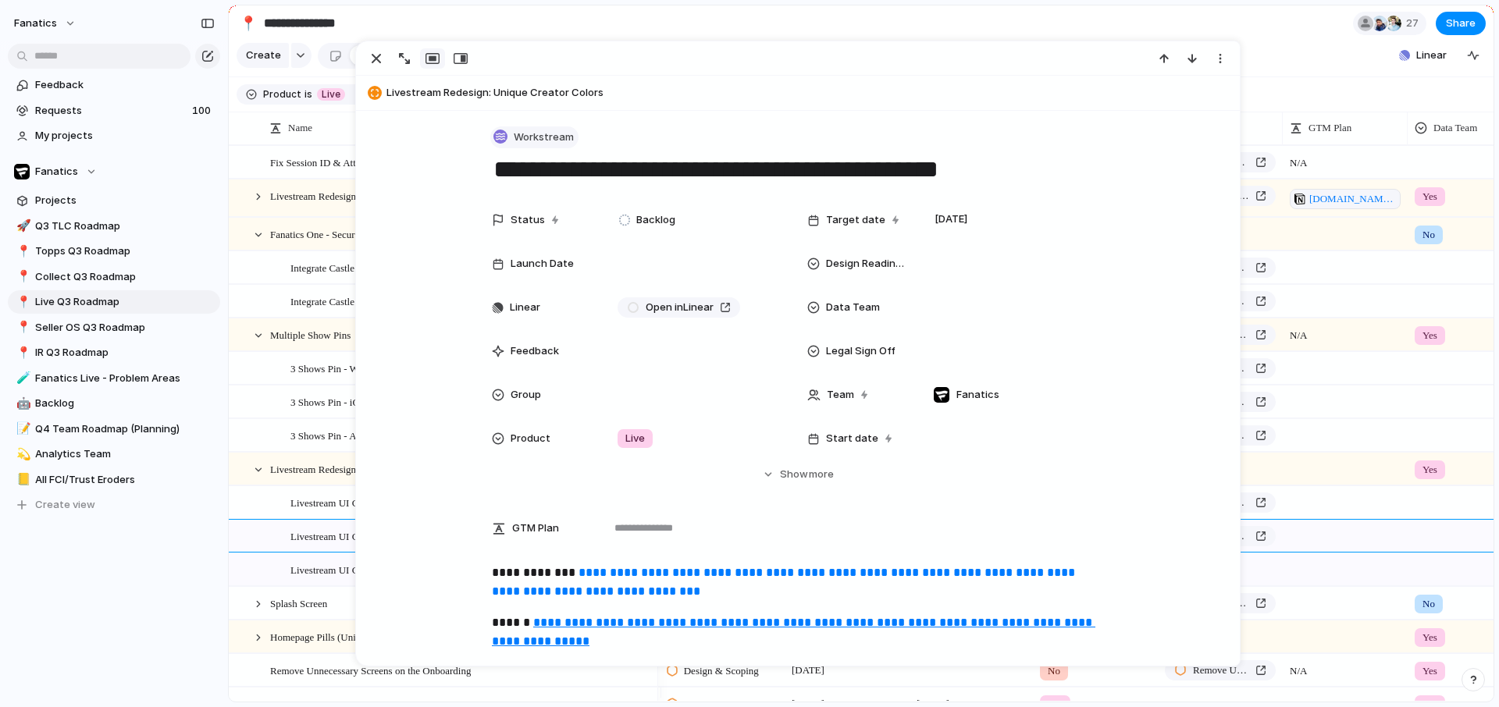
click at [504, 137] on button "Workstream" at bounding box center [534, 137] width 88 height 23
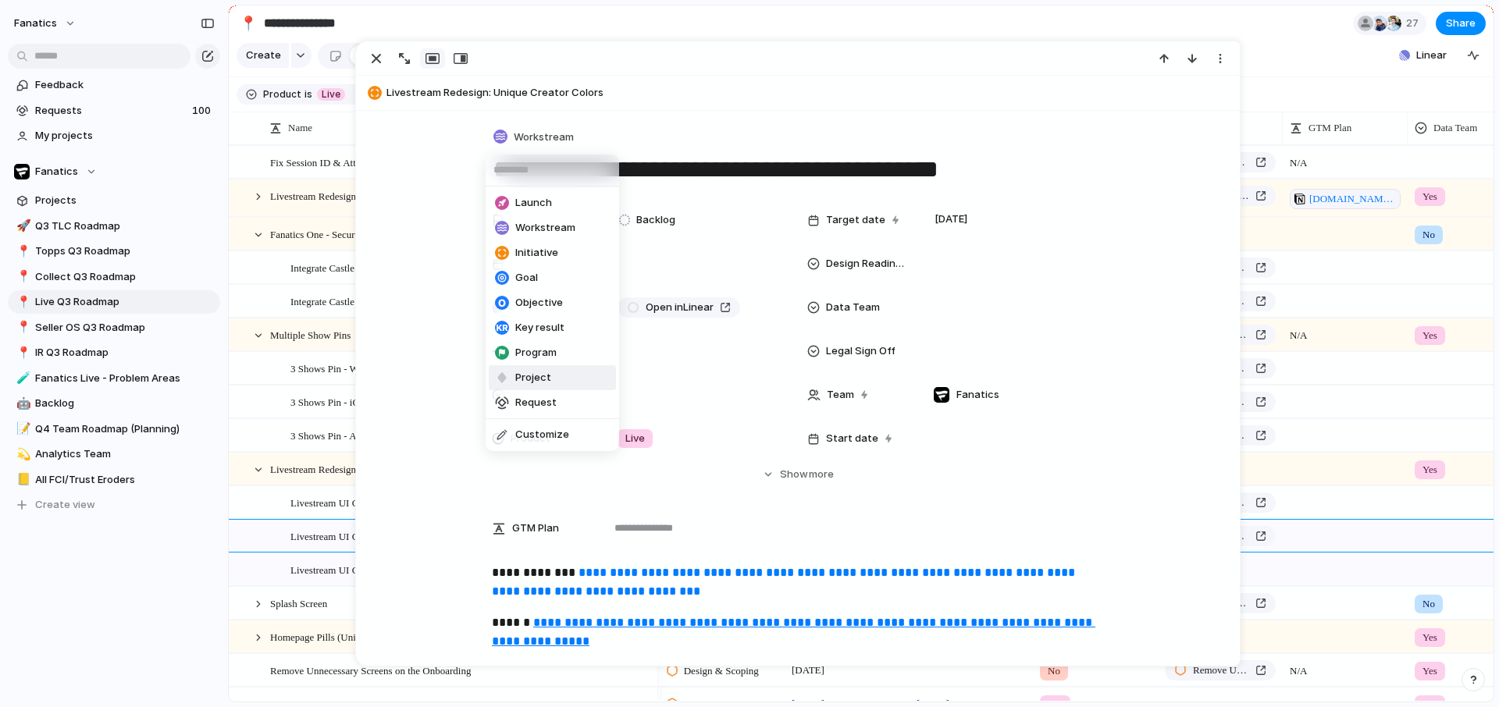
click at [525, 380] on span "Project" at bounding box center [533, 378] width 36 height 16
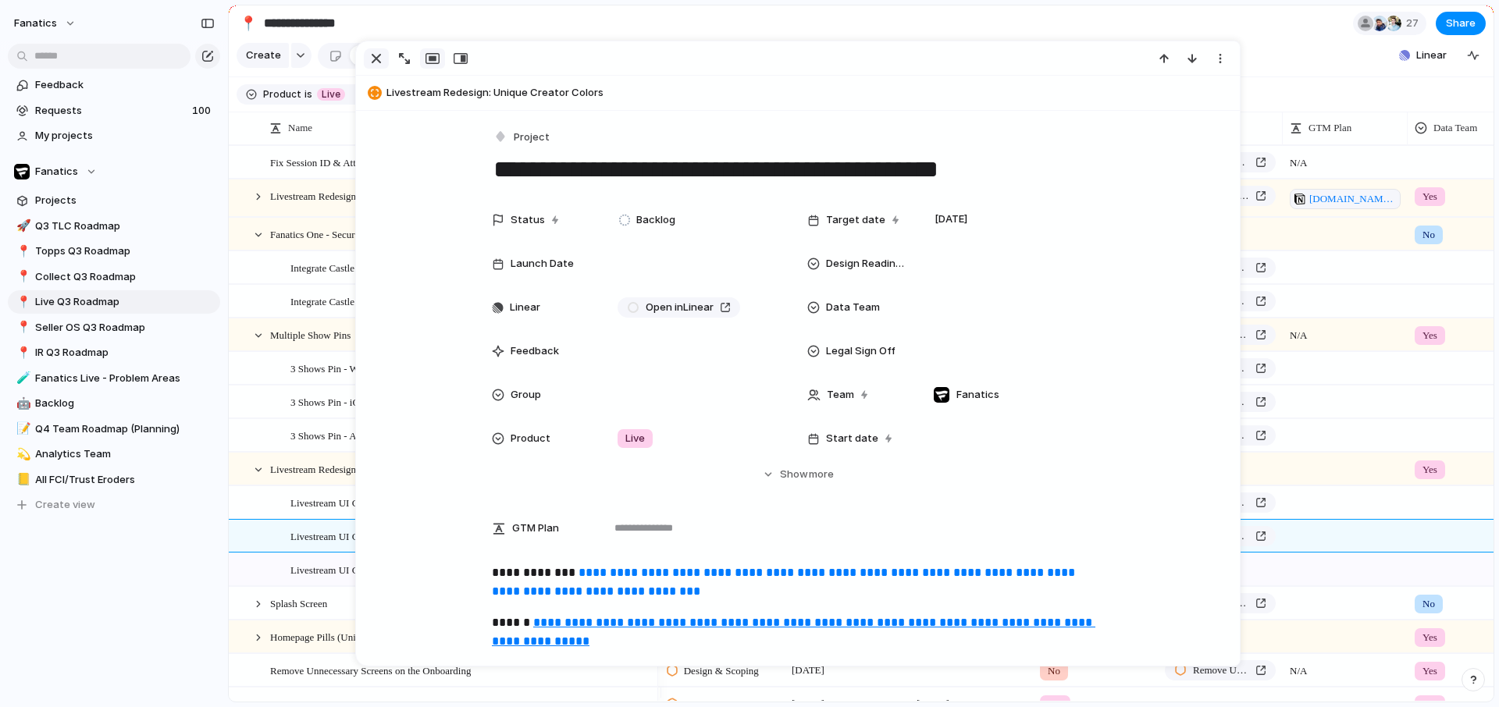
click at [378, 55] on div "button" at bounding box center [376, 58] width 19 height 19
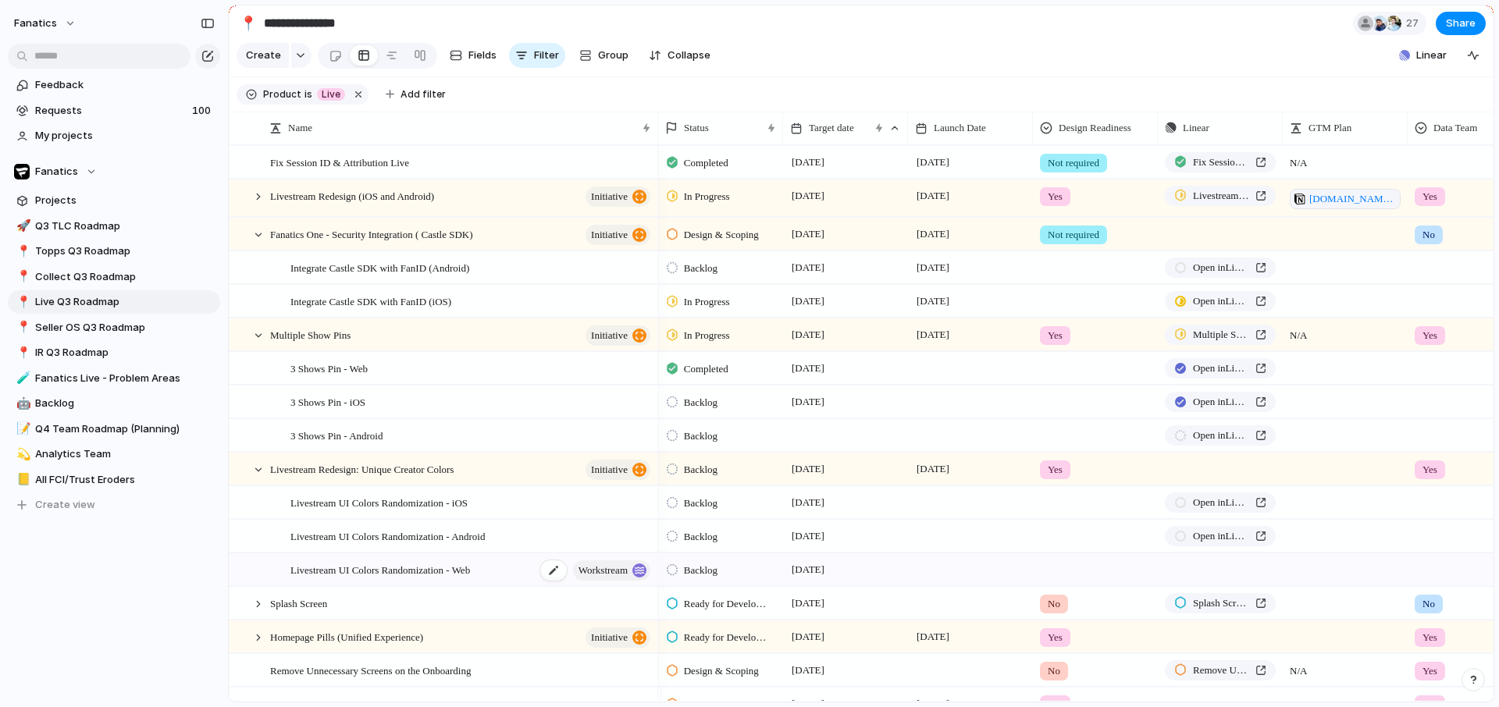
click at [470, 579] on span "Livestream UI Colors Randomization - Web" at bounding box center [380, 570] width 180 height 18
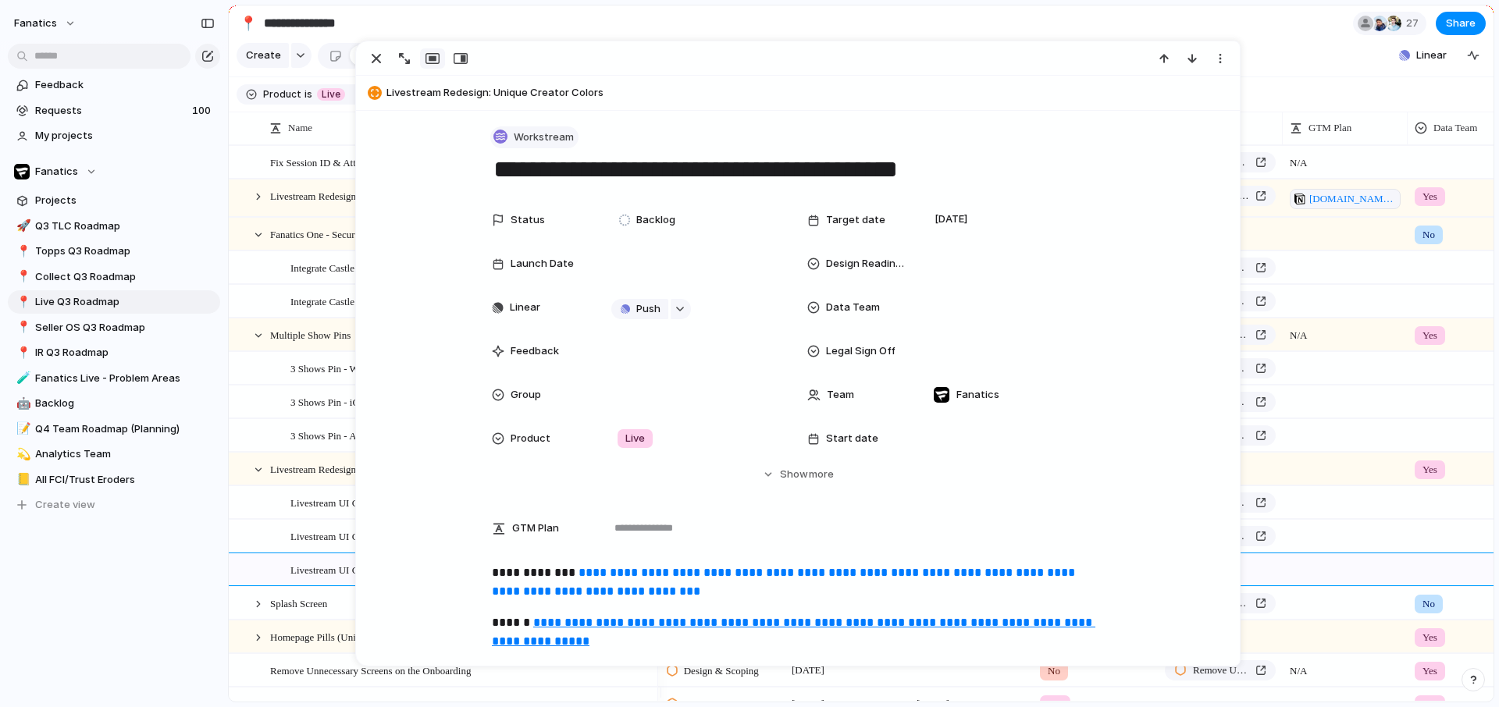
click at [529, 138] on span "Workstream" at bounding box center [544, 138] width 60 height 16
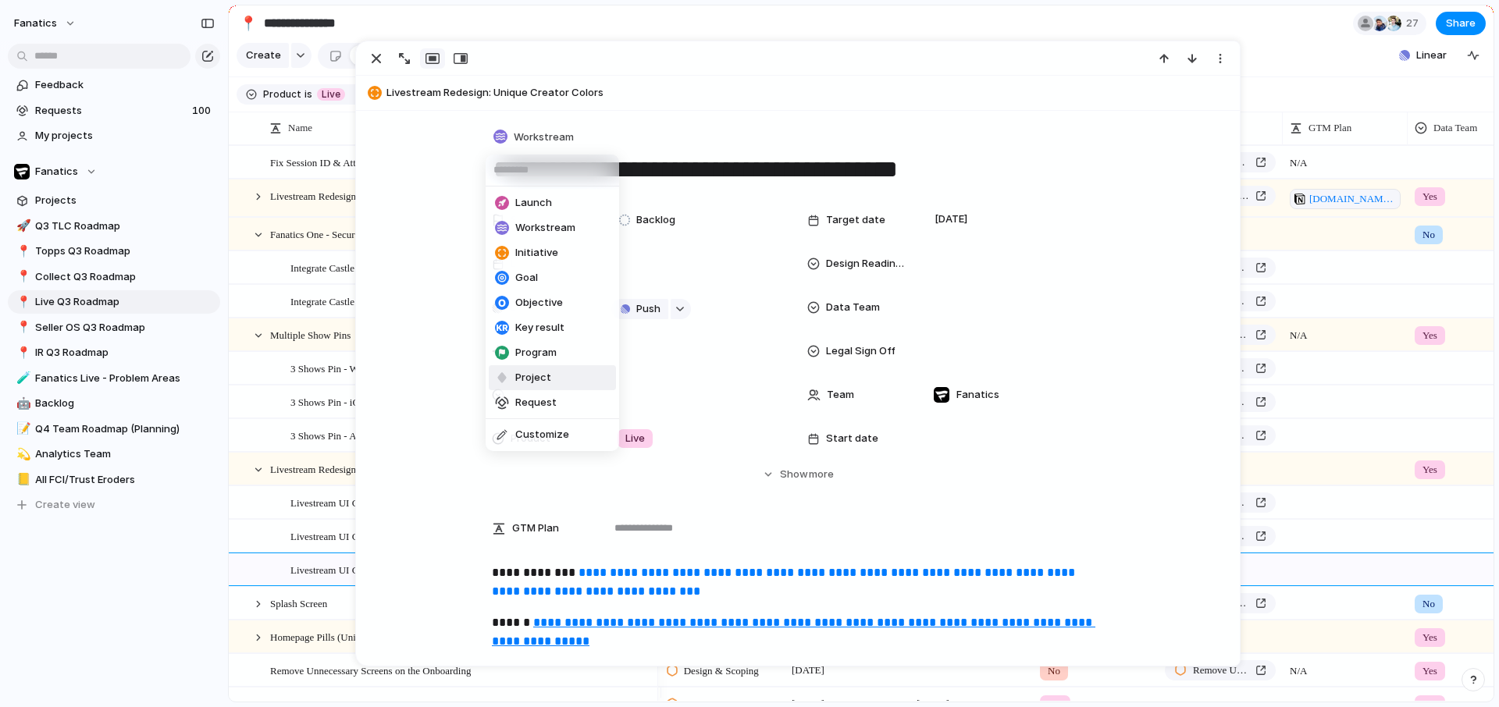
click at [538, 378] on span "Project" at bounding box center [533, 378] width 36 height 16
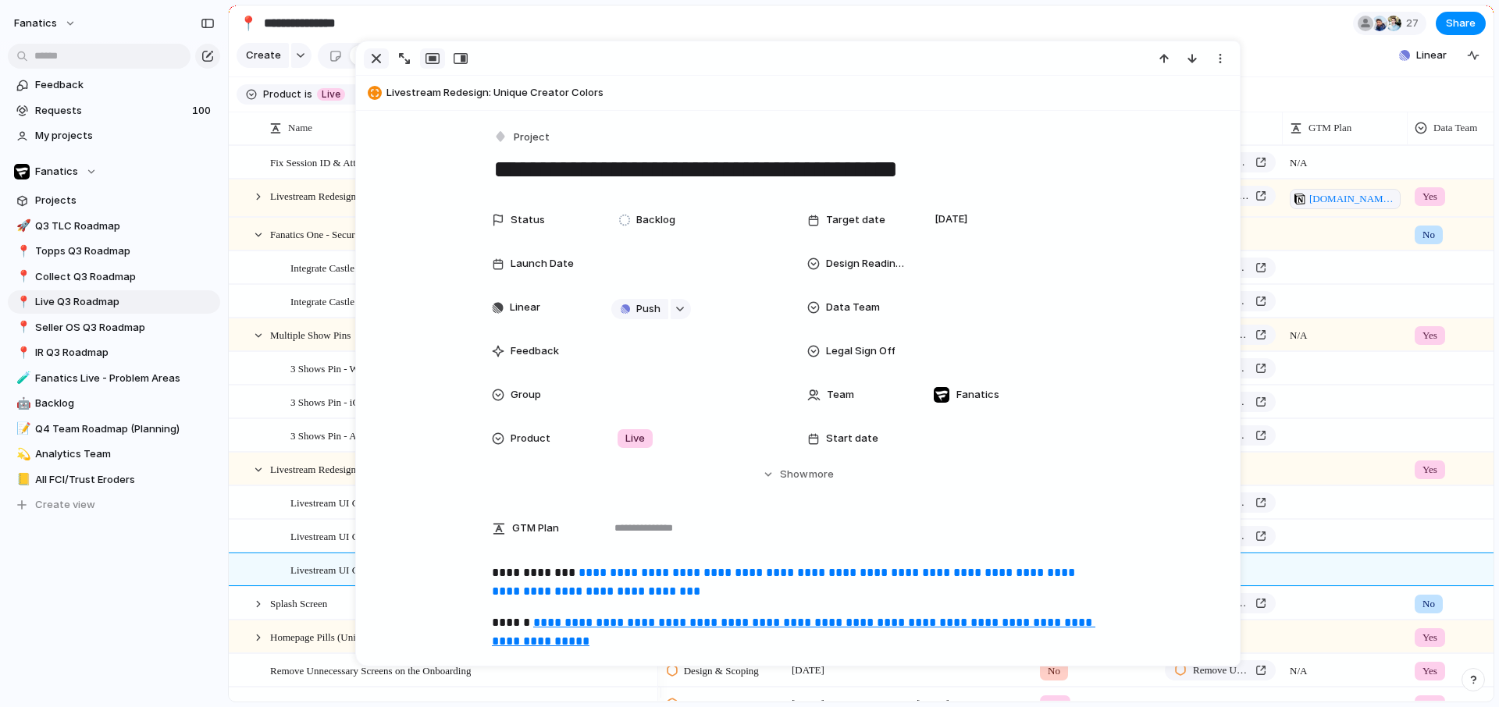
click at [372, 52] on div "button" at bounding box center [376, 58] width 19 height 19
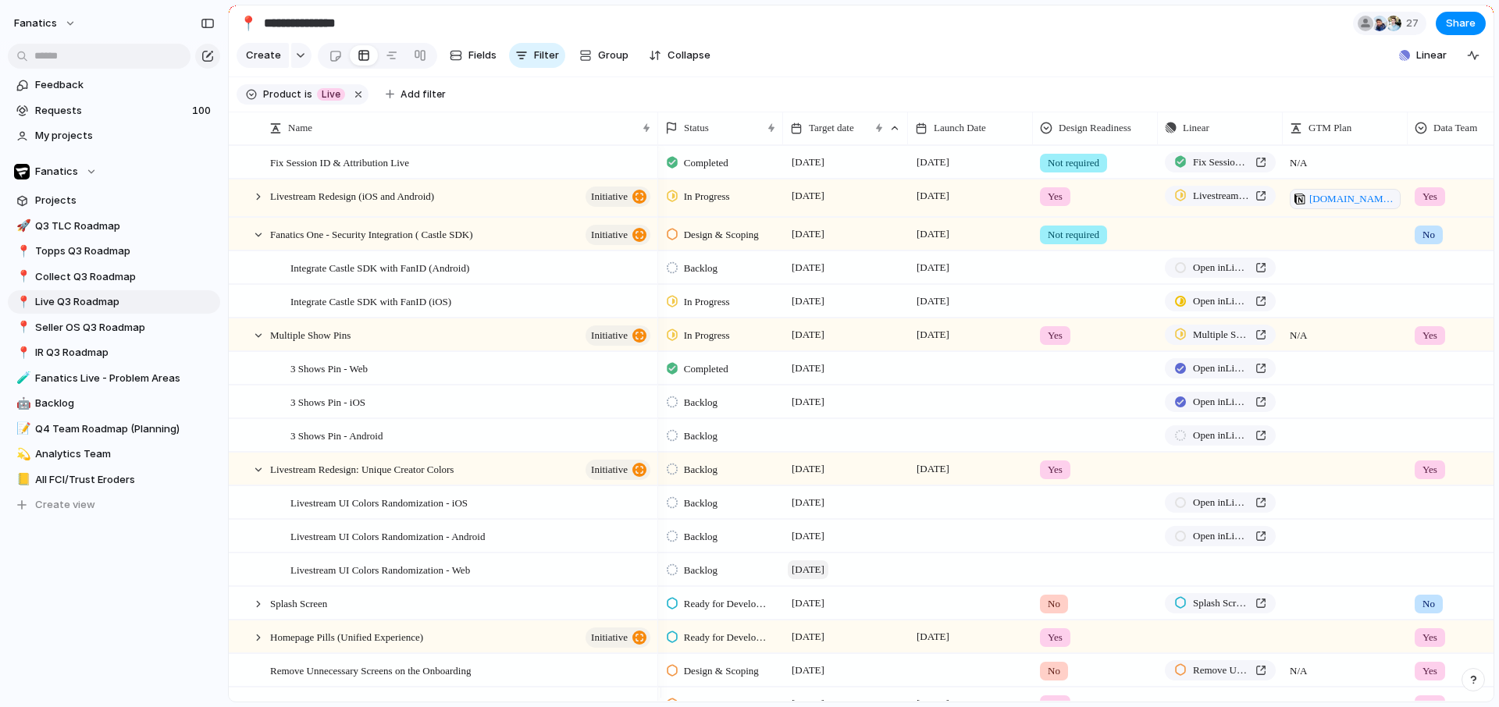
scroll to position [89, 0]
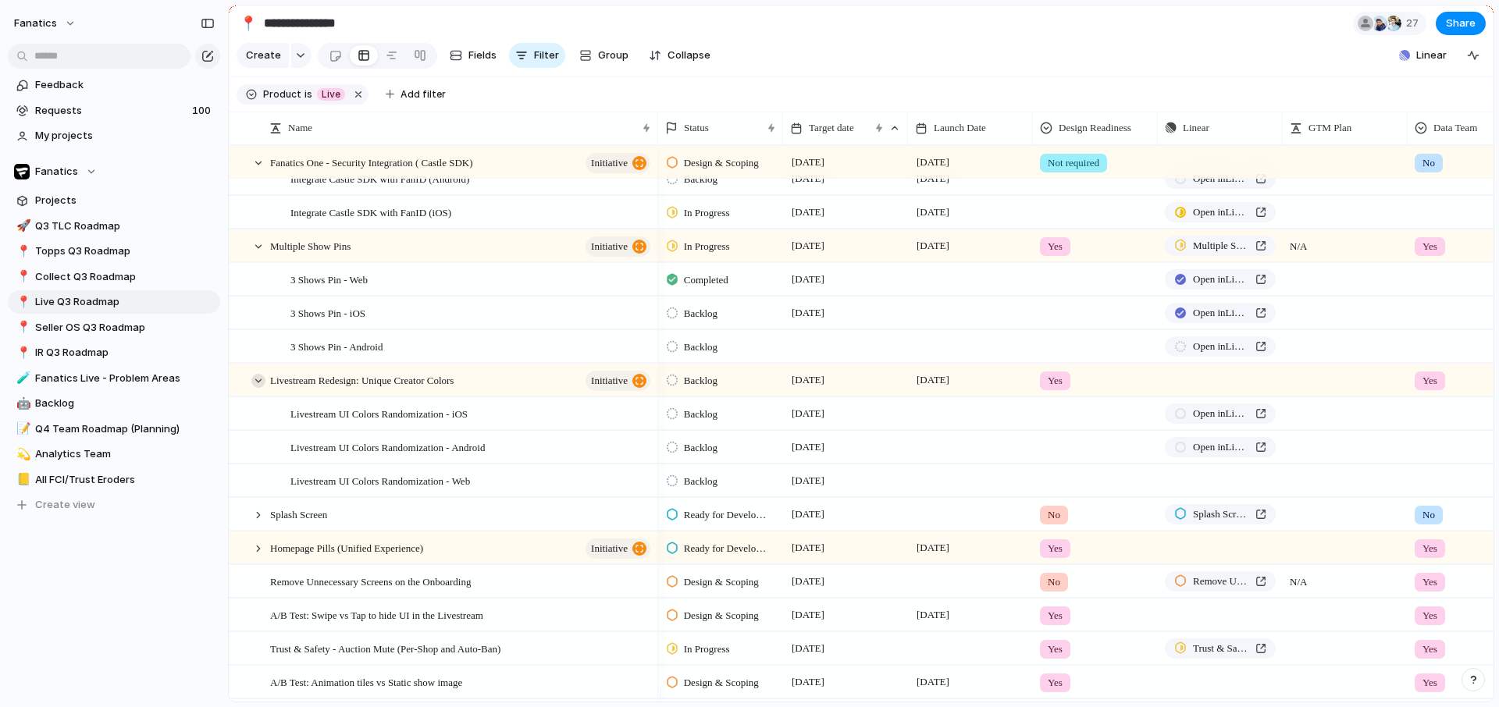
click at [262, 388] on div at bounding box center [258, 381] width 14 height 14
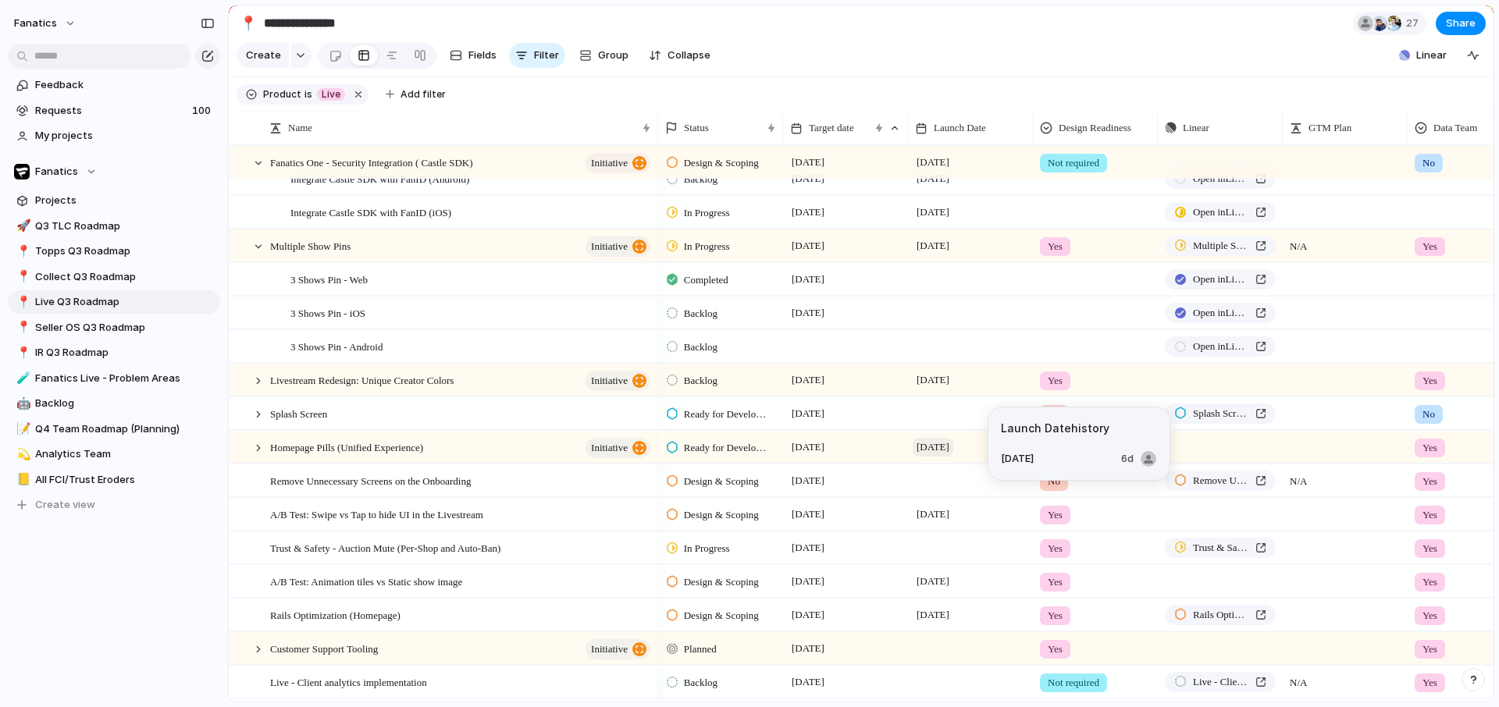
click at [945, 457] on span "[DATE]" at bounding box center [933, 447] width 41 height 19
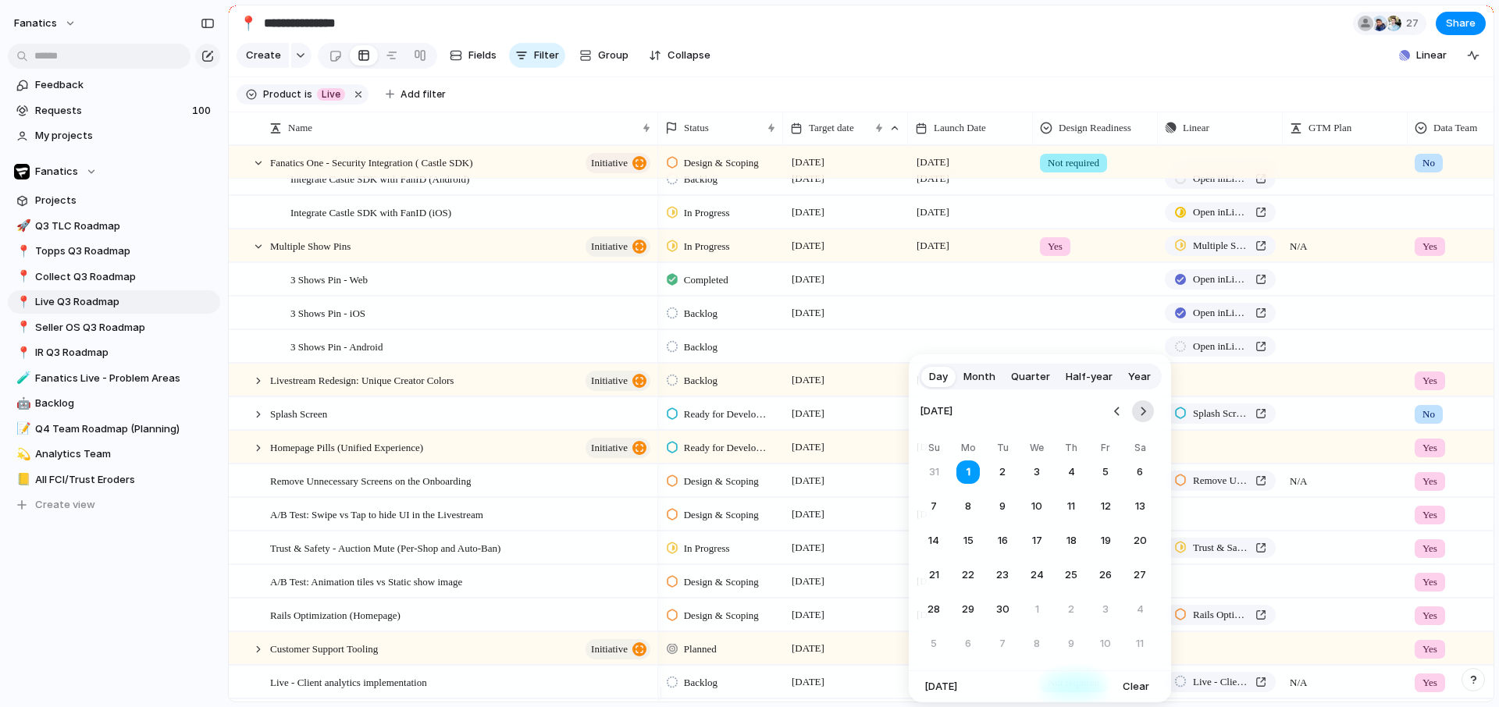
click at [1147, 406] on button "Go to the Next Month" at bounding box center [1143, 412] width 22 height 22
click at [1116, 411] on button "Go to the Previous Month" at bounding box center [1117, 412] width 22 height 22
click at [967, 539] on button "15" at bounding box center [968, 541] width 28 height 28
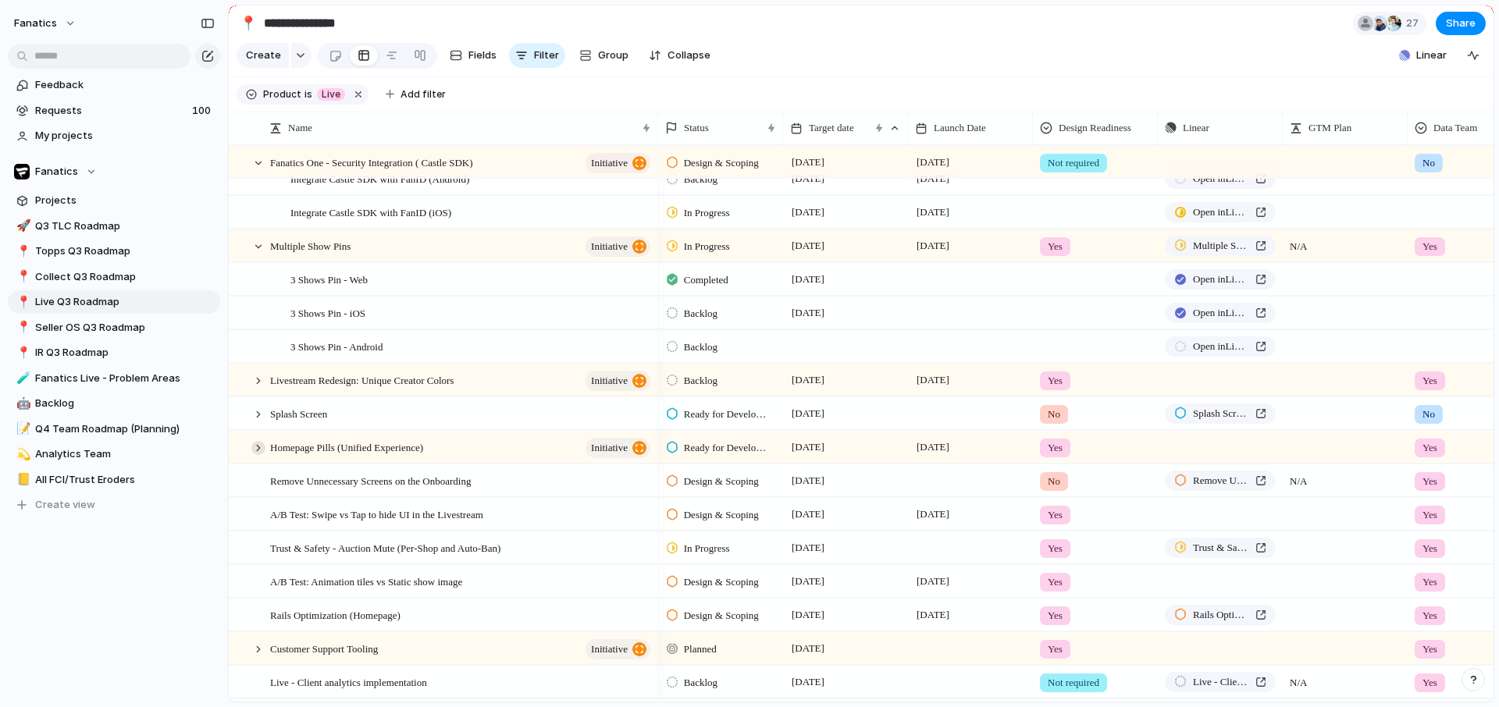
click at [258, 455] on div at bounding box center [258, 448] width 14 height 14
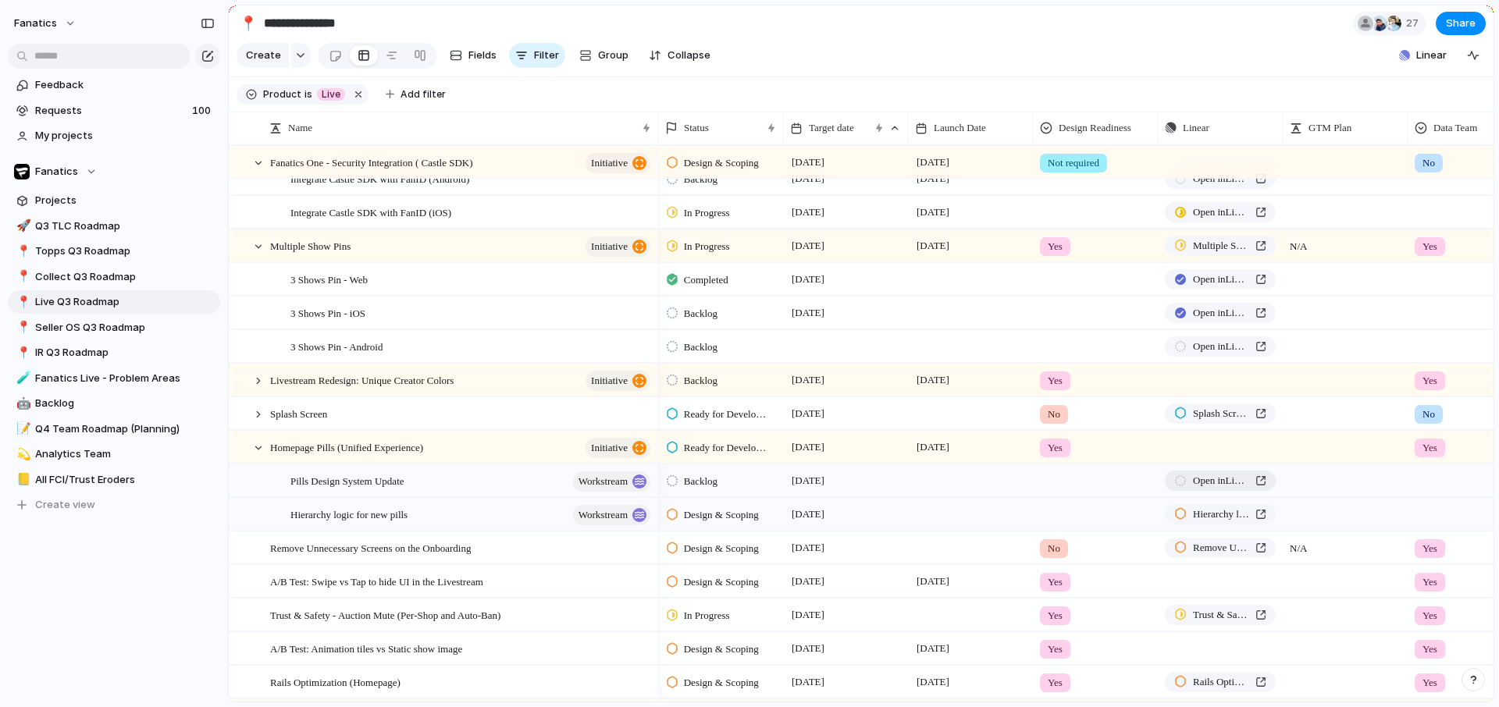
click at [1202, 489] on span "Open in Linear" at bounding box center [1221, 481] width 56 height 16
click at [452, 489] on div "Pills Design System Update workstream" at bounding box center [471, 481] width 362 height 32
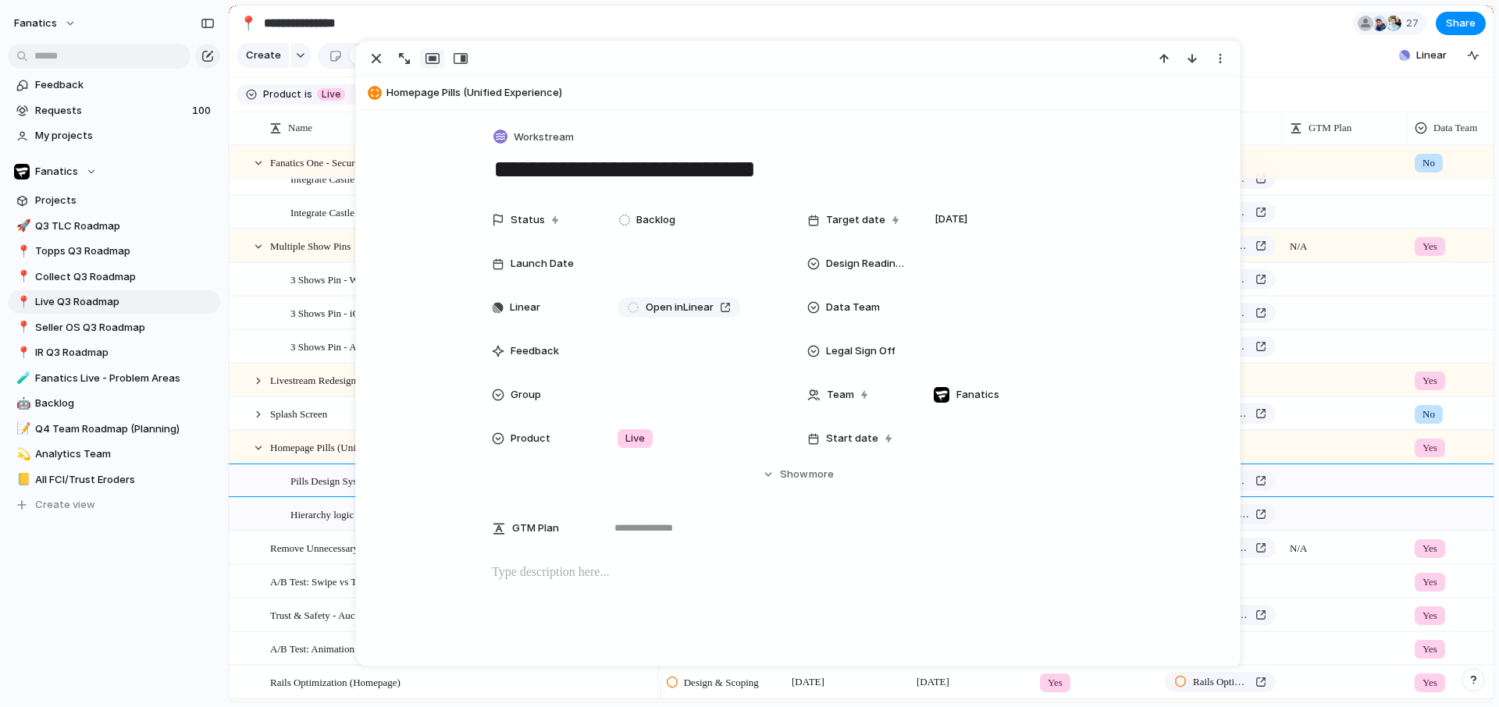
click at [547, 124] on div "**********" at bounding box center [798, 474] width 884 height 726
click at [547, 133] on span "Workstream" at bounding box center [544, 138] width 60 height 16
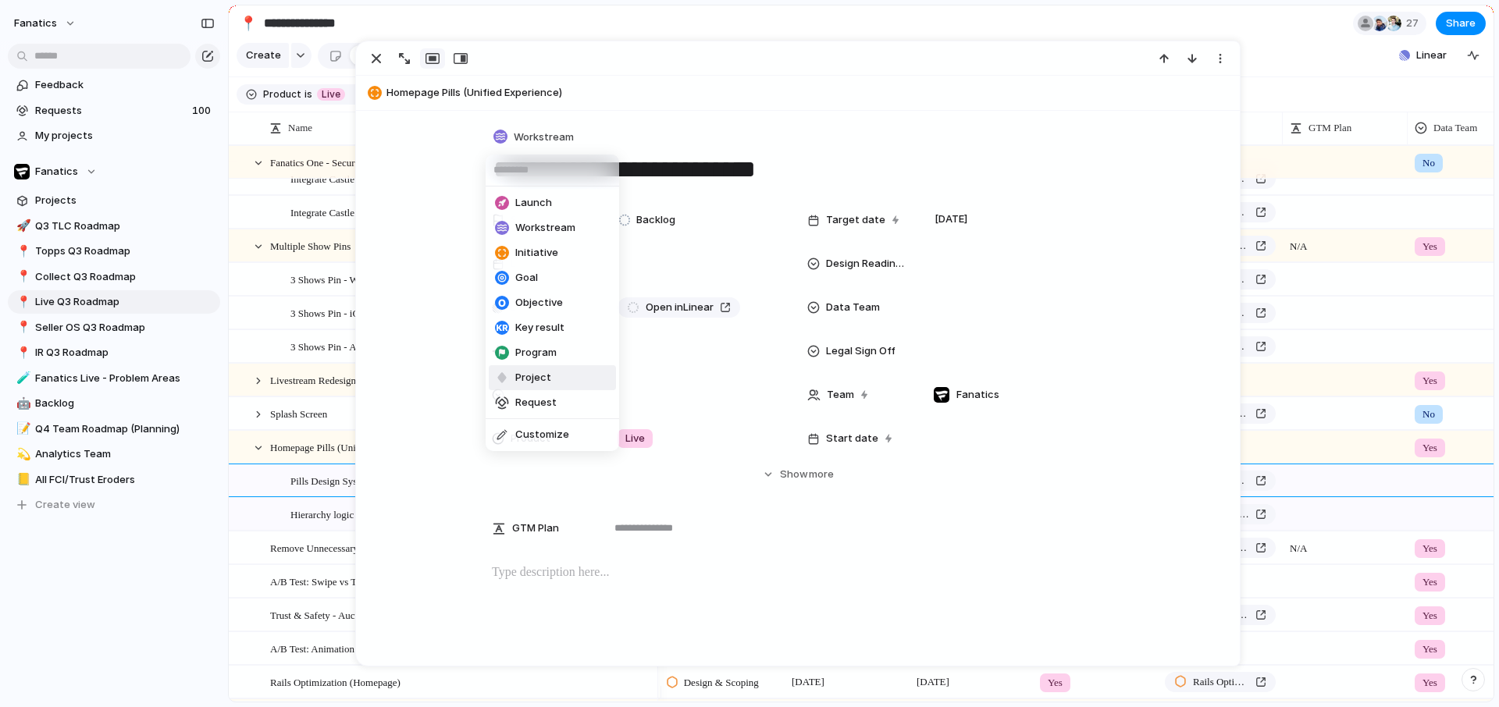
drag, startPoint x: 536, startPoint y: 385, endPoint x: 529, endPoint y: 372, distance: 14.7
click at [536, 385] on span "Project" at bounding box center [533, 378] width 36 height 16
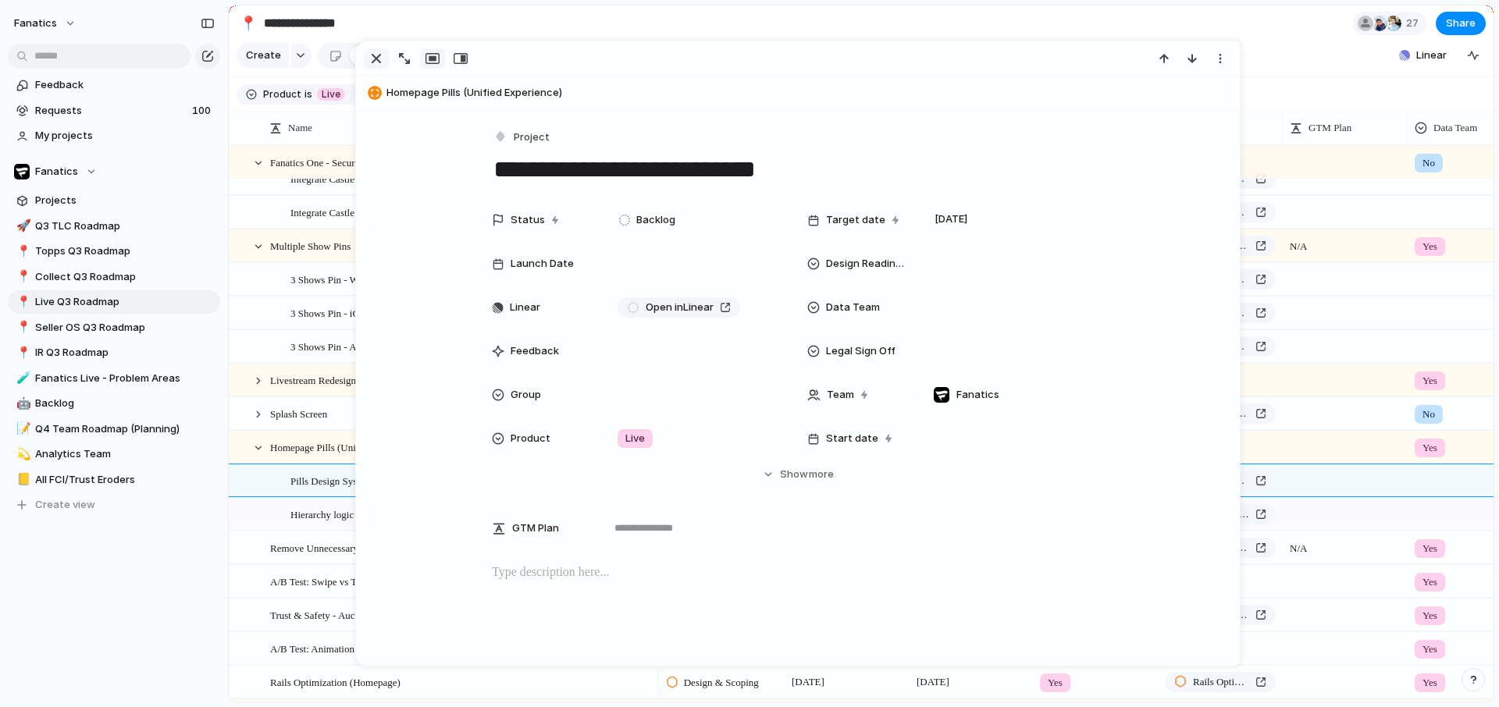
click at [376, 59] on div "button" at bounding box center [376, 58] width 19 height 19
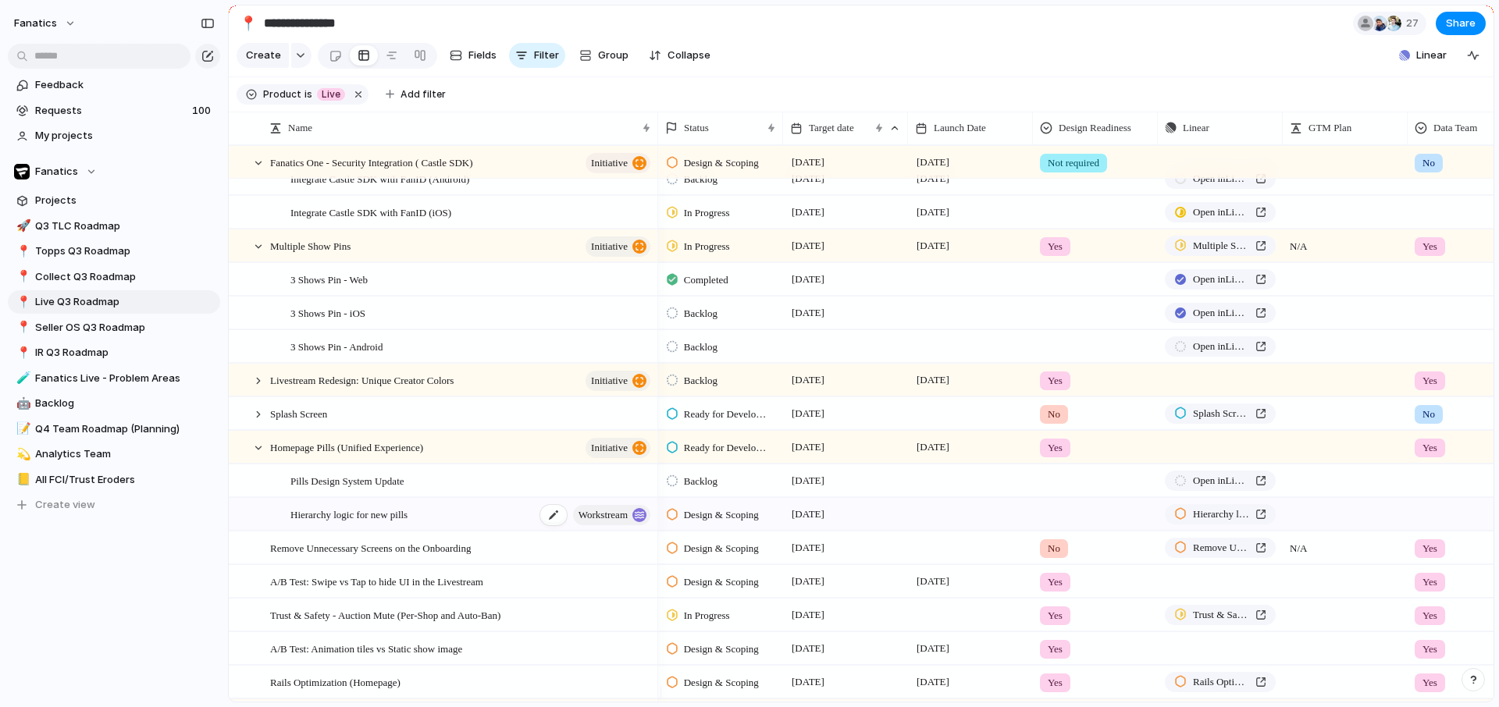
click at [425, 527] on div "Hierarchy logic for new pills workstream" at bounding box center [471, 515] width 362 height 32
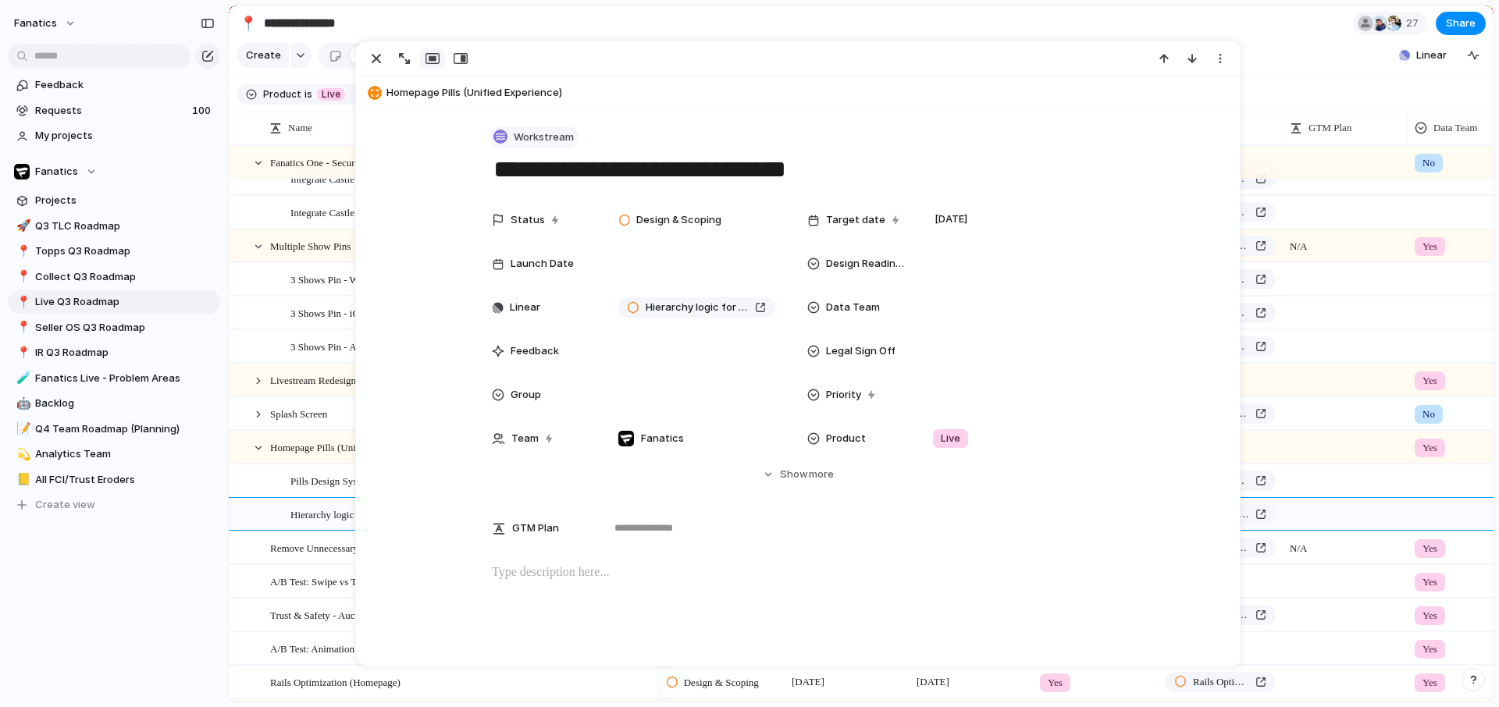
click at [529, 134] on span "Workstream" at bounding box center [544, 138] width 60 height 16
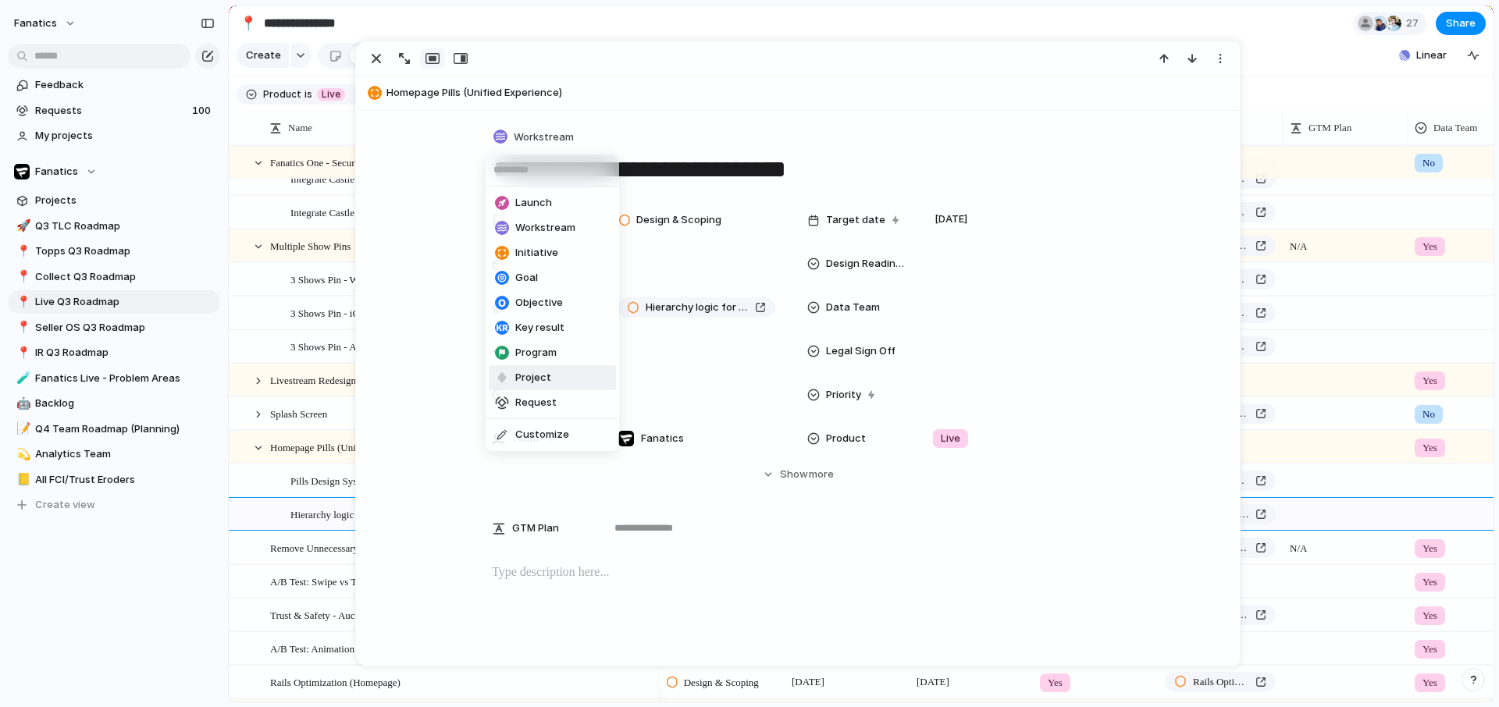
click at [525, 383] on span "Project" at bounding box center [533, 378] width 36 height 16
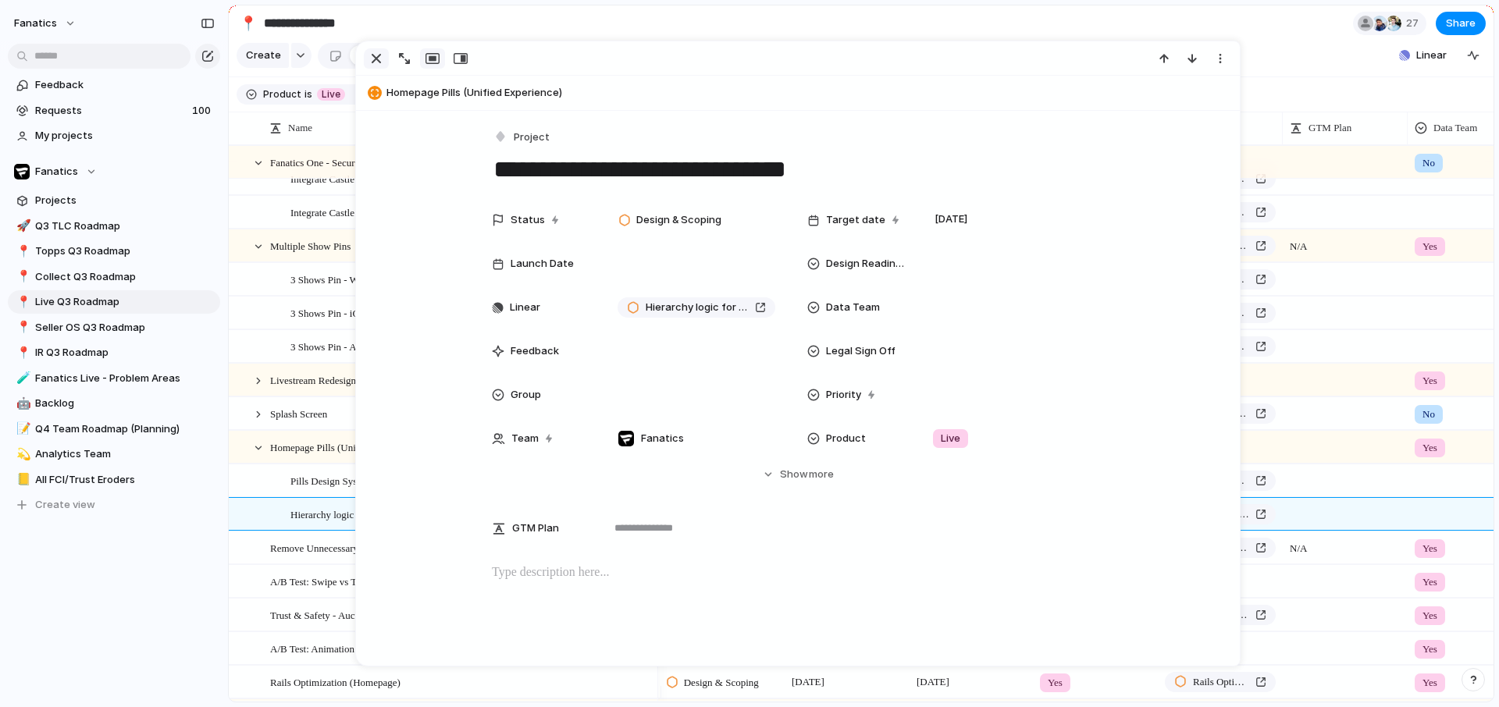
click at [370, 66] on div "button" at bounding box center [376, 58] width 19 height 19
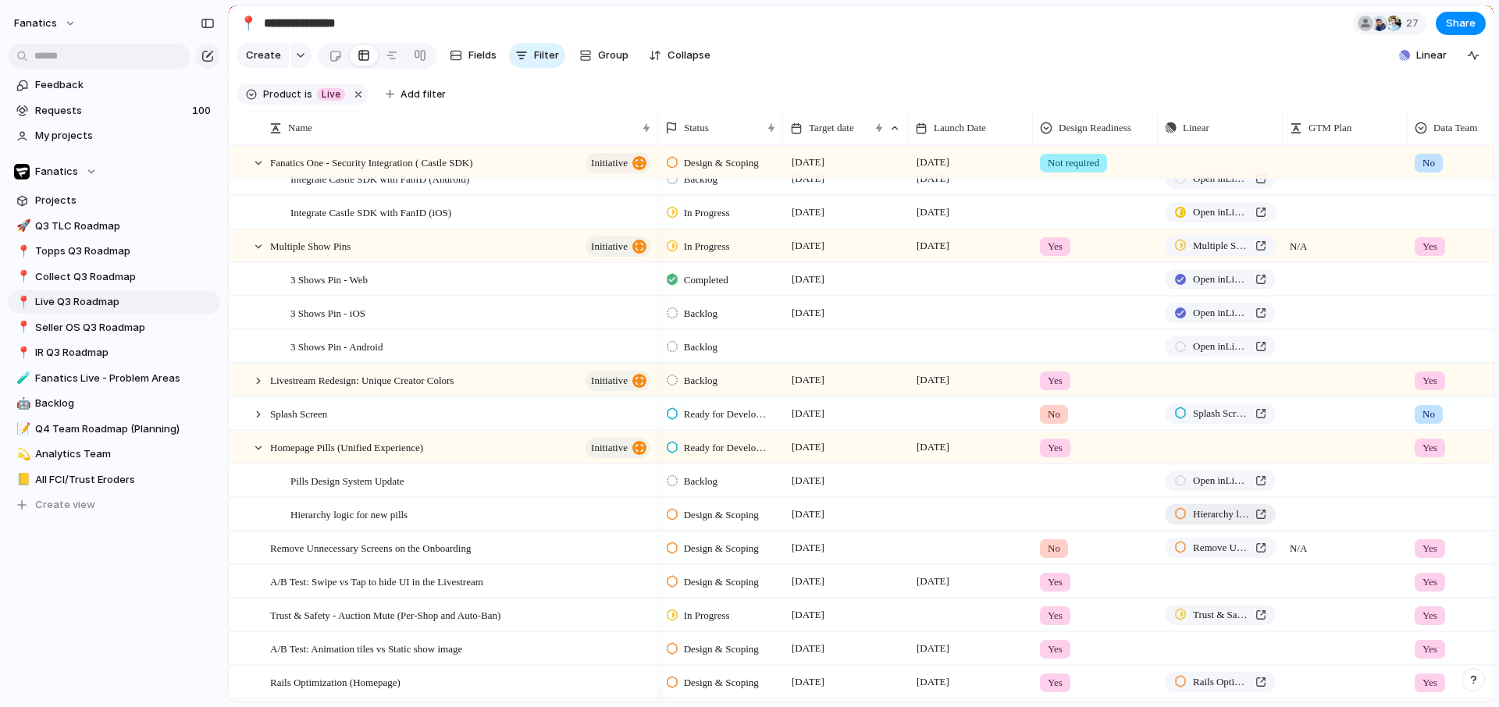
click at [1179, 521] on div at bounding box center [1180, 514] width 12 height 14
click at [261, 454] on div at bounding box center [258, 447] width 14 height 14
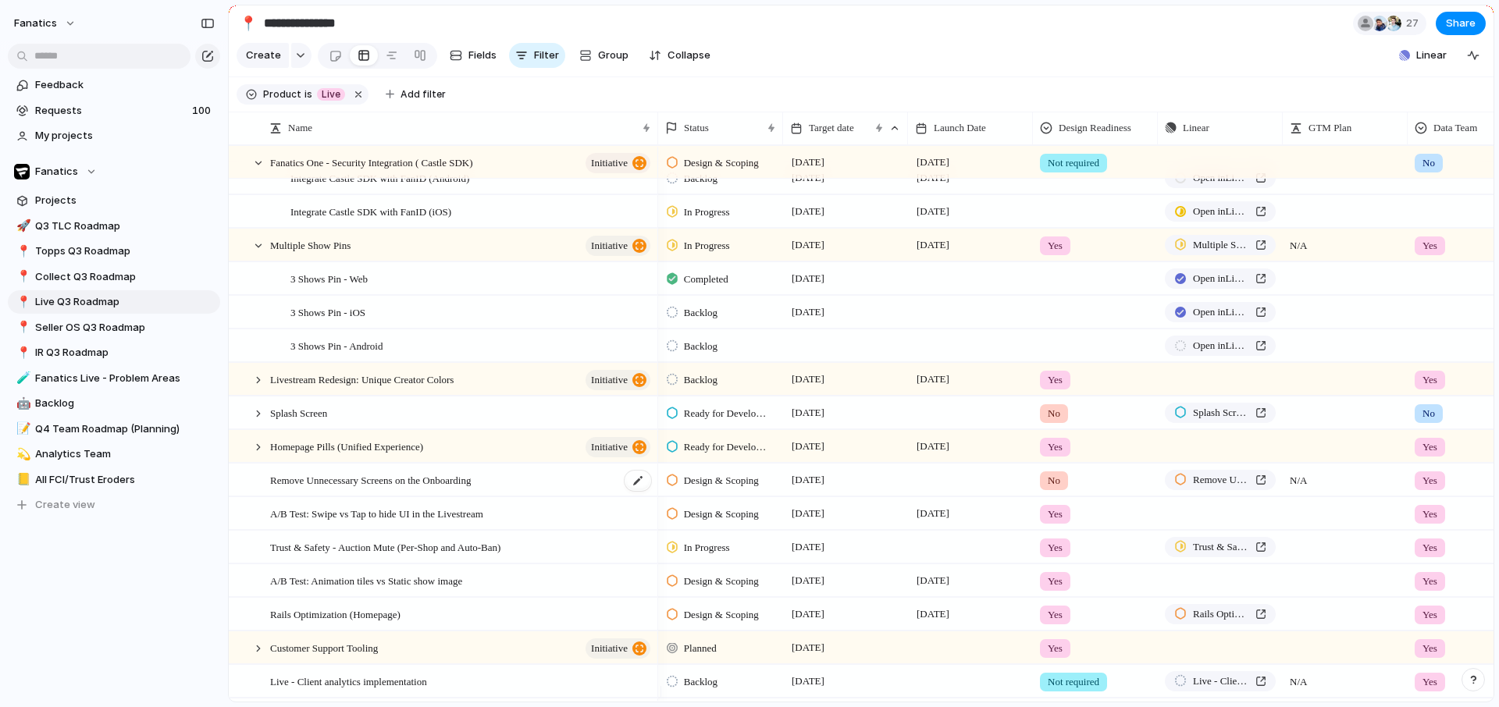
click at [431, 489] on span "Remove Unnecessary Screens on the Onboarding" at bounding box center [370, 480] width 201 height 18
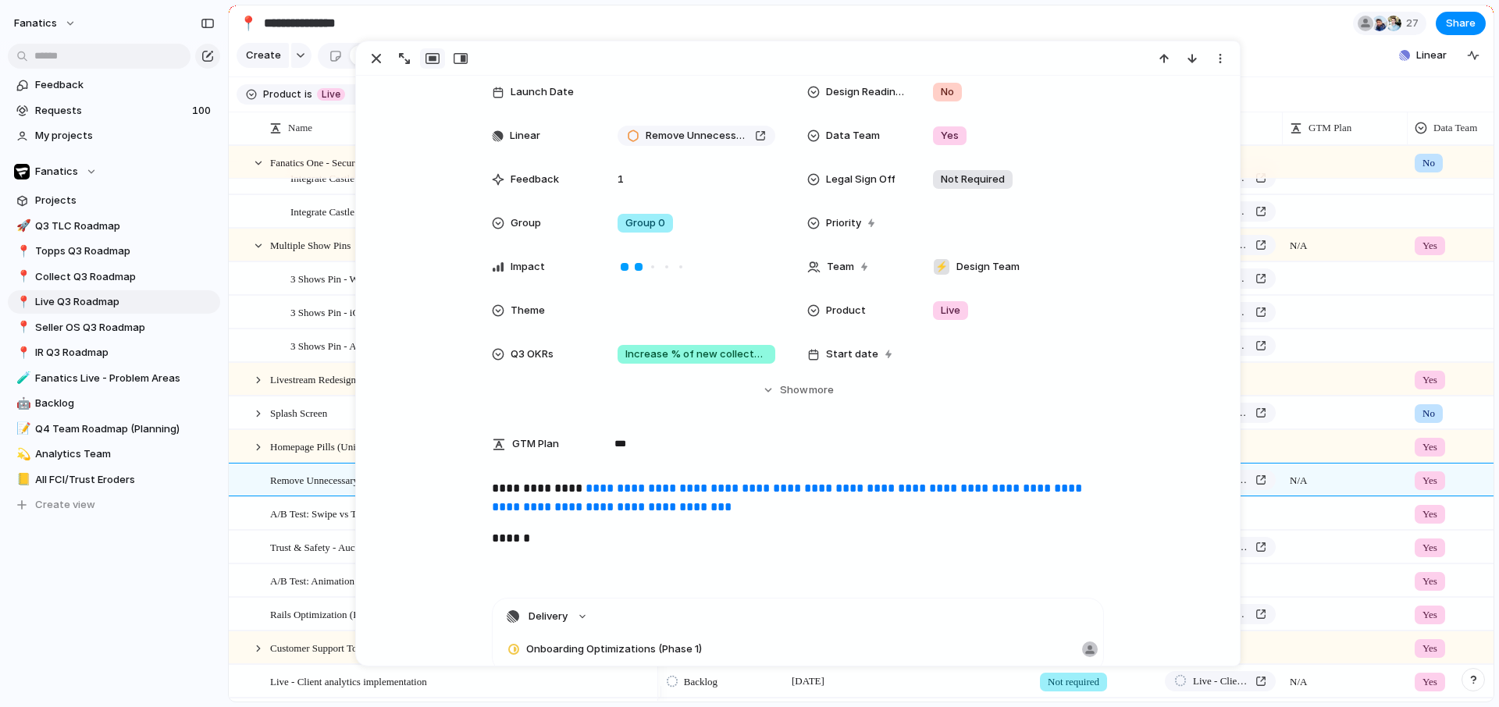
scroll to position [141, 0]
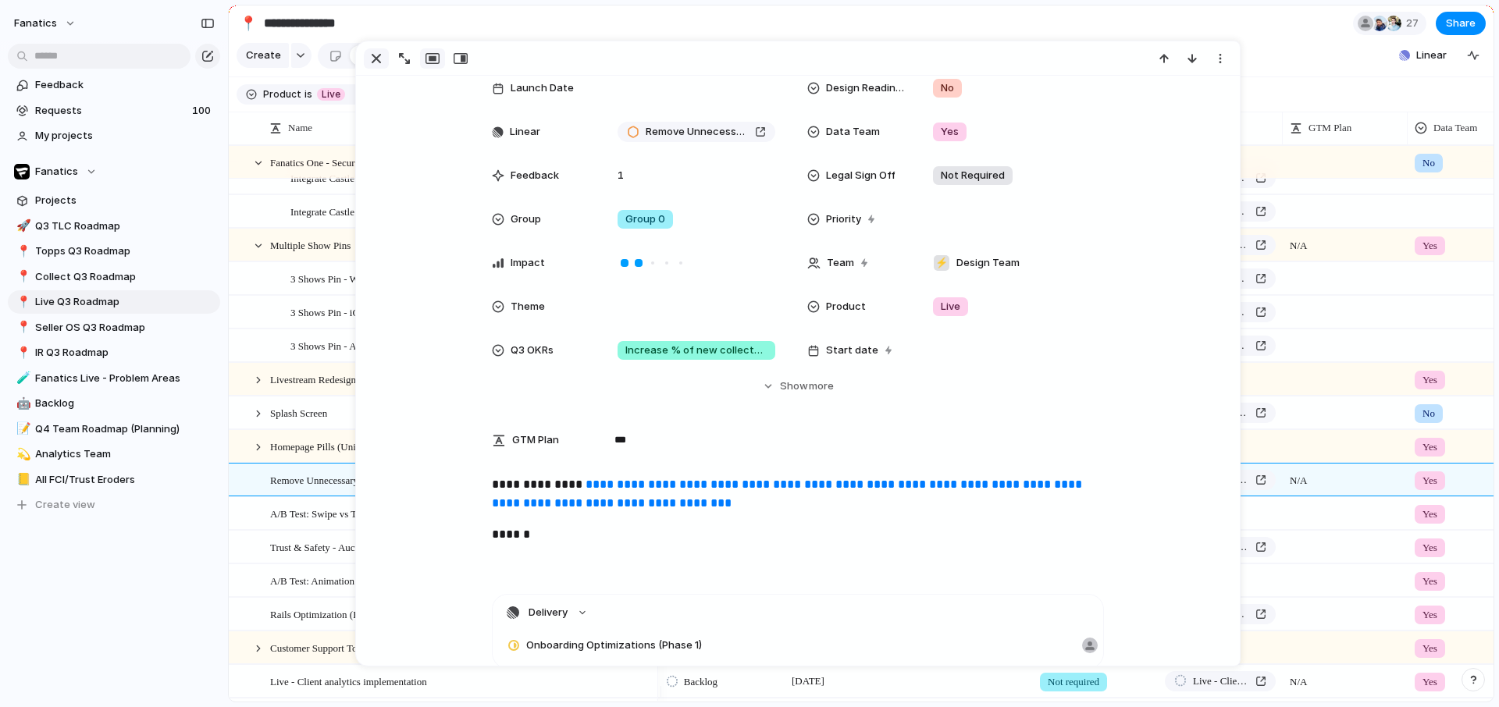
click at [371, 66] on div "button" at bounding box center [376, 58] width 19 height 19
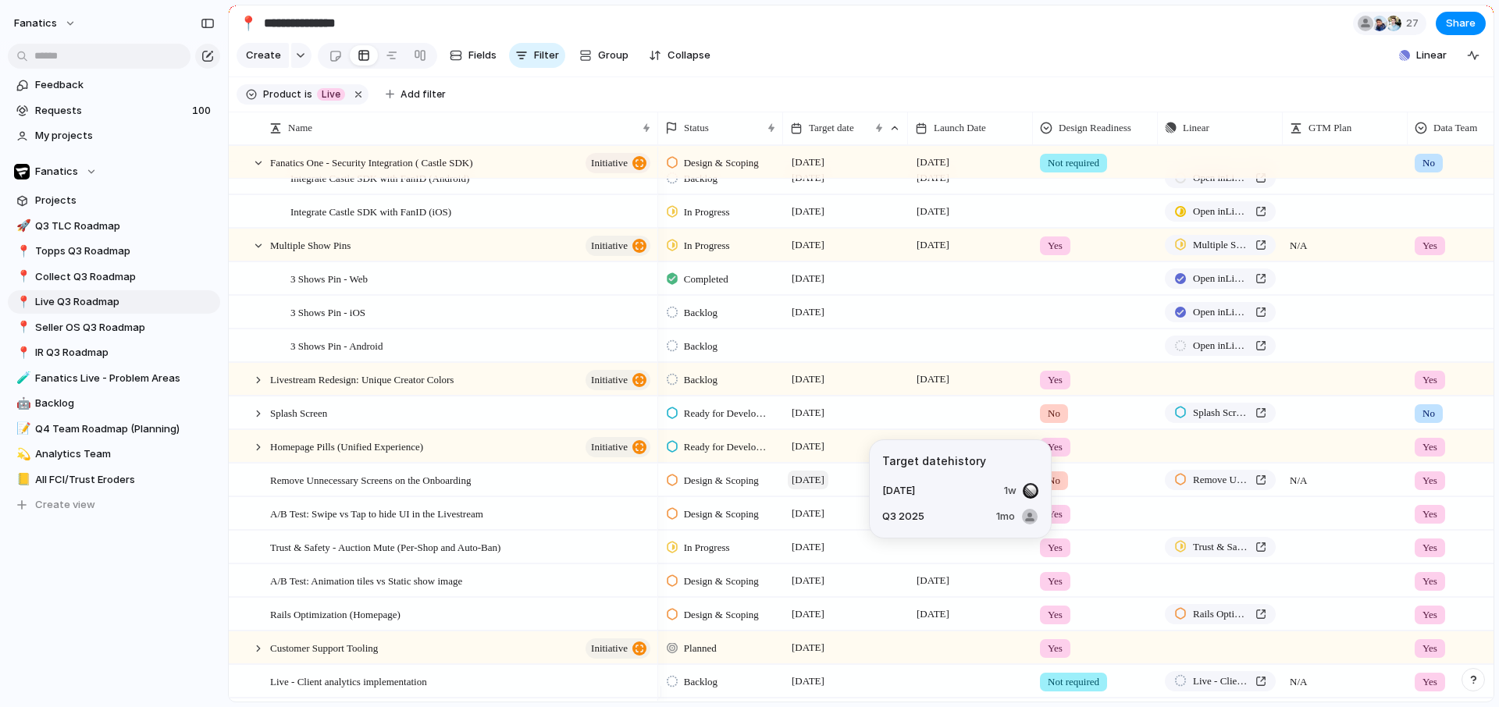
click at [804, 490] on span "[DATE]" at bounding box center [808, 480] width 41 height 19
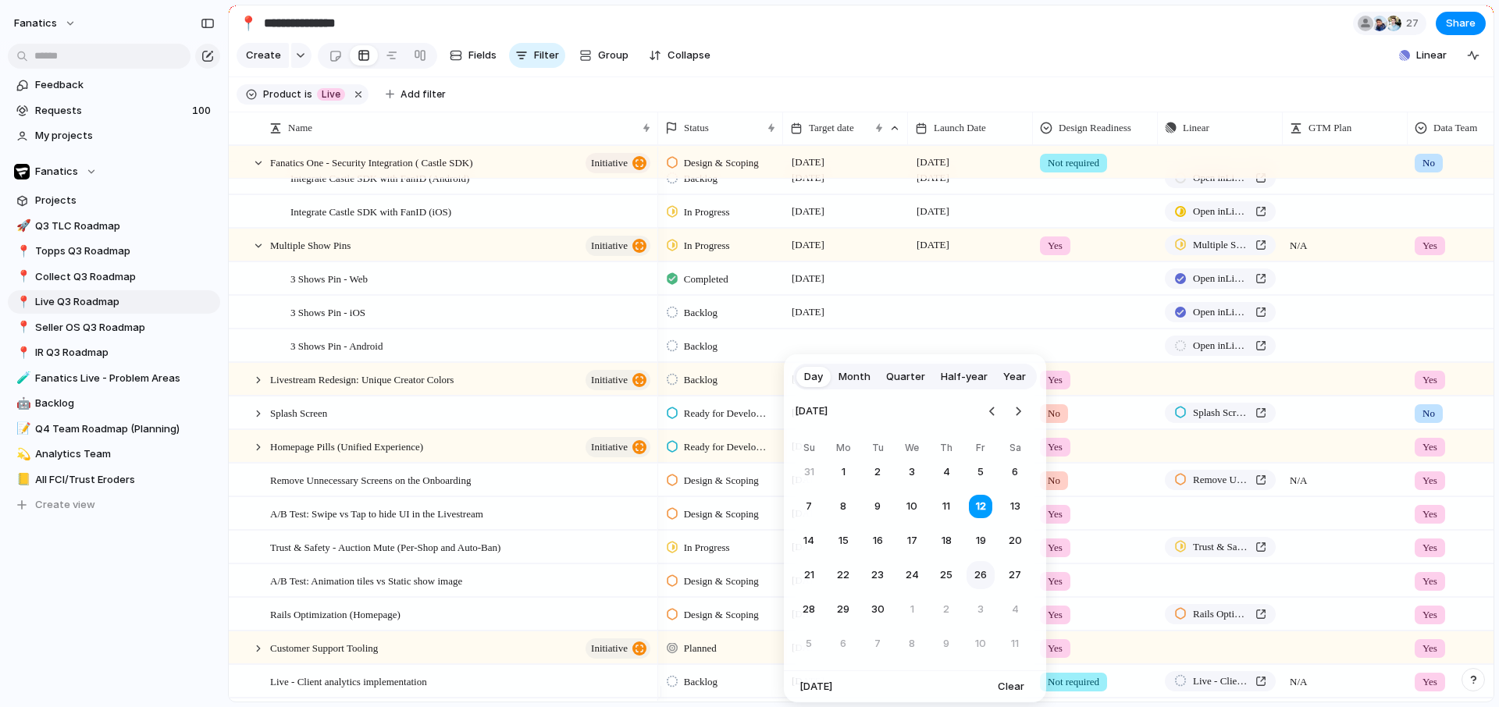
click at [975, 572] on button "26" at bounding box center [981, 575] width 28 height 28
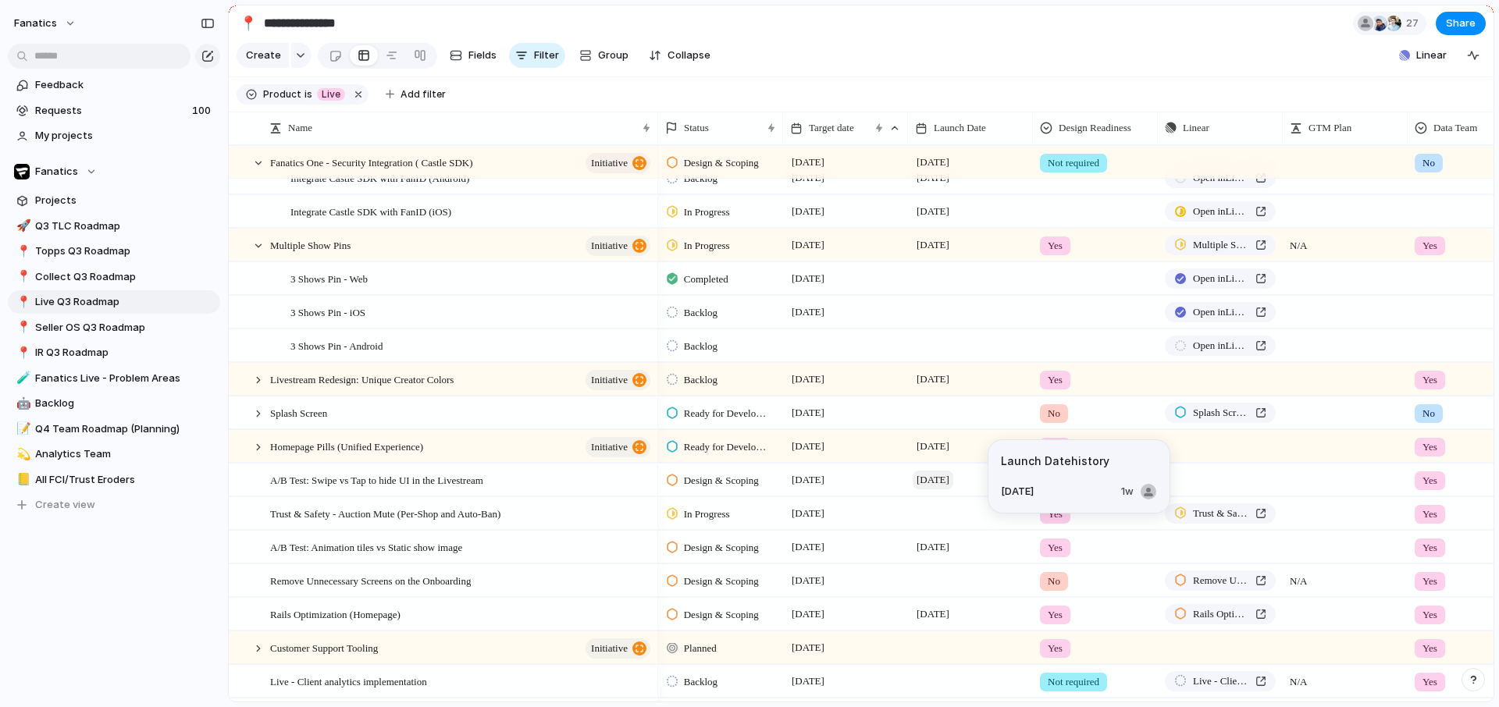
click at [942, 490] on span "[DATE]" at bounding box center [933, 480] width 41 height 19
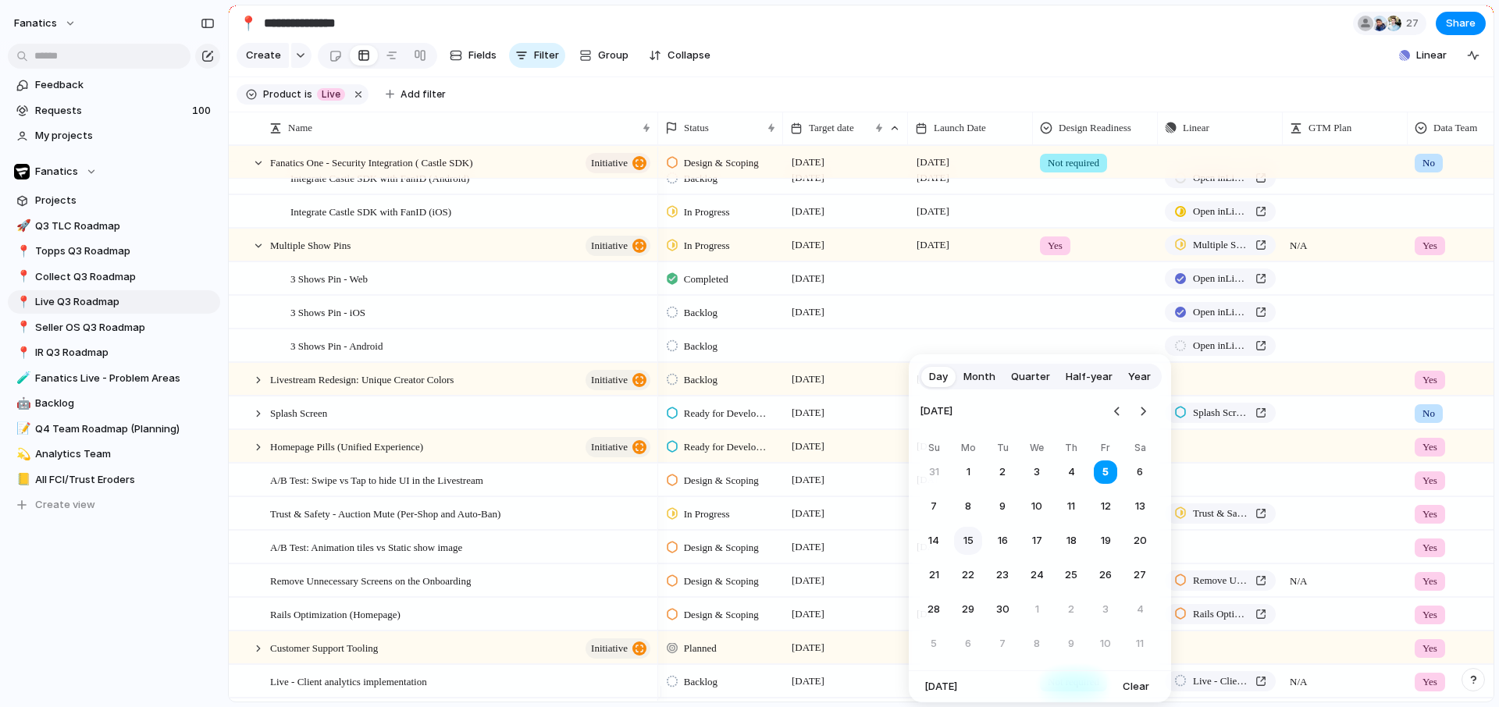
click at [972, 539] on button "15" at bounding box center [968, 541] width 28 height 28
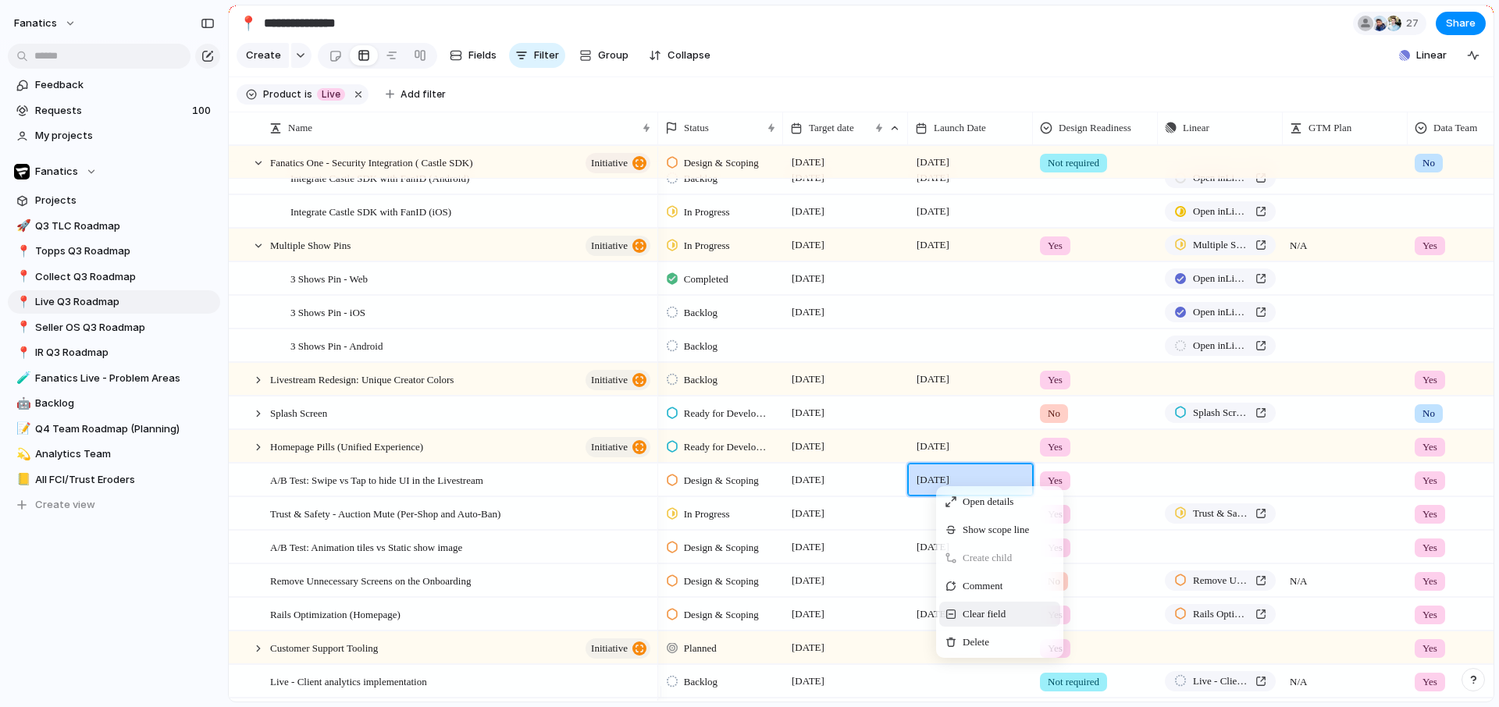
click at [984, 622] on span "Clear field" at bounding box center [984, 615] width 43 height 16
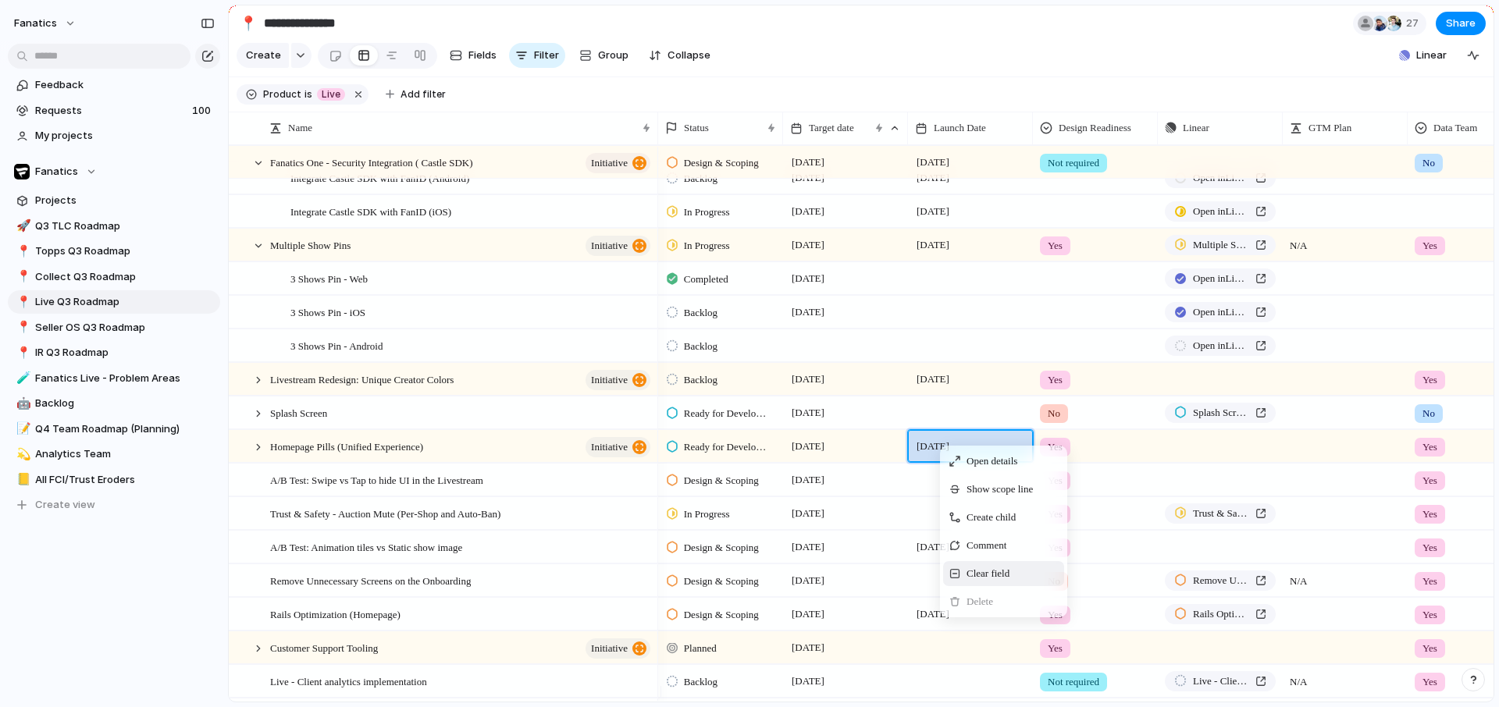
click at [974, 582] on span "Clear field" at bounding box center [988, 574] width 43 height 16
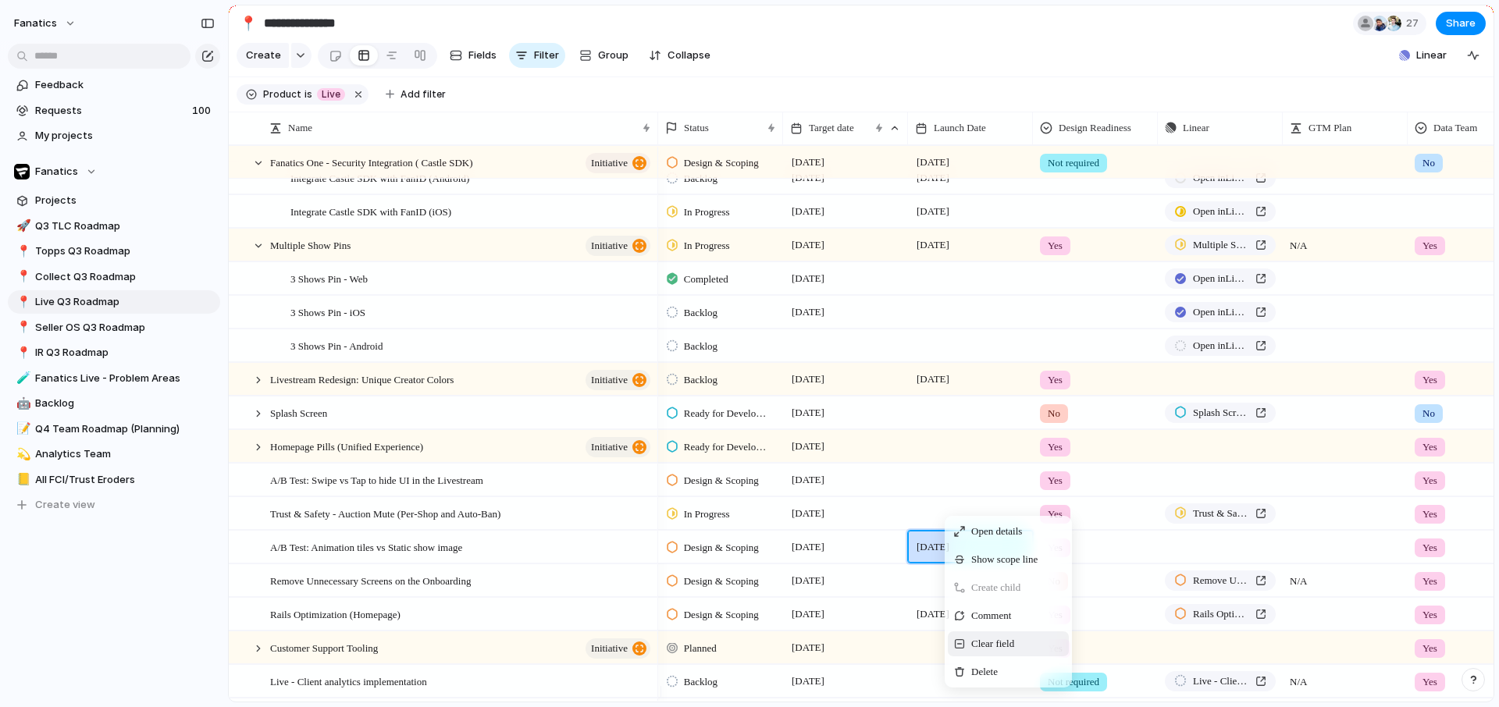
click at [988, 652] on span "Clear field" at bounding box center [992, 644] width 43 height 16
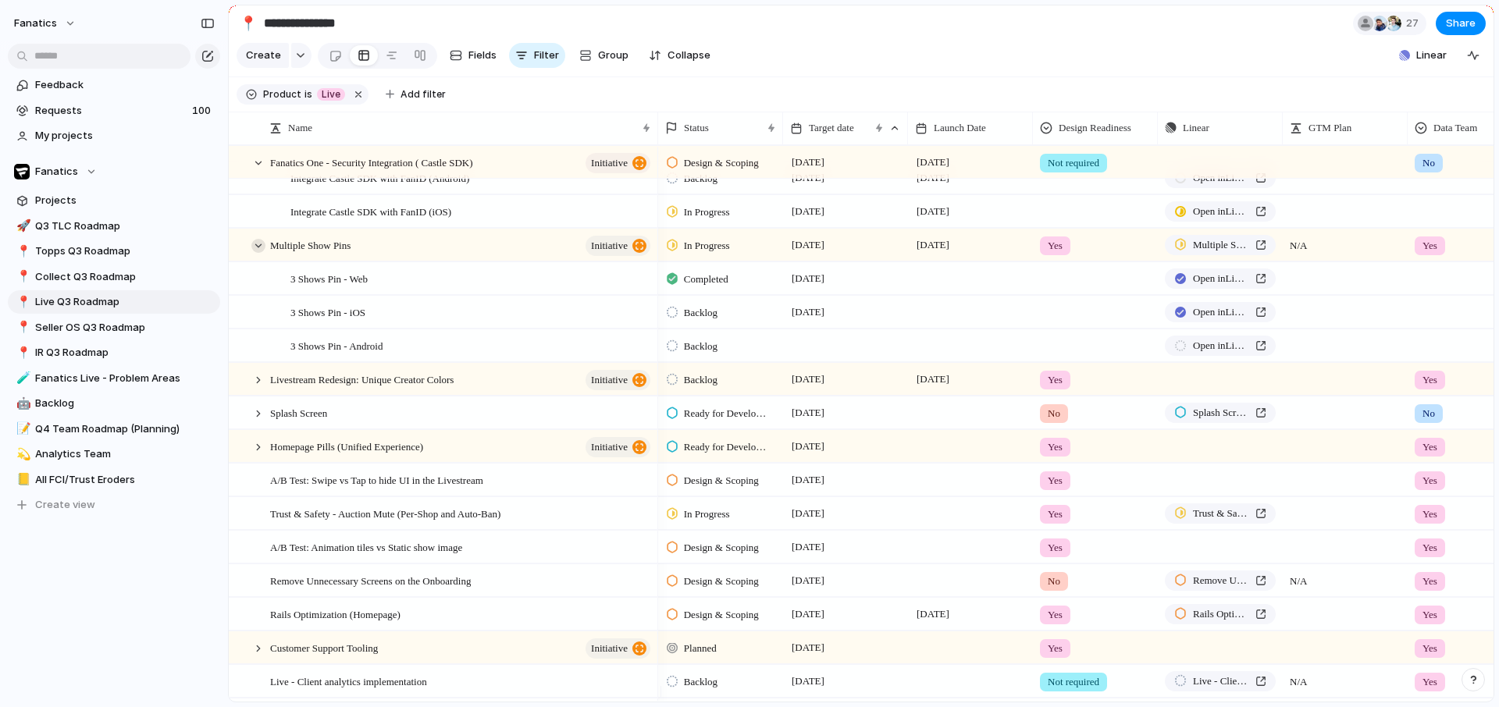
click at [258, 253] on div at bounding box center [258, 246] width 14 height 14
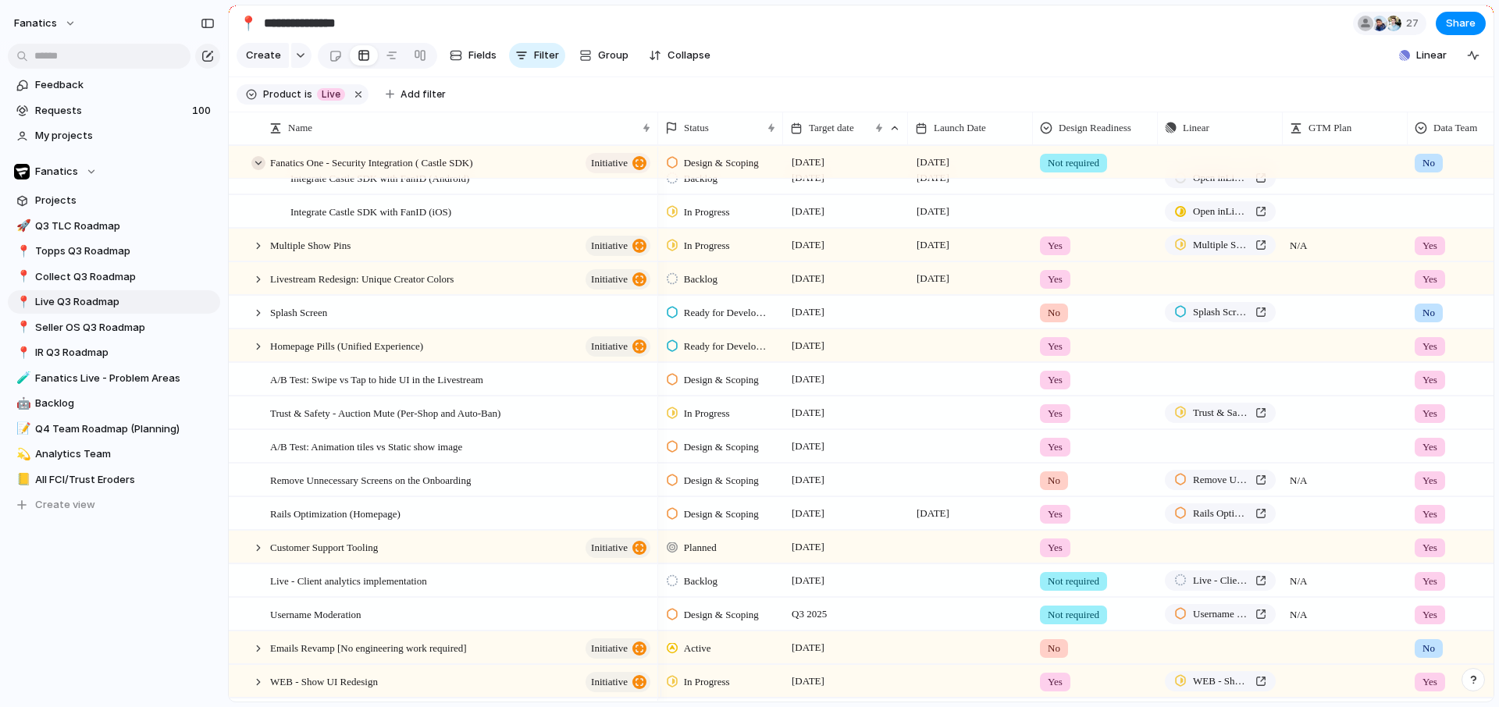
click at [262, 170] on div at bounding box center [258, 163] width 14 height 14
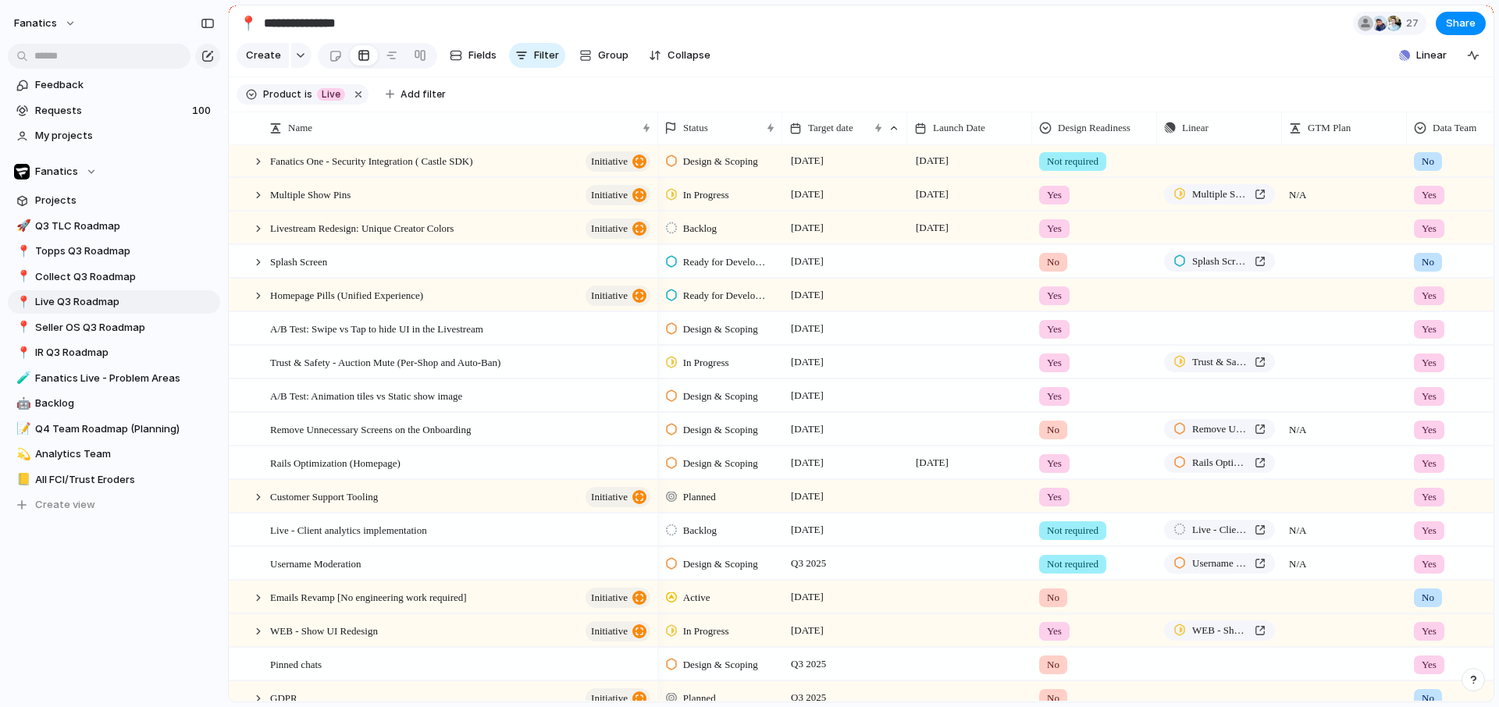
scroll to position [78, 0]
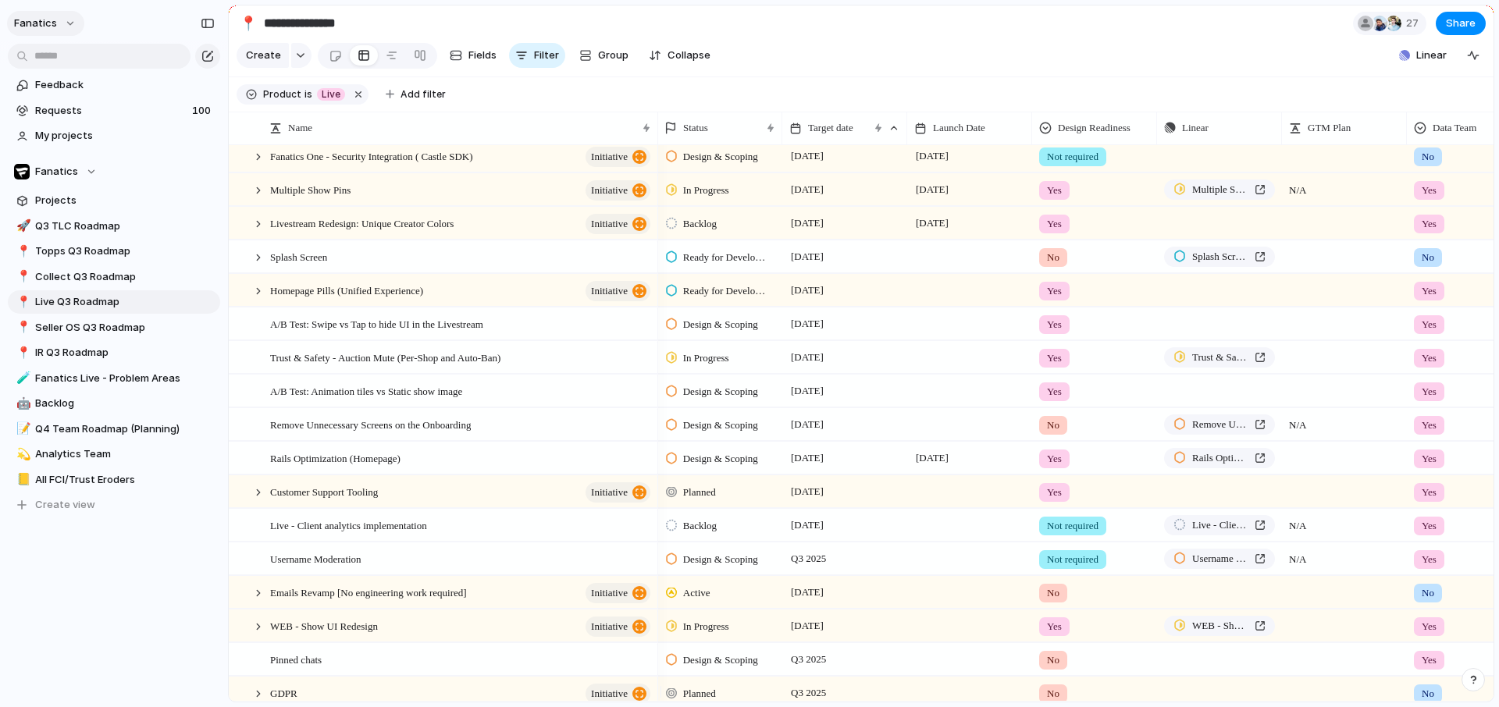
click at [69, 27] on button "fanatics" at bounding box center [45, 23] width 77 height 25
click at [58, 57] on span "Settings" at bounding box center [57, 59] width 43 height 16
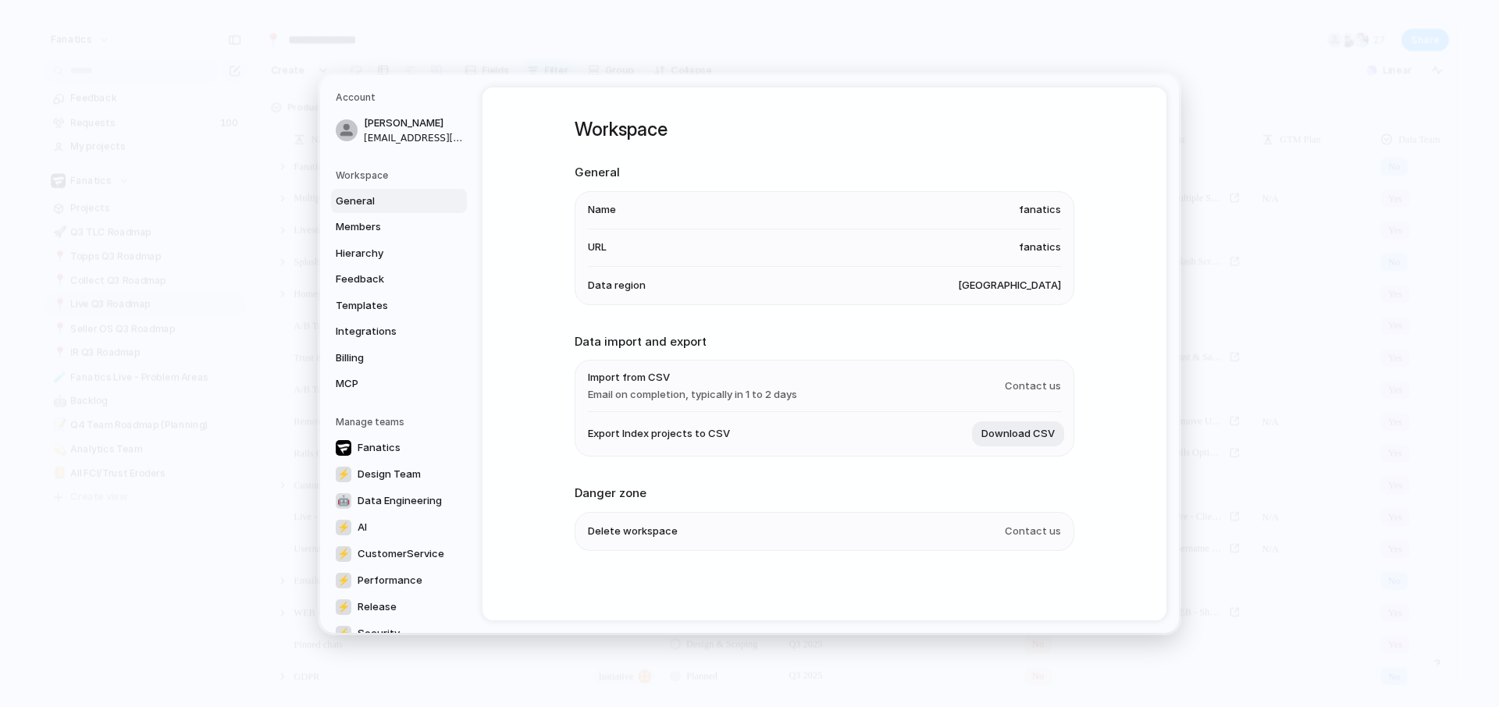
click at [353, 196] on span "General" at bounding box center [386, 201] width 100 height 16
click at [396, 245] on span "Hierarchy" at bounding box center [386, 253] width 100 height 16
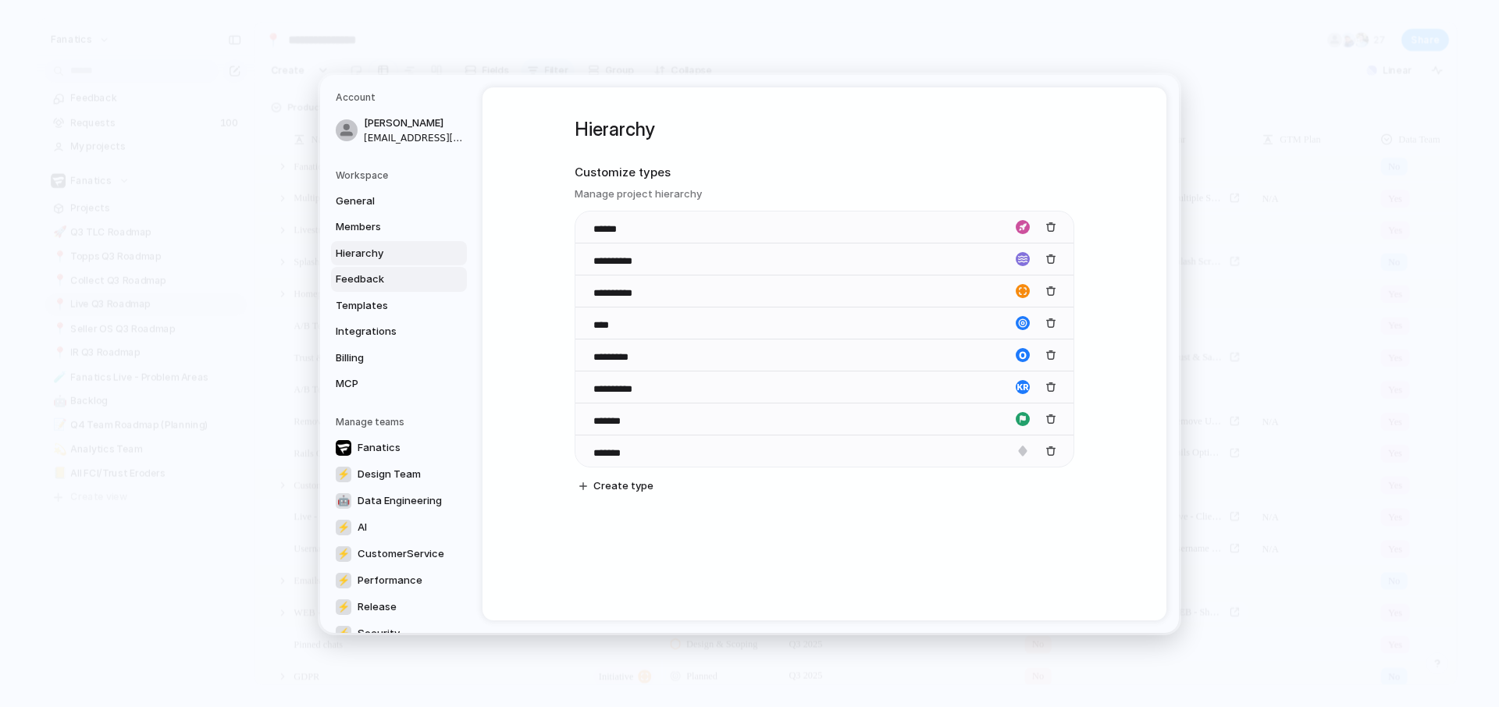
click at [375, 283] on span "Feedback" at bounding box center [386, 280] width 100 height 16
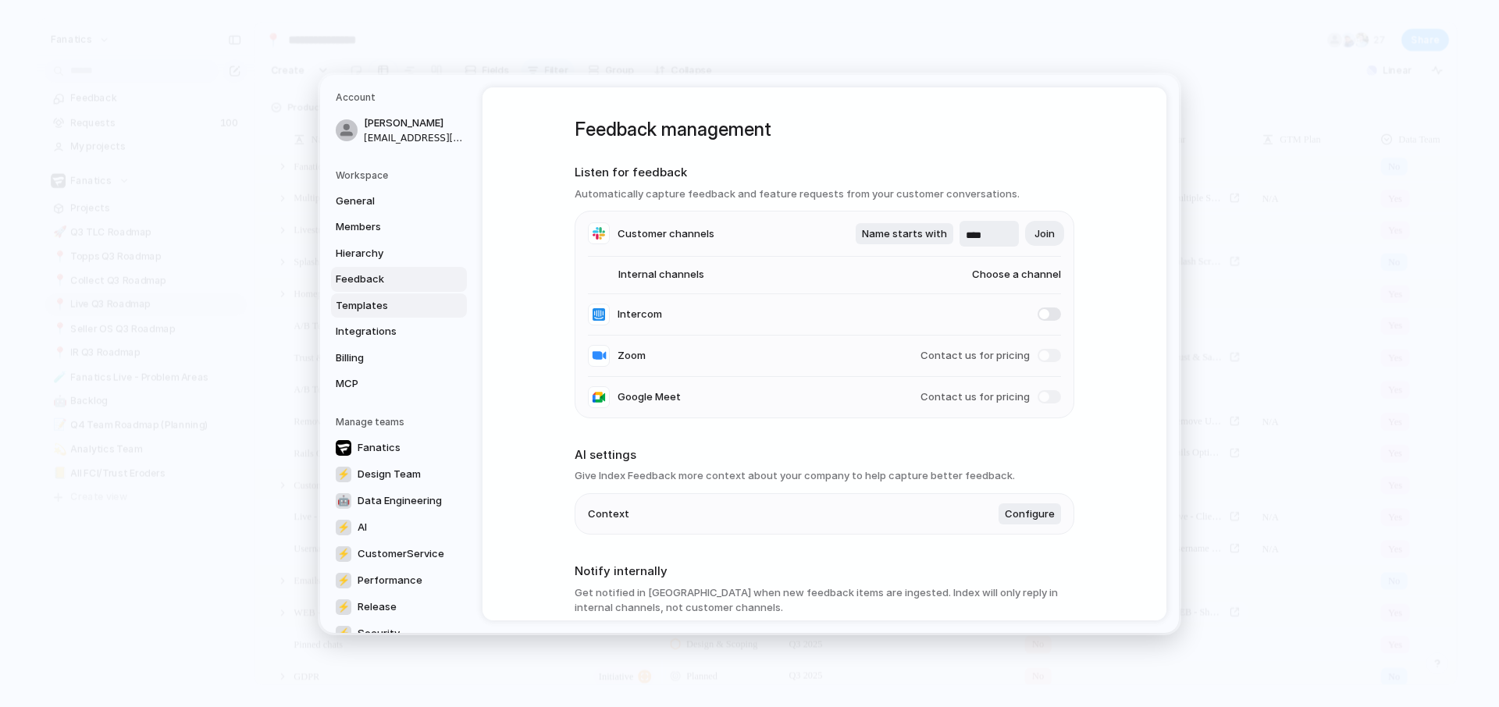
click at [372, 309] on span "Templates" at bounding box center [386, 305] width 100 height 16
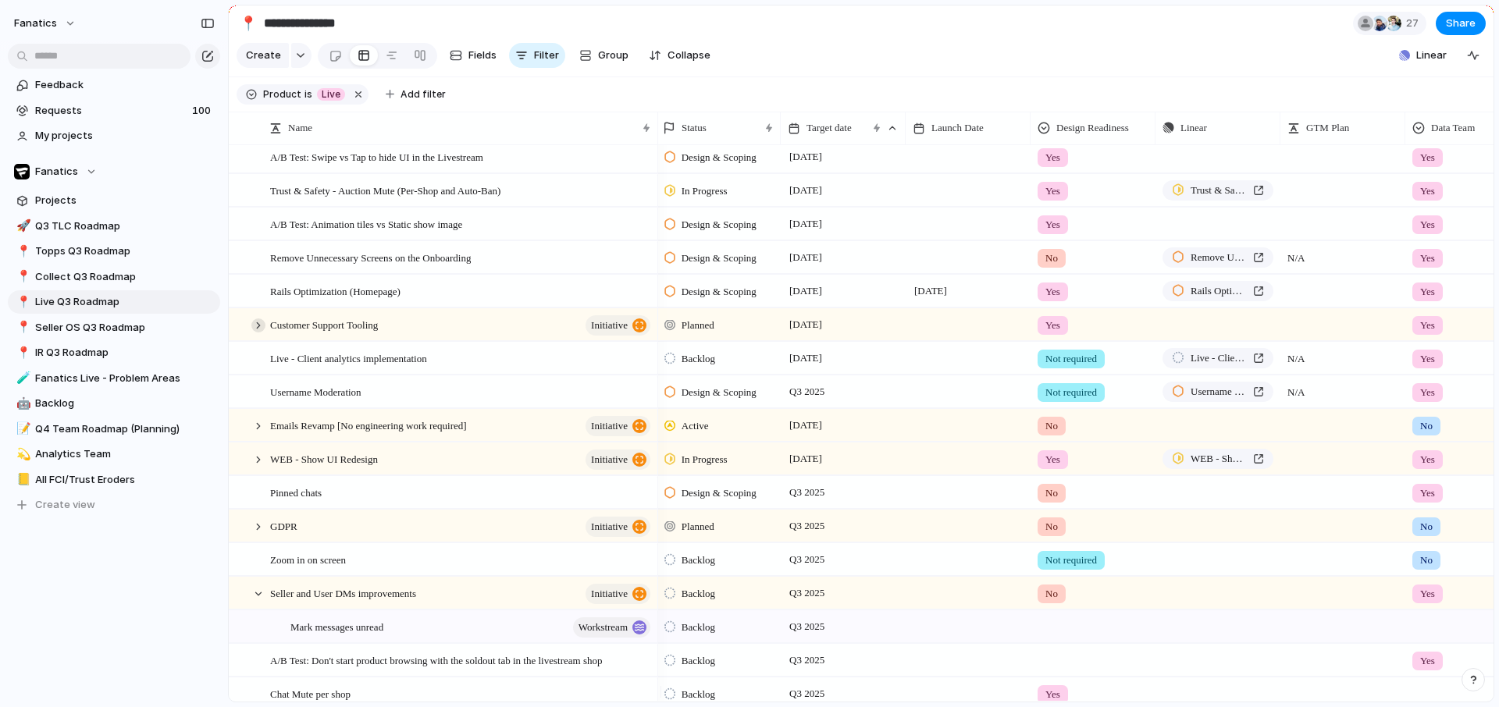
click at [257, 333] on div at bounding box center [258, 326] width 14 height 14
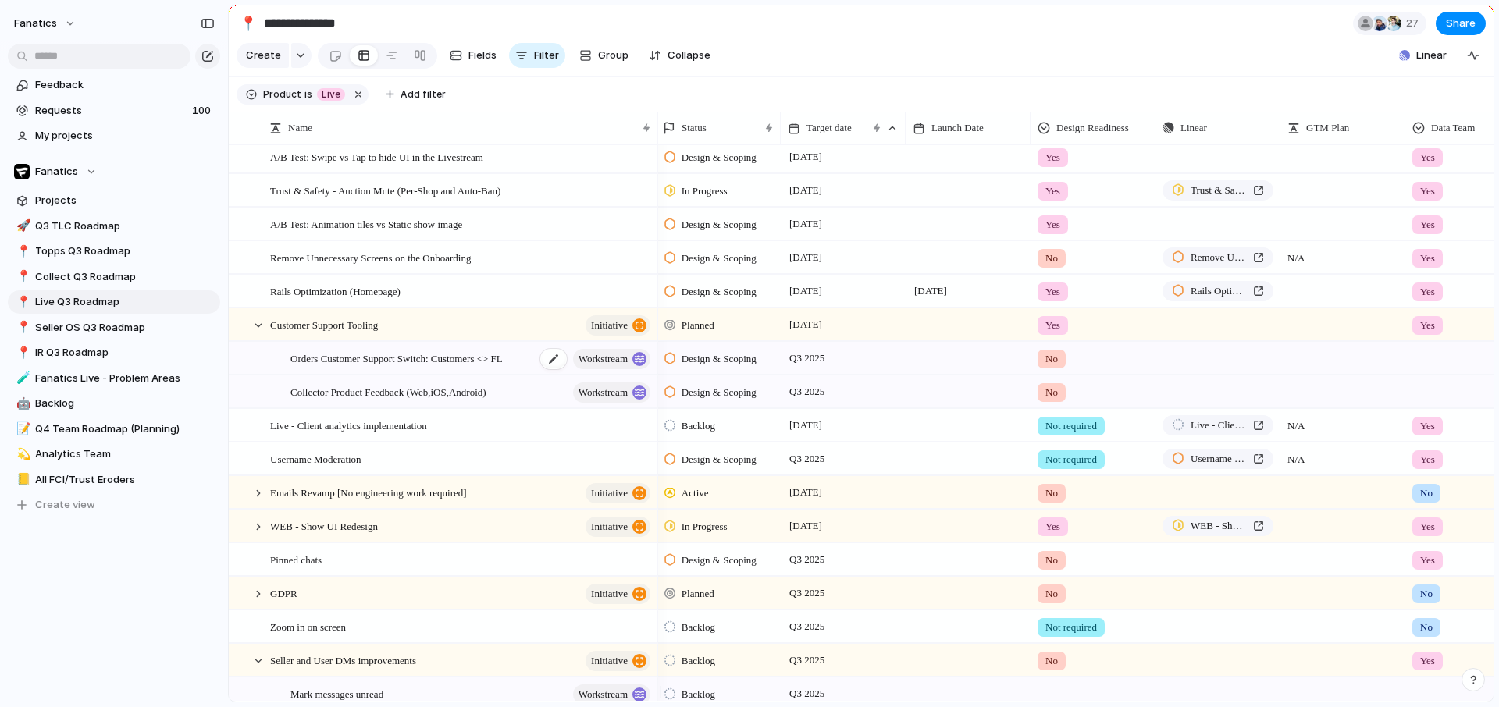
click at [490, 365] on span "Orders Customer Support Switch: Customers <> FL" at bounding box center [396, 358] width 212 height 18
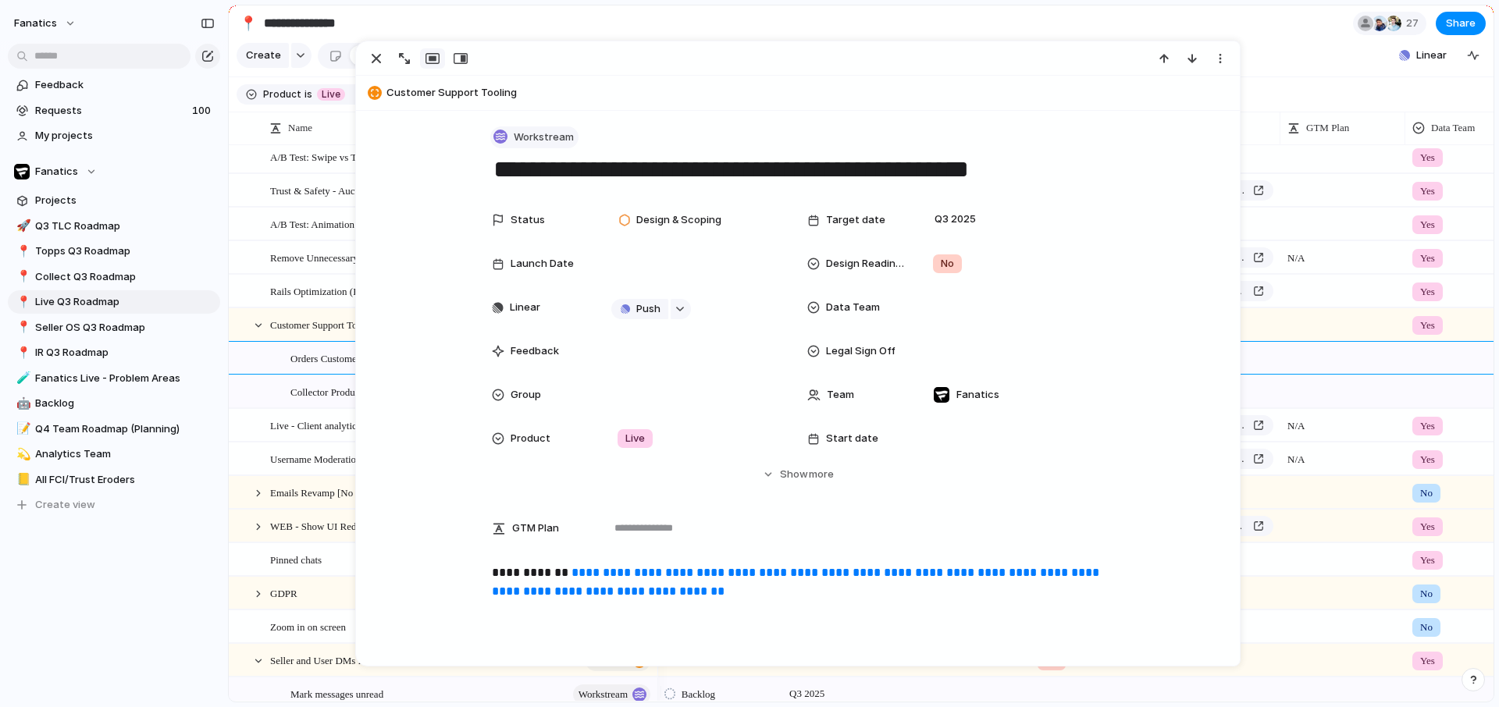
click at [521, 140] on span "Workstream" at bounding box center [544, 138] width 60 height 16
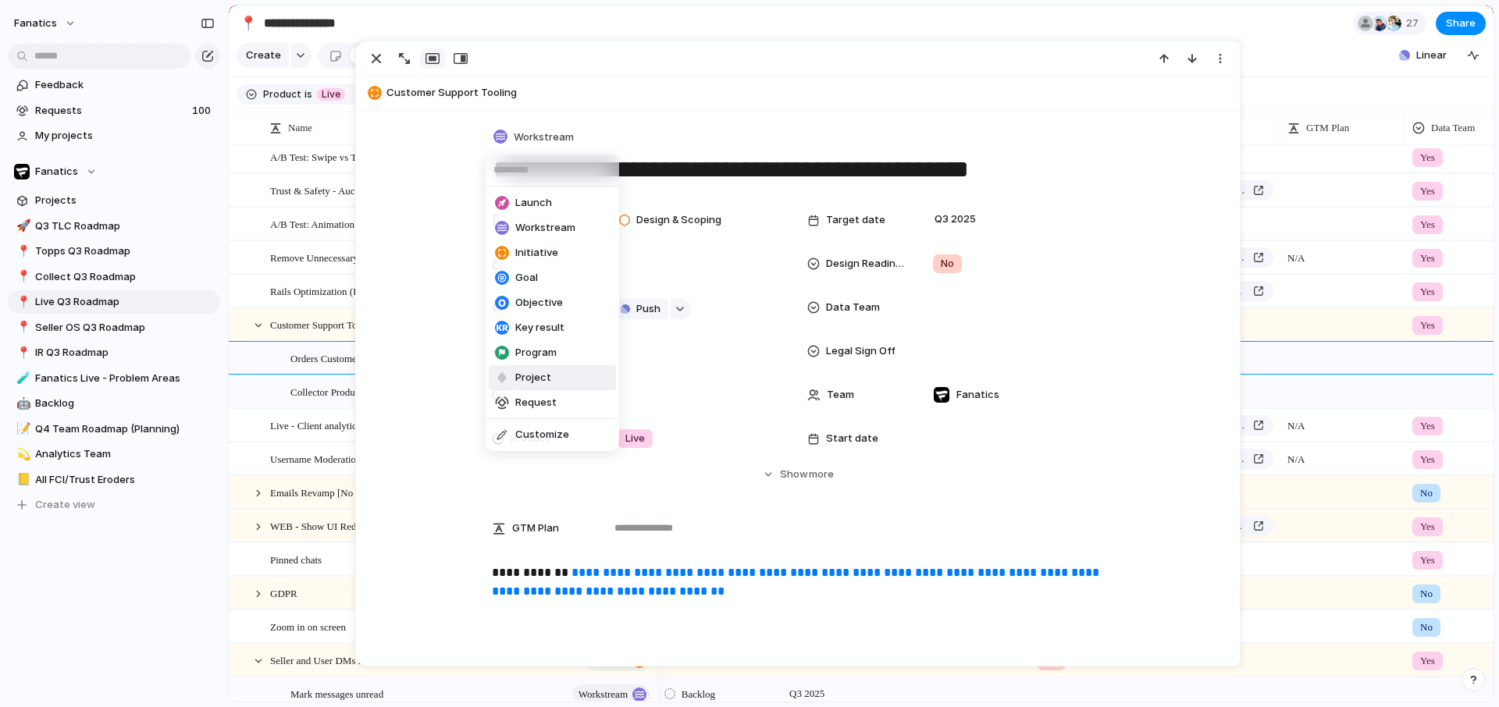
click at [524, 376] on span "Project" at bounding box center [533, 378] width 36 height 16
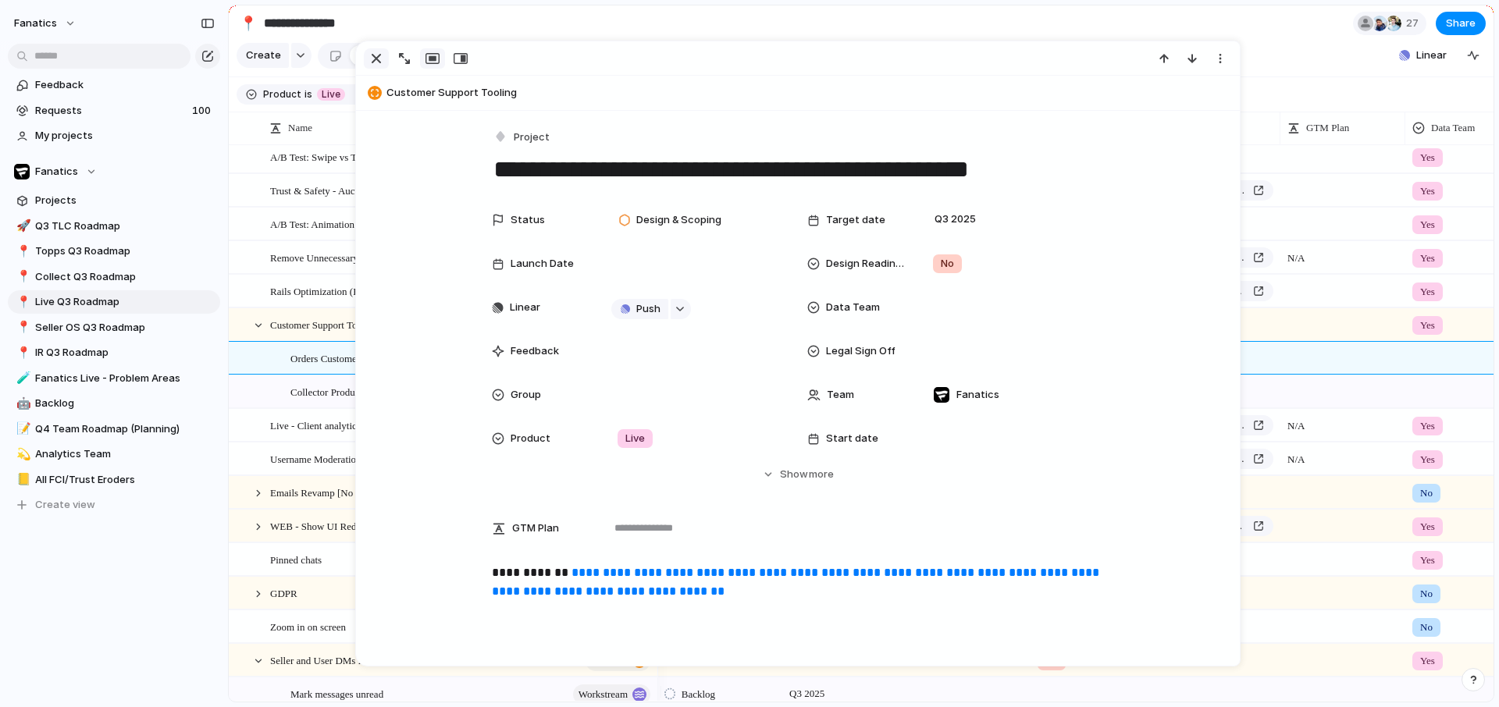
click at [379, 64] on div "button" at bounding box center [376, 58] width 19 height 19
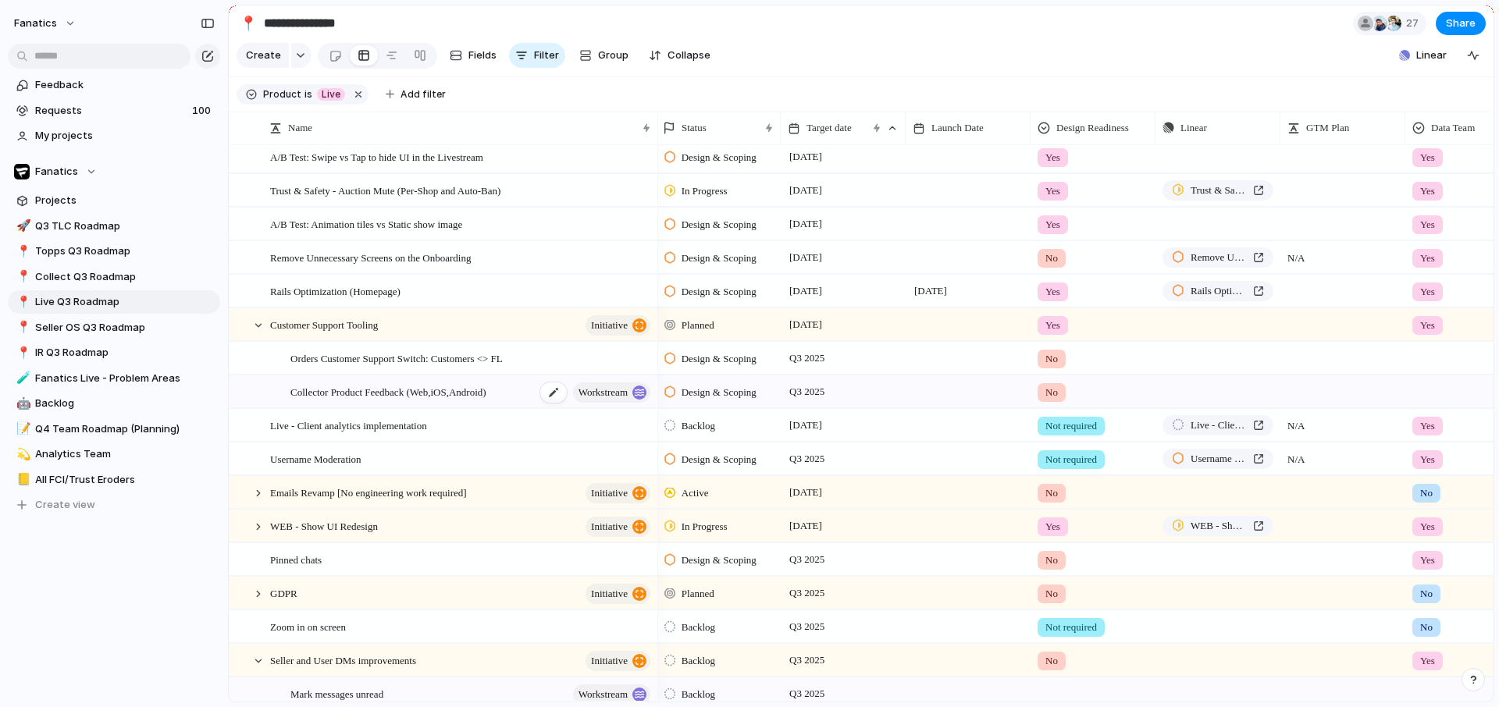
click at [343, 408] on div "Collector Product Feedback (Web,iOS,Android) workstream" at bounding box center [471, 392] width 362 height 32
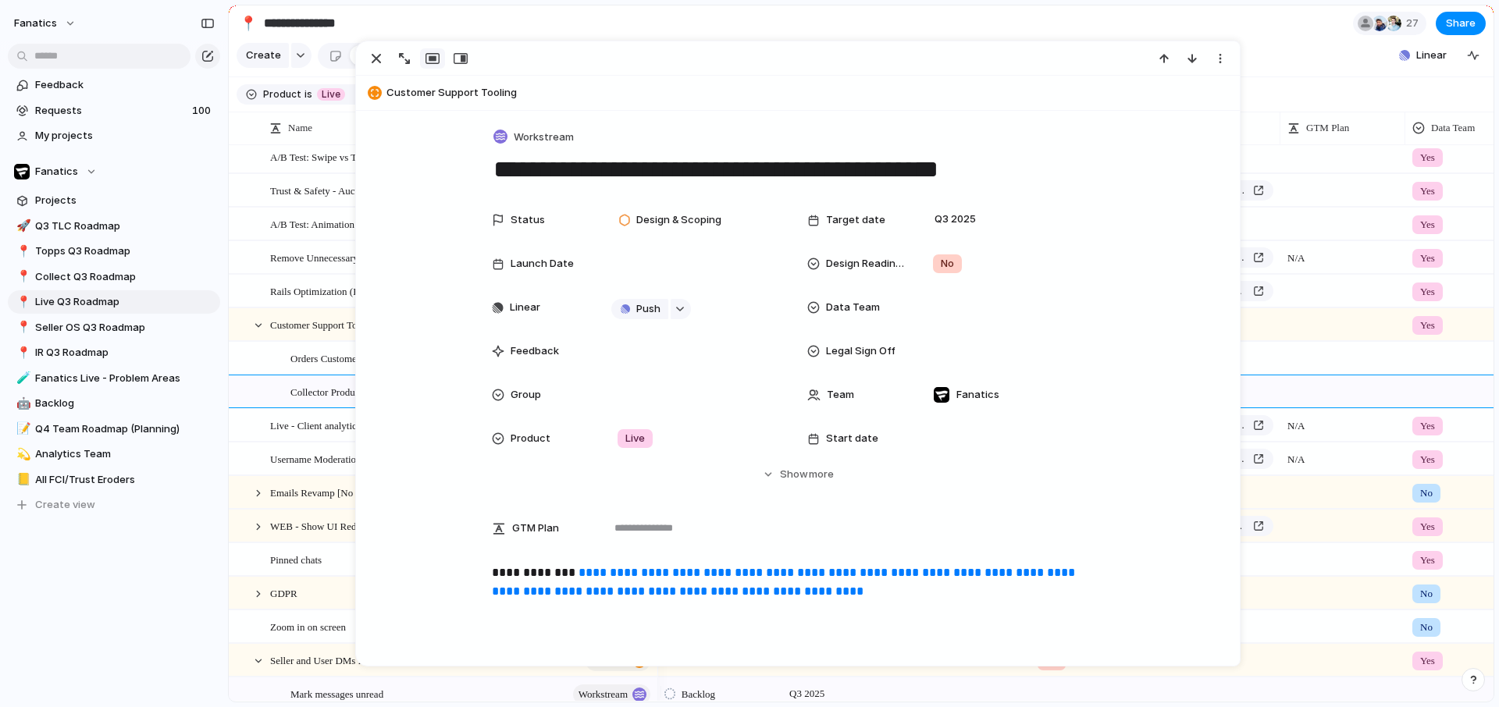
click at [541, 125] on div "**********" at bounding box center [798, 530] width 884 height 839
click at [525, 136] on span "Workstream" at bounding box center [544, 138] width 60 height 16
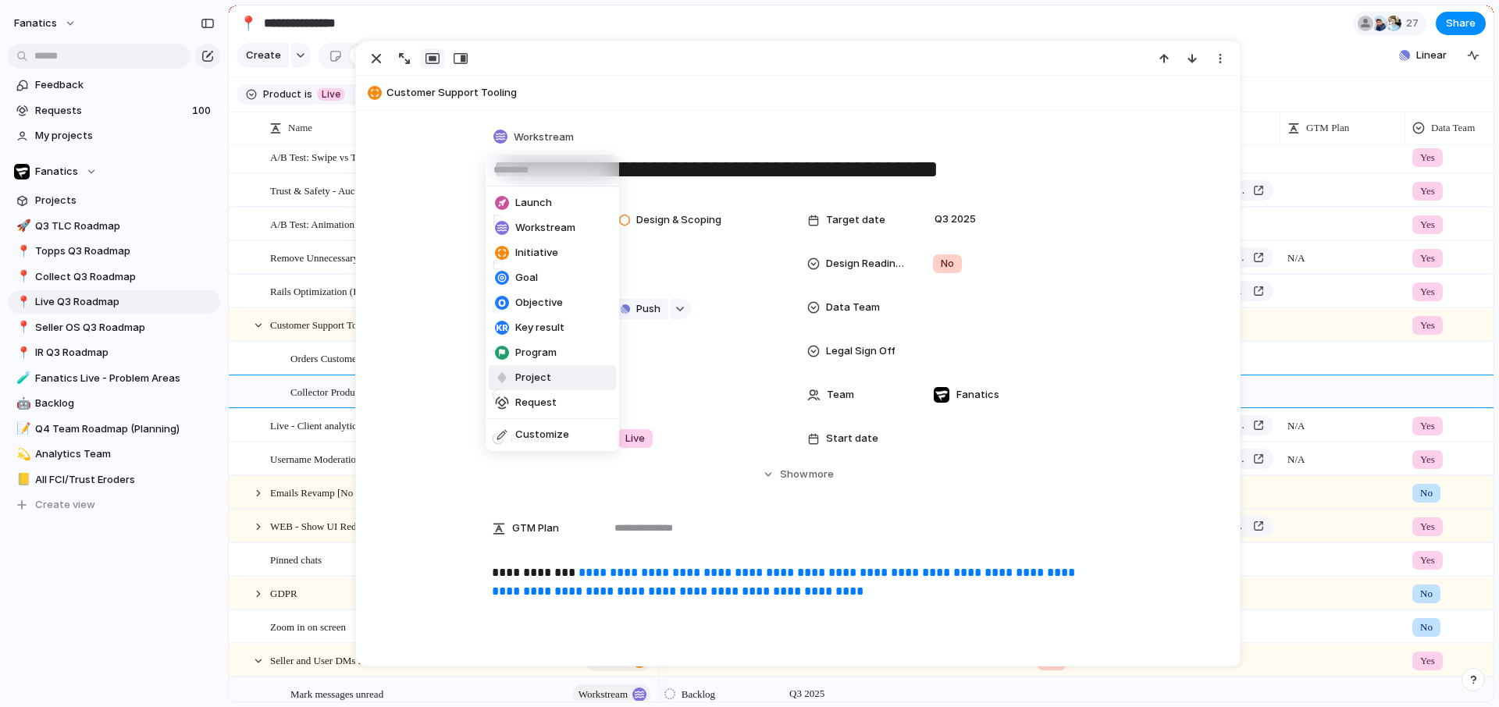
click at [536, 376] on span "Project" at bounding box center [533, 378] width 36 height 16
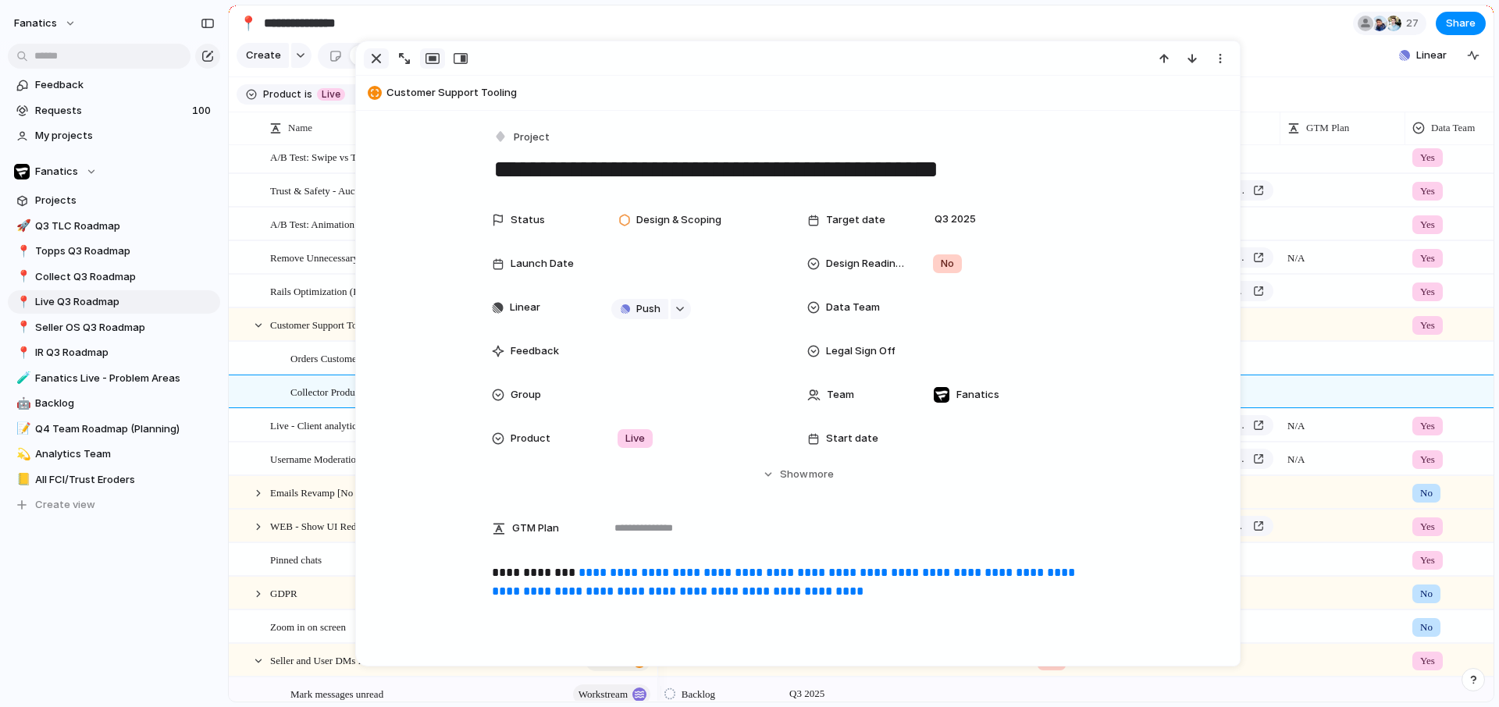
click at [373, 59] on div "button" at bounding box center [376, 58] width 19 height 19
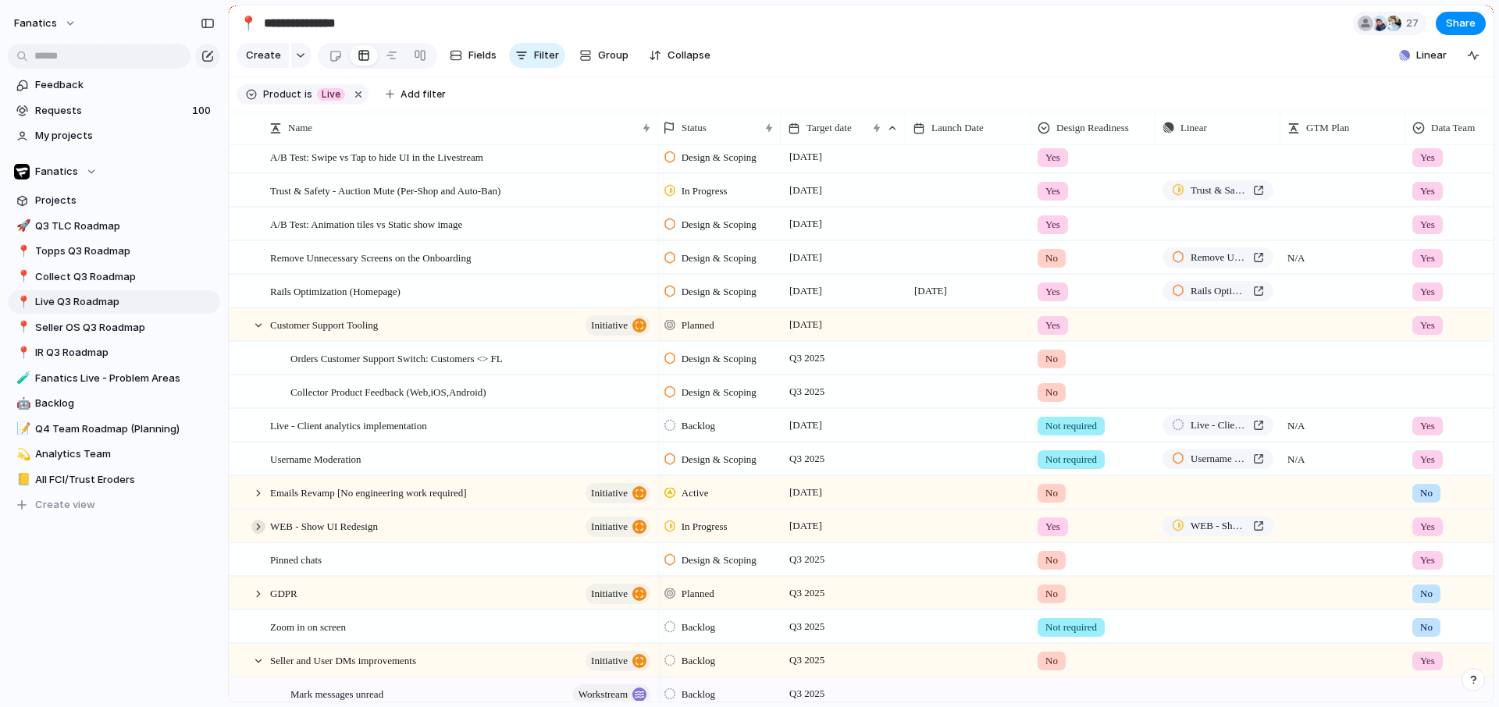
click at [259, 534] on div at bounding box center [258, 527] width 14 height 14
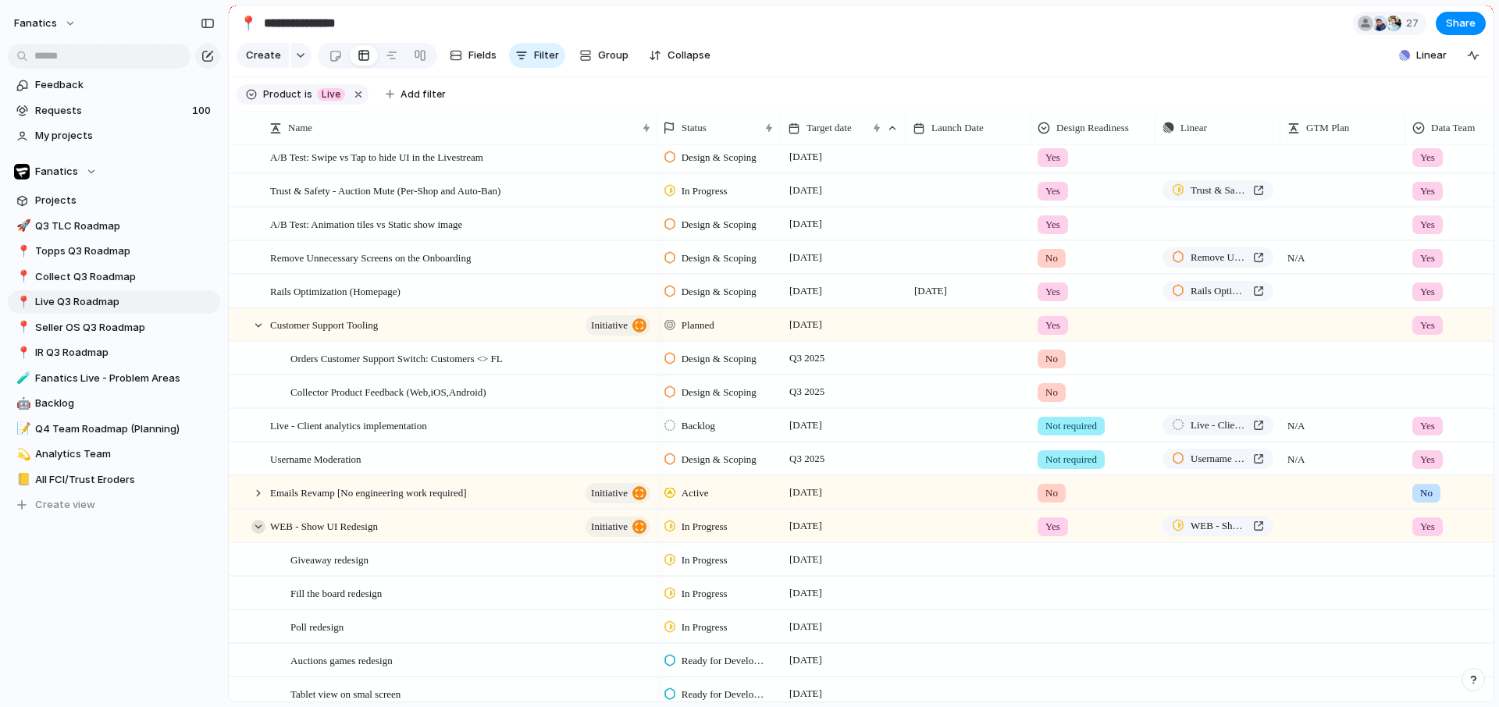
scroll to position [328, 0]
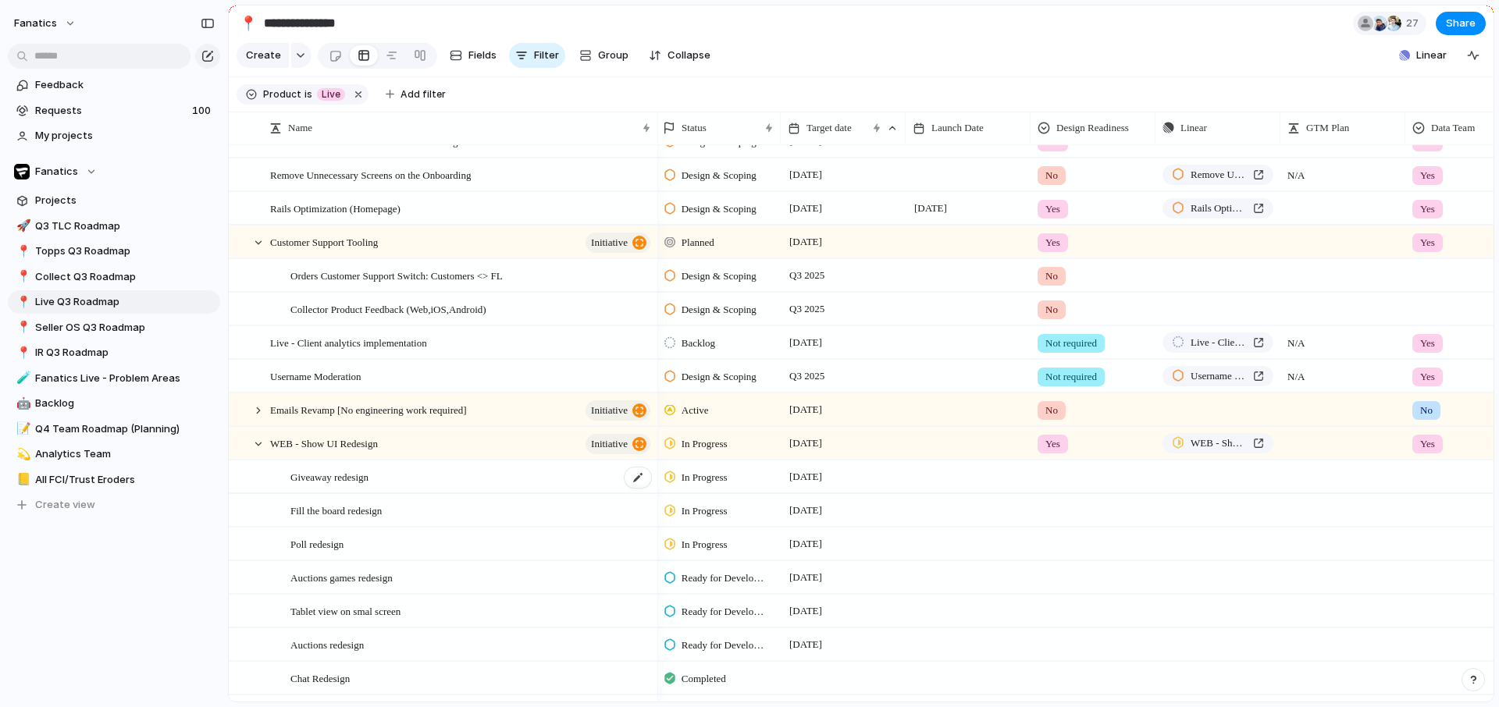
click at [332, 493] on div "Giveaway redesign" at bounding box center [471, 477] width 362 height 32
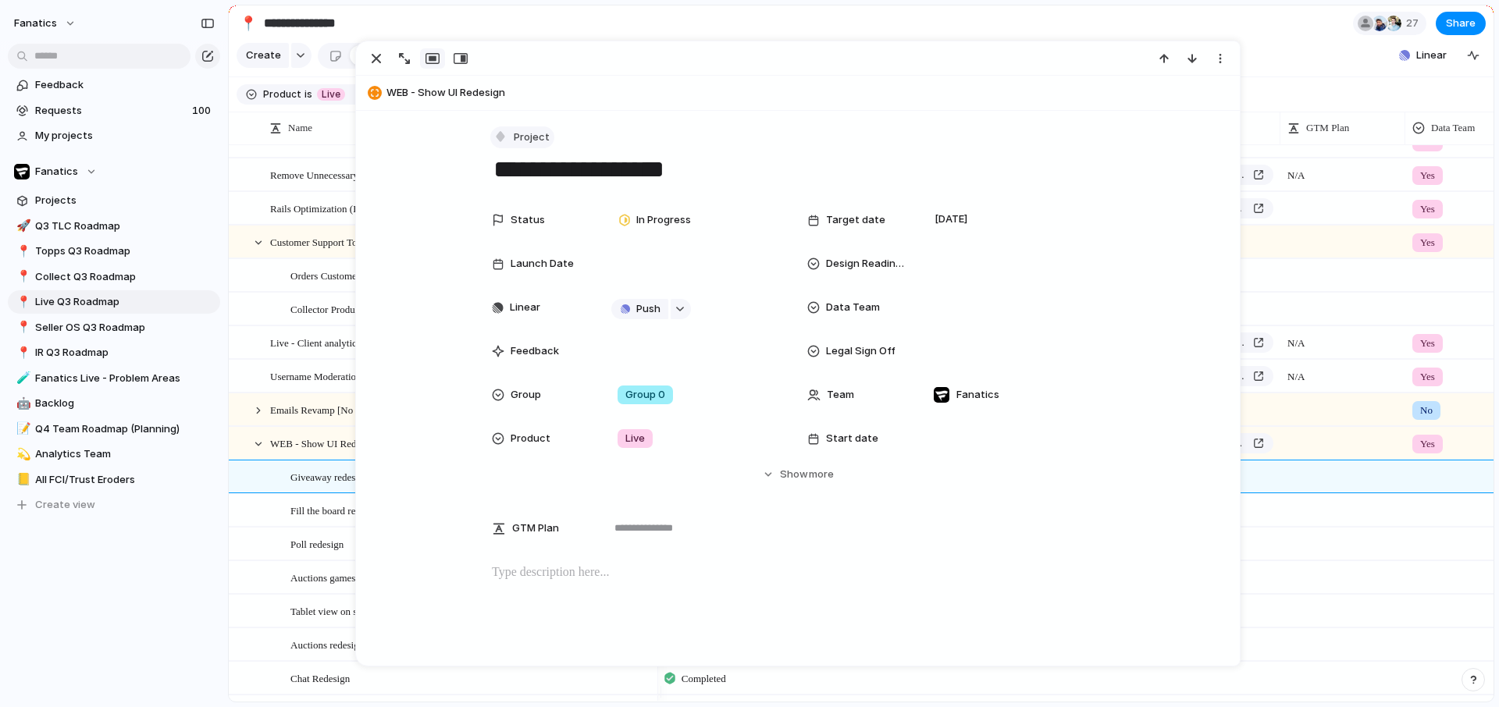
click at [519, 130] on span "Project" at bounding box center [532, 138] width 36 height 16
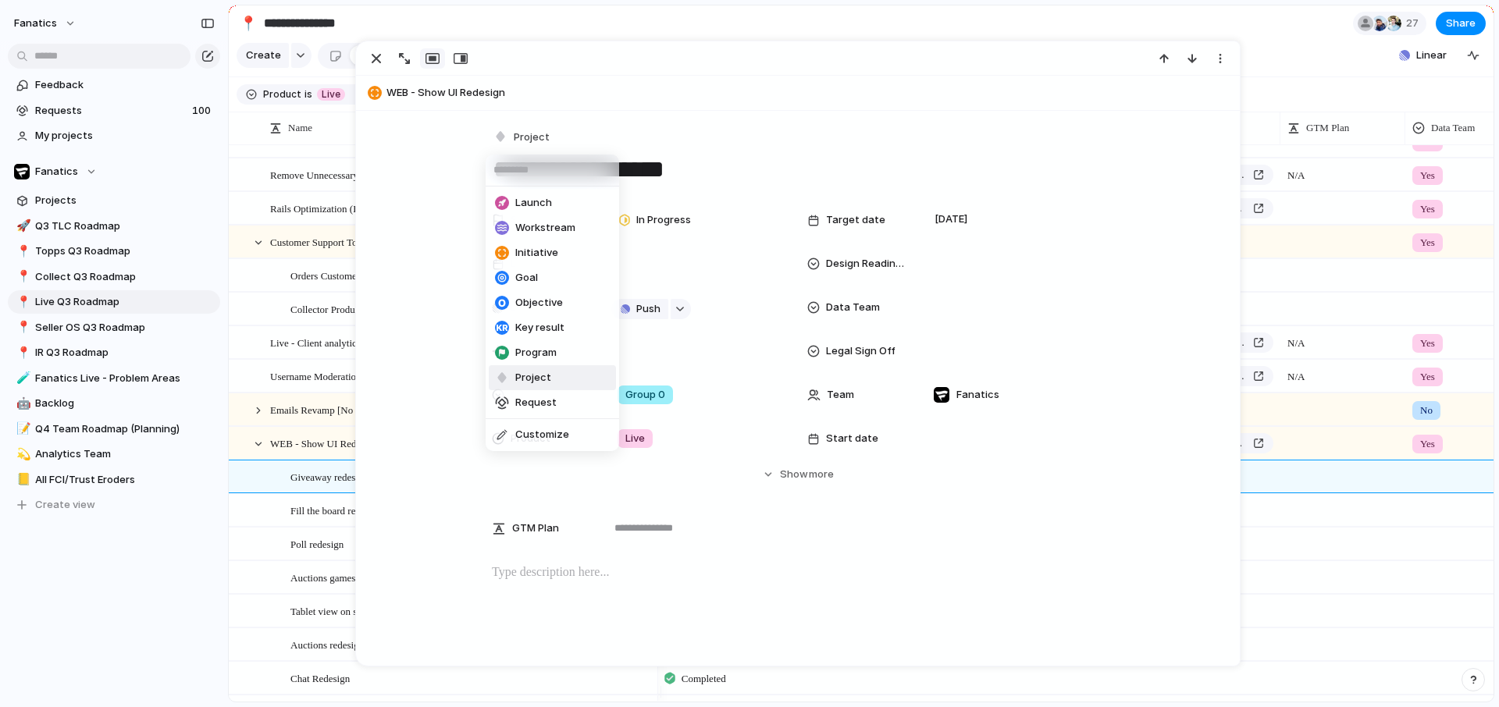
click at [447, 150] on div "Launch Workstream Initiative Goal Objective Key result Program Project Request …" at bounding box center [749, 353] width 1499 height 707
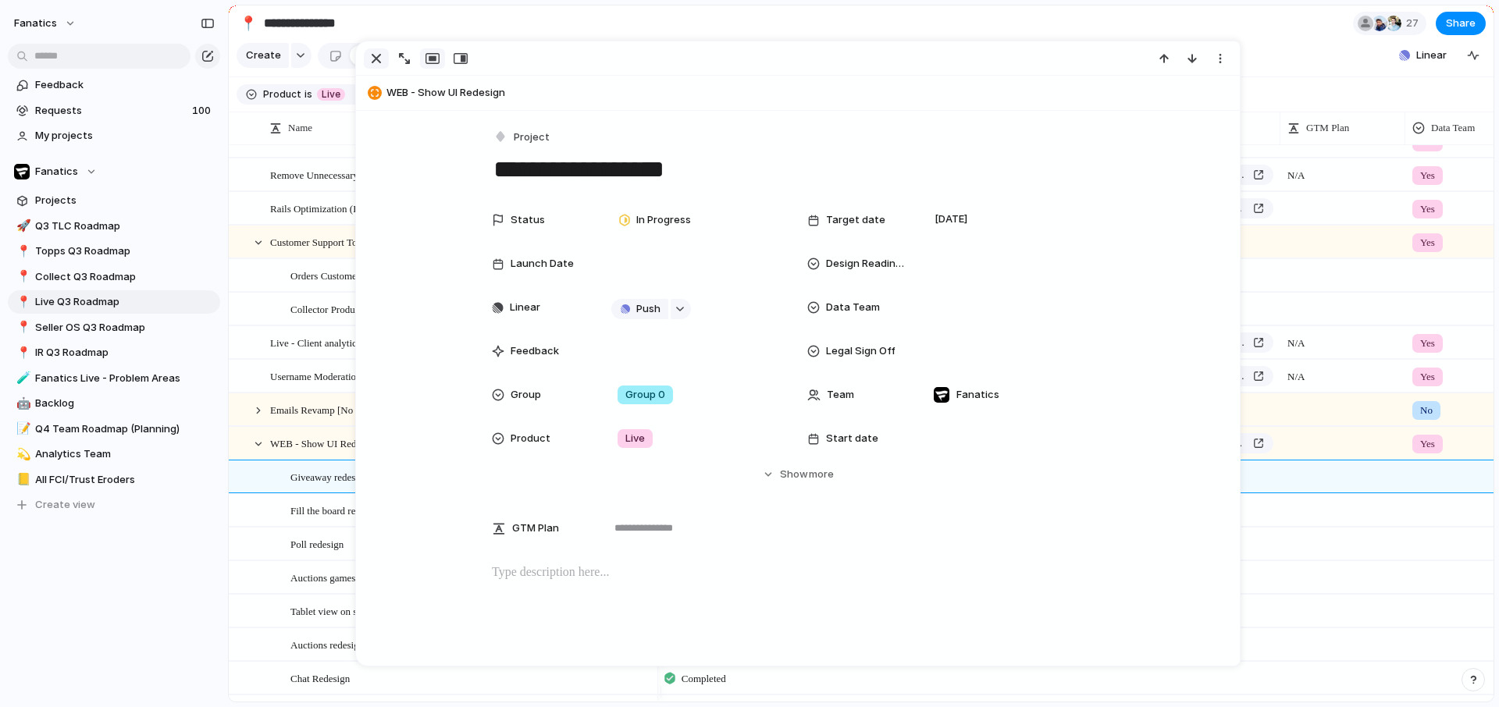
click at [374, 50] on div "button" at bounding box center [376, 58] width 19 height 19
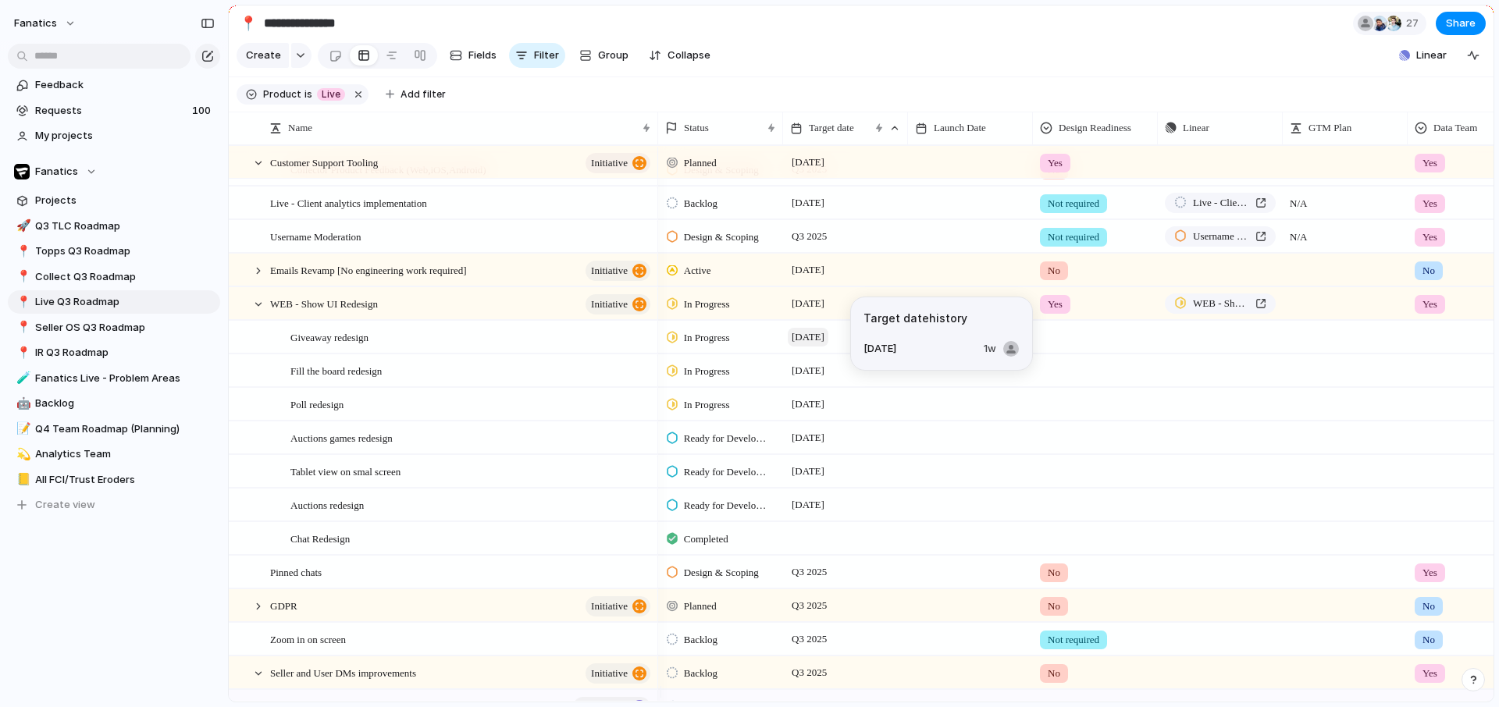
click at [807, 347] on span "[DATE]" at bounding box center [808, 337] width 41 height 19
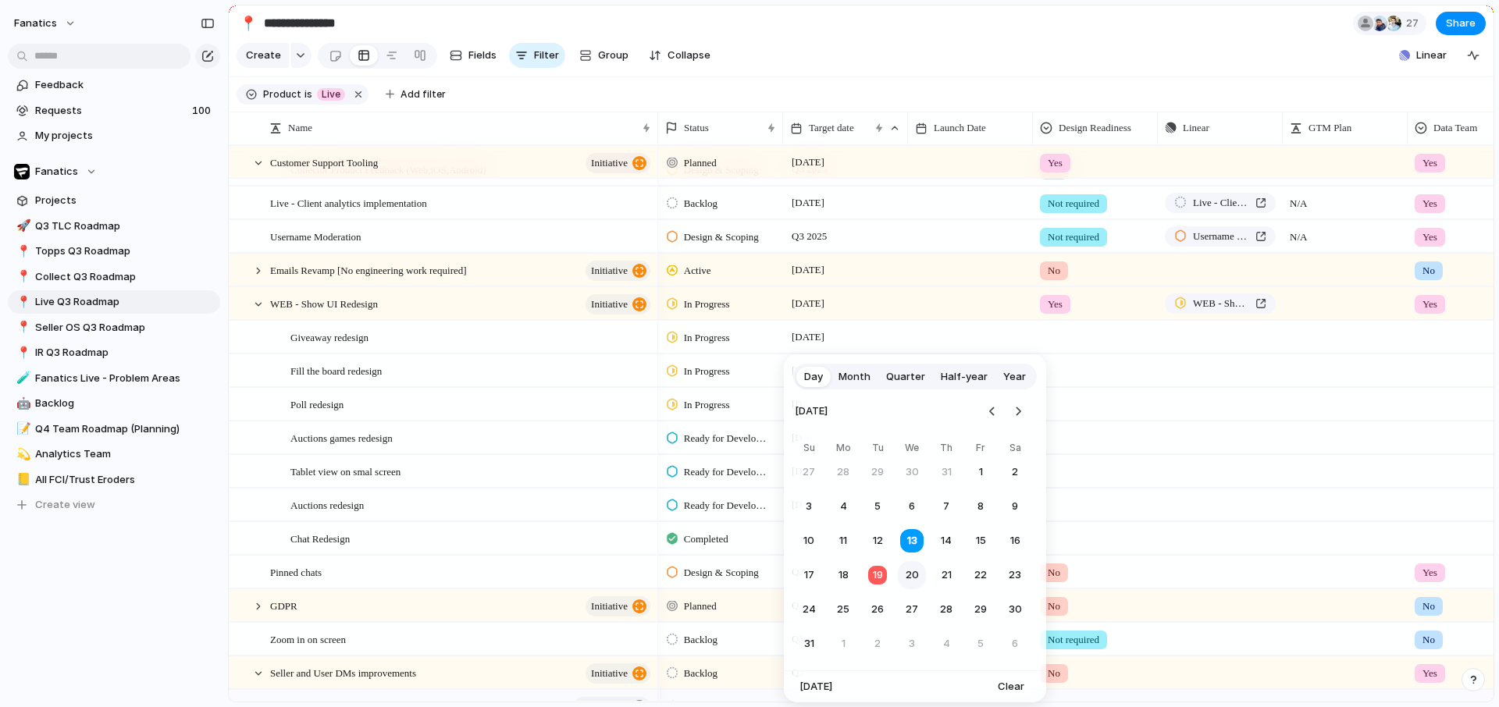
click at [905, 575] on button "20" at bounding box center [912, 575] width 28 height 28
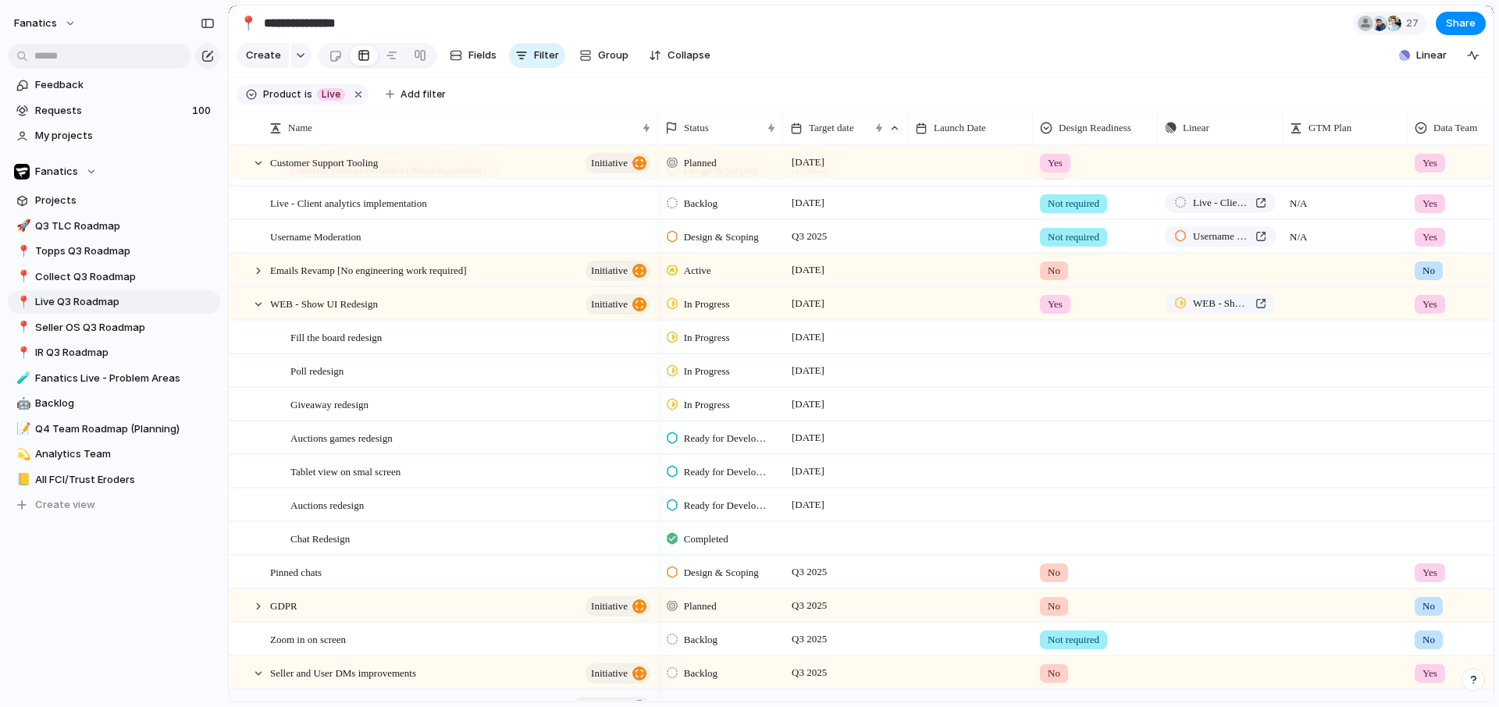
click at [711, 413] on span "In Progress" at bounding box center [707, 405] width 46 height 16
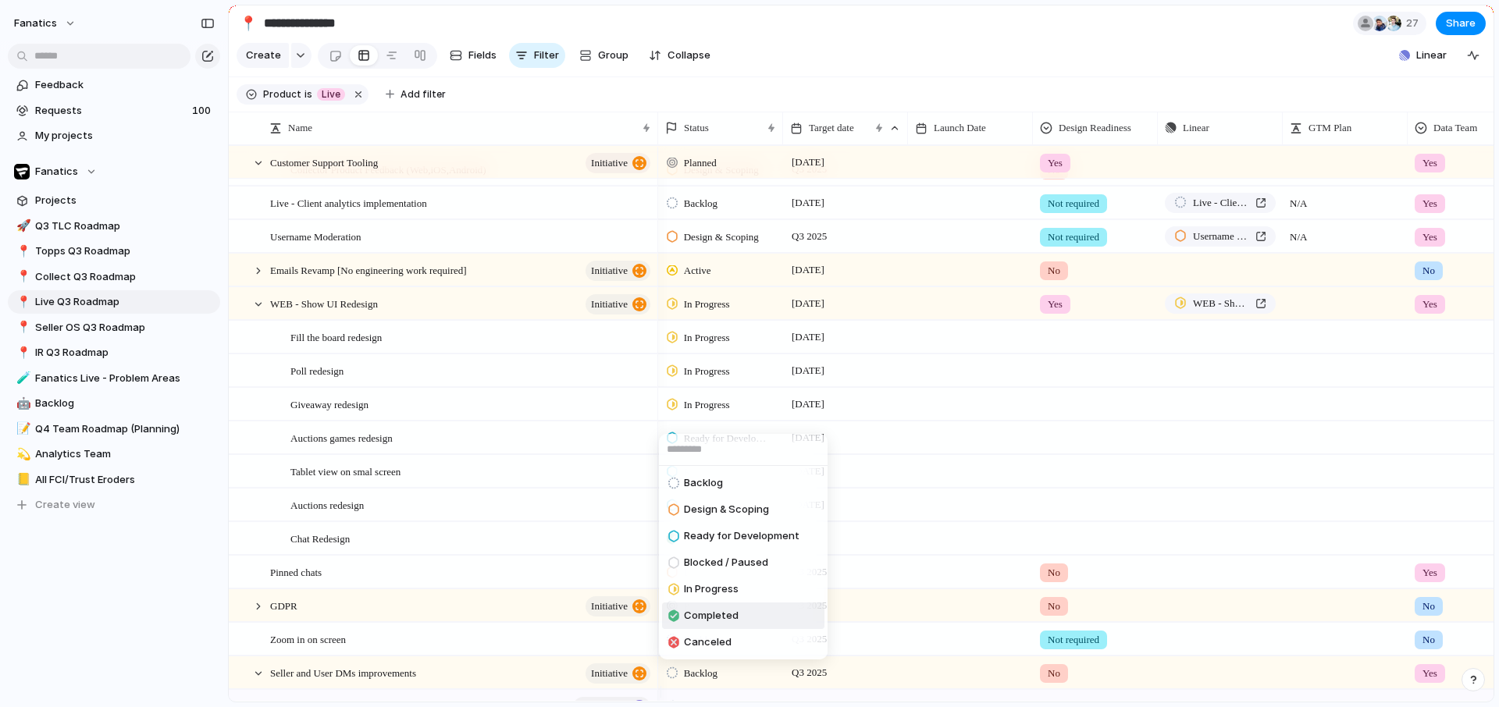
click at [684, 617] on span "Completed" at bounding box center [711, 616] width 55 height 16
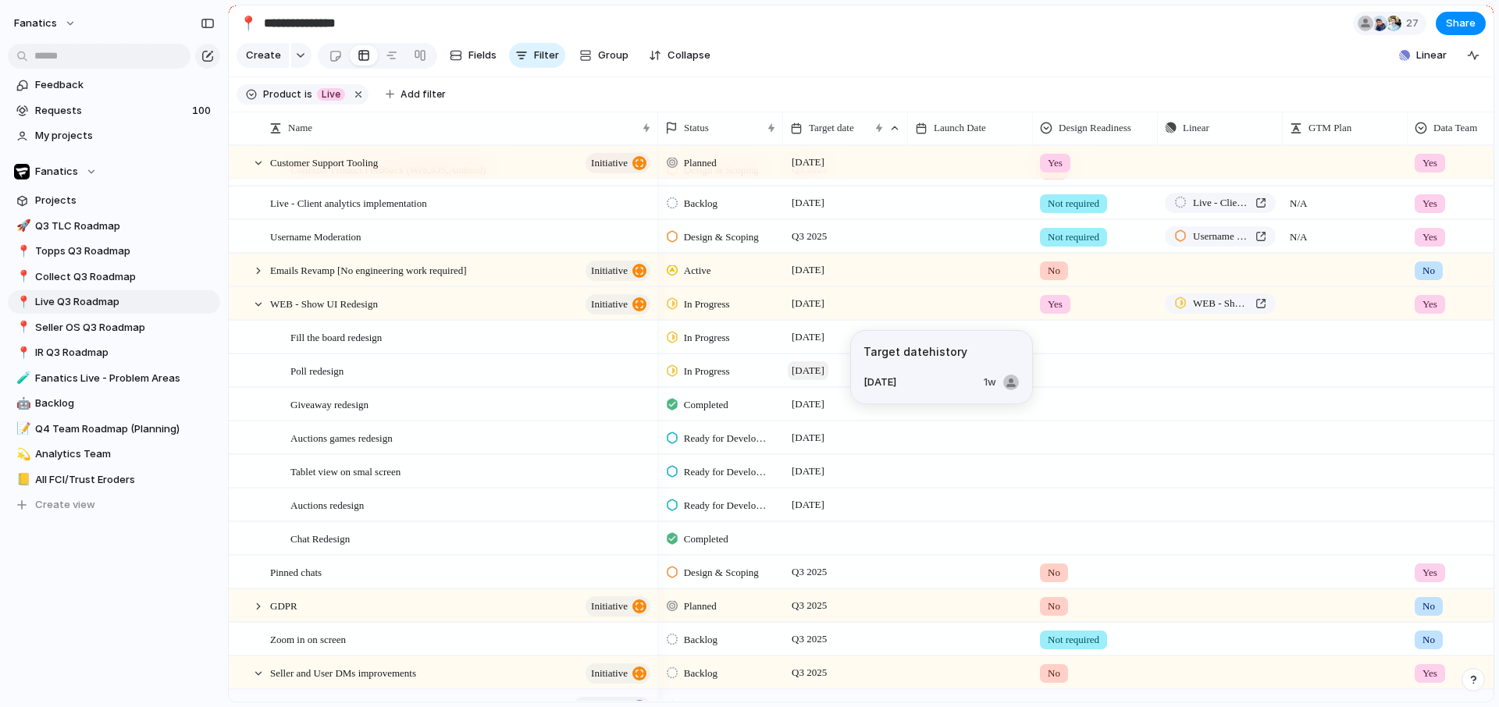
click at [818, 380] on span "[DATE]" at bounding box center [808, 370] width 41 height 19
click at [1241, 312] on span "WEB - Show UI Redesign" at bounding box center [1221, 304] width 56 height 16
click at [828, 372] on span "[DATE]" at bounding box center [808, 370] width 41 height 19
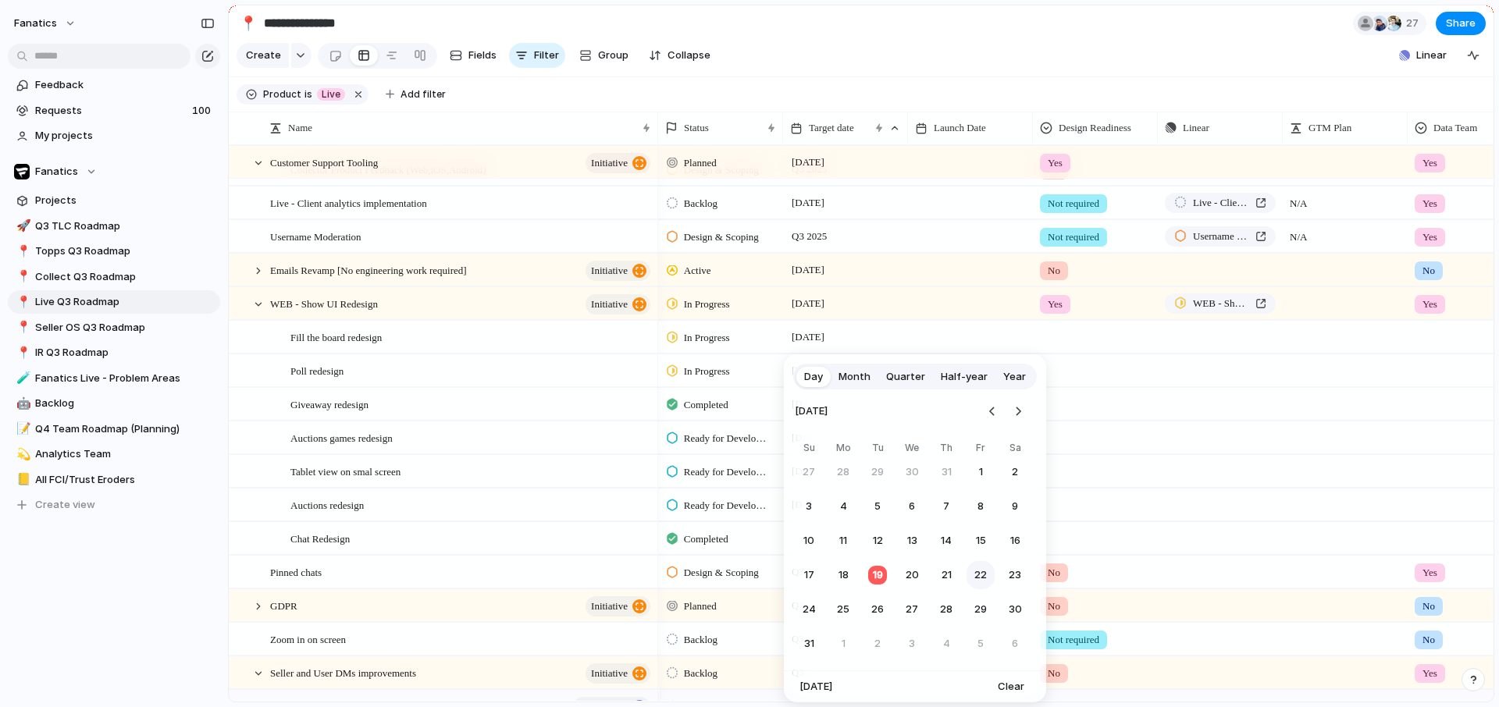
click at [979, 576] on button "22" at bounding box center [981, 575] width 28 height 28
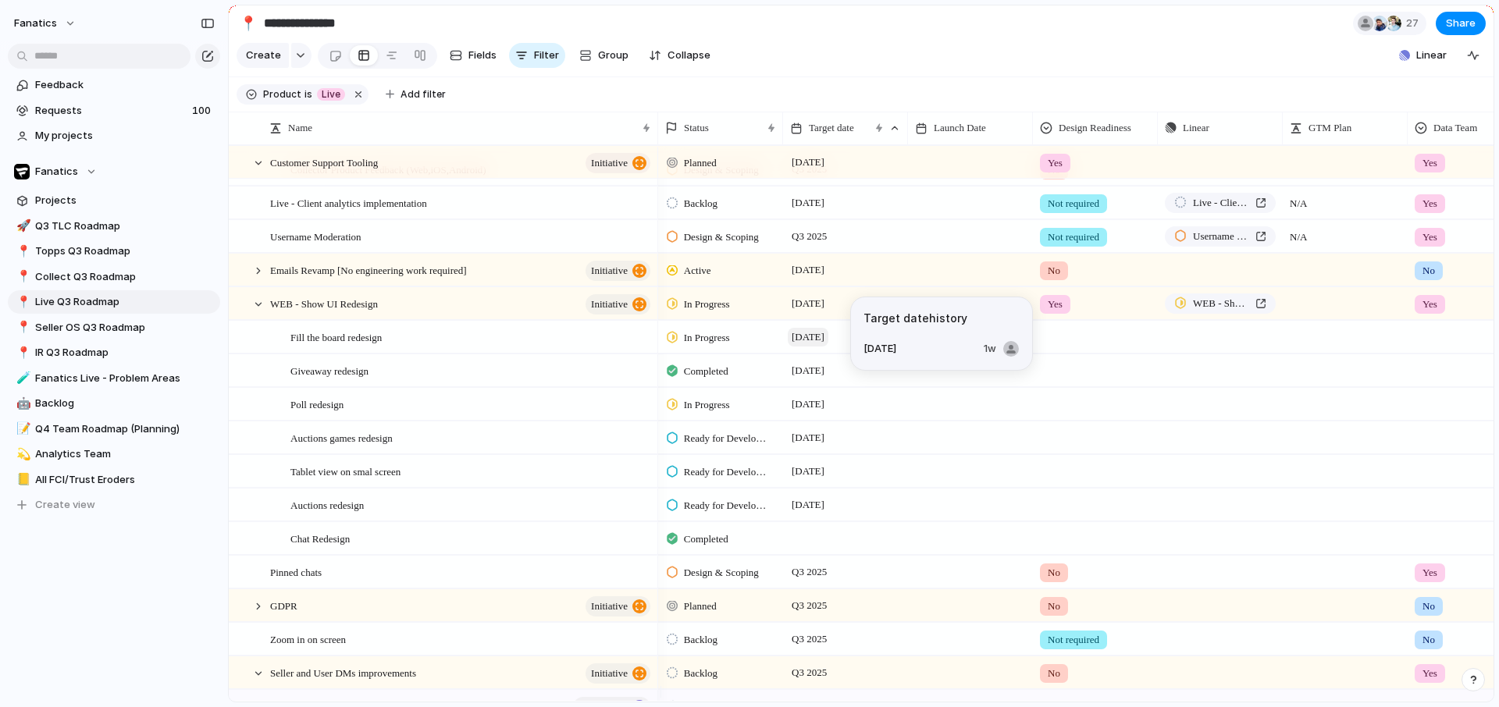
click at [828, 347] on span "[DATE]" at bounding box center [808, 337] width 41 height 19
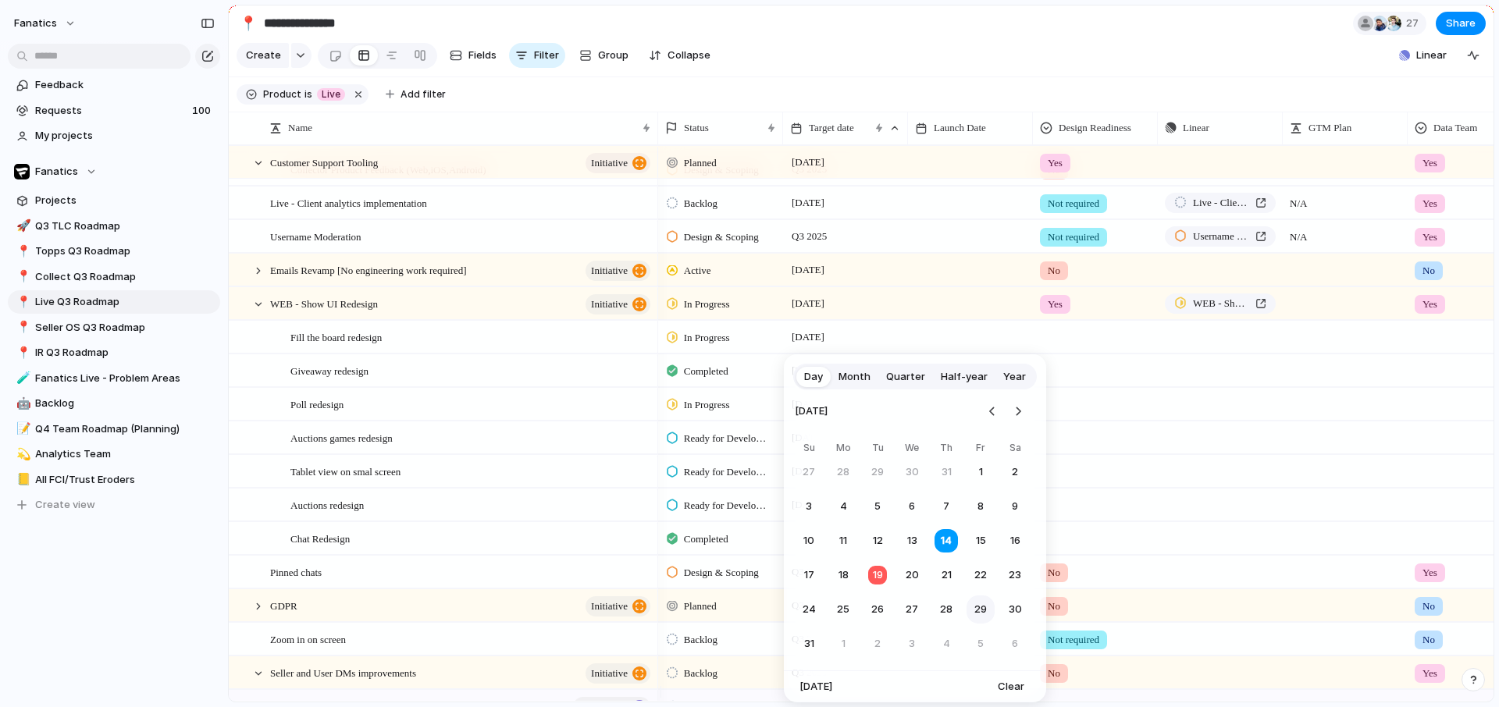
click at [979, 618] on button "29" at bounding box center [981, 610] width 28 height 28
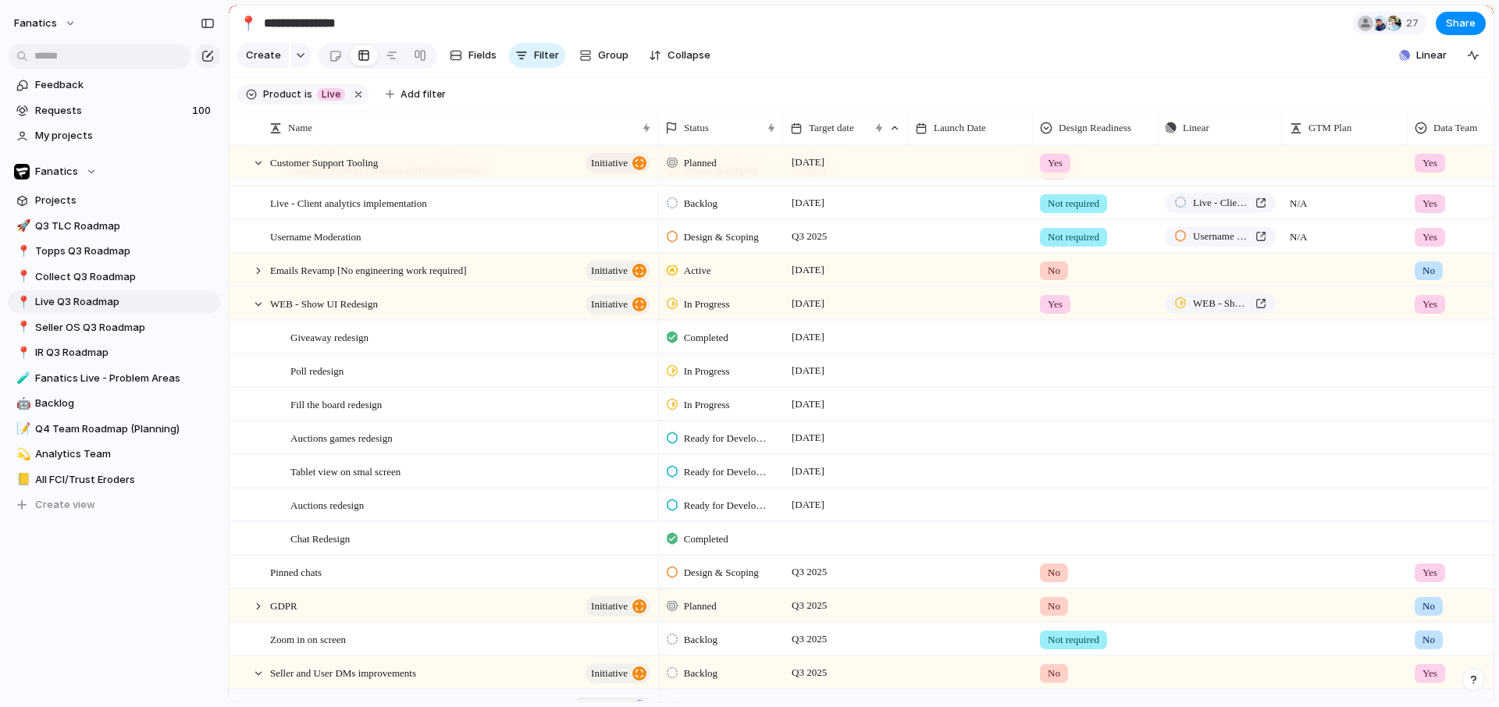
click at [822, 543] on div at bounding box center [845, 538] width 125 height 32
click at [259, 312] on div at bounding box center [258, 304] width 14 height 14
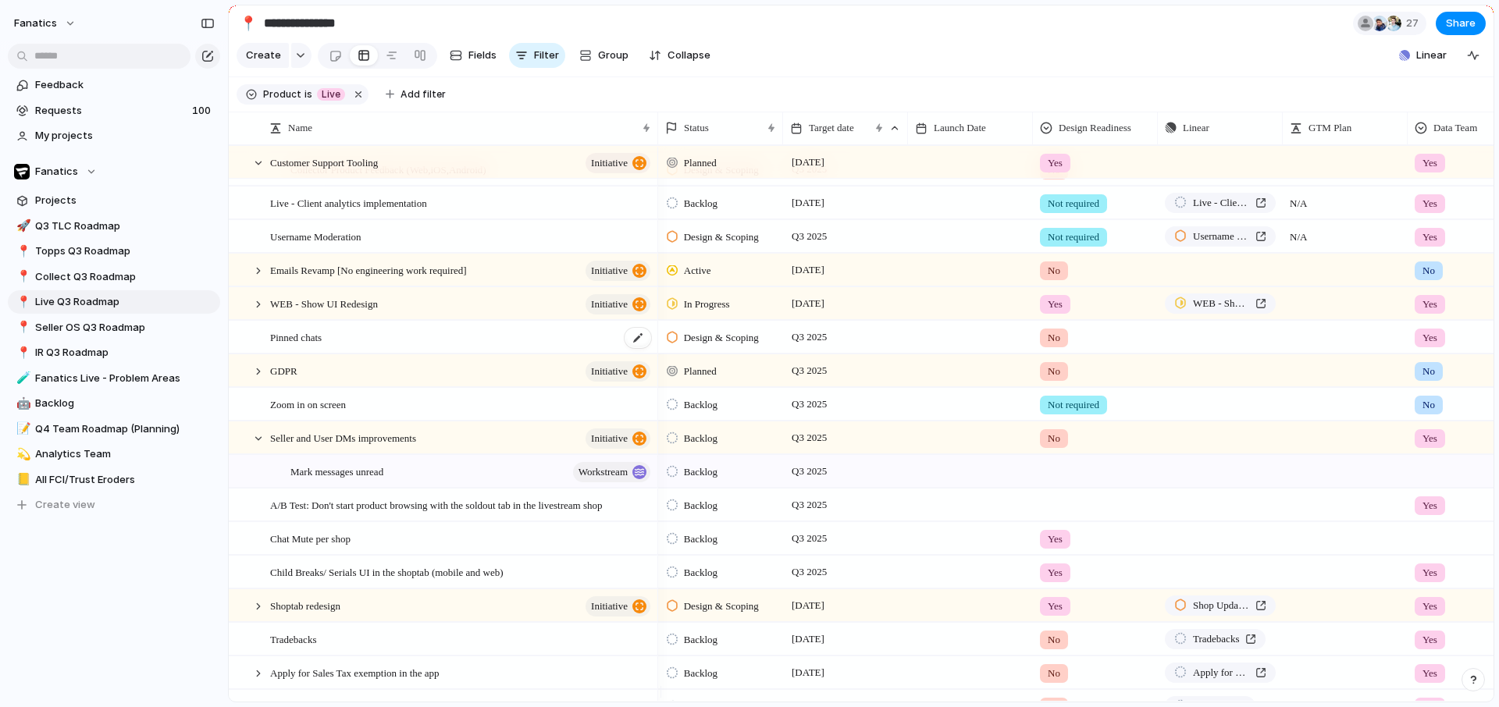
click at [308, 346] on span "Pinned chats" at bounding box center [296, 337] width 52 height 18
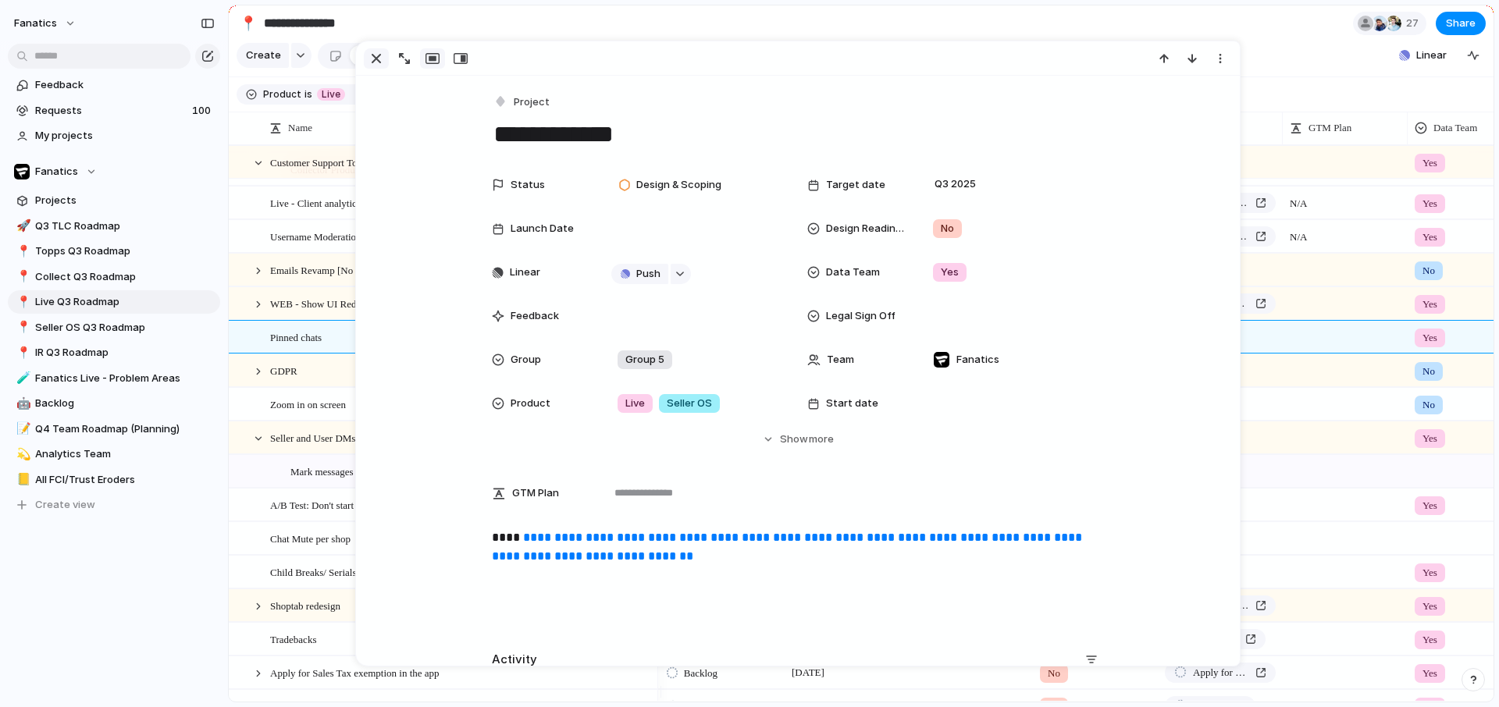
click at [372, 56] on div "button" at bounding box center [376, 58] width 19 height 19
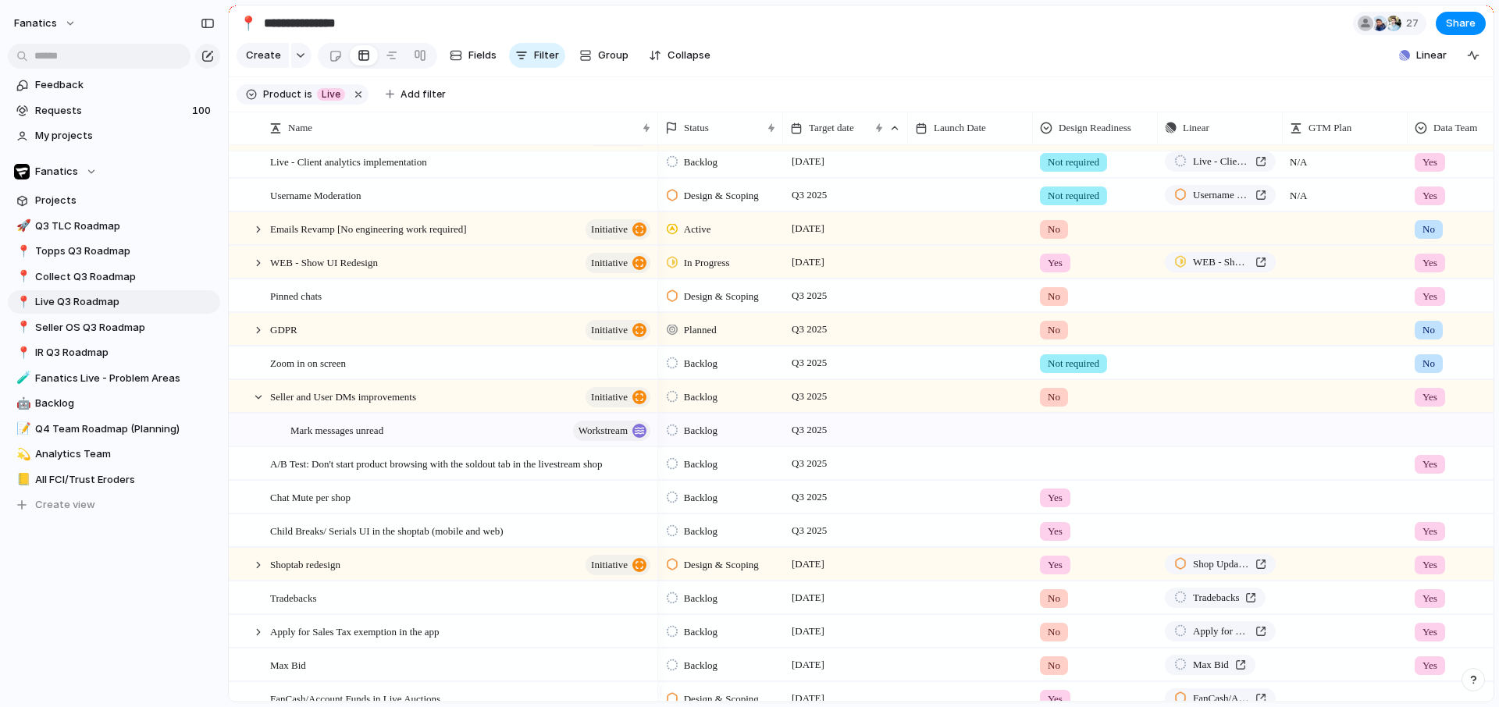
scroll to position [510, 0]
click at [817, 402] on span "Q3 2025" at bounding box center [809, 395] width 43 height 19
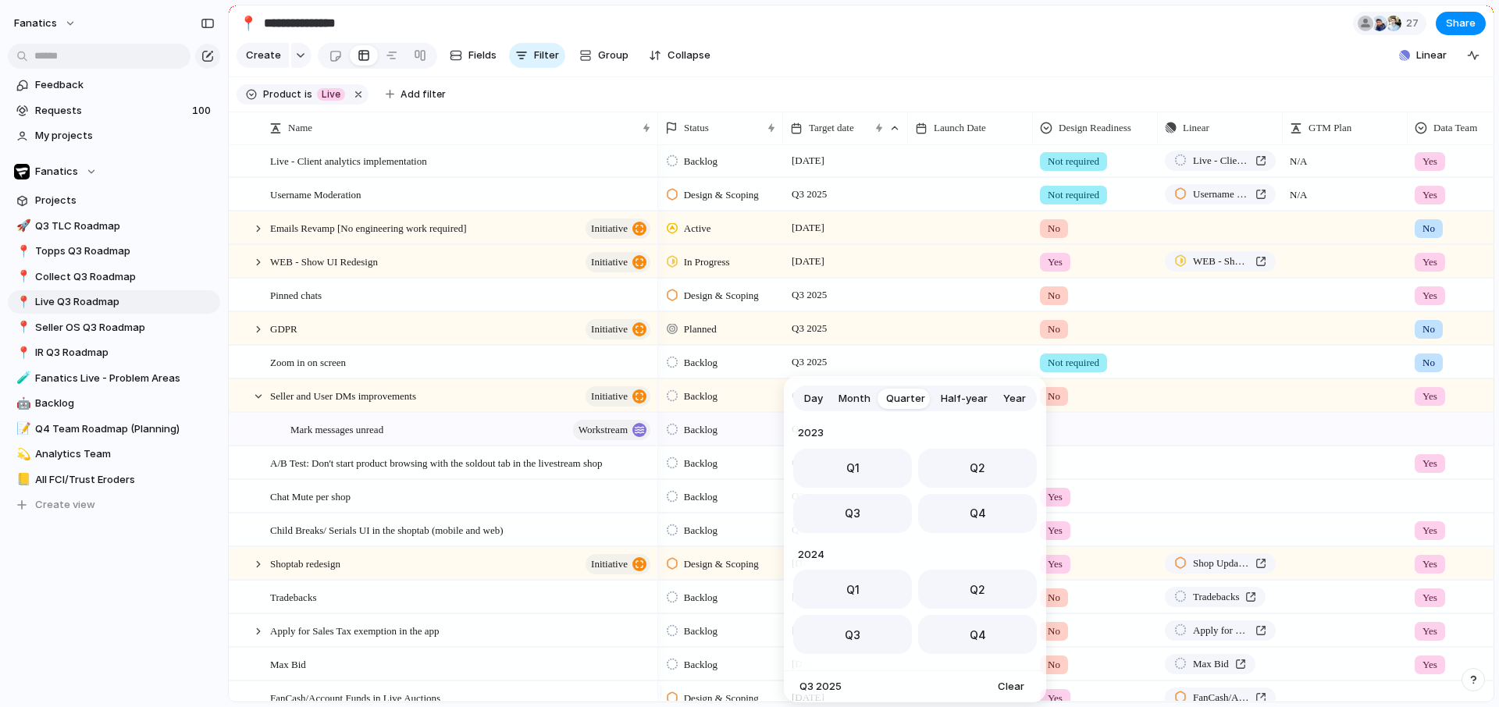
scroll to position [248, 0]
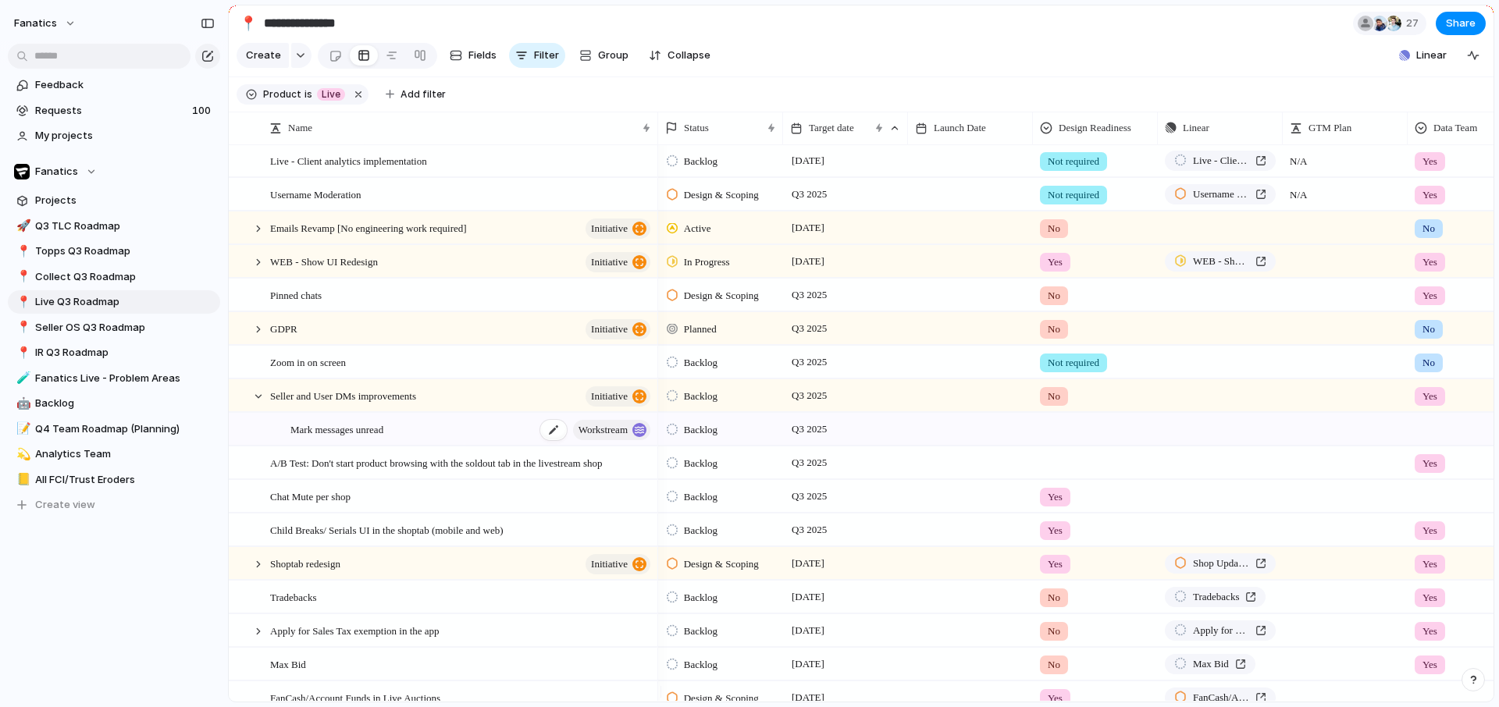
click at [371, 438] on span "Mark messages unread" at bounding box center [336, 429] width 93 height 18
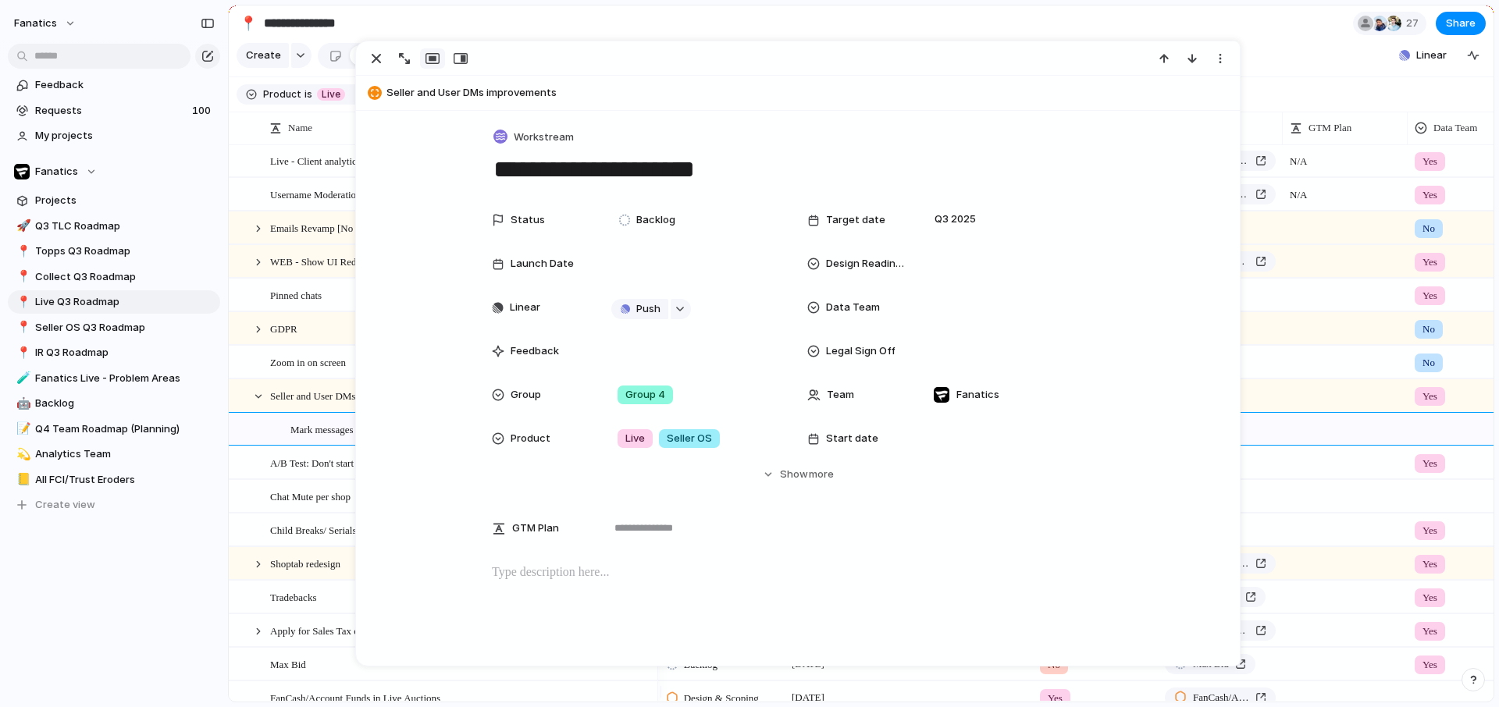
drag, startPoint x: 765, startPoint y: 159, endPoint x: 395, endPoint y: 167, distance: 370.2
click at [395, 168] on div "**********" at bounding box center [798, 511] width 884 height 801
click at [372, 55] on div "button" at bounding box center [376, 58] width 19 height 19
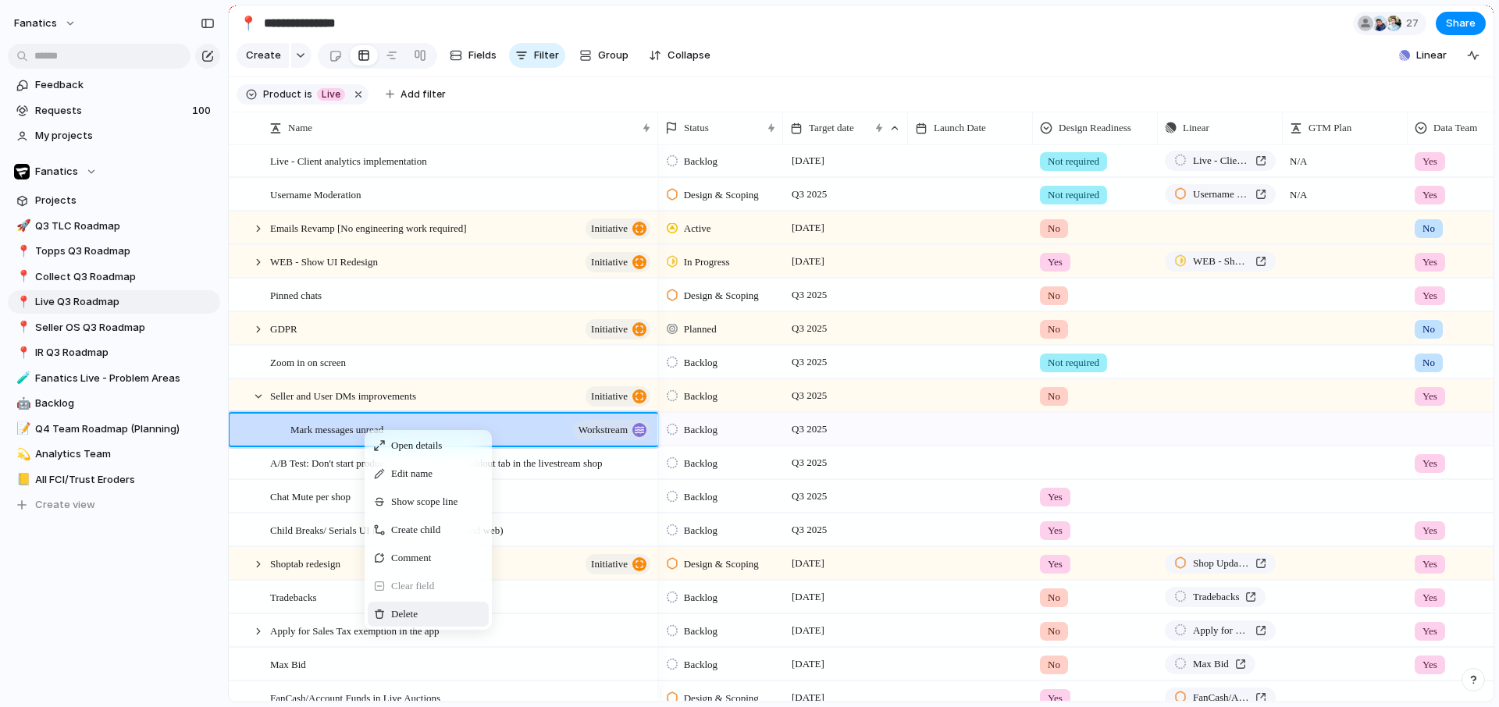
click at [418, 622] on span "Delete" at bounding box center [404, 615] width 27 height 16
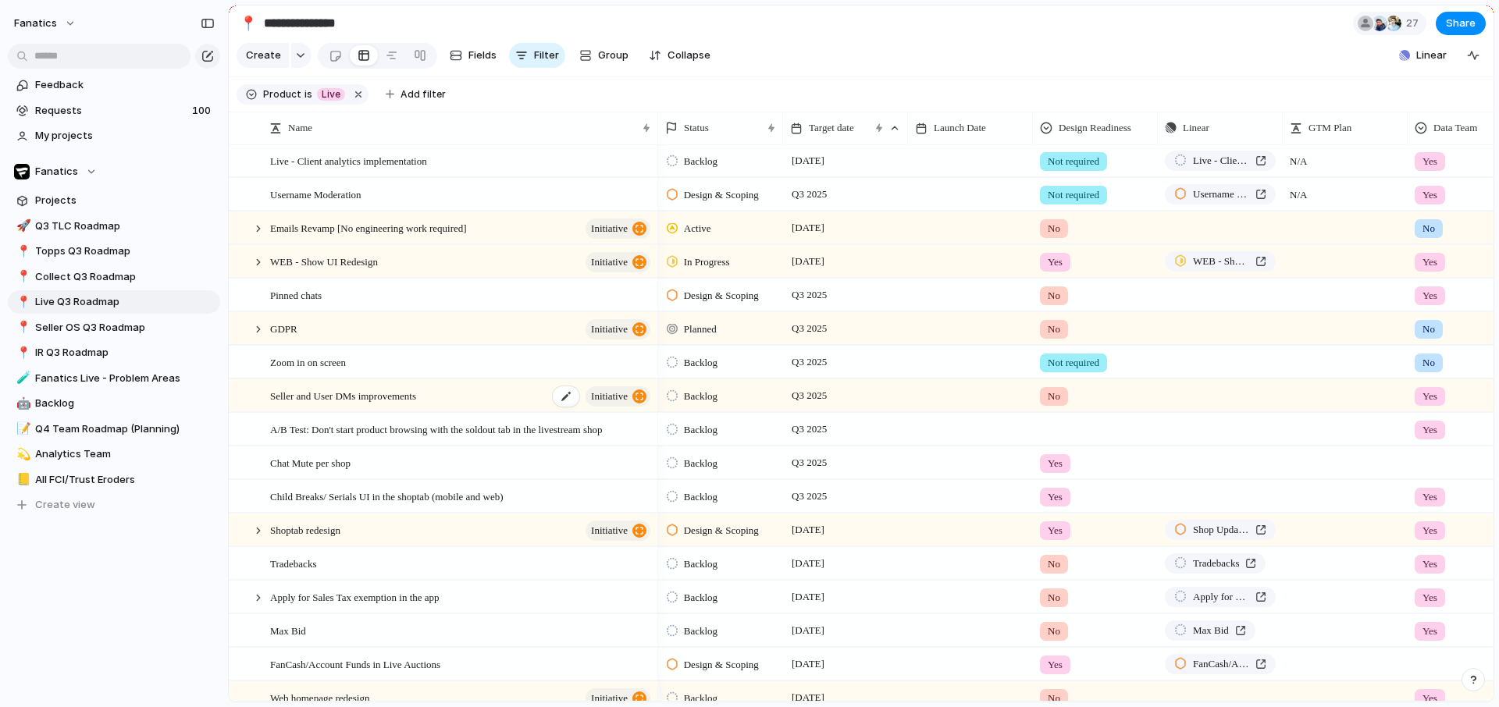
click at [400, 404] on span "Seller and User DMs improvements" at bounding box center [343, 395] width 146 height 18
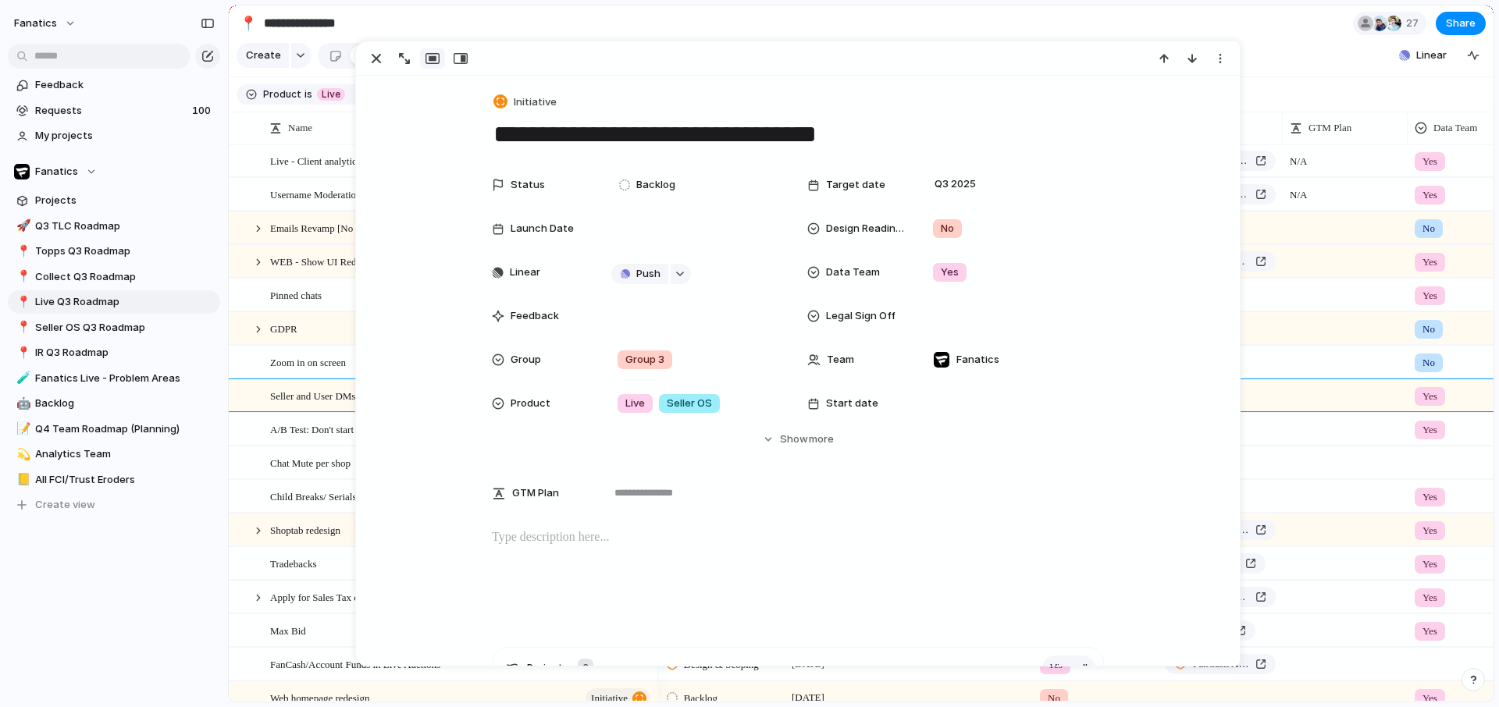
drag, startPoint x: 885, startPoint y: 137, endPoint x: 430, endPoint y: 144, distance: 455.2
click at [430, 144] on div "**********" at bounding box center [798, 634] width 884 height 1116
drag, startPoint x: 665, startPoint y: 142, endPoint x: 675, endPoint y: 142, distance: 9.4
click at [665, 142] on textarea "**********" at bounding box center [798, 134] width 612 height 33
drag, startPoint x: 712, startPoint y: 133, endPoint x: 921, endPoint y: 144, distance: 208.8
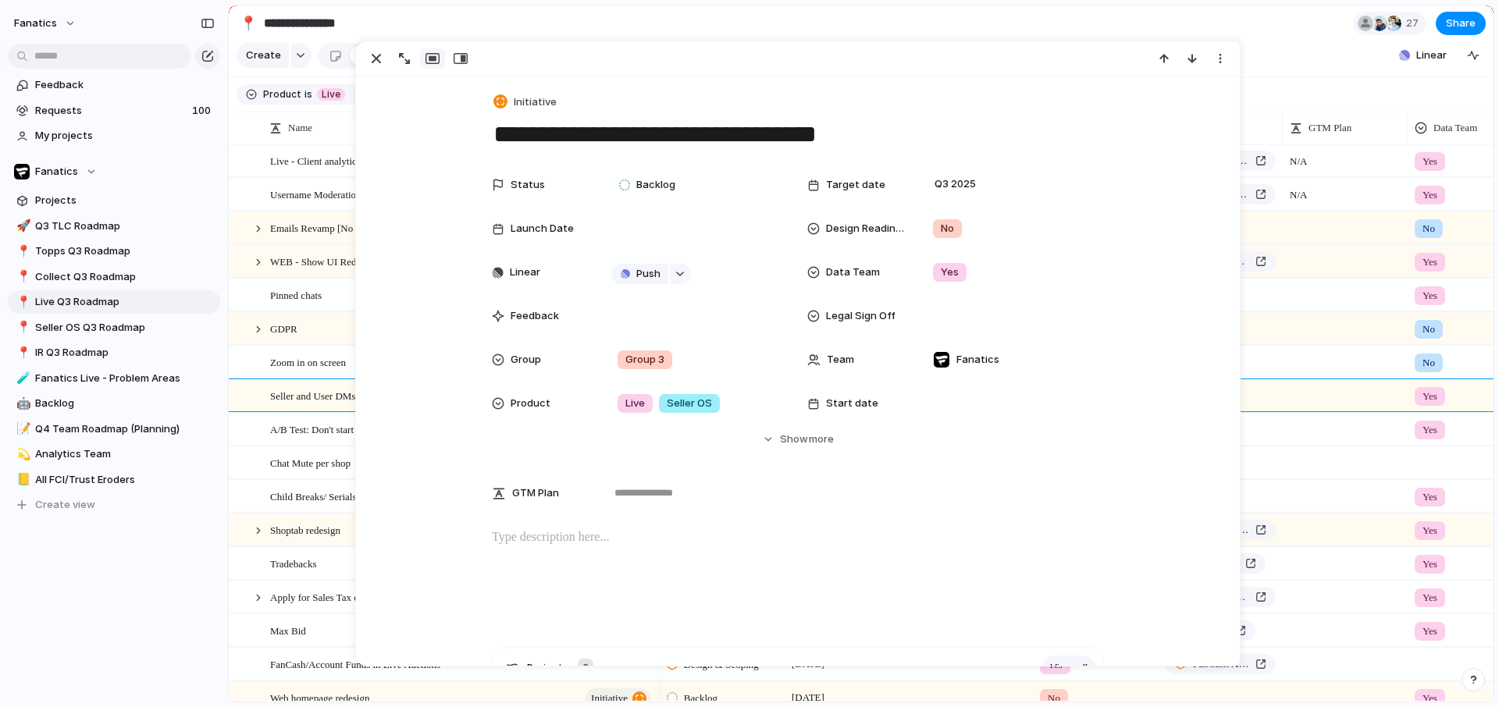
click at [919, 144] on textarea "**********" at bounding box center [798, 134] width 612 height 33
paste textarea "**********"
type textarea "**********"
click at [534, 107] on span "Initiative" at bounding box center [535, 102] width 43 height 16
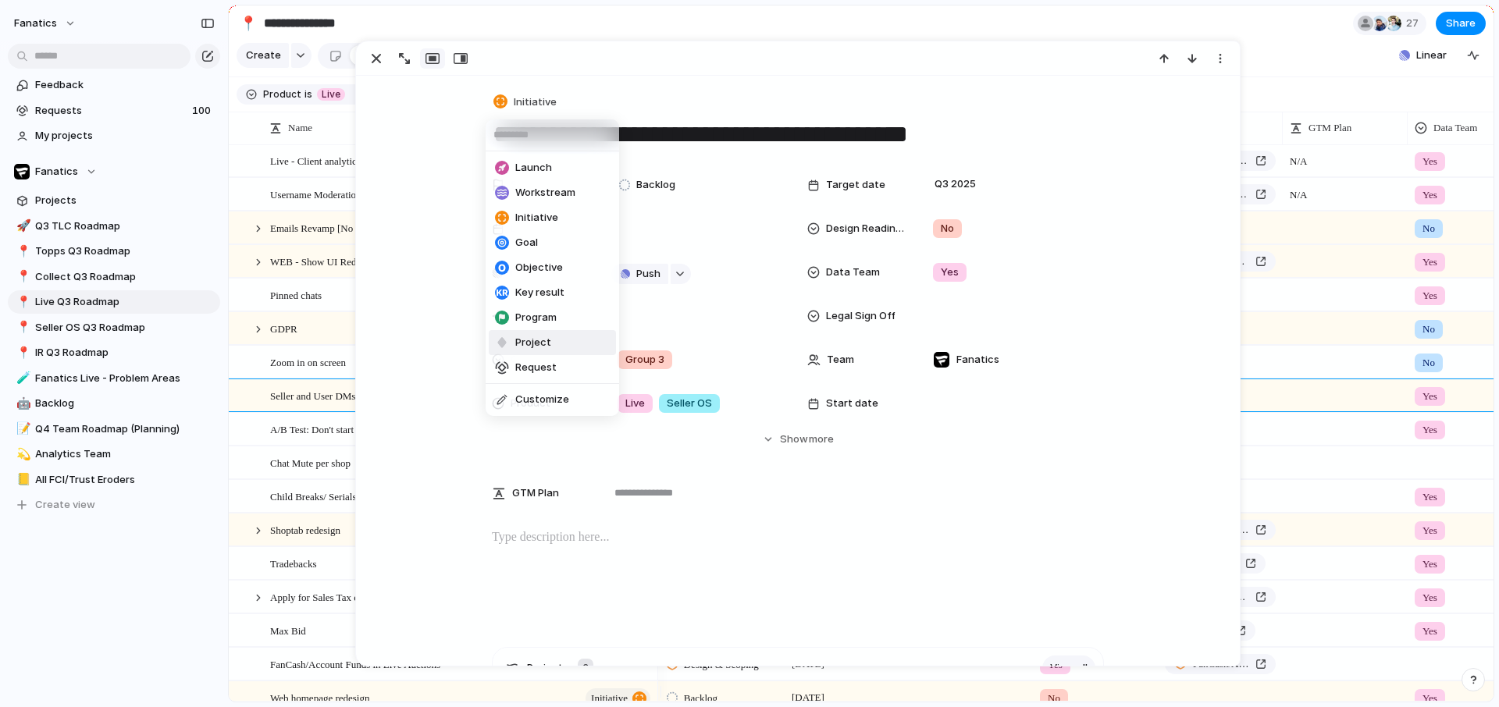
click at [535, 336] on span "Project" at bounding box center [533, 343] width 36 height 16
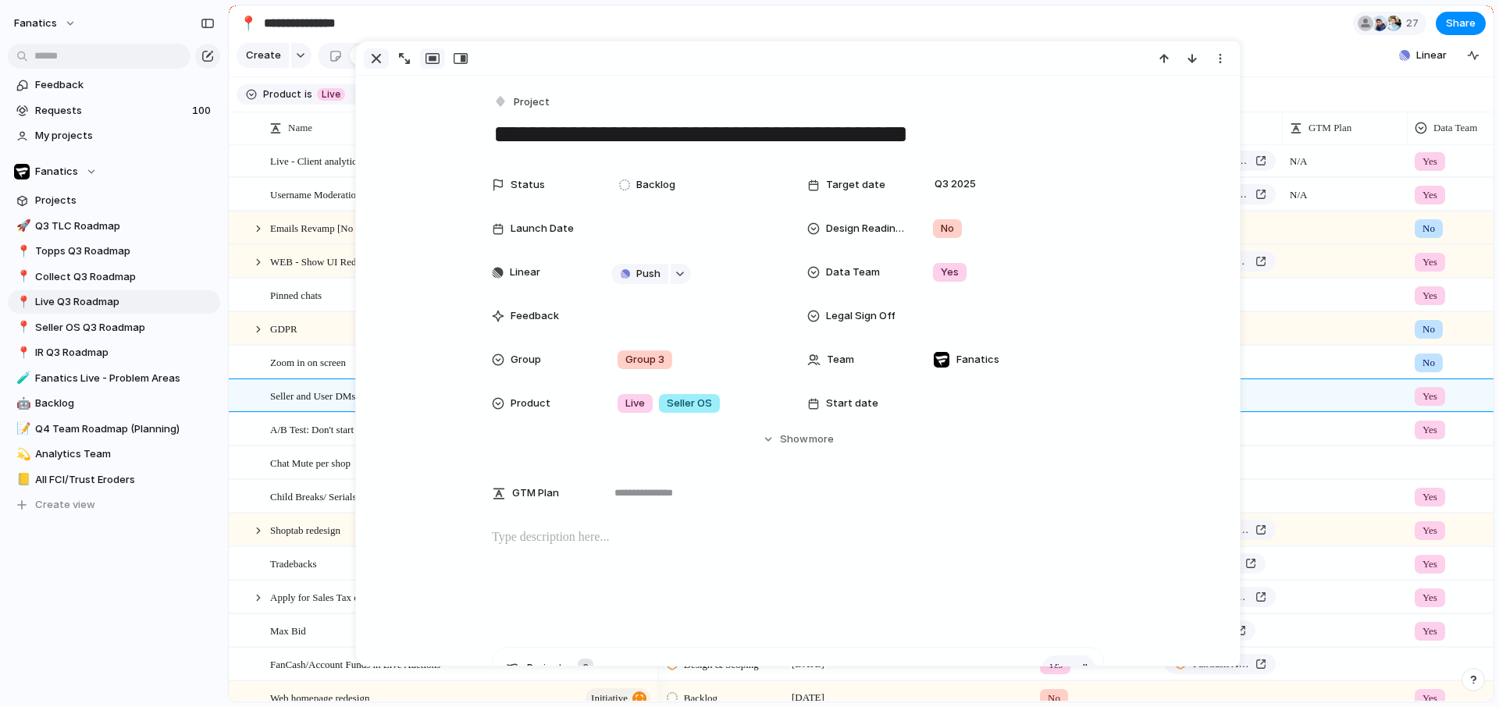
click at [376, 60] on div "button" at bounding box center [376, 58] width 19 height 19
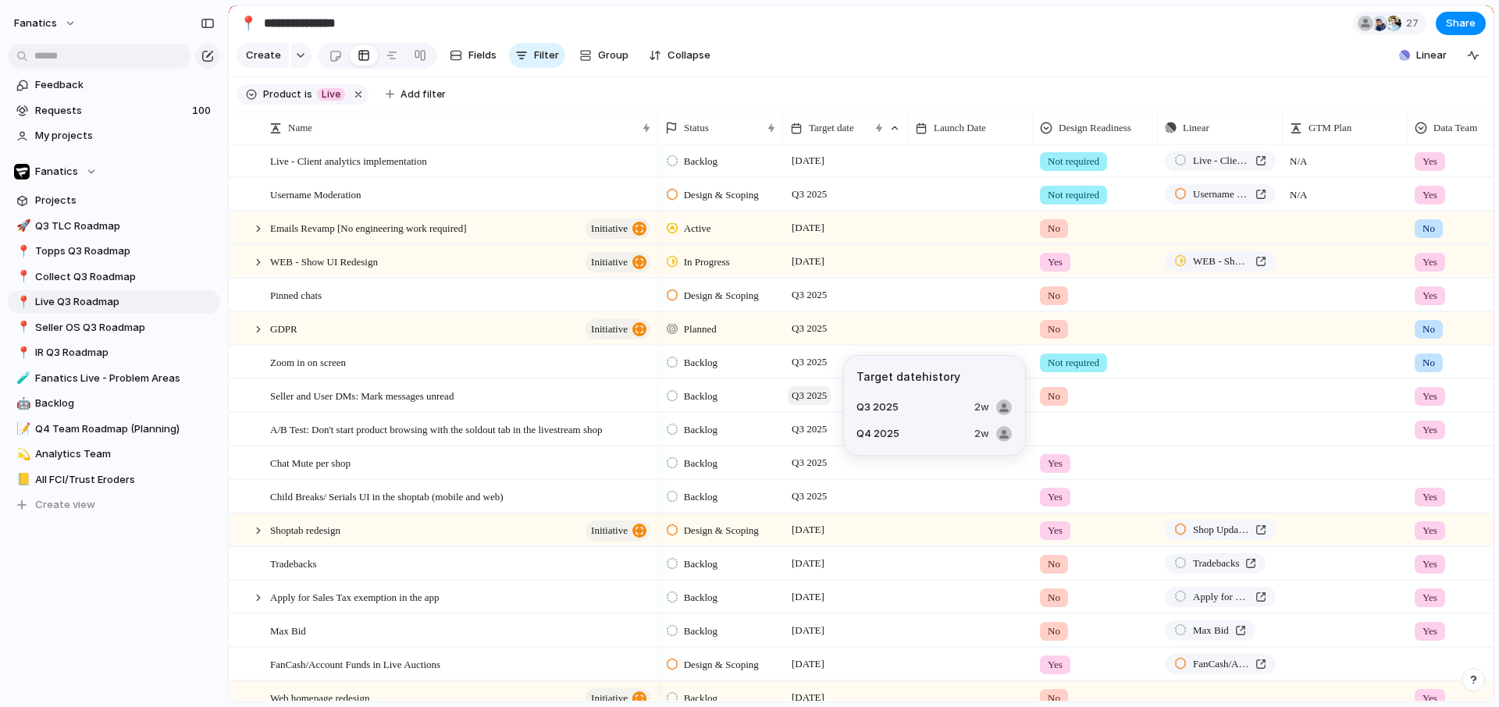
click at [814, 405] on span "Q3 2025" at bounding box center [809, 395] width 43 height 19
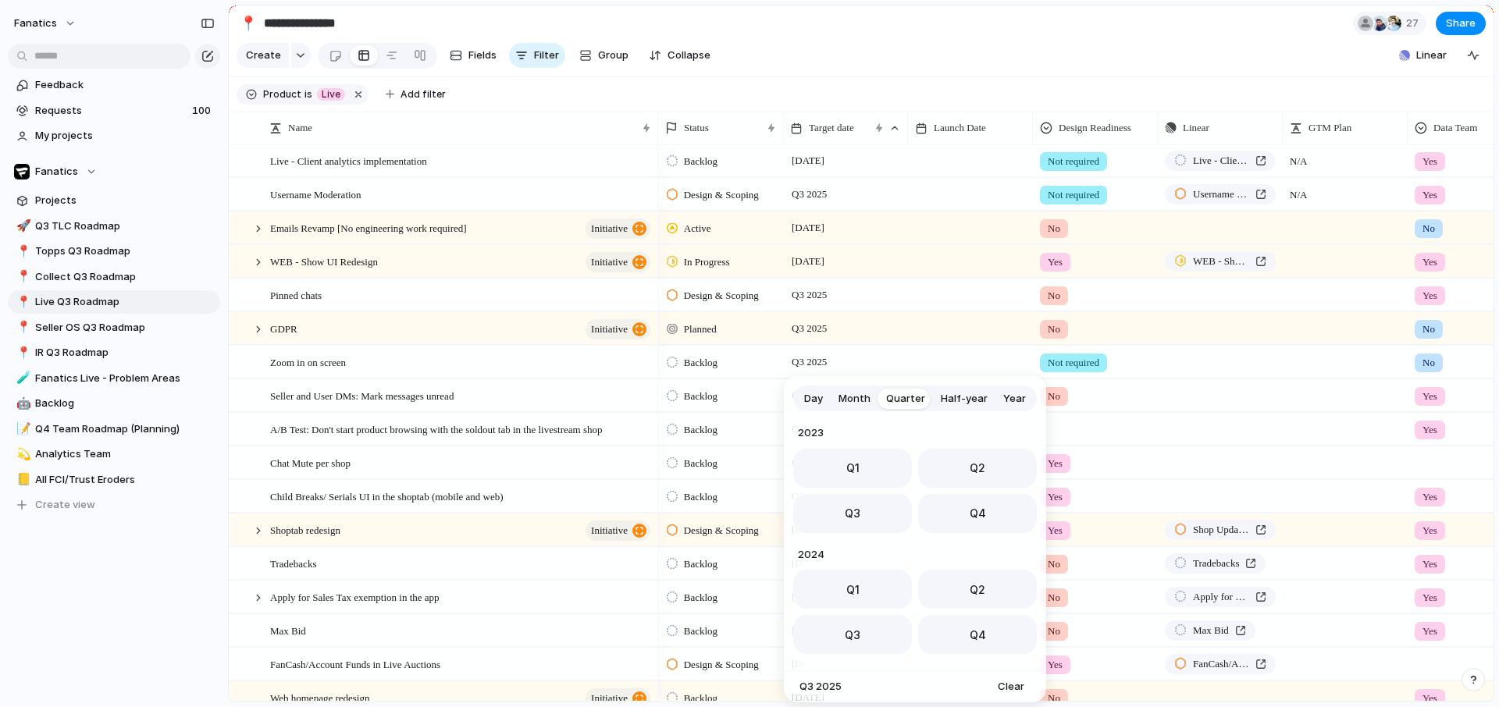
scroll to position [248, 0]
click at [970, 509] on span "Q4" at bounding box center [978, 508] width 16 height 16
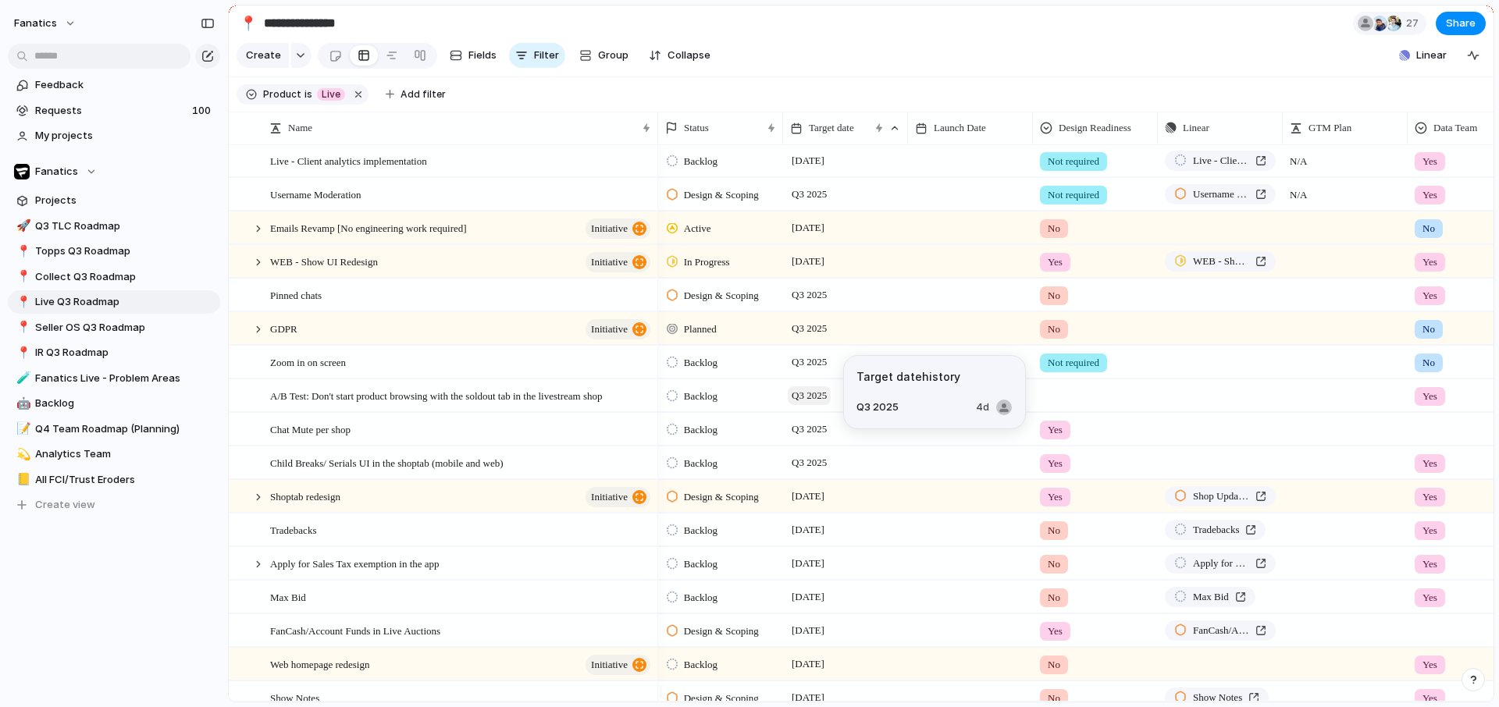
click at [803, 405] on span "Q3 2025" at bounding box center [809, 395] width 43 height 19
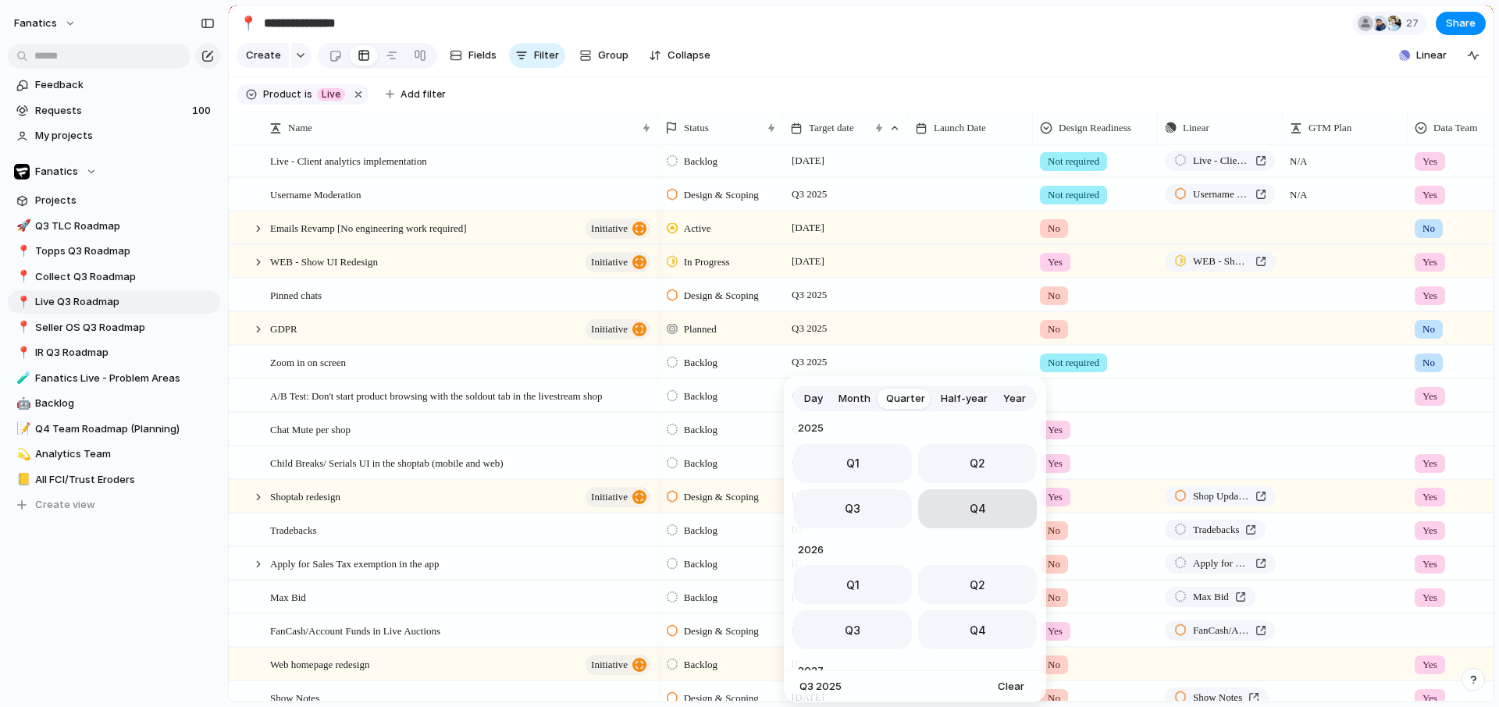
click at [985, 494] on button "Q4" at bounding box center [977, 509] width 119 height 39
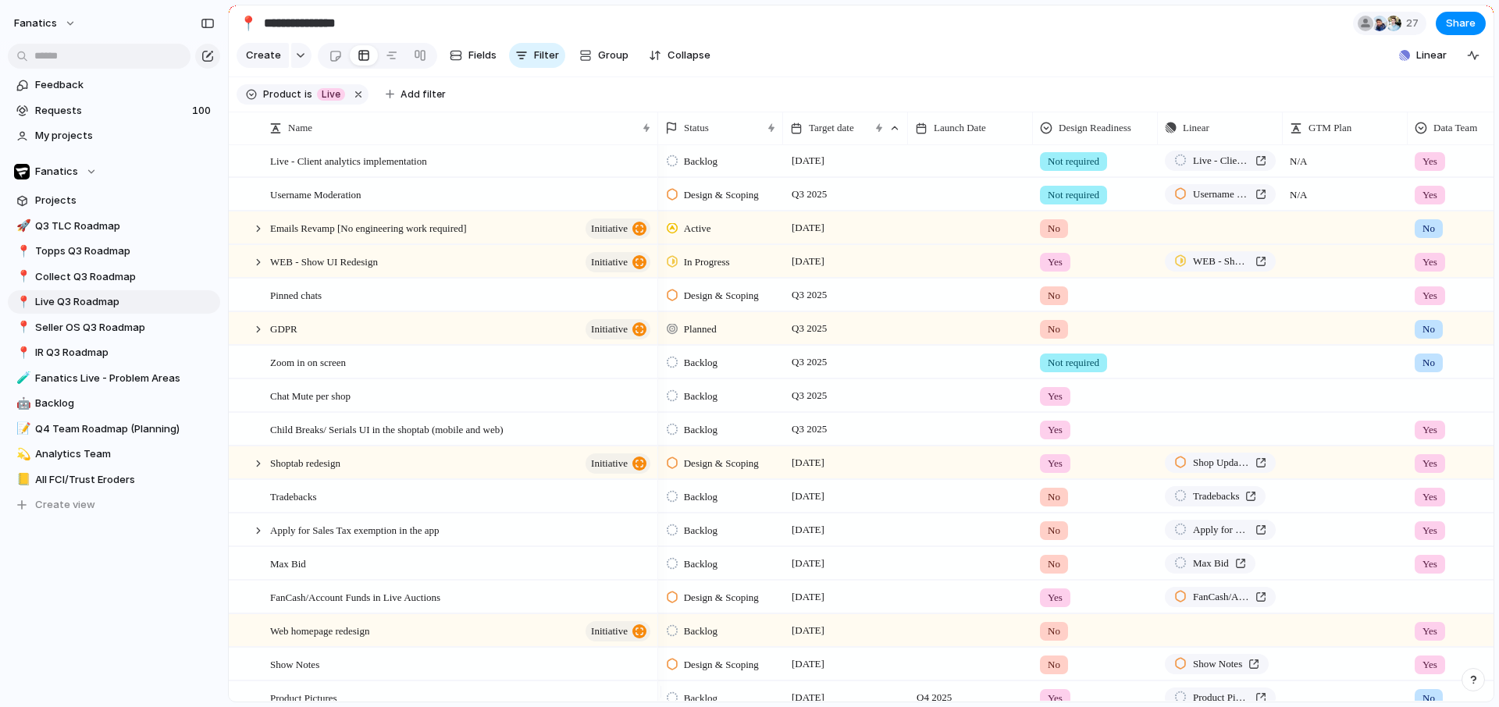
click at [690, 438] on span "Backlog" at bounding box center [701, 430] width 34 height 16
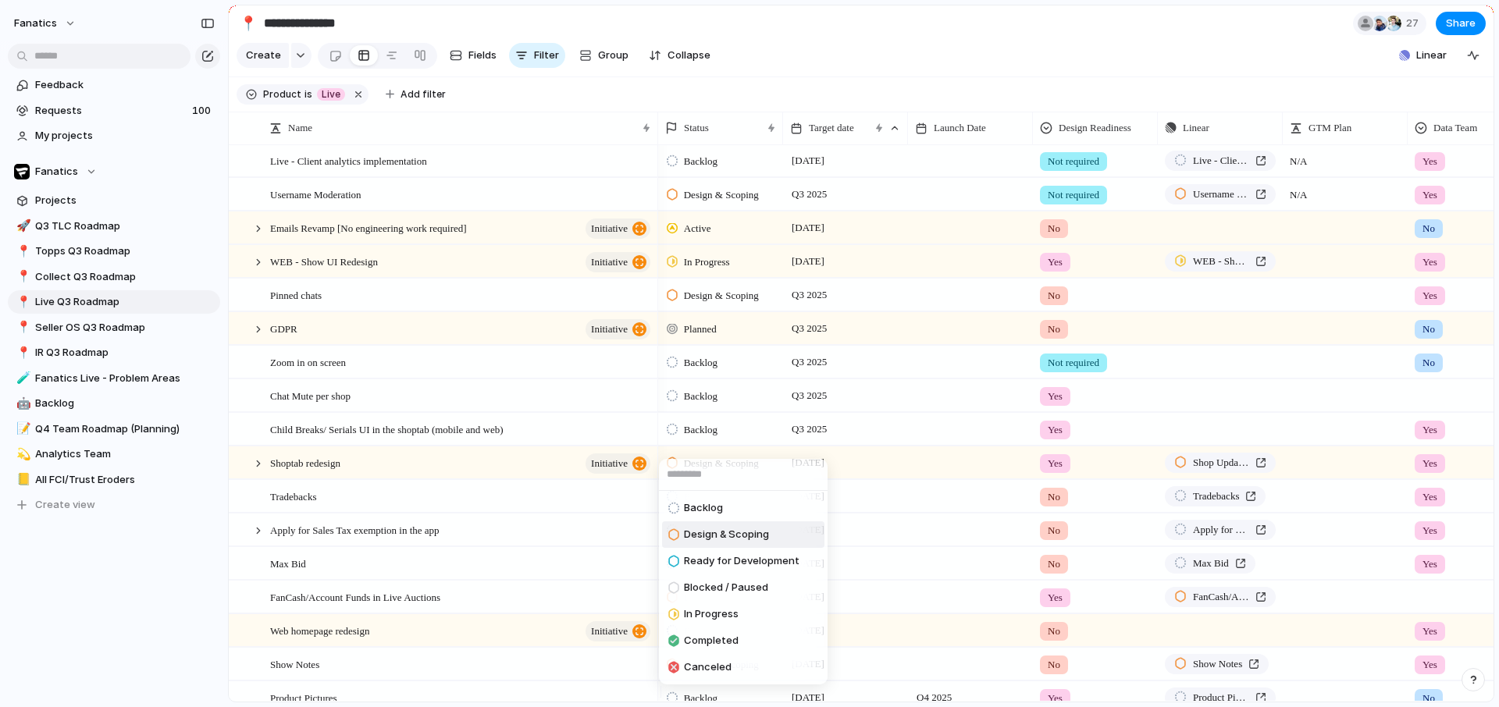
click at [718, 528] on span "Design & Scoping" at bounding box center [726, 535] width 85 height 16
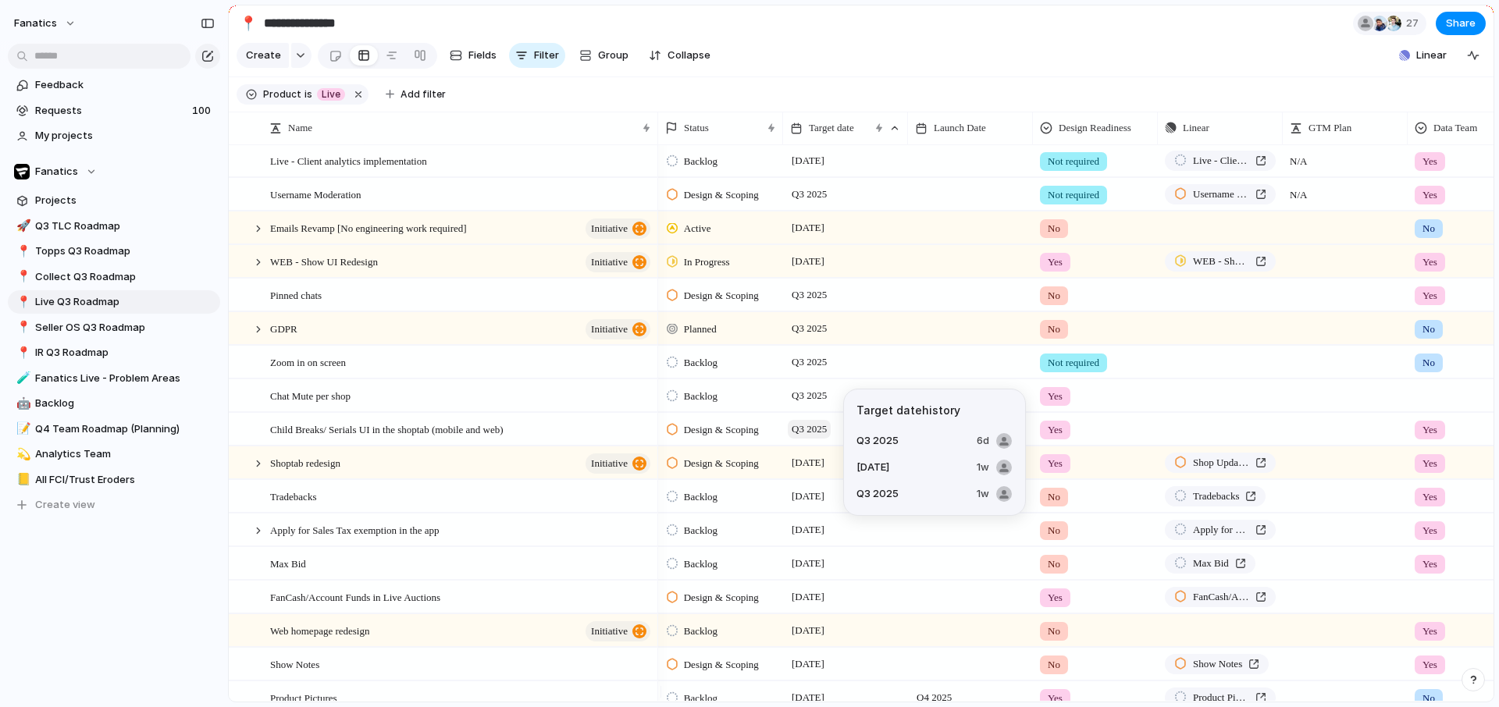
click at [801, 439] on span "Q3 2025" at bounding box center [809, 429] width 43 height 19
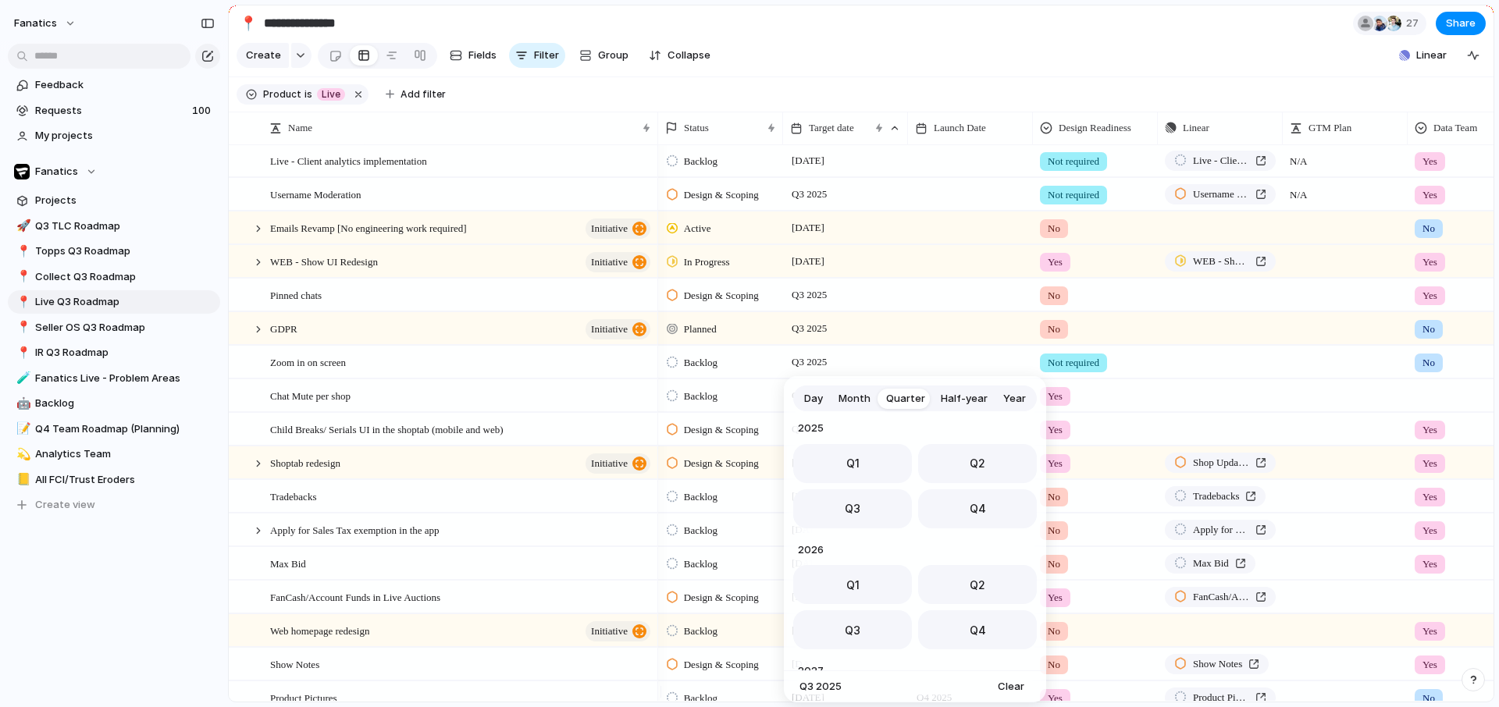
click at [848, 403] on span "Month" at bounding box center [855, 399] width 32 height 16
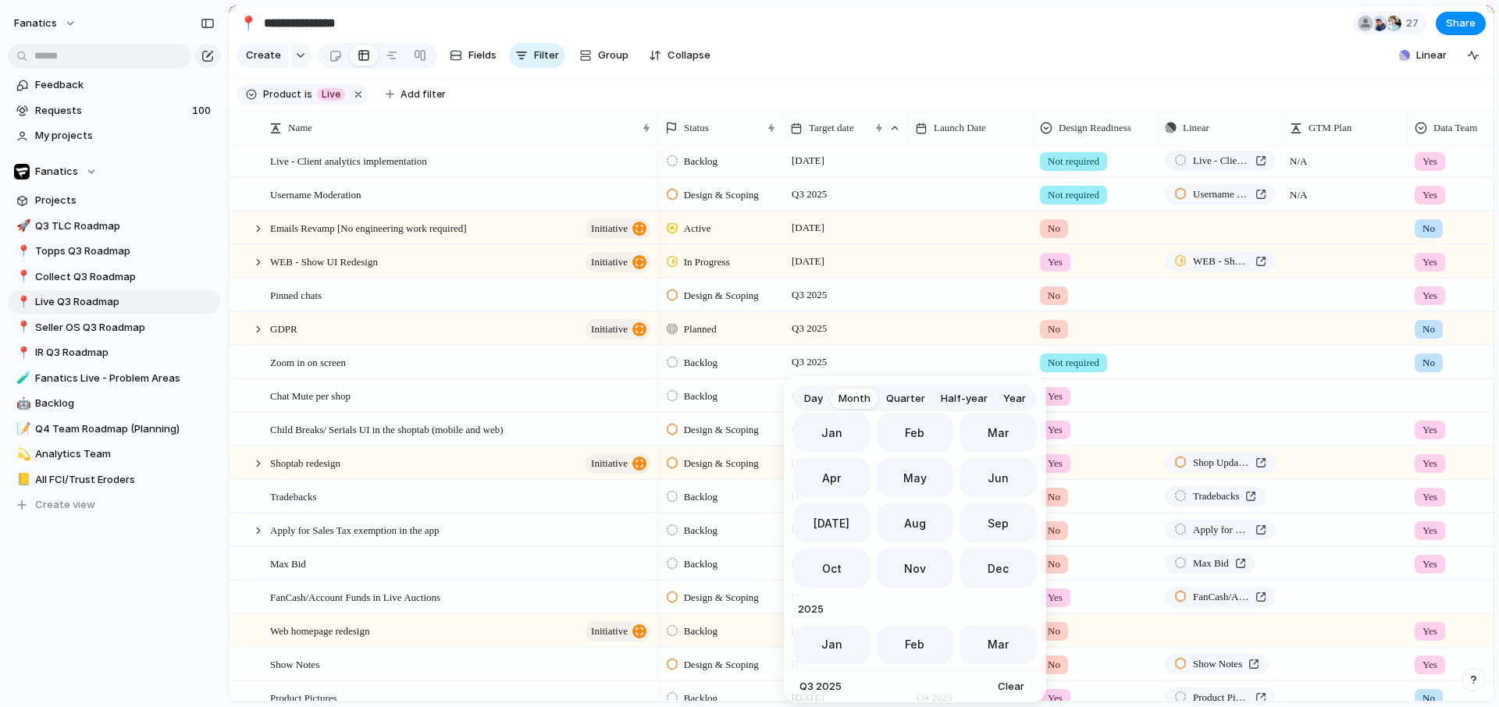
scroll to position [429, 0]
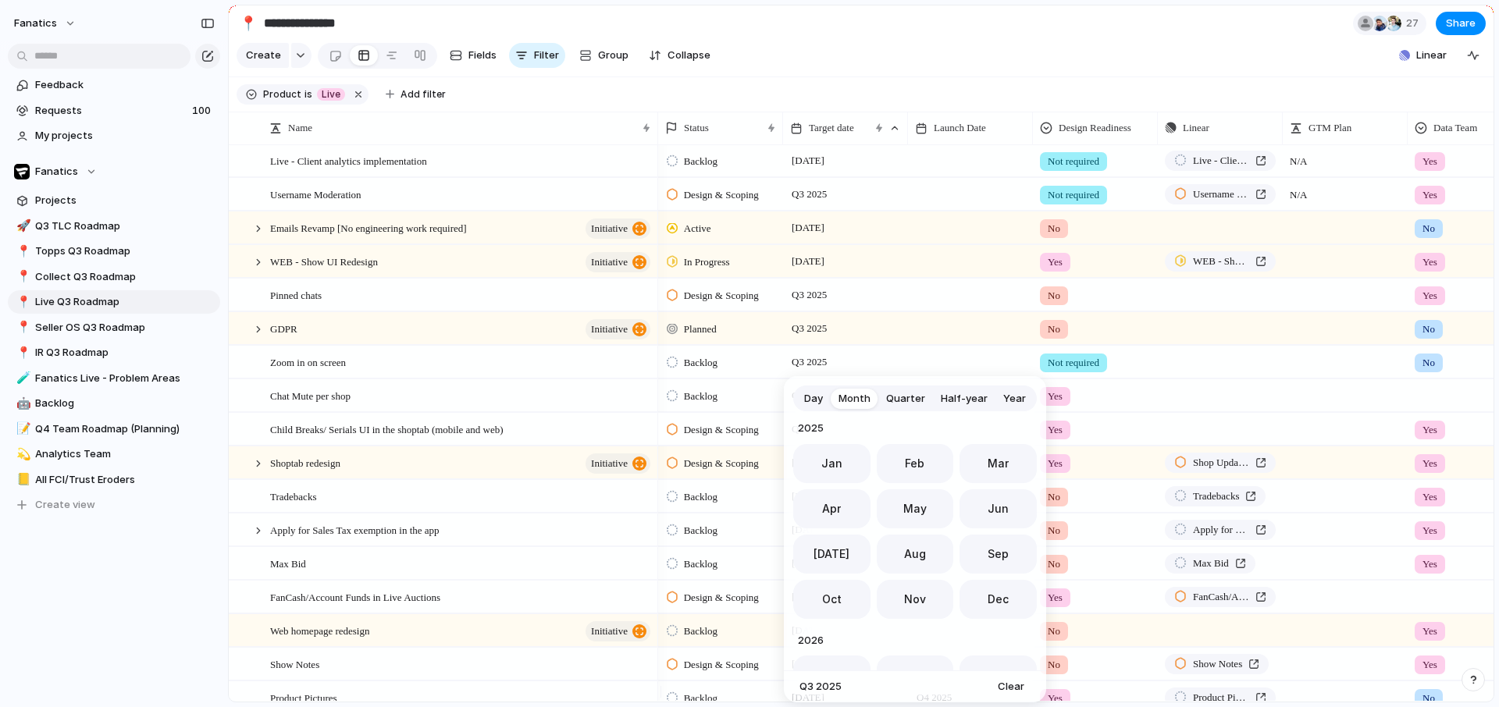
click at [817, 404] on span "Day" at bounding box center [813, 399] width 19 height 16
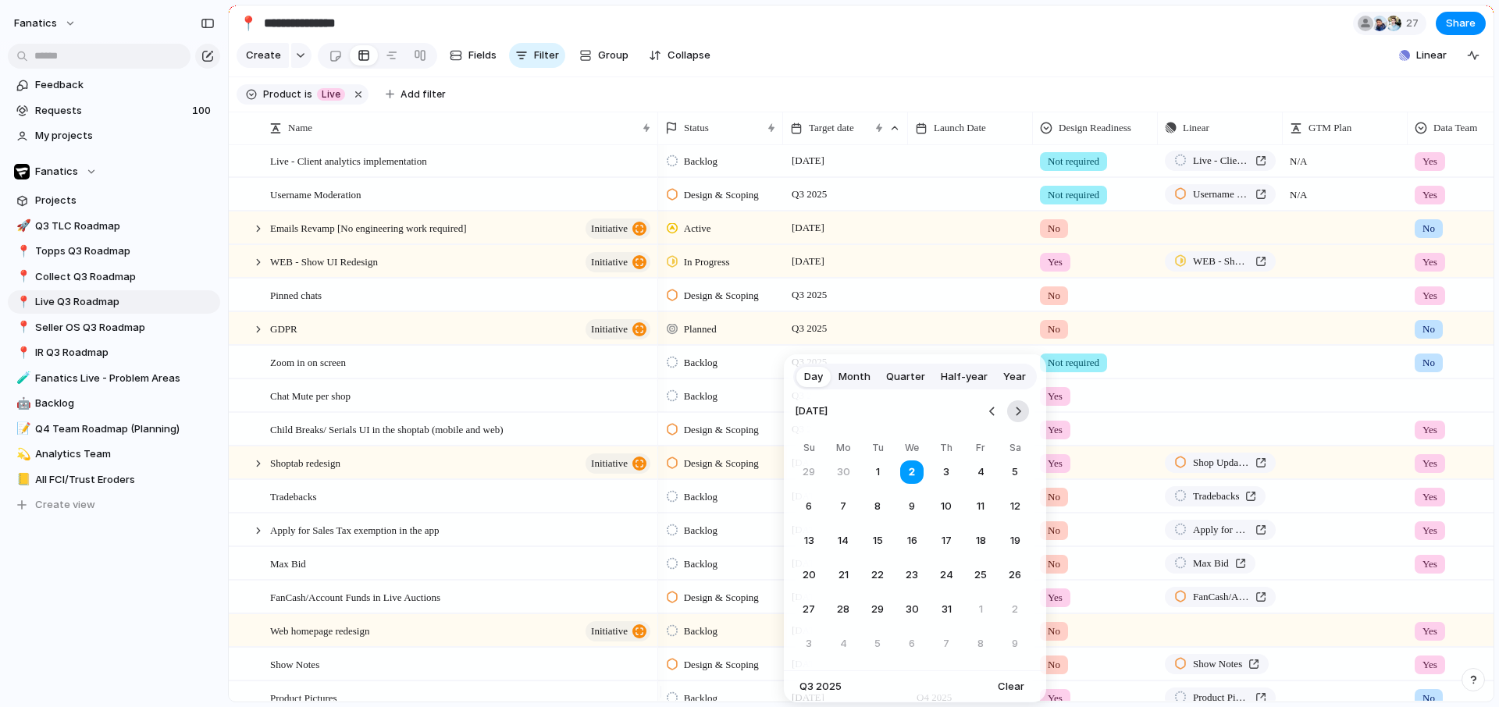
click at [1024, 415] on button "Go to the Next Month" at bounding box center [1018, 412] width 22 height 22
click at [983, 610] on button "31" at bounding box center [981, 610] width 28 height 28
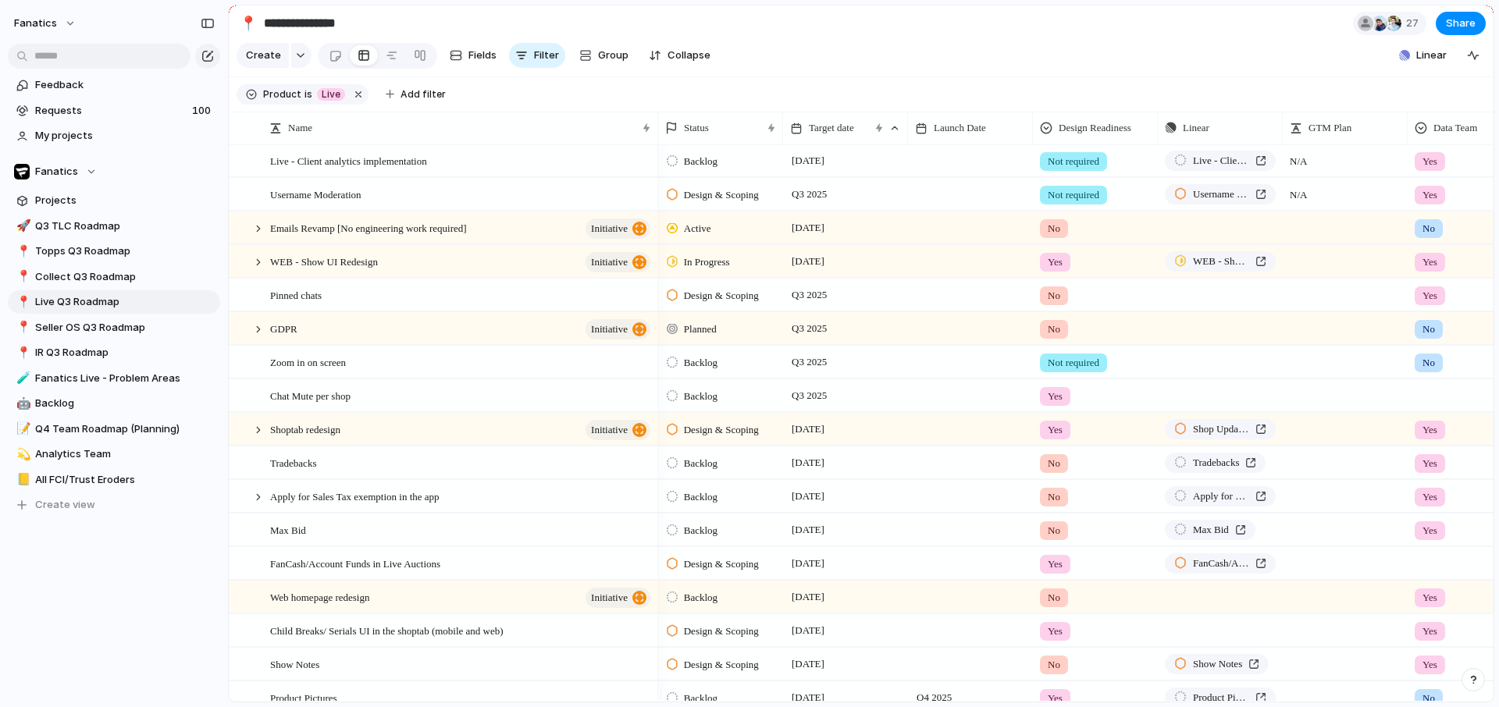
scroll to position [450, 0]
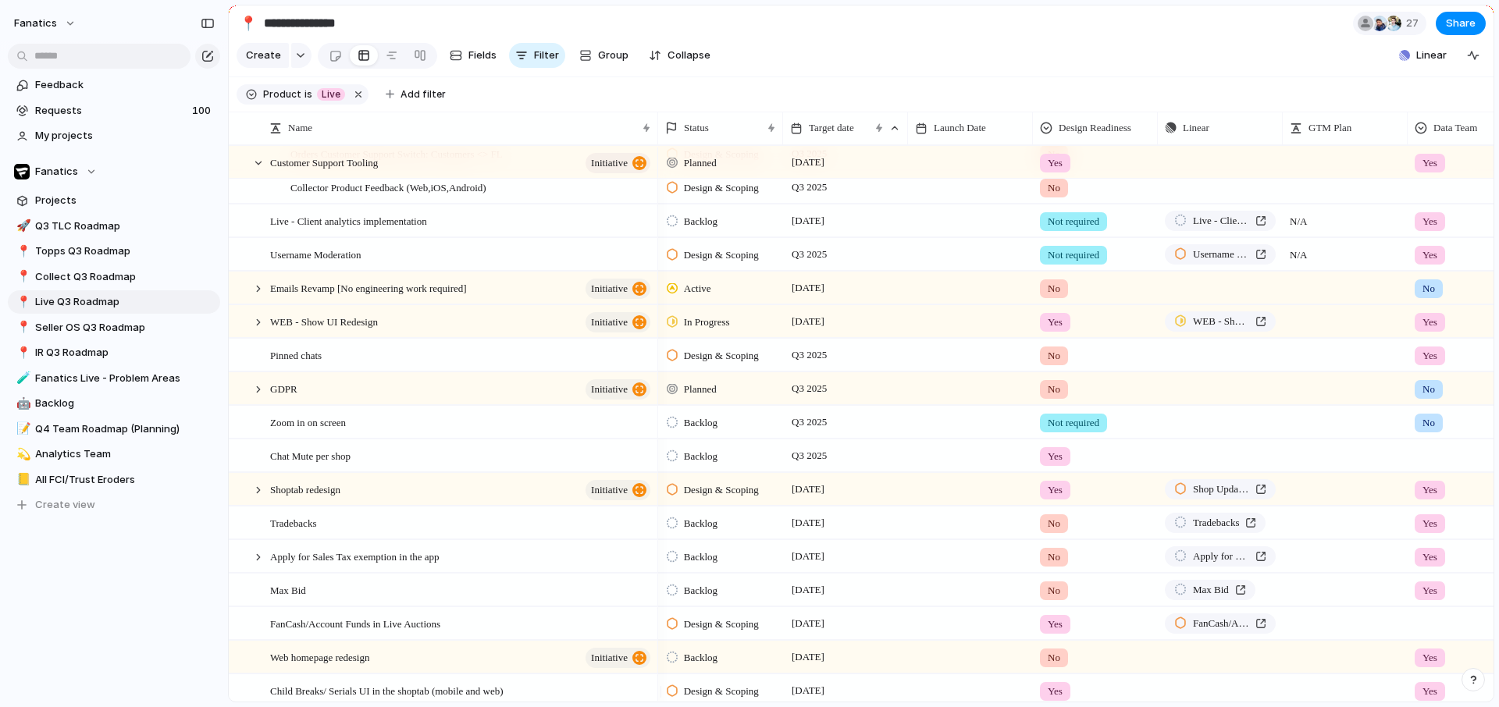
click at [807, 438] on div "Q3 2025" at bounding box center [845, 422] width 125 height 32
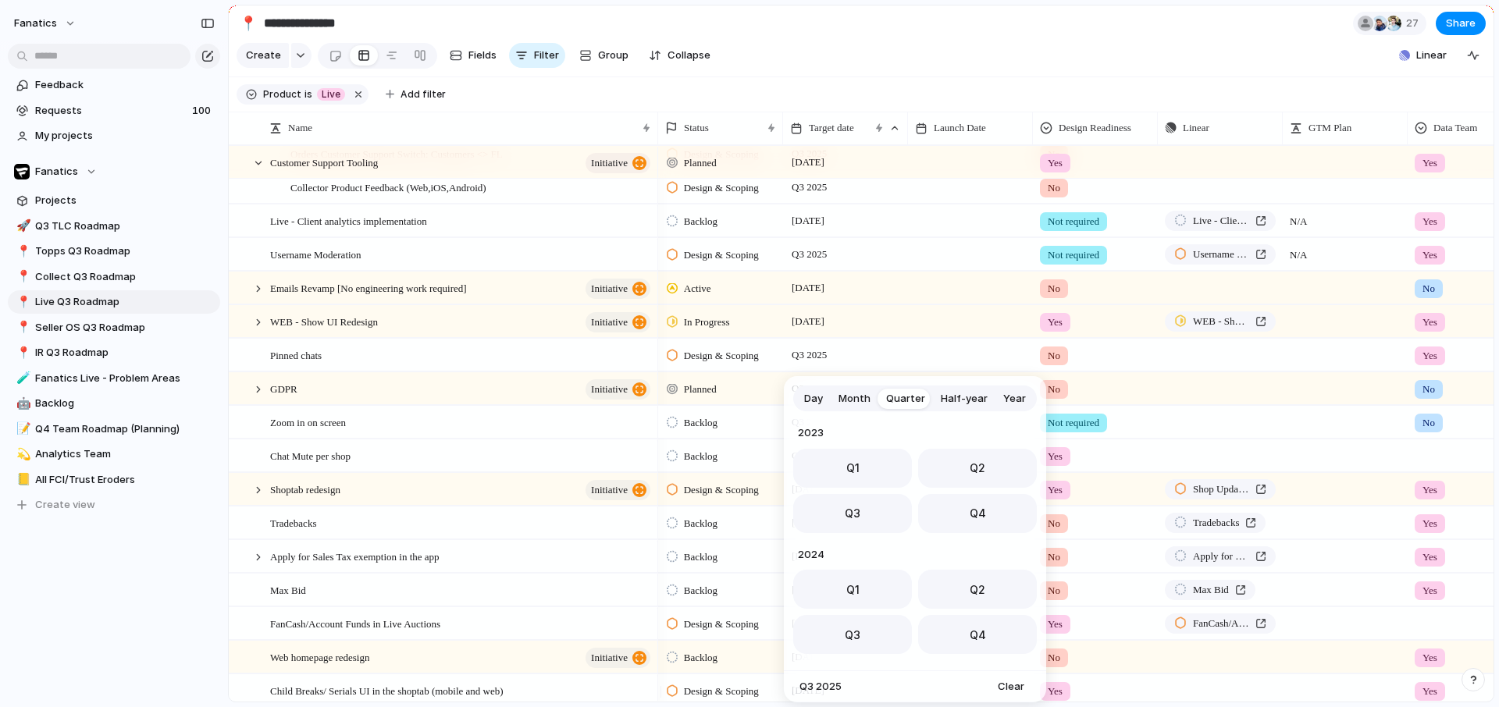
scroll to position [248, 0]
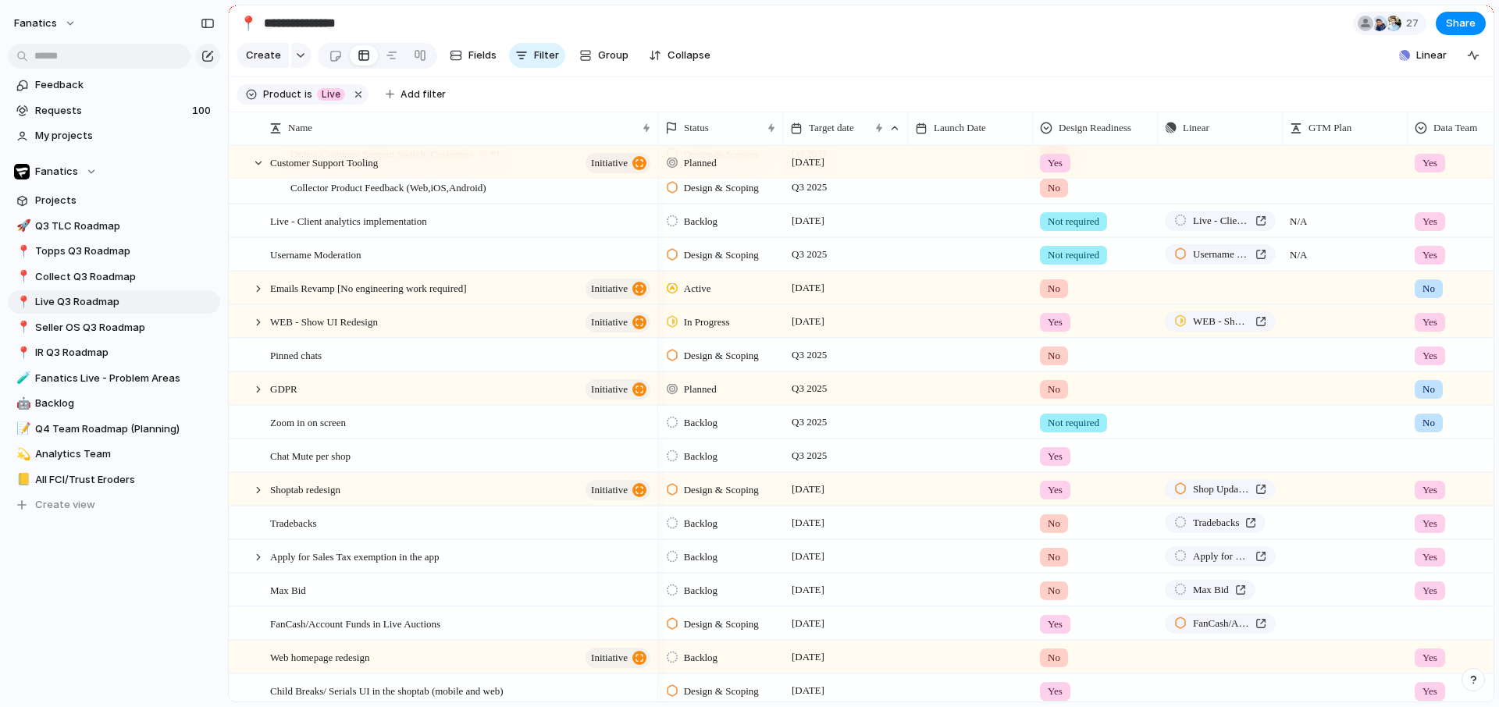
click at [735, 441] on div "Day Month Quarter Half-year Year [DATE] Q1 Q2 Q3 Q4 2024 Q1 Q2 Q3 Q4 2025 Q1 Q2…" at bounding box center [749, 353] width 1499 height 707
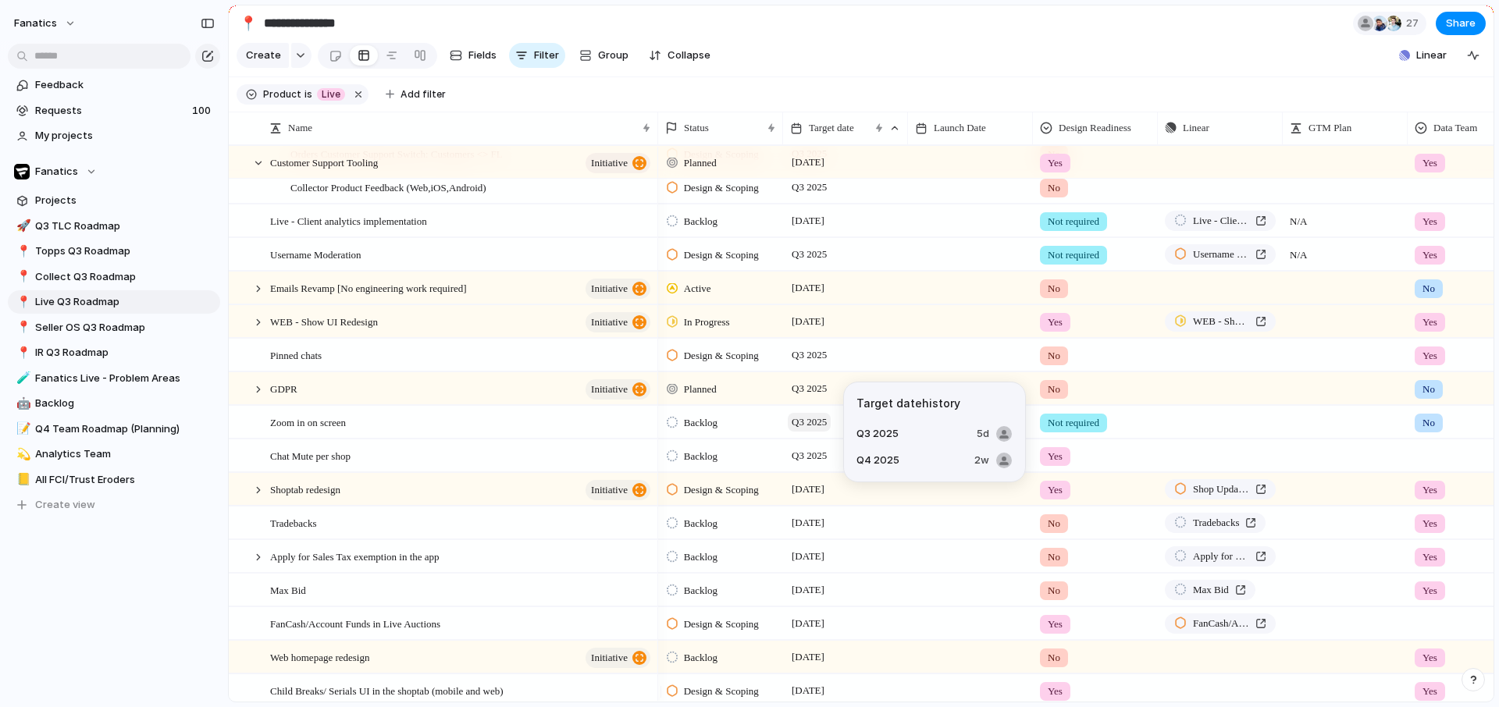
click at [812, 432] on span "Q3 2025" at bounding box center [809, 422] width 43 height 19
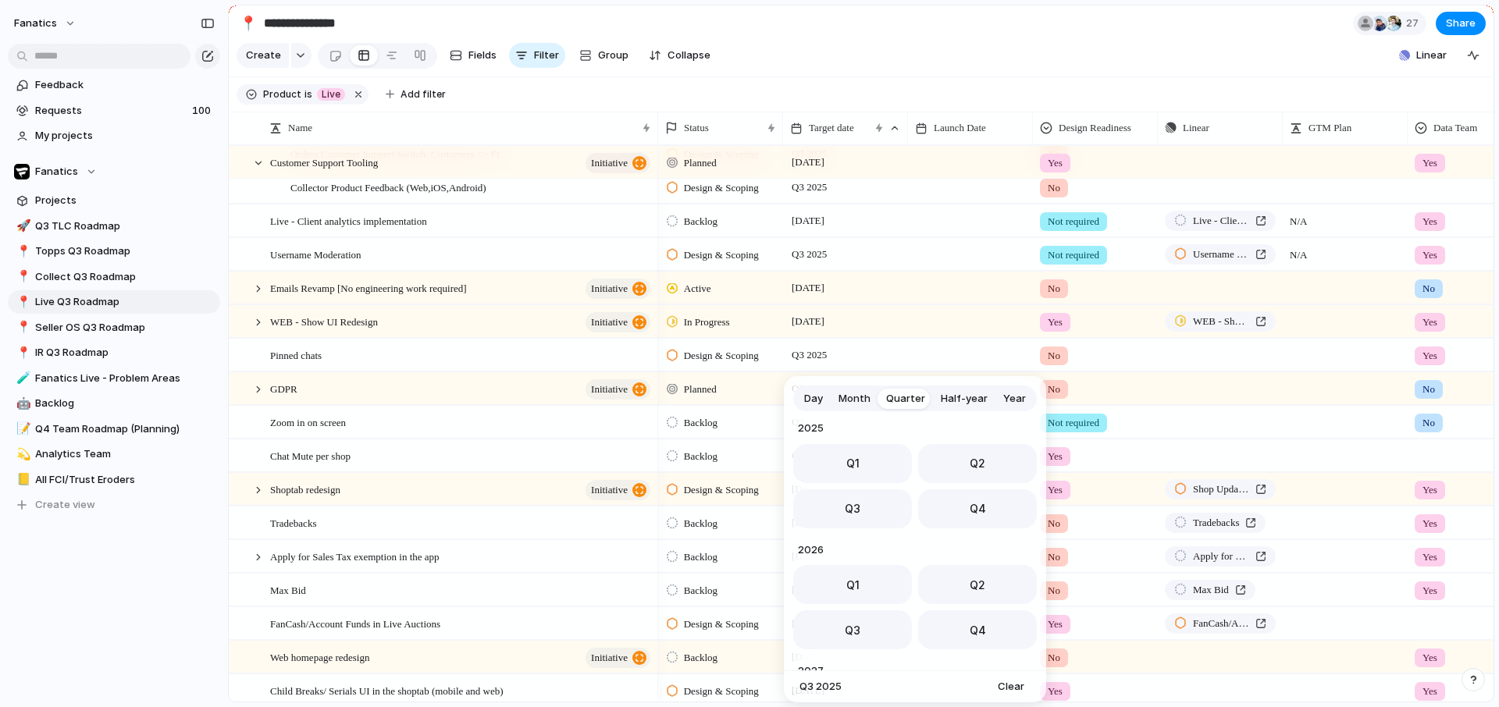
click at [816, 401] on span "Day" at bounding box center [813, 399] width 19 height 16
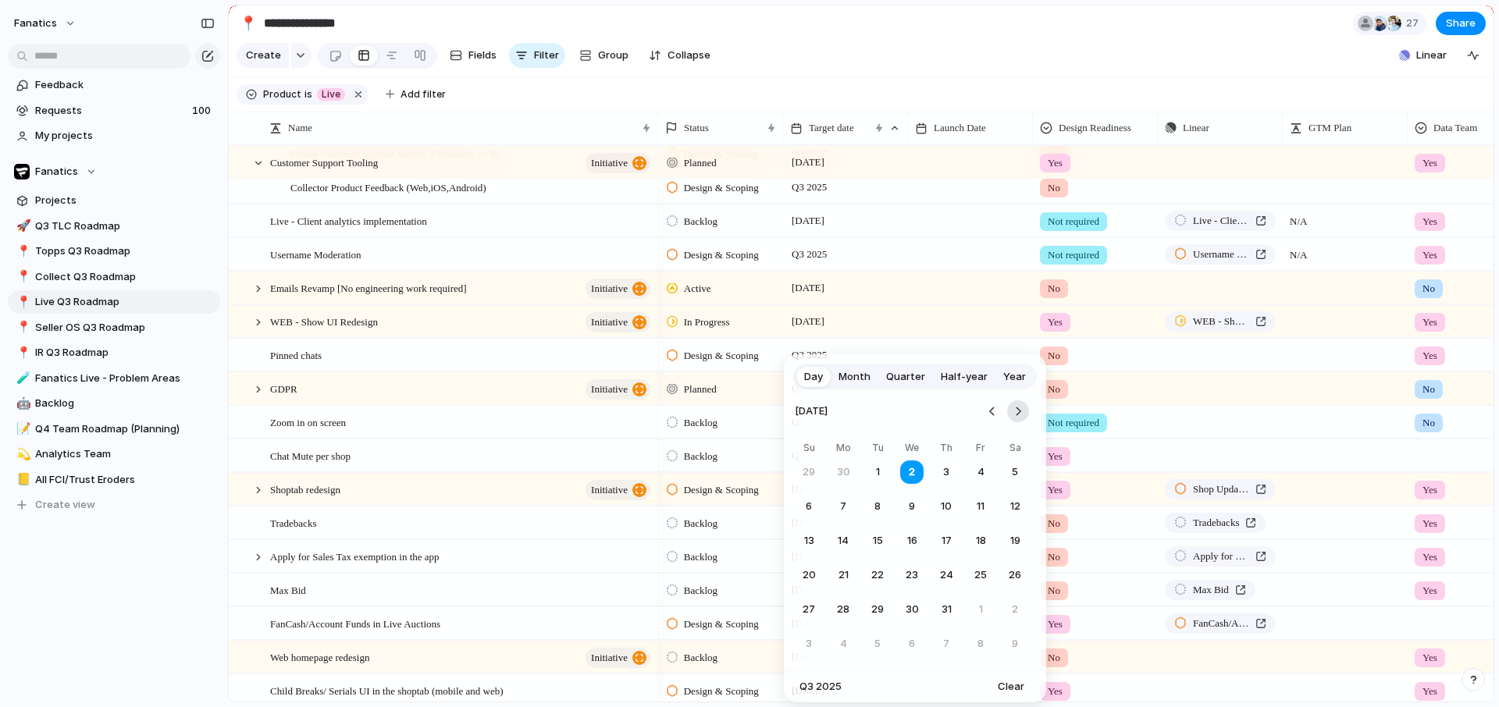
click at [1021, 411] on button "Go to the Next Month" at bounding box center [1018, 412] width 22 height 22
click at [978, 575] on button "26" at bounding box center [981, 575] width 28 height 28
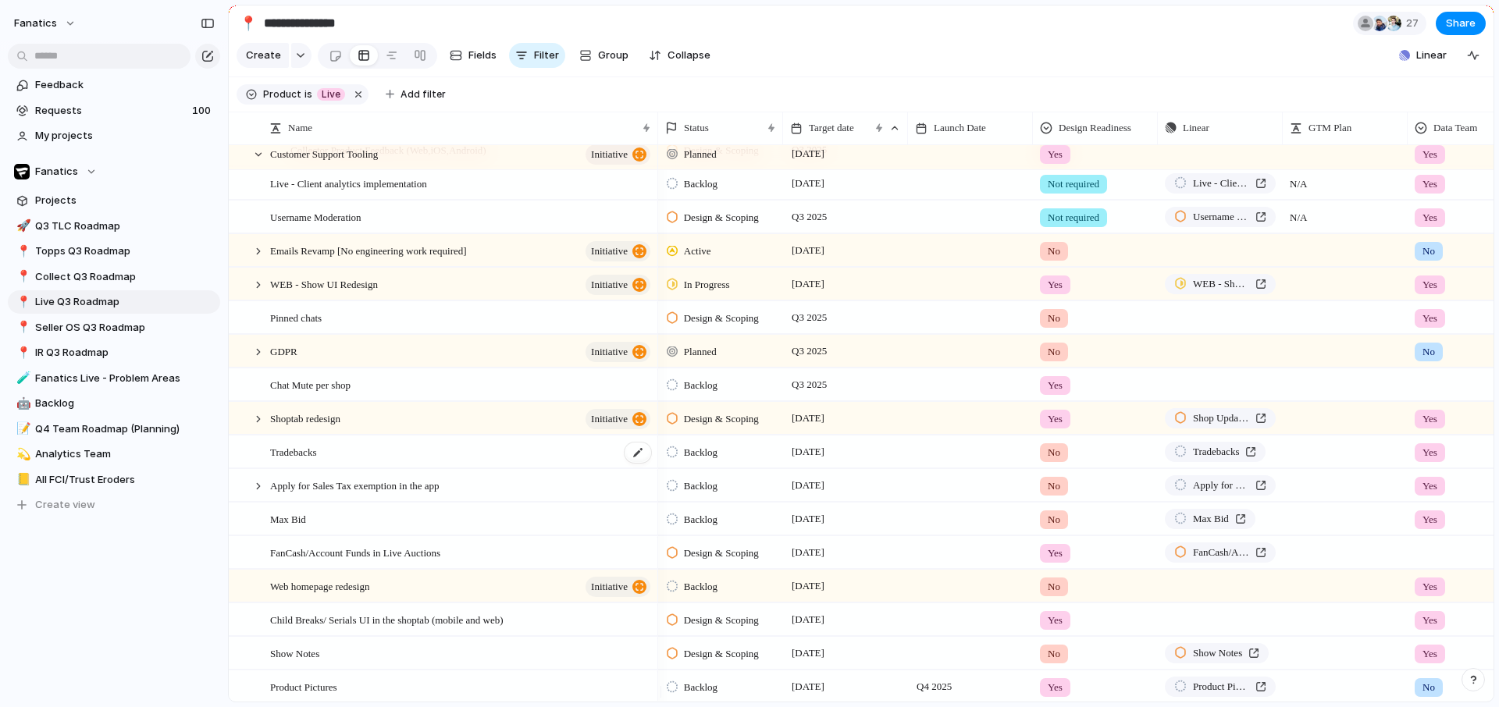
scroll to position [523, 0]
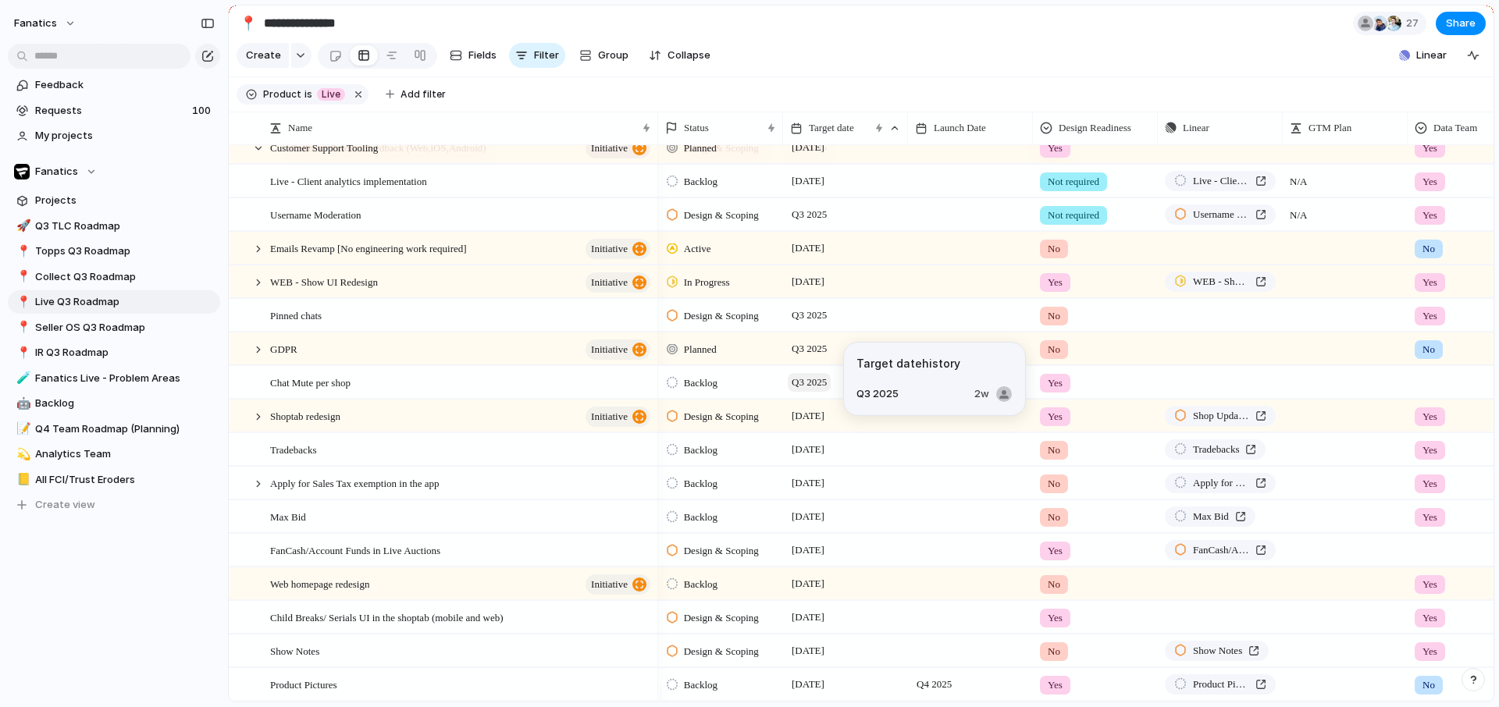
click at [799, 392] on span "Q3 2025" at bounding box center [809, 382] width 43 height 19
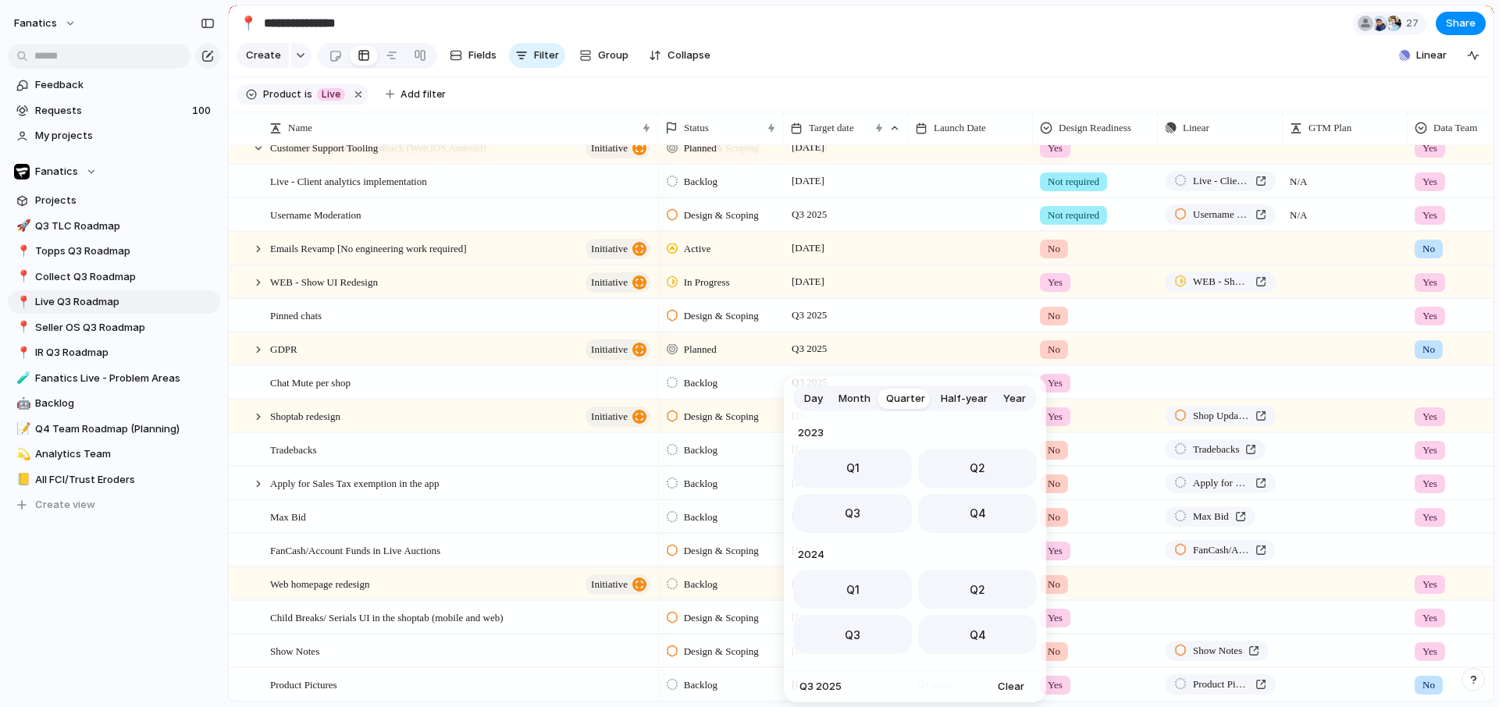
scroll to position [248, 0]
click at [808, 396] on span "Day" at bounding box center [813, 399] width 19 height 16
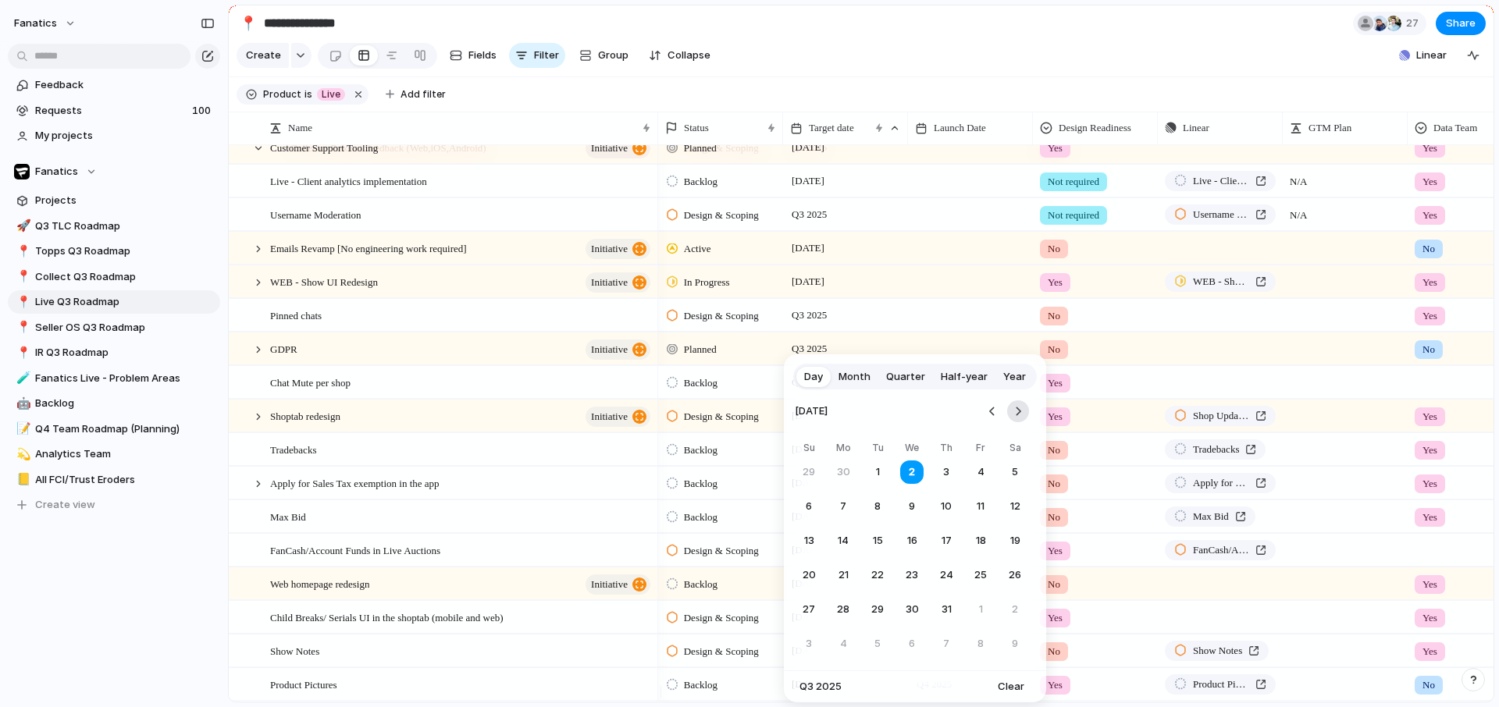
click at [1024, 404] on button "Go to the Next Month" at bounding box center [1018, 412] width 22 height 22
click at [984, 610] on button "31" at bounding box center [981, 610] width 28 height 28
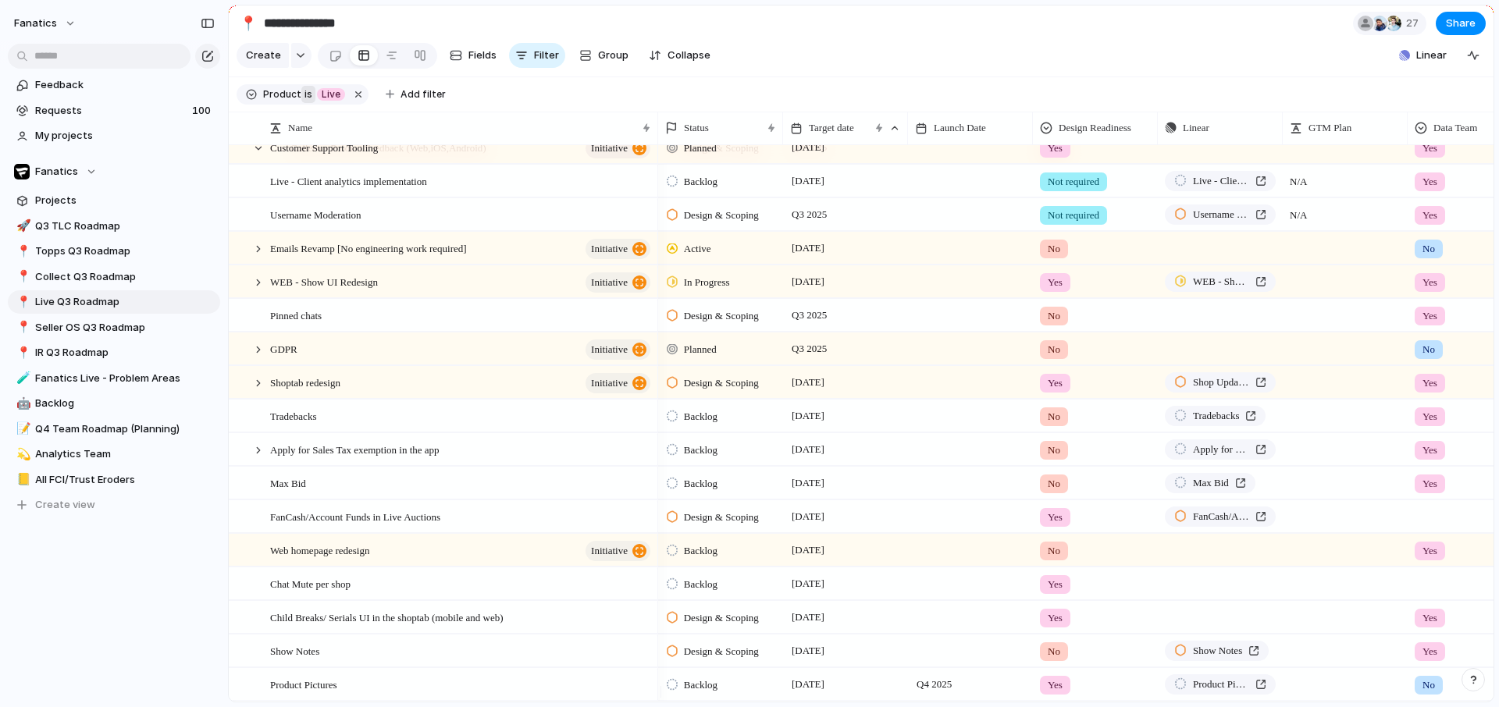
click at [308, 103] on button "is" at bounding box center [308, 94] width 14 height 17
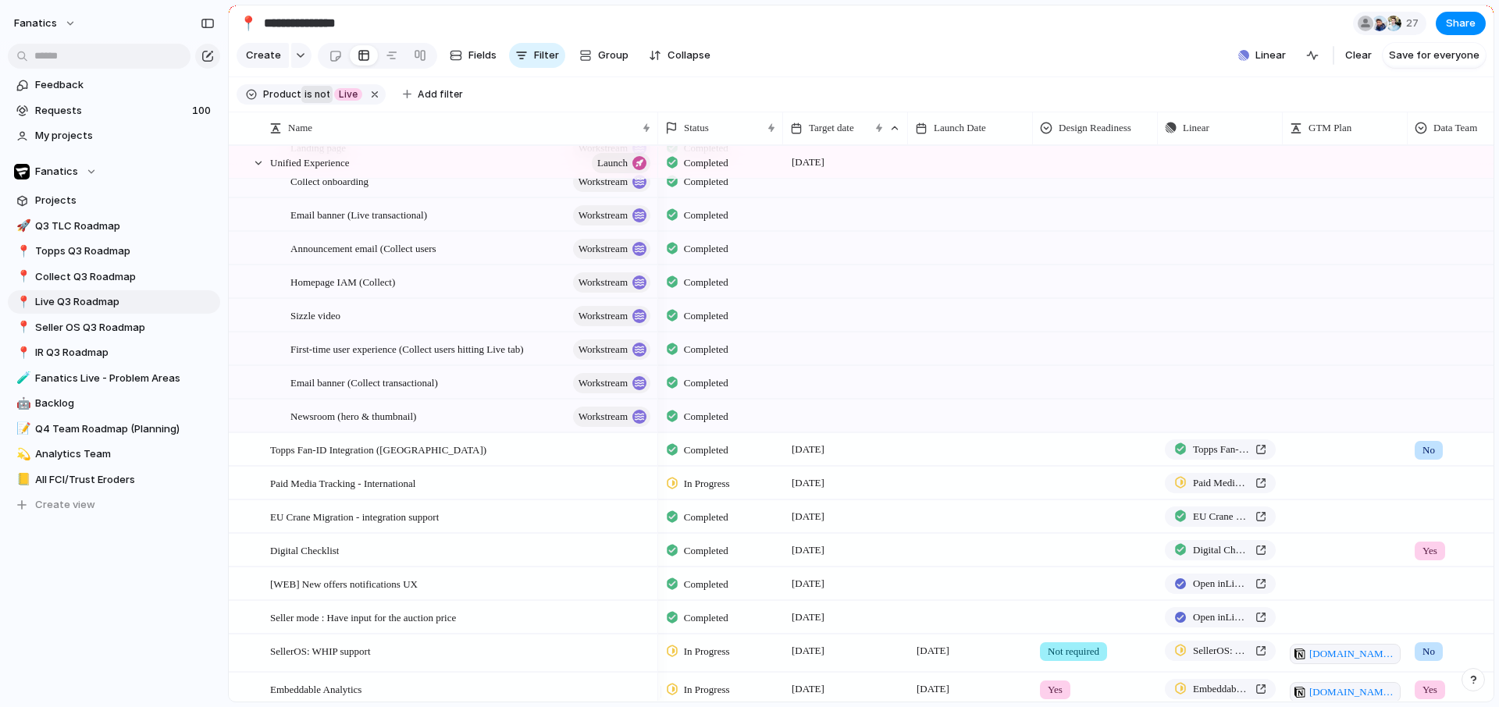
click at [322, 101] on span "not" at bounding box center [320, 94] width 17 height 14
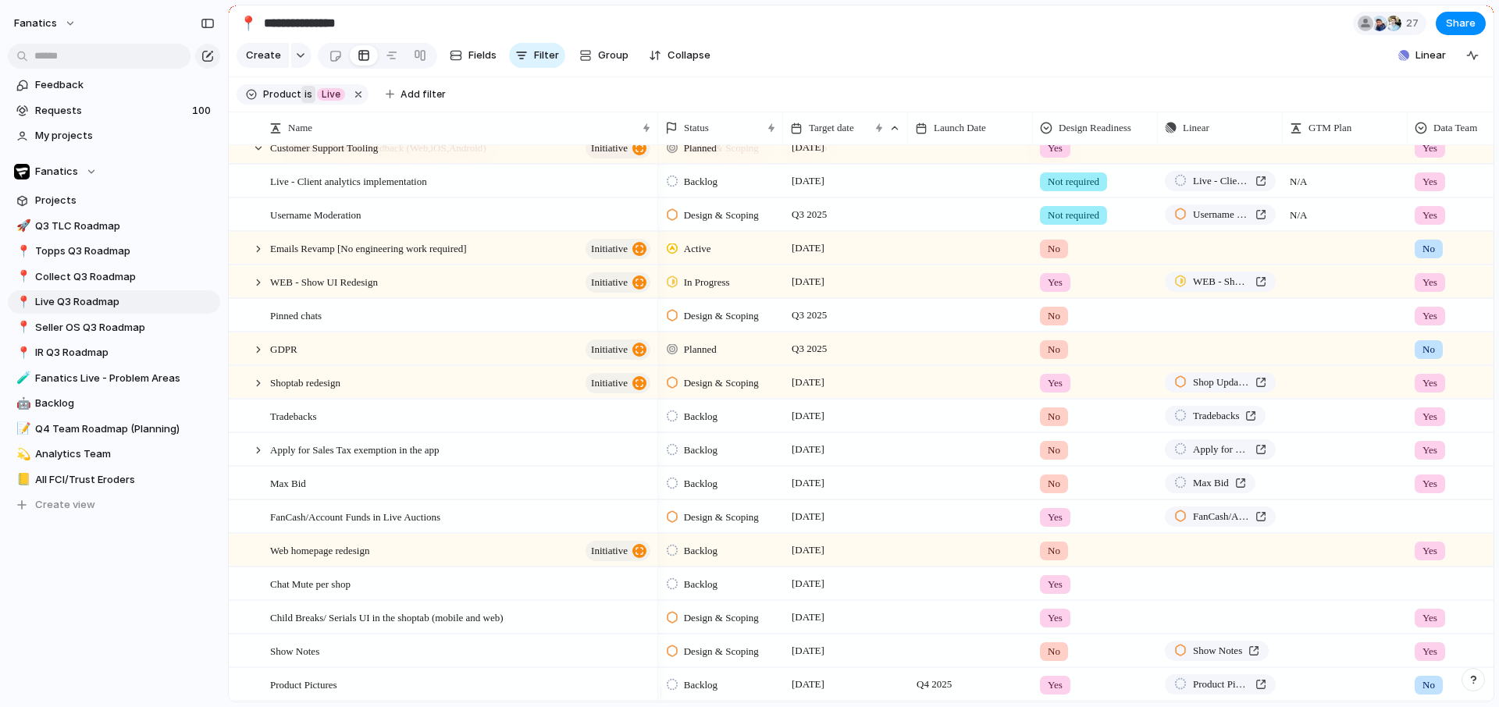
click at [253, 101] on div at bounding box center [251, 94] width 11 height 12
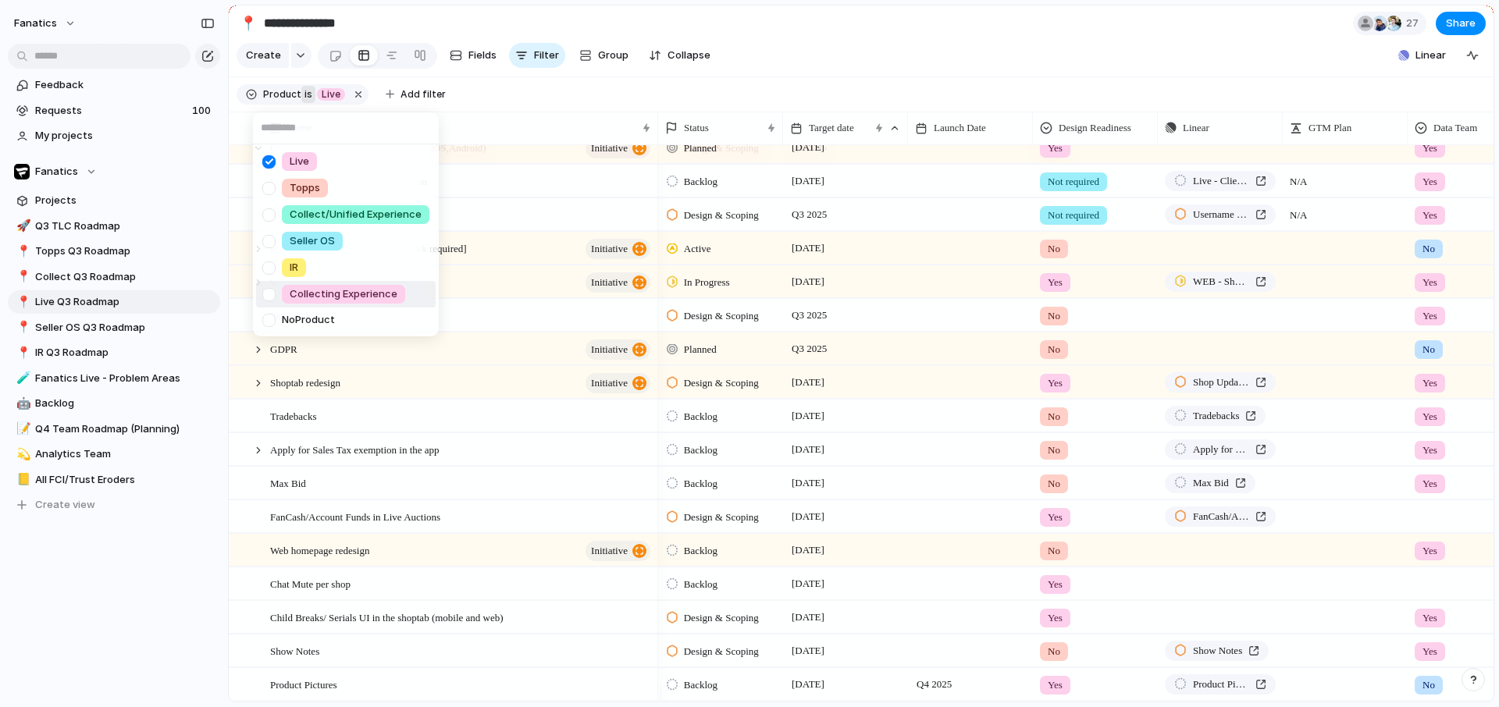
click at [657, 454] on div "Live Topps Collect/Unified Experience Seller OS IR Collecting Experience No Pro…" at bounding box center [749, 353] width 1499 height 707
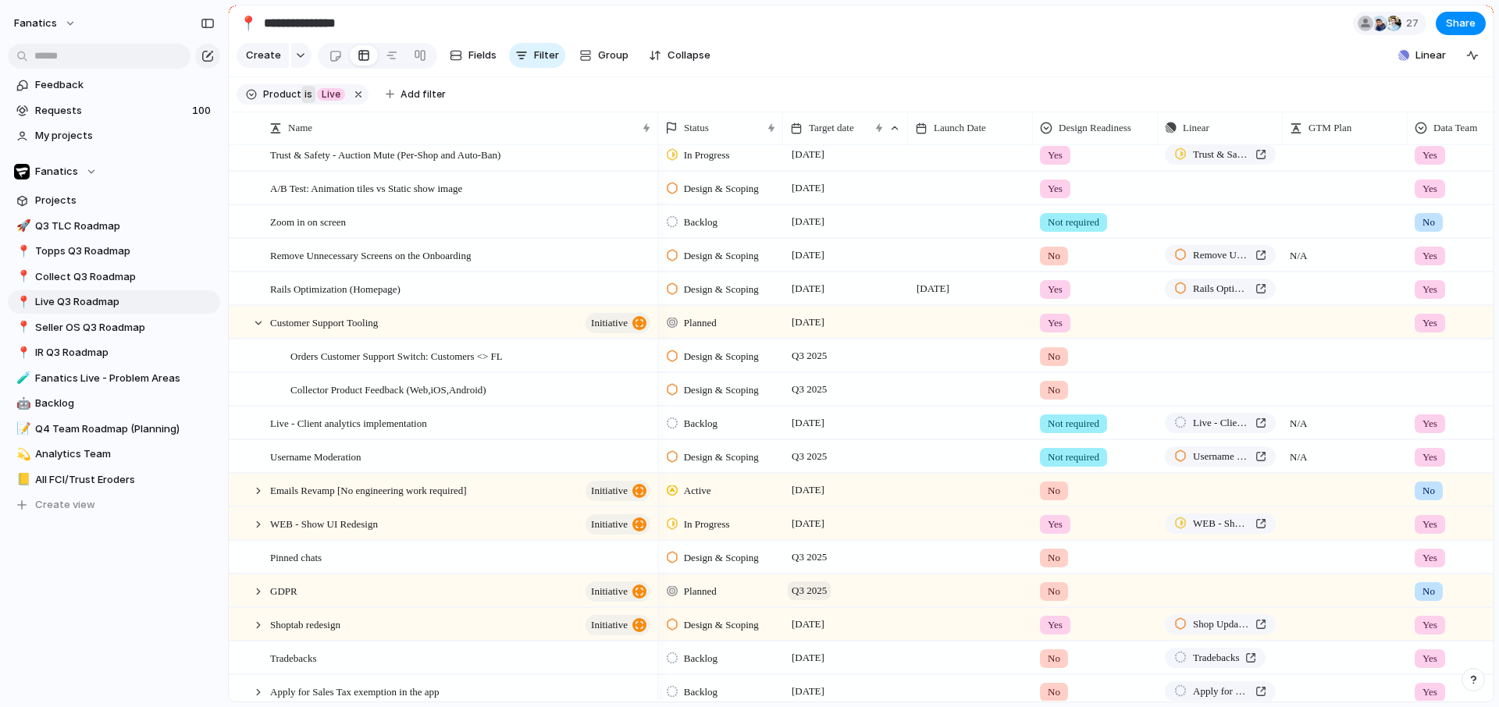
scroll to position [280, 0]
click at [254, 332] on div at bounding box center [258, 325] width 14 height 14
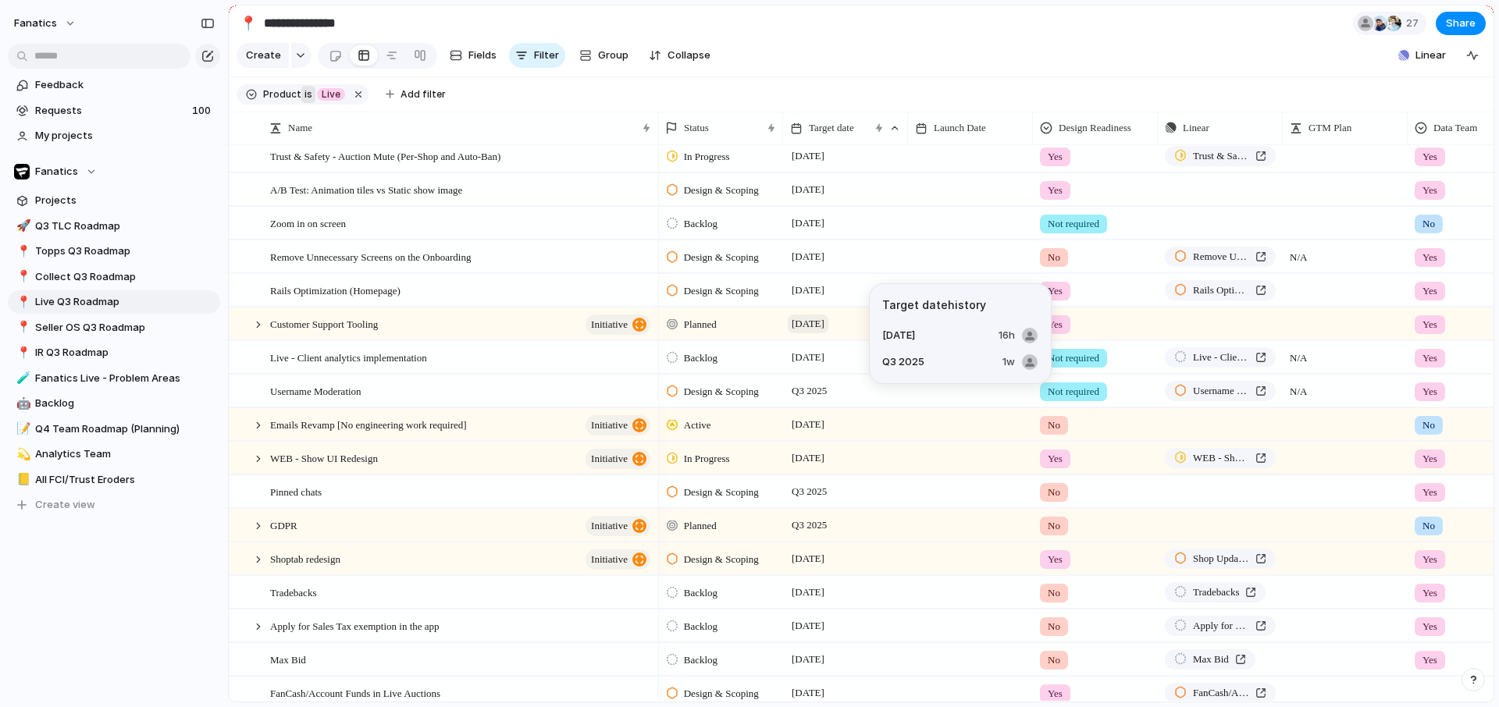
click at [808, 333] on span "[DATE]" at bounding box center [808, 324] width 41 height 19
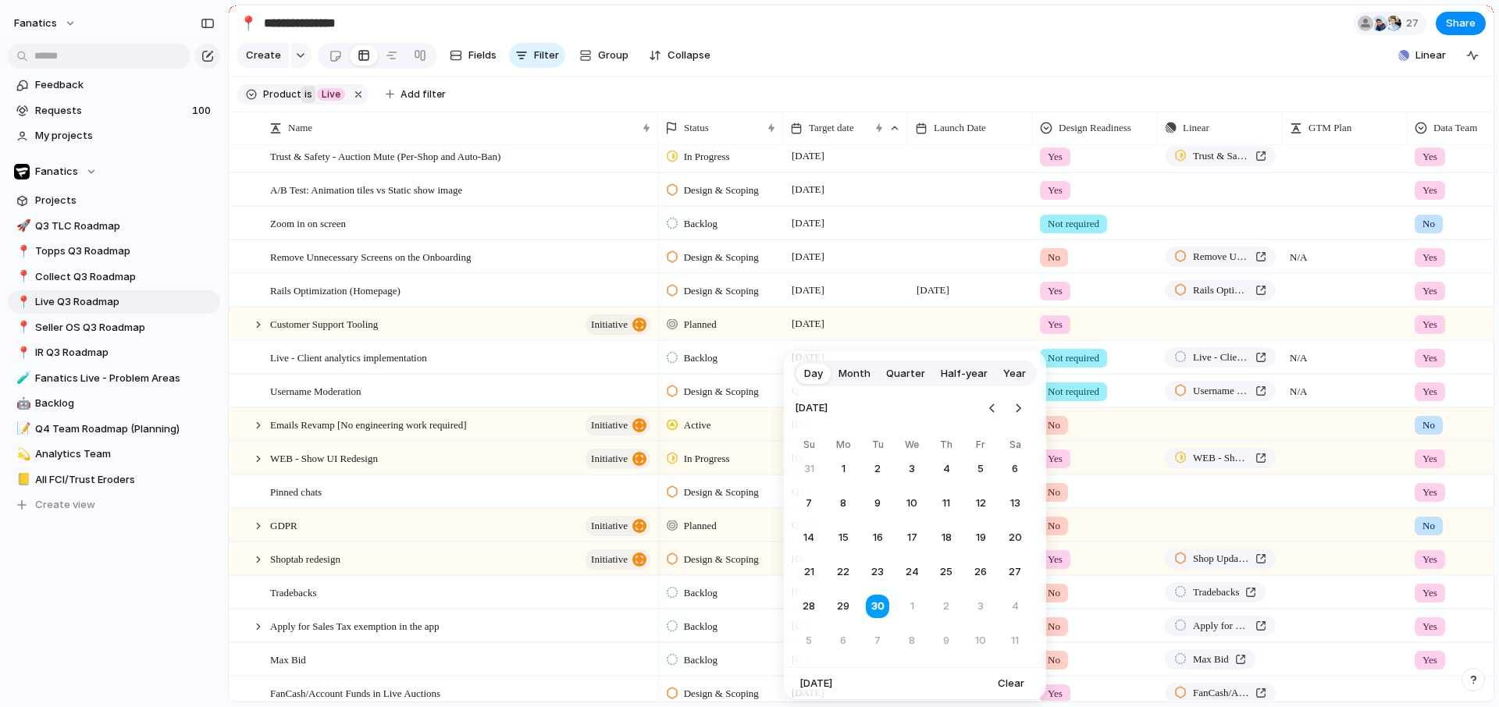
click at [903, 367] on span "Quarter" at bounding box center [905, 374] width 39 height 16
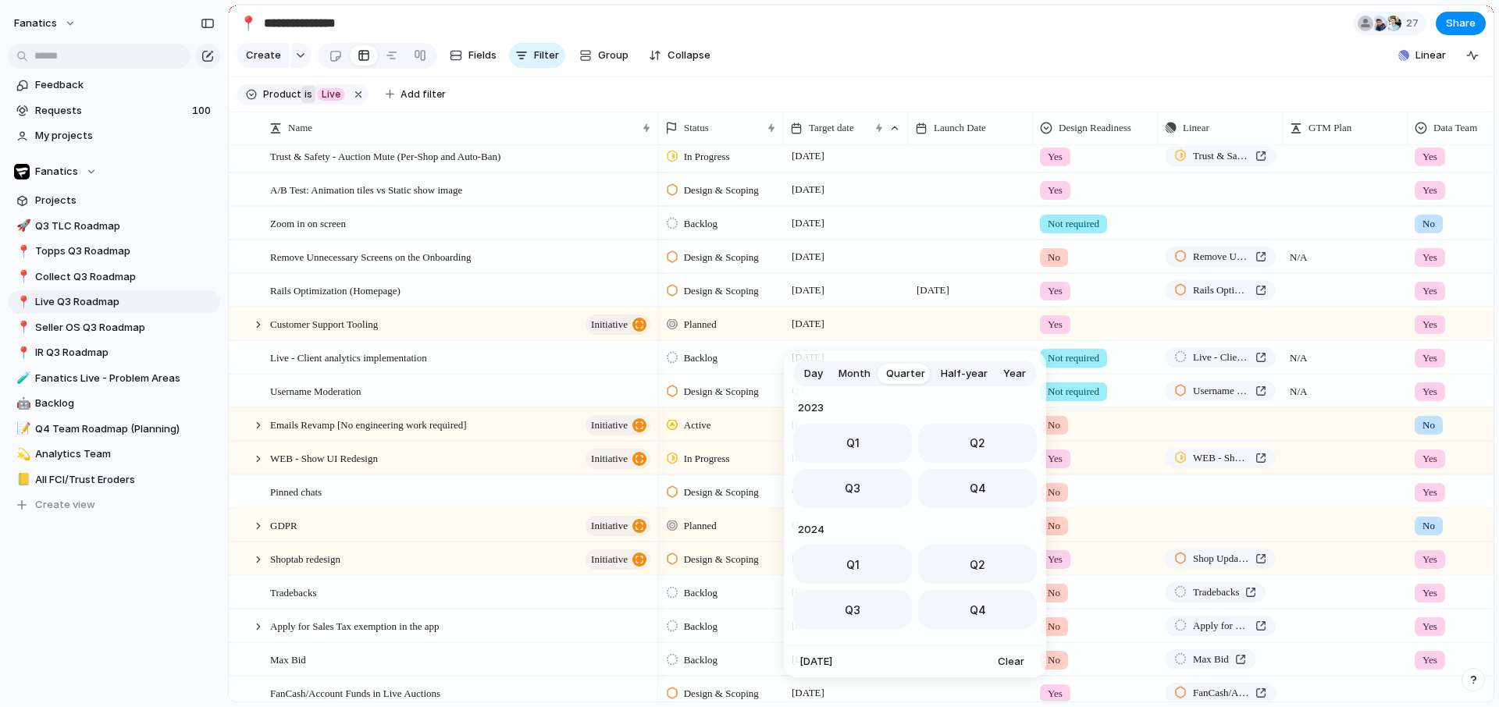
scroll to position [248, 0]
click at [848, 479] on span "Q3" at bounding box center [853, 483] width 16 height 16
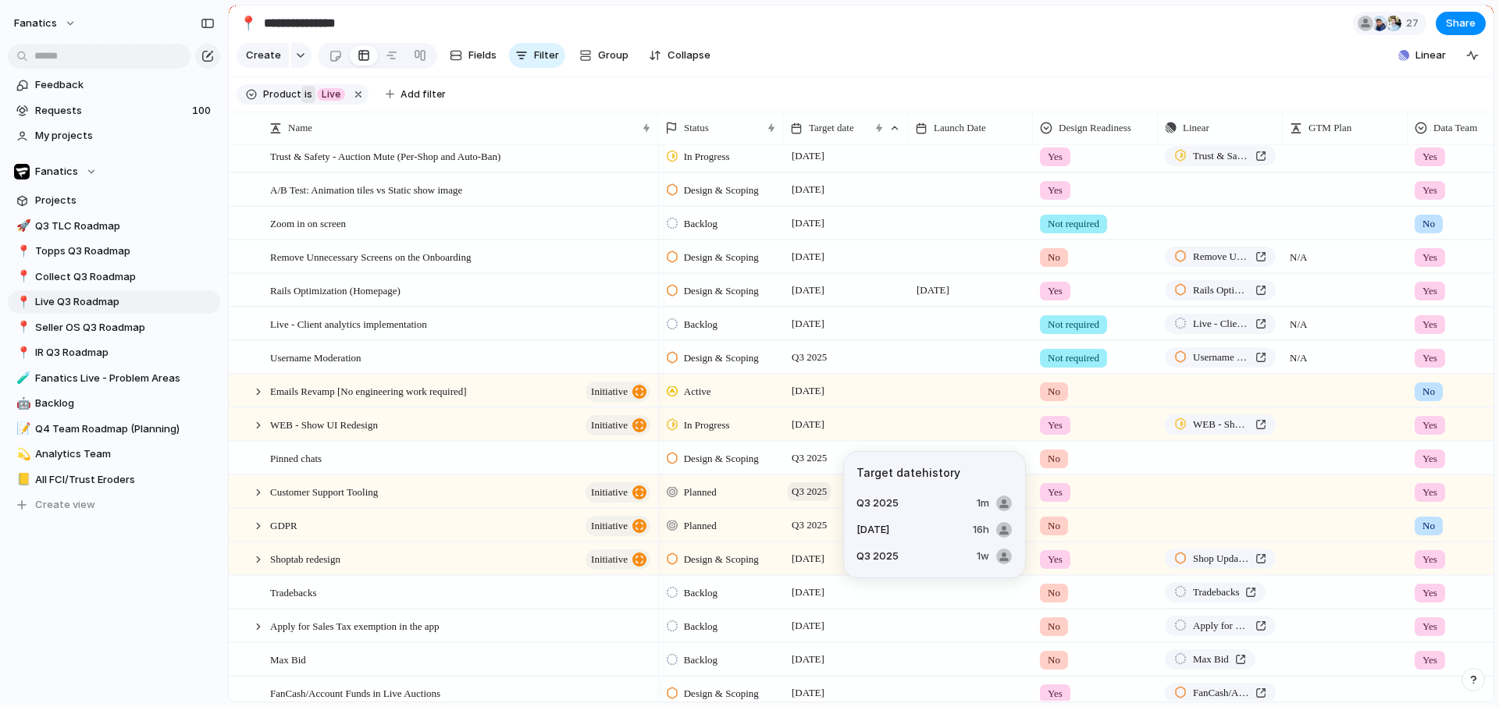
click at [814, 501] on span "Q3 2025" at bounding box center [809, 492] width 43 height 19
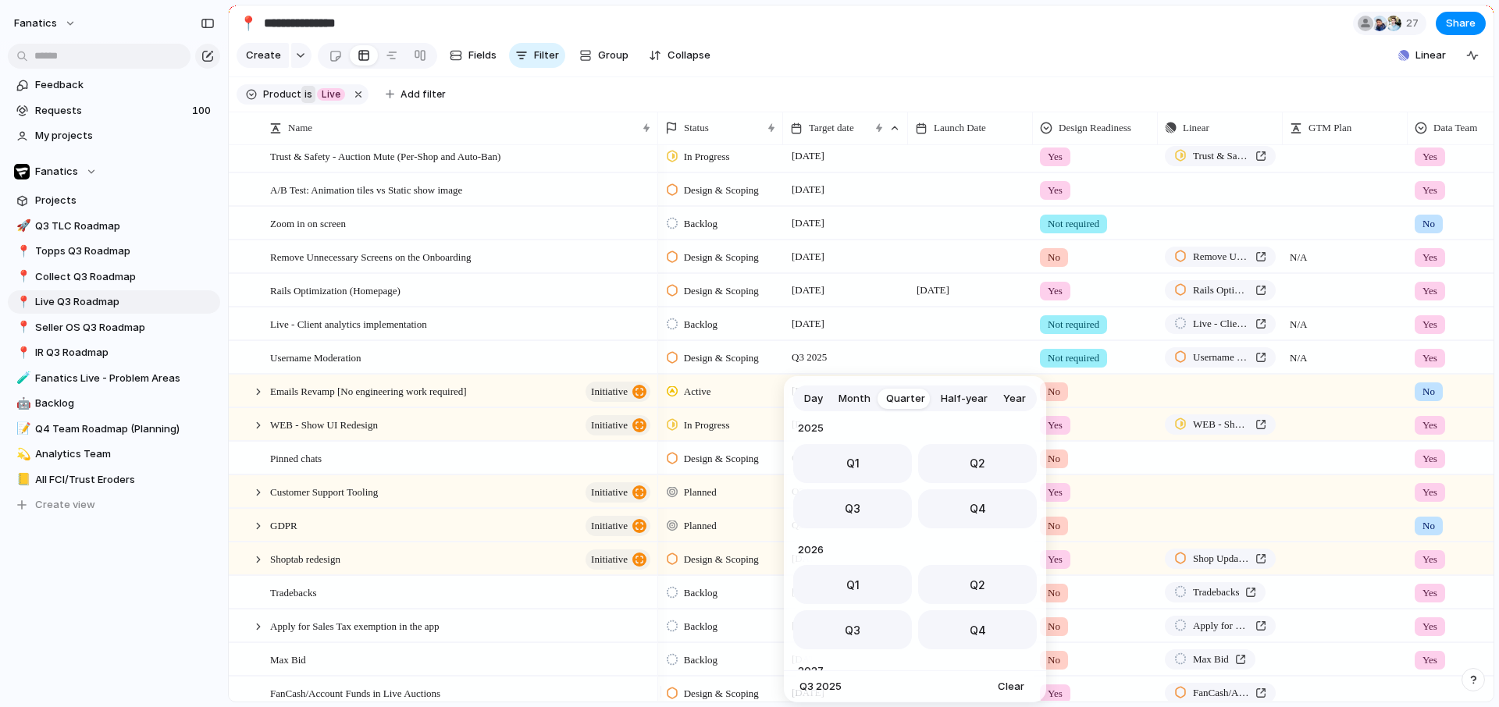
click at [636, 475] on div "Day Month Quarter Half-year Year [DATE] Q1 Q2 Q3 Q4 2024 Q1 Q2 Q3 Q4 2025 Q1 Q2…" at bounding box center [749, 353] width 1499 height 707
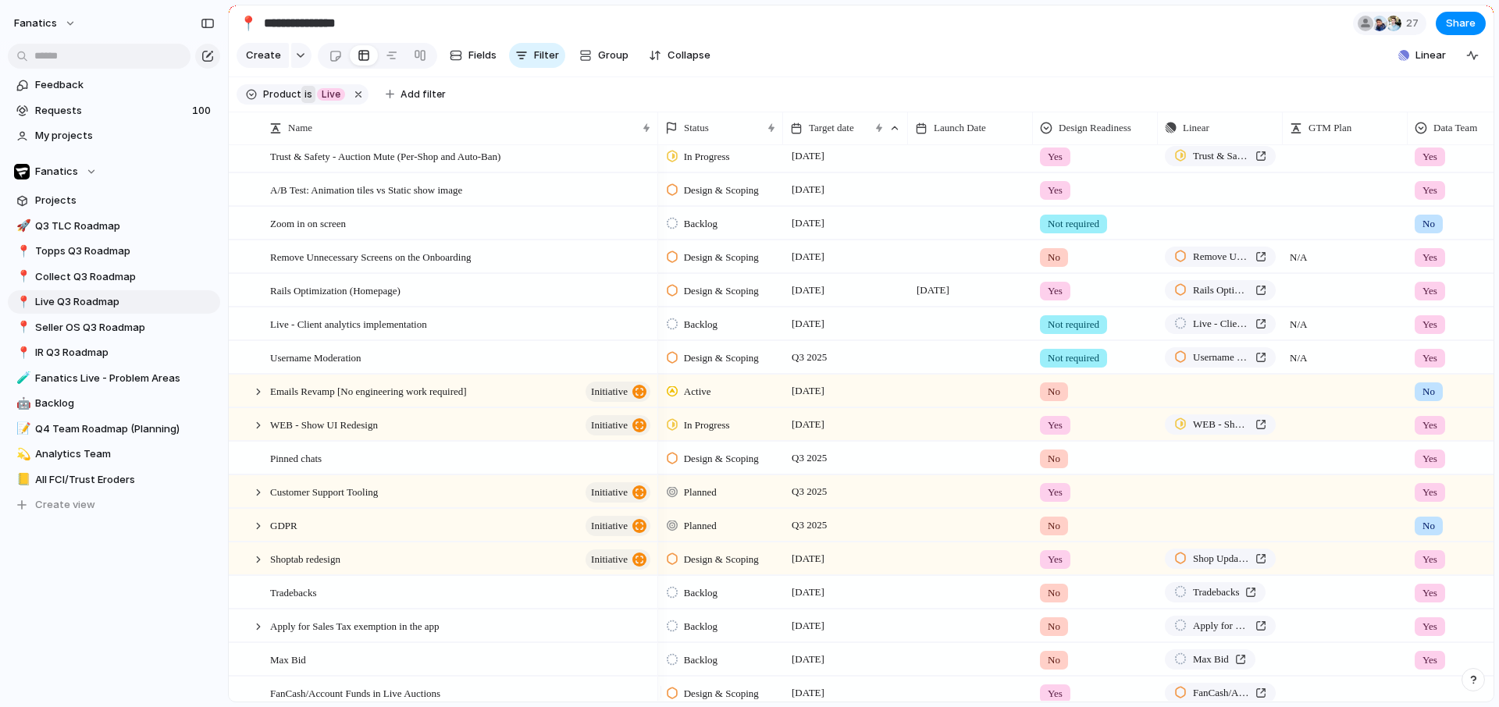
click at [249, 101] on div at bounding box center [251, 94] width 11 height 12
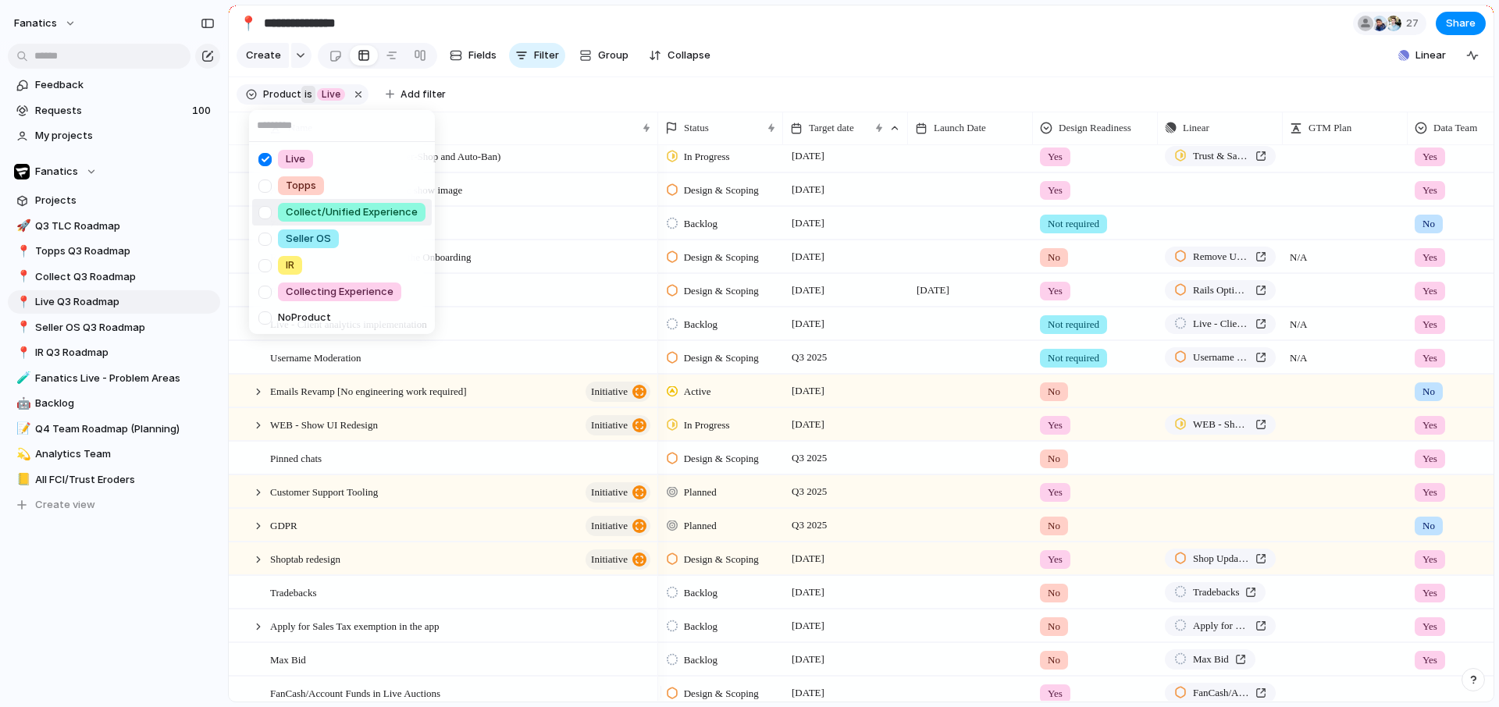
click at [76, 322] on div "Live Topps Collect/Unified Experience Seller OS IR Collecting Experience No Pro…" at bounding box center [749, 353] width 1499 height 707
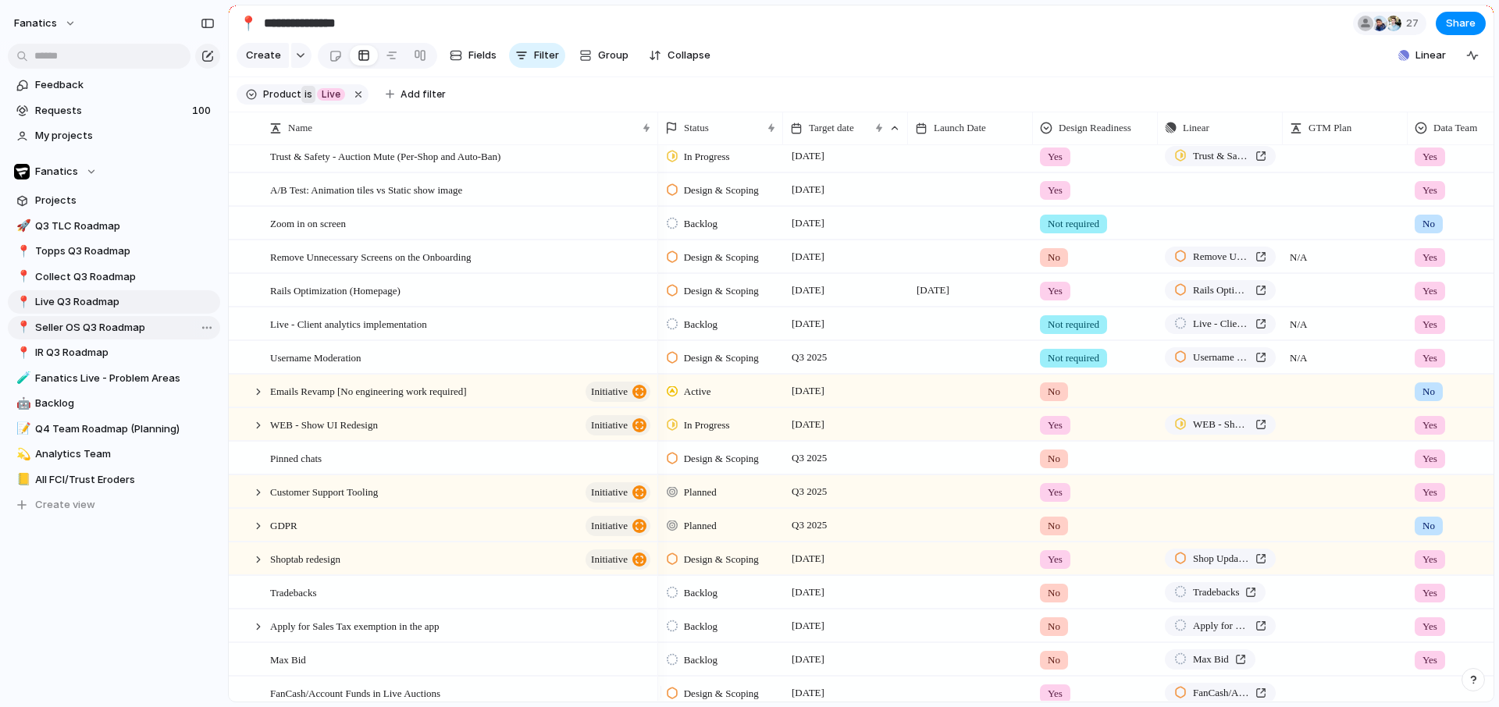
click at [58, 322] on span "Seller OS Q3 Roadmap" at bounding box center [125, 328] width 180 height 16
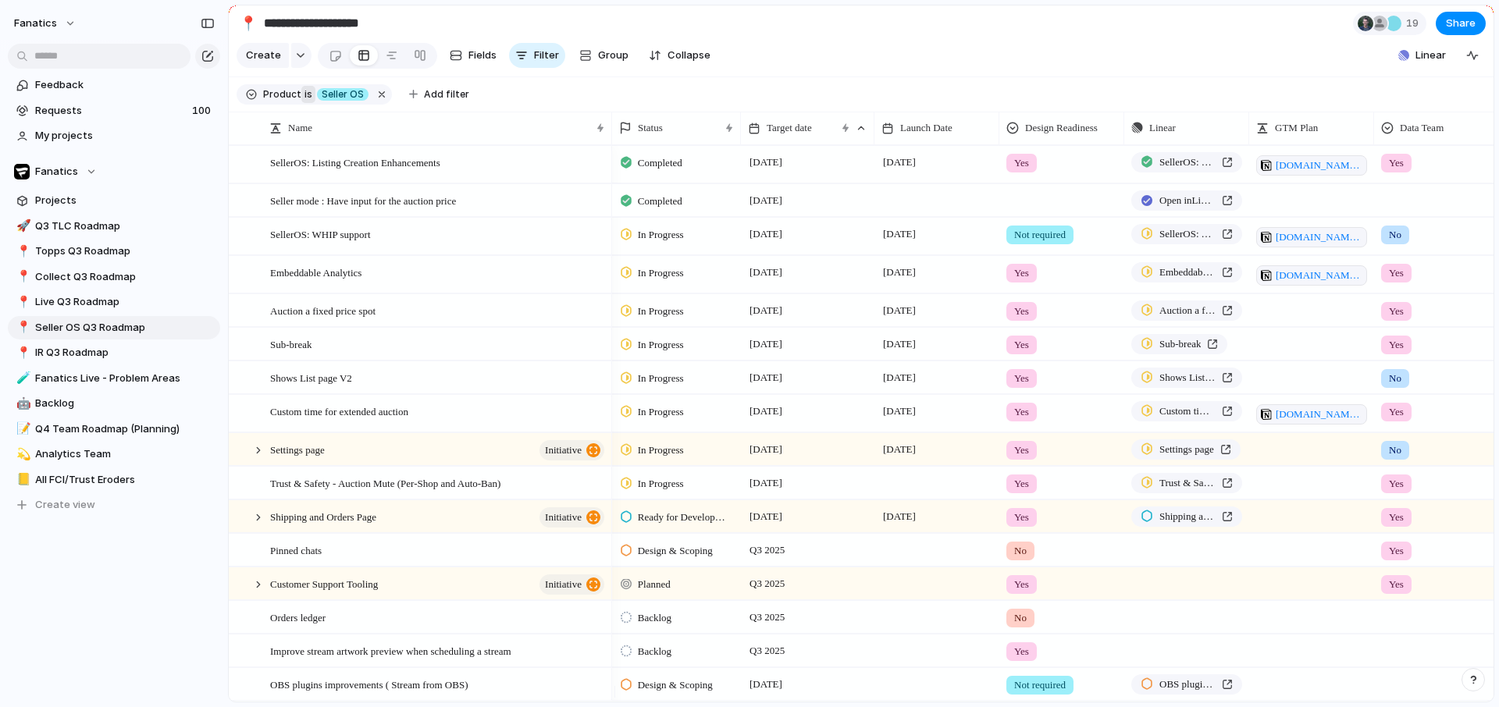
click at [907, 214] on div at bounding box center [936, 200] width 125 height 32
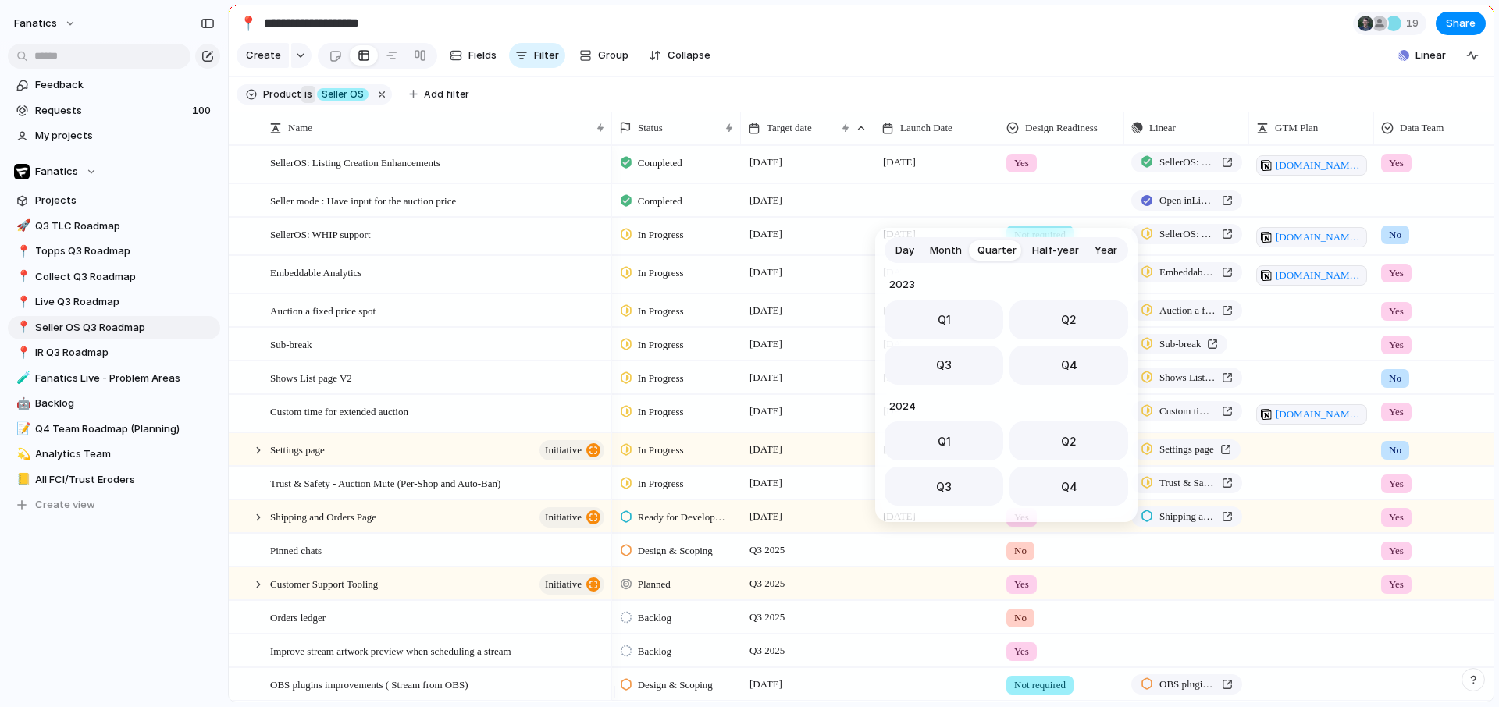
scroll to position [248, 0]
click at [903, 255] on span "Day" at bounding box center [905, 251] width 19 height 16
click at [1071, 488] on button "29" at bounding box center [1072, 483] width 28 height 28
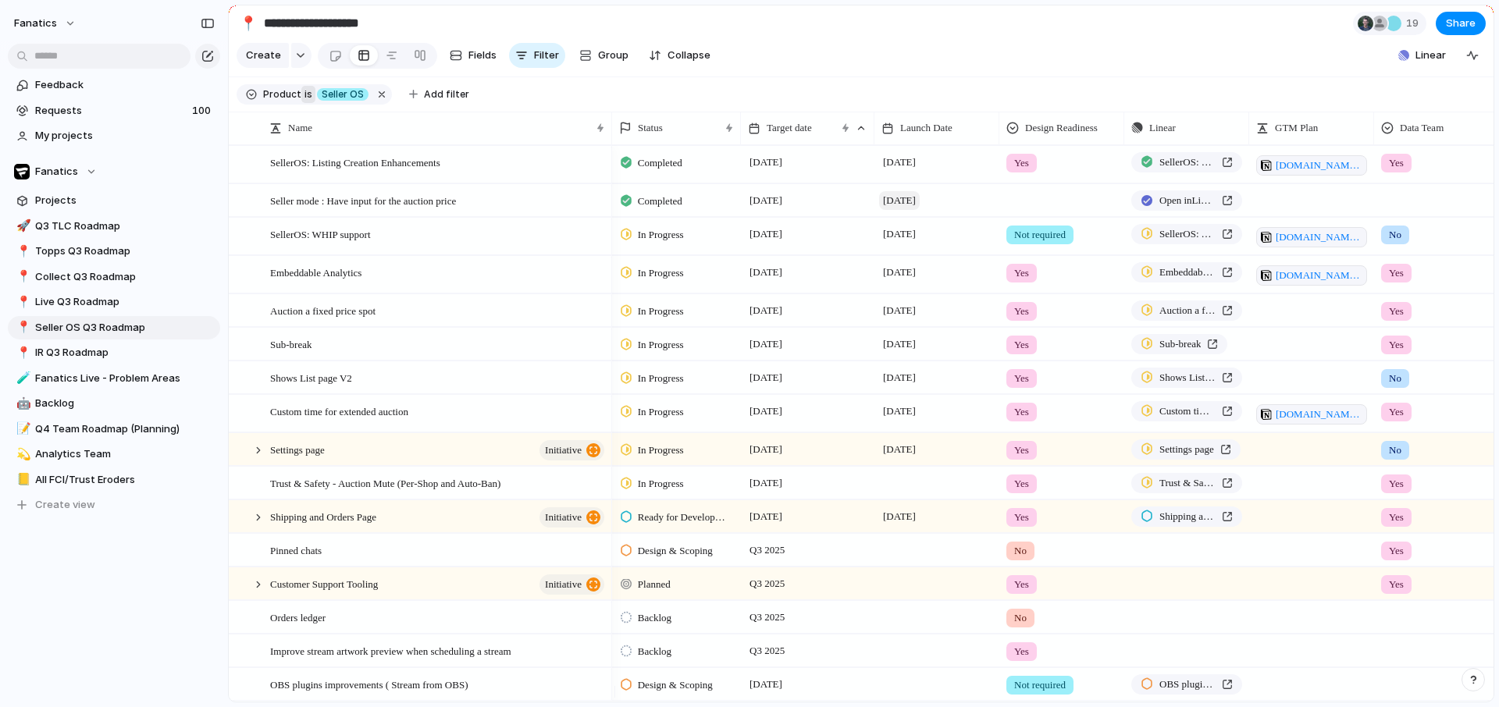
click at [920, 210] on span "[DATE]" at bounding box center [899, 200] width 41 height 19
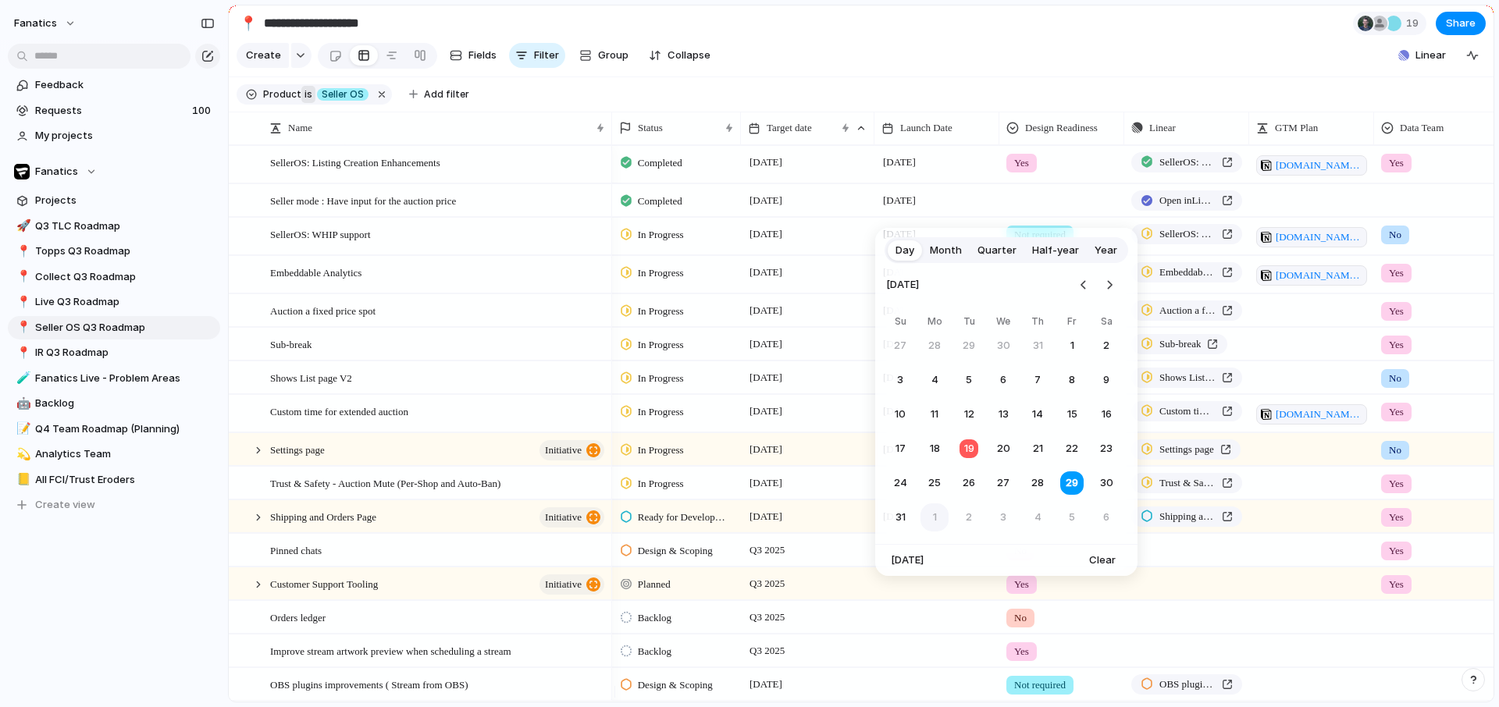
click at [931, 515] on button "1" at bounding box center [935, 518] width 28 height 28
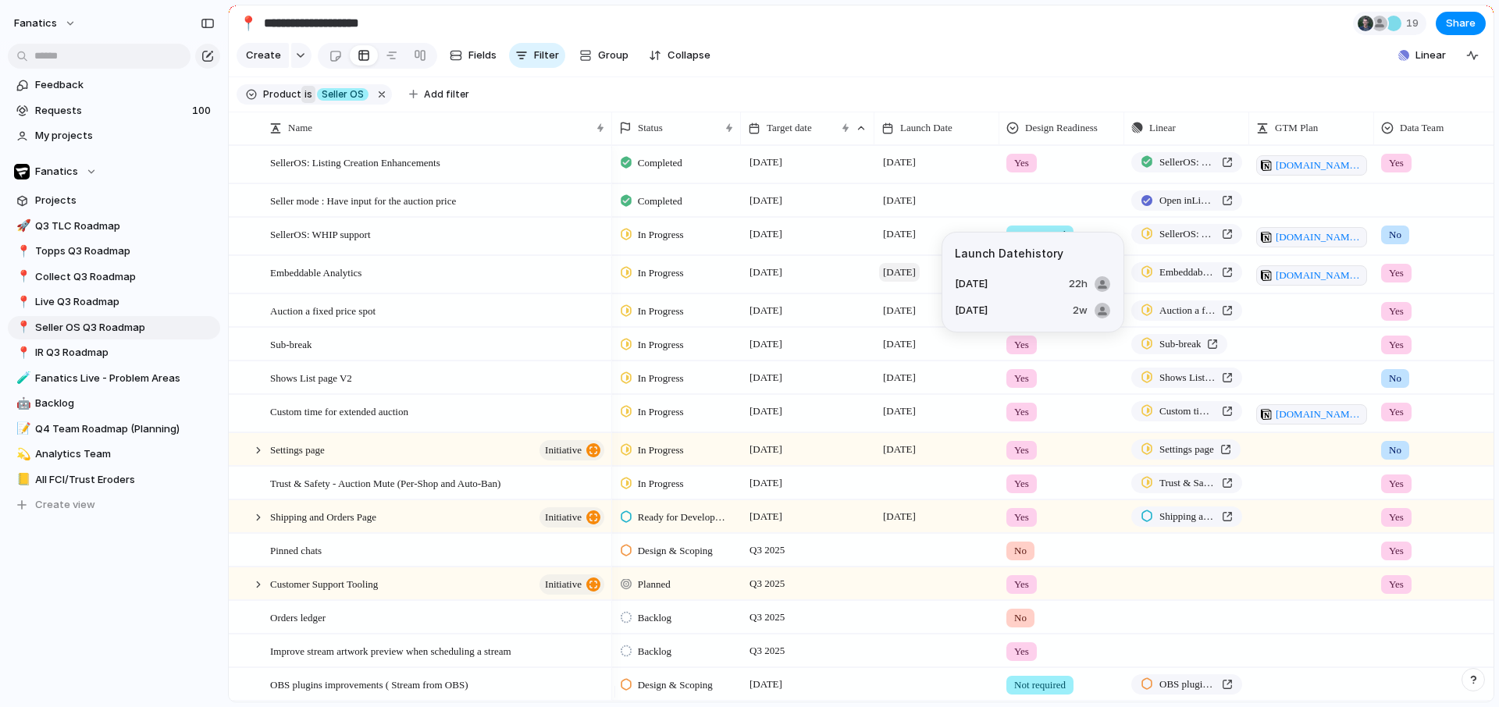
click at [903, 282] on span "[DATE]" at bounding box center [899, 272] width 41 height 19
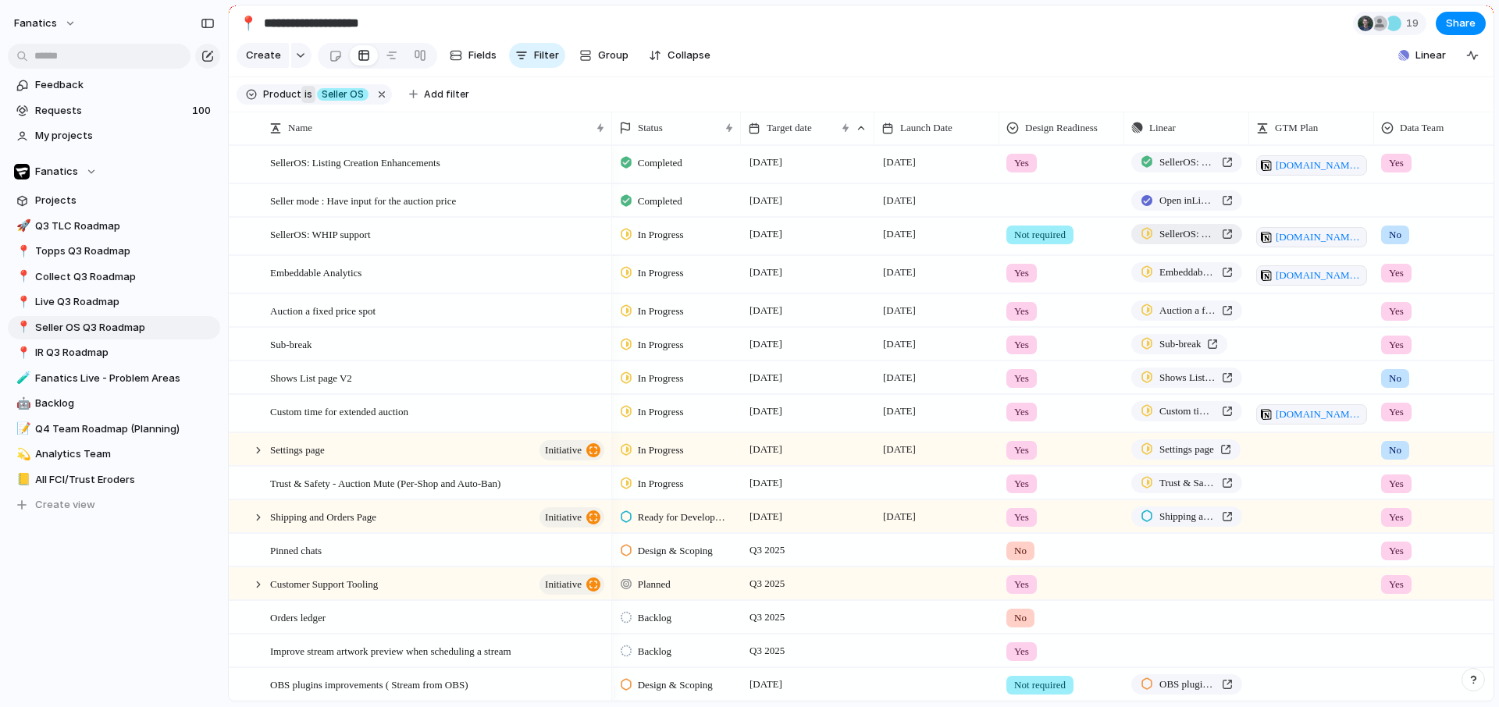
click at [1225, 242] on div "SellerOS: WHIP support" at bounding box center [1187, 234] width 92 height 16
click at [1027, 211] on div at bounding box center [1061, 198] width 123 height 26
click at [1054, 329] on span "Not required" at bounding box center [1048, 331] width 62 height 16
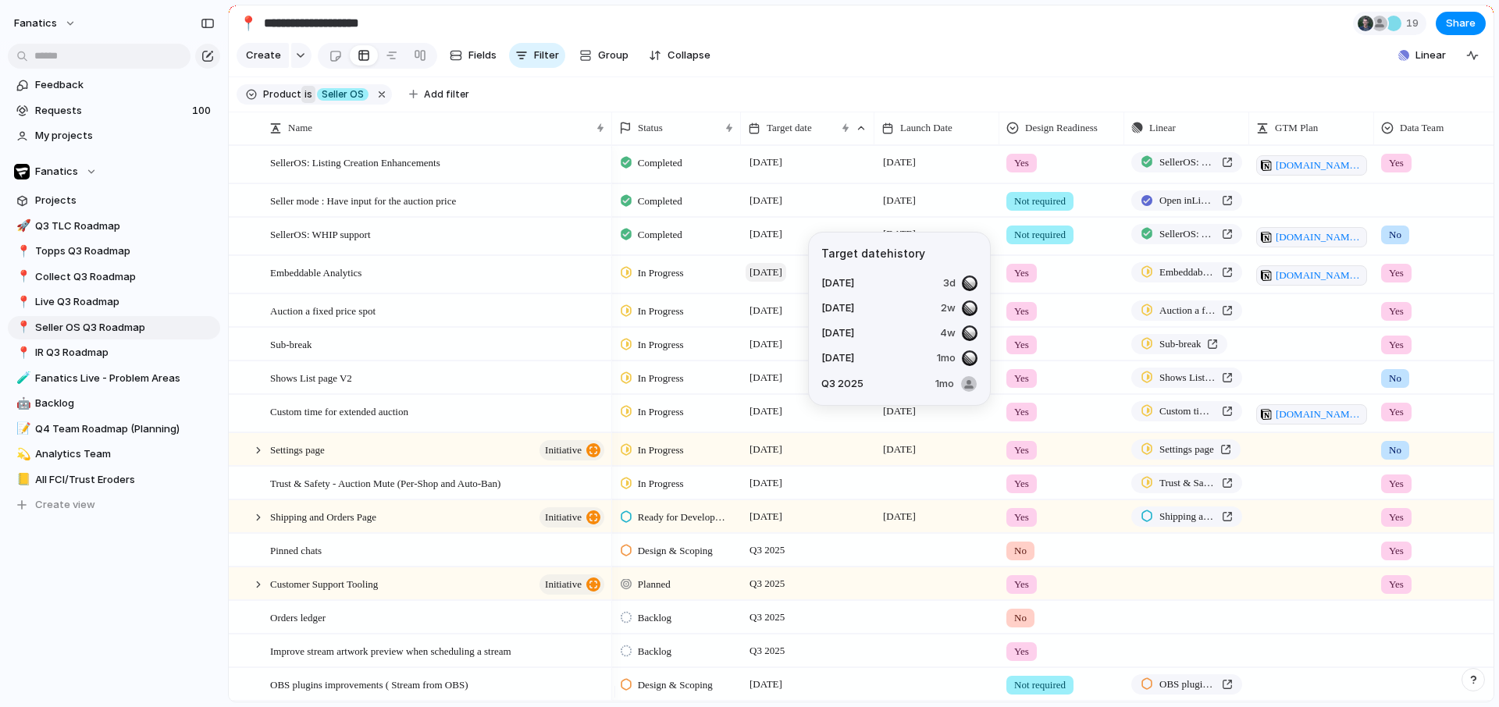
click at [780, 282] on span "[DATE]" at bounding box center [766, 272] width 41 height 19
click at [776, 280] on span "[DATE]" at bounding box center [766, 272] width 41 height 19
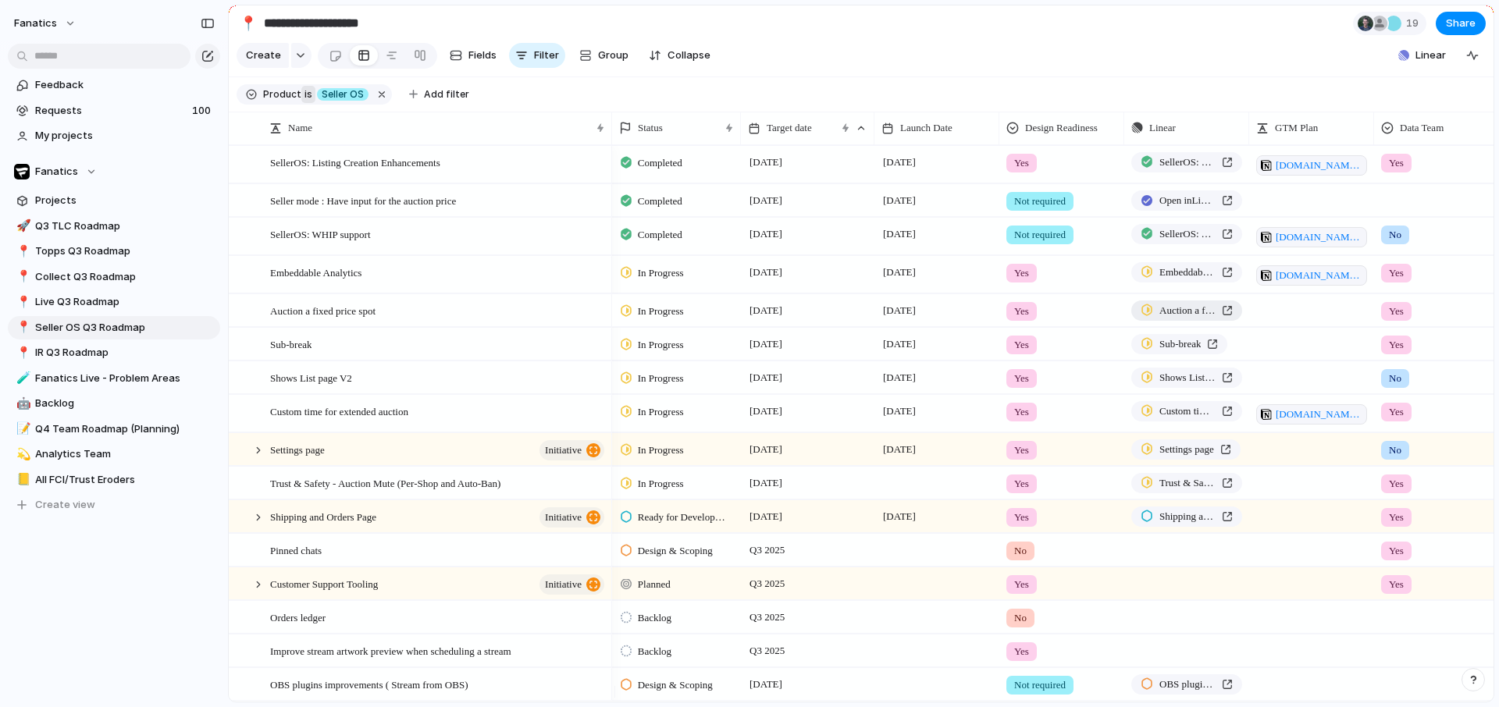
click at [1188, 311] on link "Auction a fixed price spot" at bounding box center [1186, 311] width 111 height 20
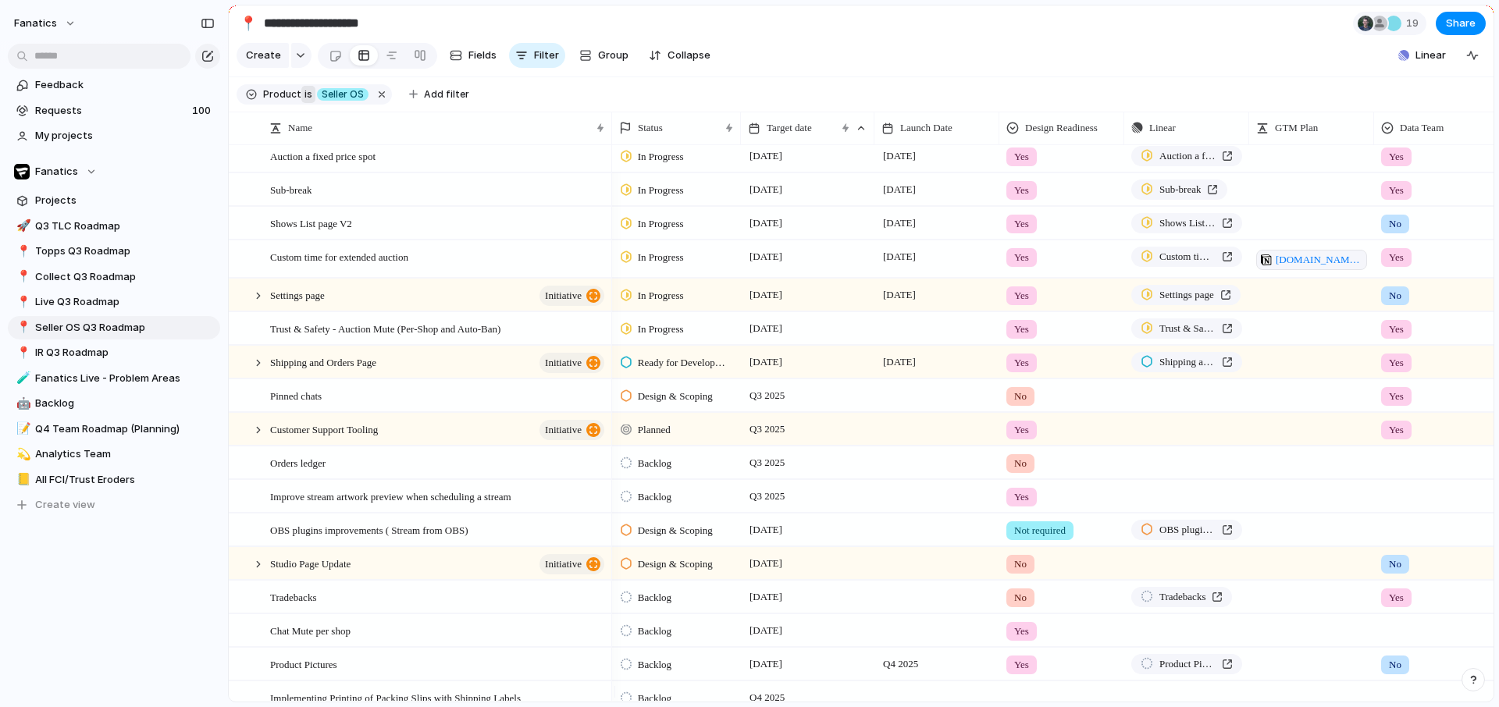
scroll to position [156, 0]
click at [52, 301] on span "Live Q3 Roadmap" at bounding box center [125, 302] width 180 height 16
type input "**********"
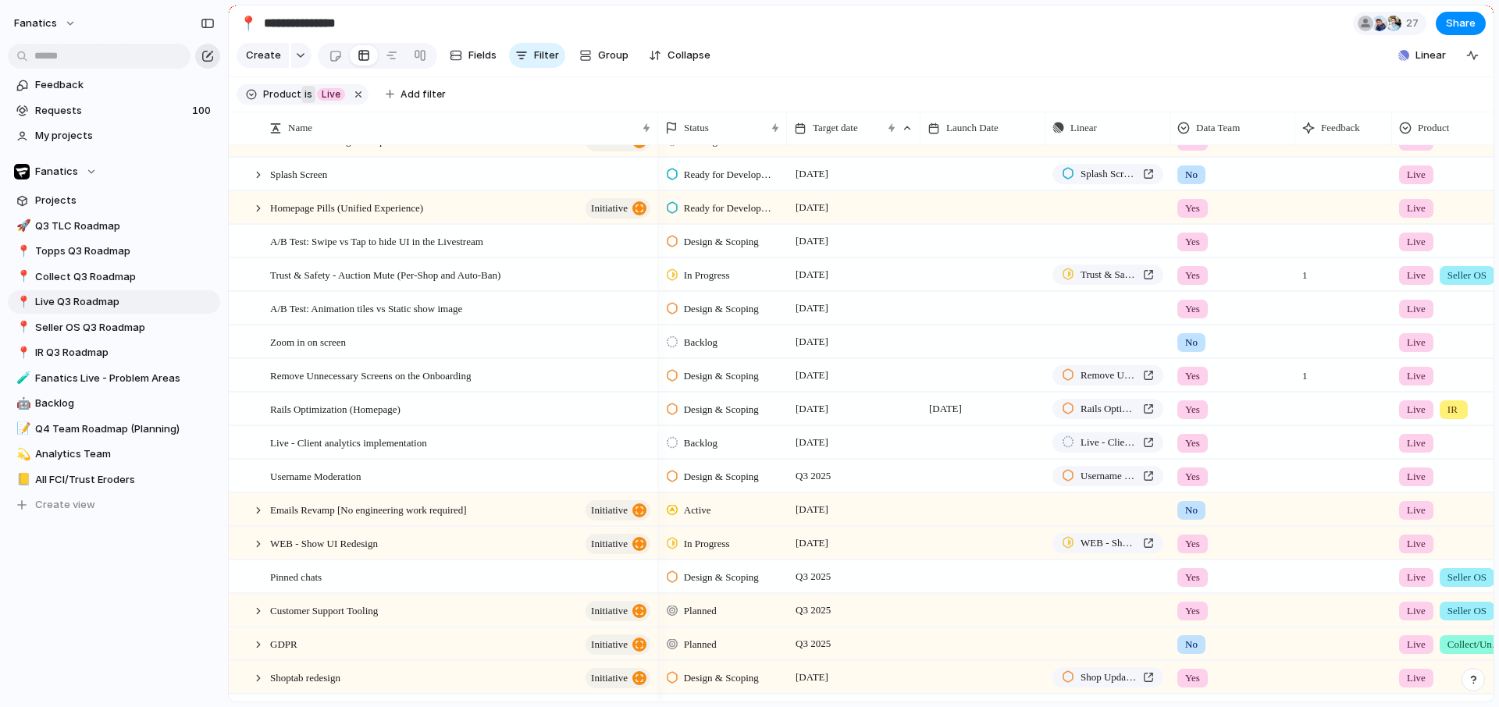
click at [209, 58] on div "button" at bounding box center [207, 56] width 12 height 12
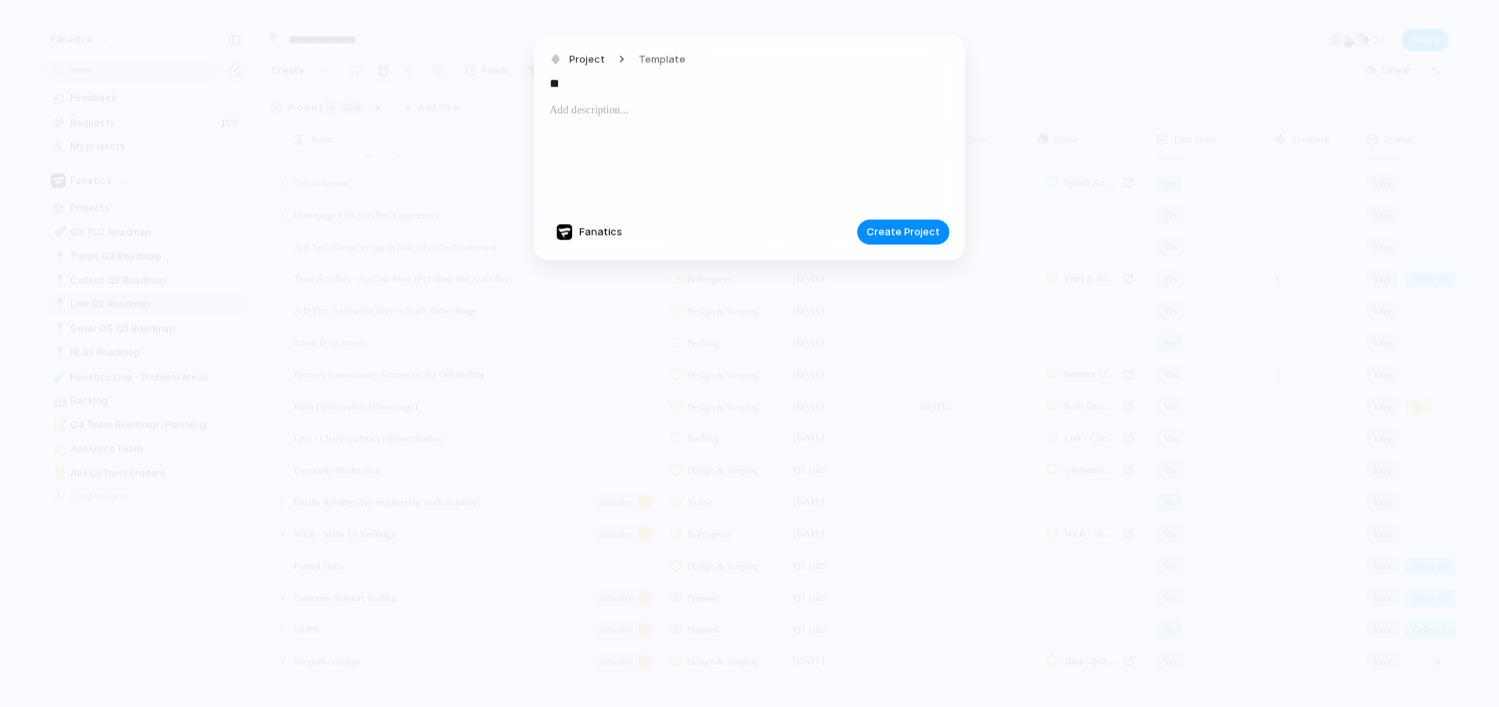
type input "*"
click at [615, 85] on input "**********" at bounding box center [750, 83] width 400 height 25
click at [785, 82] on input "**********" at bounding box center [750, 83] width 400 height 25
type input "**********"
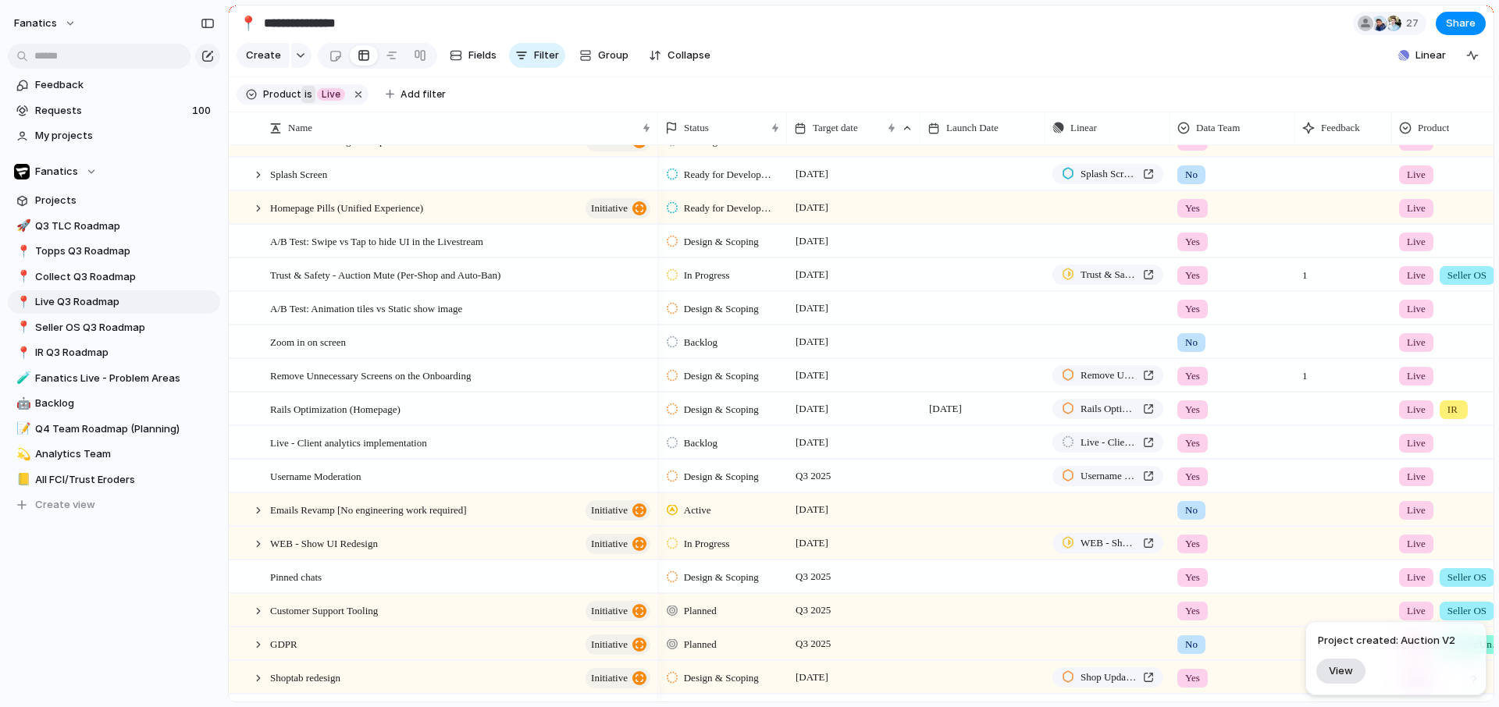
click at [1337, 669] on span "View" at bounding box center [1341, 670] width 24 height 13
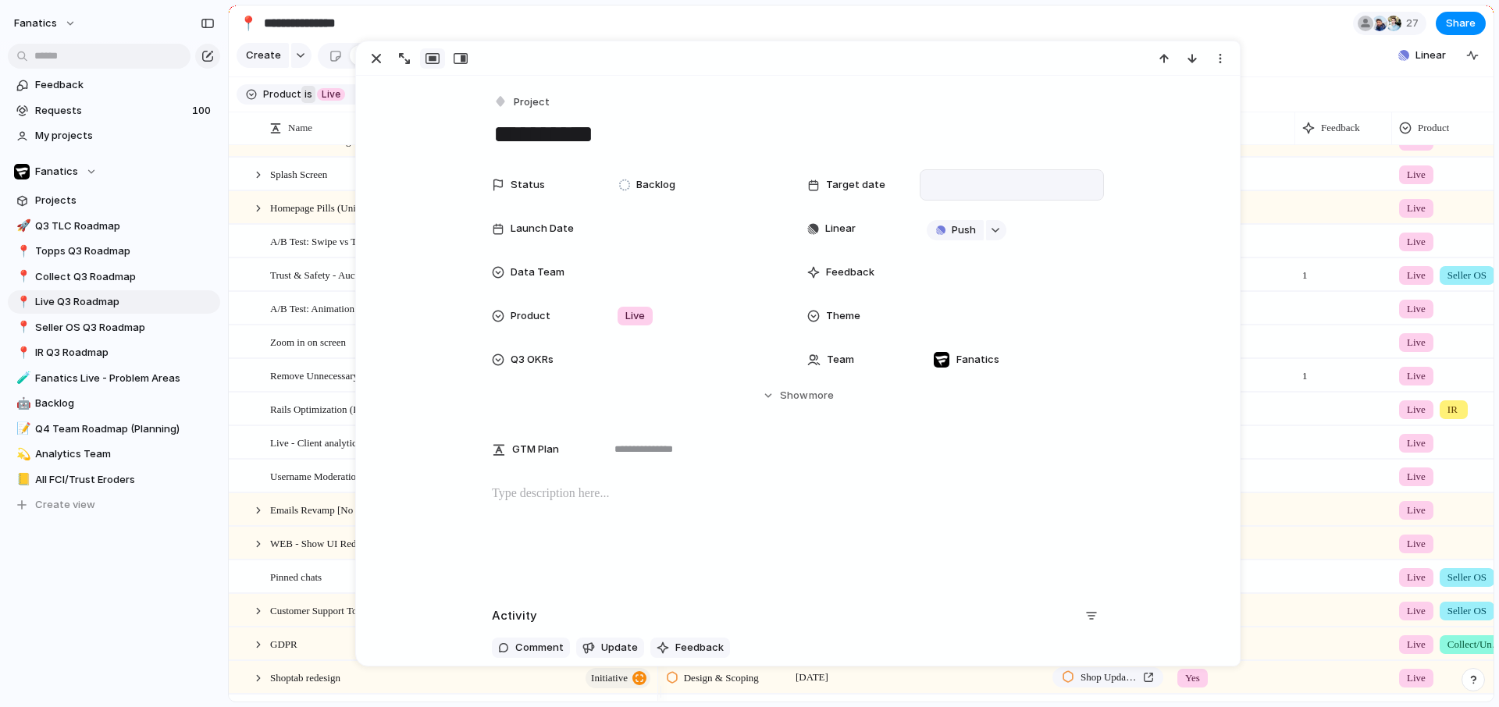
click at [967, 184] on div at bounding box center [1012, 184] width 170 height 17
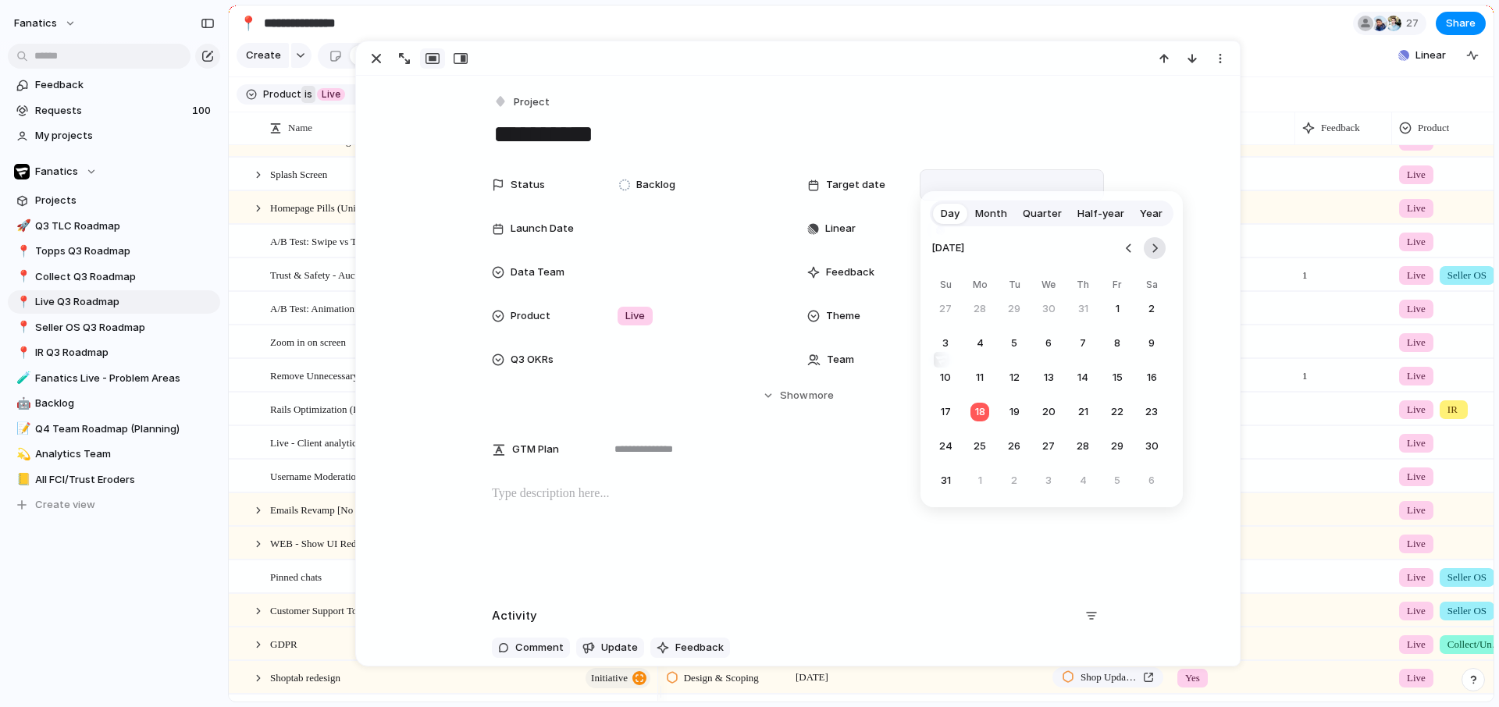
click at [1160, 249] on button "Go to the Next Month" at bounding box center [1155, 248] width 22 height 22
click at [1118, 443] on button "28" at bounding box center [1117, 447] width 28 height 28
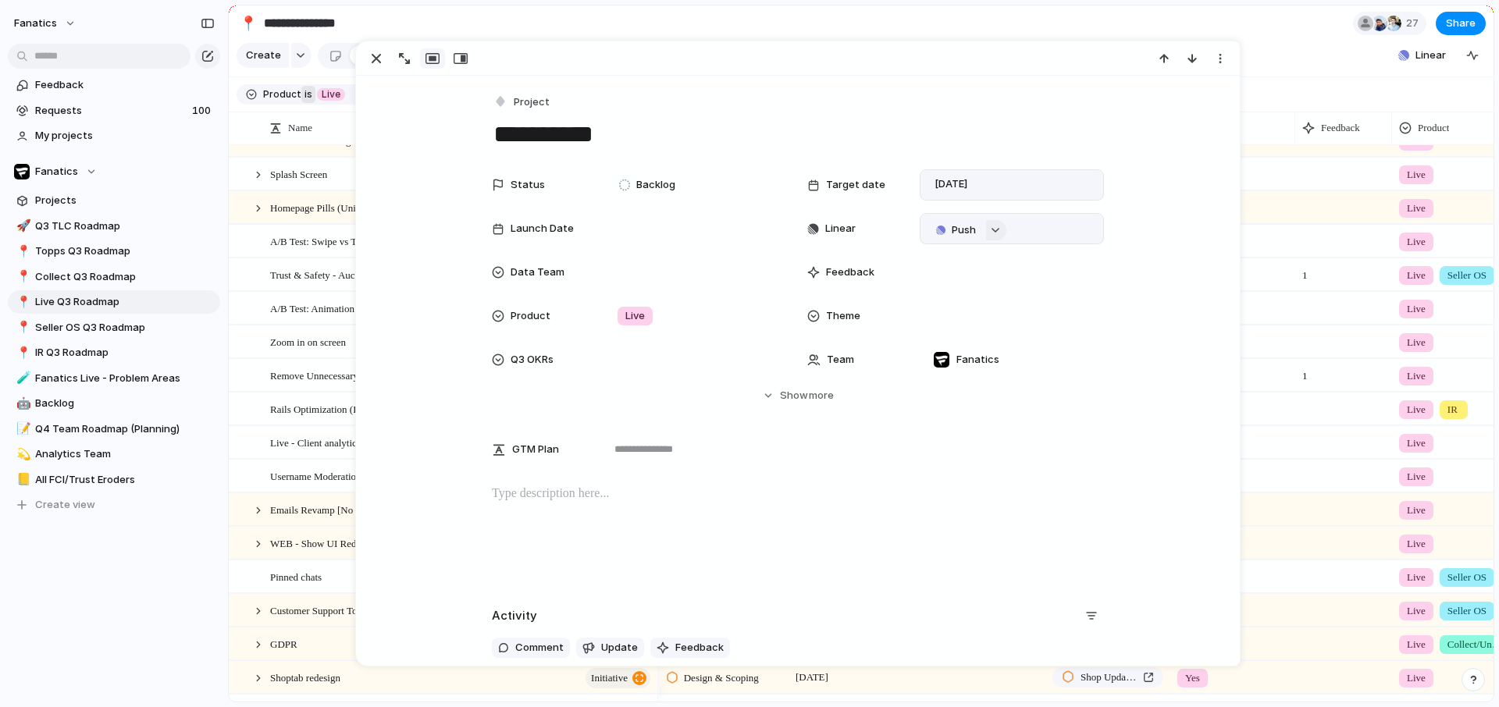
click at [990, 228] on div "button" at bounding box center [995, 230] width 11 height 6
type input "**********"
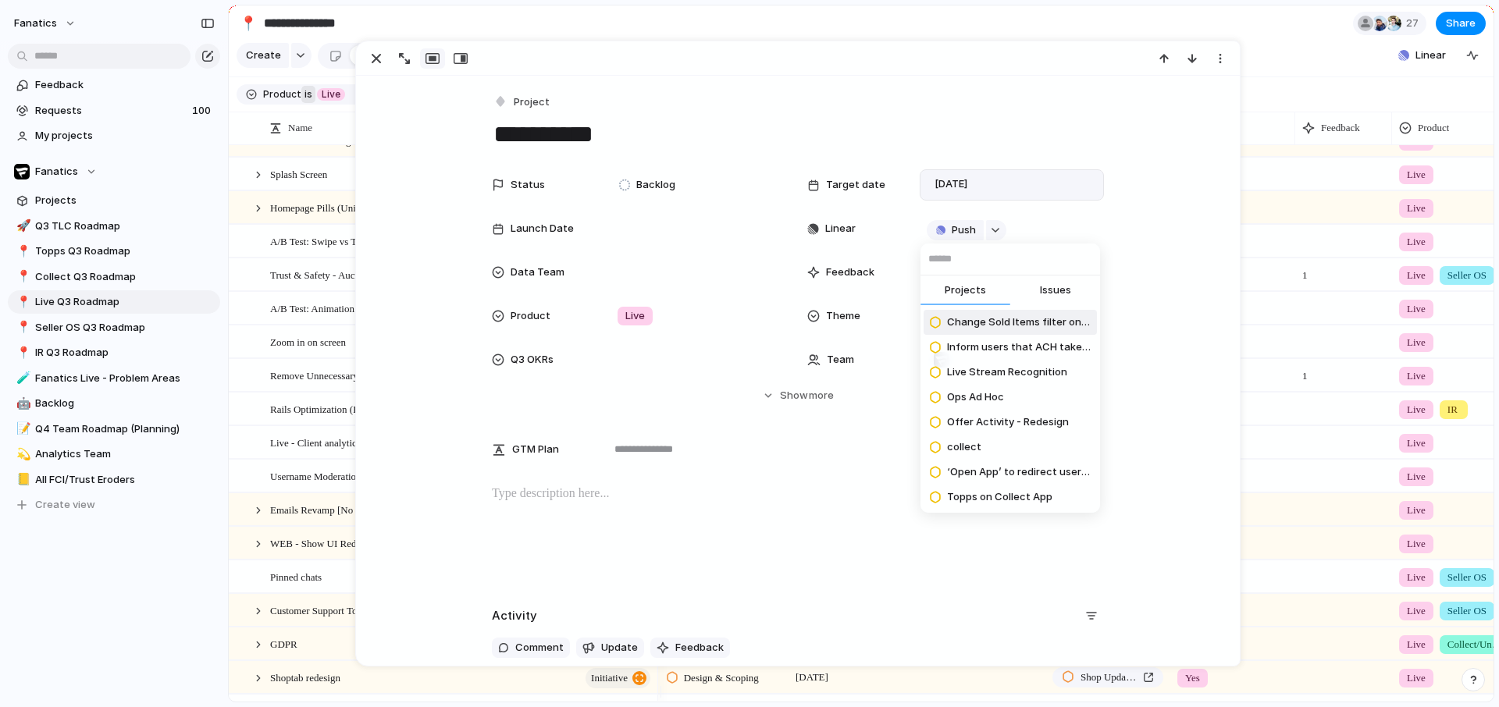
click at [333, 168] on div "Projects Issues Change Sold Items filter on Web Inform users that ACH take 3 da…" at bounding box center [749, 353] width 1499 height 707
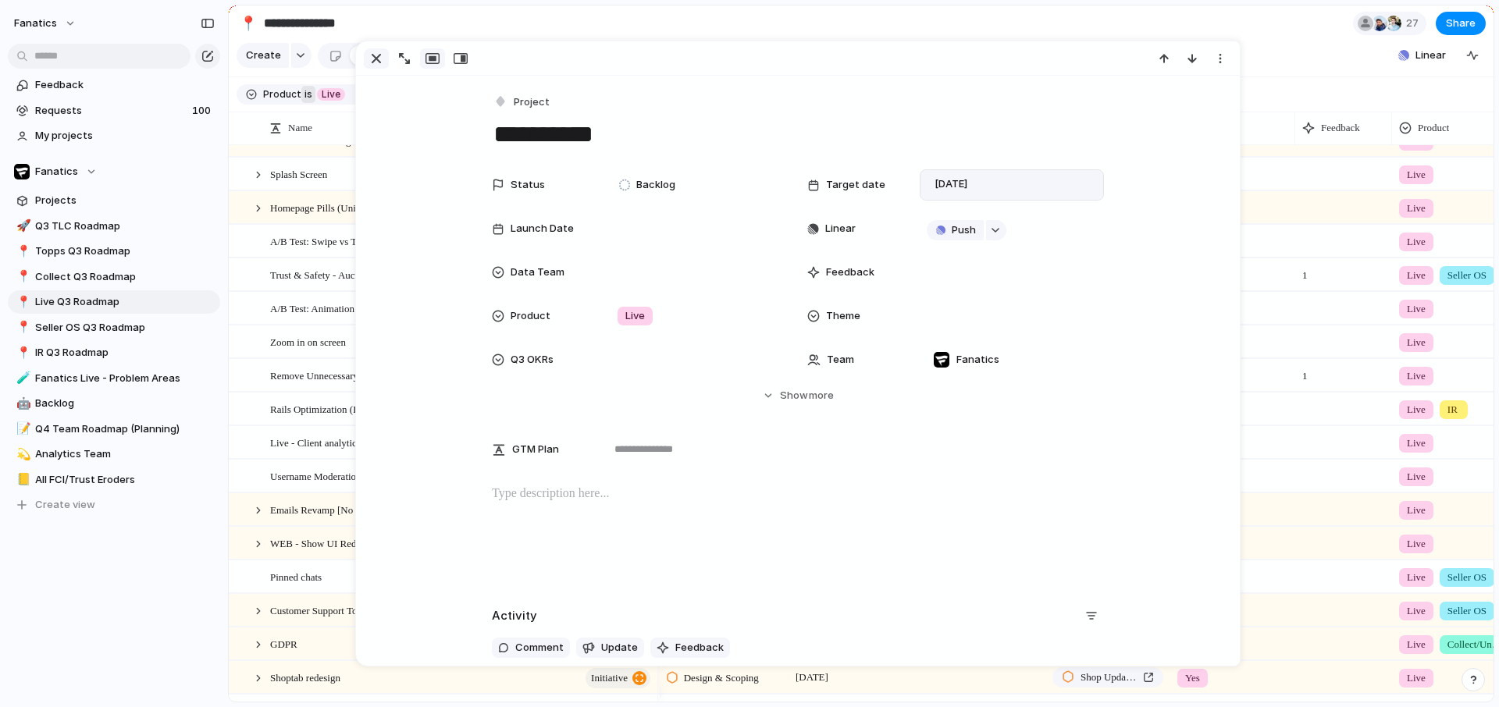
click at [372, 53] on div "button" at bounding box center [376, 58] width 19 height 19
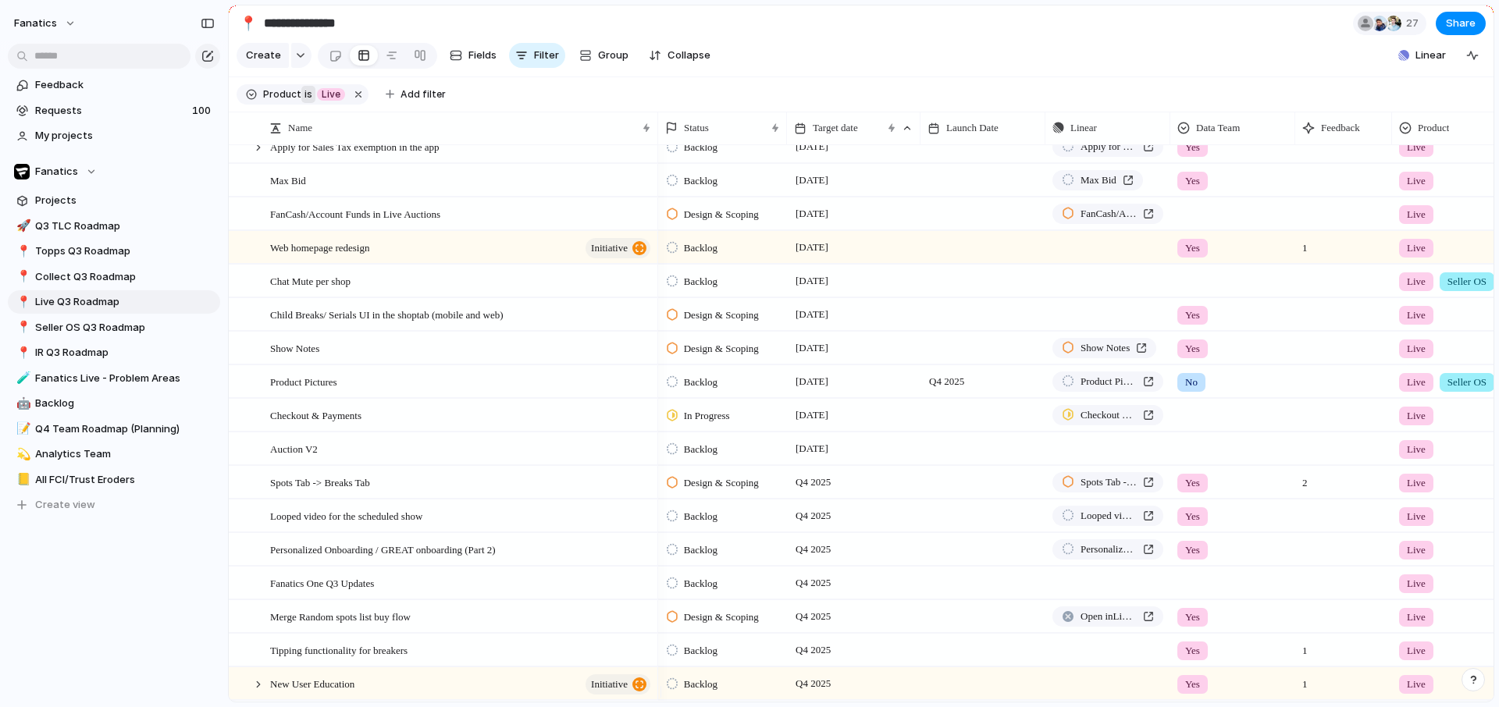
scroll to position [735, 0]
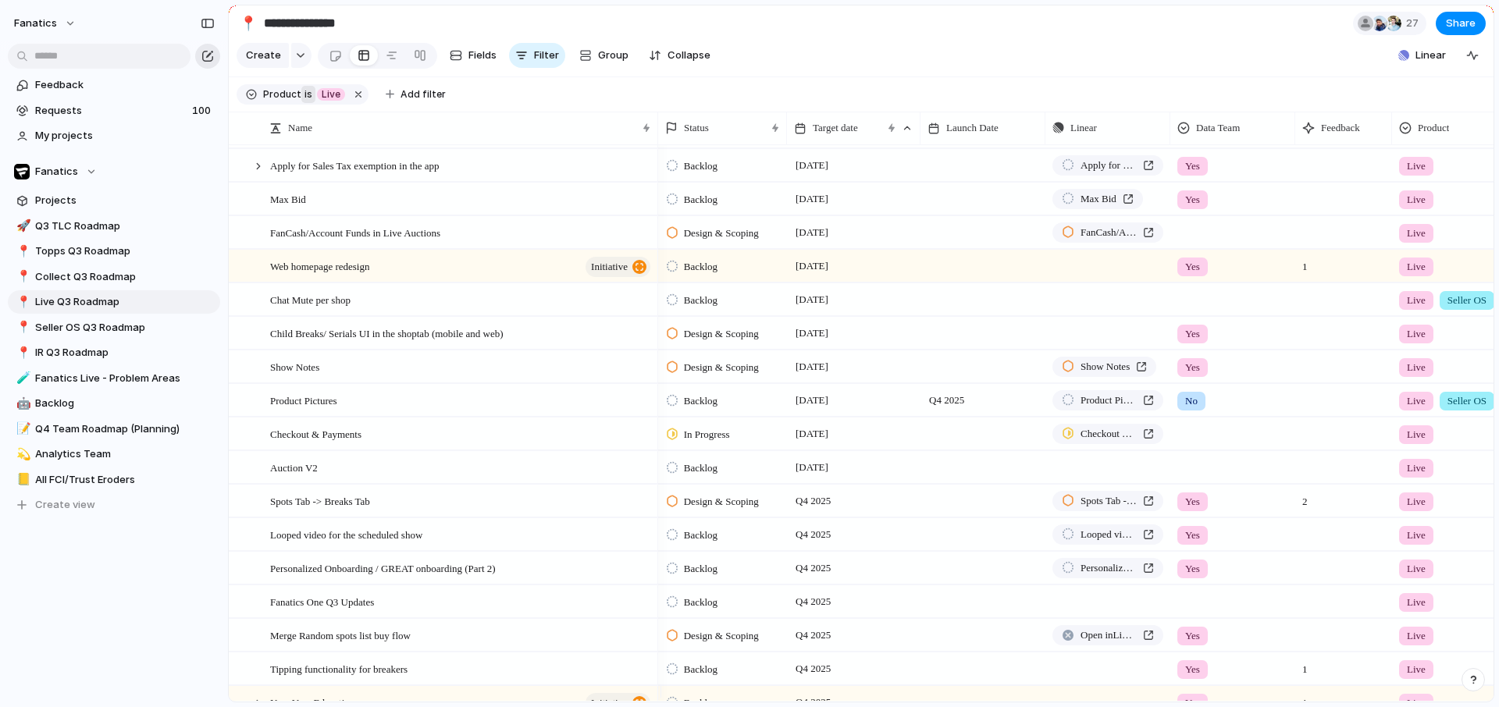
click at [210, 48] on button "button" at bounding box center [207, 56] width 25 height 25
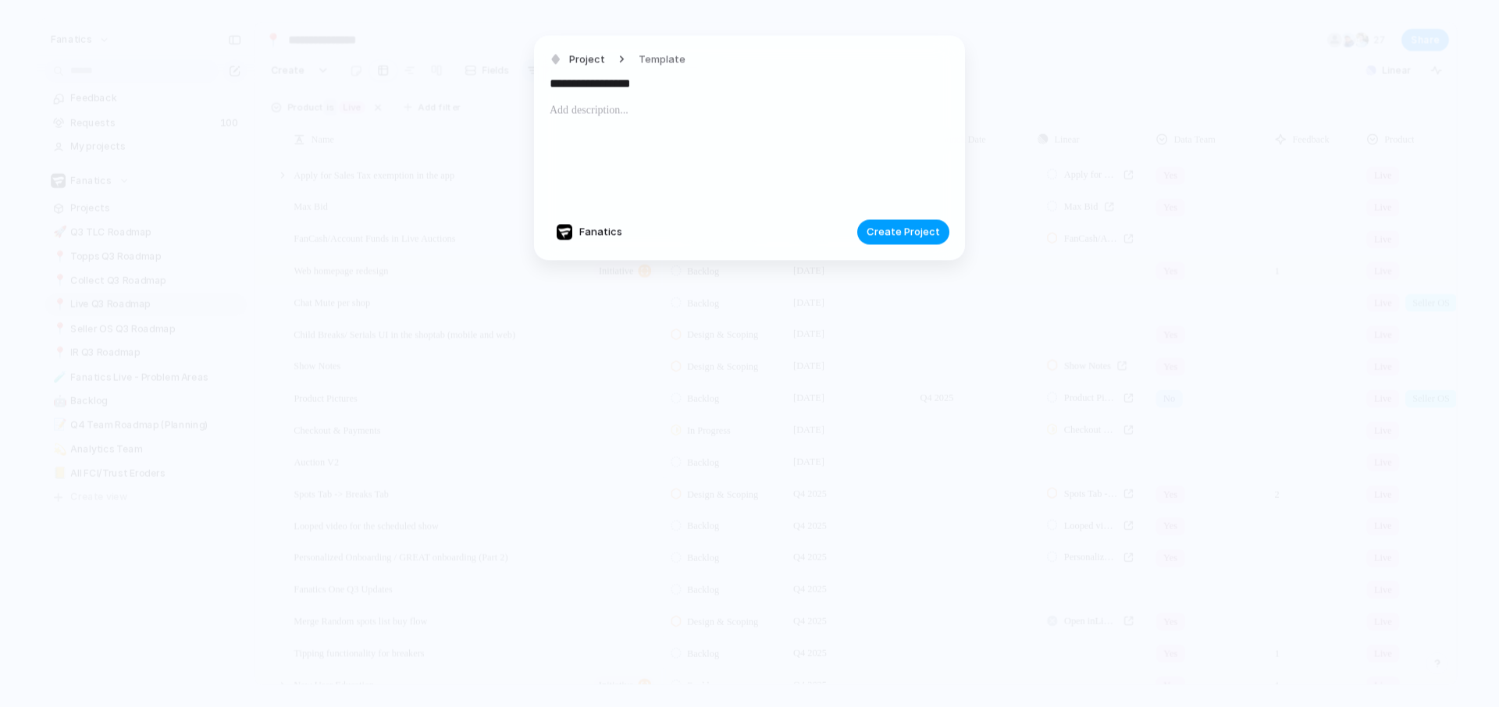
type input "**********"
click at [902, 232] on span "Create Project" at bounding box center [903, 233] width 73 height 16
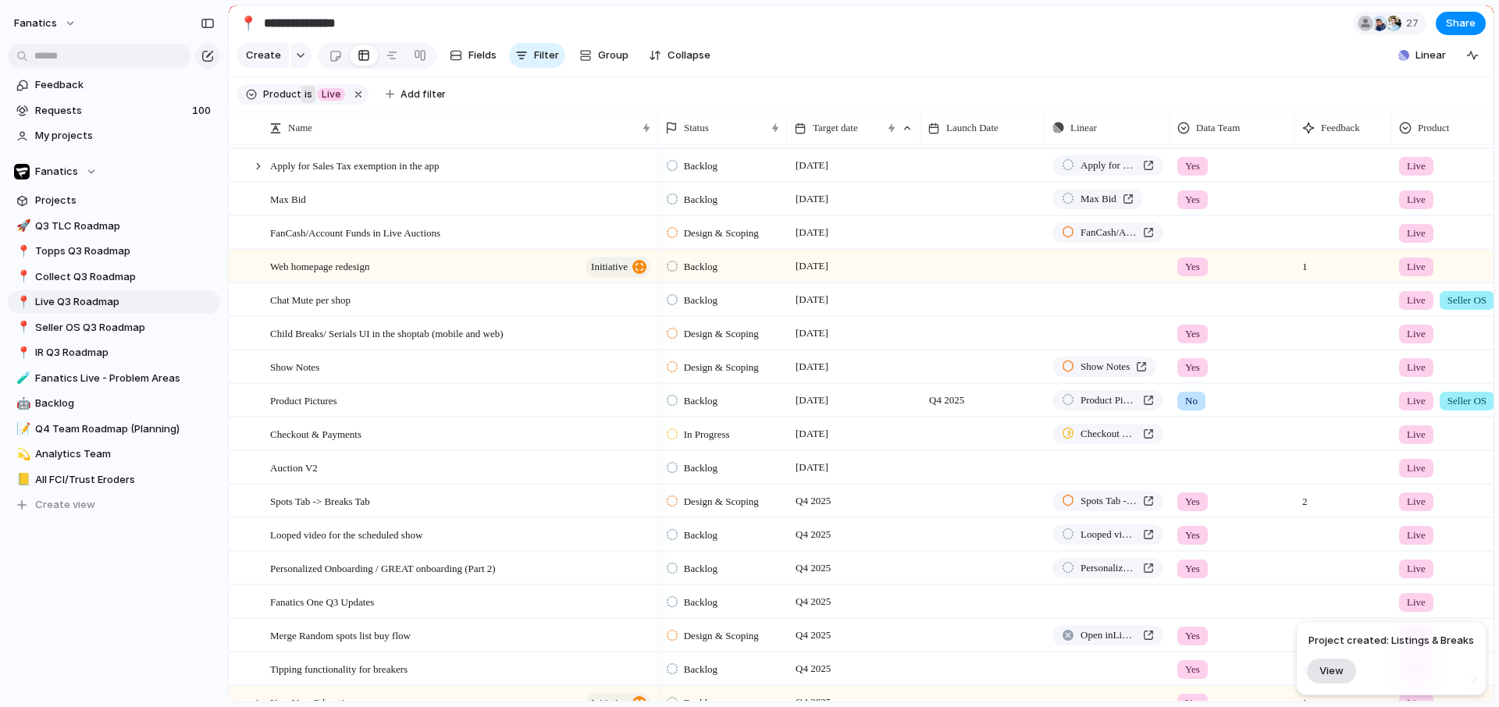
click at [1343, 661] on button "View" at bounding box center [1331, 670] width 49 height 25
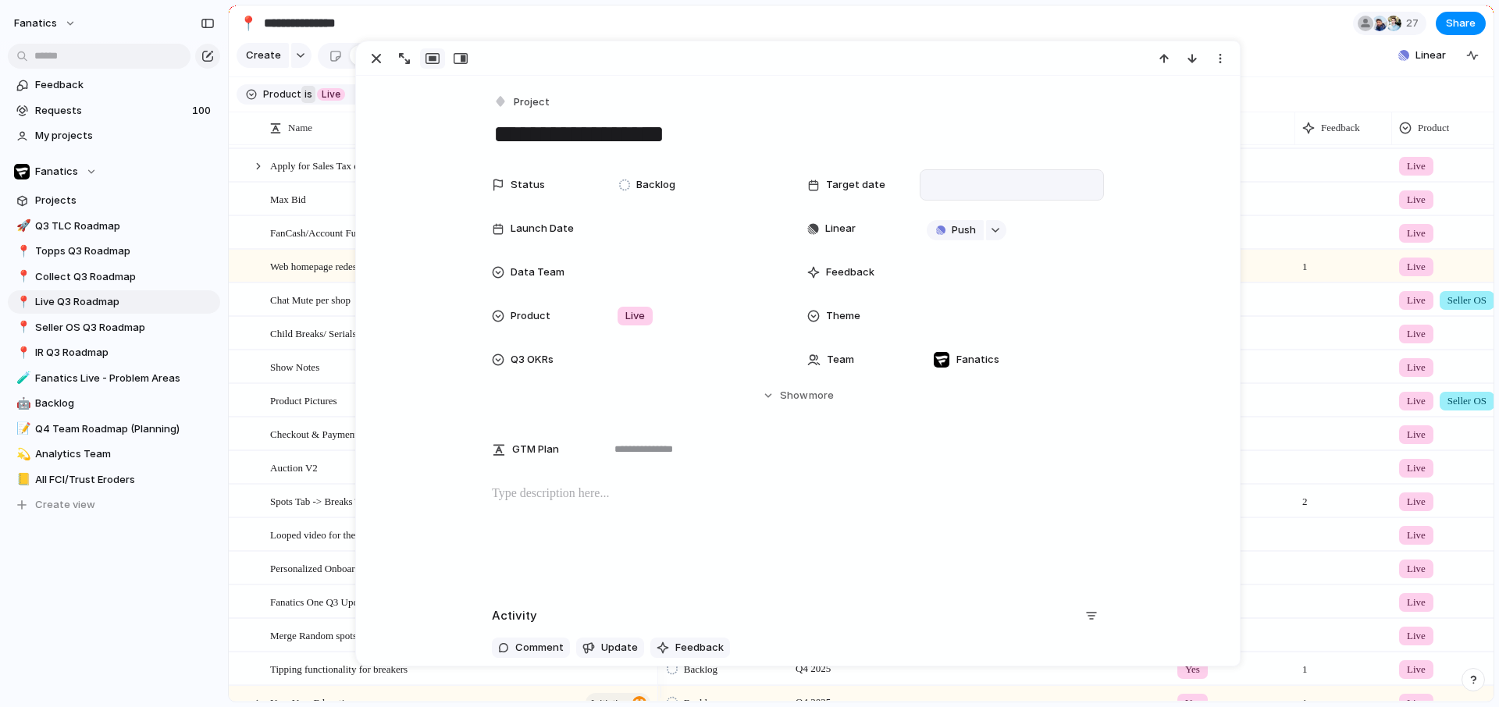
click at [951, 191] on div at bounding box center [1012, 184] width 170 height 17
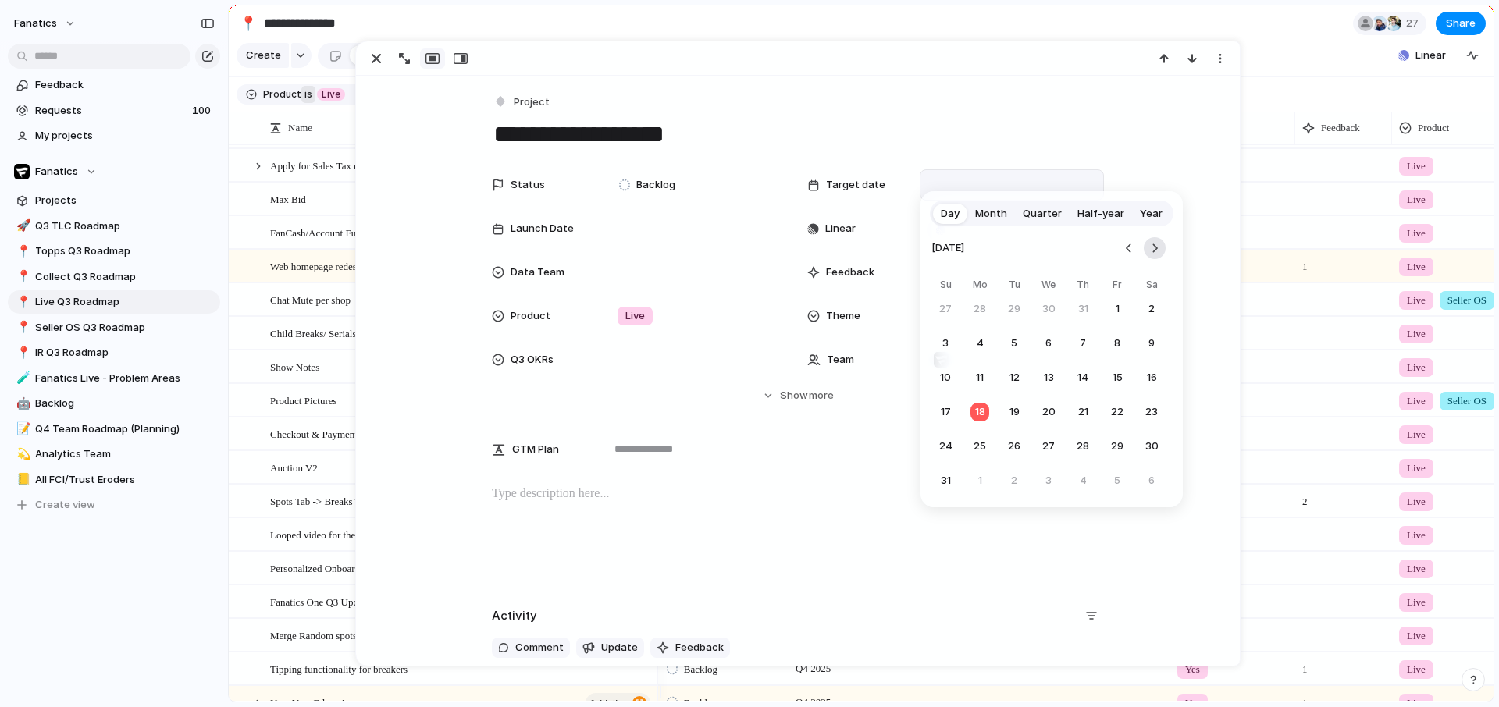
click at [1163, 244] on button "Go to the Next Month" at bounding box center [1155, 248] width 22 height 22
click at [1116, 440] on button "31" at bounding box center [1117, 447] width 28 height 28
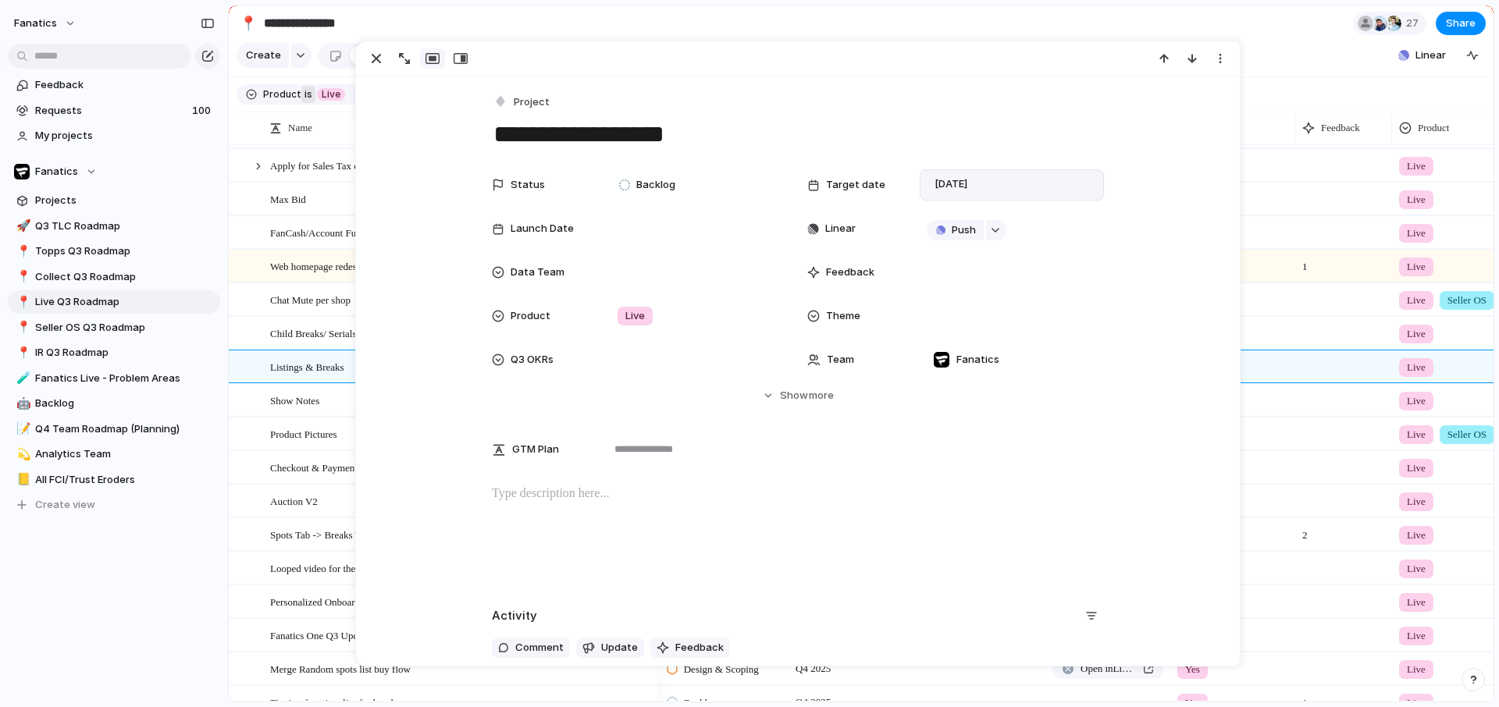
click at [713, 134] on textarea "**********" at bounding box center [798, 134] width 612 height 33
click at [954, 180] on span "[DATE]" at bounding box center [951, 184] width 41 height 19
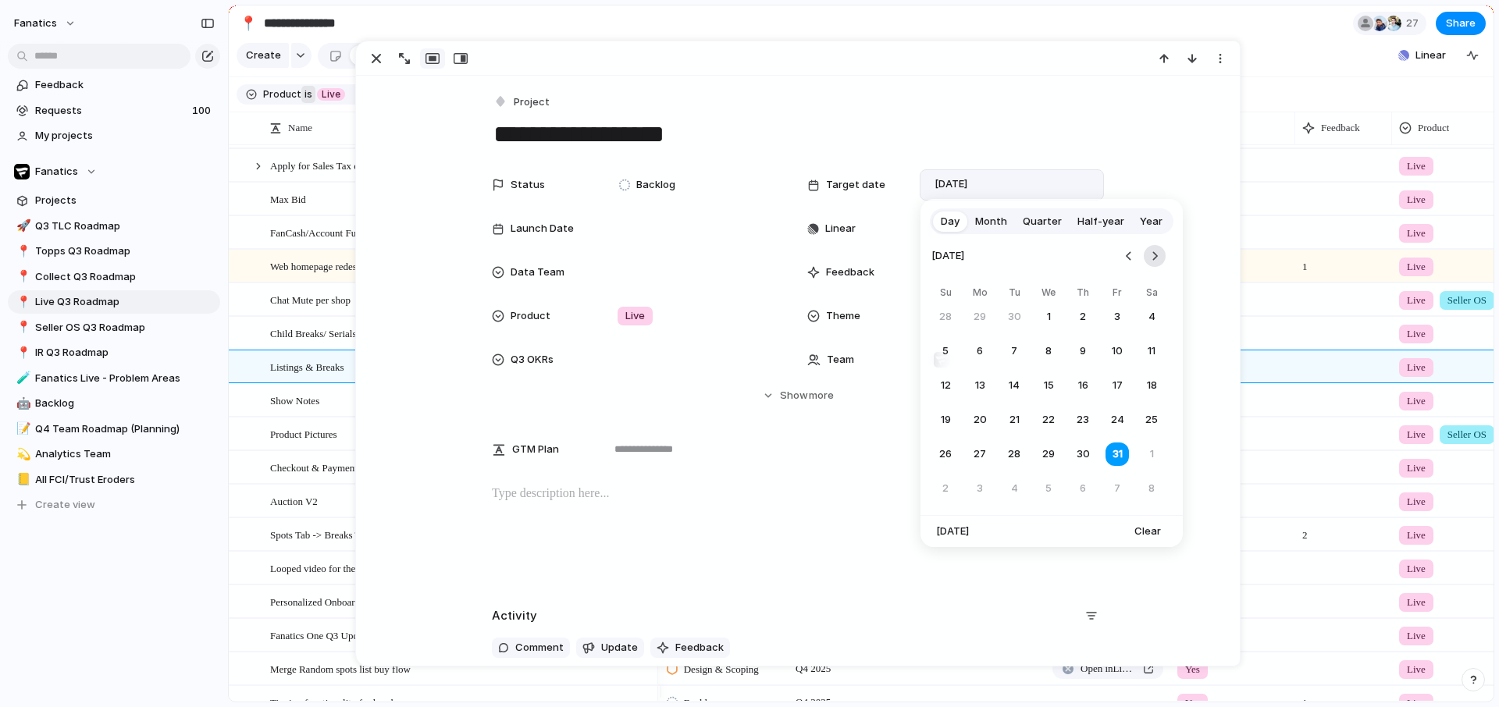
click at [1153, 255] on button "Go to the Next Month" at bounding box center [1155, 256] width 22 height 22
click at [1115, 462] on button "28" at bounding box center [1117, 454] width 28 height 28
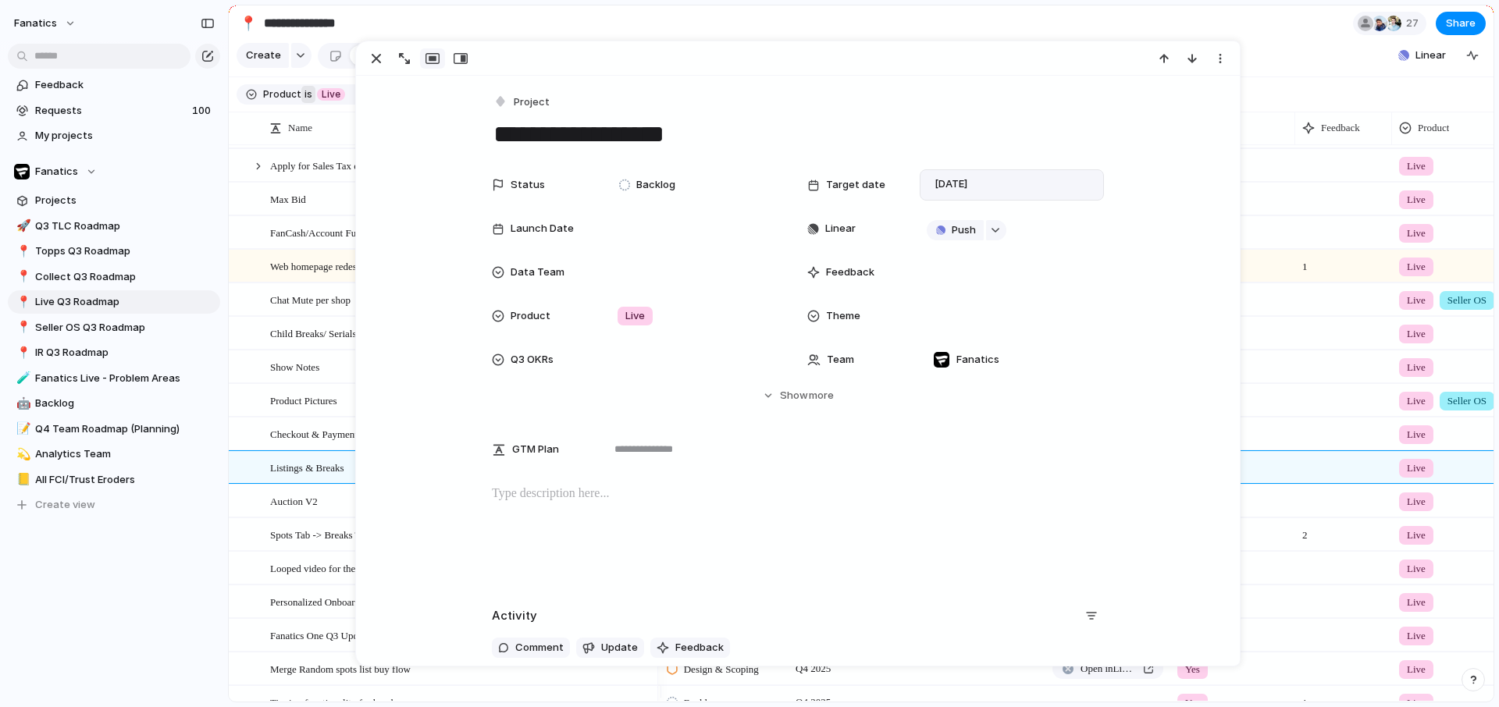
click at [492, 133] on textarea "**********" at bounding box center [798, 134] width 612 height 33
type textarea "**********"
click at [373, 62] on div "button" at bounding box center [376, 58] width 19 height 19
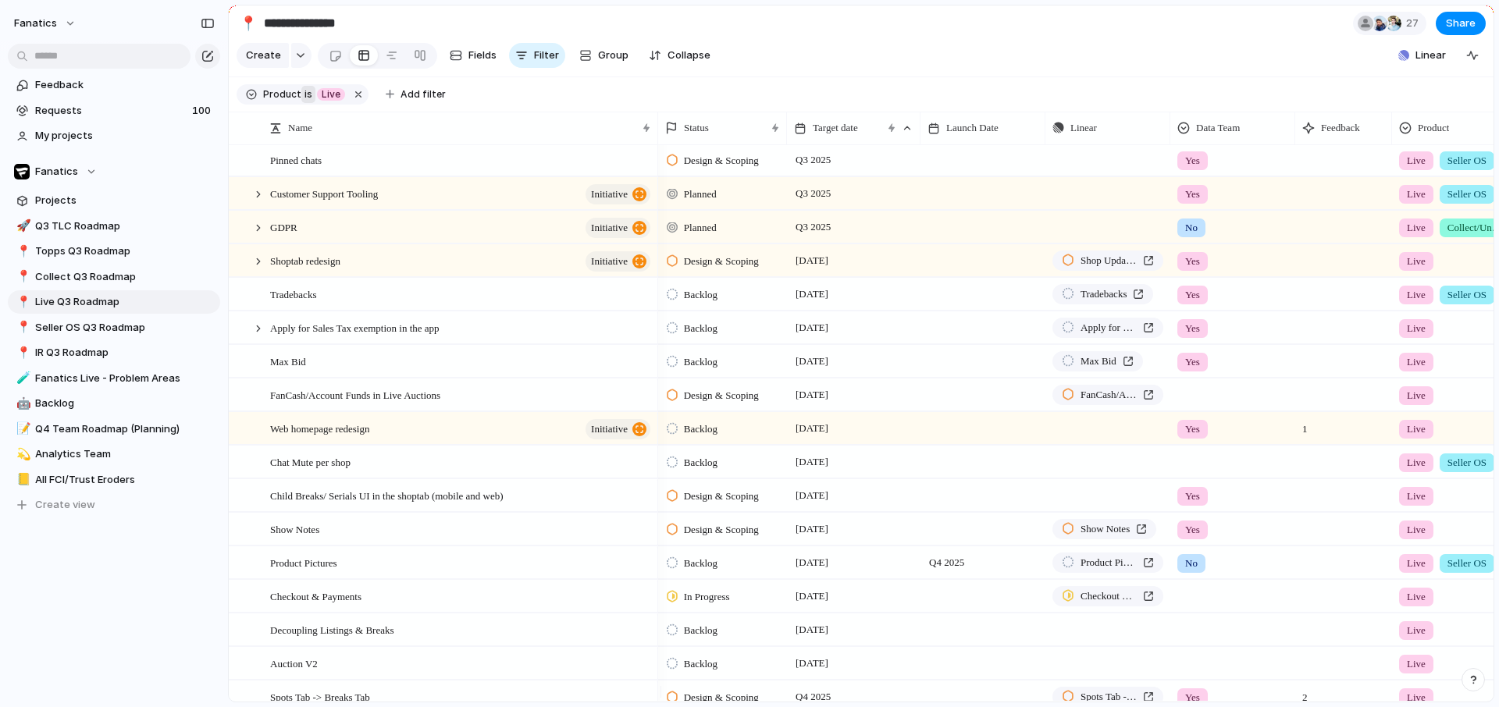
scroll to position [0, 1]
click at [1127, 403] on span "FanCash/Account Funds in Live Auctions" at bounding box center [1108, 395] width 56 height 16
click at [415, 97] on span "Add filter" at bounding box center [423, 94] width 45 height 14
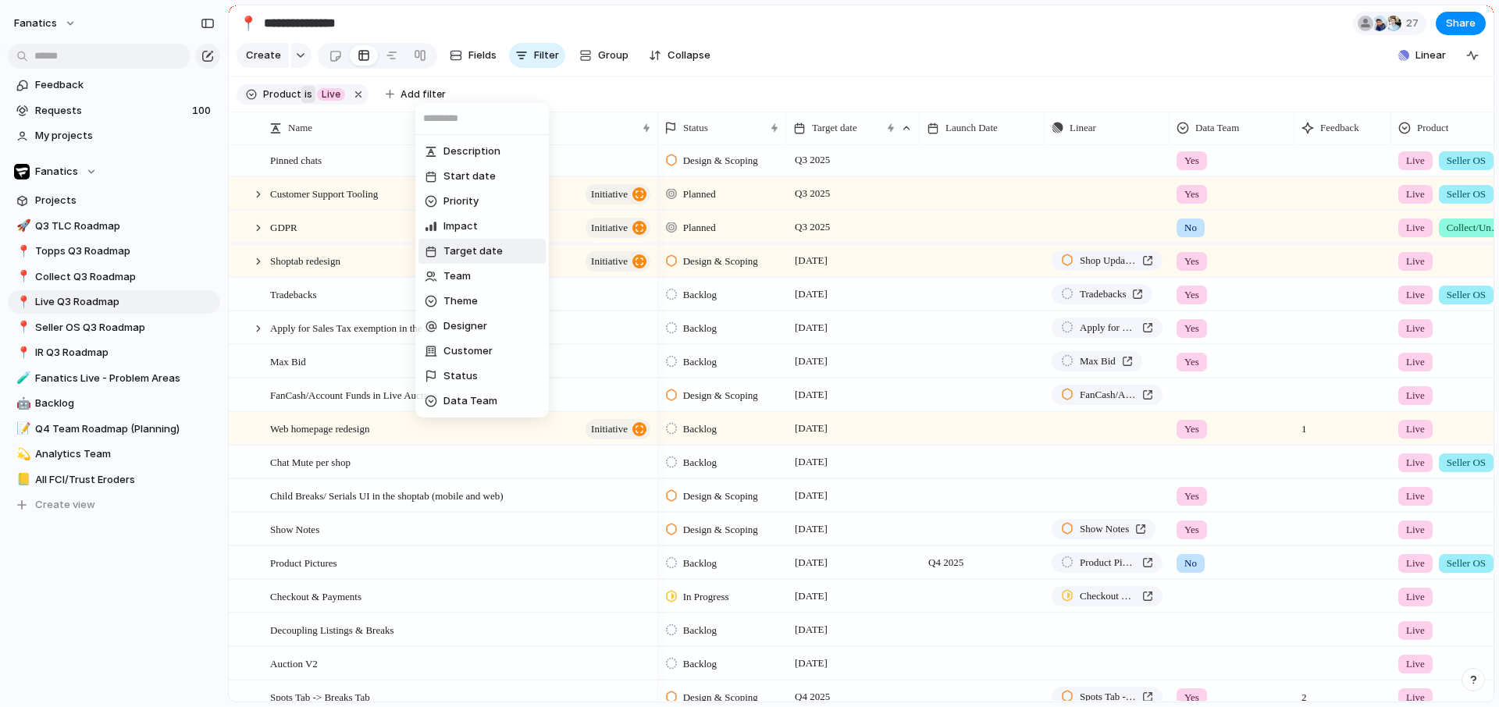
click at [486, 251] on span "Target date" at bounding box center [472, 252] width 59 height 16
click at [465, 277] on span "no selection" at bounding box center [455, 277] width 61 height 16
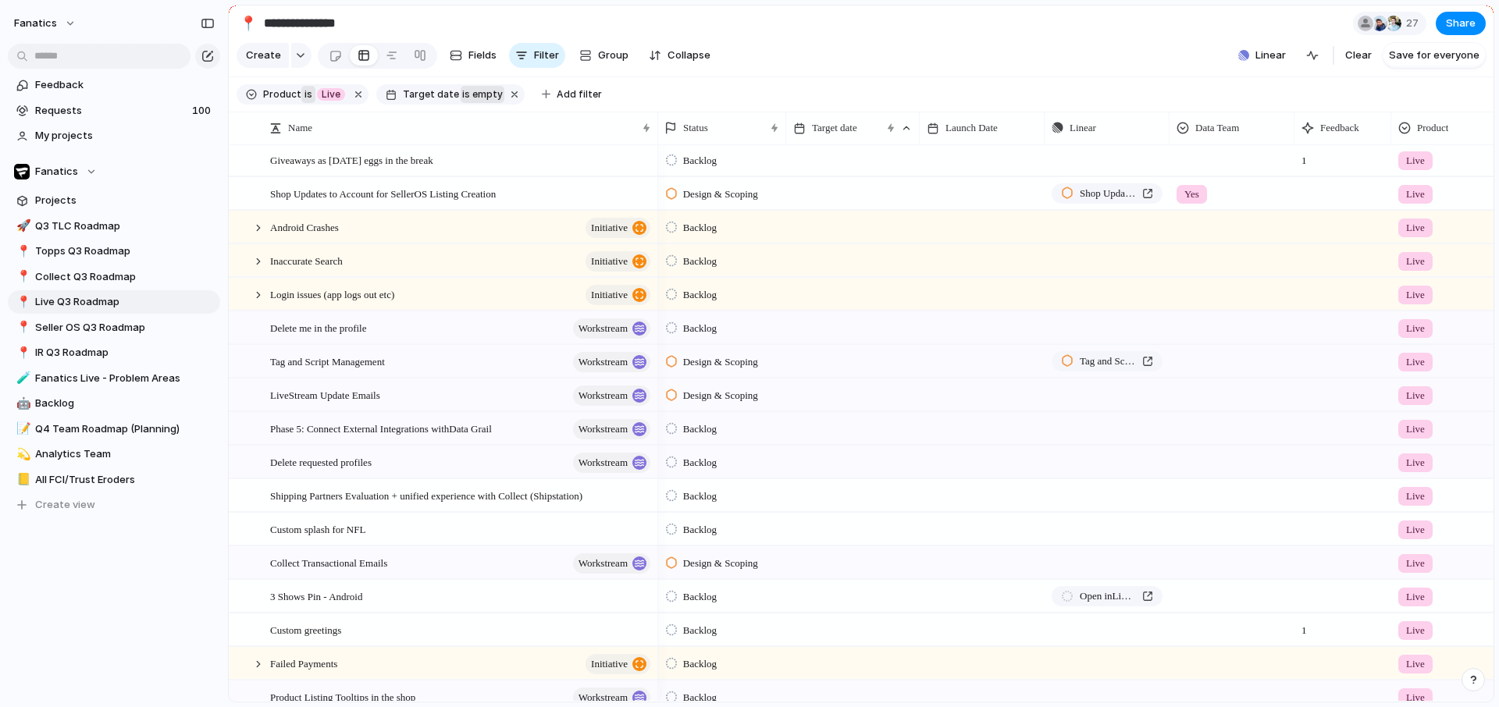
click at [472, 99] on span "is empty" at bounding box center [482, 94] width 41 height 14
click at [512, 258] on li "range" at bounding box center [538, 253] width 127 height 25
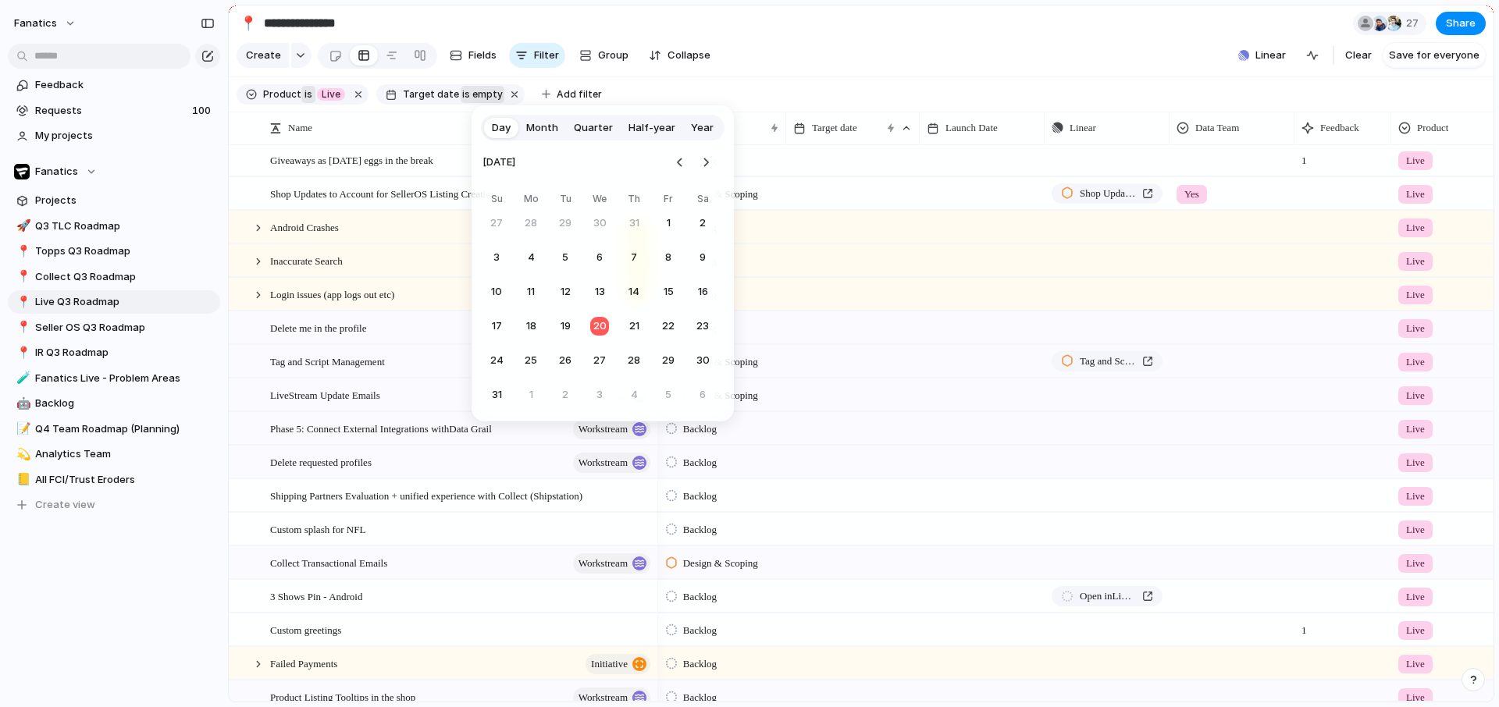
click at [593, 126] on span "Quarter" at bounding box center [593, 128] width 39 height 16
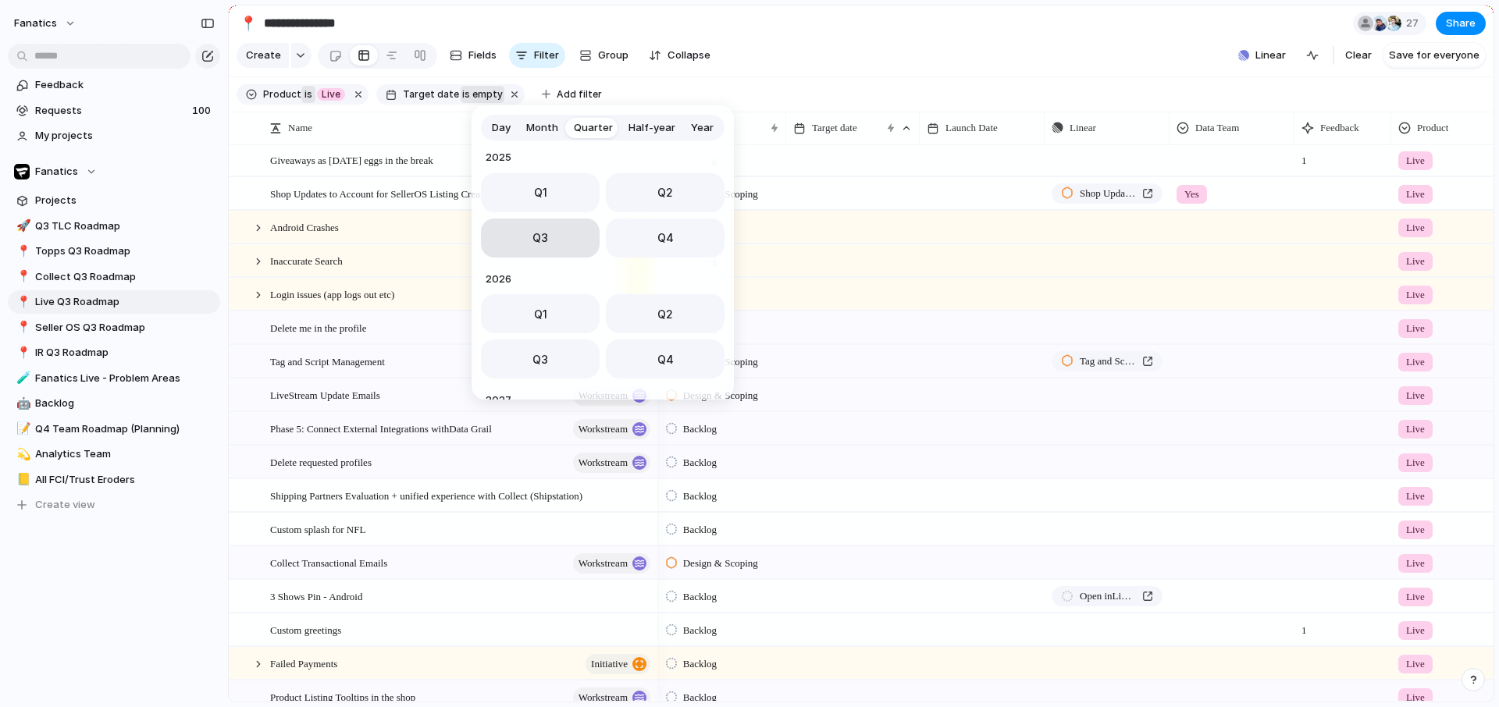
click at [557, 251] on button "Q3" at bounding box center [540, 238] width 119 height 39
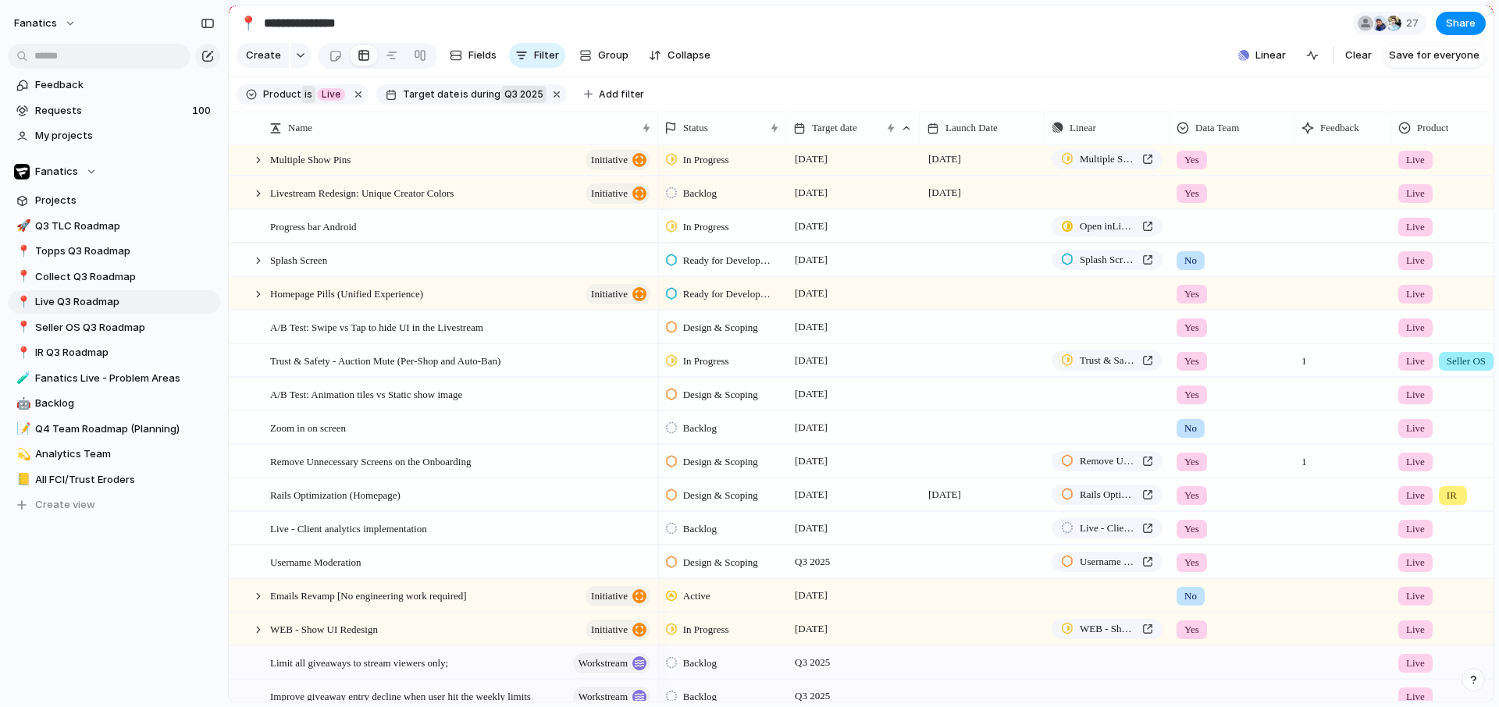
scroll to position [429, 0]
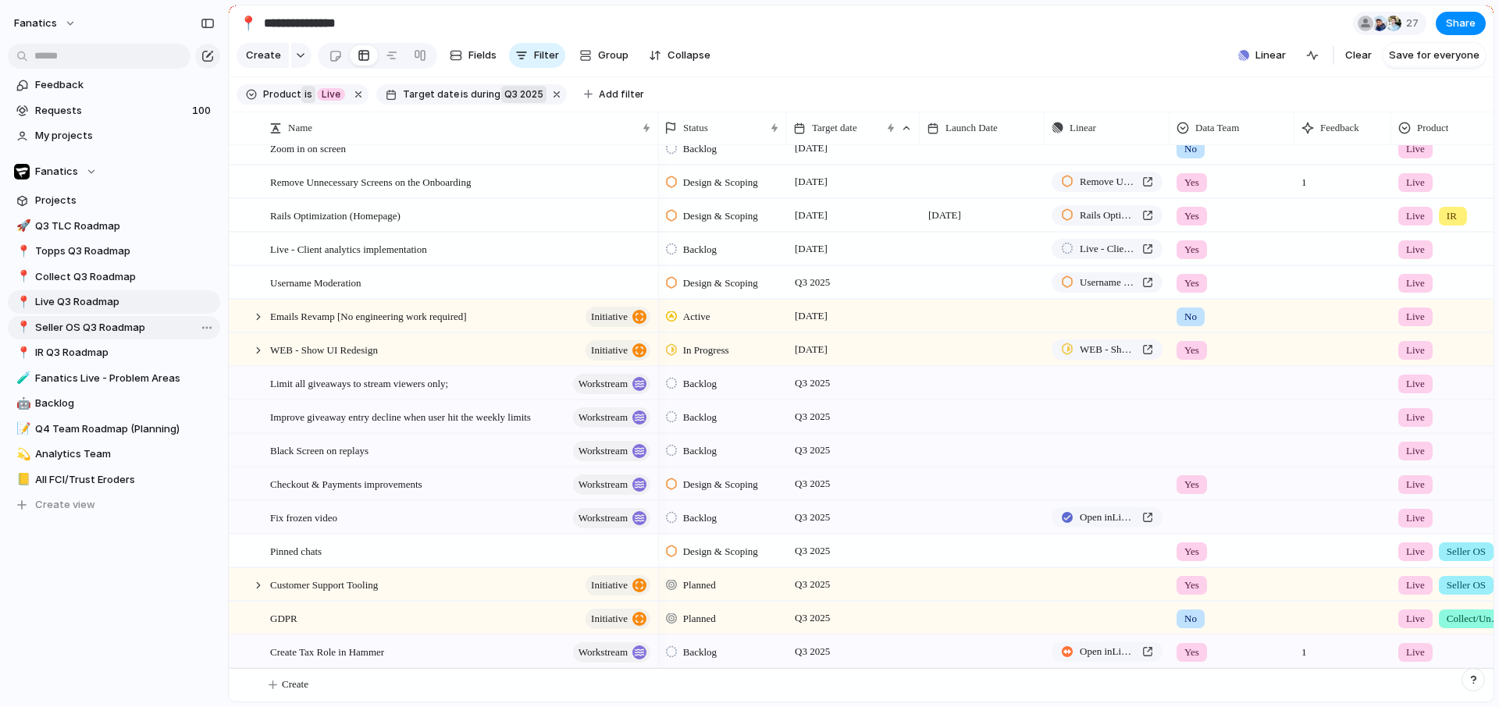
click at [73, 331] on span "Seller OS Q3 Roadmap" at bounding box center [125, 328] width 180 height 16
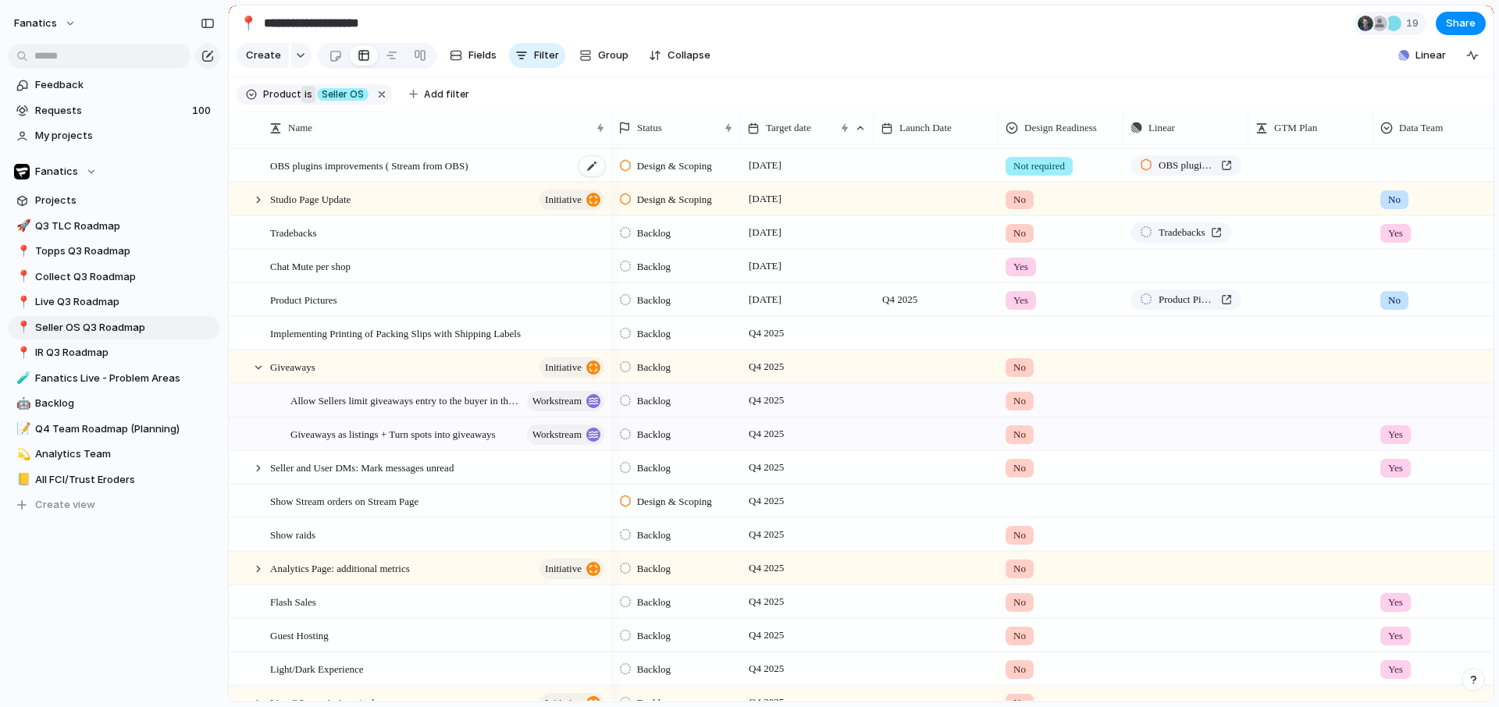
scroll to position [468, 0]
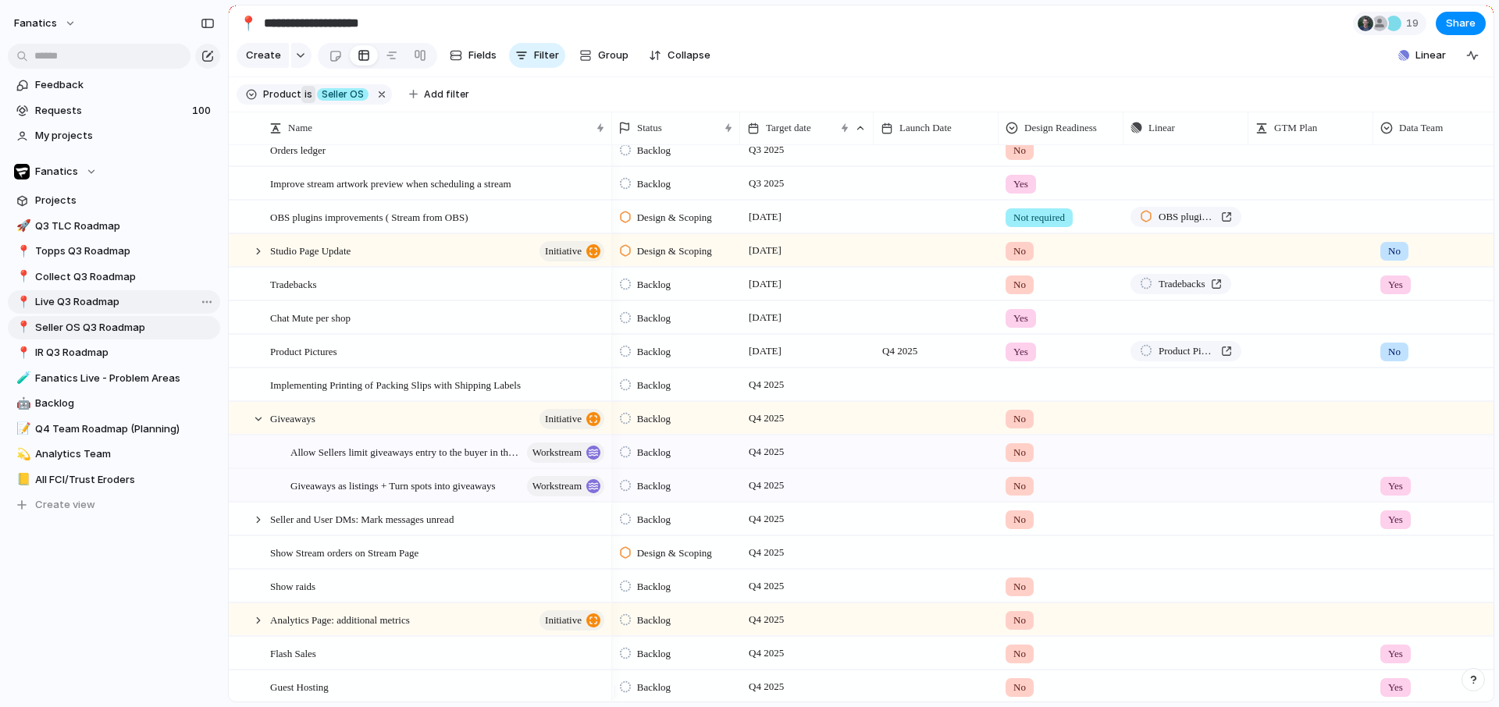
click at [66, 303] on span "Live Q3 Roadmap" at bounding box center [125, 302] width 180 height 16
type input "**********"
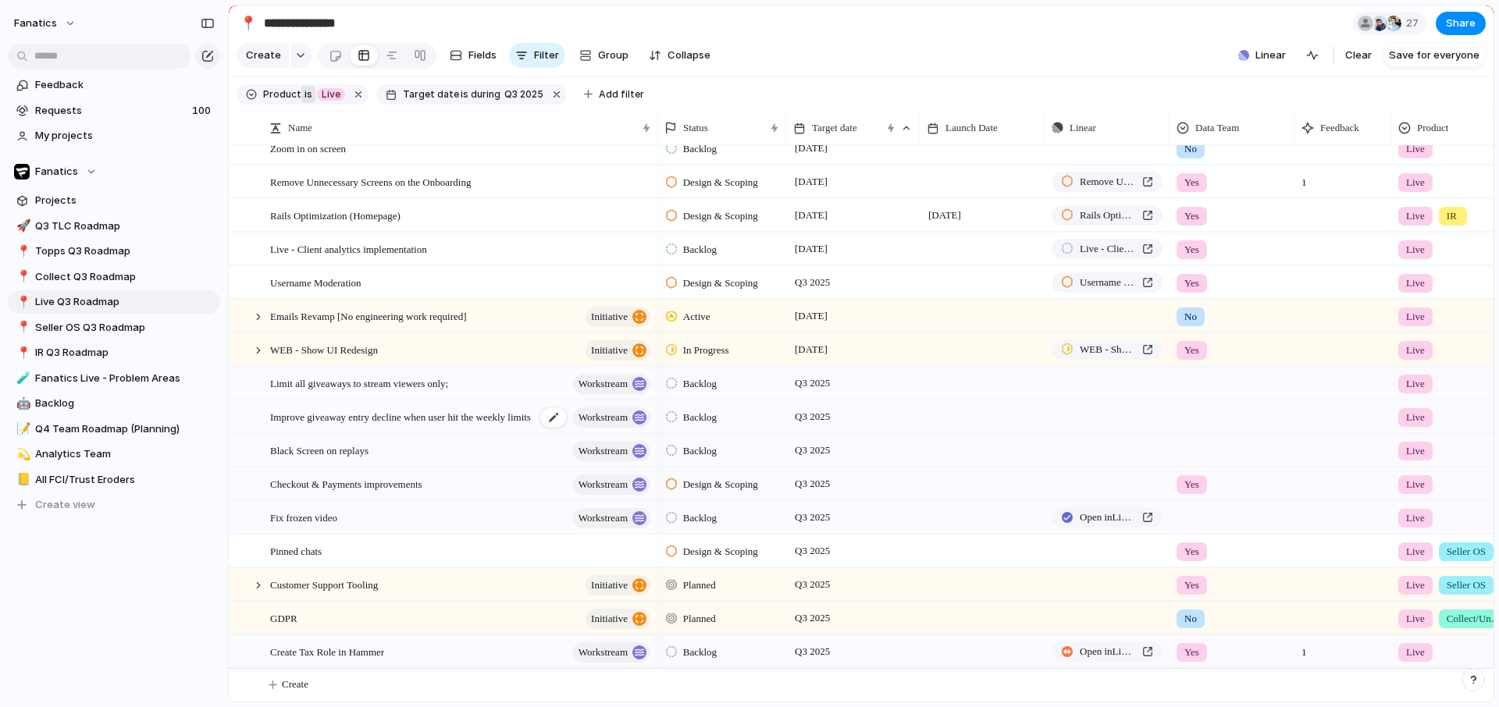
scroll to position [241, 0]
click at [803, 621] on span "Q3 2025" at bounding box center [812, 618] width 43 height 19
click at [269, 581] on div "Day Month Quarter Half-year Year [DATE] Q1 Q2 Q3 Q4 2024 Q1 Q2 Q3 Q4 2025 Q1 Q2…" at bounding box center [749, 353] width 1499 height 707
click at [261, 586] on div at bounding box center [258, 586] width 14 height 14
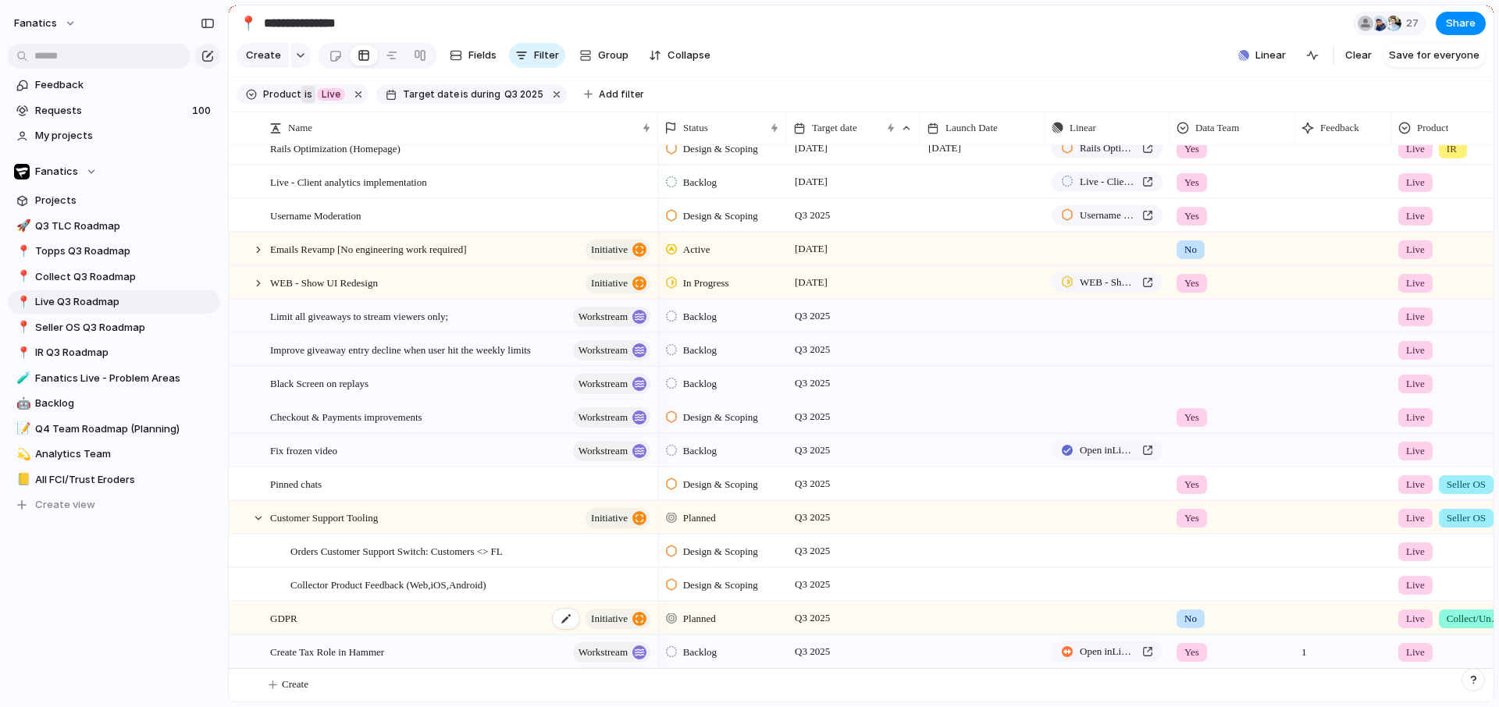
click at [395, 621] on div "GDPR initiative" at bounding box center [461, 619] width 383 height 32
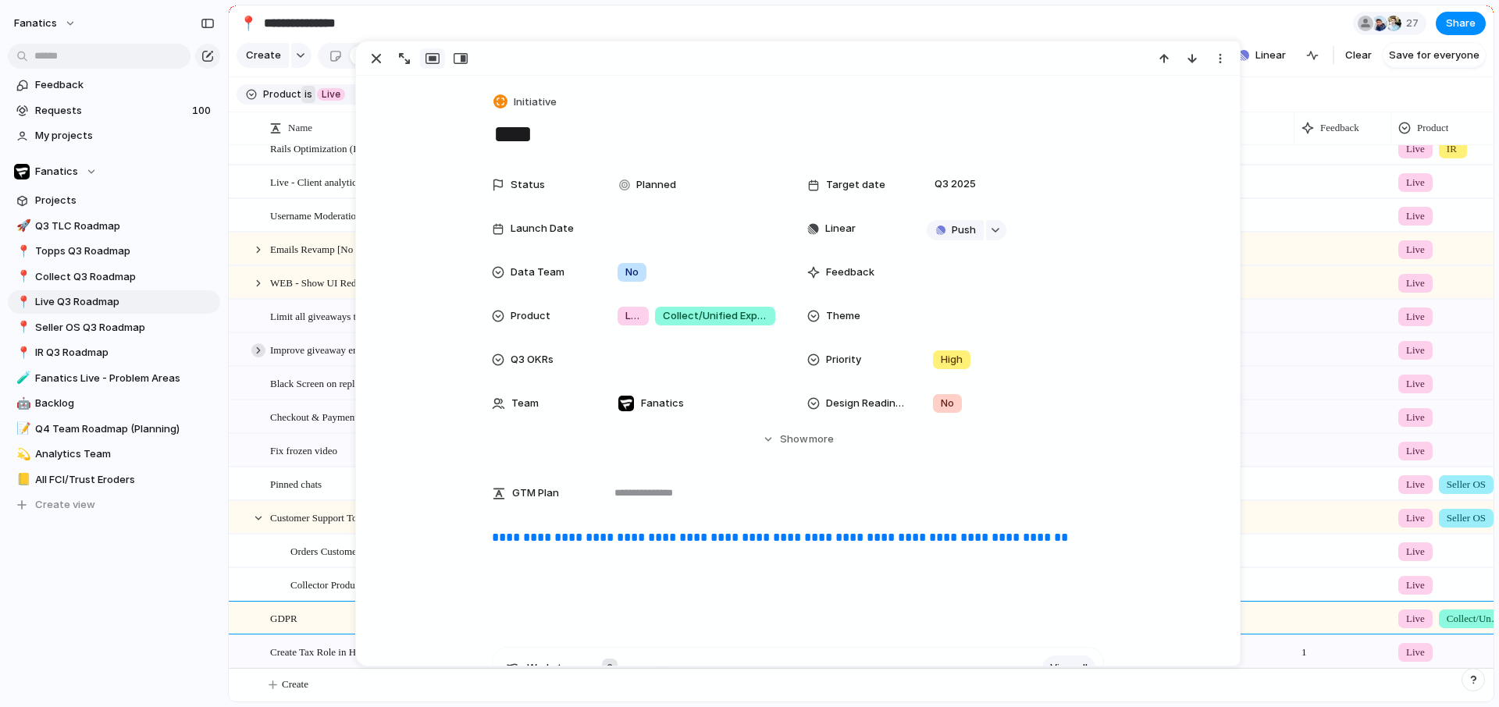
click at [264, 346] on div at bounding box center [258, 351] width 14 height 14
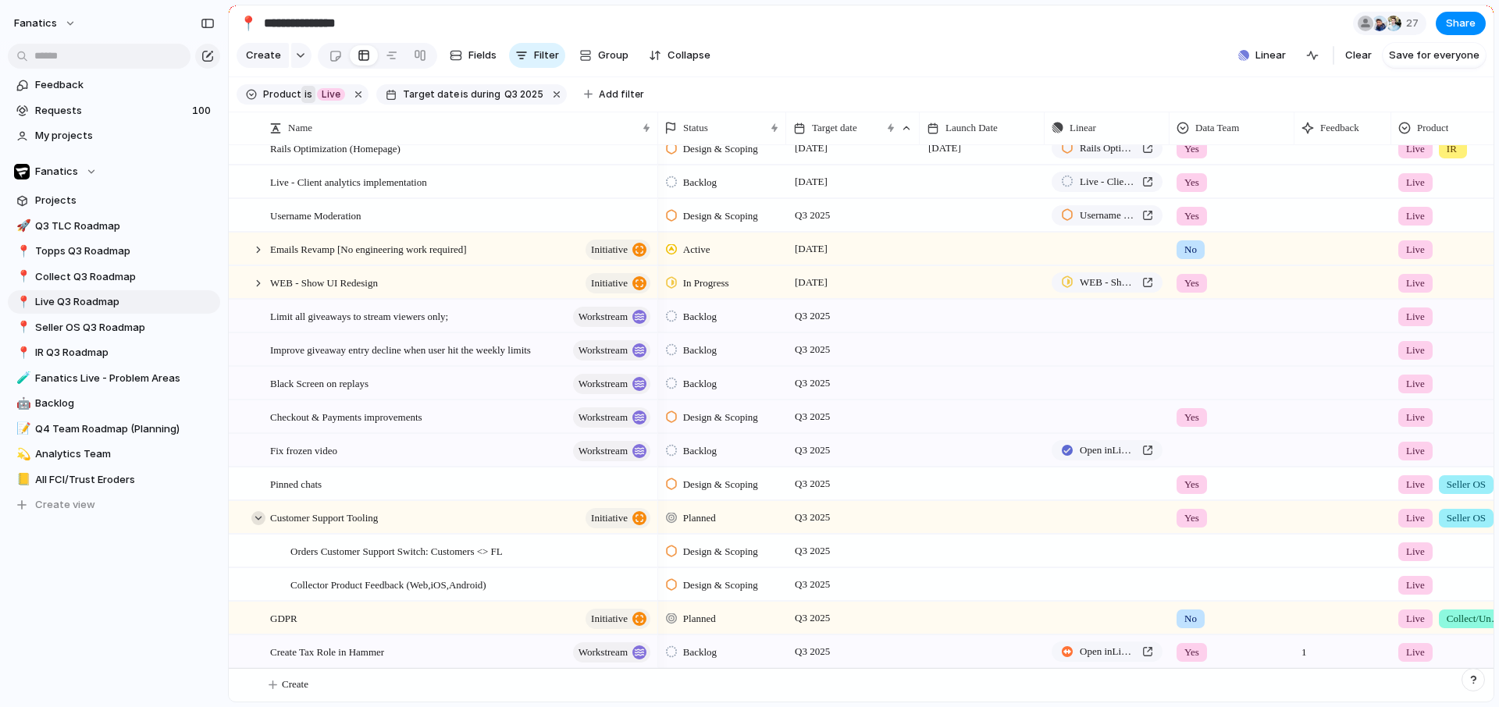
click at [259, 515] on div at bounding box center [258, 518] width 14 height 14
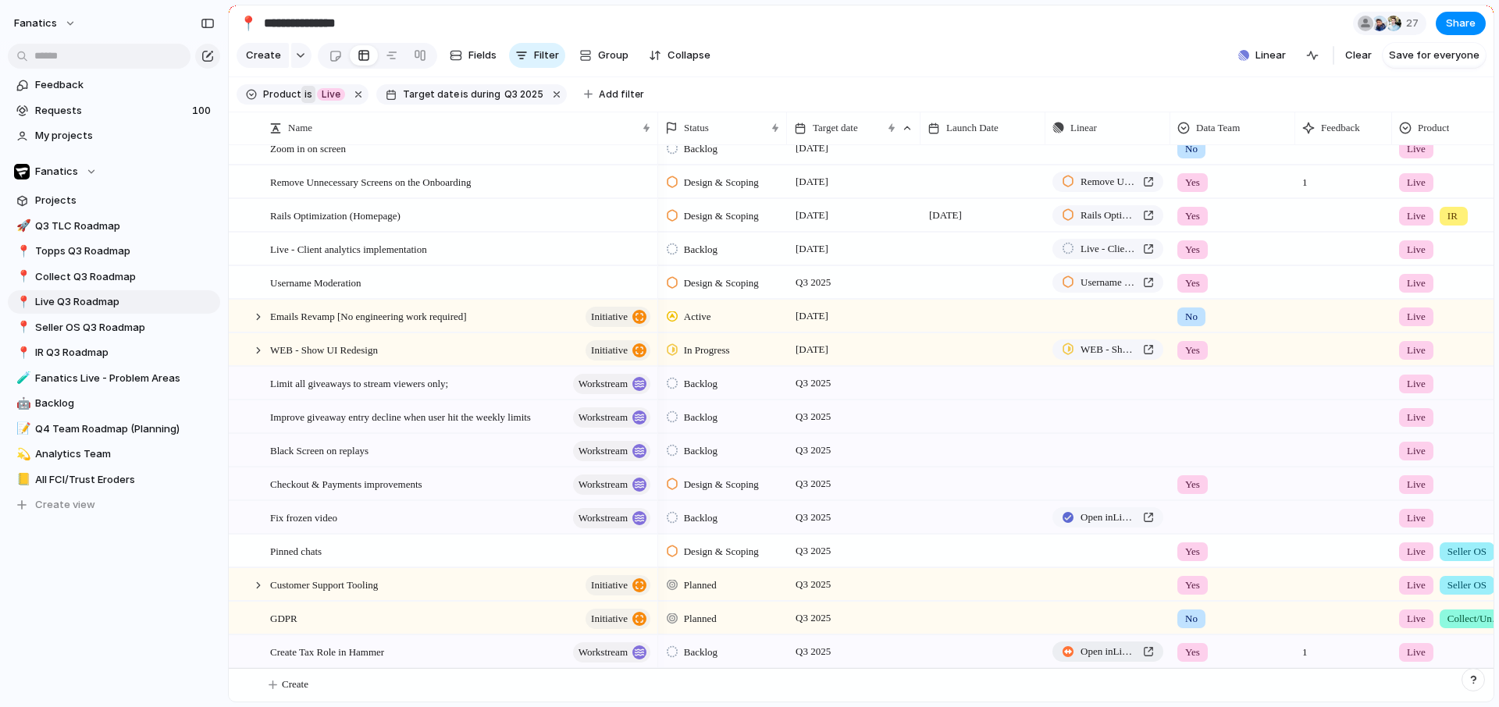
click at [1088, 651] on span "Open in Linear" at bounding box center [1109, 652] width 56 height 16
click at [501, 501] on div "Checkout & Payments improvements workstream" at bounding box center [461, 485] width 383 height 32
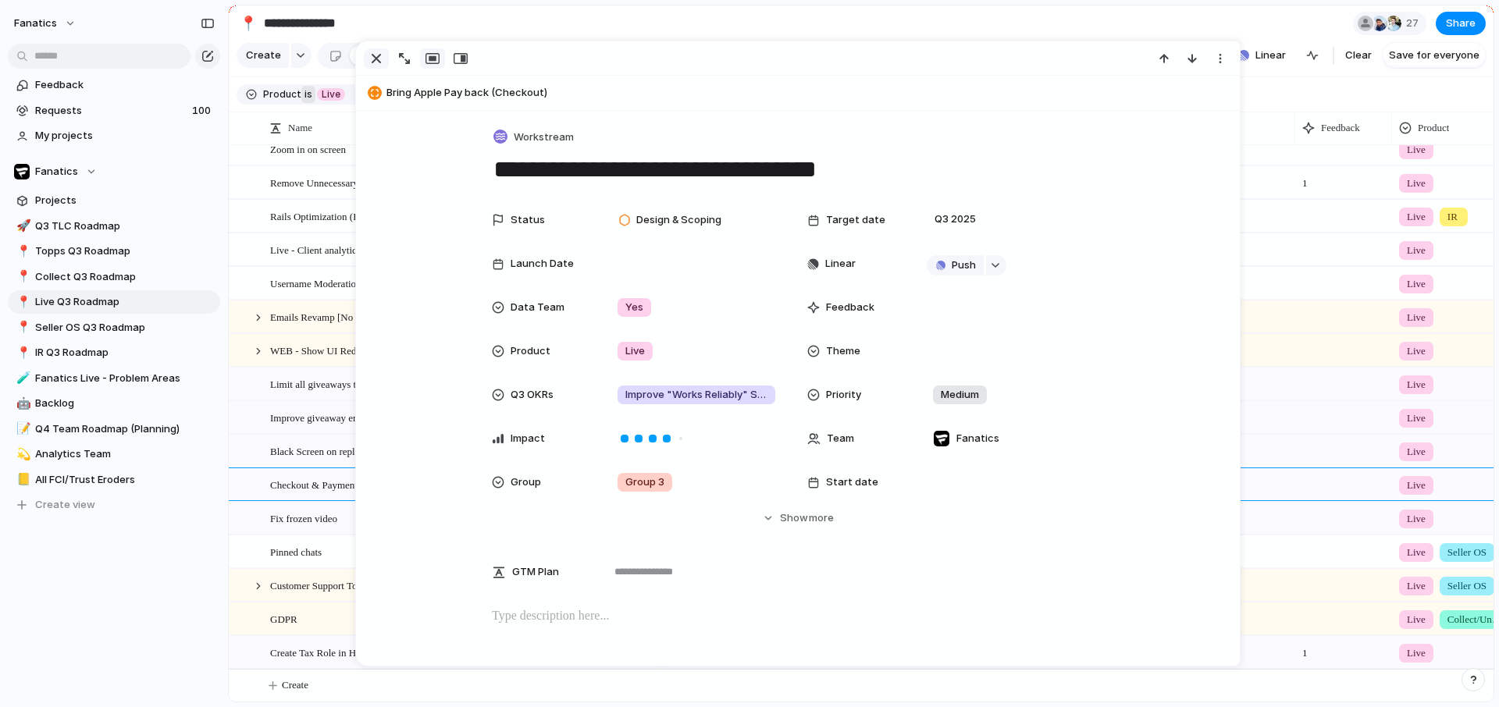
click at [383, 51] on div "button" at bounding box center [376, 58] width 19 height 19
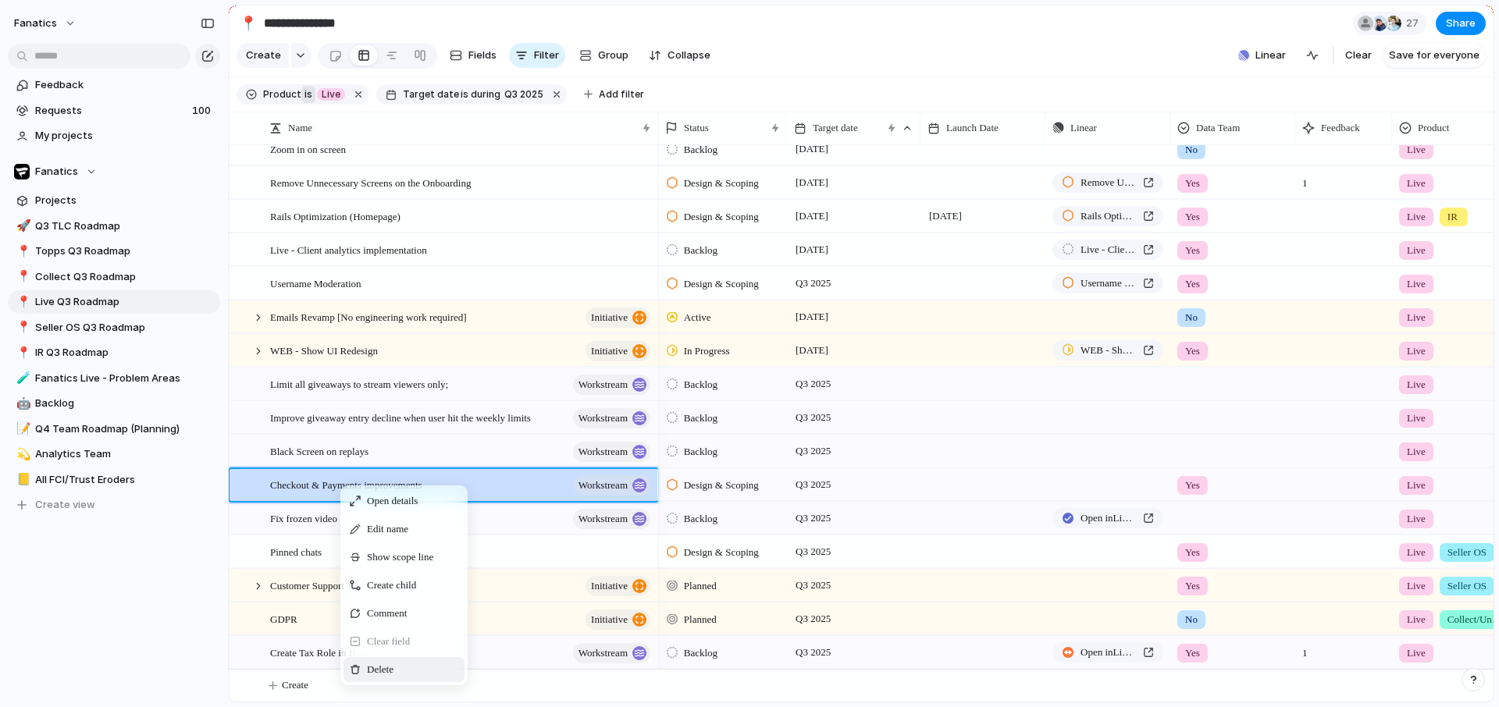
click at [404, 678] on span "Context Menu" at bounding box center [403, 670] width 6 height 16
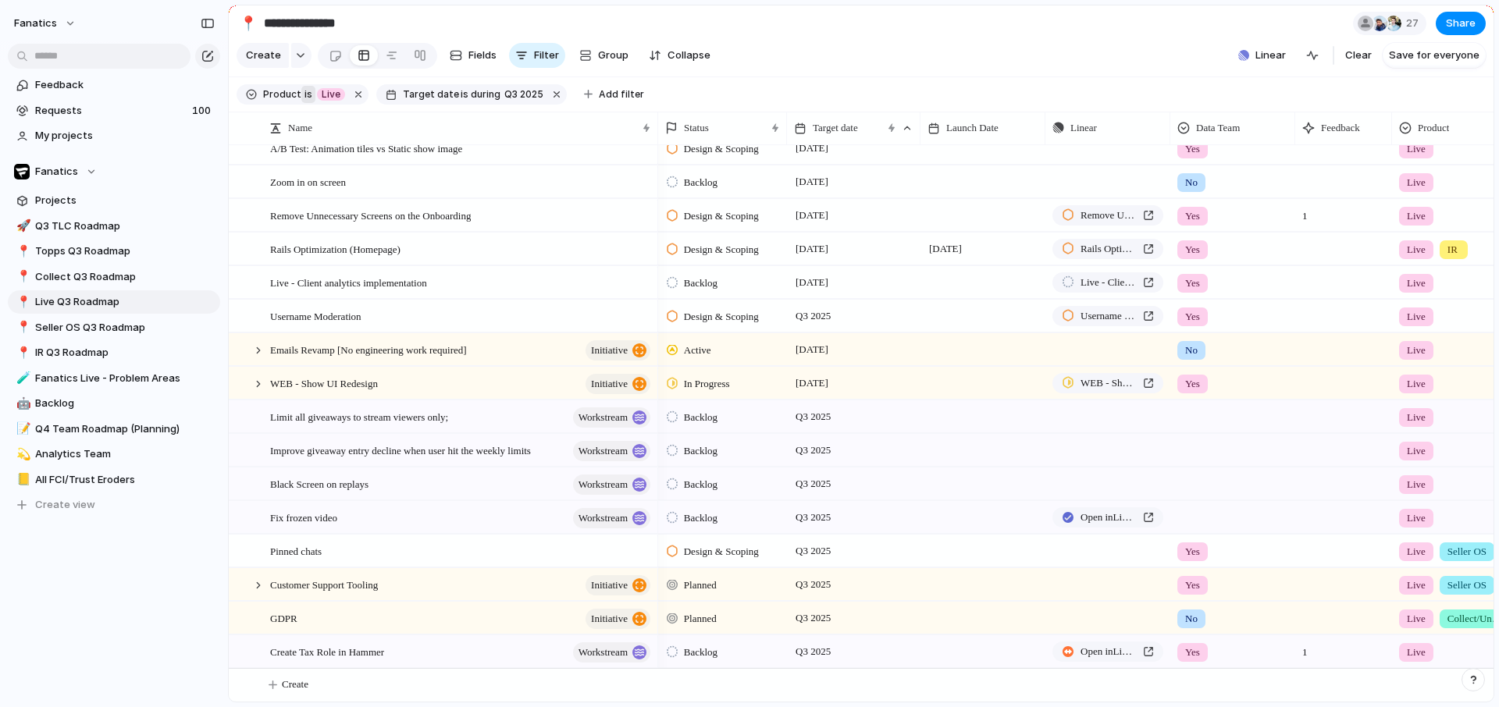
scroll to position [395, 0]
click at [812, 487] on span "Q3 2025" at bounding box center [813, 484] width 43 height 19
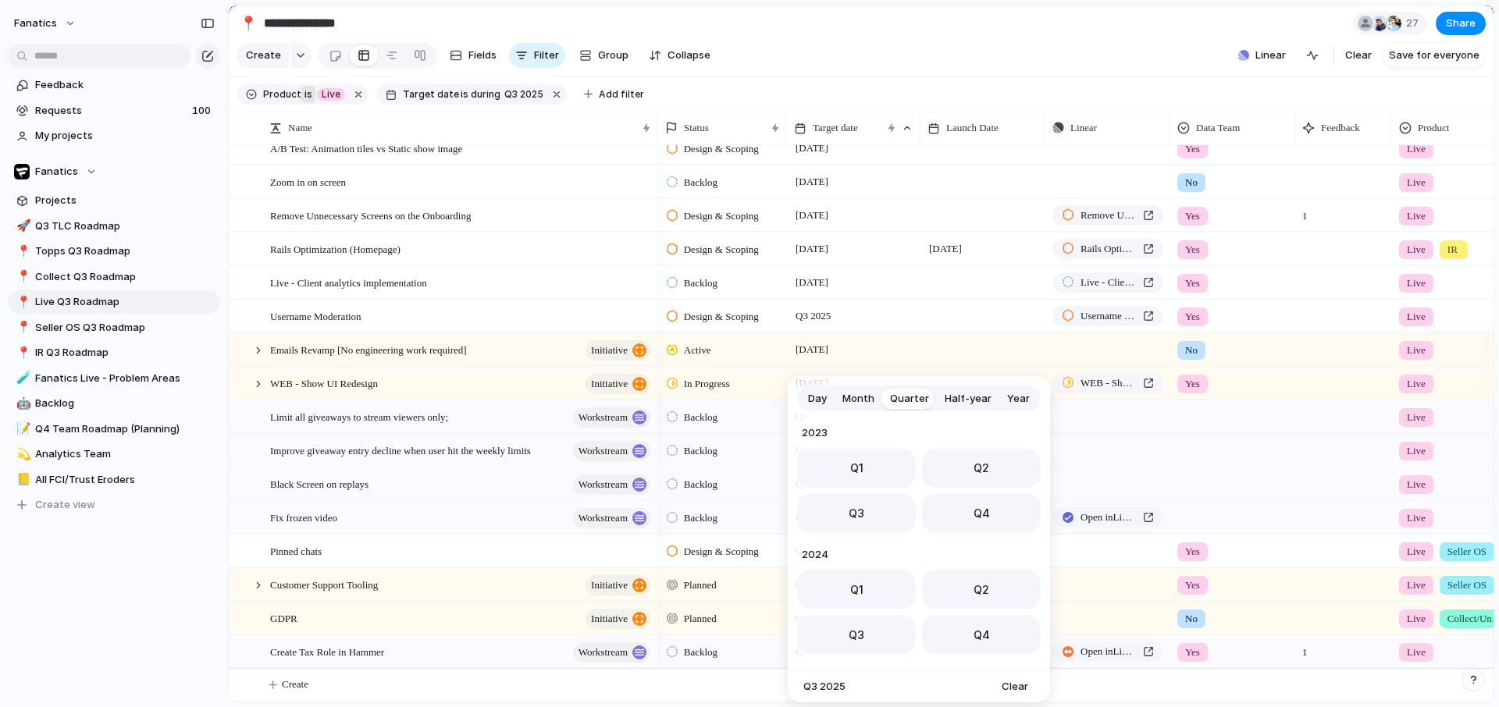
scroll to position [248, 0]
click at [952, 508] on button "Q4" at bounding box center [981, 509] width 119 height 39
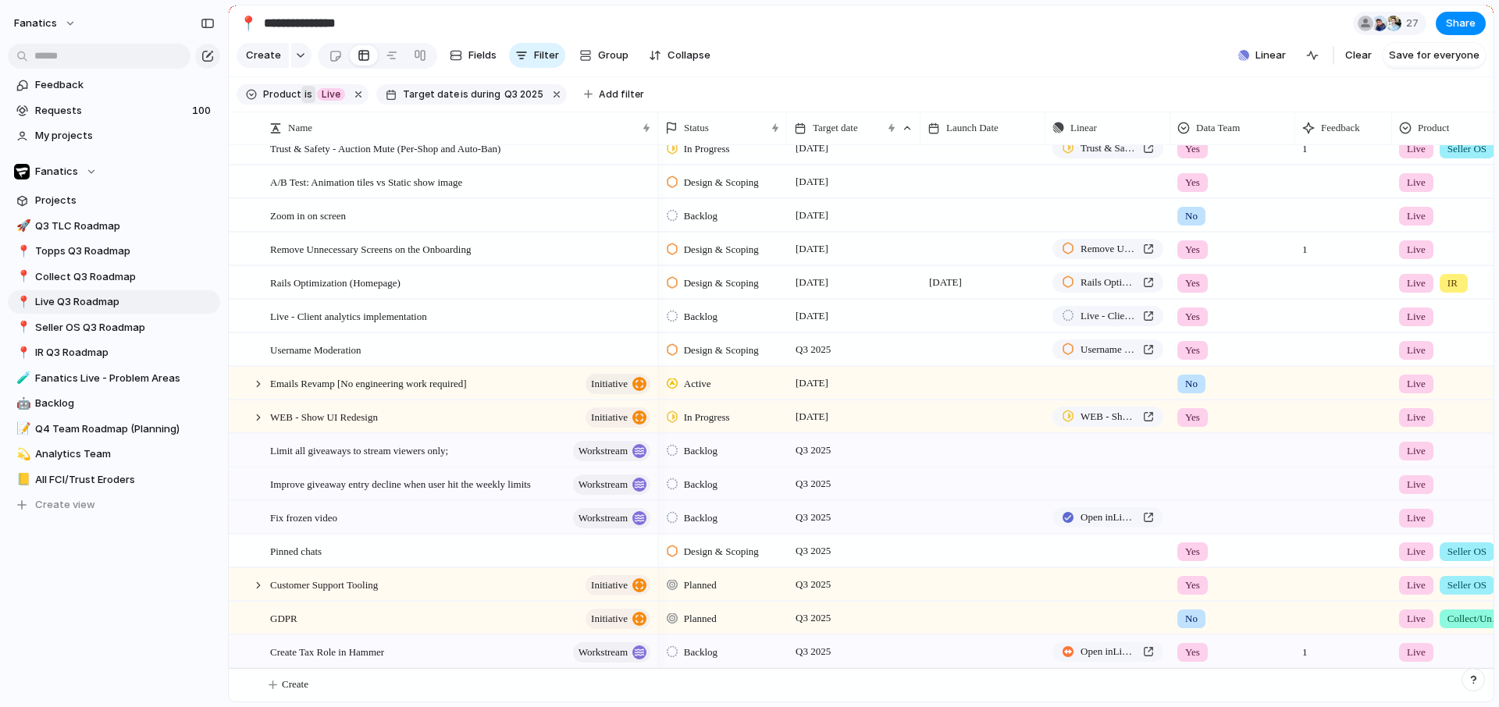
scroll to position [361, 0]
click at [822, 520] on span "Q3 2025" at bounding box center [813, 517] width 43 height 19
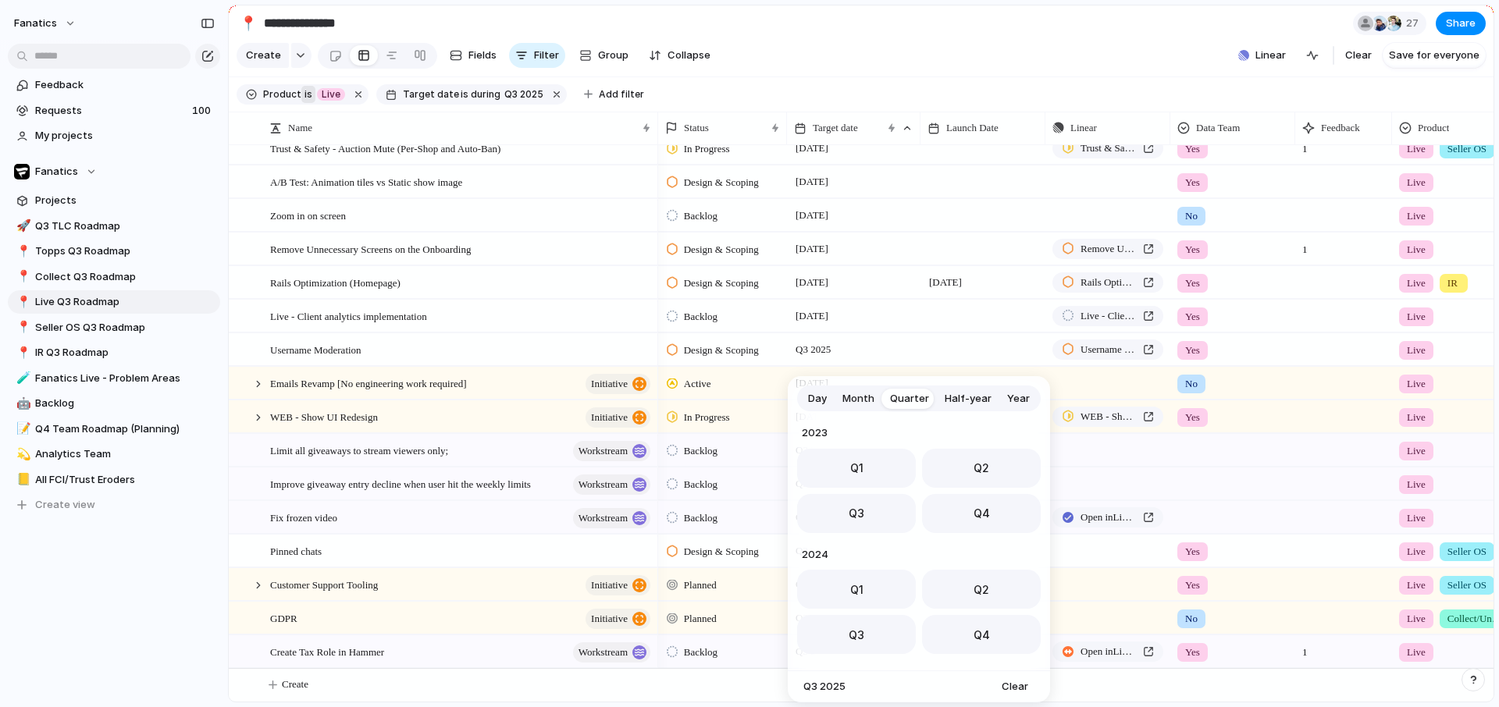
scroll to position [248, 0]
click at [974, 523] on button "Q4" at bounding box center [981, 509] width 119 height 39
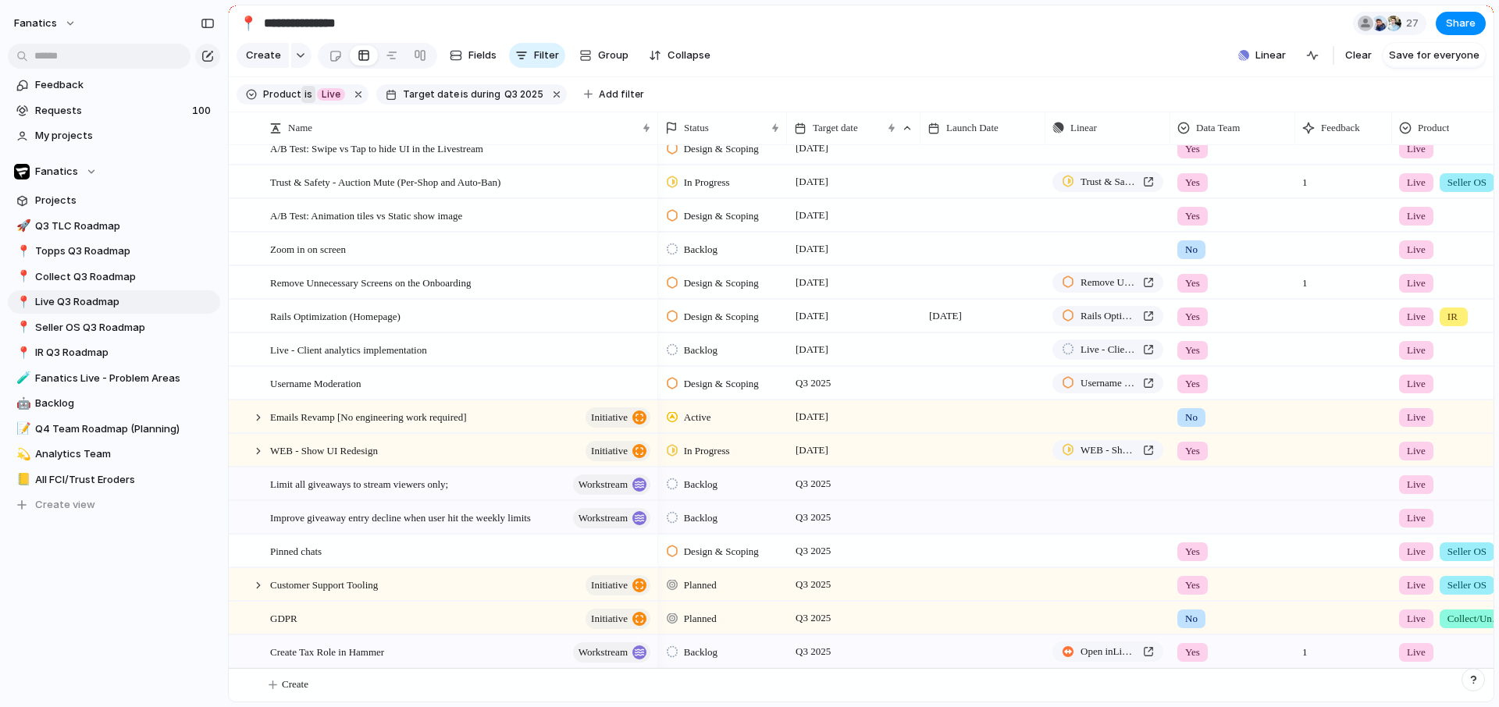
scroll to position [328, 0]
click at [800, 483] on span "Q3 2025" at bounding box center [813, 484] width 43 height 19
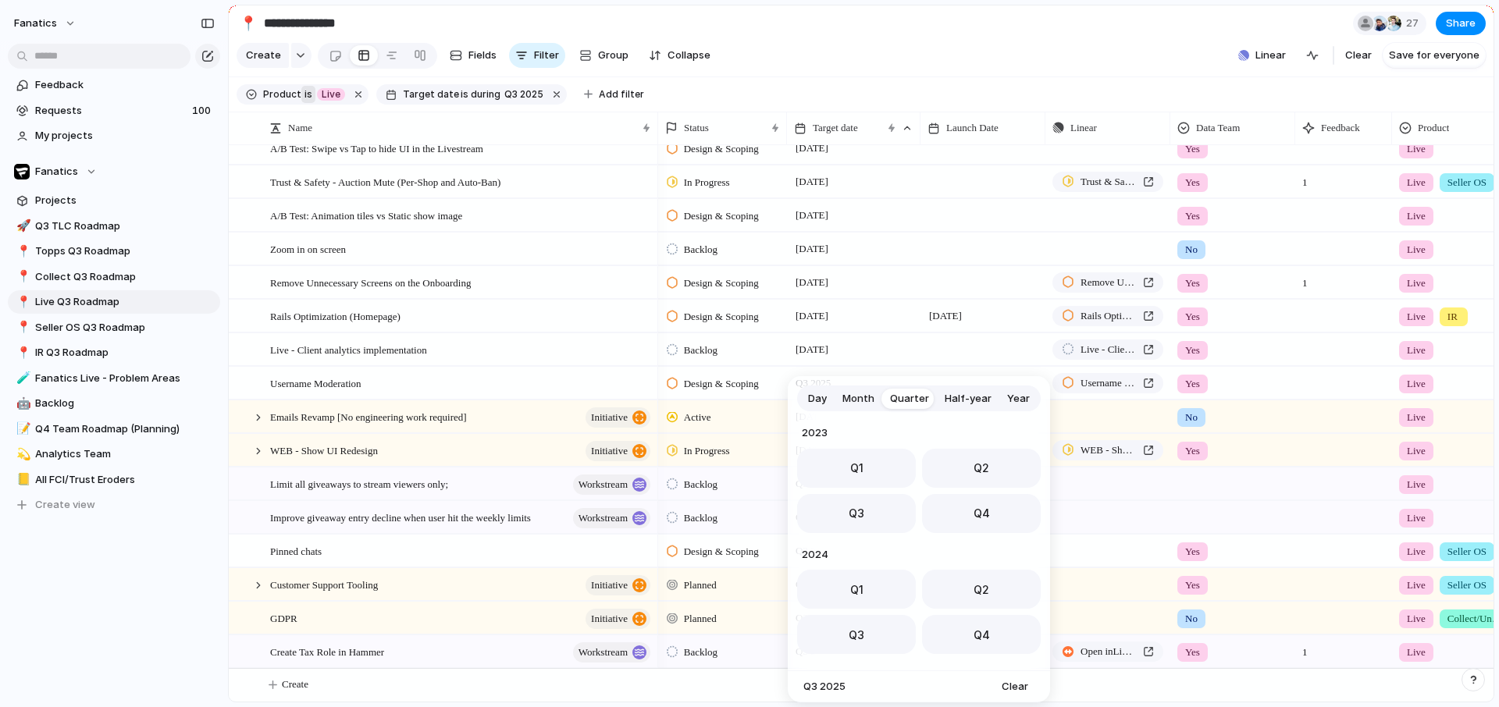
scroll to position [248, 0]
click at [938, 512] on button "Q4" at bounding box center [981, 509] width 119 height 39
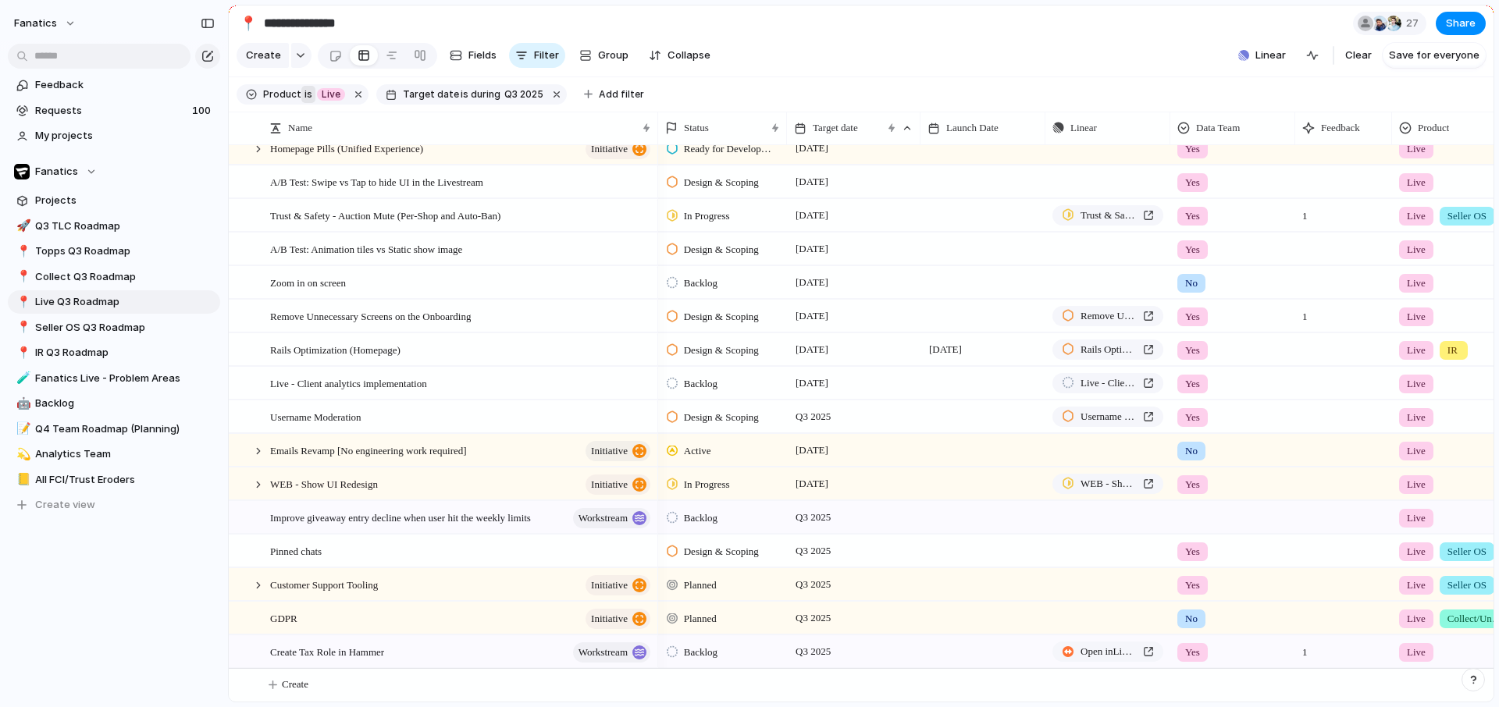
scroll to position [294, 0]
click at [821, 519] on span "Q3 2025" at bounding box center [813, 517] width 43 height 19
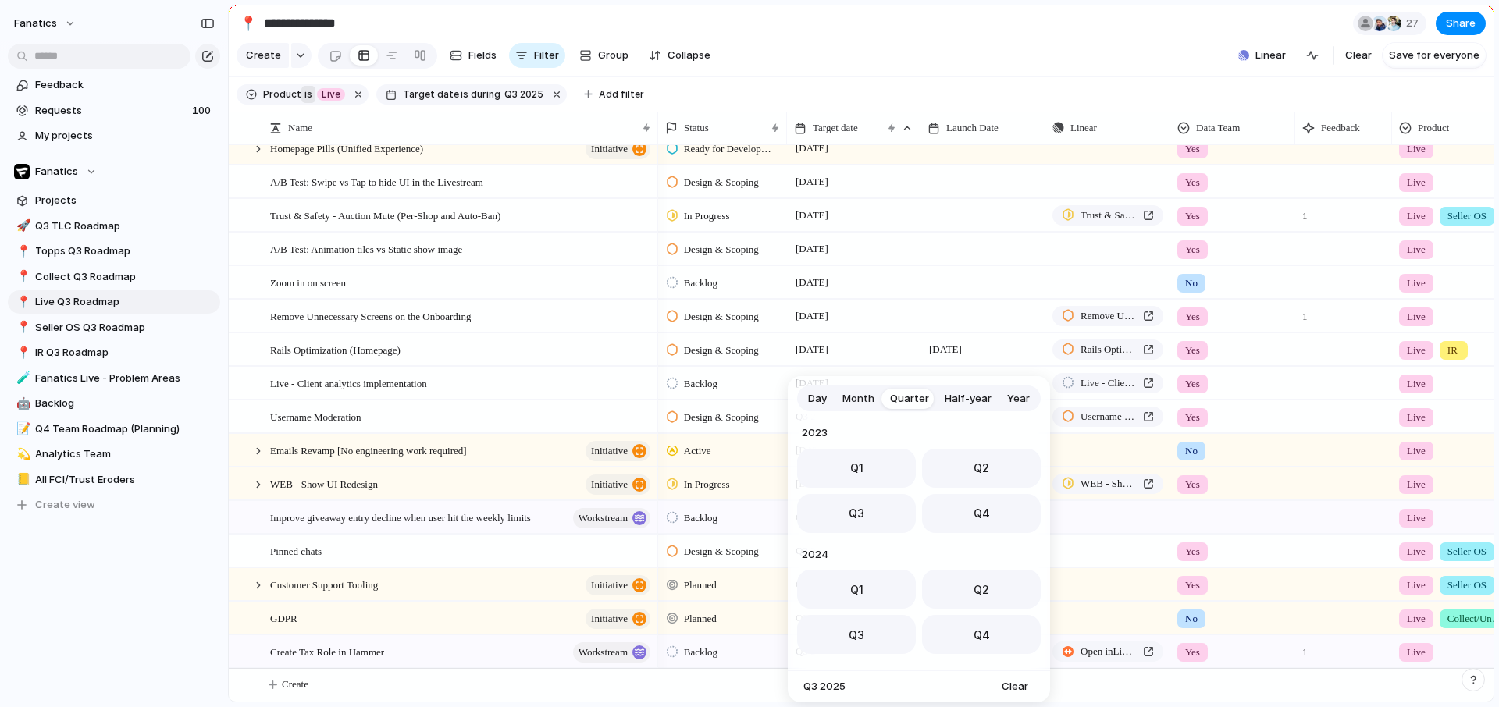
scroll to position [248, 0]
click at [970, 519] on button "Q4" at bounding box center [981, 509] width 119 height 39
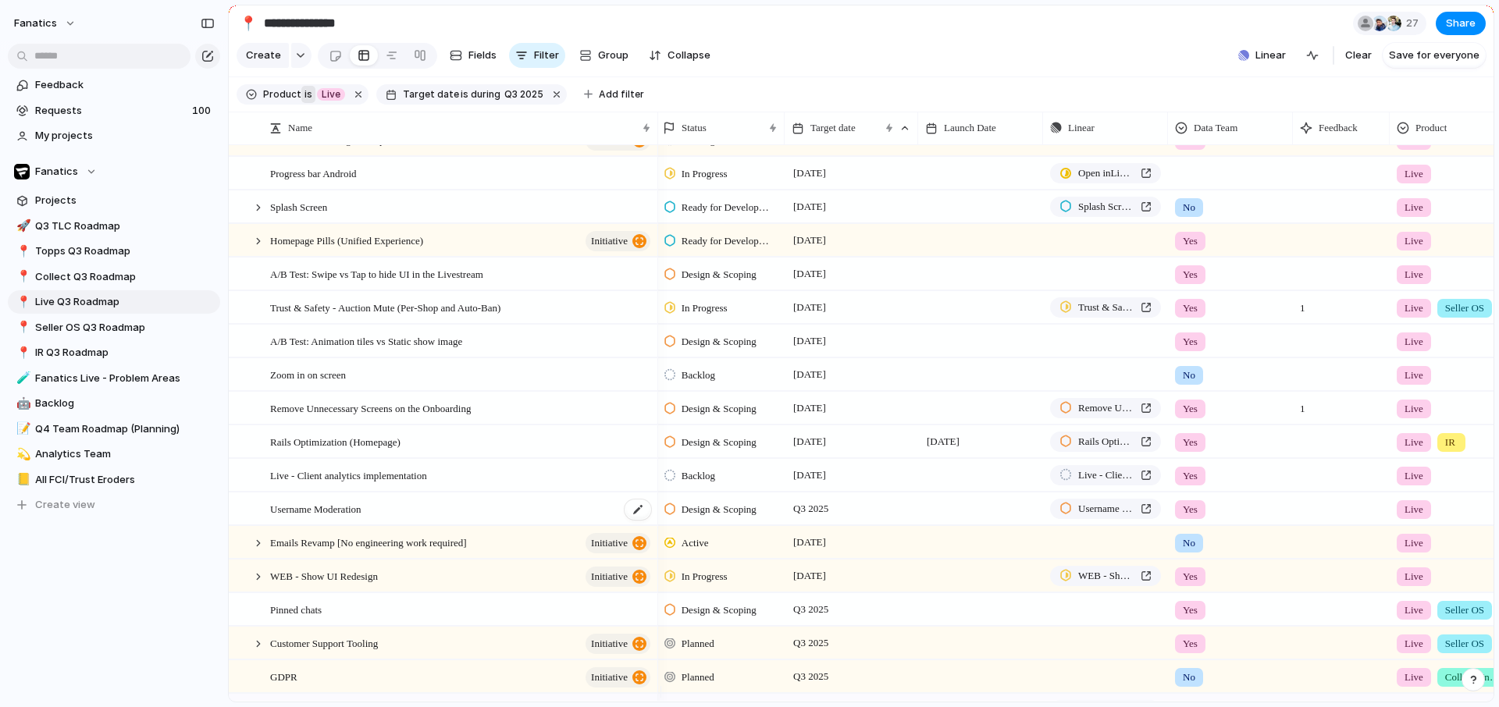
scroll to position [261, 0]
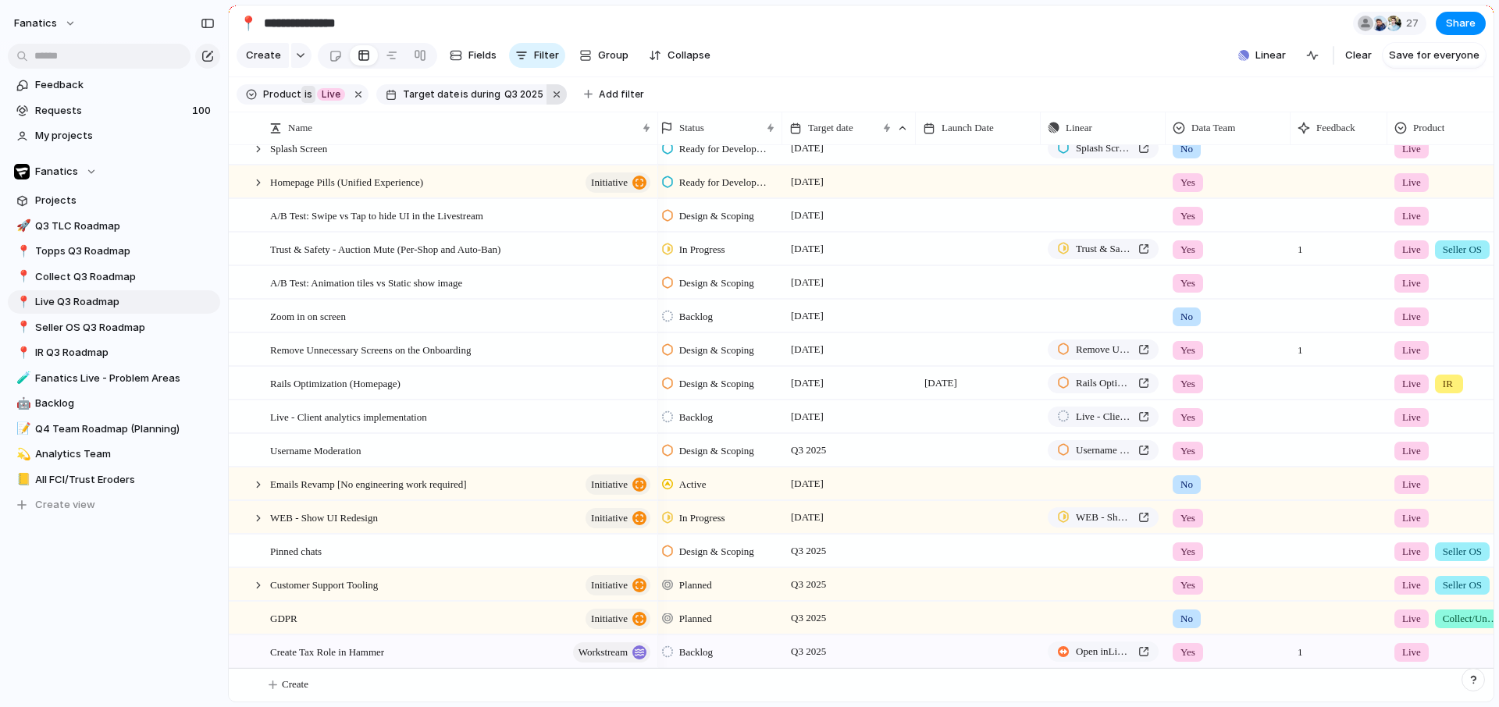
click at [548, 105] on button "button" at bounding box center [557, 94] width 20 height 20
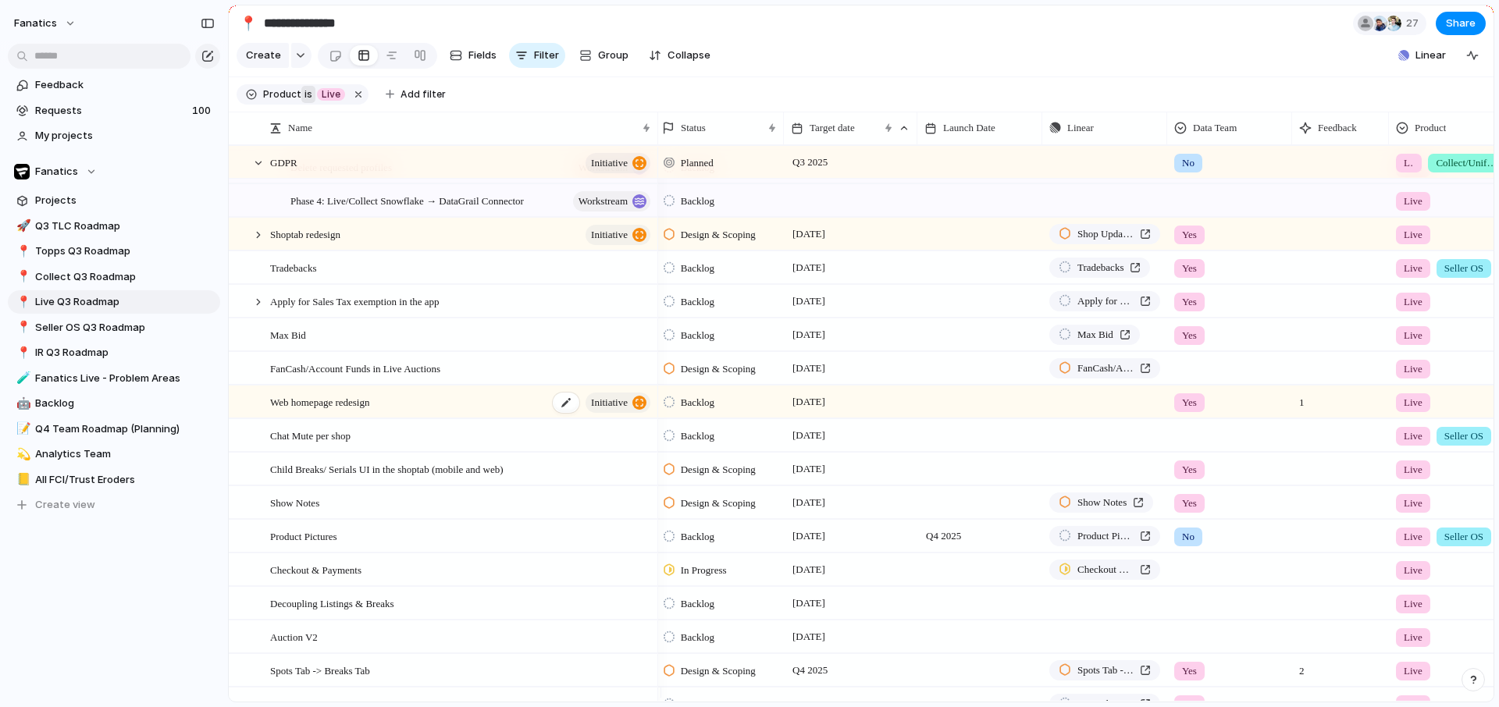
click at [346, 411] on span "Web homepage redesign" at bounding box center [319, 402] width 99 height 18
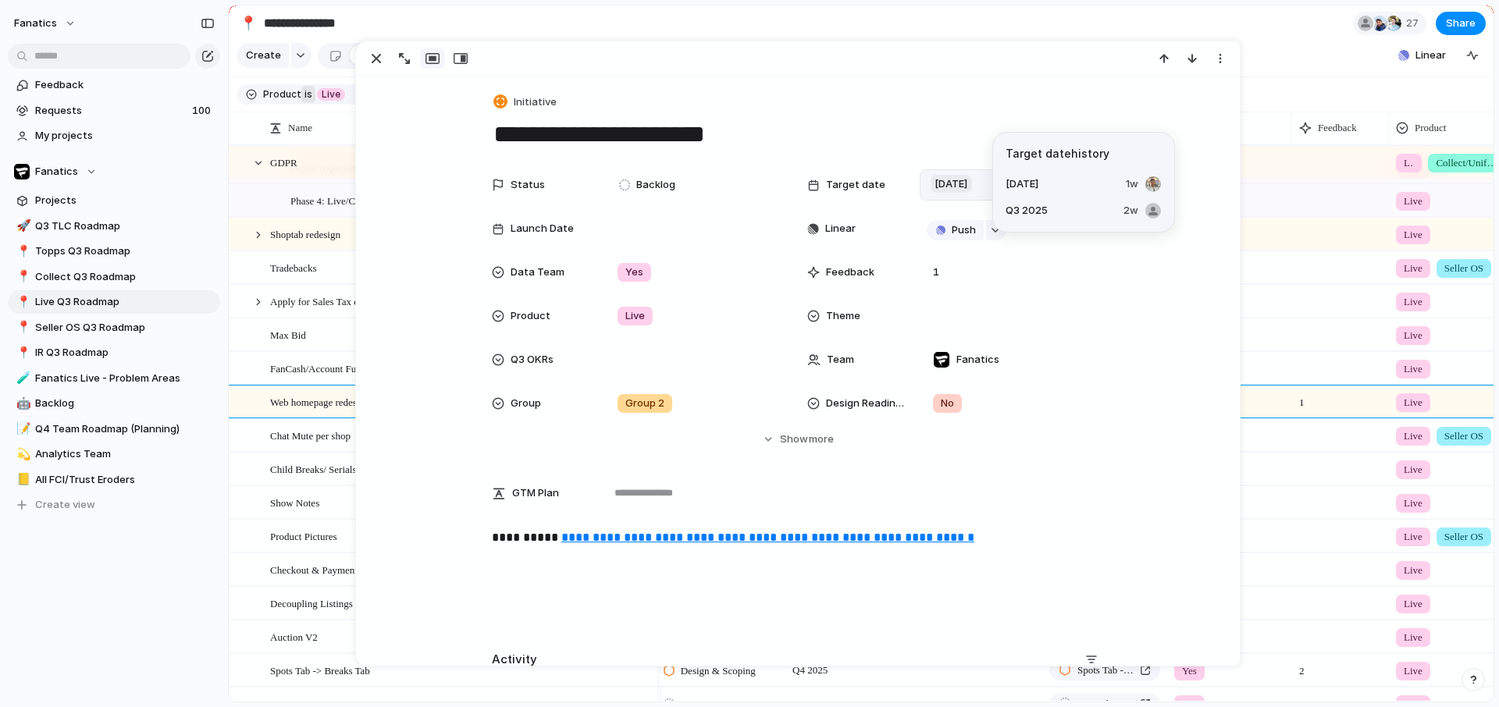
click at [972, 187] on span "[DATE]" at bounding box center [951, 184] width 41 height 19
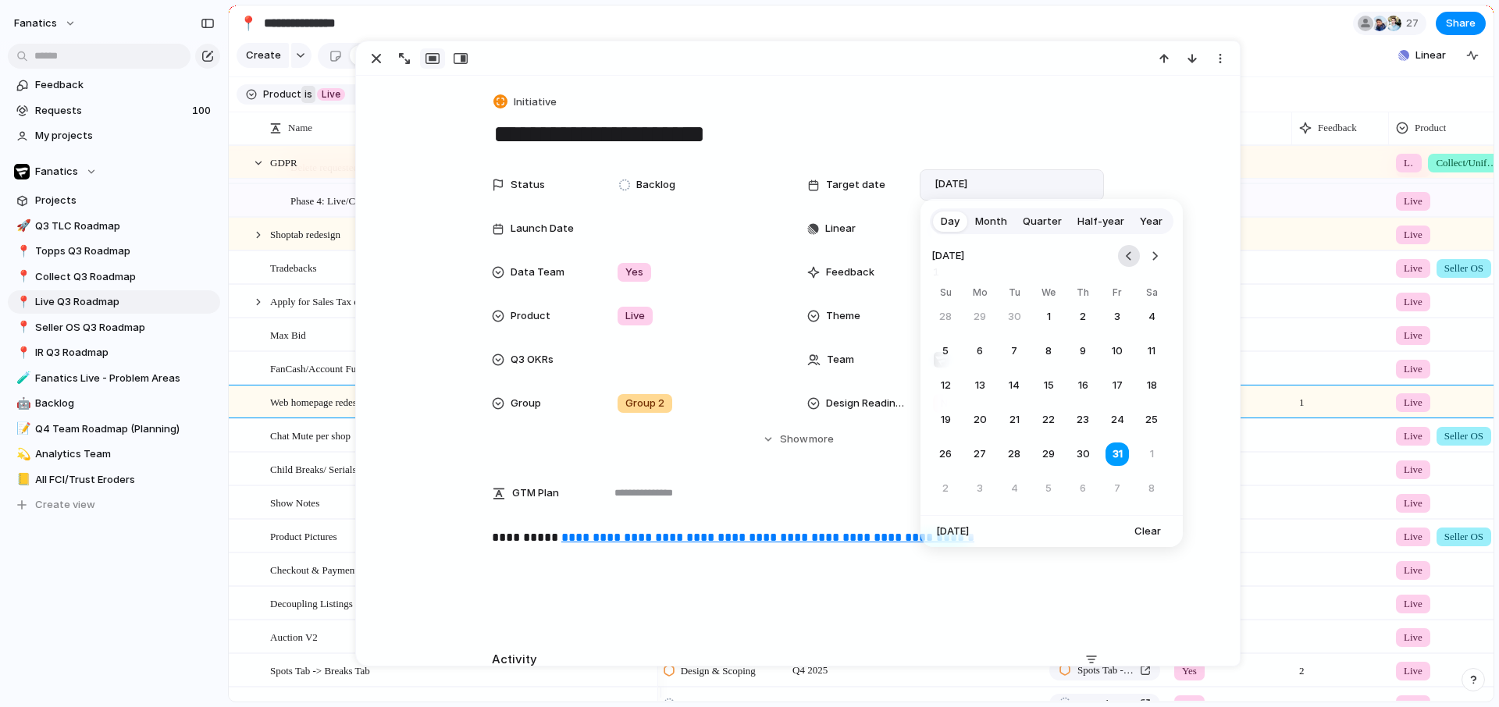
click at [1136, 256] on button "Go to the Previous Month" at bounding box center [1129, 256] width 22 height 22
click at [1021, 445] on button "30" at bounding box center [1014, 454] width 28 height 28
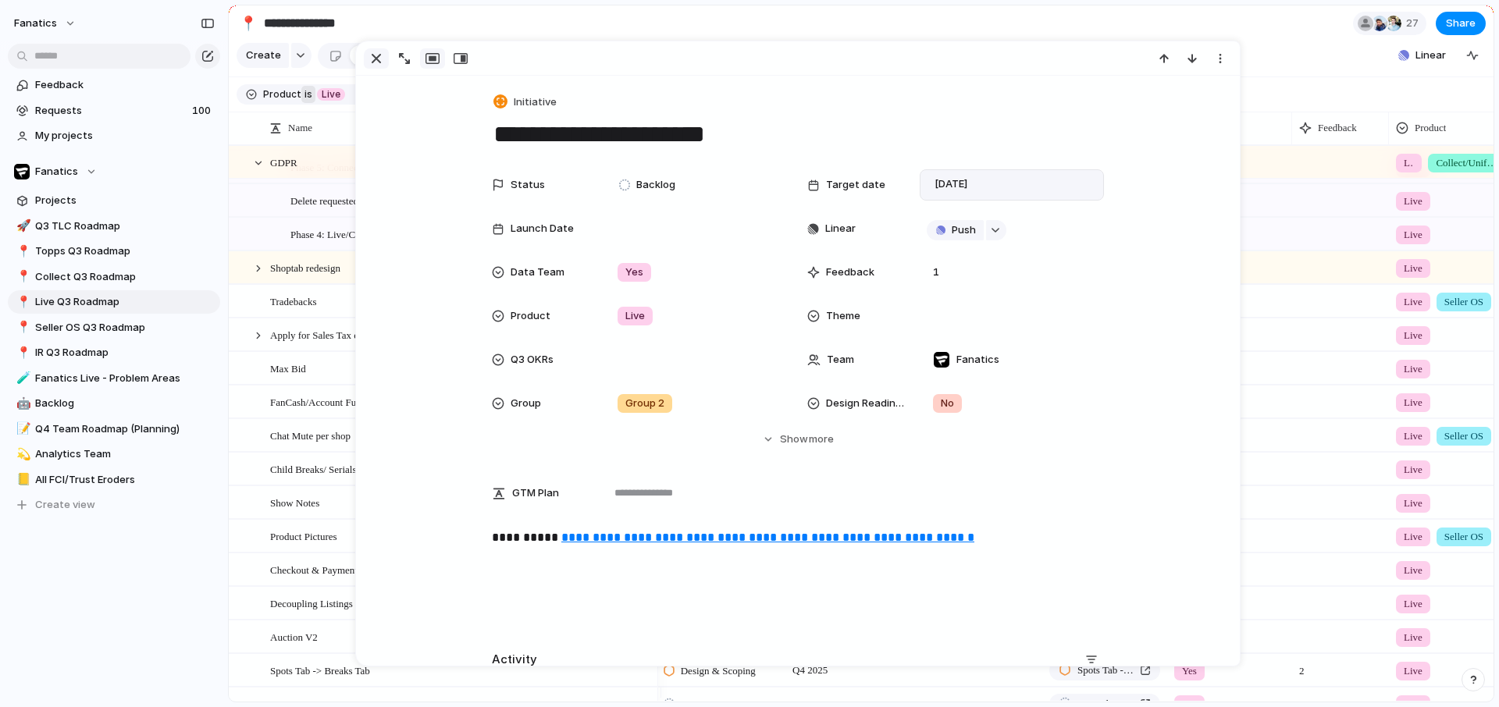
click at [374, 58] on div "button" at bounding box center [376, 58] width 19 height 19
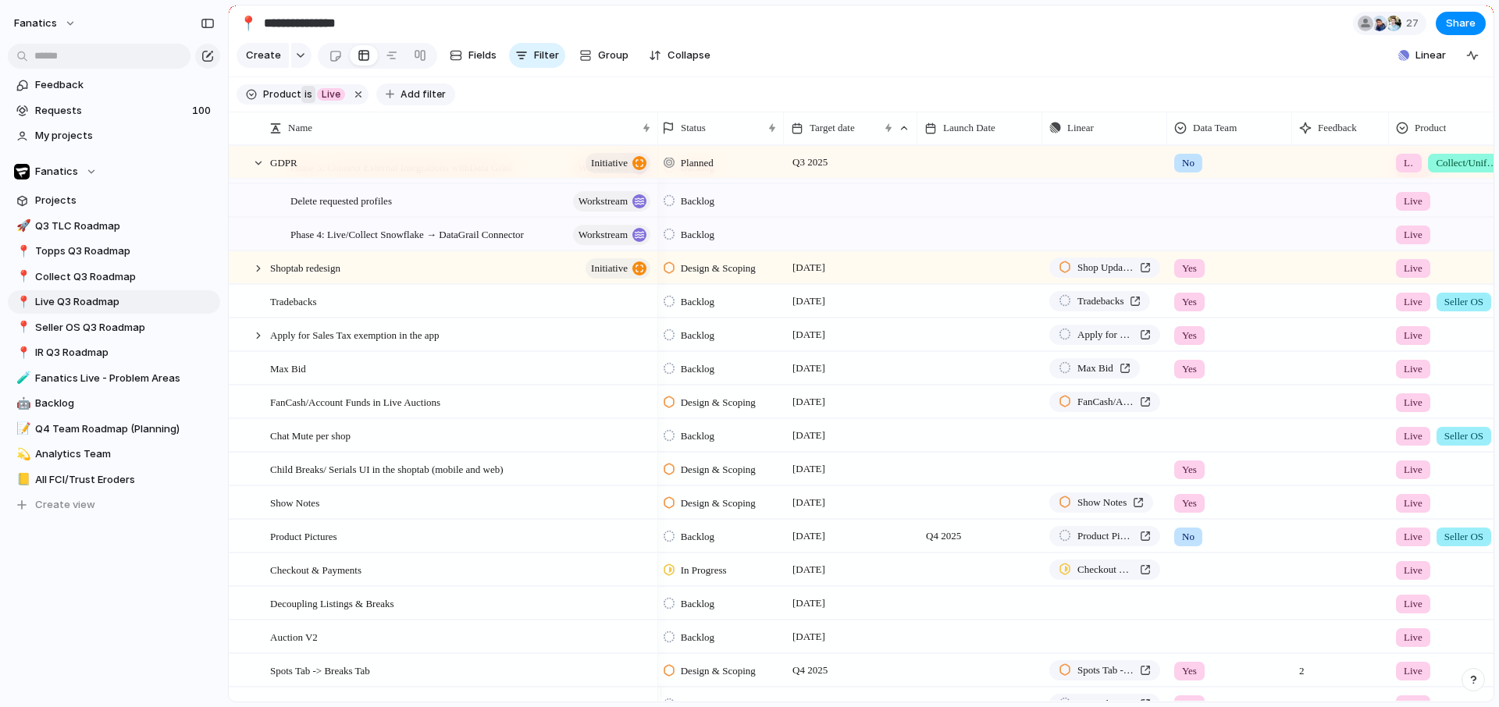
click at [401, 101] on span "Add filter" at bounding box center [423, 94] width 45 height 14
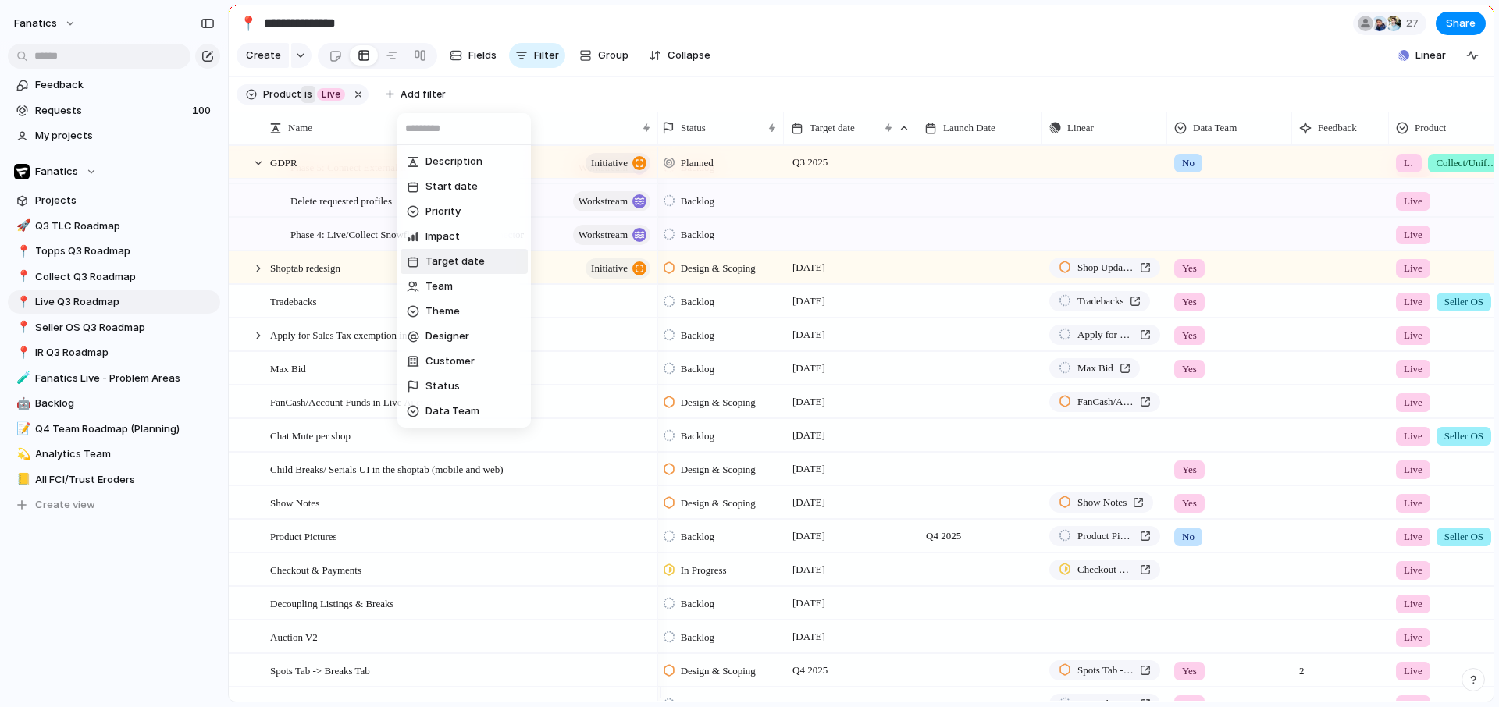
click at [464, 262] on span "Target date" at bounding box center [455, 262] width 59 height 16
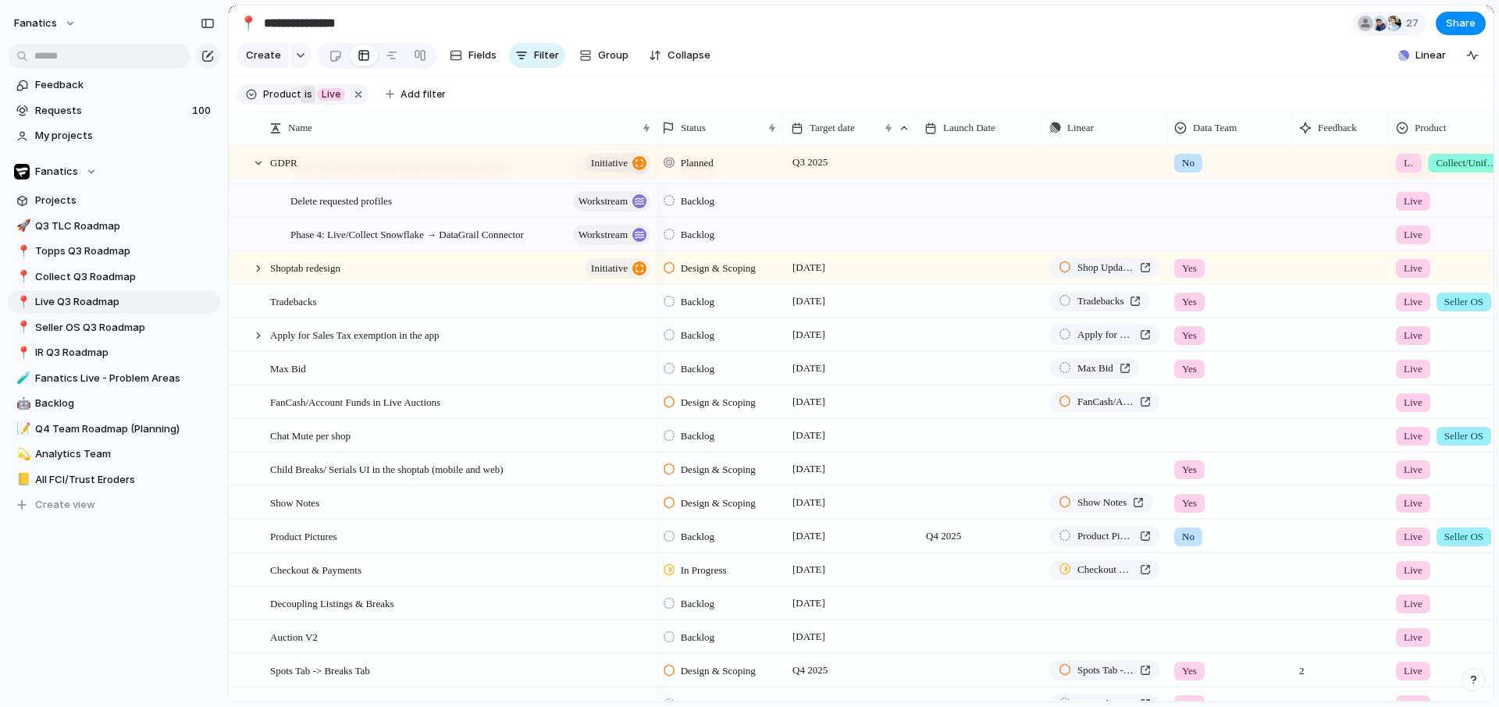
click at [468, 18] on div "last week last month next week next month range no selection" at bounding box center [749, 353] width 1499 height 707
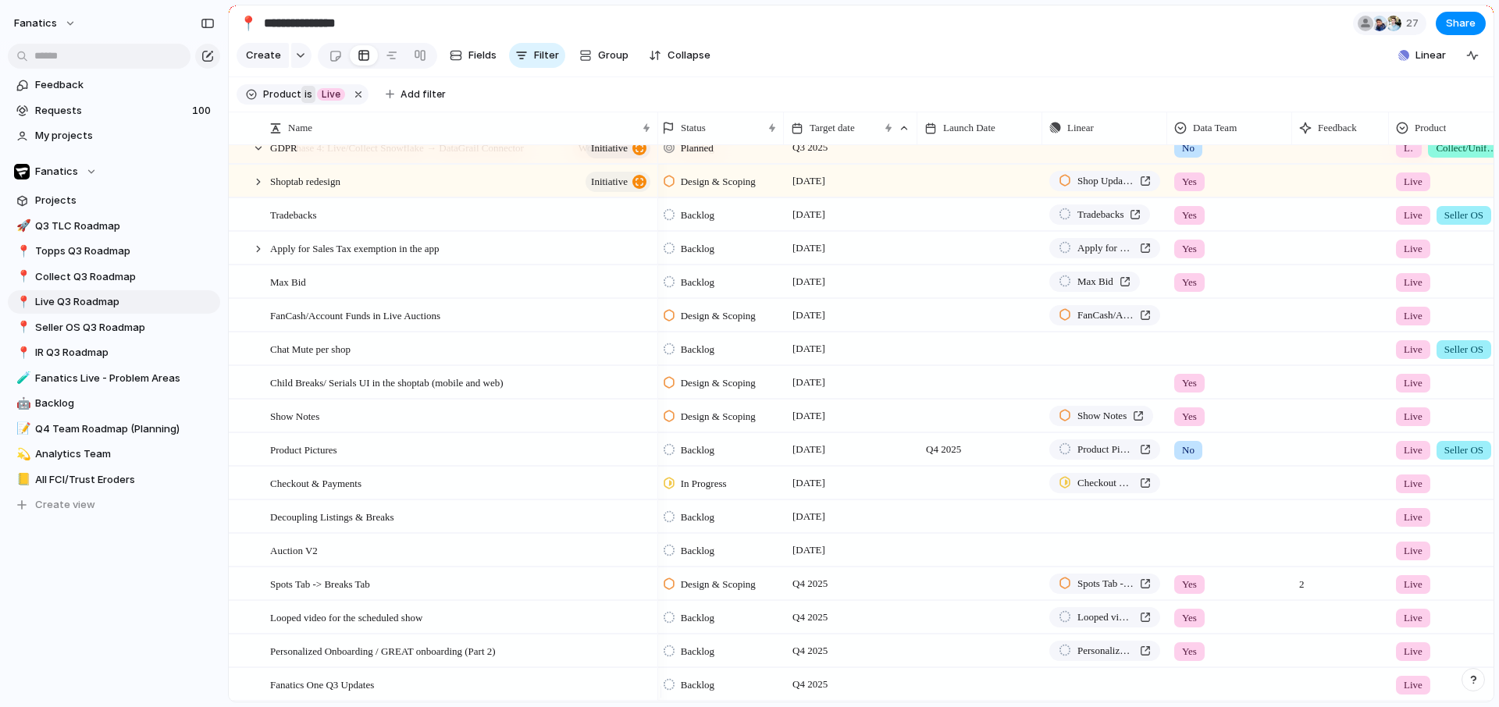
scroll to position [871, 0]
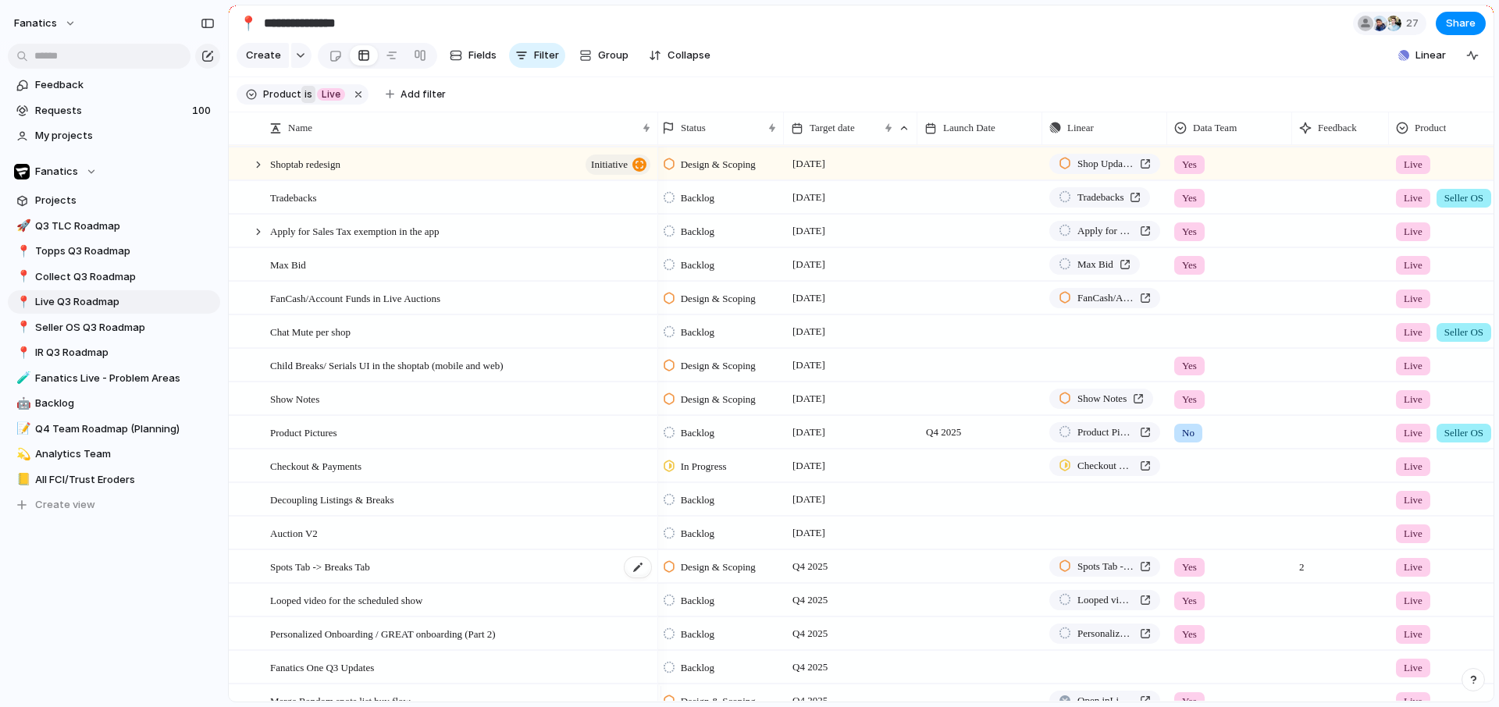
click at [331, 575] on span "Spots Tab -> Breaks Tab" at bounding box center [320, 566] width 100 height 18
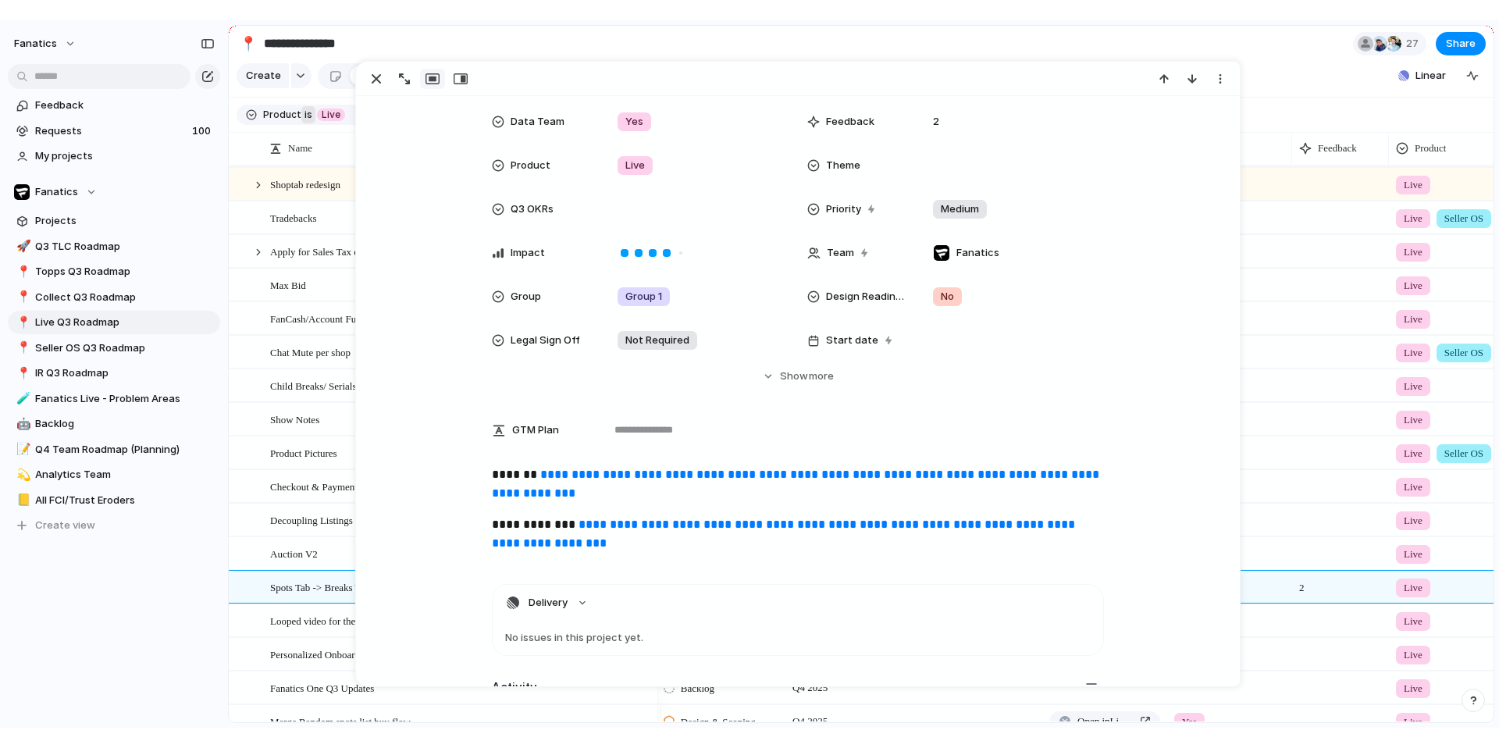
scroll to position [180, 0]
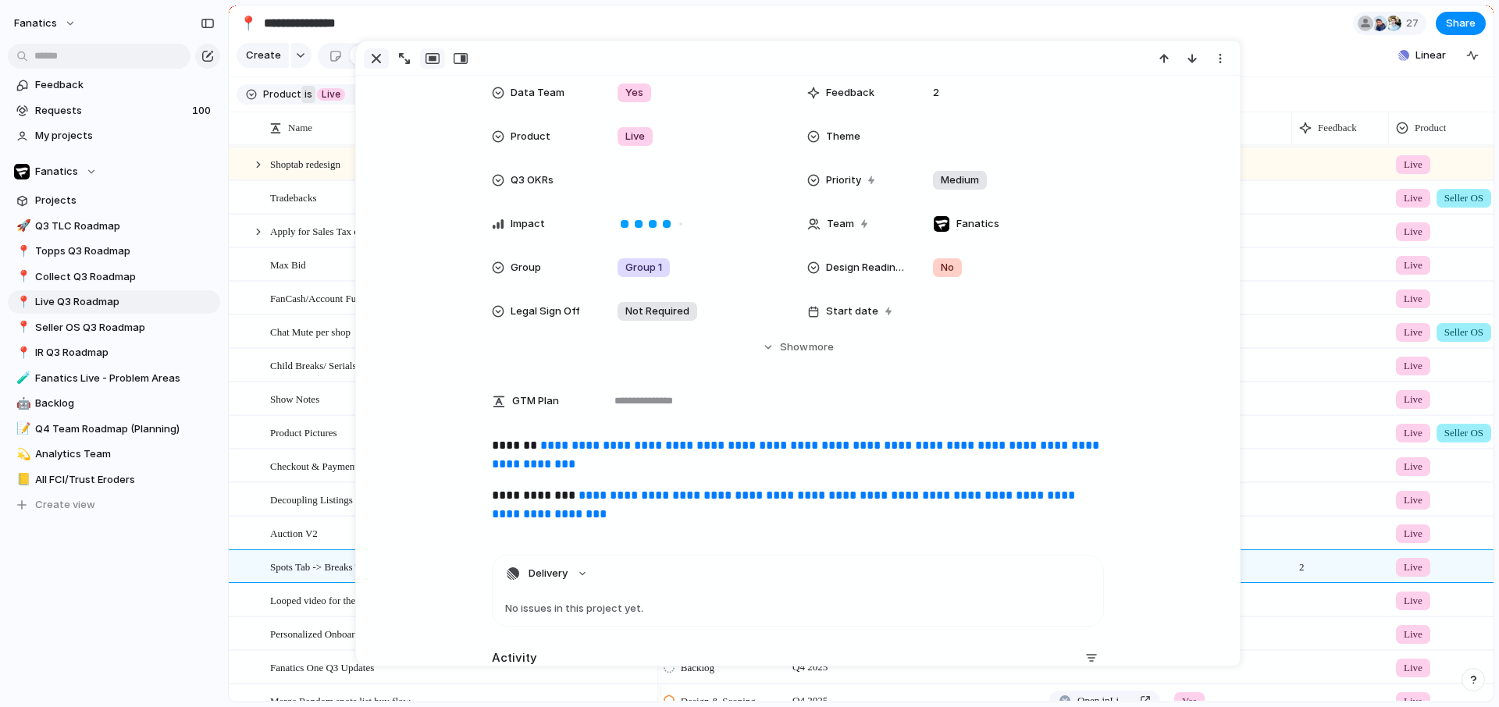
click at [375, 59] on div "button" at bounding box center [376, 58] width 19 height 19
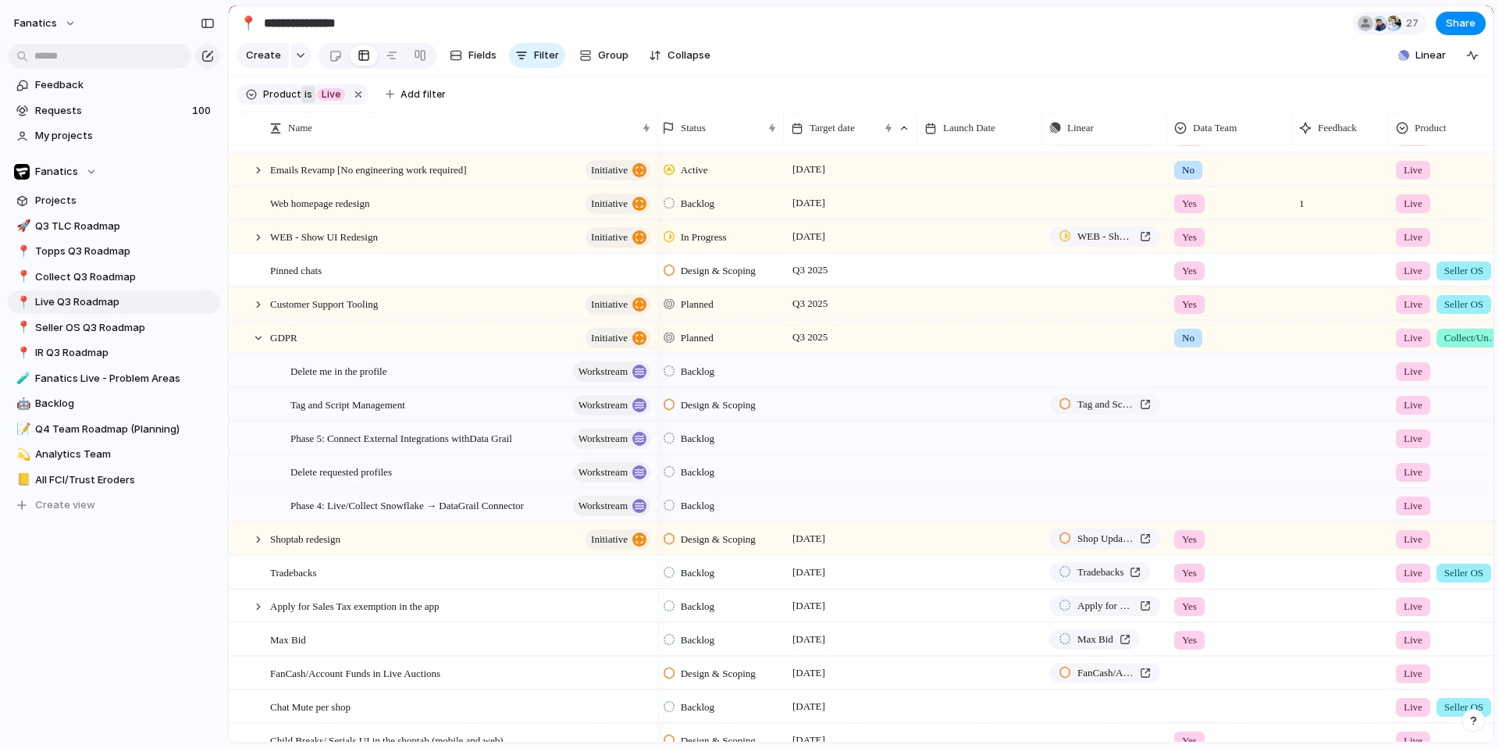
scroll to position [491, 0]
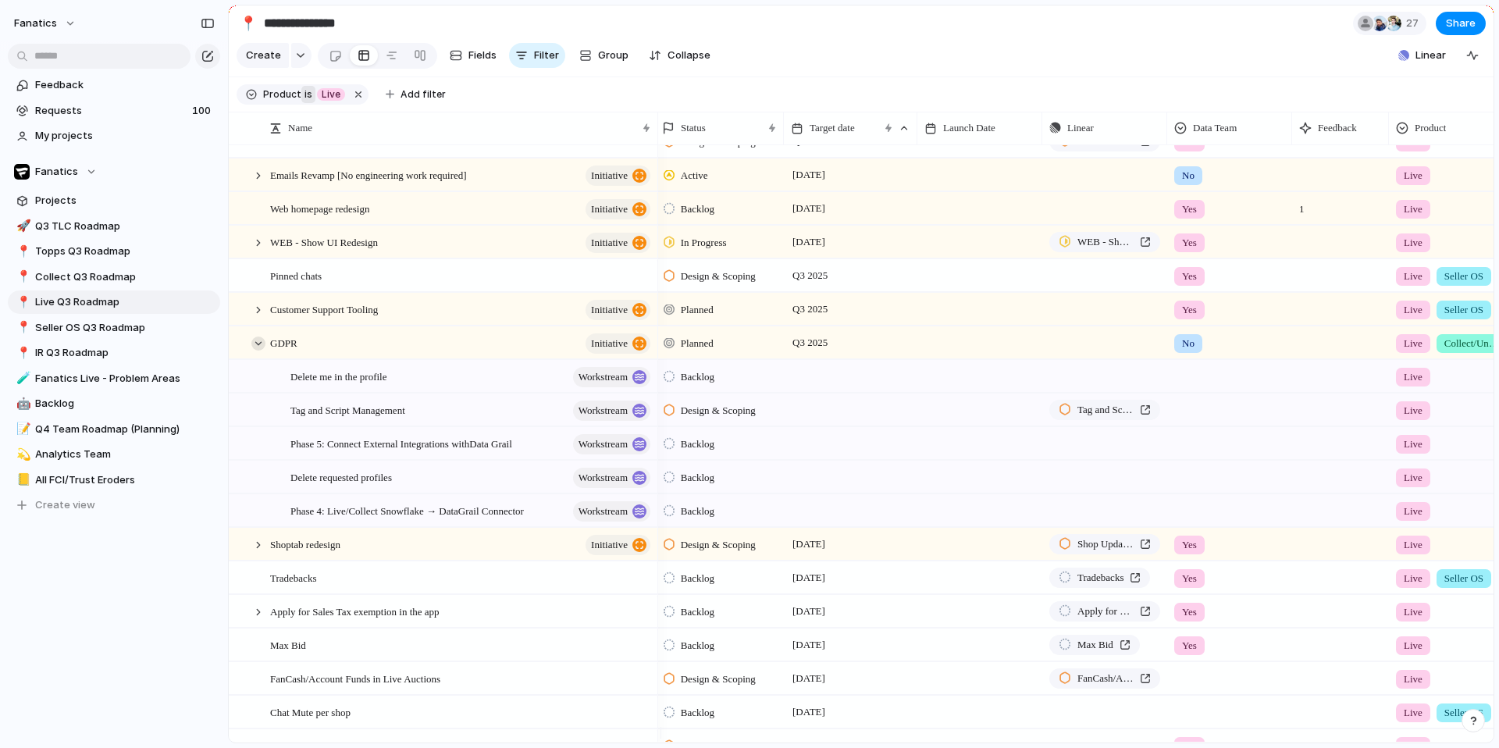
click at [253, 351] on div at bounding box center [258, 344] width 14 height 14
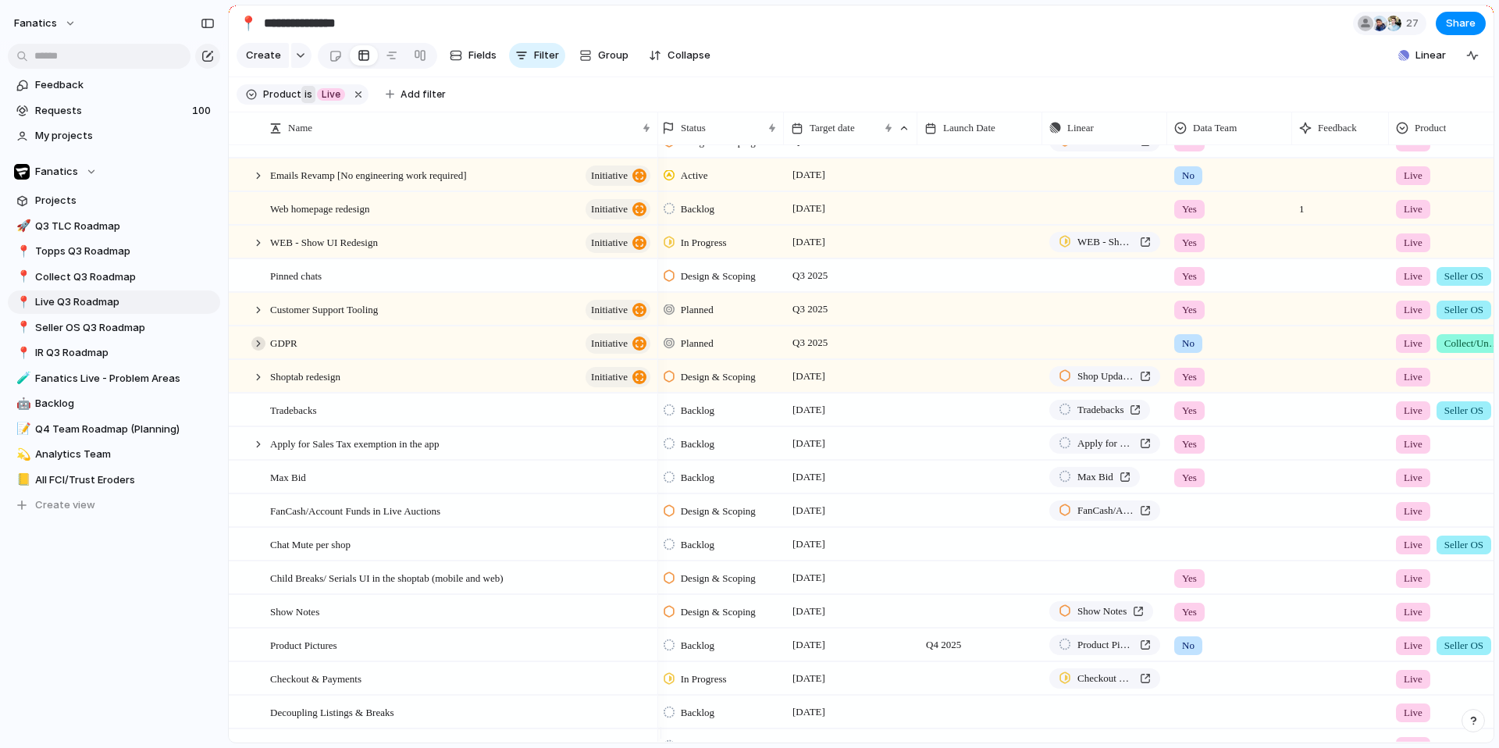
click at [253, 351] on div at bounding box center [258, 344] width 14 height 14
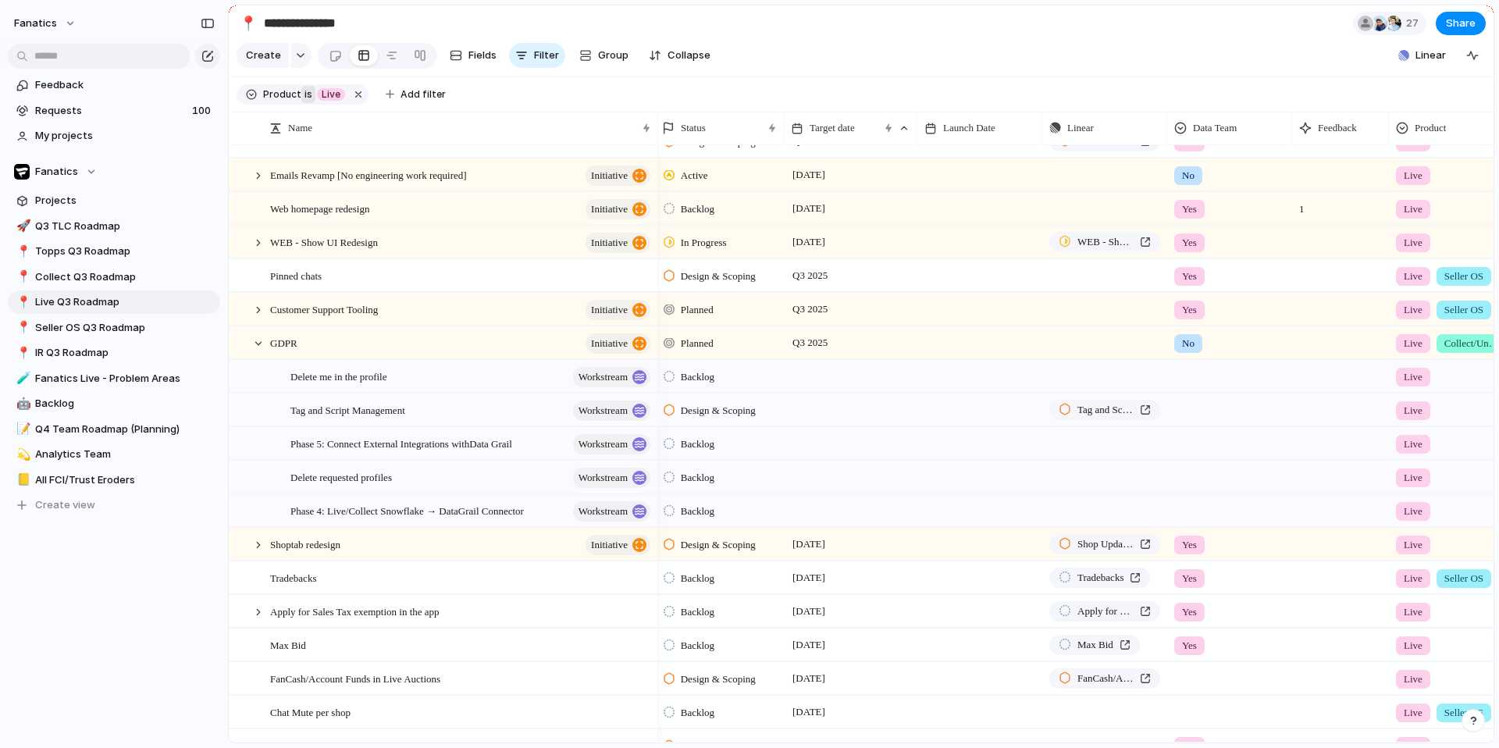
click at [807, 415] on div at bounding box center [851, 410] width 134 height 32
click at [803, 422] on div at bounding box center [851, 410] width 134 height 32
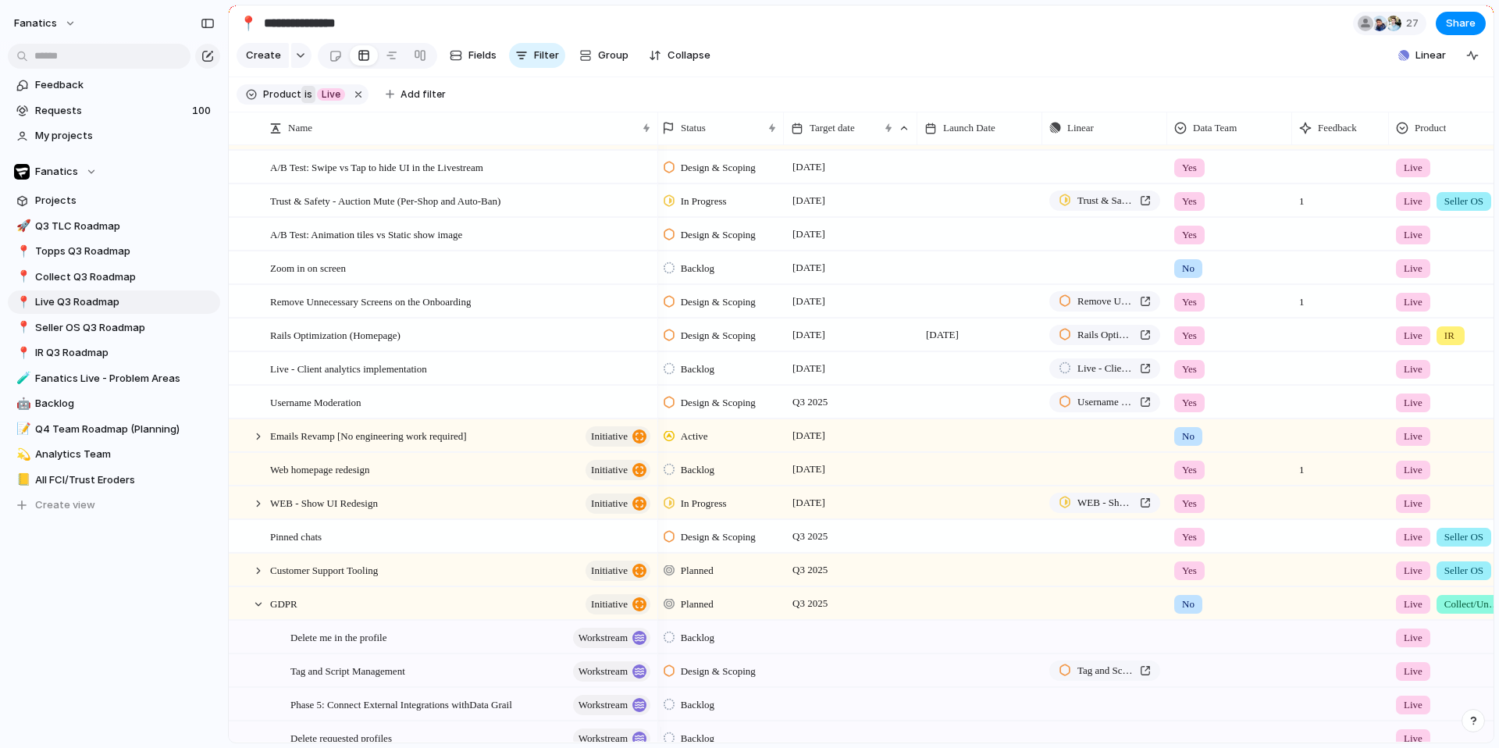
scroll to position [229, 0]
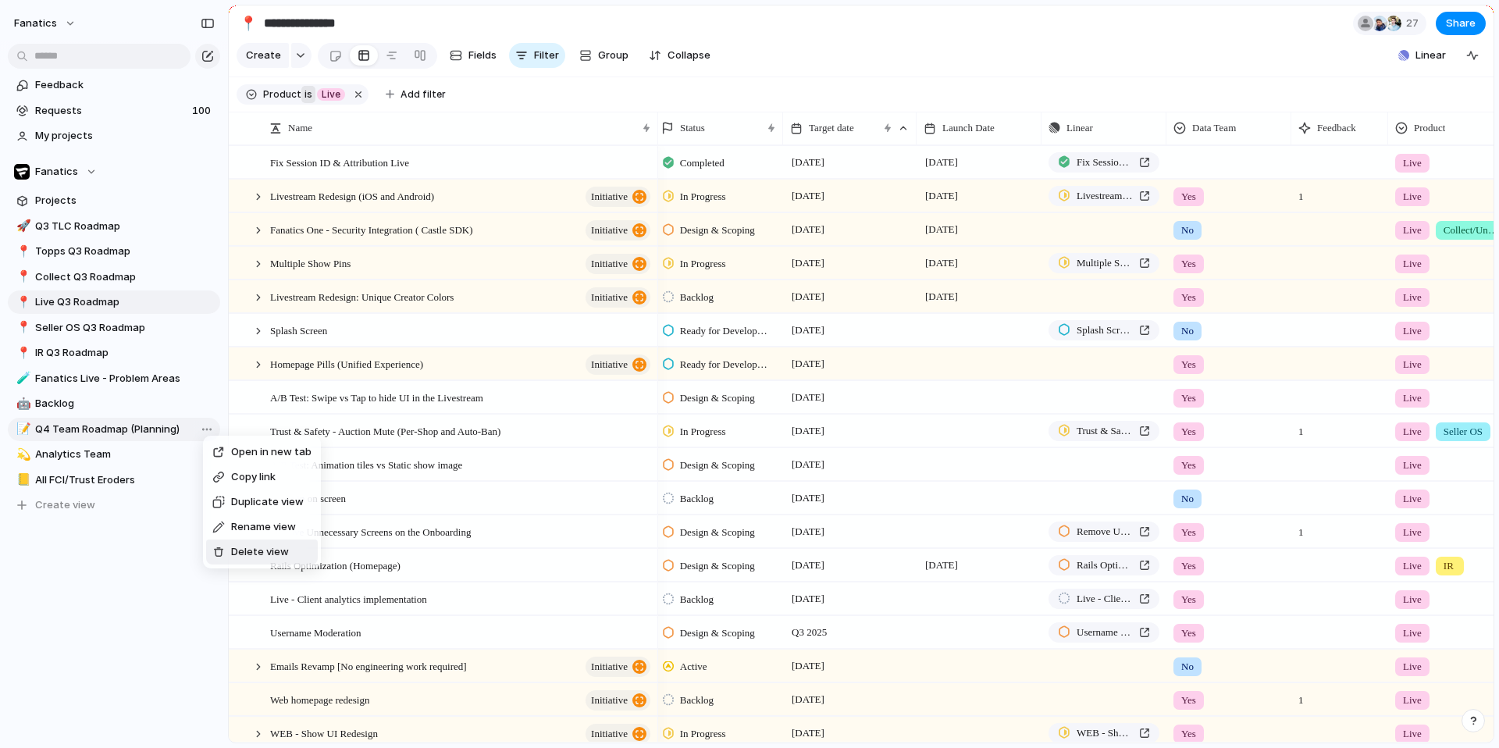
click at [252, 549] on span "Delete view" at bounding box center [260, 552] width 58 height 16
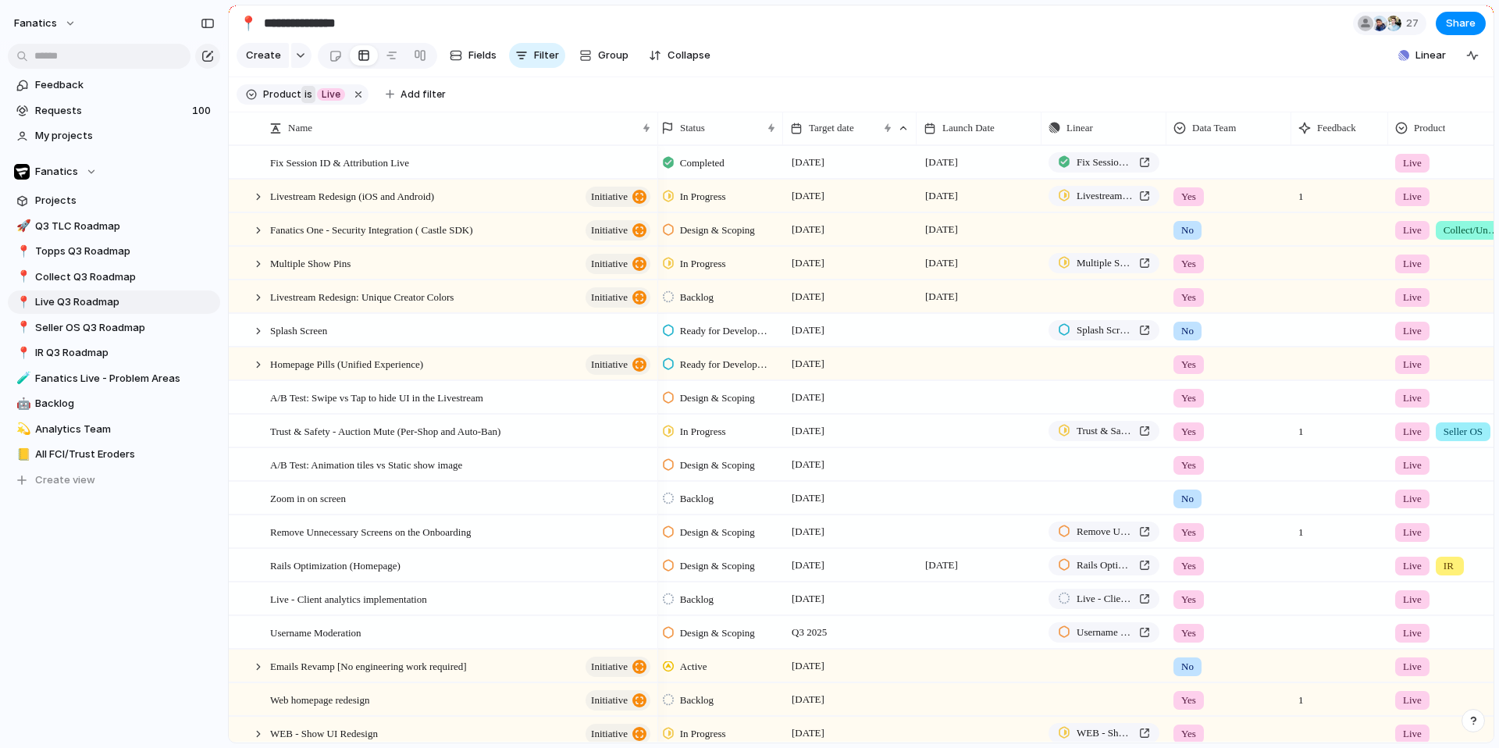
click at [689, 305] on span "Backlog" at bounding box center [697, 298] width 34 height 16
click at [702, 393] on div "Active" at bounding box center [688, 402] width 48 height 19
click at [935, 272] on span "[DATE]" at bounding box center [941, 263] width 41 height 19
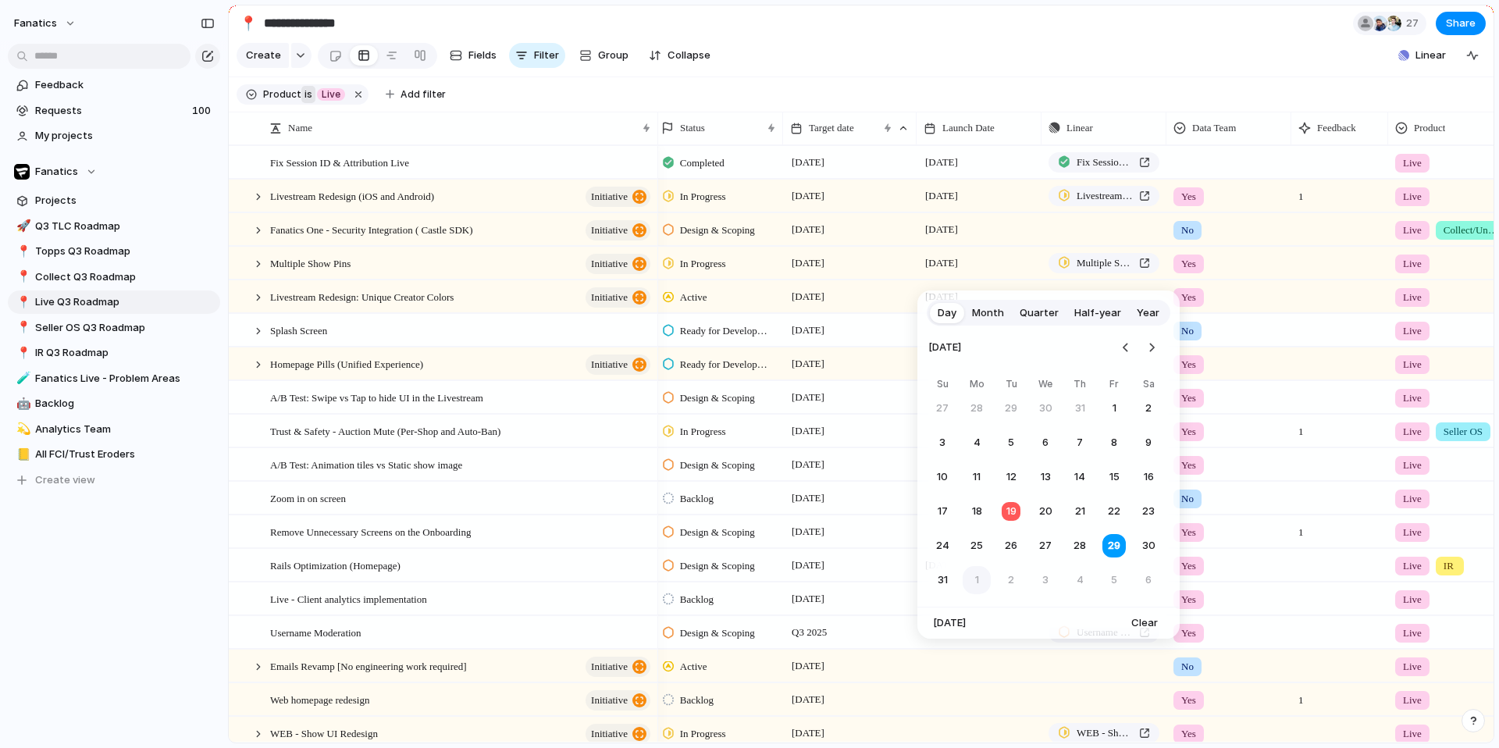
click at [972, 575] on button "1" at bounding box center [977, 580] width 28 height 28
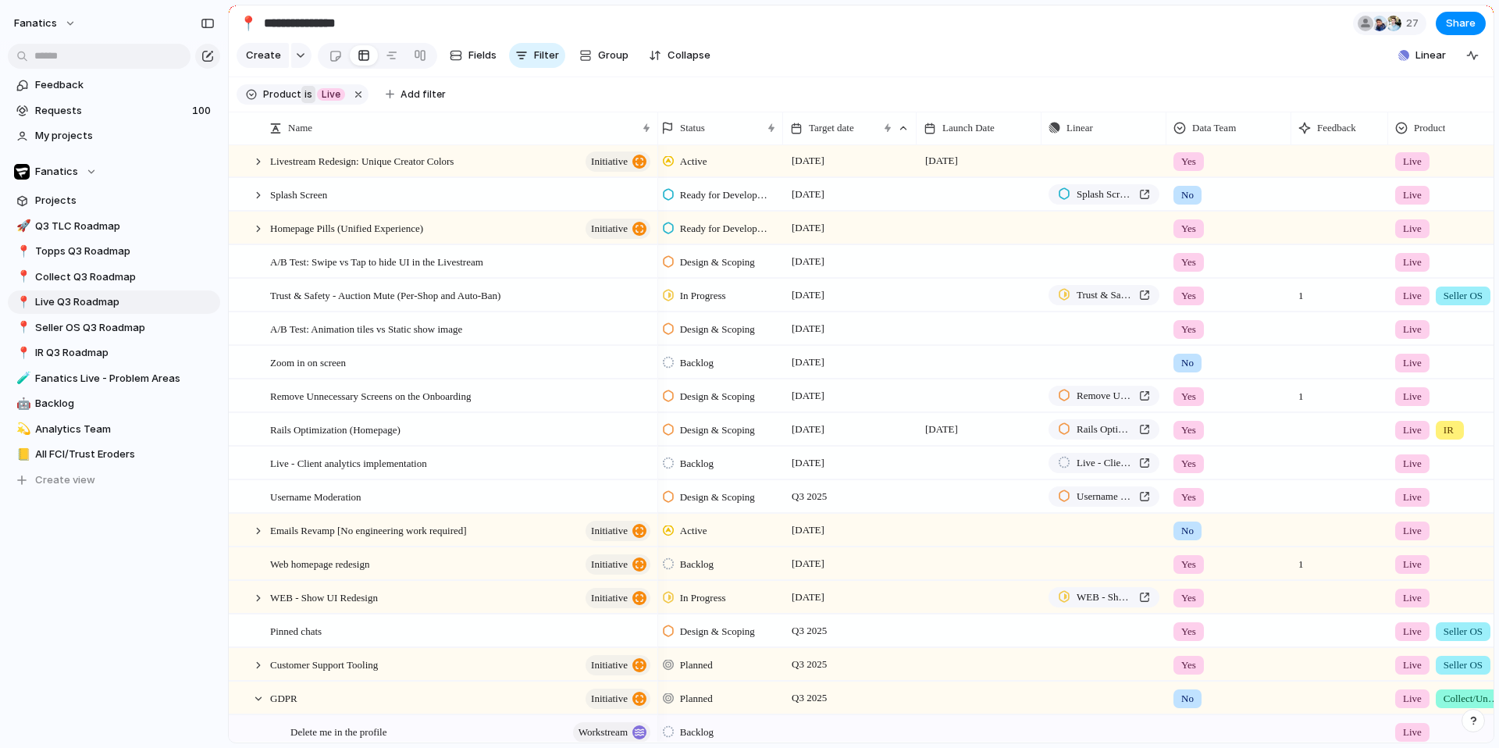
scroll to position [130, 0]
